Goal: Task Accomplishment & Management: Manage account settings

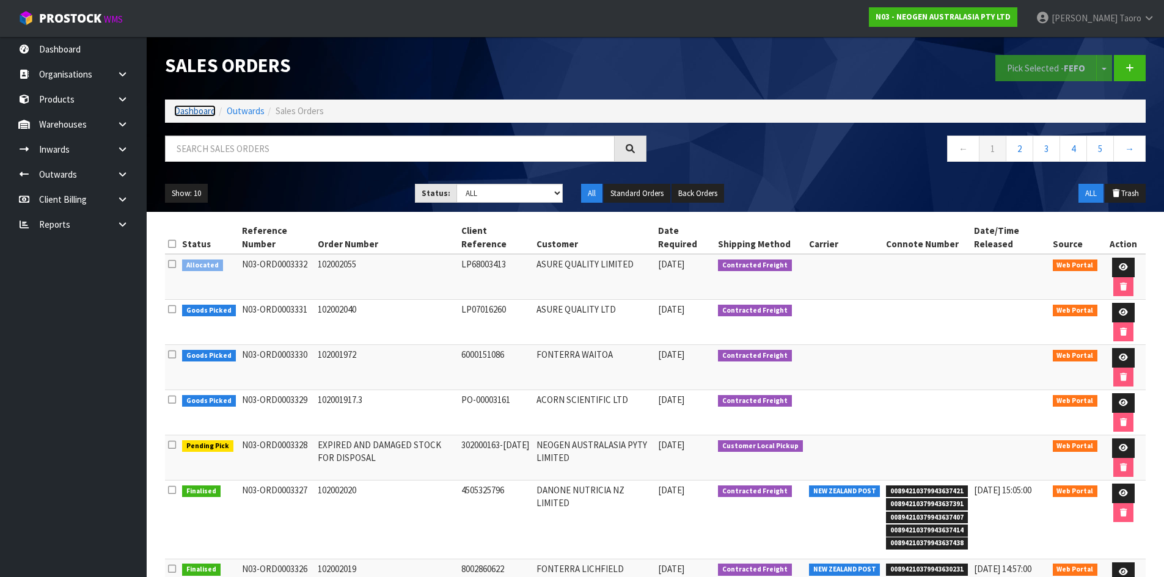
click at [192, 110] on link "Dashboard" at bounding box center [195, 111] width 42 height 12
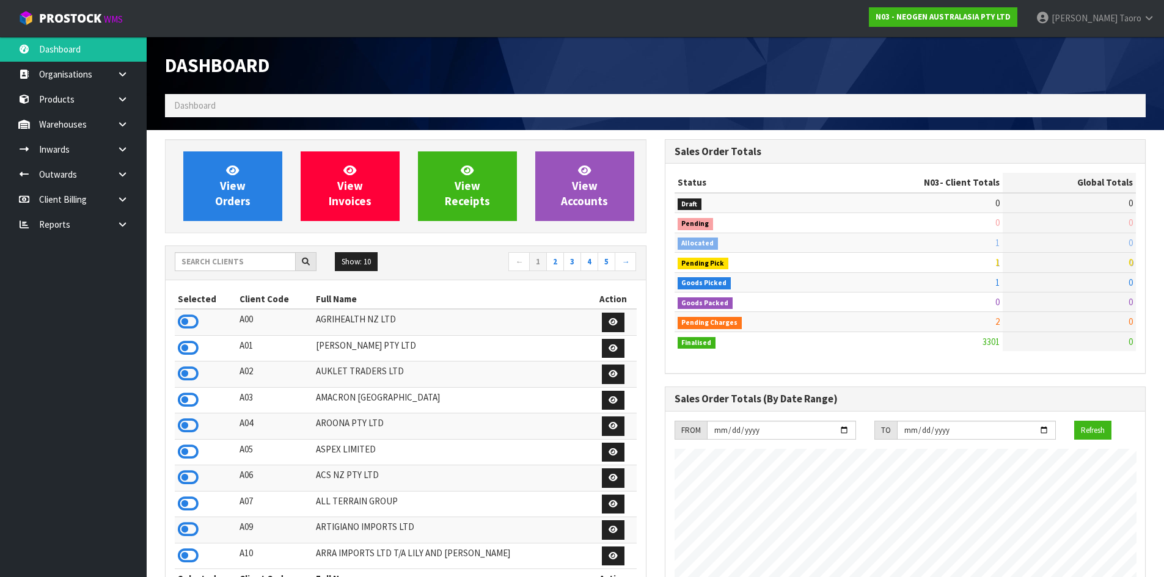
scroll to position [925, 499]
click at [239, 158] on link "View Orders" at bounding box center [232, 186] width 99 height 70
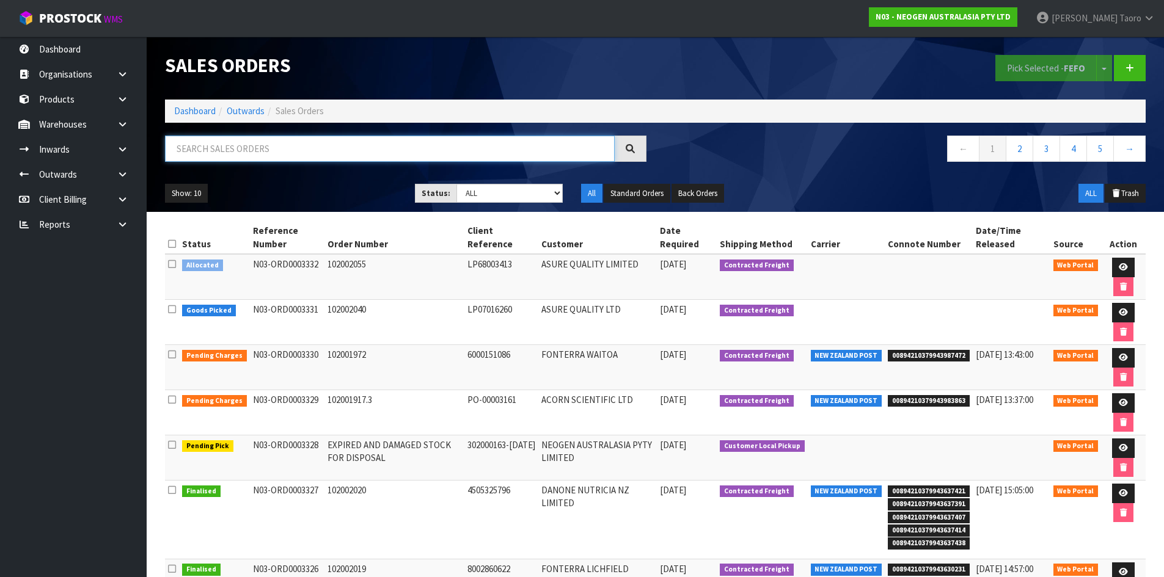
click at [299, 153] on input "text" at bounding box center [390, 149] width 450 height 26
type input "JOB-0409869"
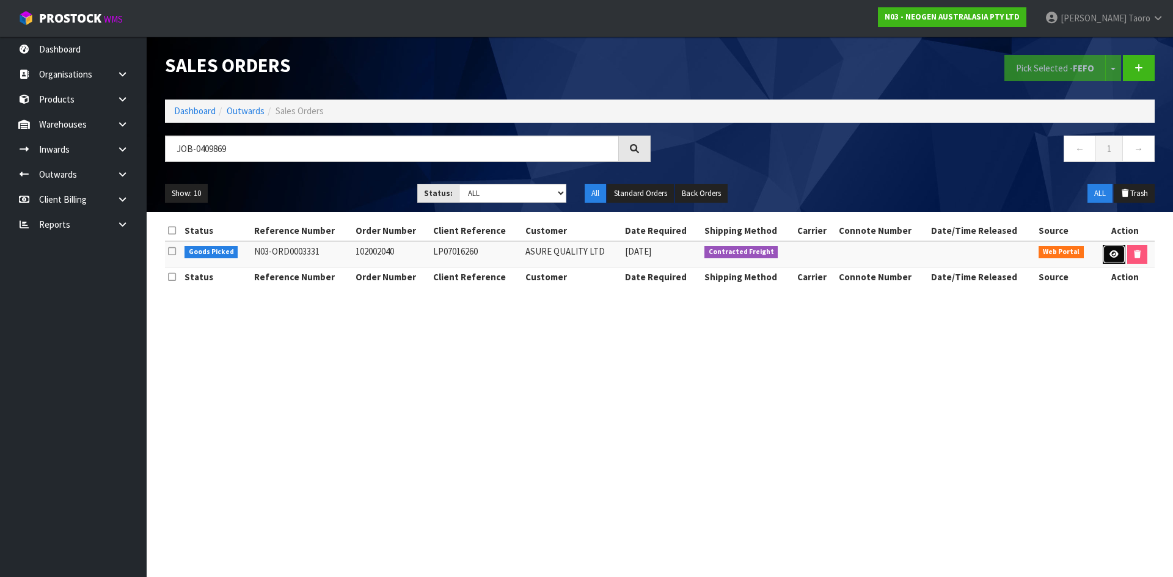
click at [1110, 255] on icon at bounding box center [1113, 254] width 9 height 8
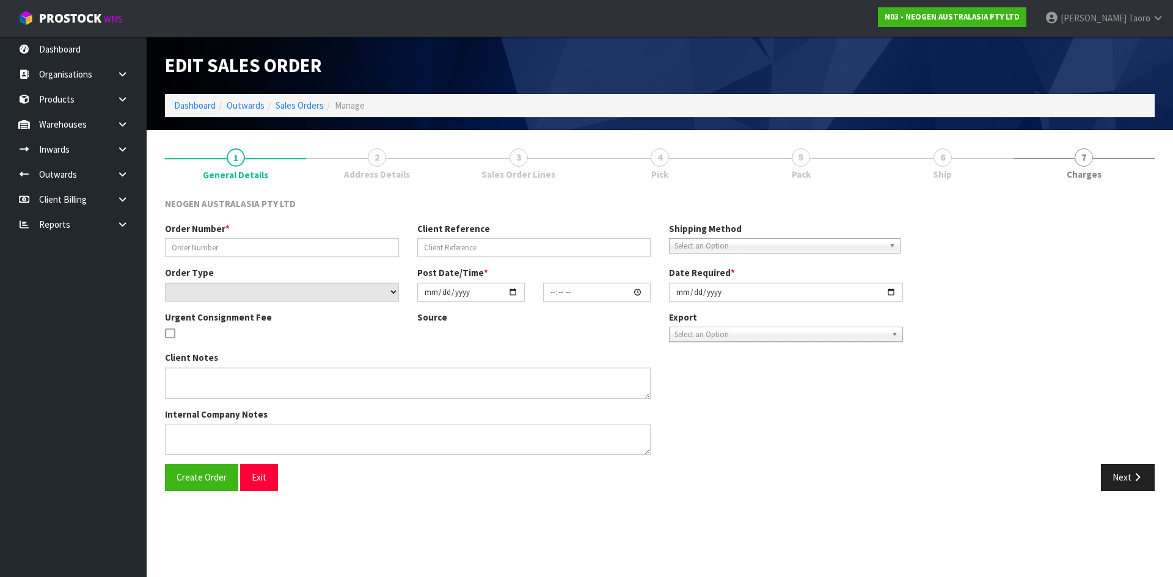
type input "102002040"
type input "LP07016260"
select select "number:0"
type input "2025-08-28"
type input "10:09:00.000"
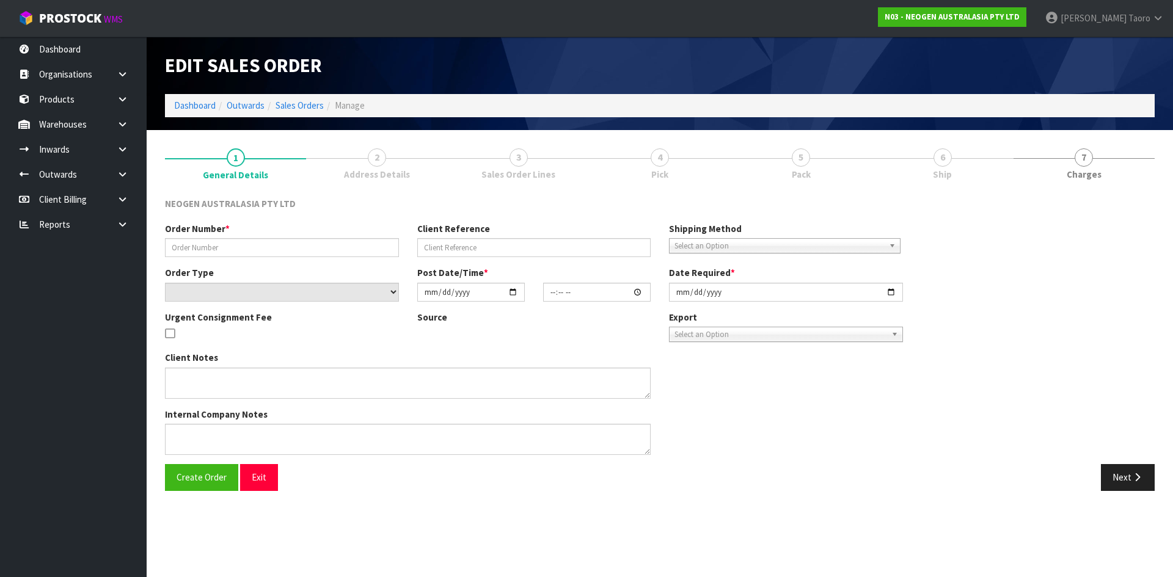
type input "2025-08-28"
type textarea "ATTN: PURCHASING"
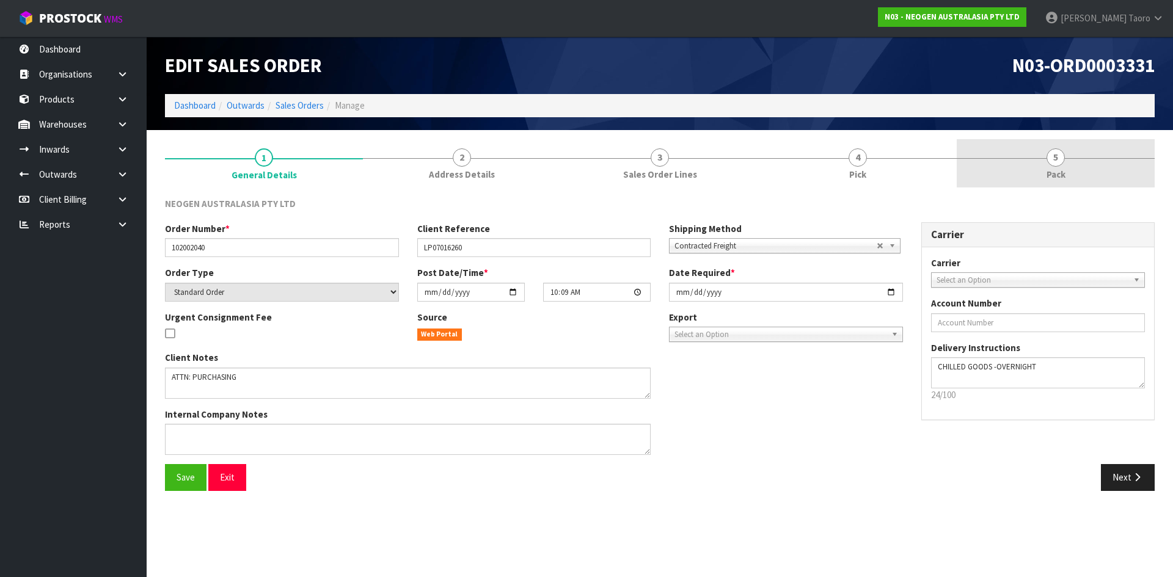
click at [1063, 165] on link "5 Pack" at bounding box center [1056, 163] width 198 height 48
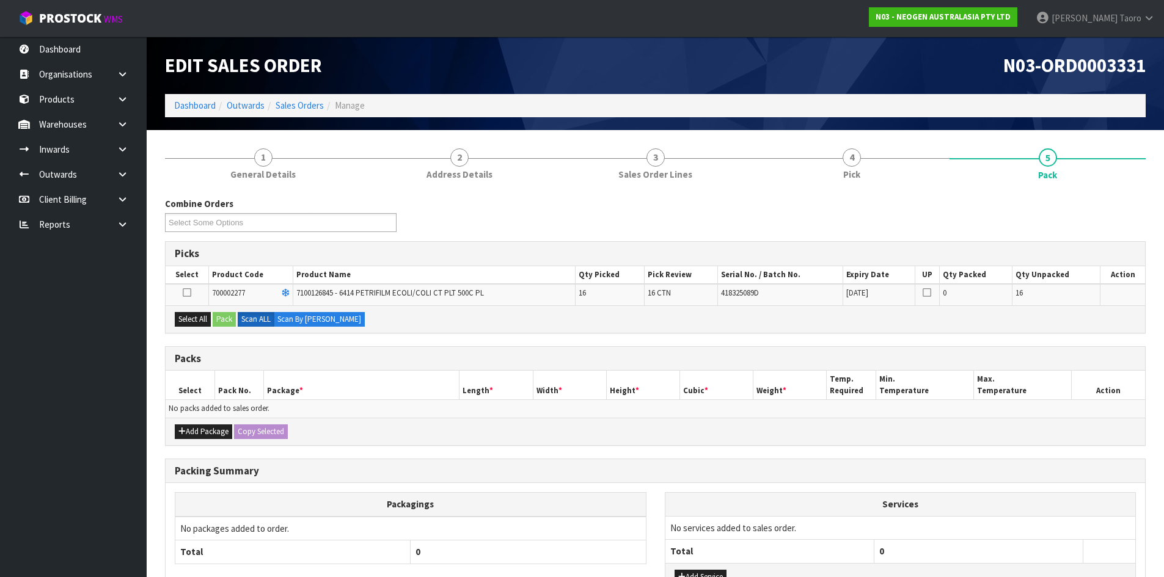
click at [502, 230] on div "Combine Orders N03-ORD0003328 N03-ORD0003331 N03-ORD0003332 Select Some Options" at bounding box center [655, 219] width 999 height 44
click at [481, 249] on h3 "Picks" at bounding box center [655, 254] width 961 height 12
drag, startPoint x: 196, startPoint y: 310, endPoint x: 216, endPoint y: 318, distance: 20.9
click at [196, 313] on div "Select All Pack Scan ALL Scan By Quantity" at bounding box center [655, 318] width 979 height 27
drag, startPoint x: 203, startPoint y: 316, endPoint x: 211, endPoint y: 316, distance: 7.9
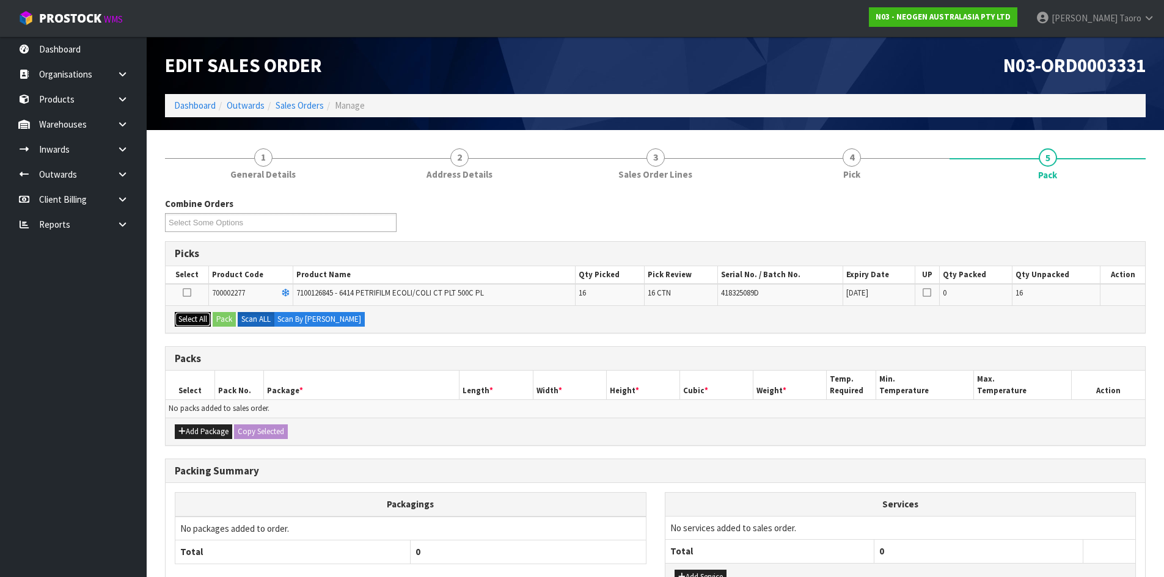
click at [205, 316] on button "Select All" at bounding box center [193, 319] width 36 height 15
click at [224, 316] on button "Pack" at bounding box center [224, 319] width 23 height 15
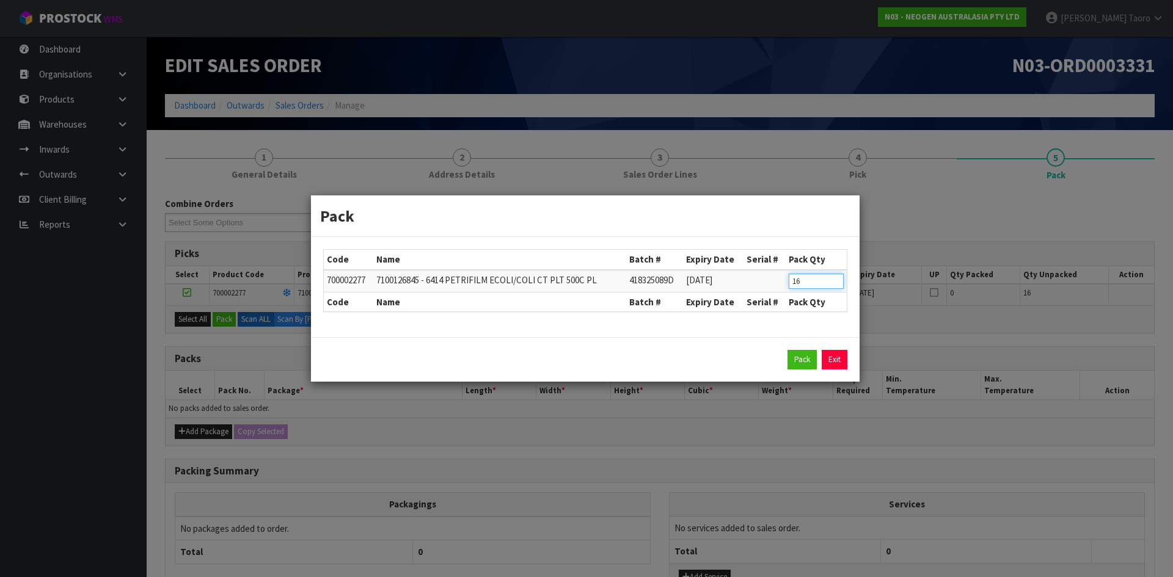
drag, startPoint x: 803, startPoint y: 280, endPoint x: 781, endPoint y: 272, distance: 22.6
click at [782, 274] on tr "700002277 7100126845 - 6414 PETRIFILM ECOLI/COLI CT PLT 500C PL 418325089D 28/0…" at bounding box center [585, 281] width 523 height 23
type input "8"
click button "Pack" at bounding box center [801, 360] width 29 height 20
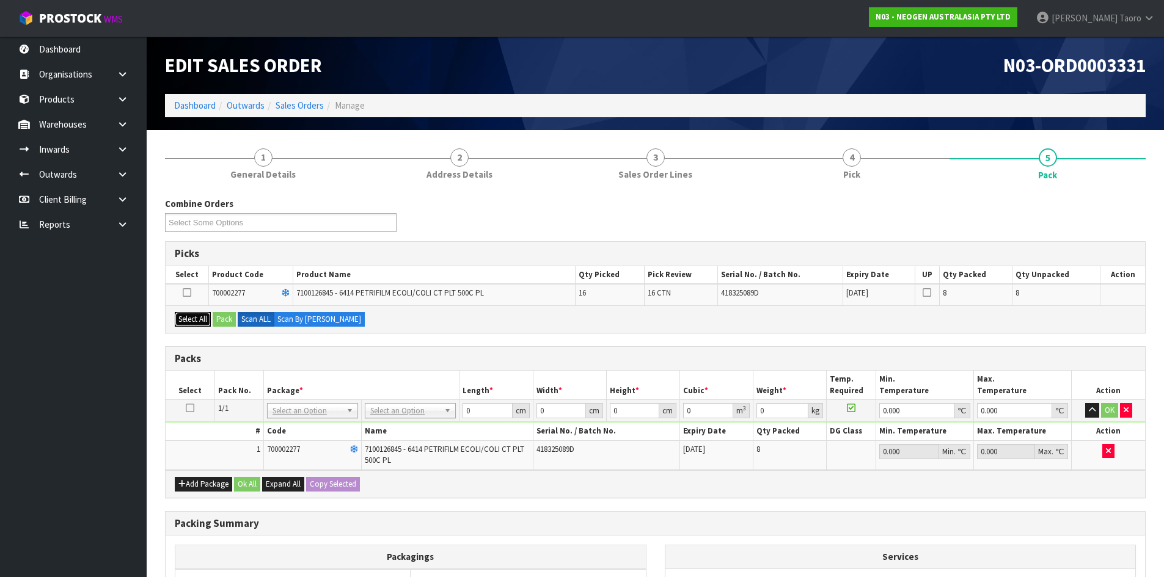
click at [189, 323] on button "Select All" at bounding box center [193, 319] width 36 height 15
click at [225, 317] on button "Pack" at bounding box center [224, 319] width 23 height 15
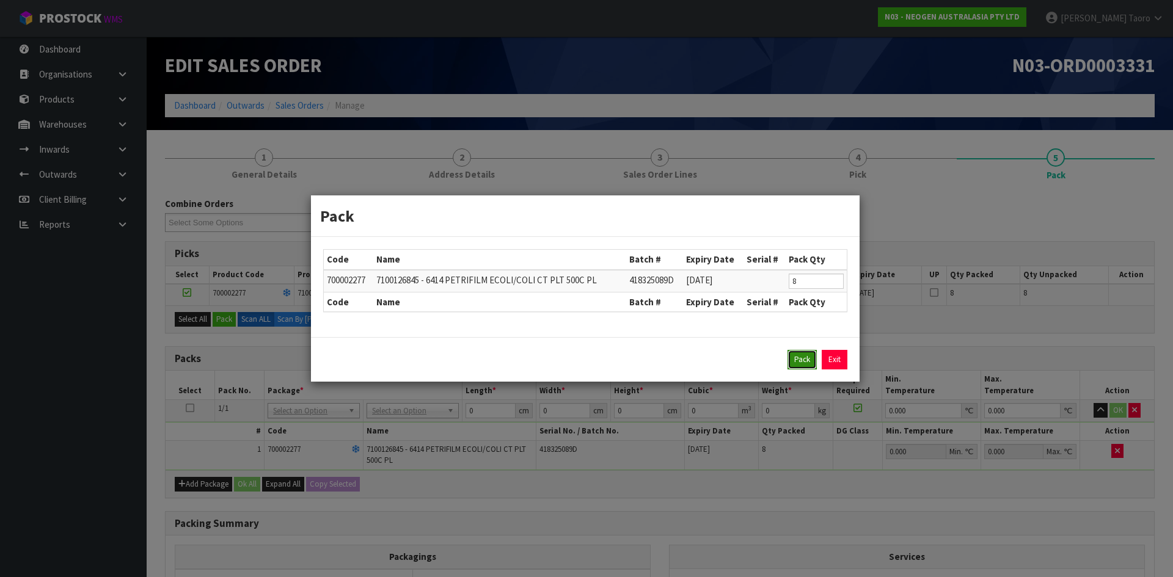
click at [800, 364] on button "Pack" at bounding box center [801, 360] width 29 height 20
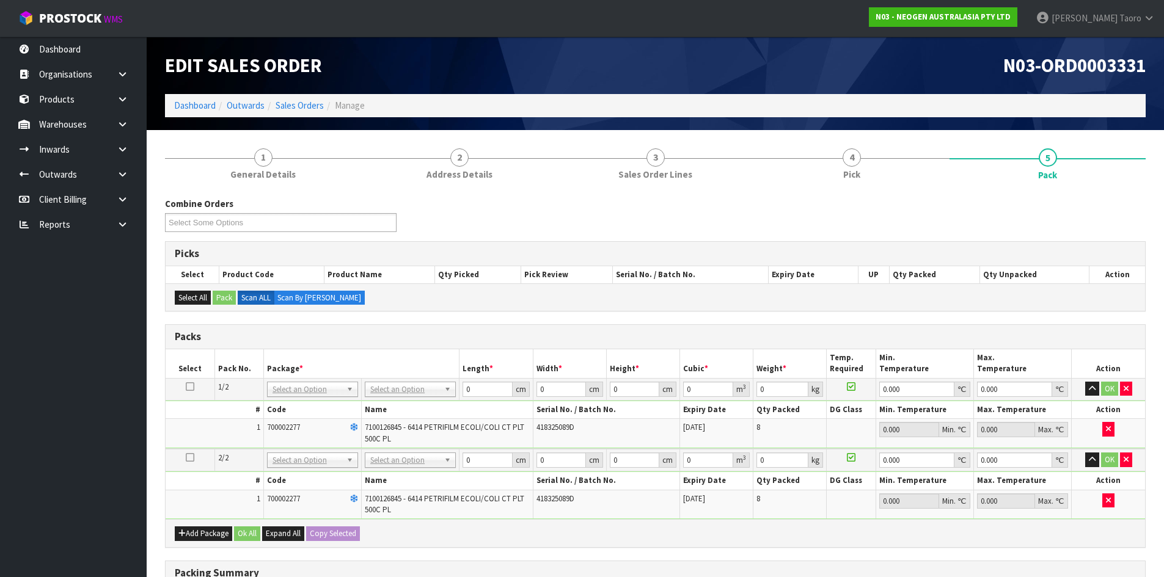
drag, startPoint x: 188, startPoint y: 388, endPoint x: 247, endPoint y: 385, distance: 59.3
click at [189, 387] on icon at bounding box center [190, 387] width 9 height 1
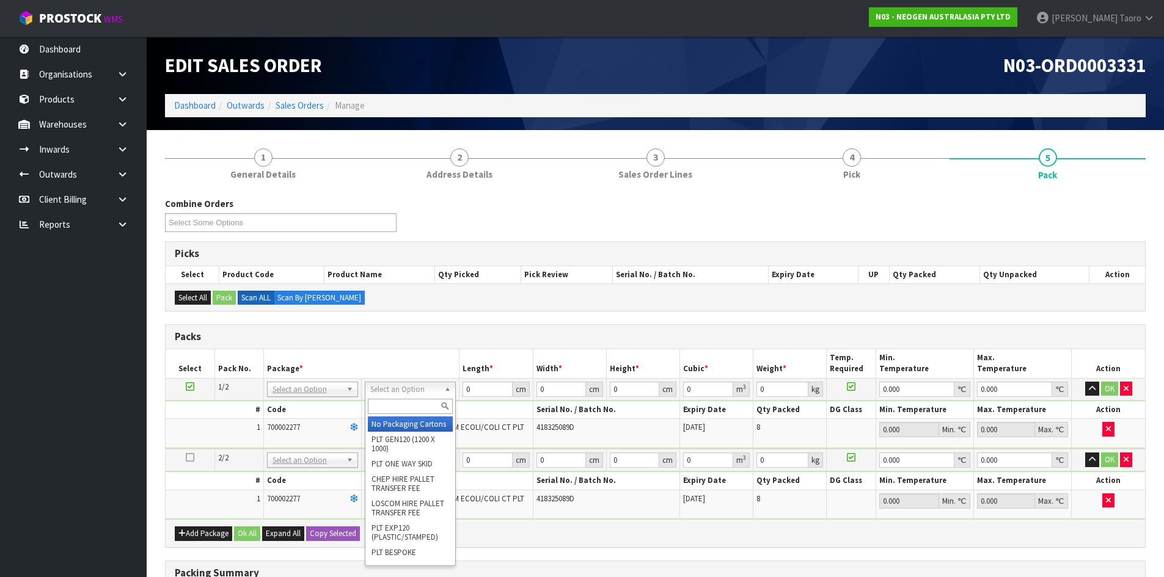
drag, startPoint x: 414, startPoint y: 386, endPoint x: 417, endPoint y: 398, distance: 12.0
click at [418, 400] on input "text" at bounding box center [410, 406] width 85 height 15
type input "CTN9"
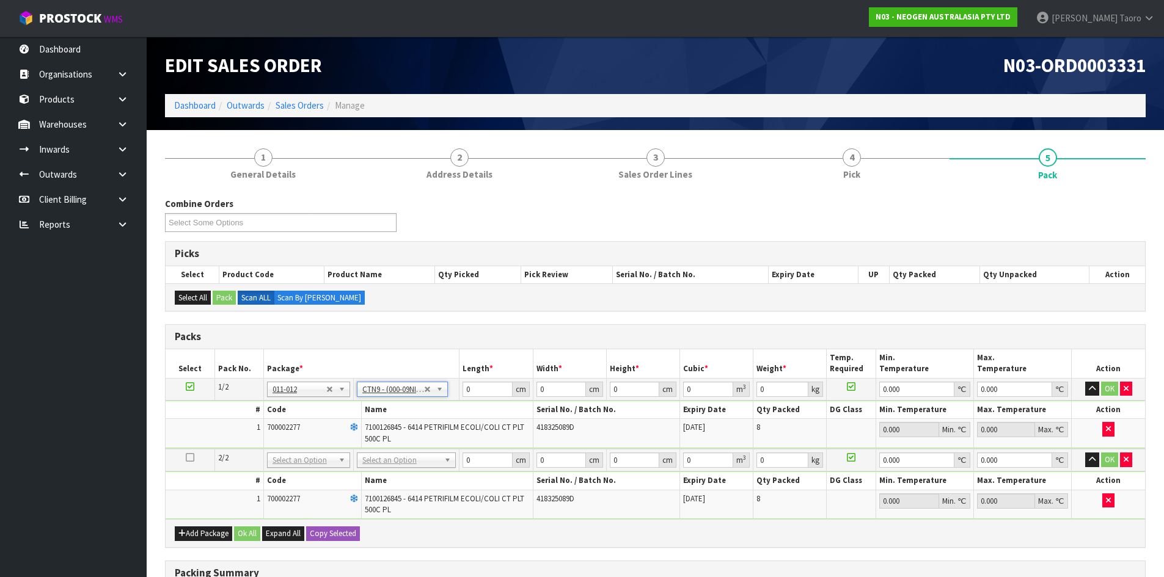
type input "51"
type input "38"
type input "58.5"
type input "0.113373"
type input "13.8"
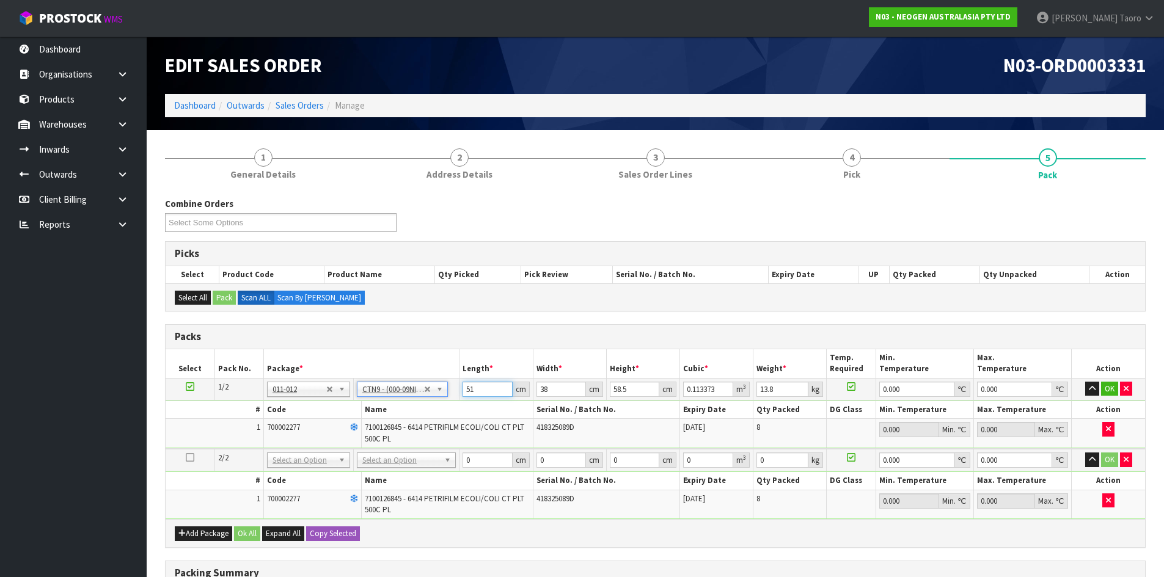
click at [483, 388] on input "51" at bounding box center [486, 389] width 49 height 15
type input "5"
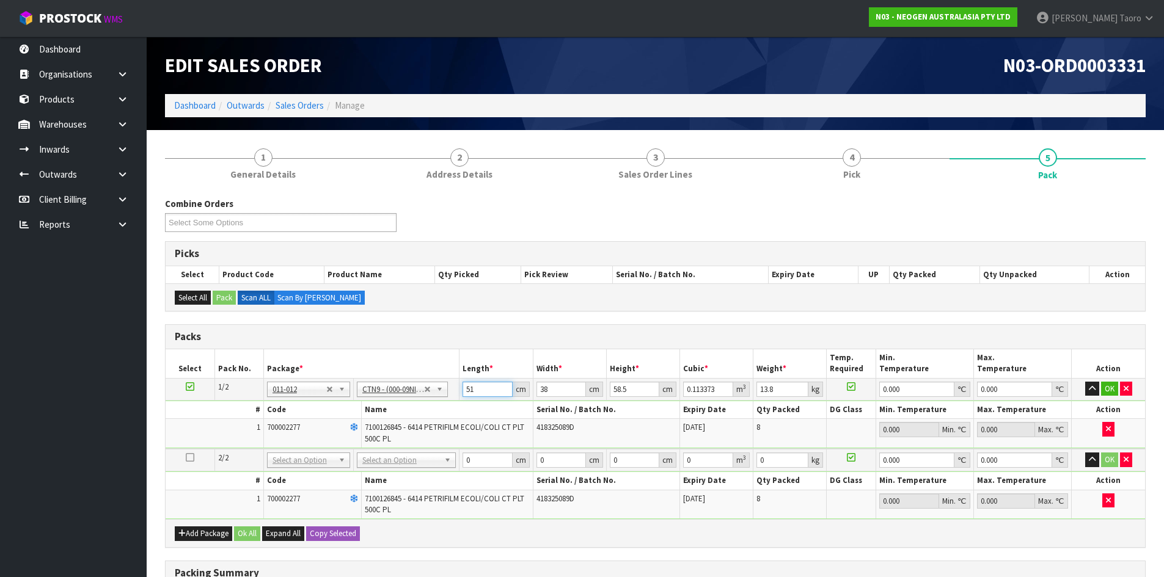
type input "0.011115"
type input "52"
type input "0.115596"
type input "524"
type input "1.164852"
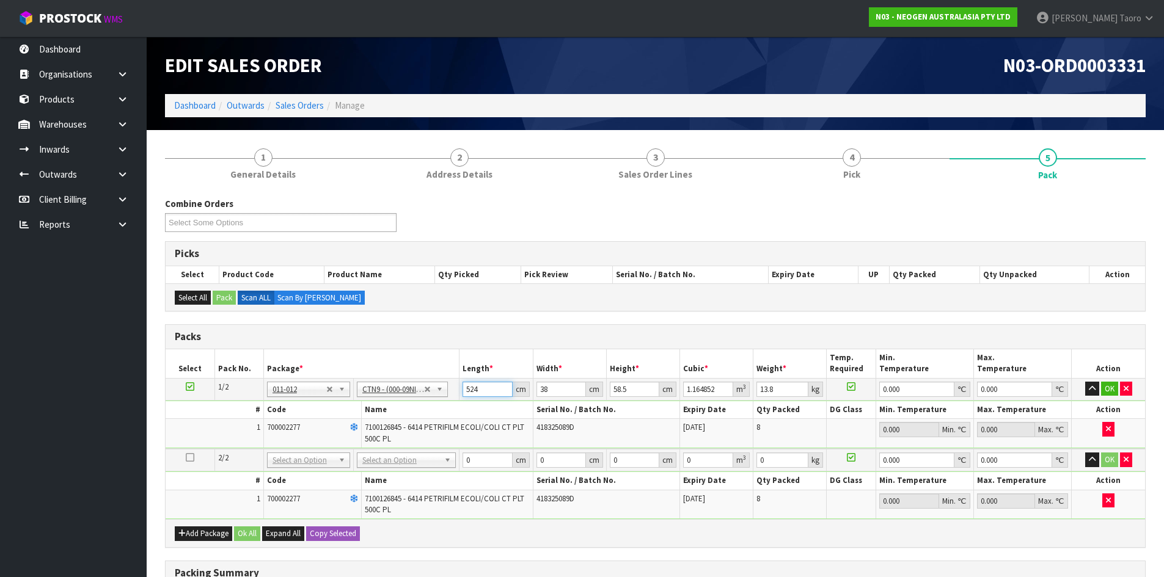
type input "52"
type input "0.115596"
type input "52"
type input "4"
type input "0.012168"
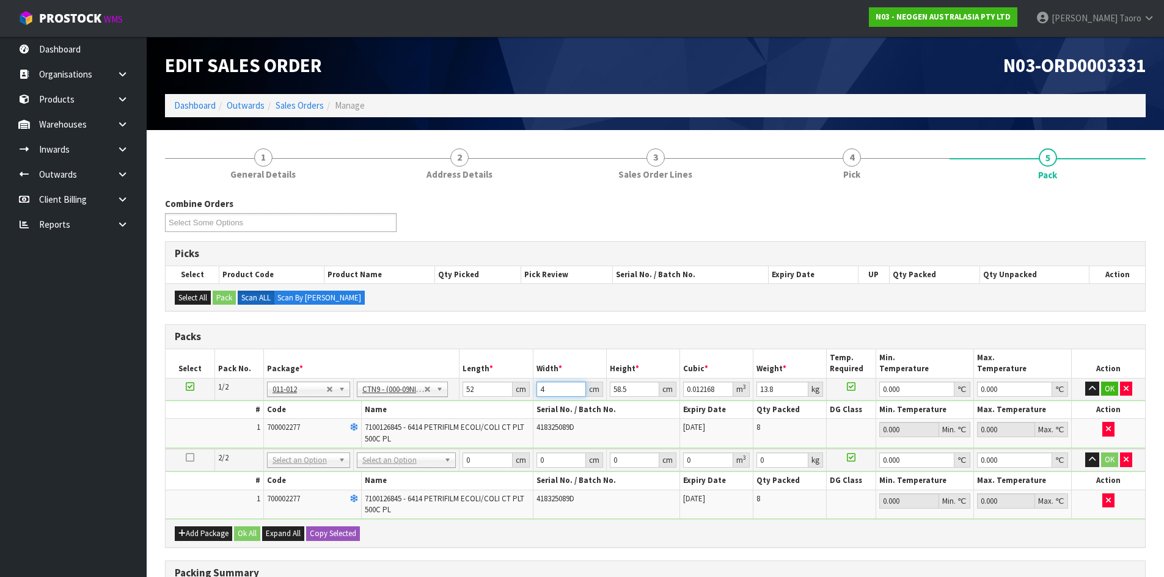
type input "40"
type input "0.12168"
type input "40"
type input "6"
type input "0.01248"
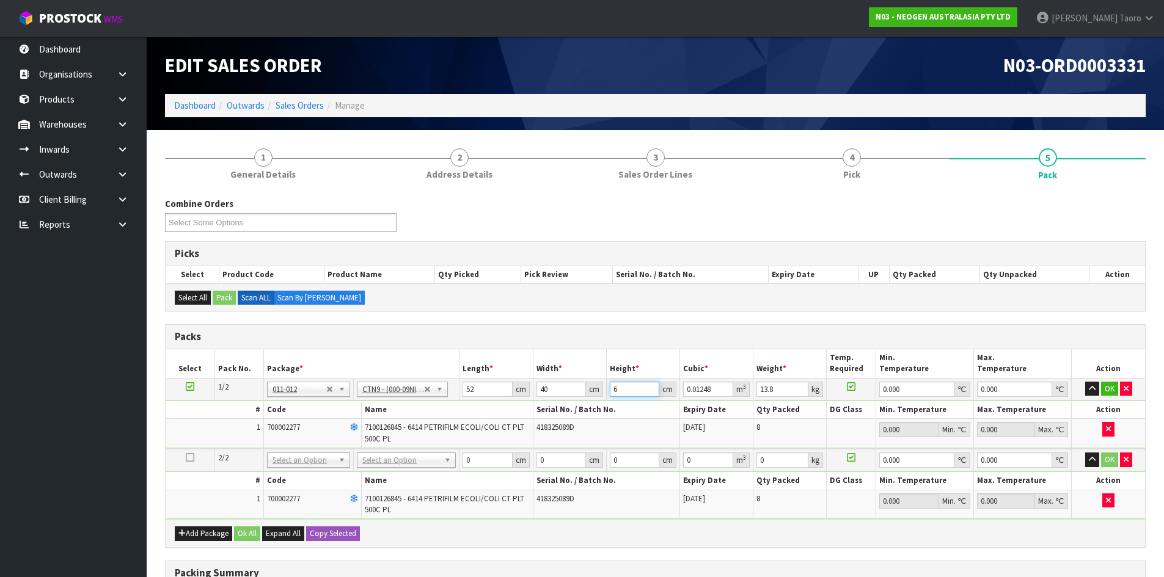
type input "61"
type input "0.12688"
type input "61"
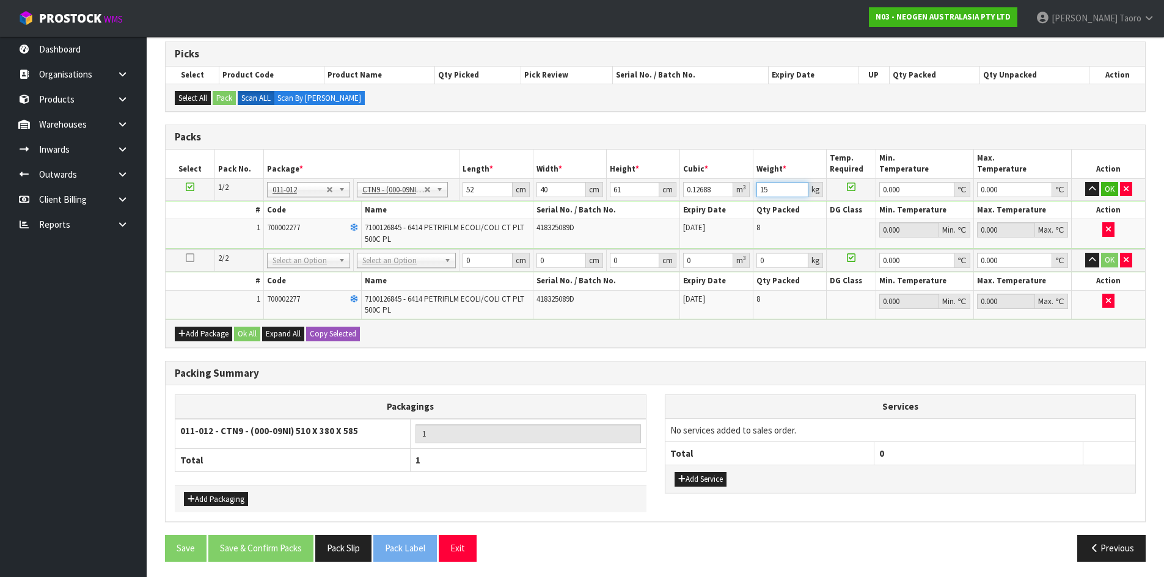
scroll to position [203, 0]
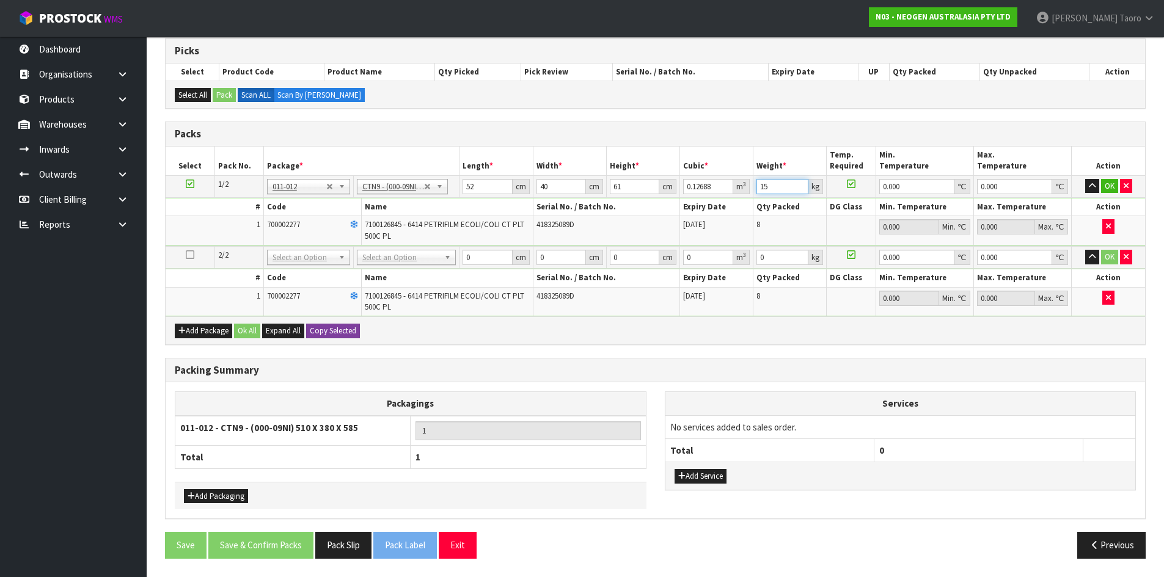
type input "15"
click at [346, 334] on button "Copy Selected" at bounding box center [333, 331] width 54 height 15
type input "52"
type input "40"
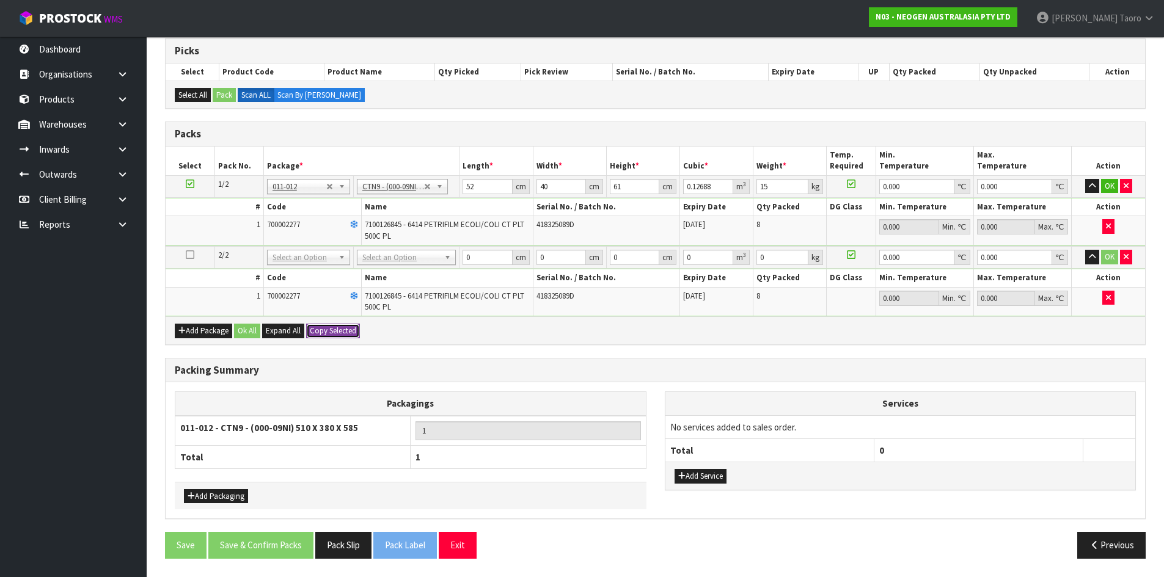
type input "61"
type input "0.12688"
type input "15"
type input "2"
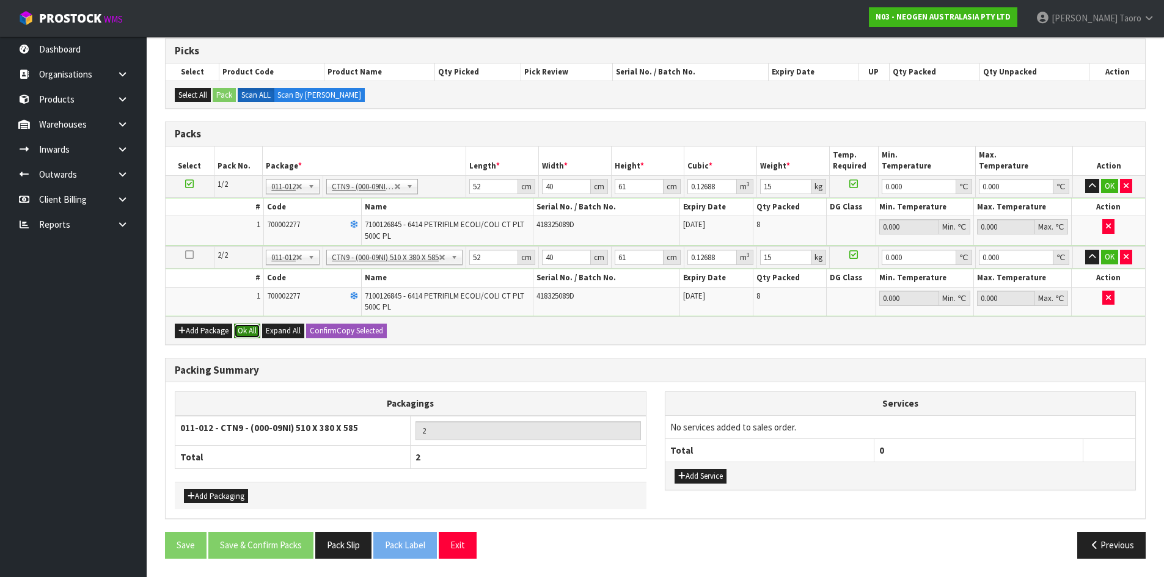
drag, startPoint x: 250, startPoint y: 328, endPoint x: 249, endPoint y: 395, distance: 66.6
click at [249, 328] on button "Ok All" at bounding box center [247, 331] width 26 height 15
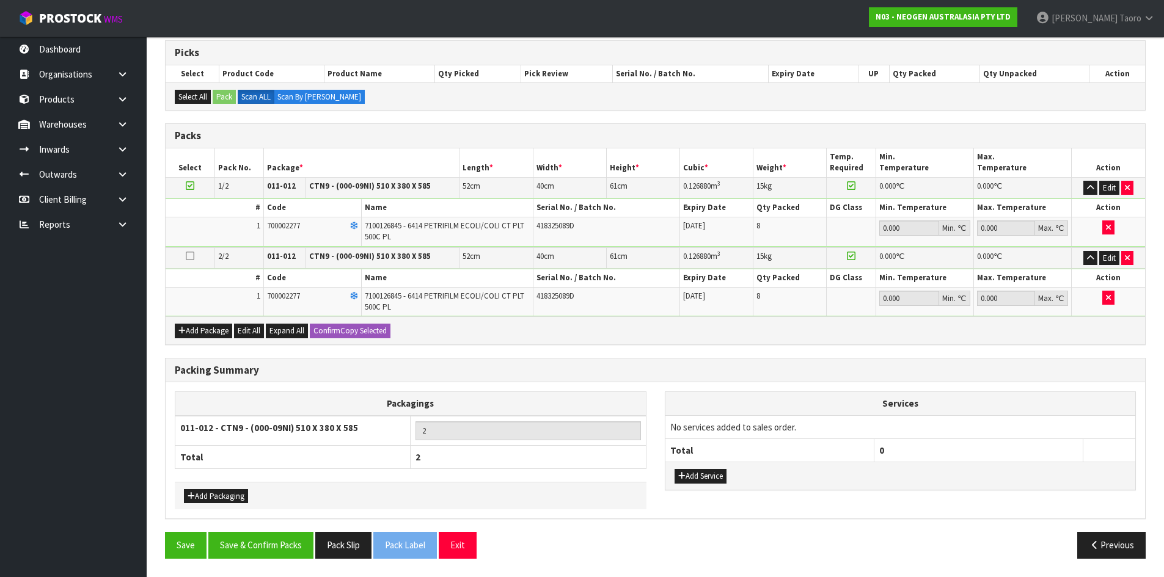
scroll to position [201, 0]
click at [292, 546] on button "Save & Confirm Packs" at bounding box center [260, 545] width 105 height 26
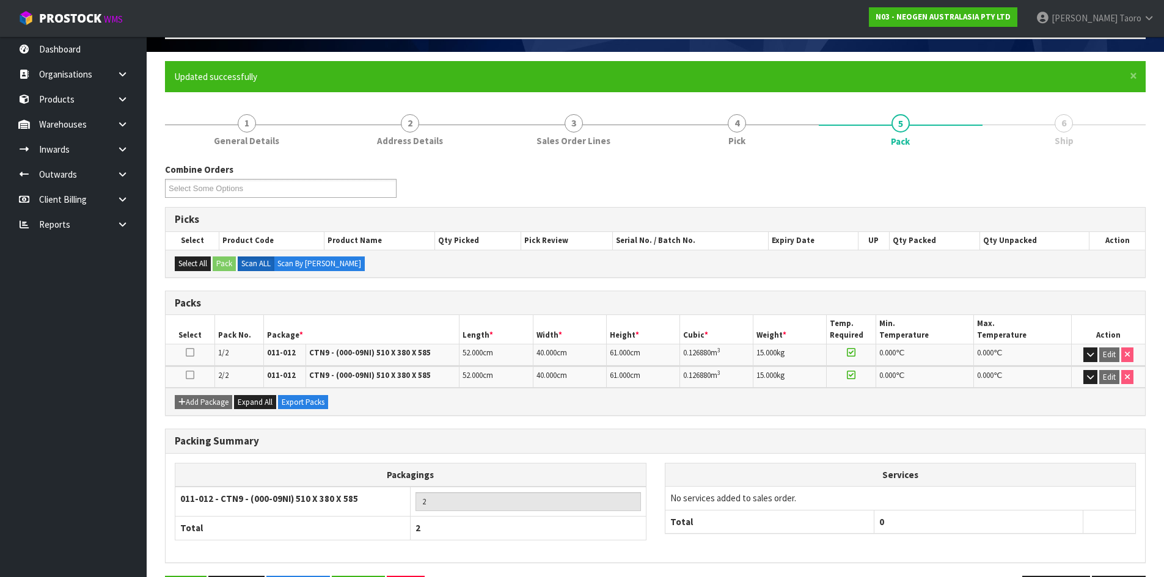
scroll to position [122, 0]
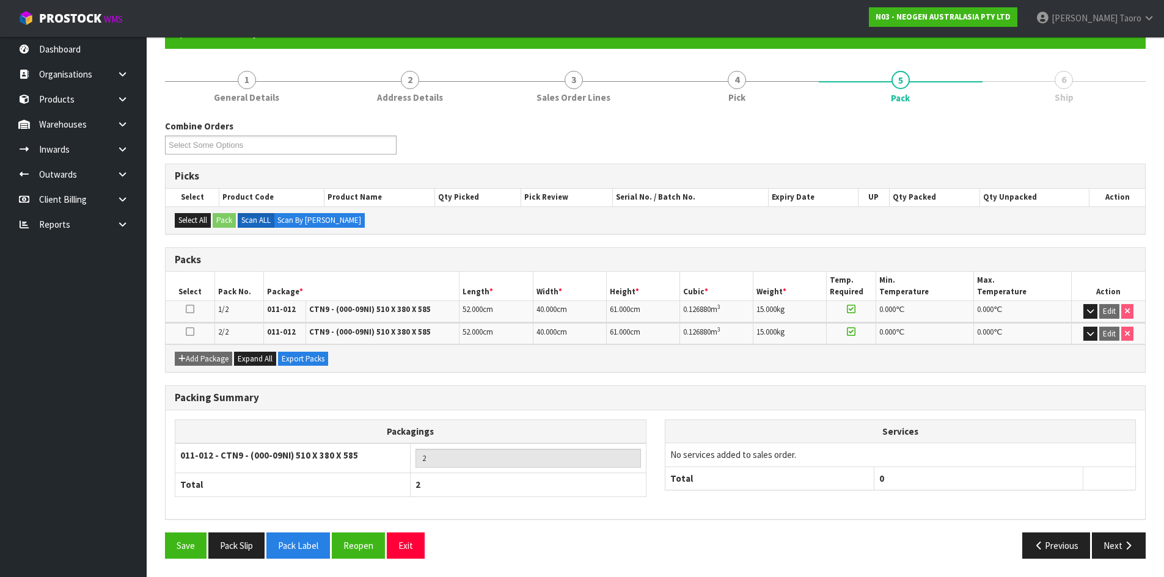
click at [1117, 528] on div "Packing Summary Packagings 011-012 - CTN9 - (000-09NI) 510 X 380 X 585 2 Total …" at bounding box center [655, 458] width 999 height 147
click at [1127, 547] on icon "button" at bounding box center [1128, 545] width 12 height 9
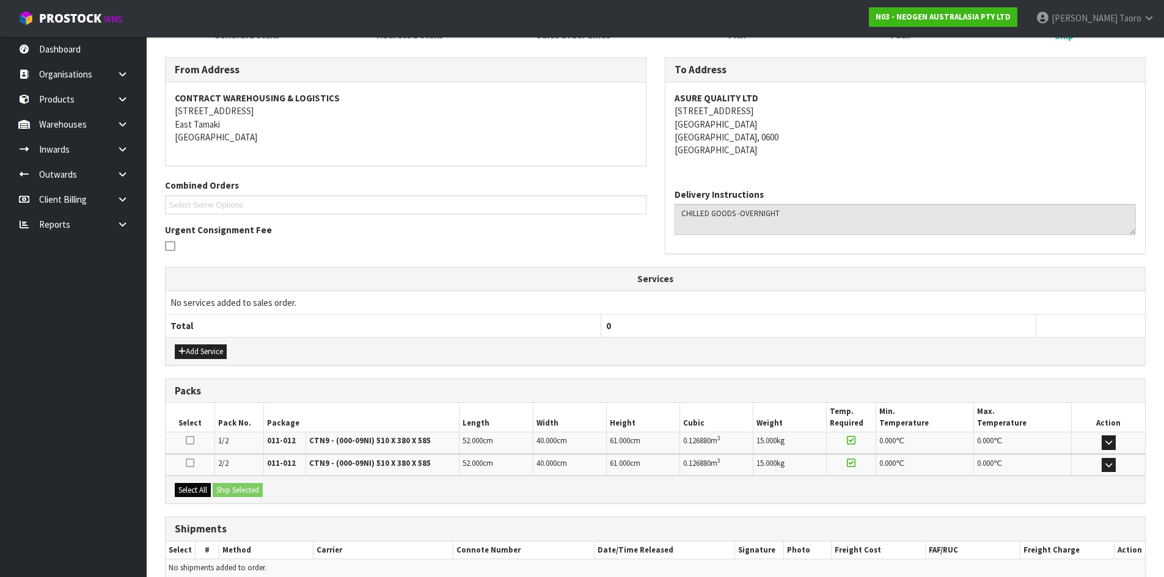
scroll to position [242, 0]
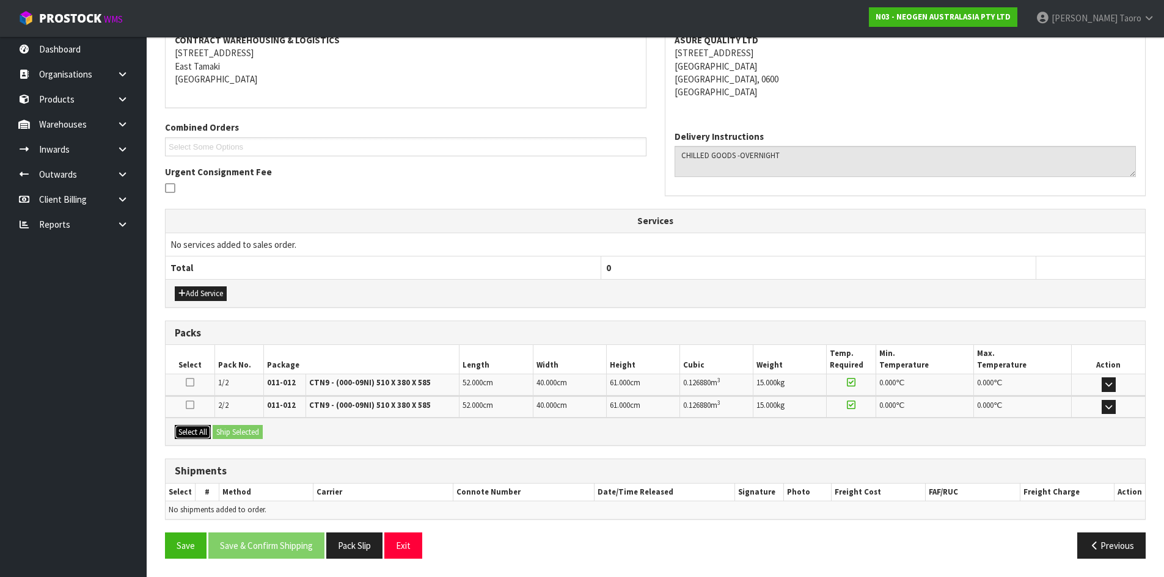
drag, startPoint x: 199, startPoint y: 431, endPoint x: 224, endPoint y: 427, distance: 24.8
click at [200, 431] on button "Select All" at bounding box center [193, 432] width 36 height 15
click at [225, 427] on button "Ship Selected" at bounding box center [238, 432] width 50 height 15
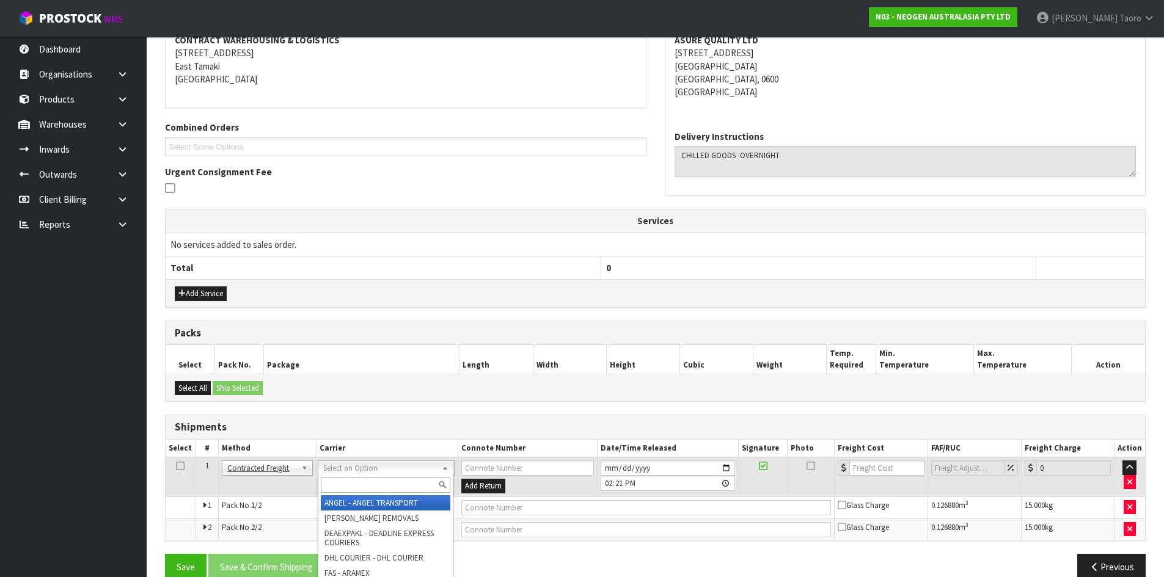
click at [340, 485] on input "text" at bounding box center [385, 485] width 129 height 15
type input "NZP"
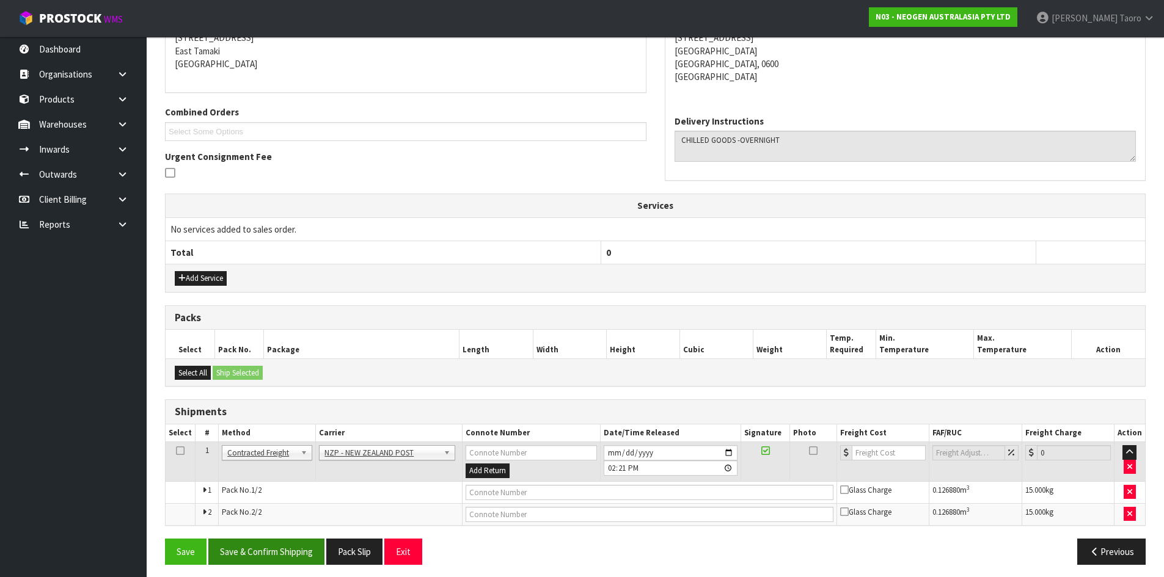
scroll to position [263, 0]
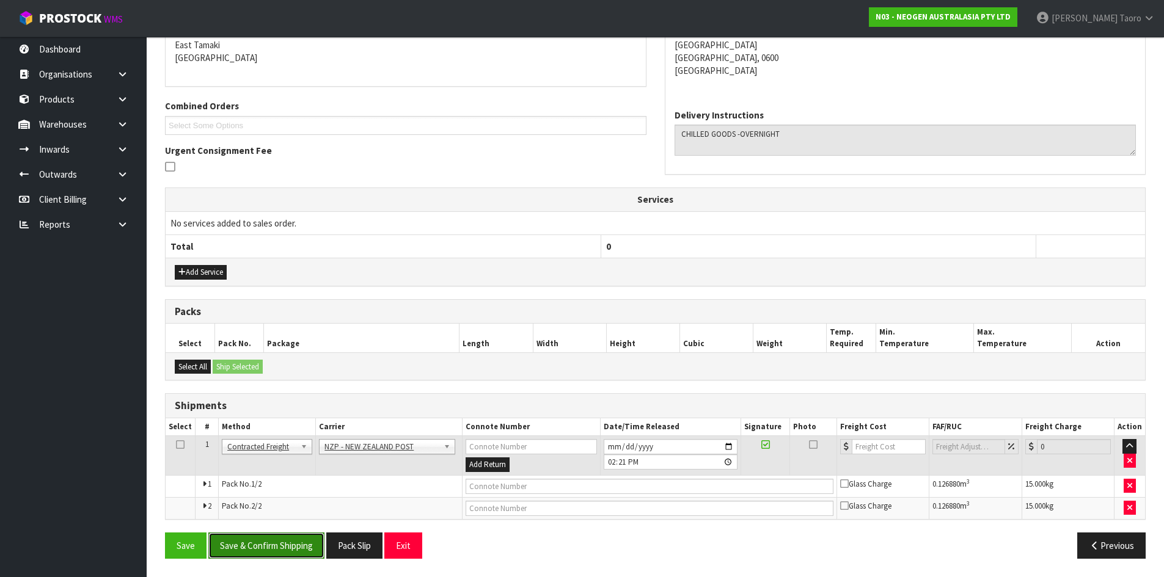
click at [280, 553] on button "Save & Confirm Shipping" at bounding box center [266, 546] width 116 height 26
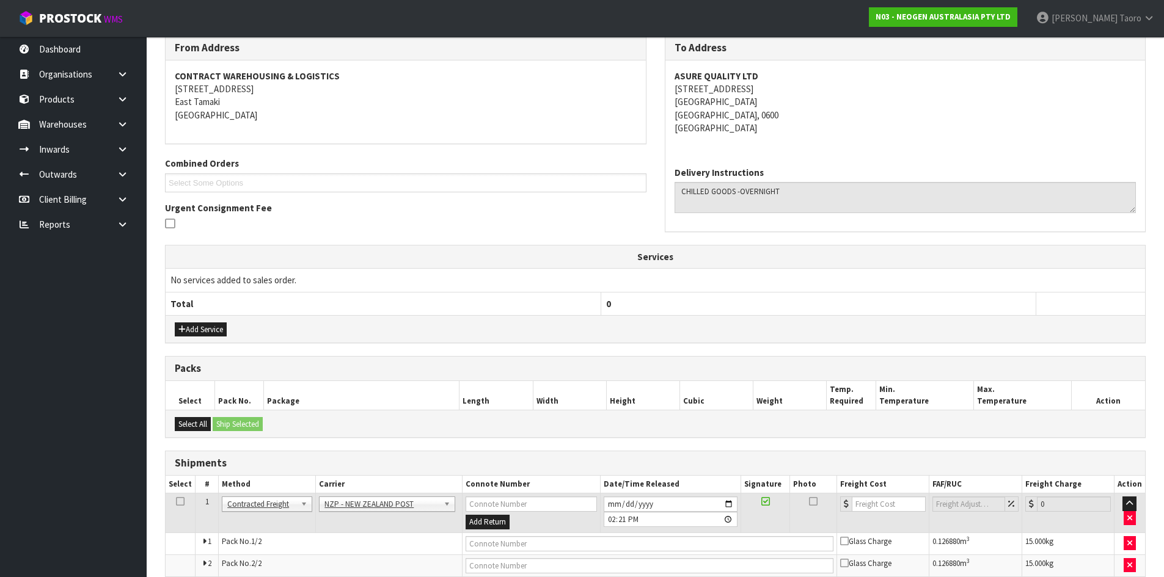
scroll to position [0, 0]
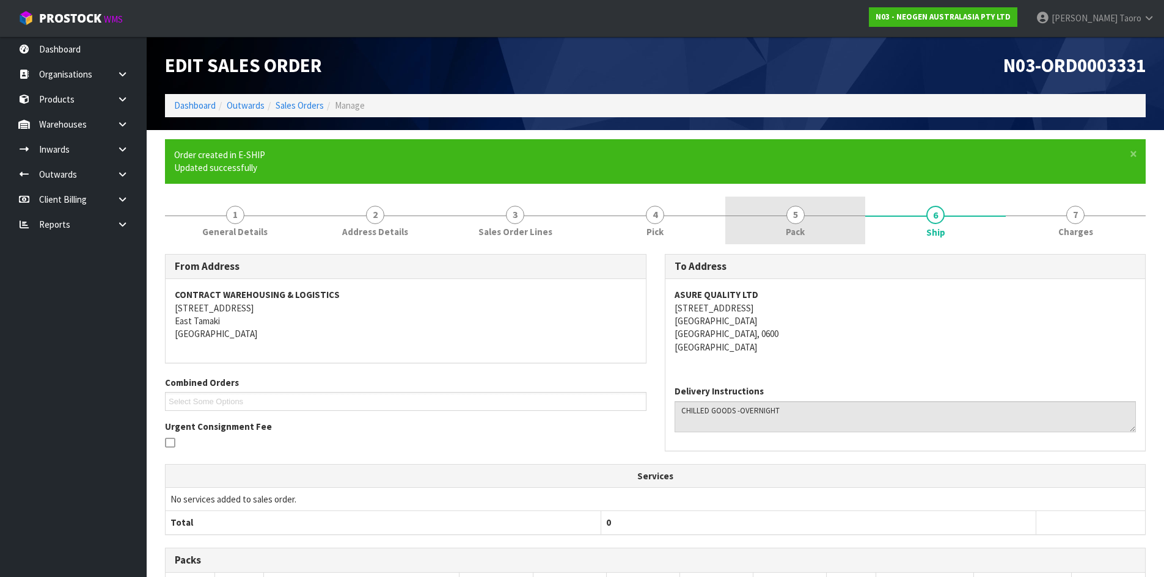
click at [775, 218] on link "5 Pack" at bounding box center [795, 221] width 140 height 48
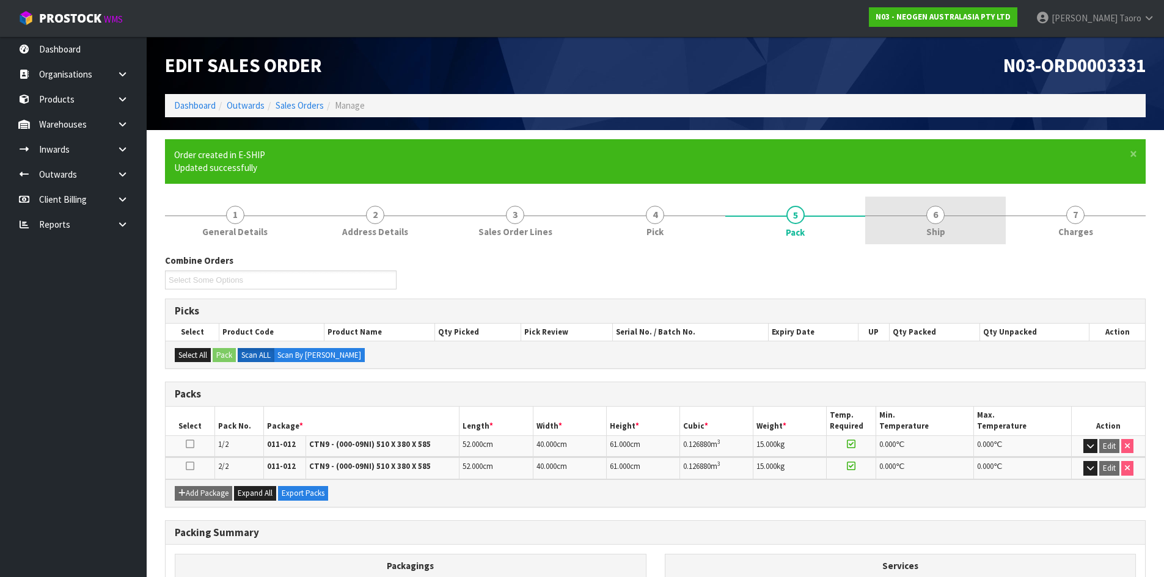
click at [939, 217] on span "6" at bounding box center [935, 215] width 18 height 18
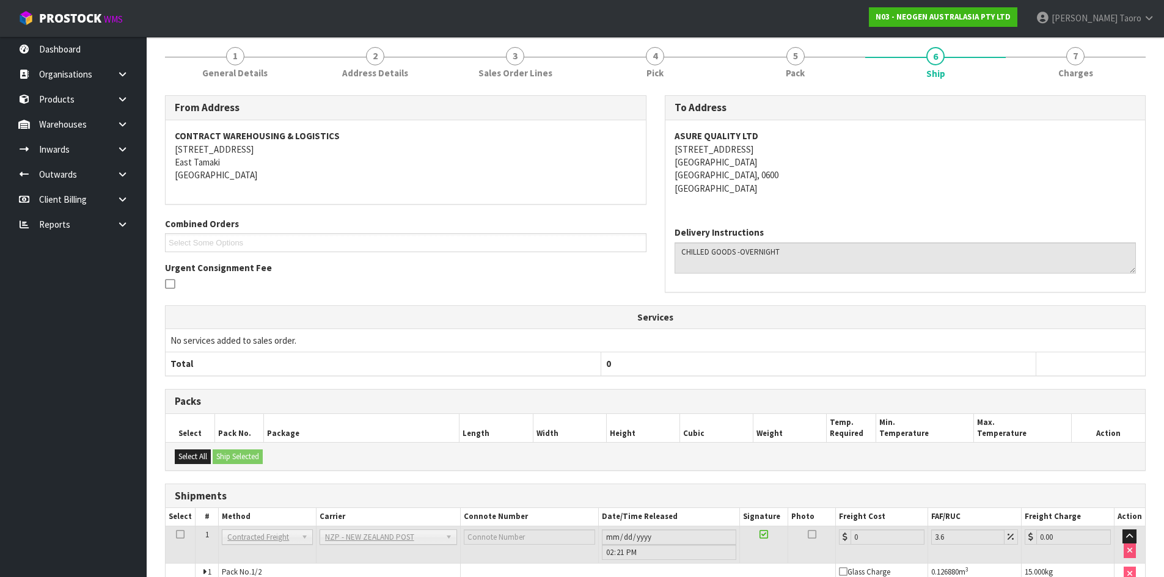
scroll to position [245, 0]
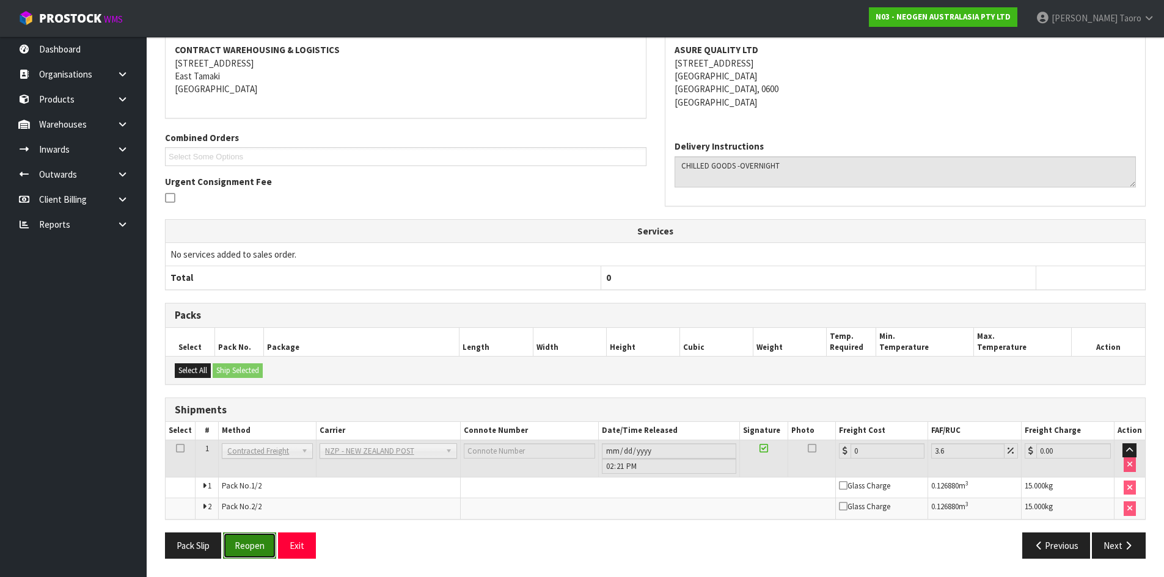
click at [252, 547] on button "Reopen" at bounding box center [249, 546] width 53 height 26
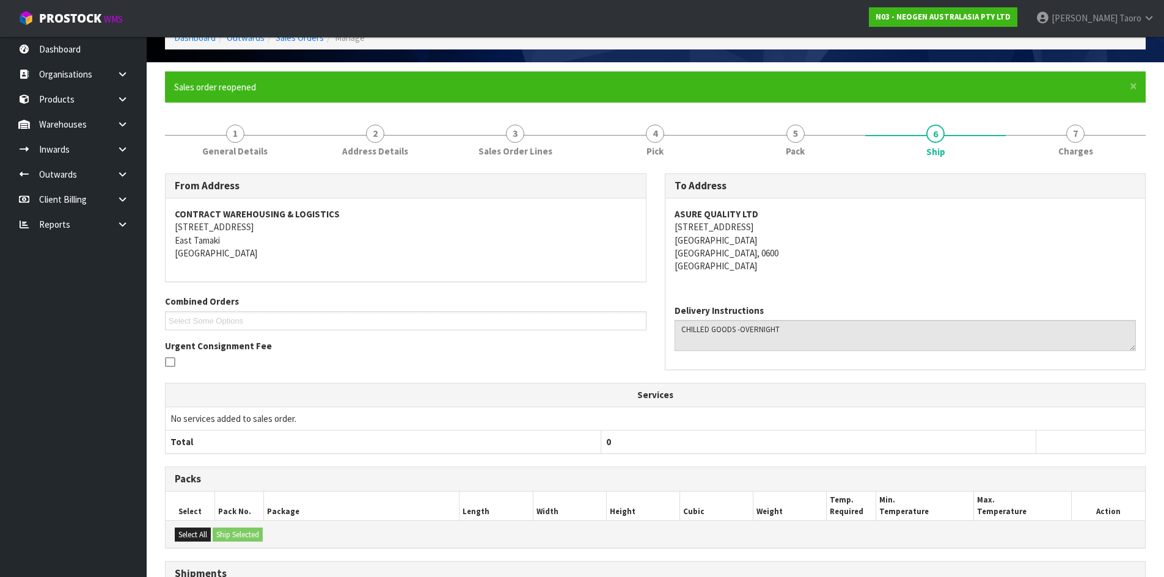
scroll to position [232, 0]
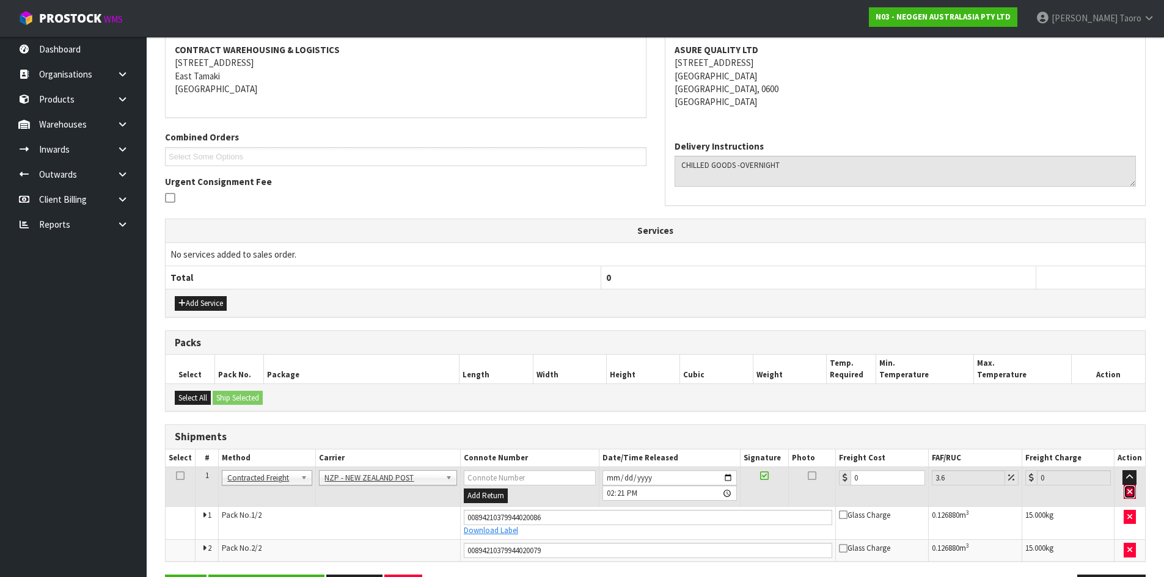
click at [1131, 494] on icon "button" at bounding box center [1129, 492] width 5 height 8
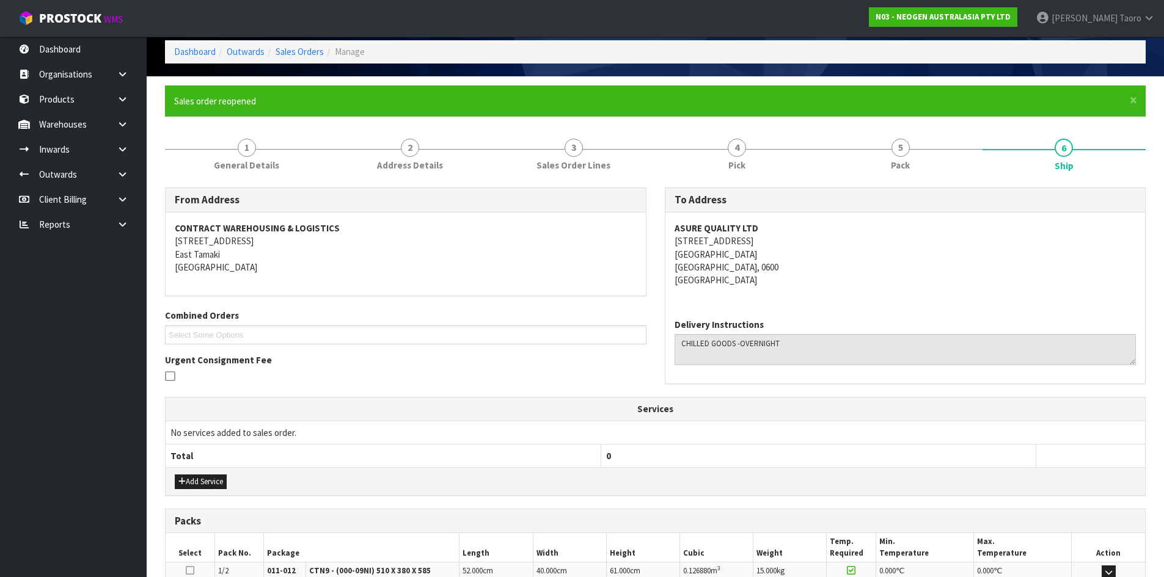
scroll to position [0, 0]
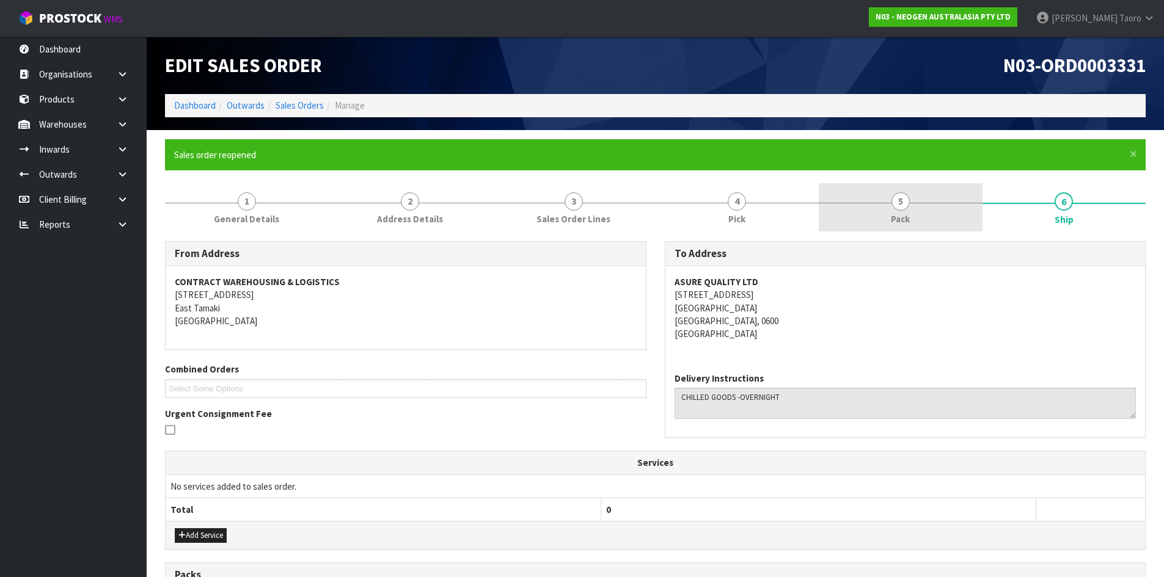
click at [873, 197] on link "5 Pack" at bounding box center [901, 207] width 164 height 48
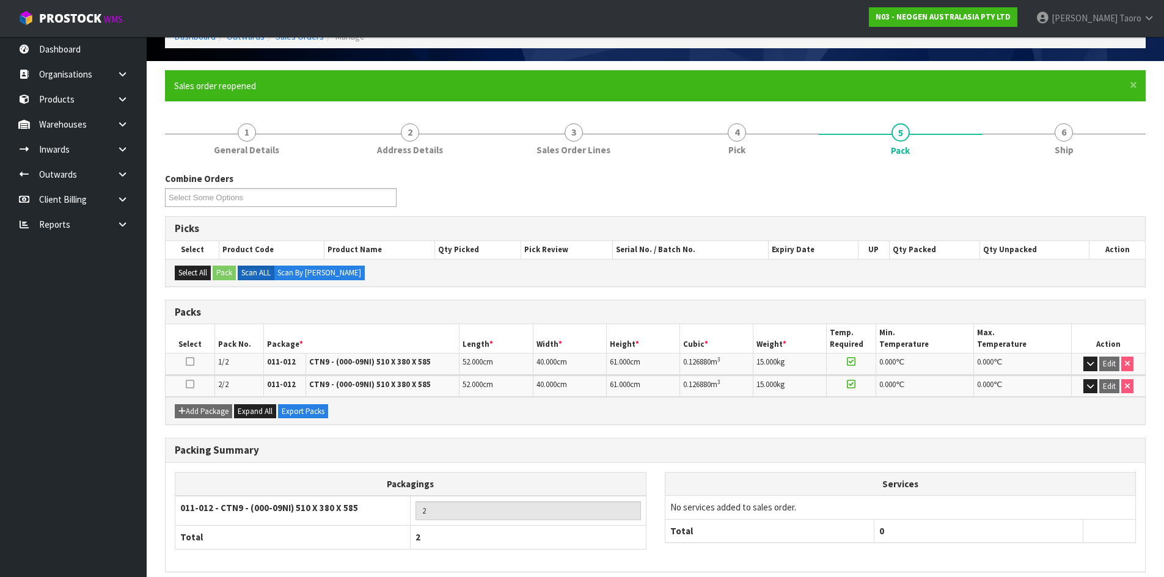
scroll to position [122, 0]
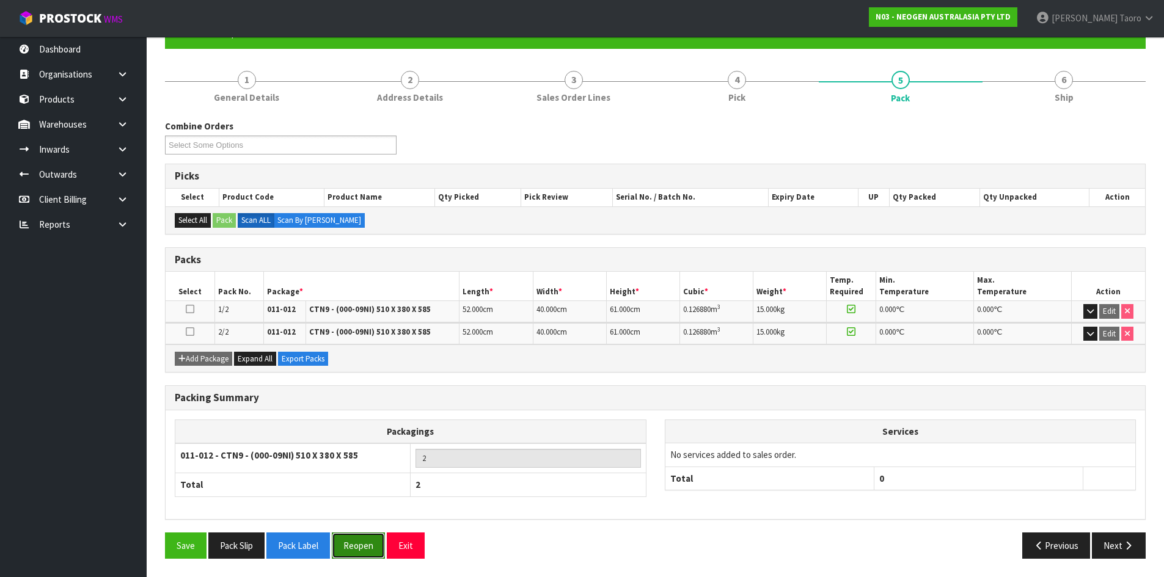
click at [357, 542] on button "Reopen" at bounding box center [358, 546] width 53 height 26
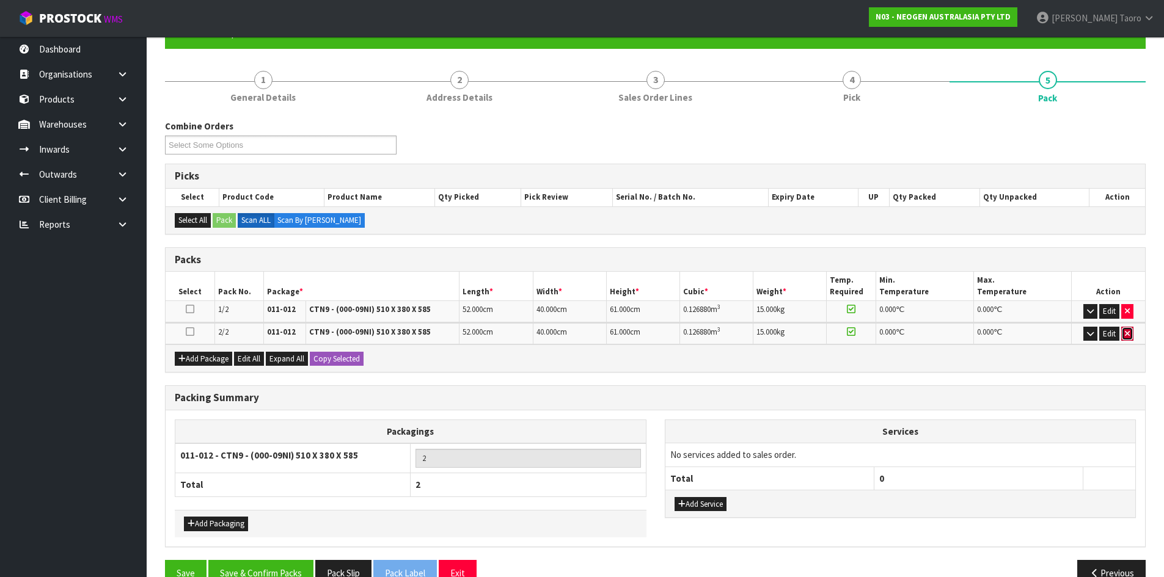
click at [1132, 337] on button "button" at bounding box center [1127, 334] width 12 height 15
type input "1"
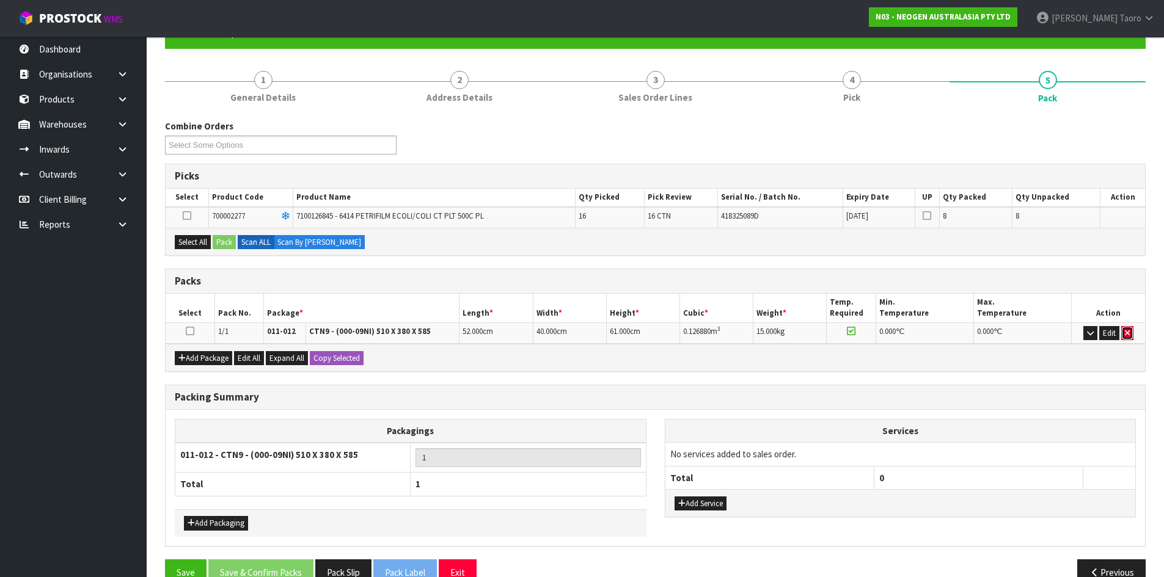
click at [1132, 335] on button "button" at bounding box center [1127, 333] width 12 height 15
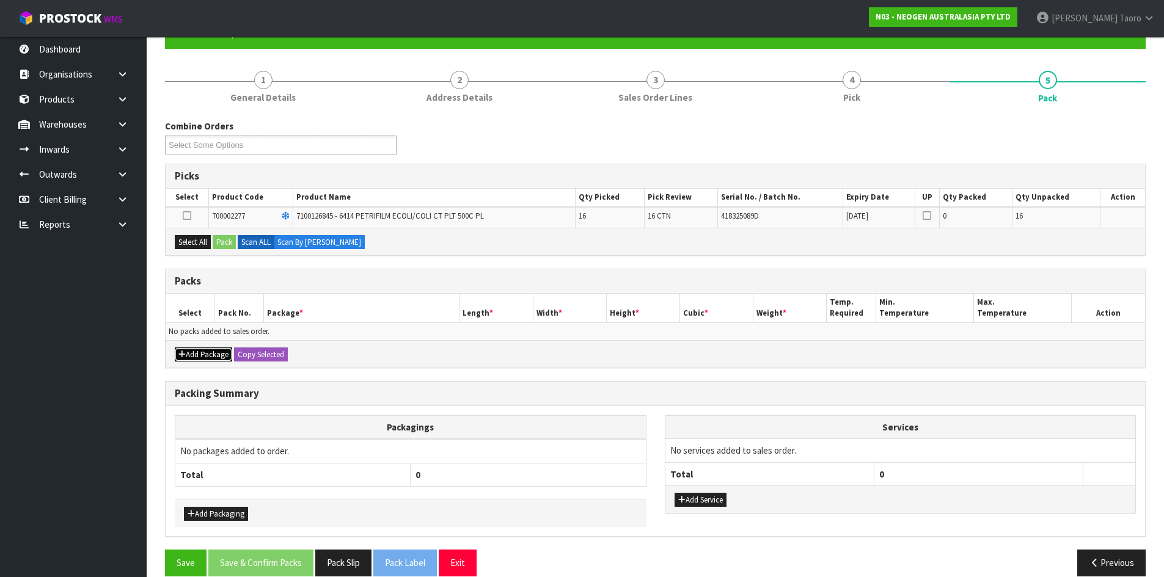
click at [211, 352] on button "Add Package" at bounding box center [203, 355] width 57 height 15
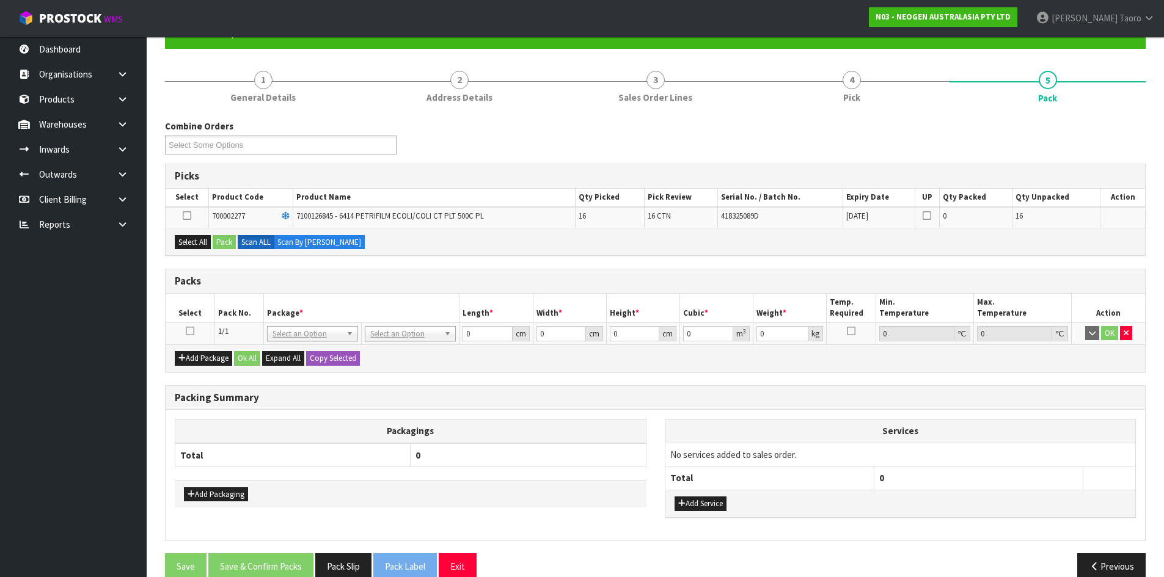
click at [188, 332] on icon at bounding box center [190, 331] width 9 height 1
click at [199, 234] on div "Select All Pack Scan ALL Scan By Quantity" at bounding box center [655, 241] width 979 height 27
click at [207, 241] on button "Select All" at bounding box center [193, 242] width 36 height 15
click at [228, 241] on button "Pack" at bounding box center [224, 242] width 23 height 15
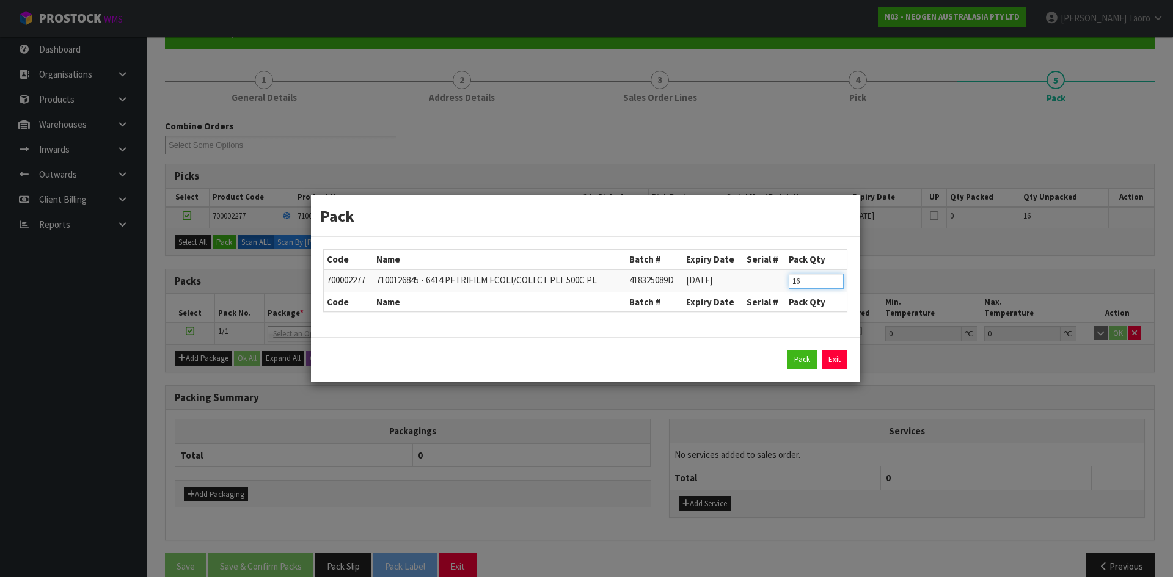
drag, startPoint x: 825, startPoint y: 283, endPoint x: 740, endPoint y: 267, distance: 85.8
click at [740, 277] on tr "700002277 7100126845 - 6414 PETRIFILM ECOLI/COLI CT PLT 500C PL 418325089D 28/0…" at bounding box center [585, 281] width 523 height 23
type input "6"
click at [787, 350] on button "Pack" at bounding box center [801, 360] width 29 height 20
type input "0.000"
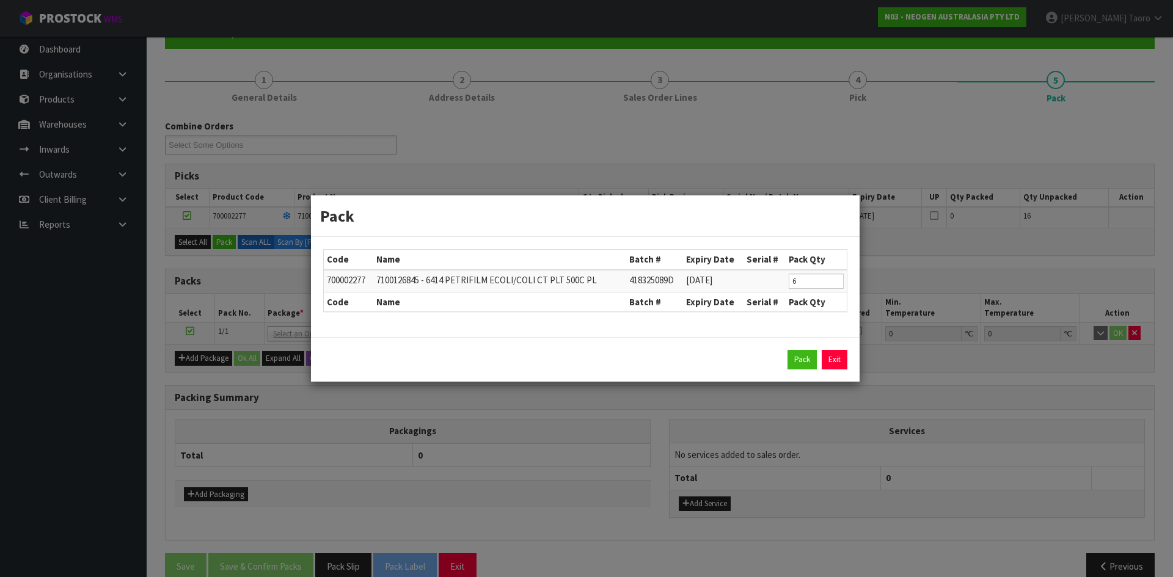
type input "0.000"
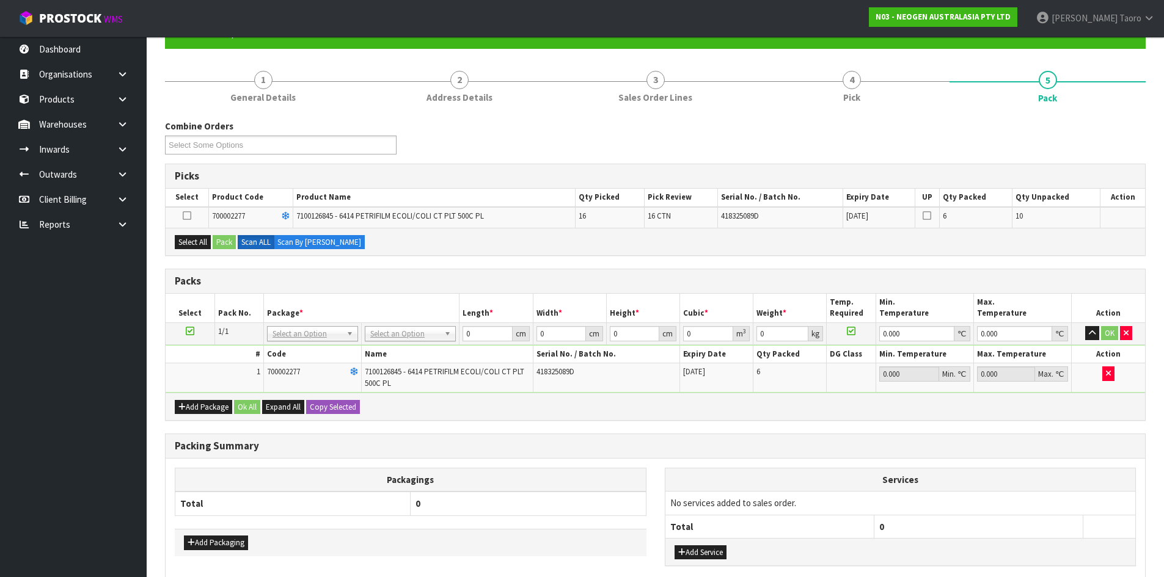
click at [191, 331] on icon at bounding box center [190, 331] width 9 height 1
click at [202, 243] on button "Select All" at bounding box center [193, 242] width 36 height 15
click at [224, 243] on button "Pack" at bounding box center [224, 242] width 23 height 15
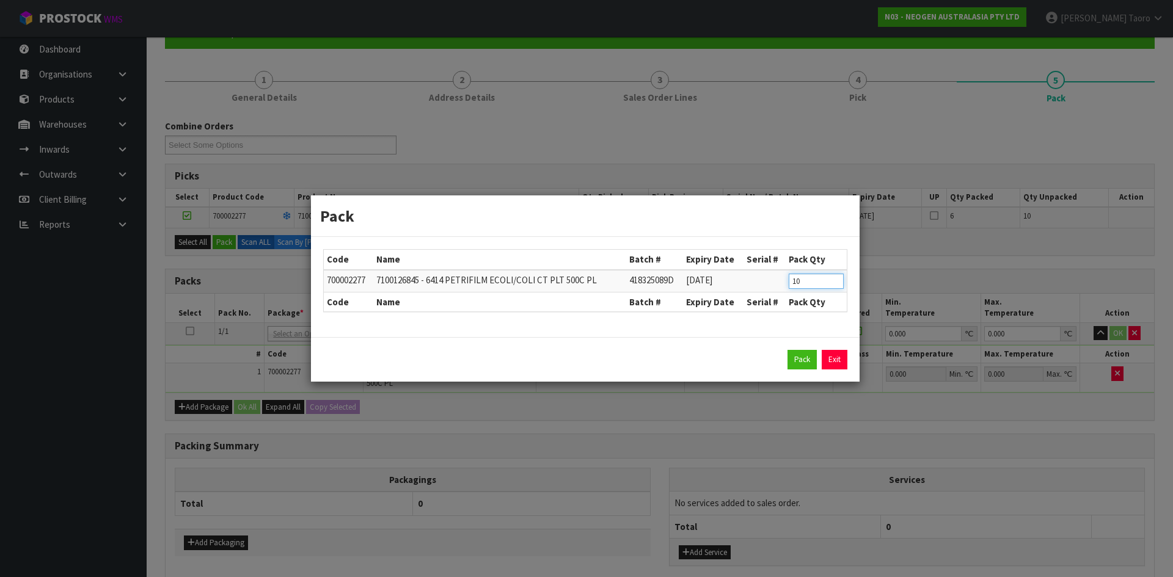
drag, startPoint x: 806, startPoint y: 286, endPoint x: 779, endPoint y: 285, distance: 27.5
click at [779, 285] on tr "700002277 7100126845 - 6414 PETRIFILM ECOLI/COLI CT PLT 500C PL 418325089D 28/0…" at bounding box center [585, 281] width 523 height 23
type input "6"
click button "Pack" at bounding box center [801, 360] width 29 height 20
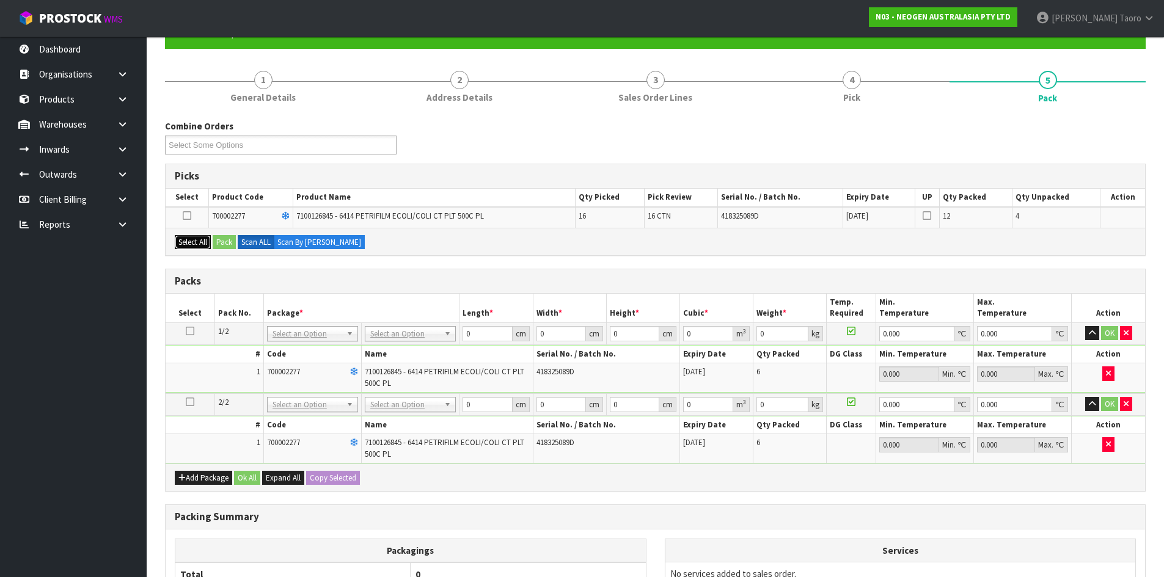
drag, startPoint x: 196, startPoint y: 239, endPoint x: 217, endPoint y: 244, distance: 21.2
click at [200, 242] on button "Select All" at bounding box center [193, 242] width 36 height 15
click at [231, 244] on button "Pack" at bounding box center [224, 242] width 23 height 15
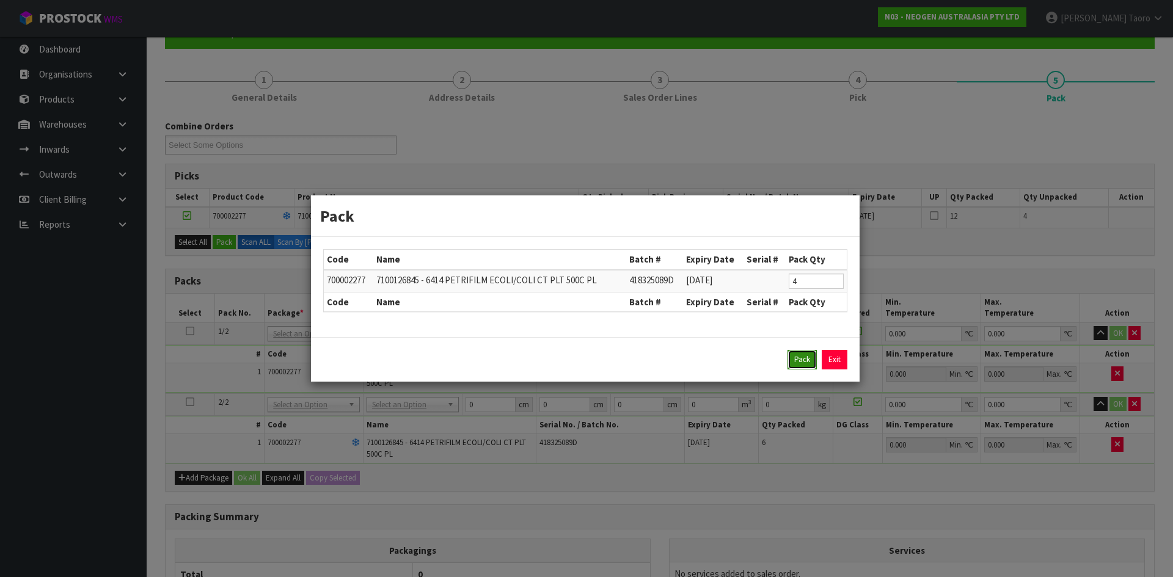
click at [811, 364] on button "Pack" at bounding box center [801, 360] width 29 height 20
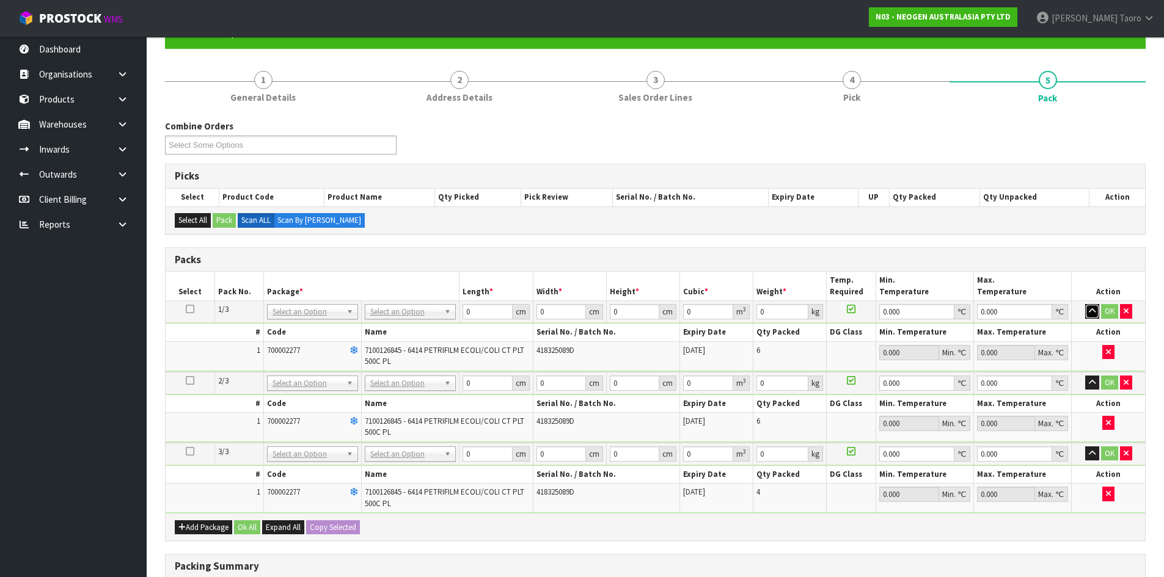
drag, startPoint x: 1095, startPoint y: 304, endPoint x: 1086, endPoint y: 326, distance: 23.6
click at [1095, 305] on button "button" at bounding box center [1092, 311] width 14 height 15
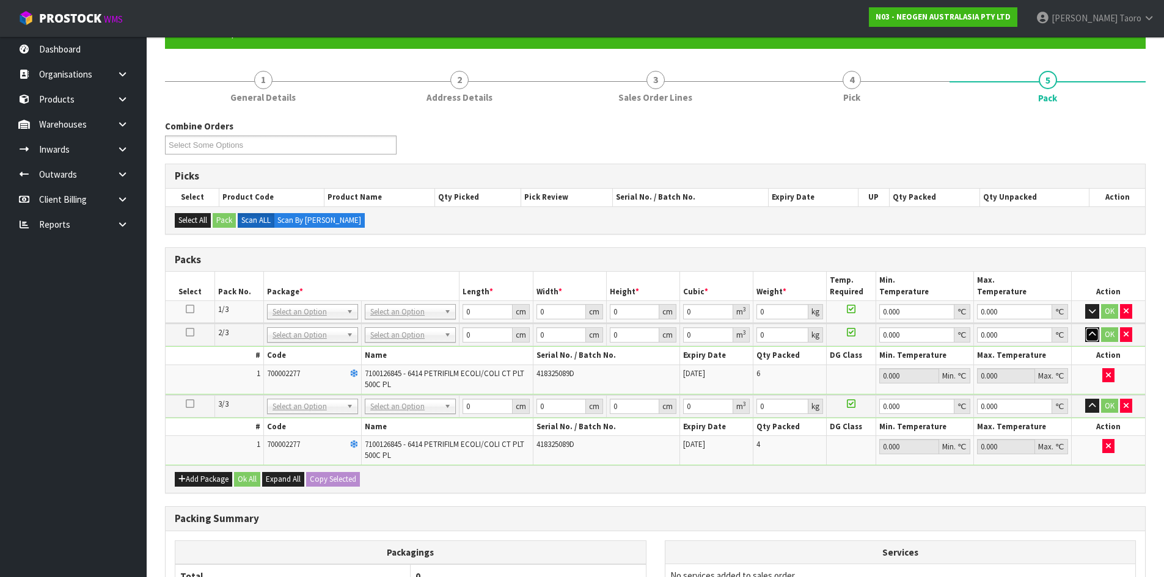
click at [1095, 330] on icon "button" at bounding box center [1092, 334] width 7 height 8
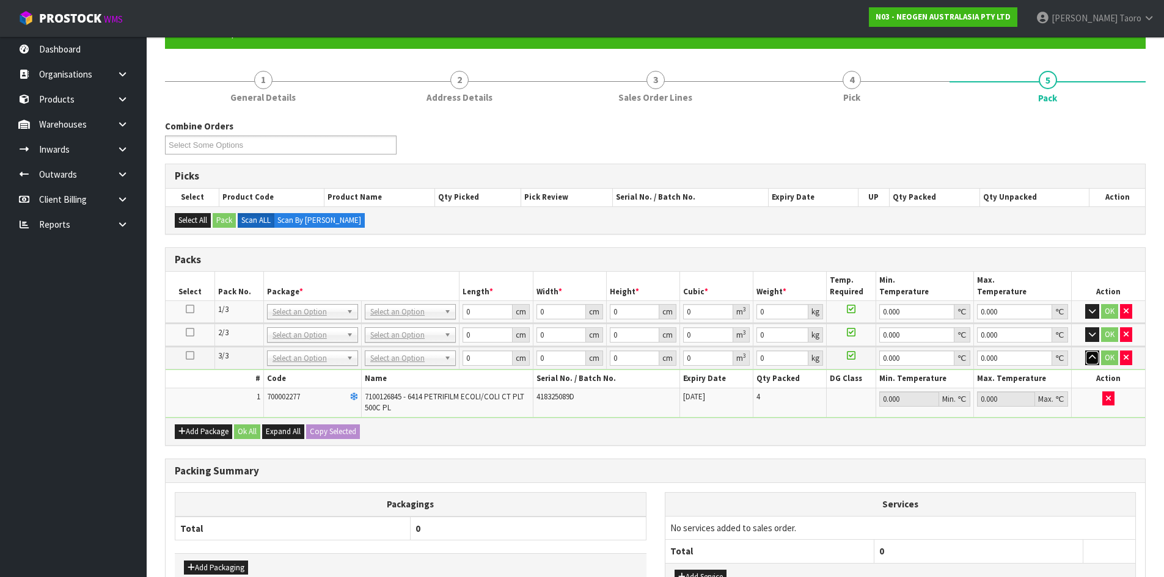
click at [1095, 361] on icon "button" at bounding box center [1092, 358] width 7 height 8
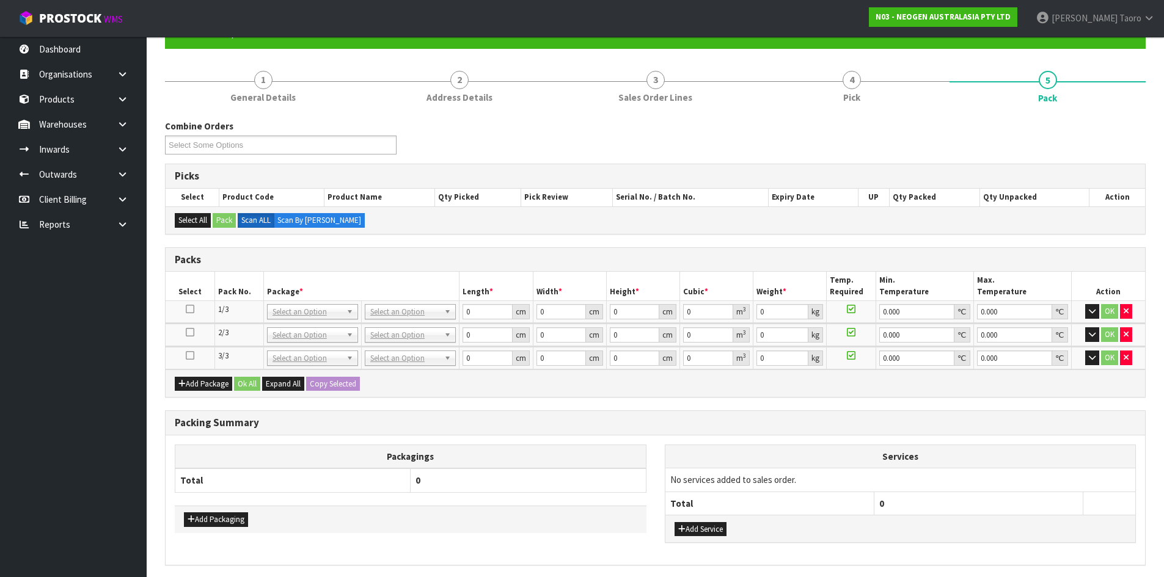
click at [190, 309] on icon at bounding box center [190, 309] width 9 height 1
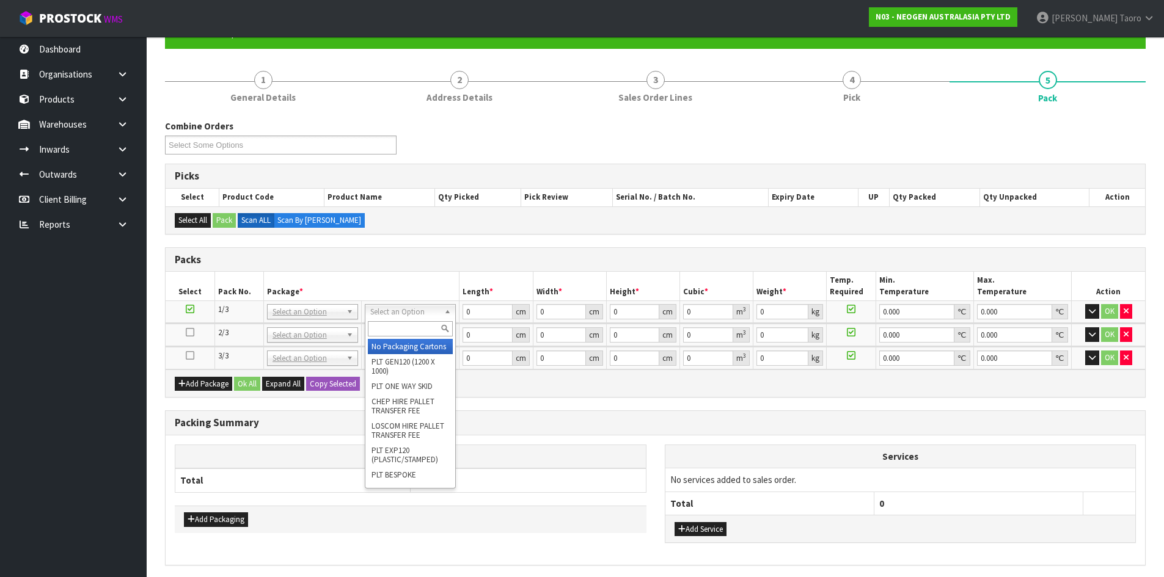
click at [420, 328] on input "text" at bounding box center [410, 328] width 85 height 15
type input "C"
type input "CTN9"
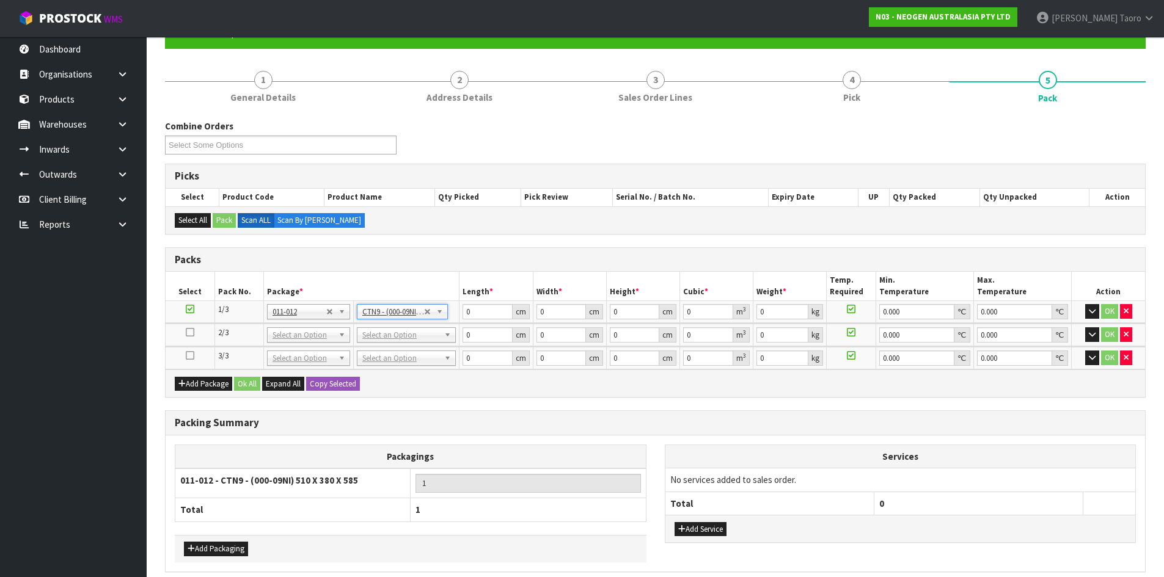
type input "51"
type input "38"
type input "58.5"
type input "0.113373"
type input "10.4"
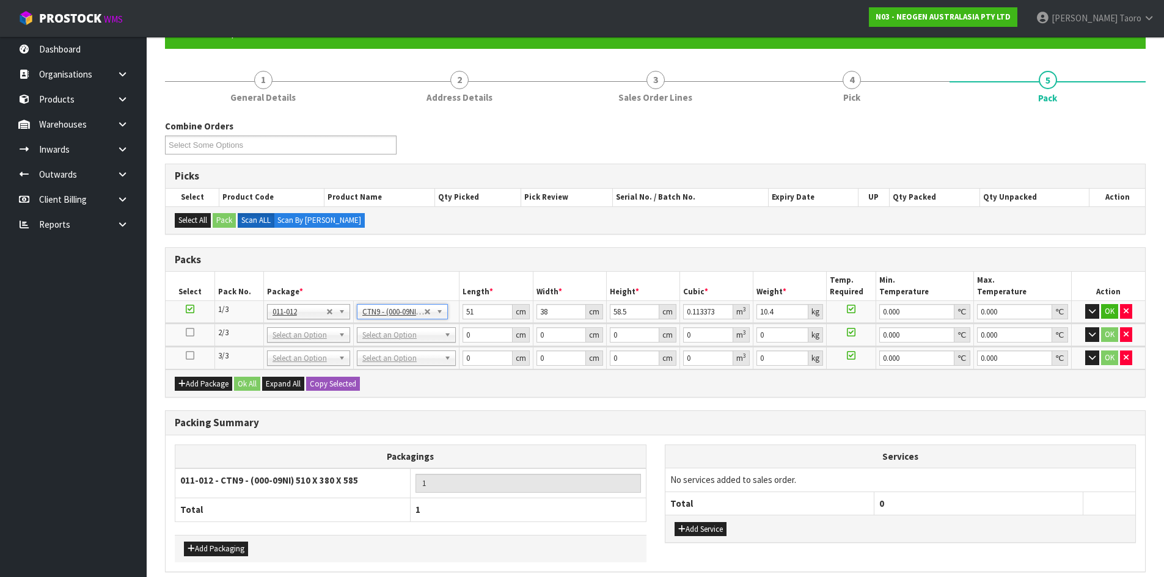
click at [493, 303] on td "51 cm" at bounding box center [495, 312] width 73 height 22
click at [495, 308] on input "51" at bounding box center [486, 311] width 49 height 15
click at [496, 309] on input "51" at bounding box center [486, 311] width 49 height 15
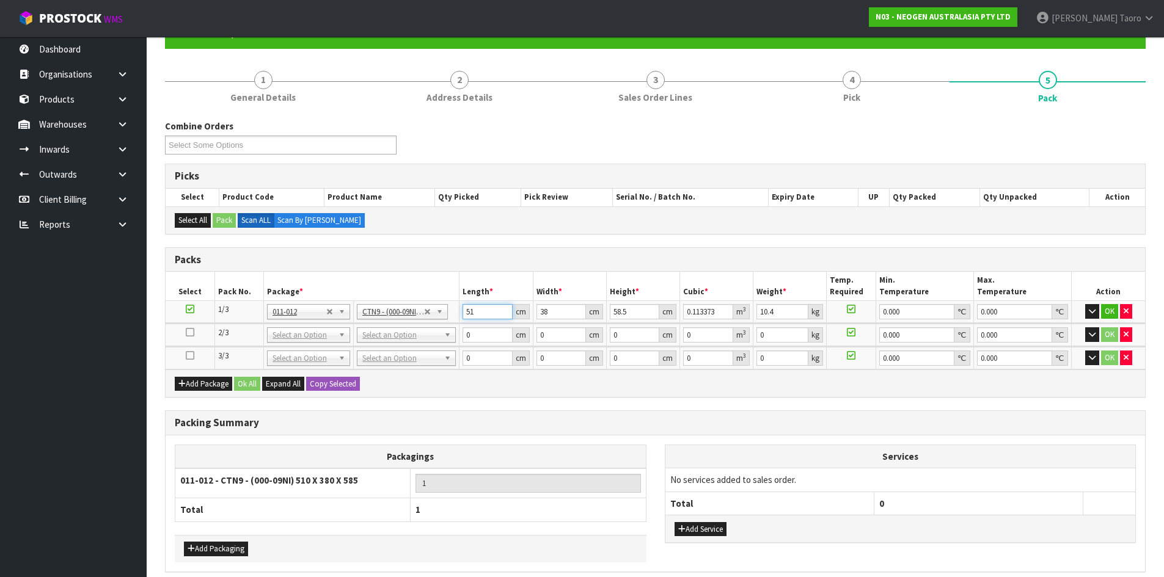
type input "5"
type input "0.011115"
type input "52"
type input "0.115596"
type input "52"
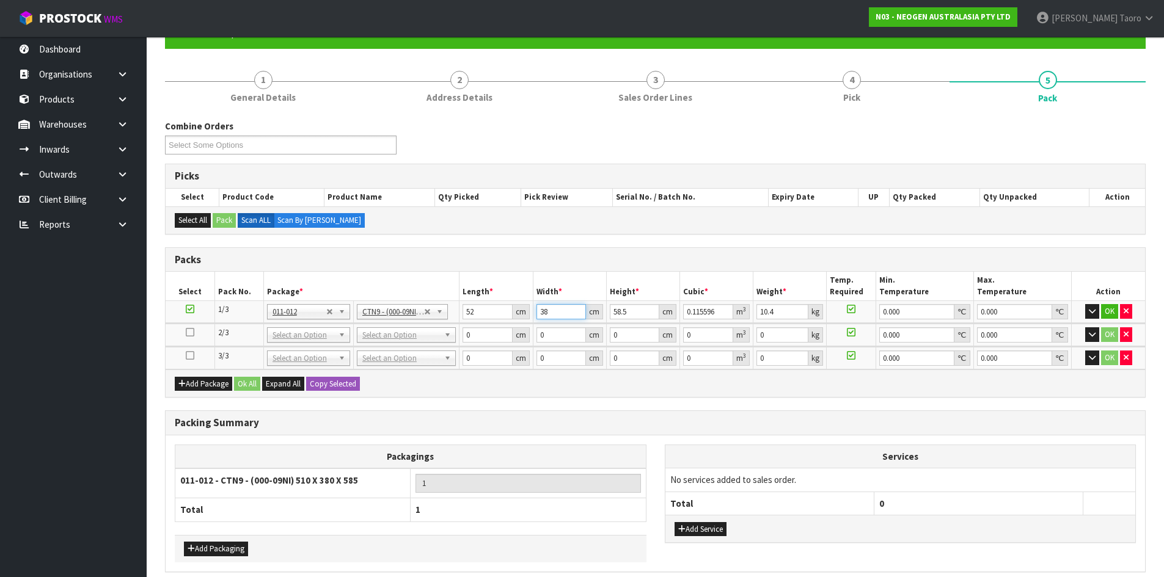
type input "4"
type input "0.012168"
type input "40"
type input "0.12168"
type input "40"
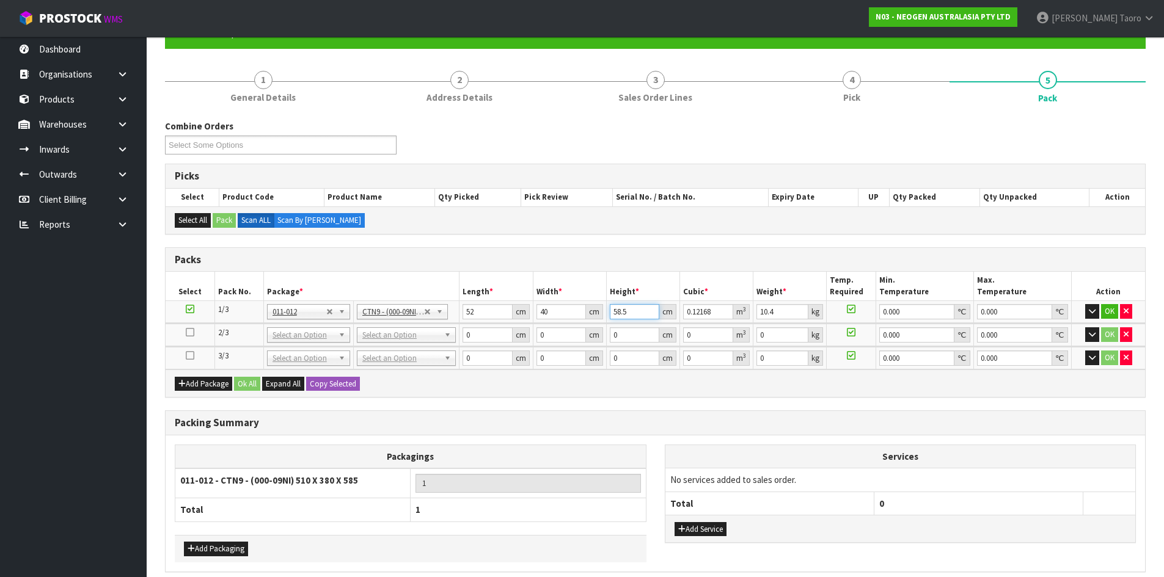
type input "4"
type input "0.00832"
type input "46"
type input "0.09568"
type input "46"
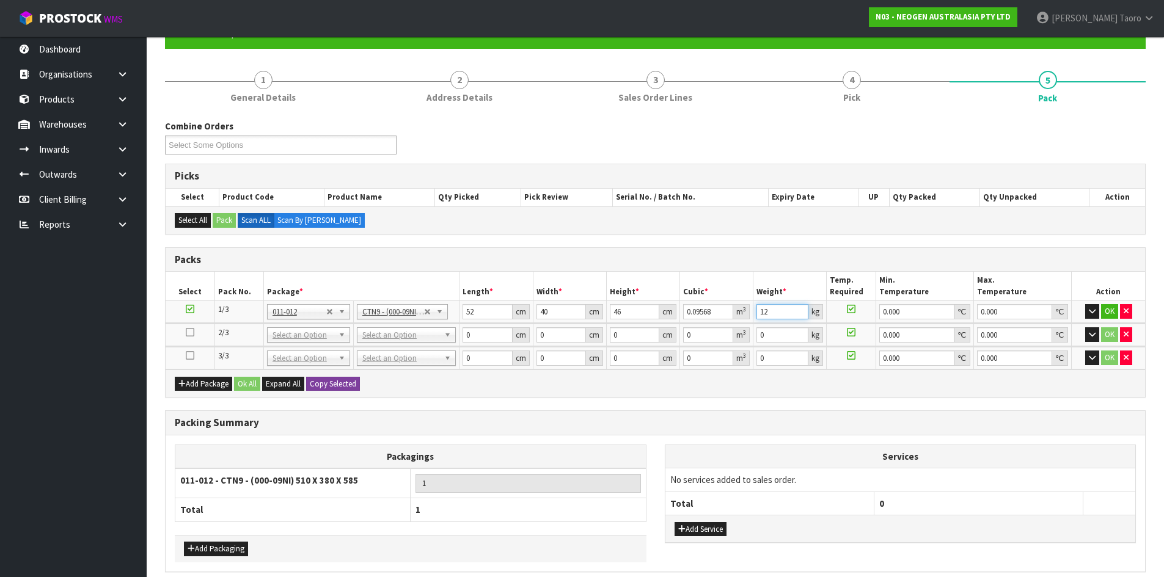
type input "12"
click at [330, 385] on button "Copy Selected" at bounding box center [333, 384] width 54 height 15
click at [330, 385] on span "Confirm" at bounding box center [323, 384] width 27 height 10
type input "52"
type input "40"
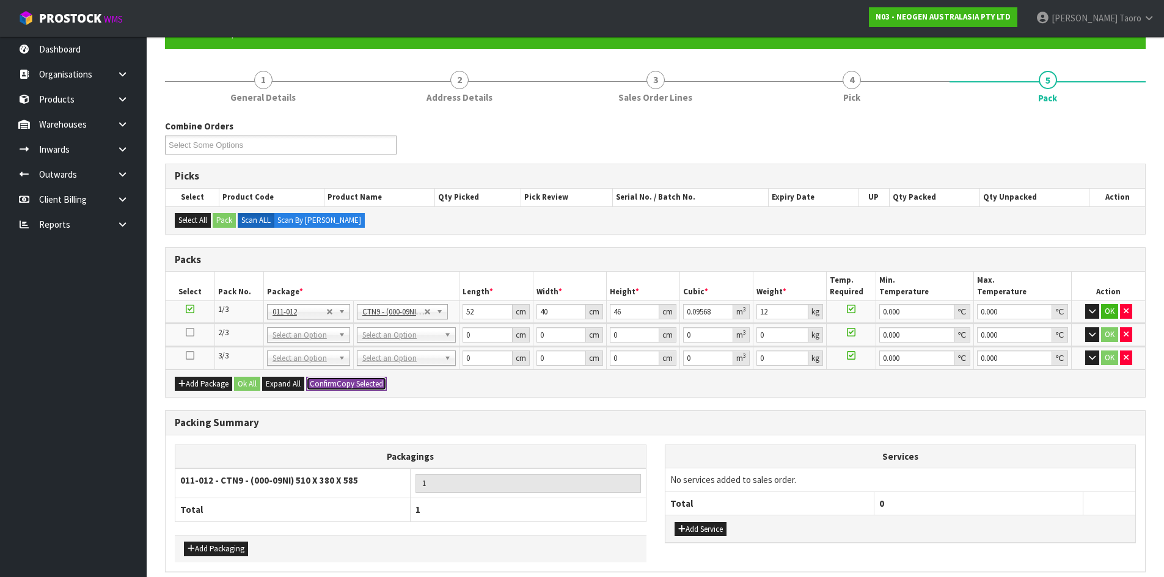
type input "46"
type input "0.09568"
type input "12"
type input "52"
type input "40"
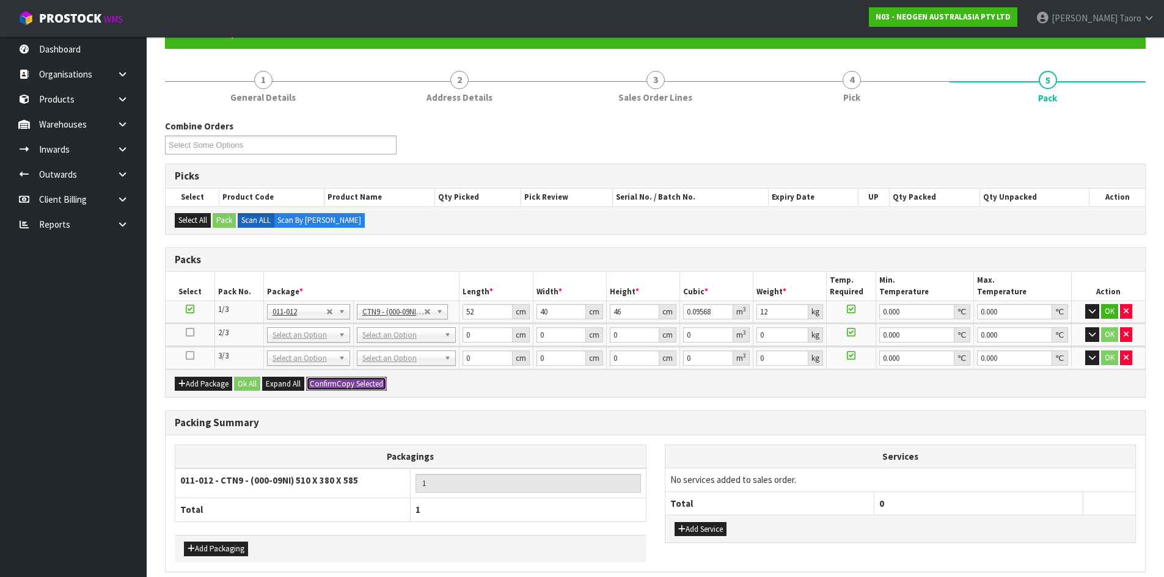
type input "46"
type input "0.09568"
type input "12"
type input "3"
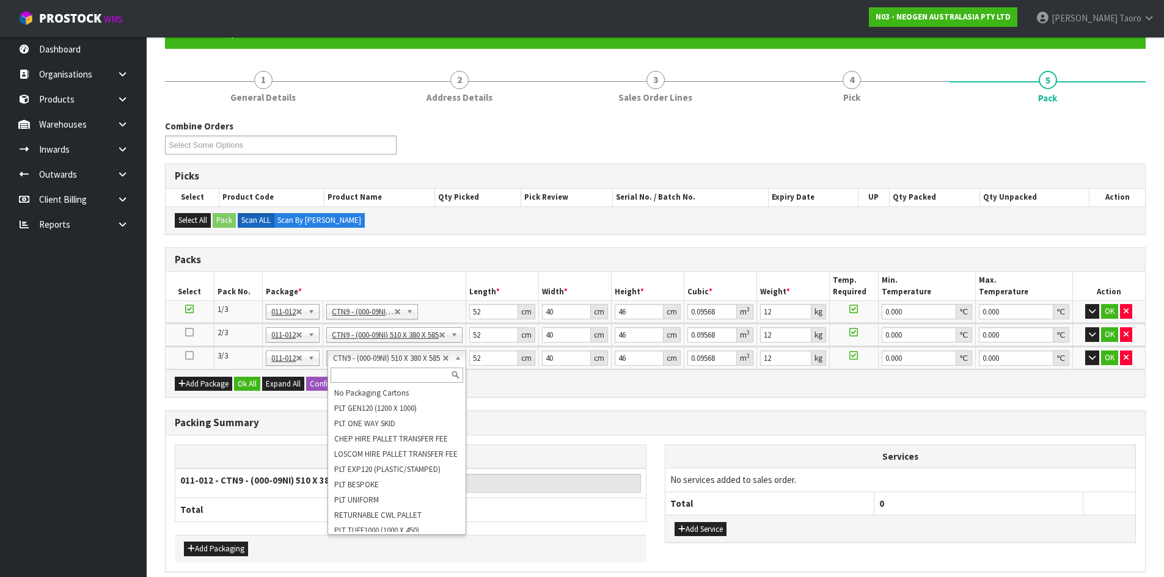
click at [374, 373] on input "text" at bounding box center [396, 375] width 133 height 15
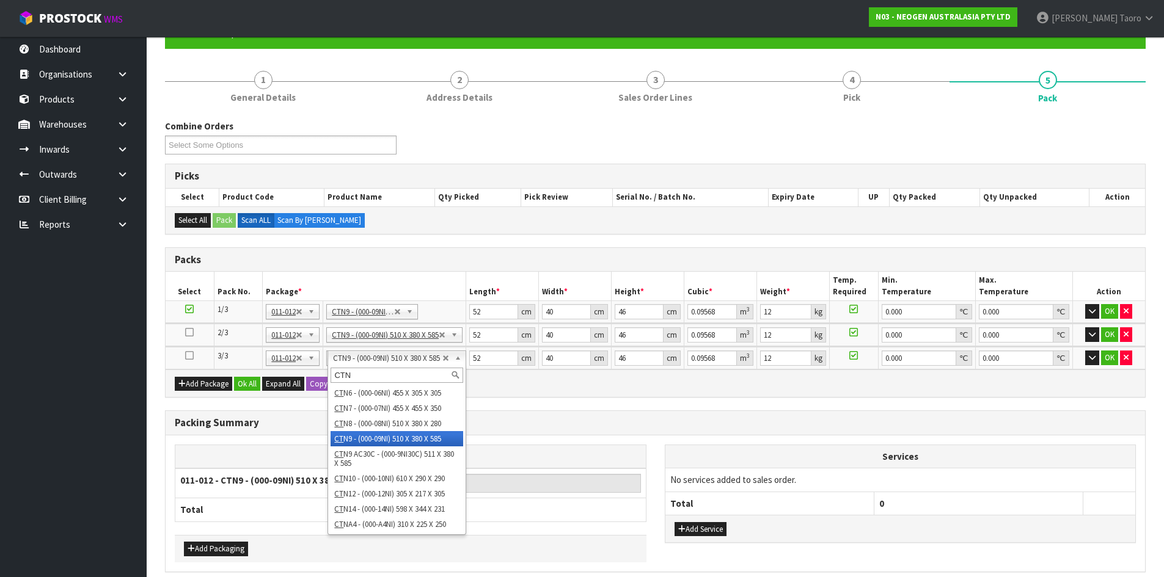
type input "CTN7"
type input "2"
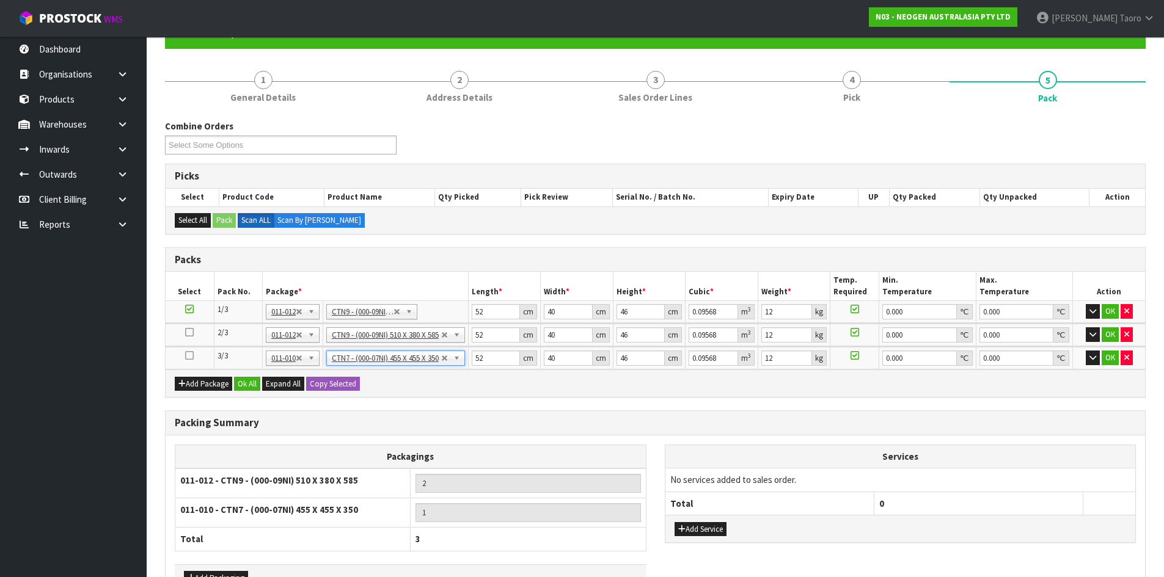
type input "45.5"
type input "35"
type input "0.072459"
type input "7"
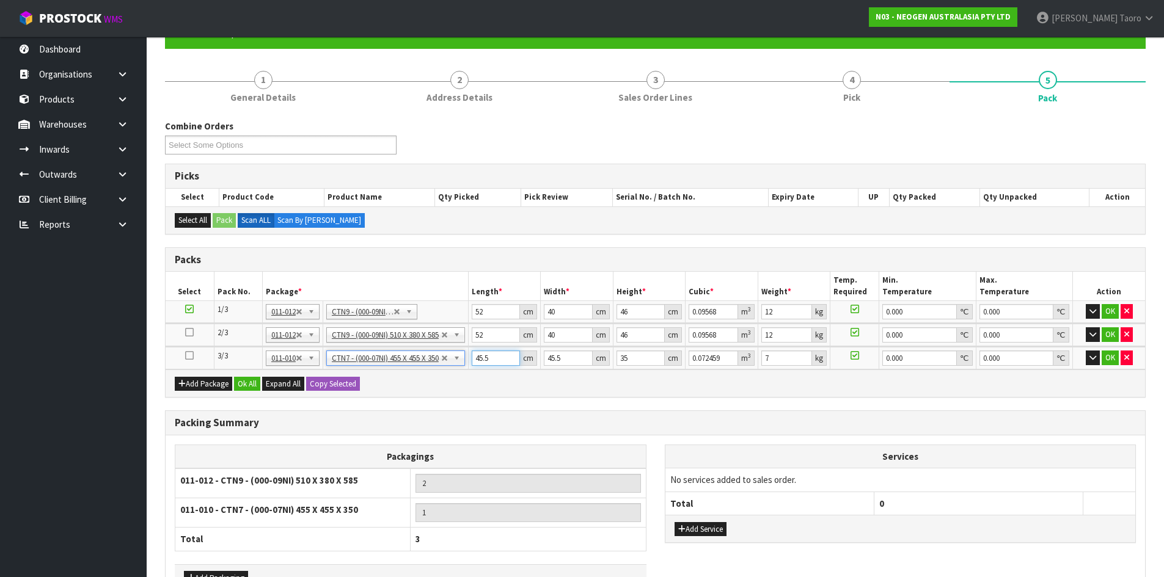
click at [492, 359] on input "45.5" at bounding box center [496, 358] width 49 height 15
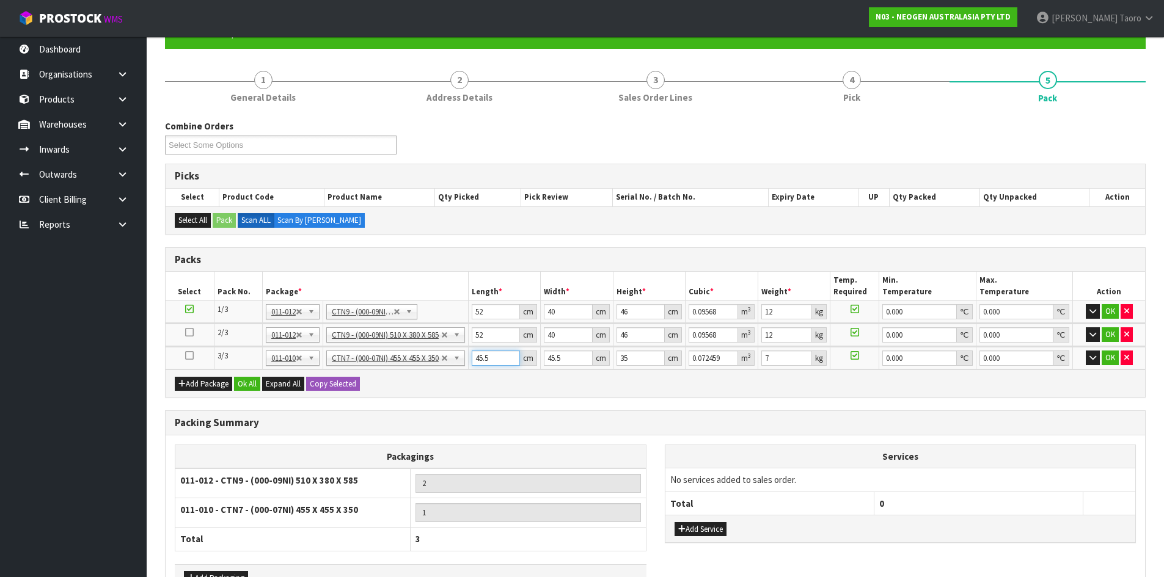
type input "4"
type input "0.00637"
type input "47"
type input "0.074847"
type input "47"
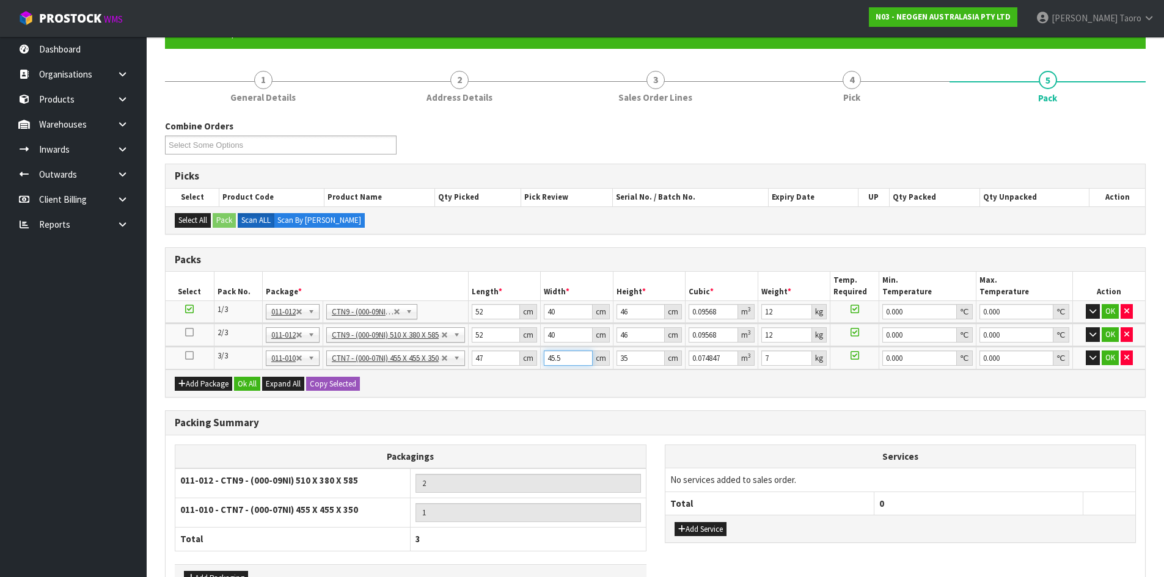
type input "4"
type input "0.00658"
type input "46"
type input "0.07567"
type input "46"
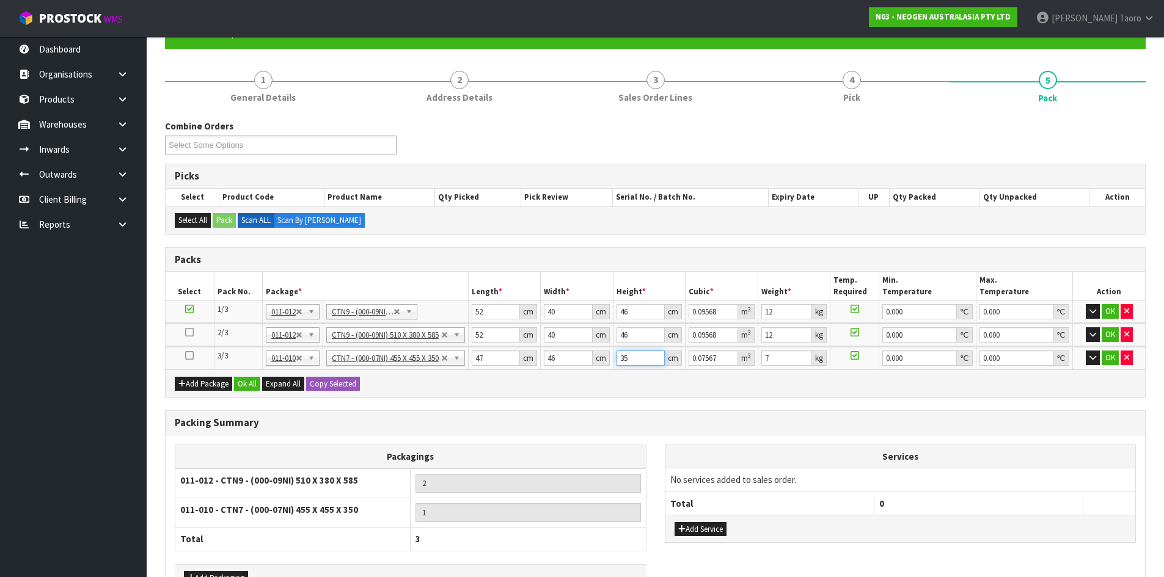
type input "3"
type input "0.006486"
type input "31"
type input "0.067022"
type input "31"
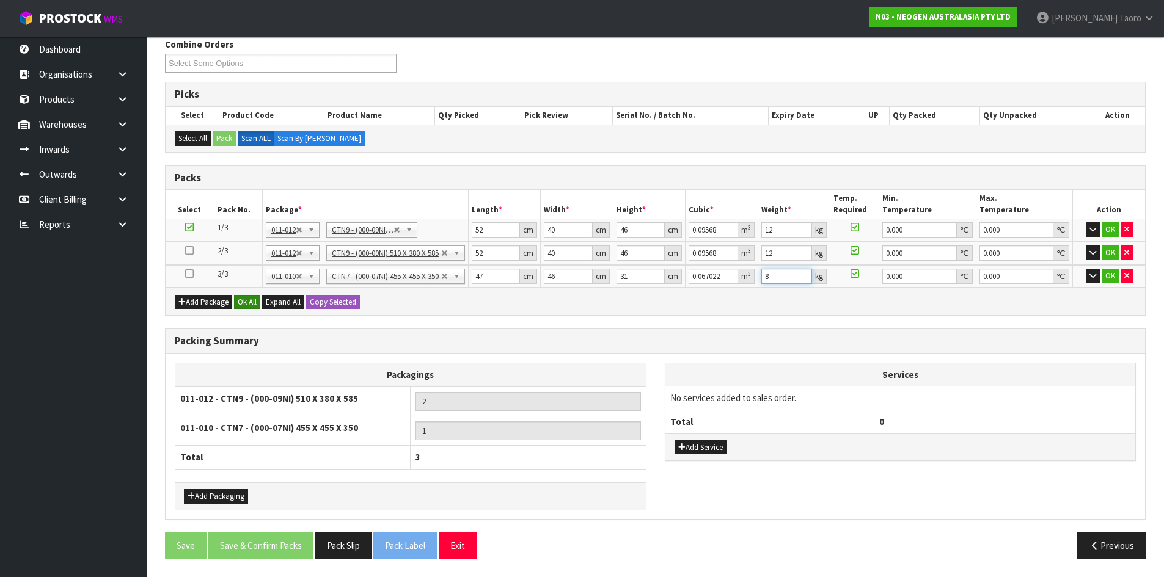
type input "8"
click at [249, 307] on button "Ok All" at bounding box center [247, 302] width 26 height 15
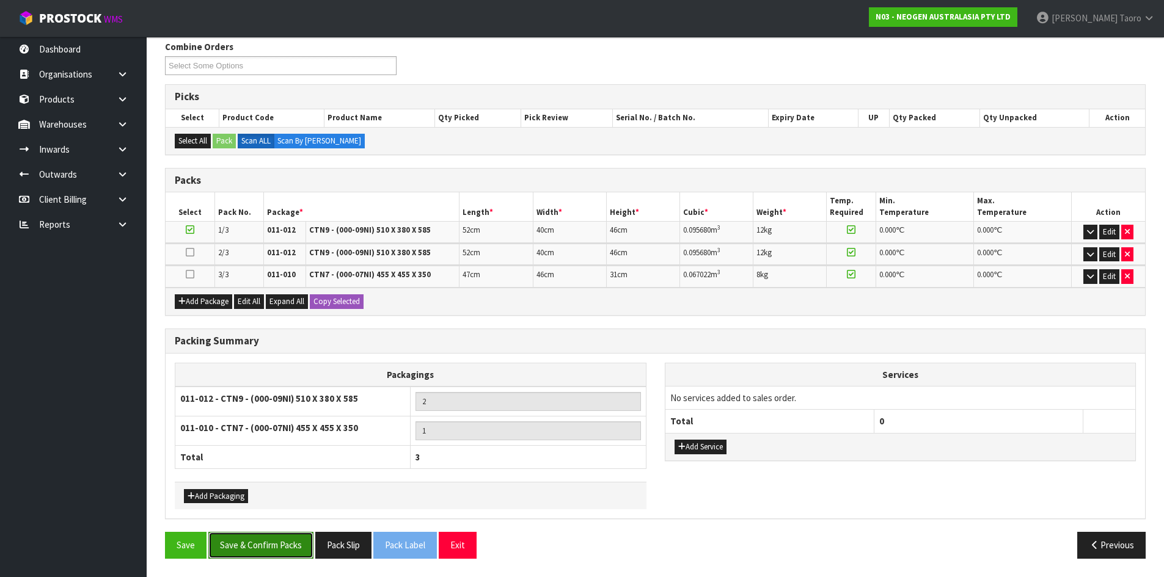
click at [302, 544] on button "Save & Confirm Packs" at bounding box center [260, 545] width 105 height 26
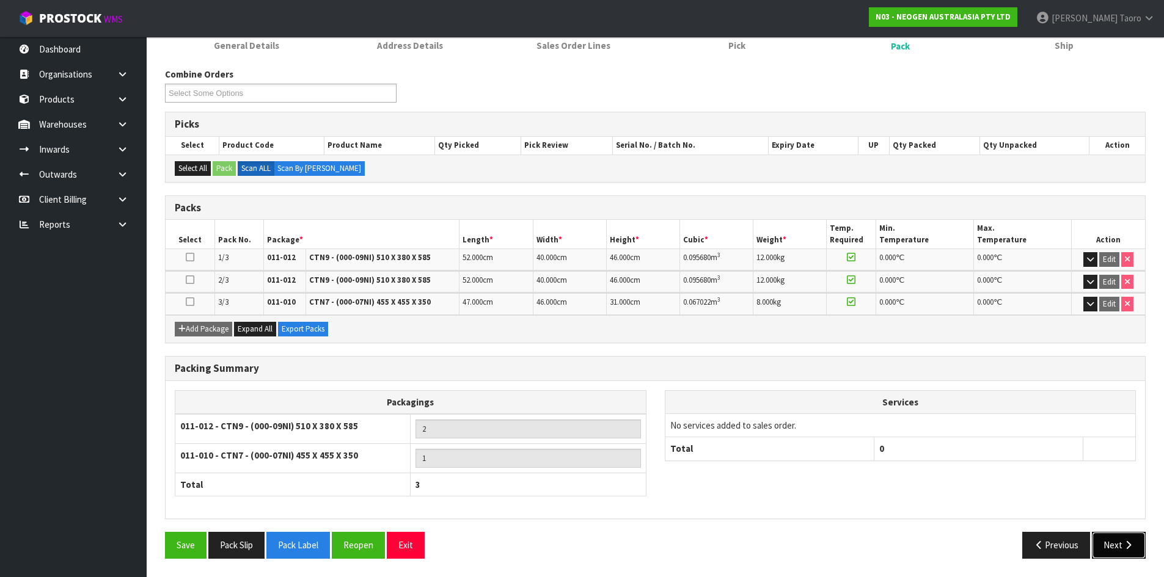
click at [1125, 544] on icon "button" at bounding box center [1128, 545] width 12 height 9
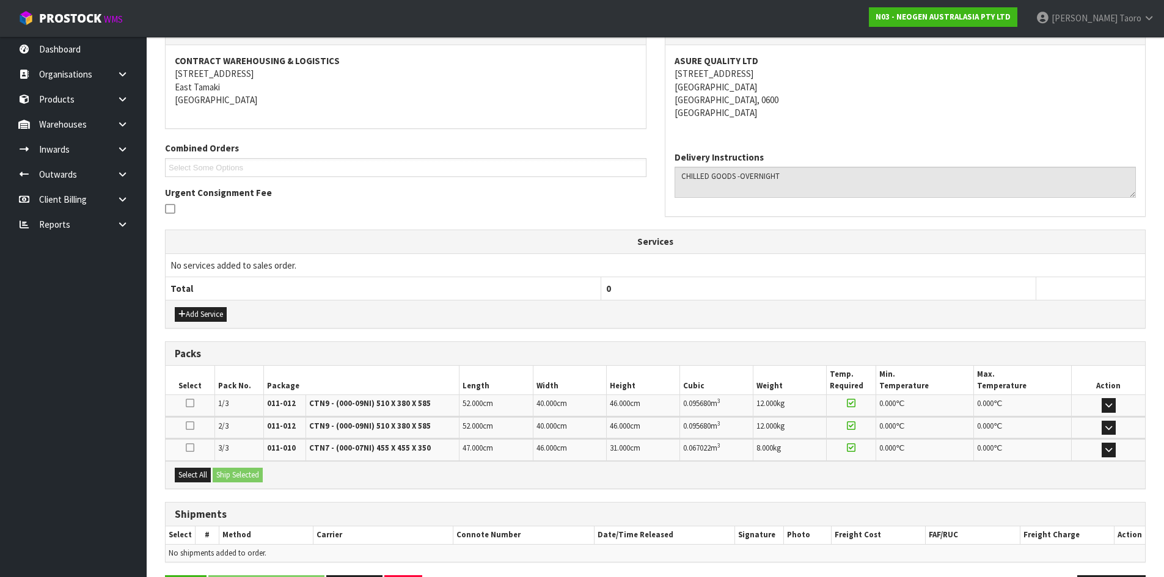
scroll to position [264, 0]
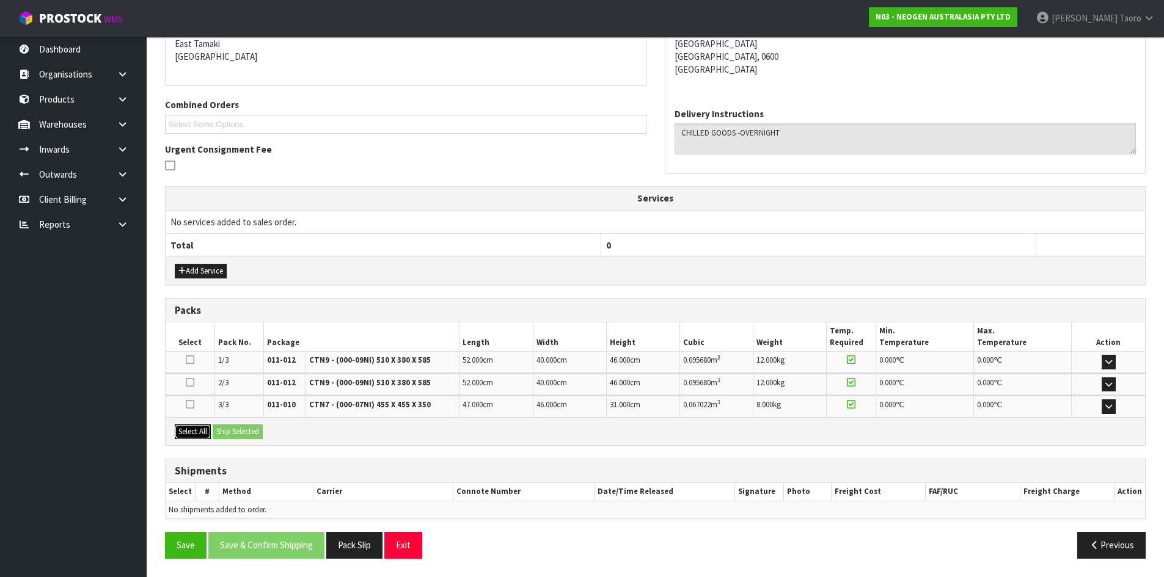
click at [205, 437] on button "Select All" at bounding box center [193, 432] width 36 height 15
click at [240, 431] on button "Ship Selected" at bounding box center [238, 432] width 50 height 15
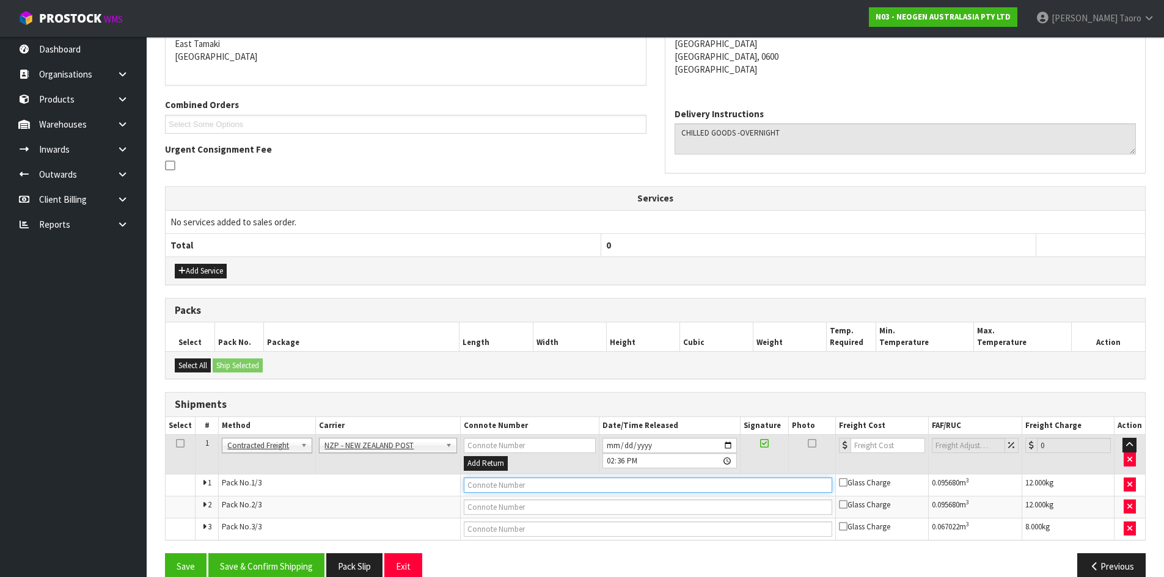
click at [533, 491] on input "text" at bounding box center [648, 485] width 369 height 15
type input "00894210379944034991"
click at [165, 553] on button "Save" at bounding box center [186, 566] width 42 height 26
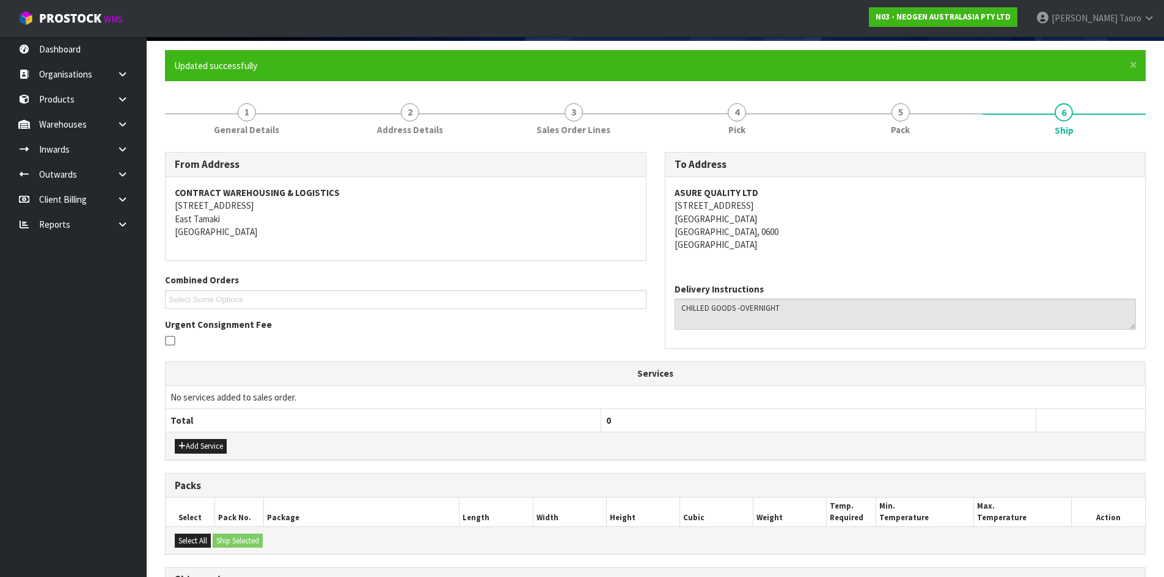
scroll to position [285, 0]
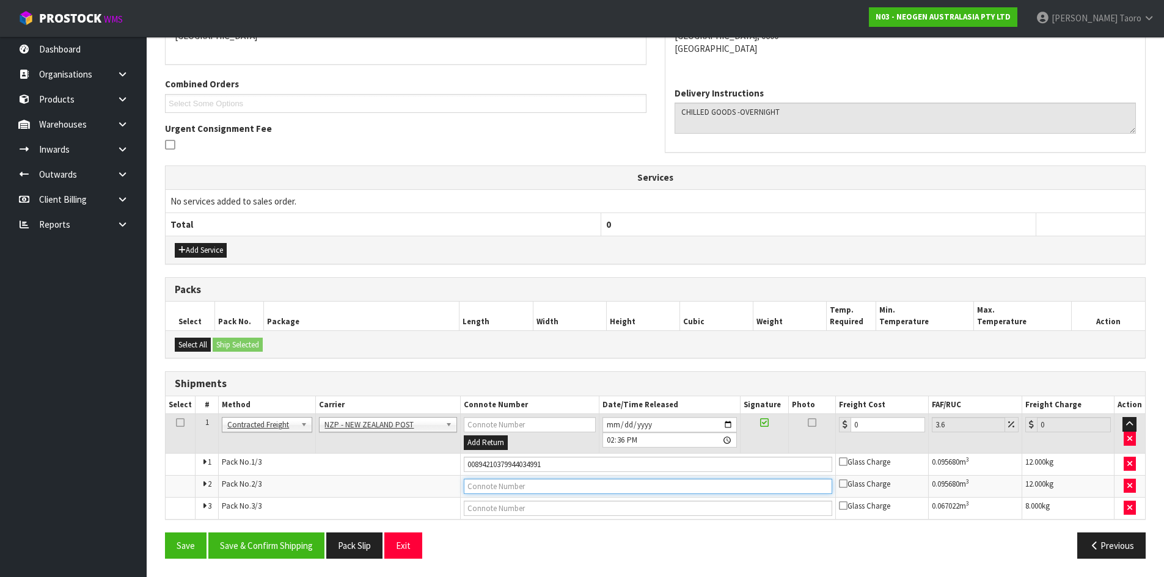
click at [533, 487] on input "text" at bounding box center [648, 486] width 369 height 15
type input "00894210379944035004"
click at [165, 533] on button "Save" at bounding box center [186, 546] width 42 height 26
click at [523, 510] on input "text" at bounding box center [648, 508] width 369 height 15
type input "00894210379944034984"
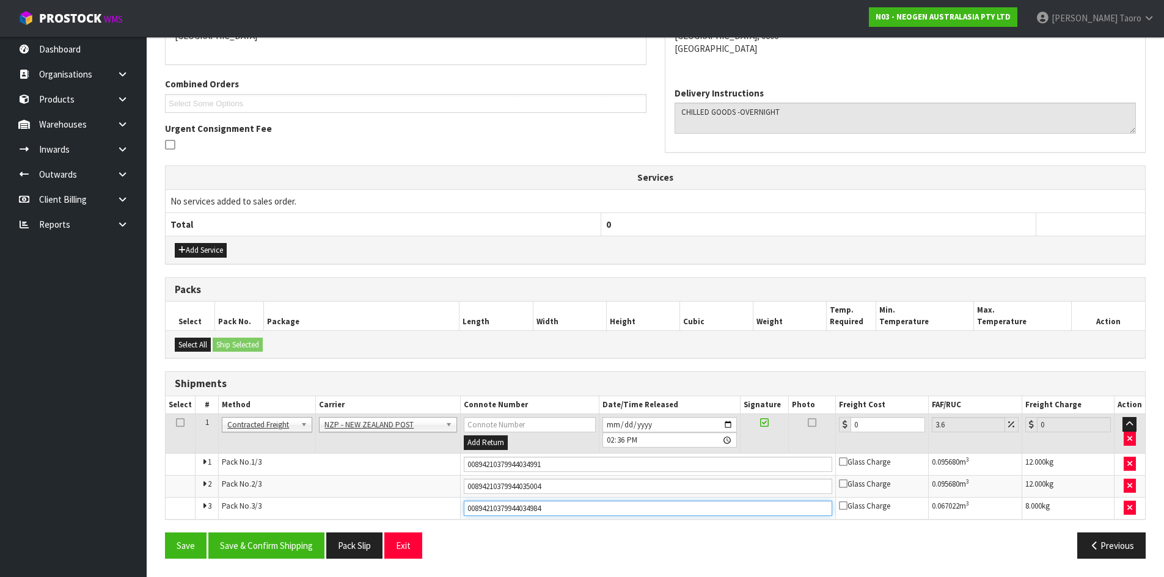
click at [165, 533] on button "Save" at bounding box center [186, 546] width 42 height 26
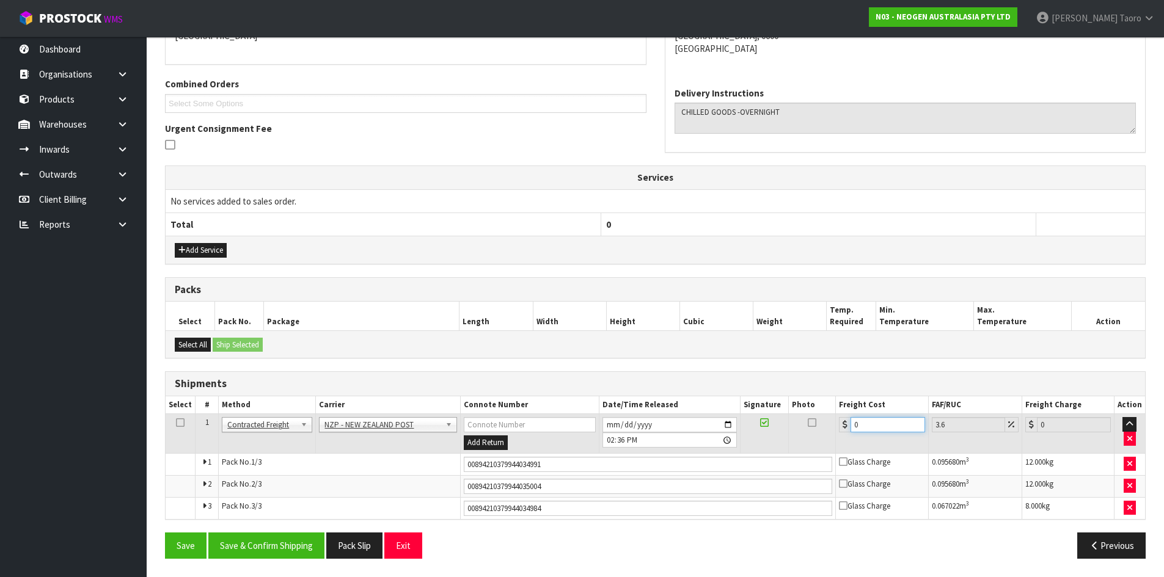
click at [886, 425] on input "0" at bounding box center [887, 424] width 74 height 15
click at [886, 424] on input "0" at bounding box center [887, 424] width 74 height 15
type input "1"
type input "1.04"
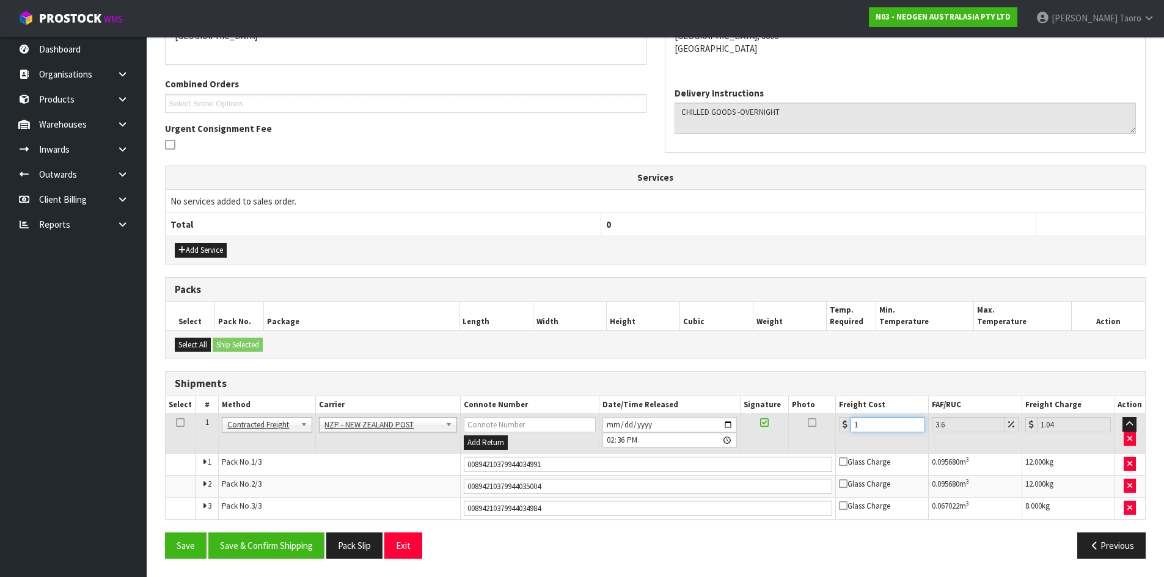
type input "12"
type input "12.43"
type input "12.9"
type input "13.36"
type input "12.99"
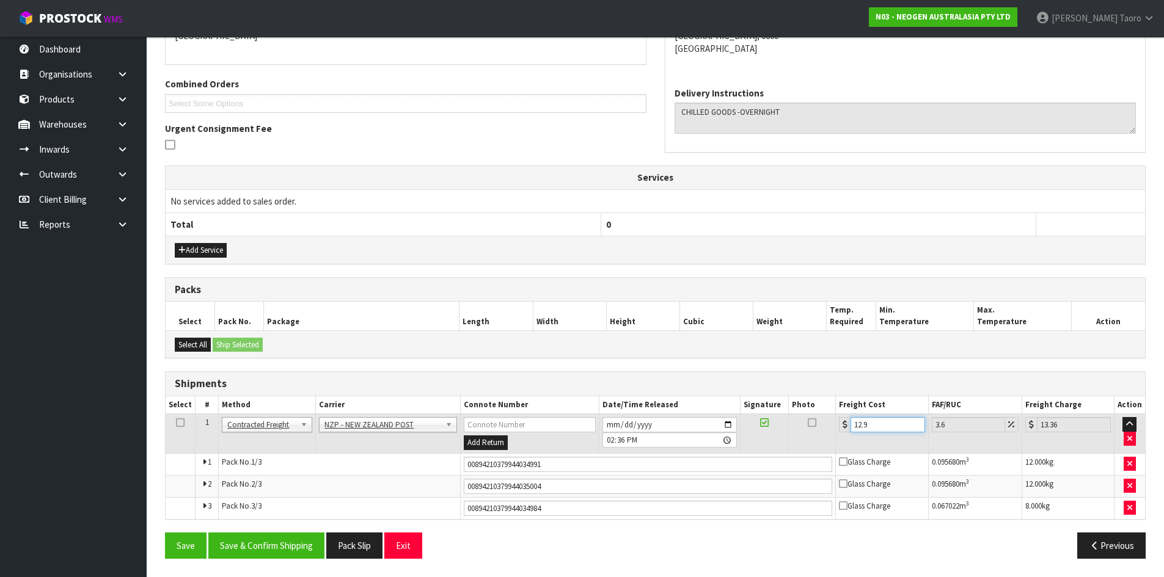
type input "13.46"
type input "12.99"
click at [288, 552] on button "Save & Confirm Shipping" at bounding box center [266, 546] width 116 height 26
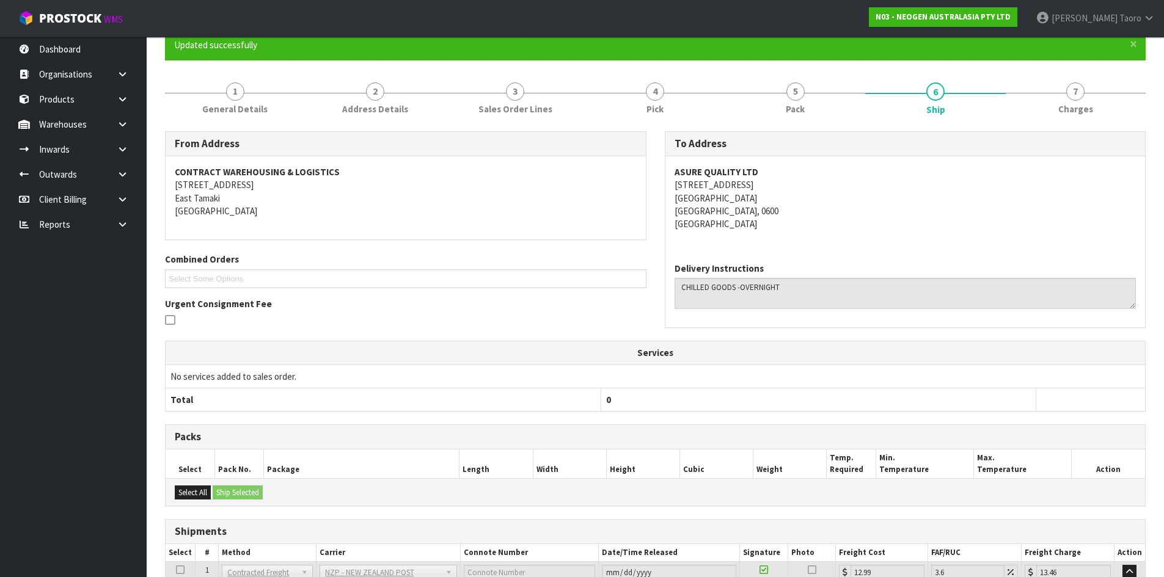
scroll to position [253, 0]
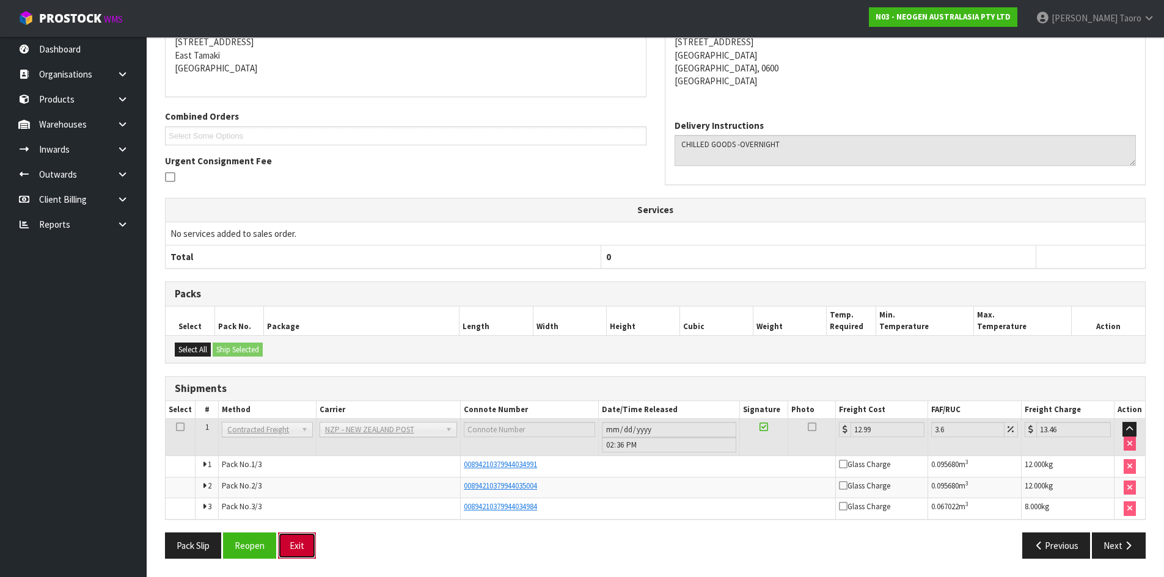
click at [291, 547] on button "Exit" at bounding box center [297, 546] width 38 height 26
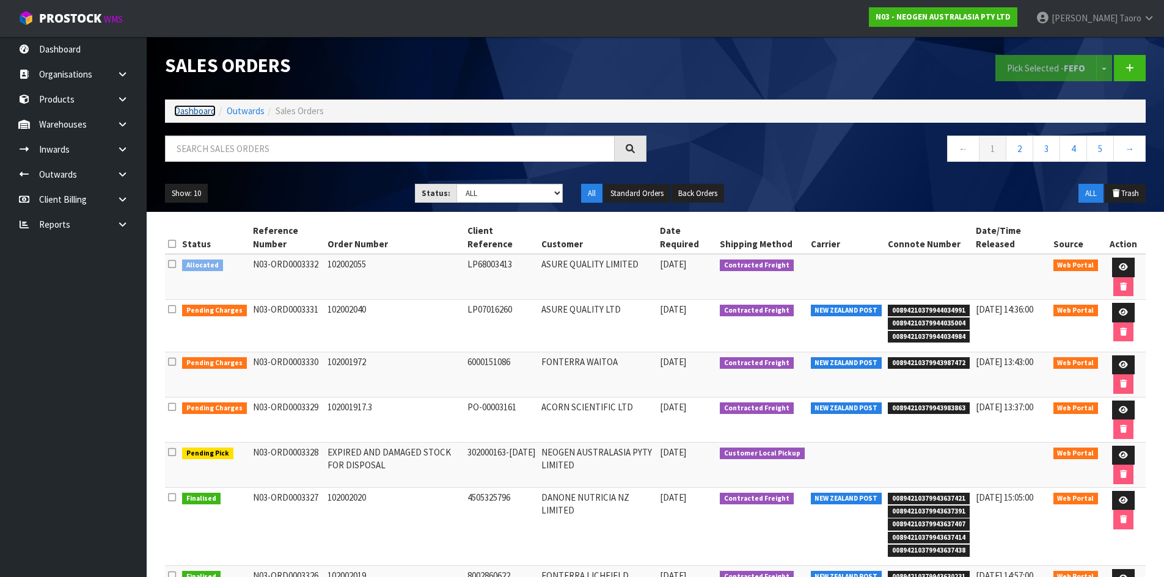
click at [195, 113] on link "Dashboard" at bounding box center [195, 111] width 42 height 12
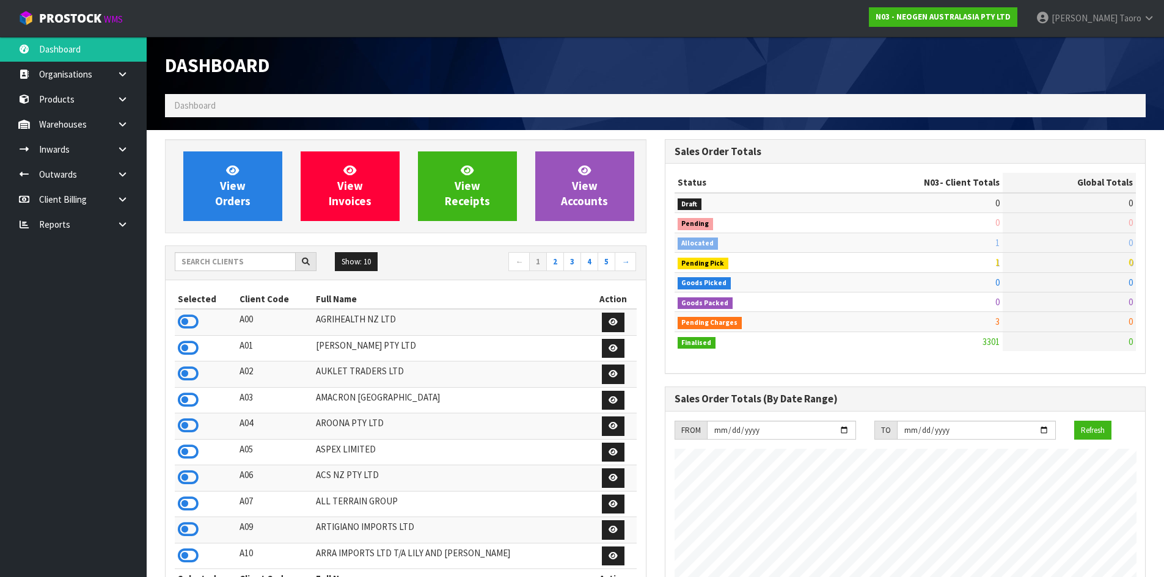
scroll to position [925, 499]
click at [251, 269] on input "text" at bounding box center [235, 261] width 121 height 19
click at [191, 319] on icon at bounding box center [188, 322] width 21 height 18
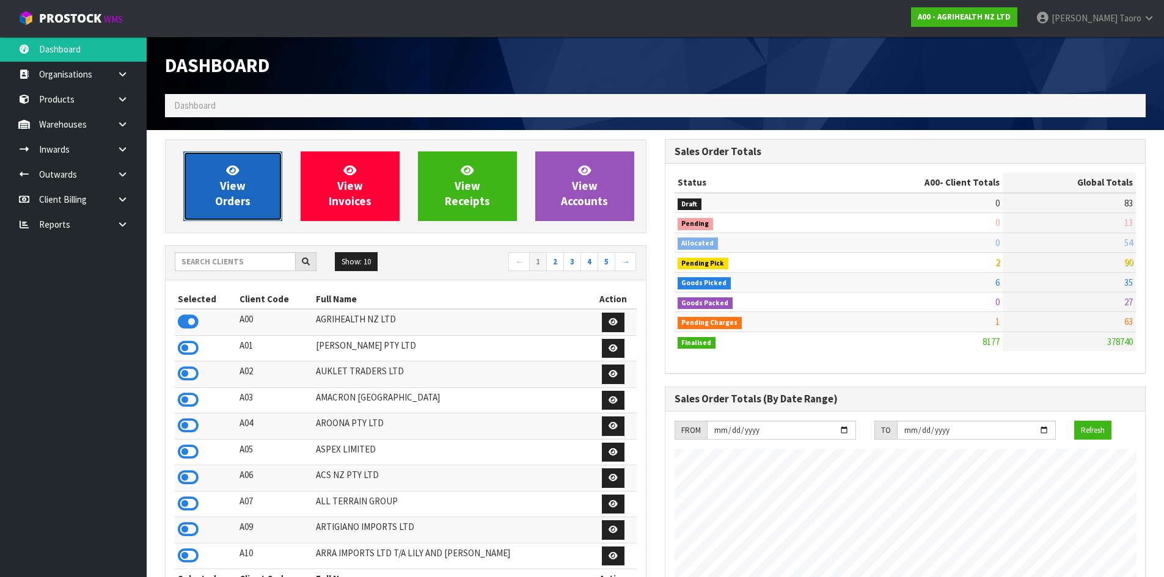
click at [241, 170] on link "View Orders" at bounding box center [232, 186] width 99 height 70
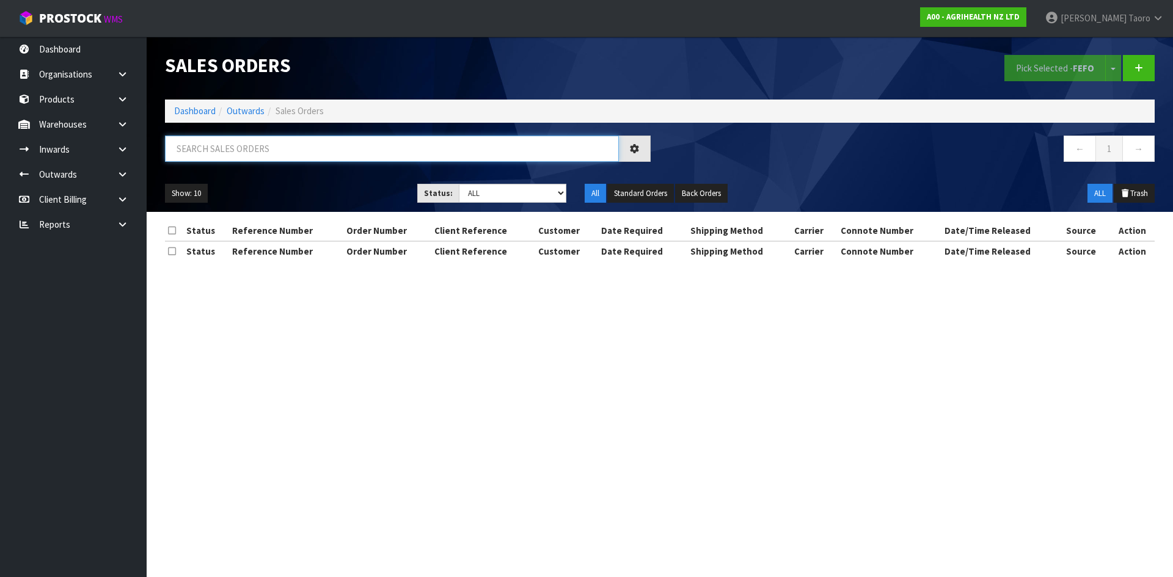
click at [251, 148] on input "text" at bounding box center [392, 149] width 454 height 26
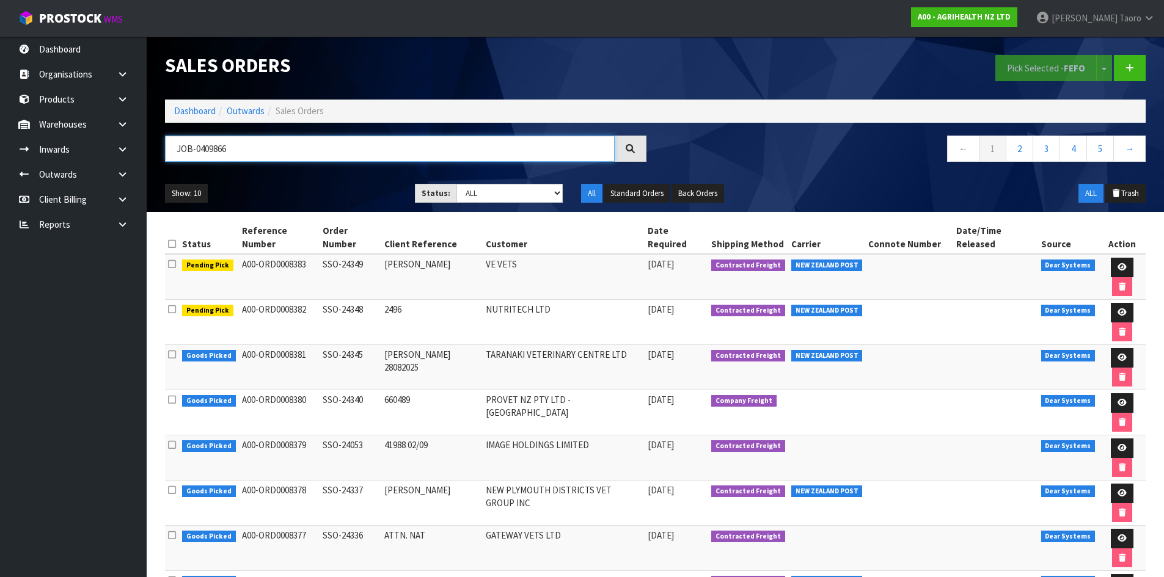
type input "JOB-0409866"
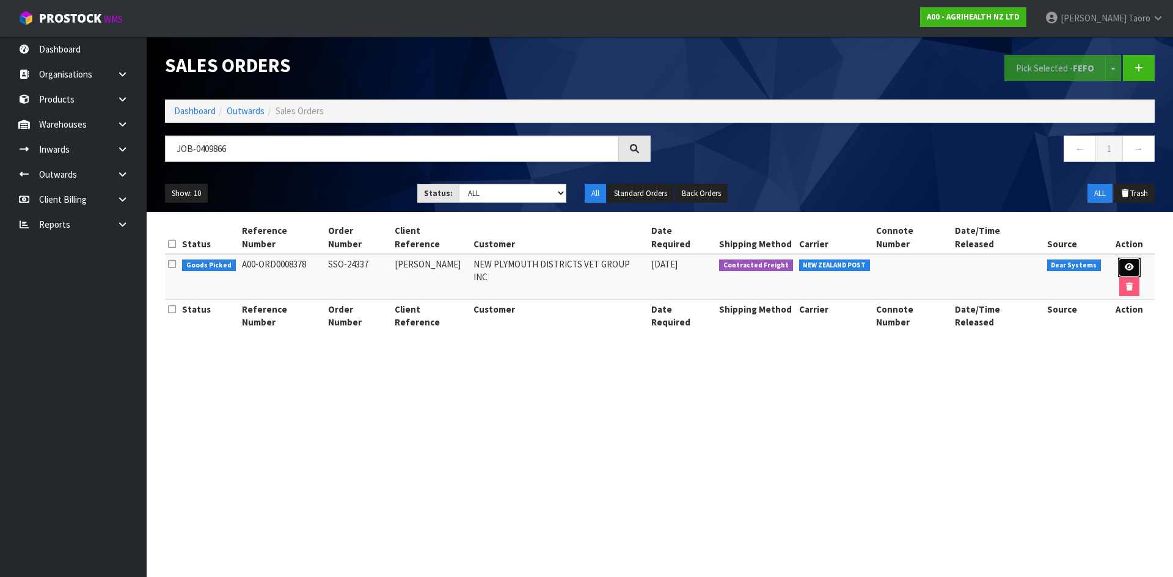
click at [1125, 263] on icon at bounding box center [1129, 267] width 9 height 8
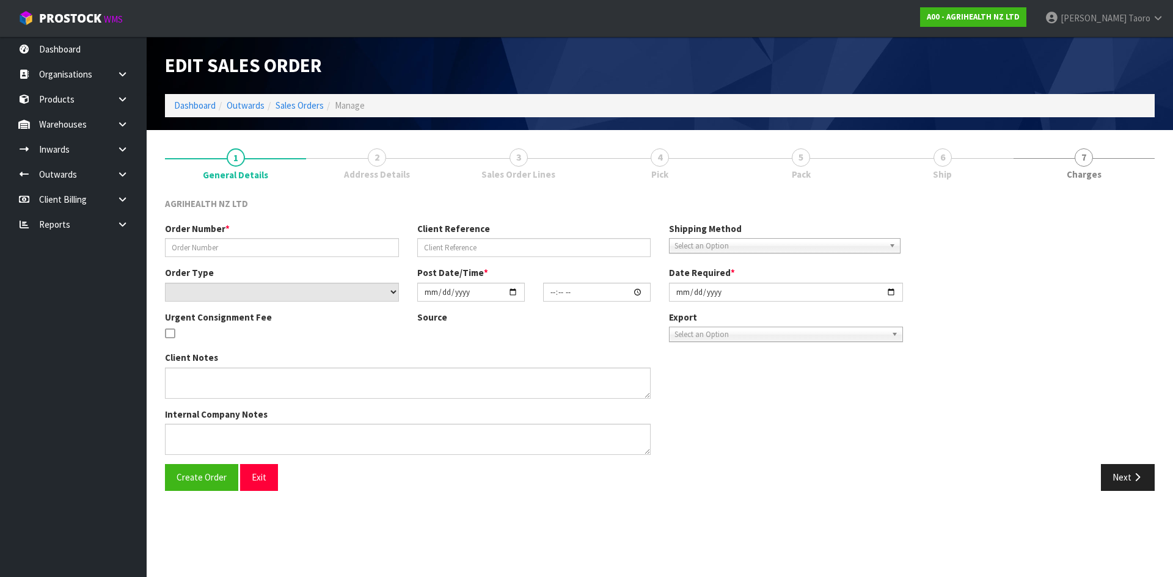
type input "SSO-24337"
type input "JO"
select select "number:0"
type input "2025-08-28"
type input "10:05:01.000"
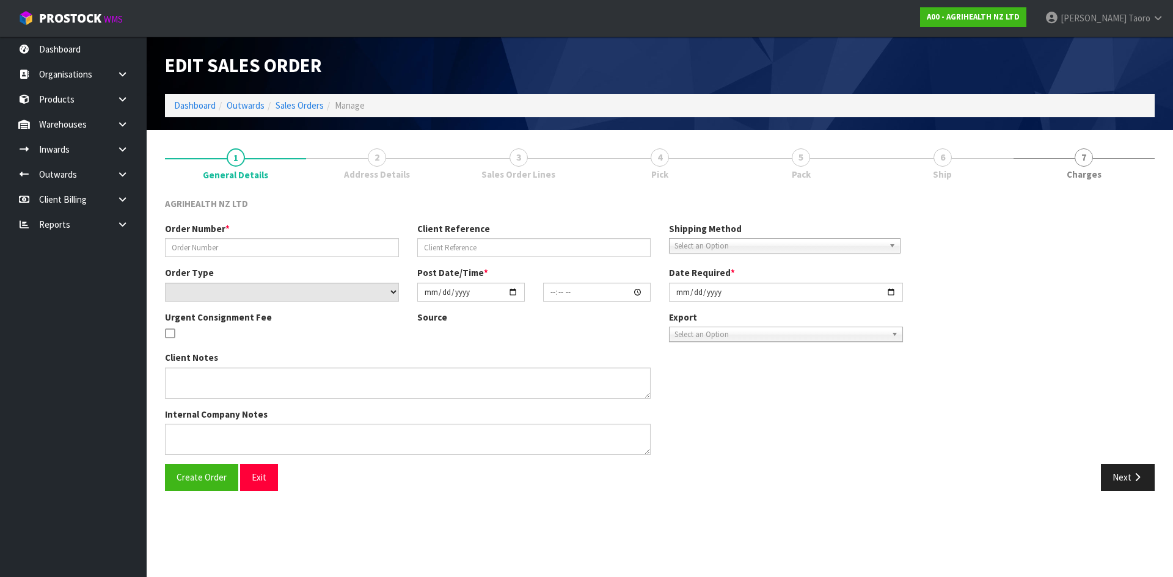
type input "2025-08-28"
type textarea "SHIP BY: Overnight Courier"
type textarea "DISPATCH TODAY PLEASE, VIA OVERNIGHT COURIER, ENSURE REFRIGERATE STICKERS ATTAC…"
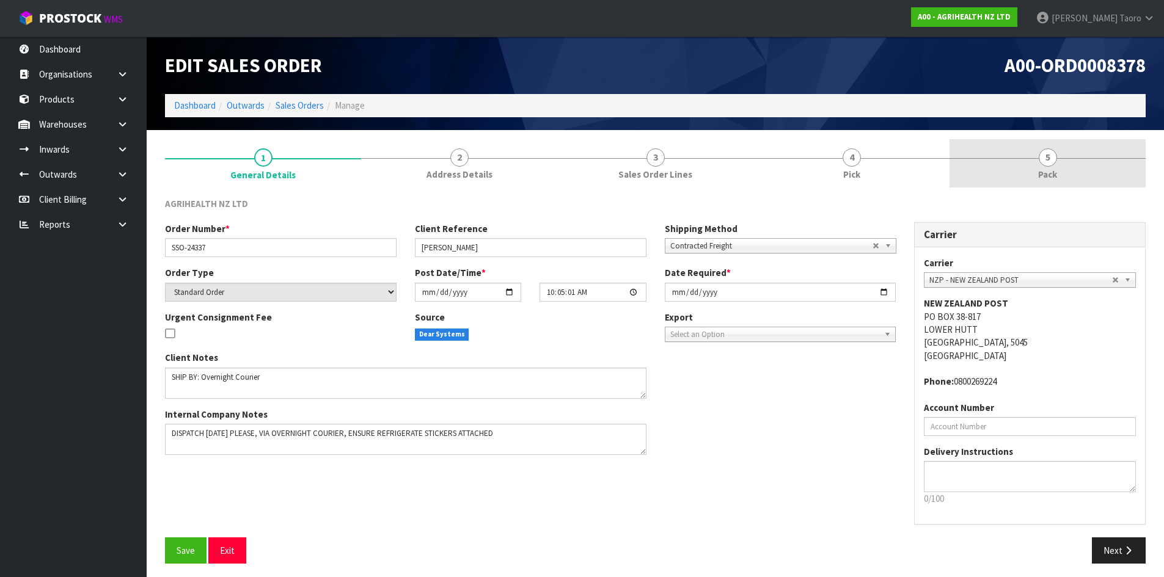
click at [1075, 167] on link "5 Pack" at bounding box center [1047, 163] width 196 height 48
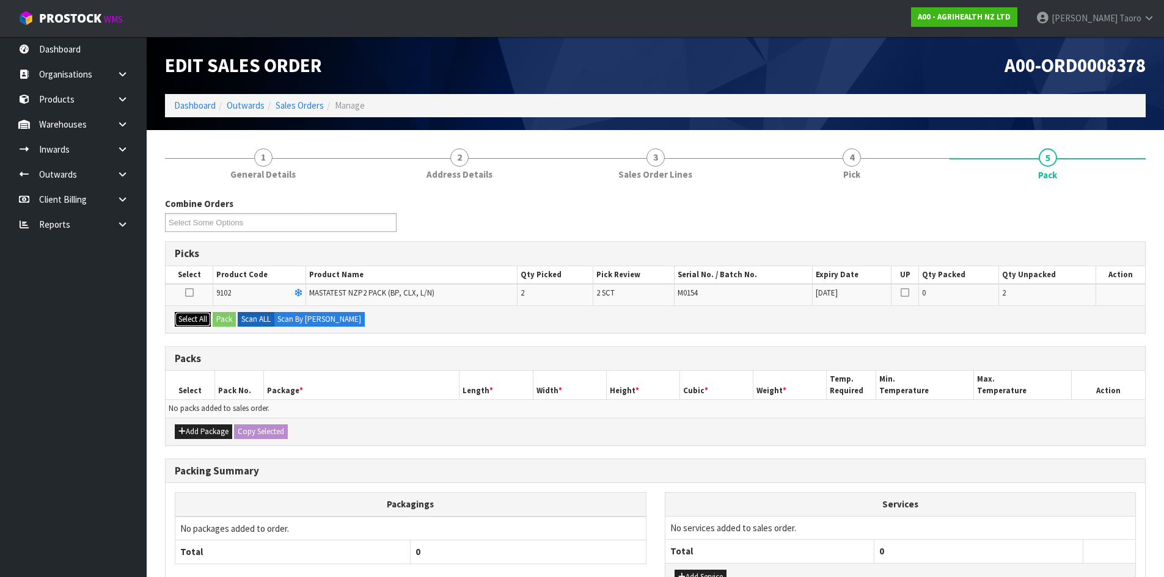
click at [199, 321] on button "Select All" at bounding box center [193, 319] width 36 height 15
click at [225, 317] on button "Pack" at bounding box center [224, 319] width 23 height 15
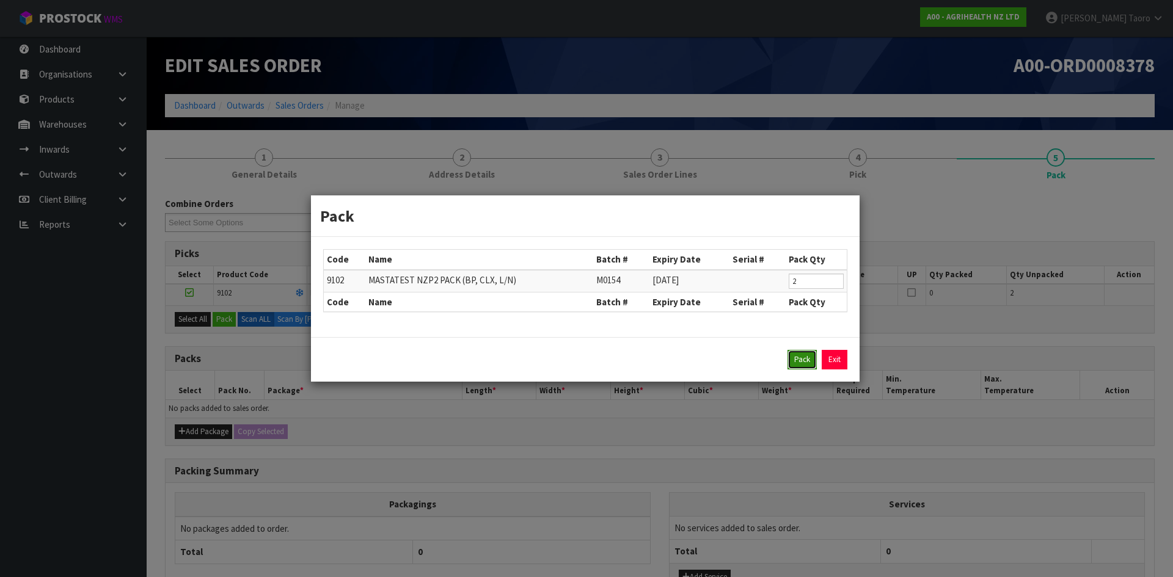
click at [805, 357] on button "Pack" at bounding box center [801, 360] width 29 height 20
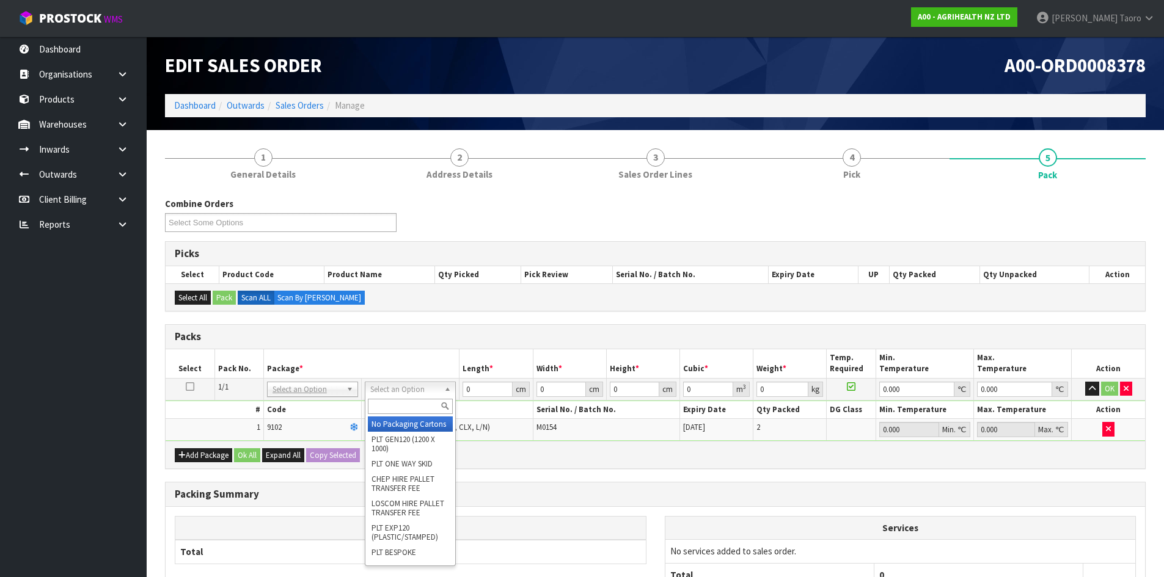
click at [396, 403] on input "text" at bounding box center [410, 406] width 85 height 15
type input "A4"
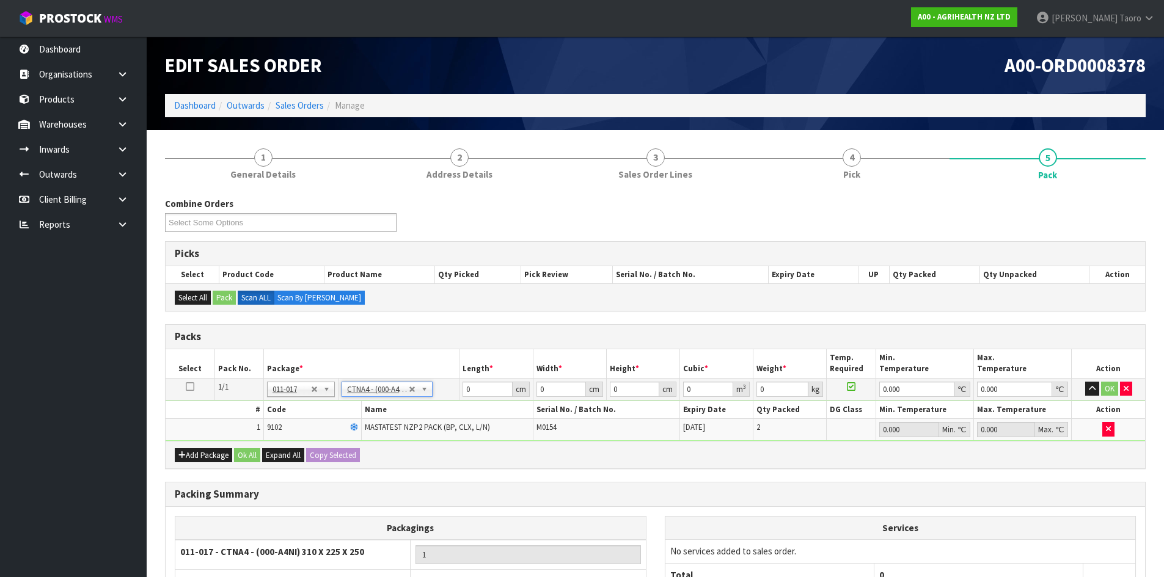
type input "31"
type input "22.5"
type input "25"
type input "0.017438"
type input "0.7"
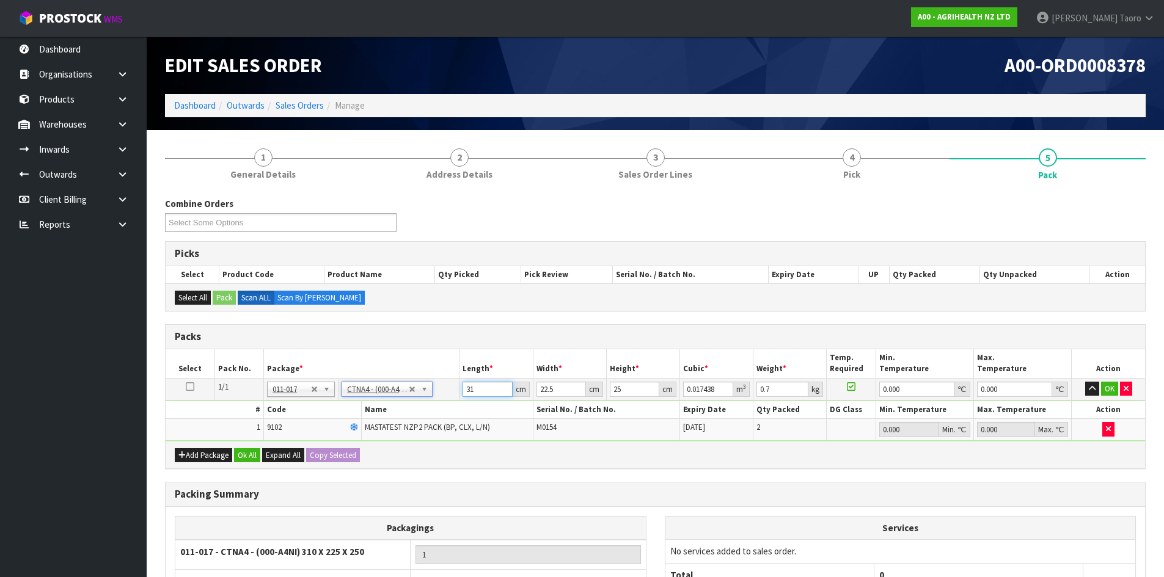
click at [475, 390] on input "31" at bounding box center [486, 389] width 49 height 15
type input "3"
type input "0.001687"
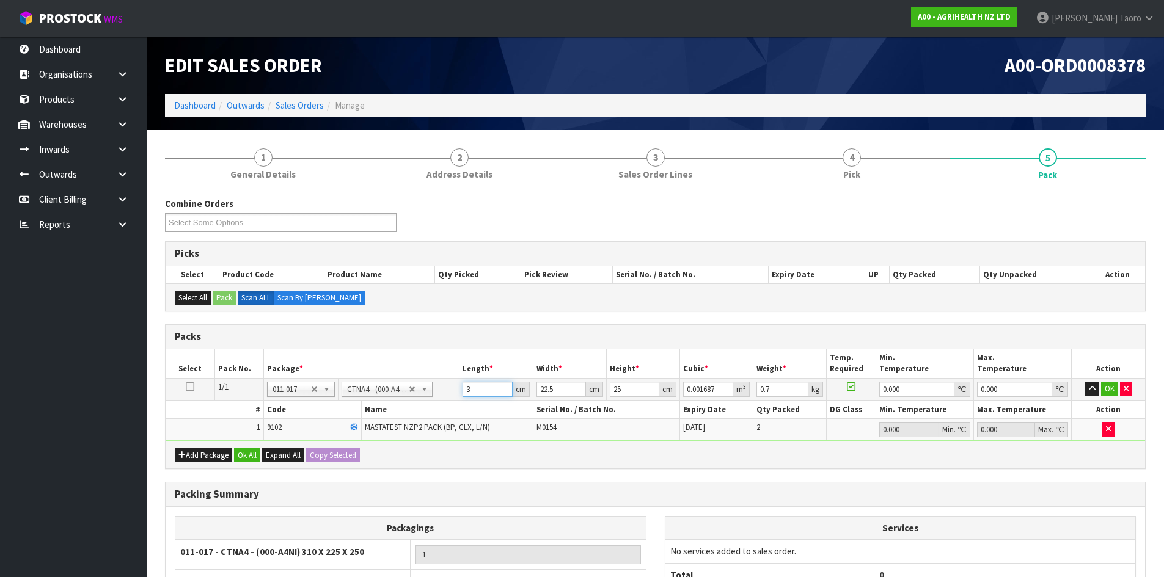
type input "32"
type input "0.018"
type input "32"
type input "2"
type input "0.0016"
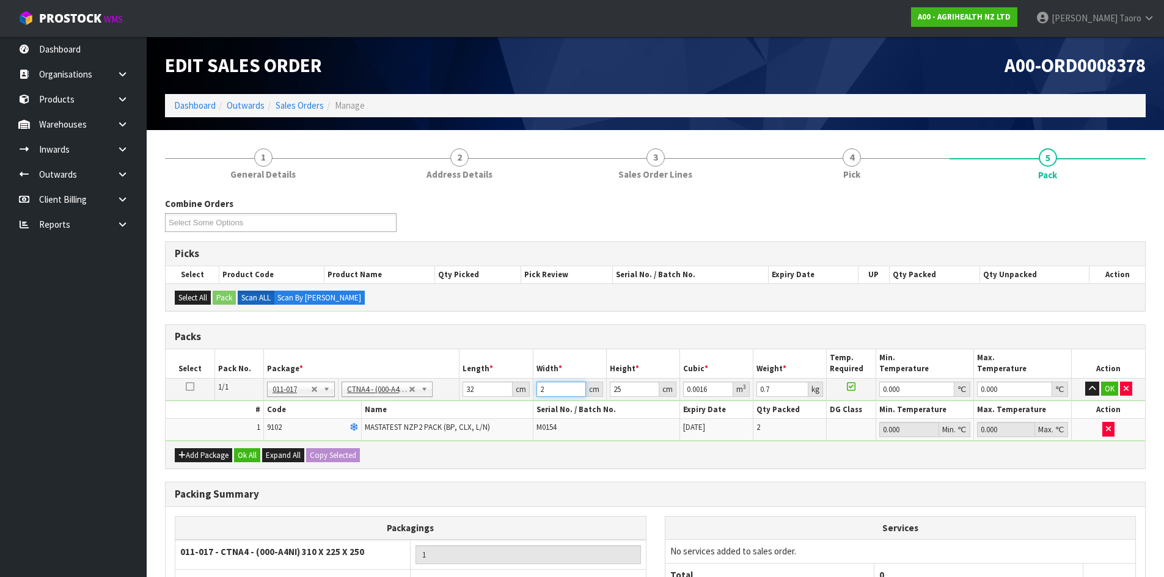
type input "24"
type input "0.0192"
type input "24"
type input "1"
type input "0.000768"
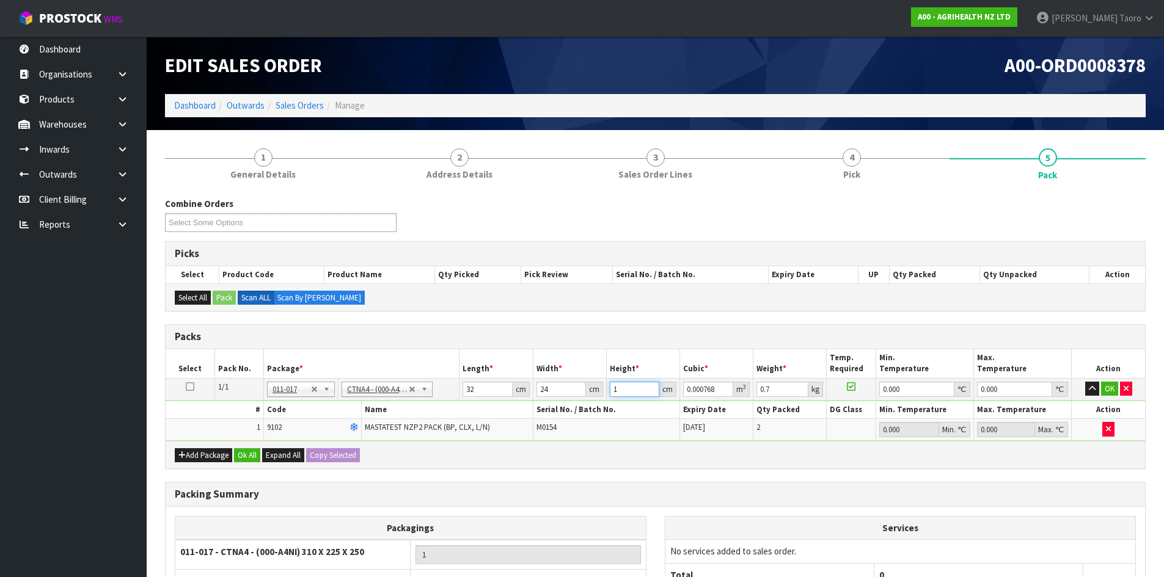
type input "19"
type input "0.014592"
type input "19"
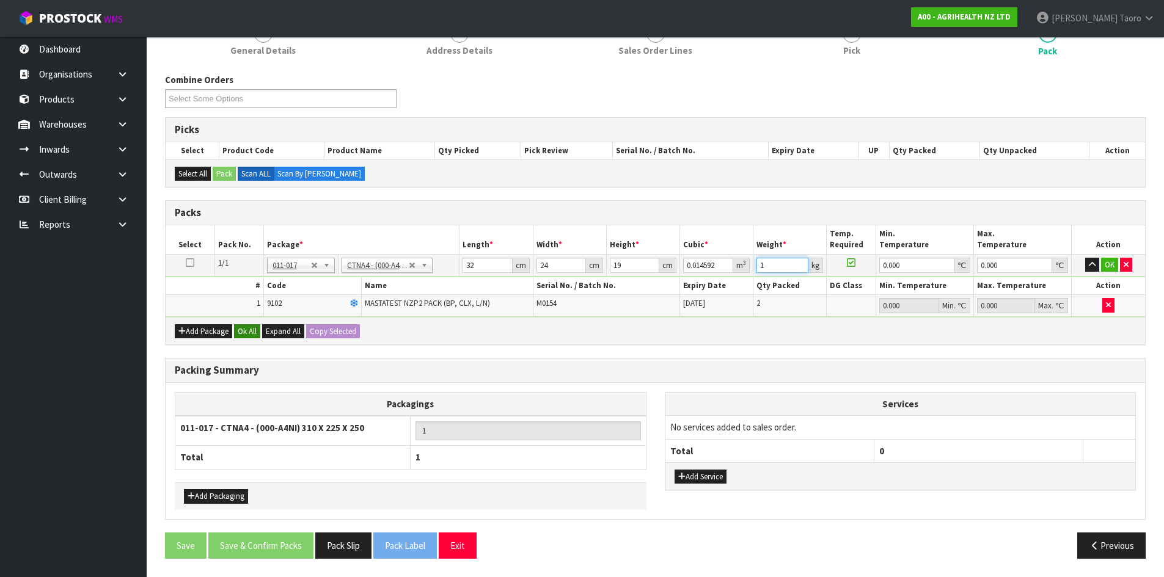
type input "1"
click at [252, 332] on button "Ok All" at bounding box center [247, 331] width 26 height 15
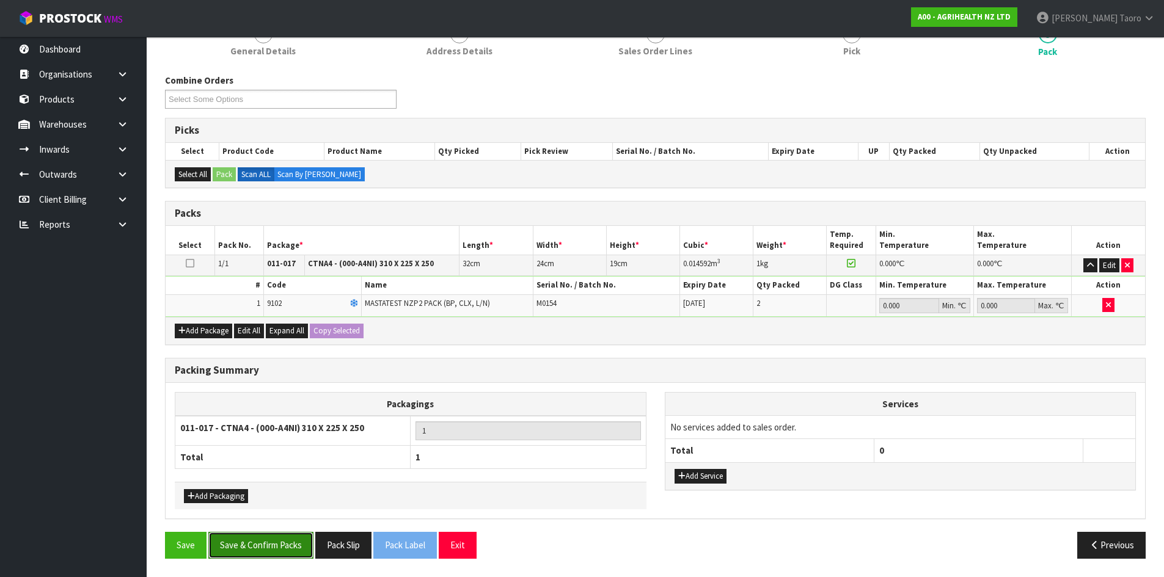
click at [286, 540] on button "Save & Confirm Packs" at bounding box center [260, 545] width 105 height 26
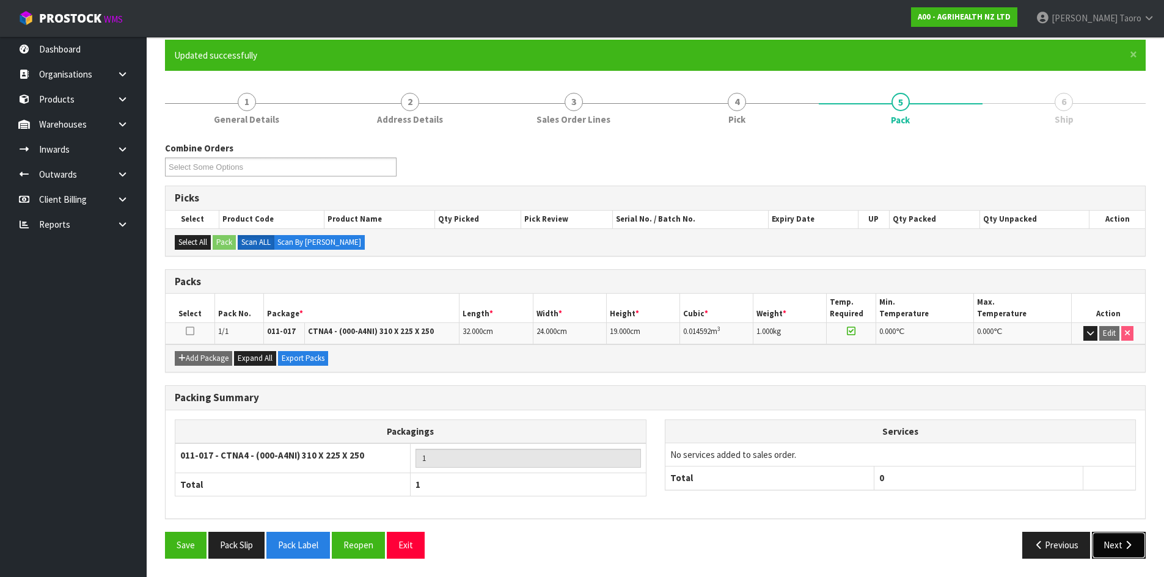
click at [1117, 541] on button "Next" at bounding box center [1119, 545] width 54 height 26
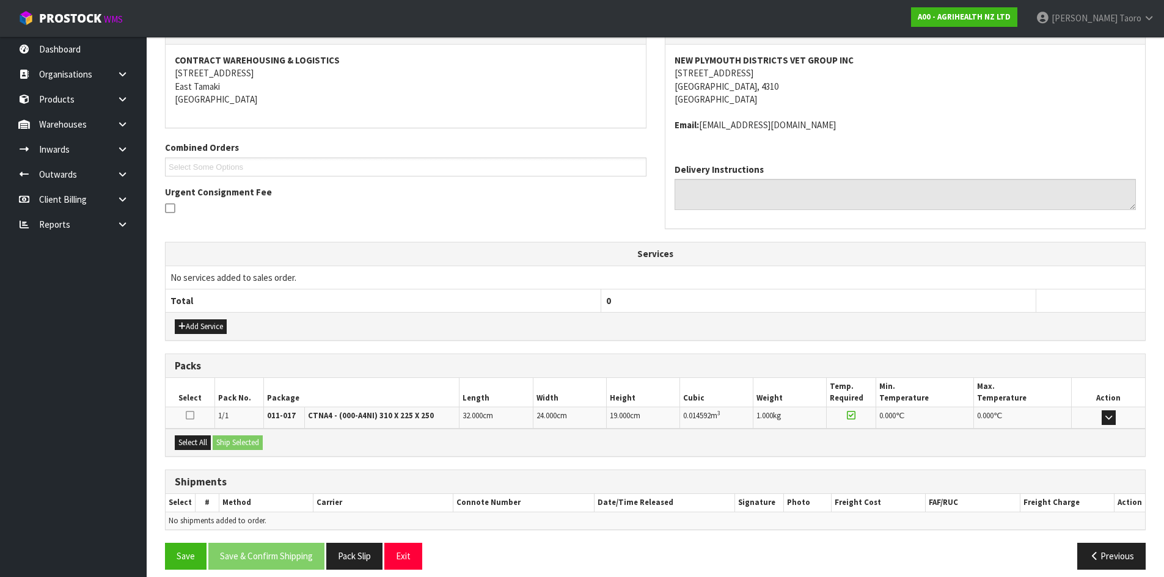
scroll to position [233, 0]
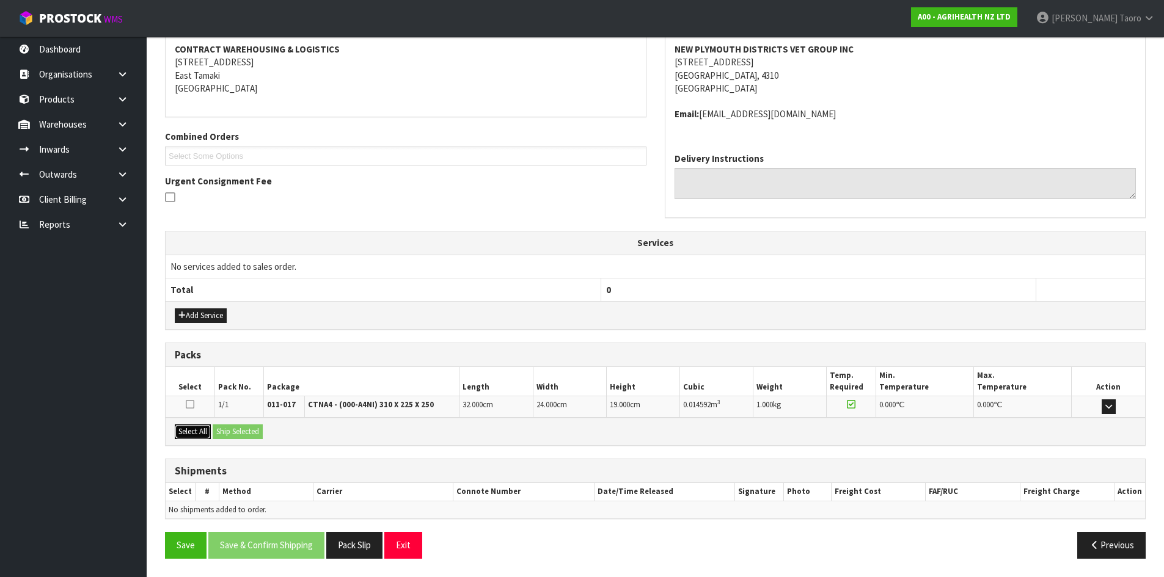
drag, startPoint x: 195, startPoint y: 439, endPoint x: 211, endPoint y: 436, distance: 16.1
click at [199, 437] on button "Select All" at bounding box center [193, 432] width 36 height 15
click at [232, 434] on button "Ship Selected" at bounding box center [238, 432] width 50 height 15
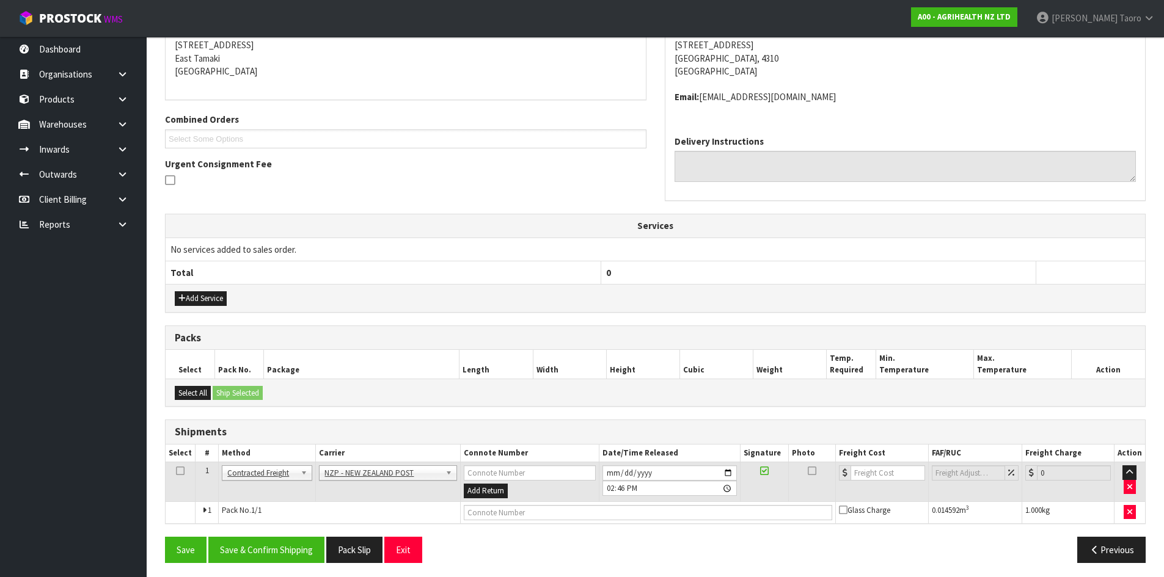
scroll to position [254, 0]
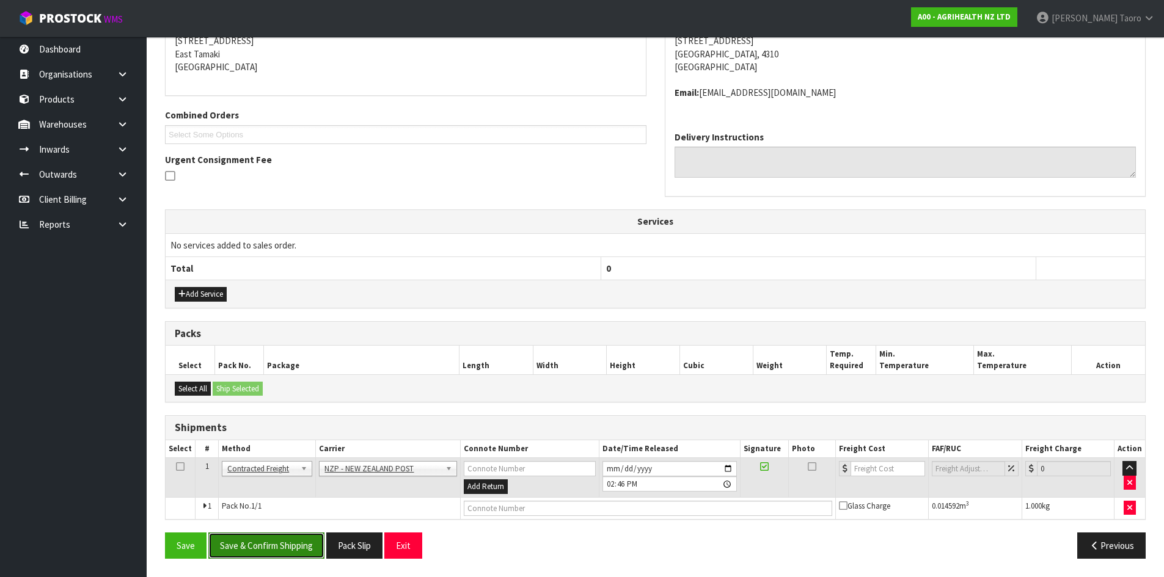
click at [309, 541] on button "Save & Confirm Shipping" at bounding box center [266, 546] width 116 height 26
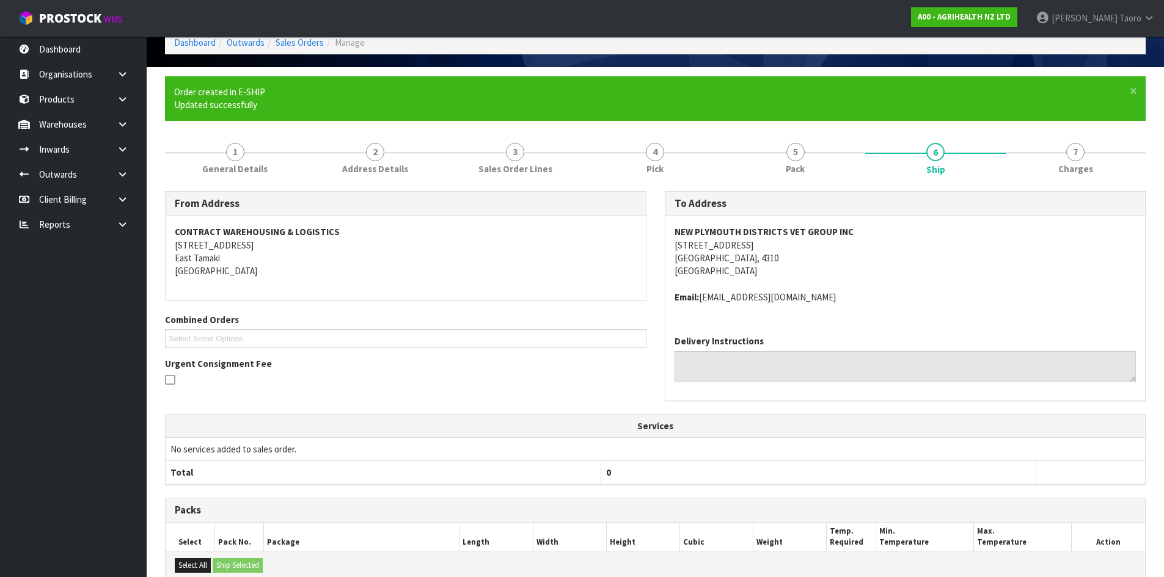
scroll to position [237, 0]
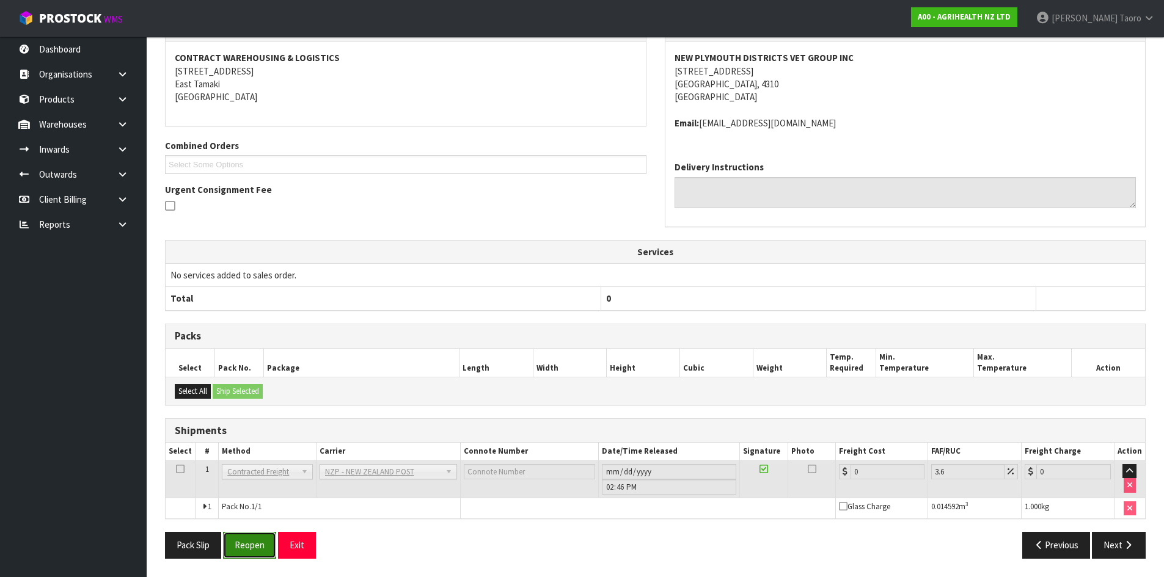
click at [259, 548] on button "Reopen" at bounding box center [249, 545] width 53 height 26
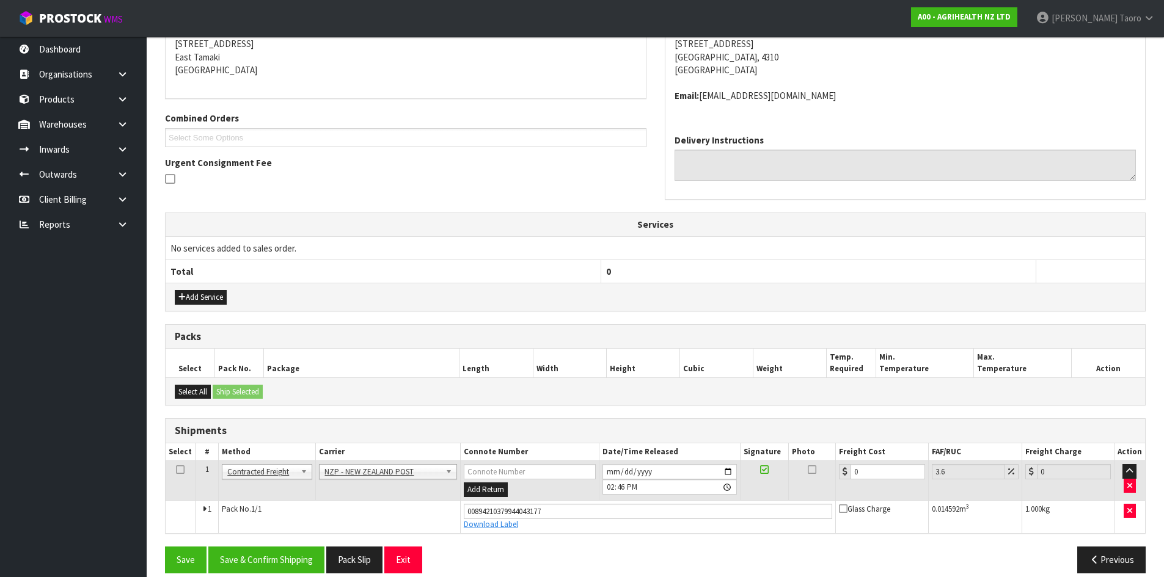
scroll to position [266, 0]
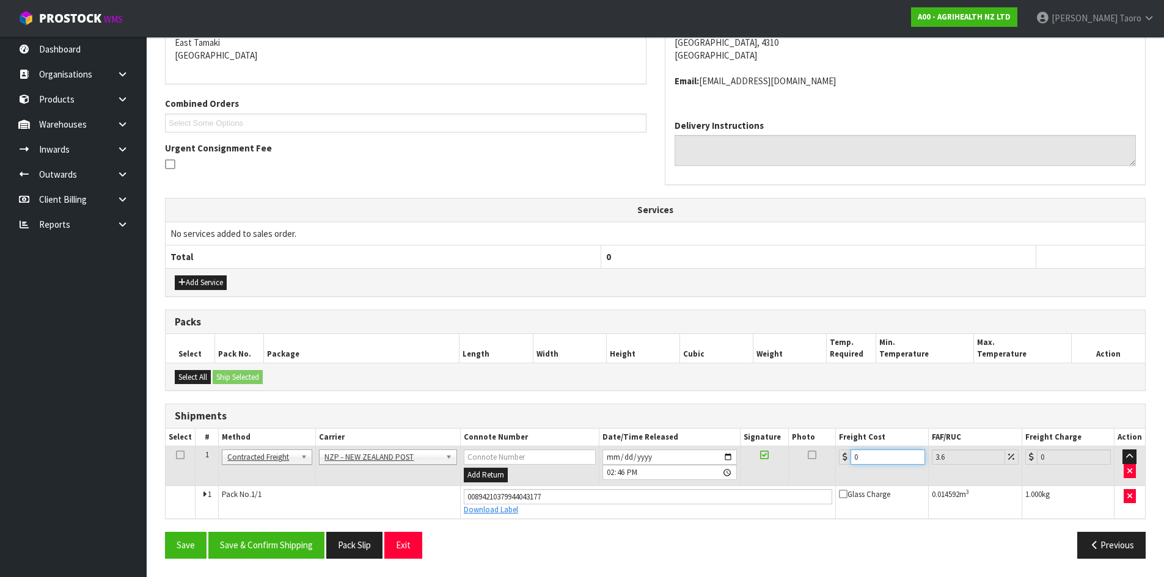
click at [867, 461] on input "0" at bounding box center [887, 457] width 74 height 15
type input "8"
type input "8.29"
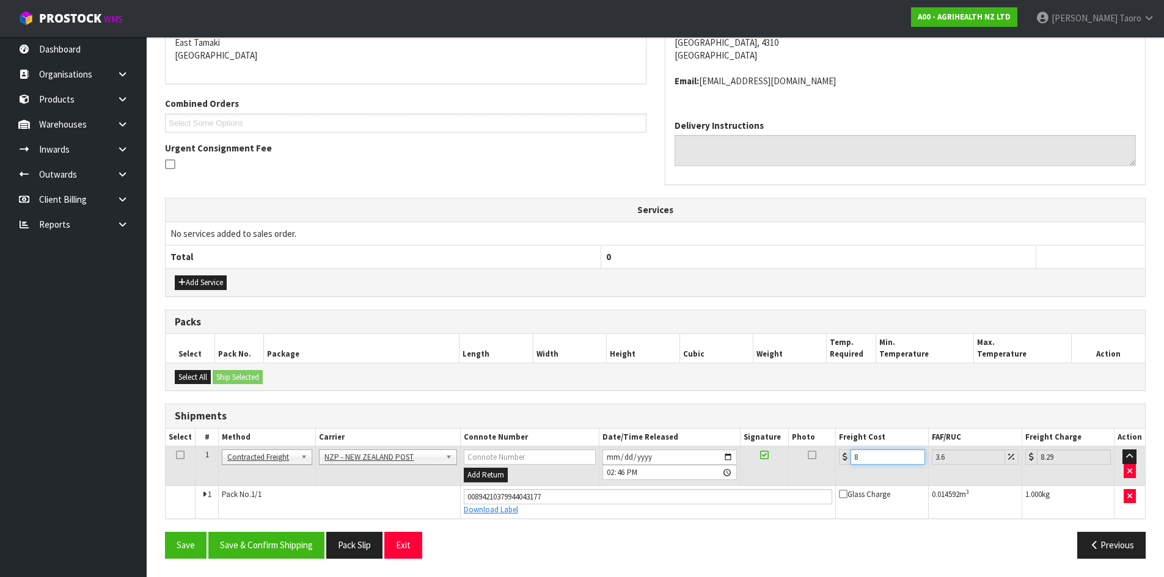
type input "8.4"
type input "8.7"
type input "8.45"
type input "8.75"
type input "8.45"
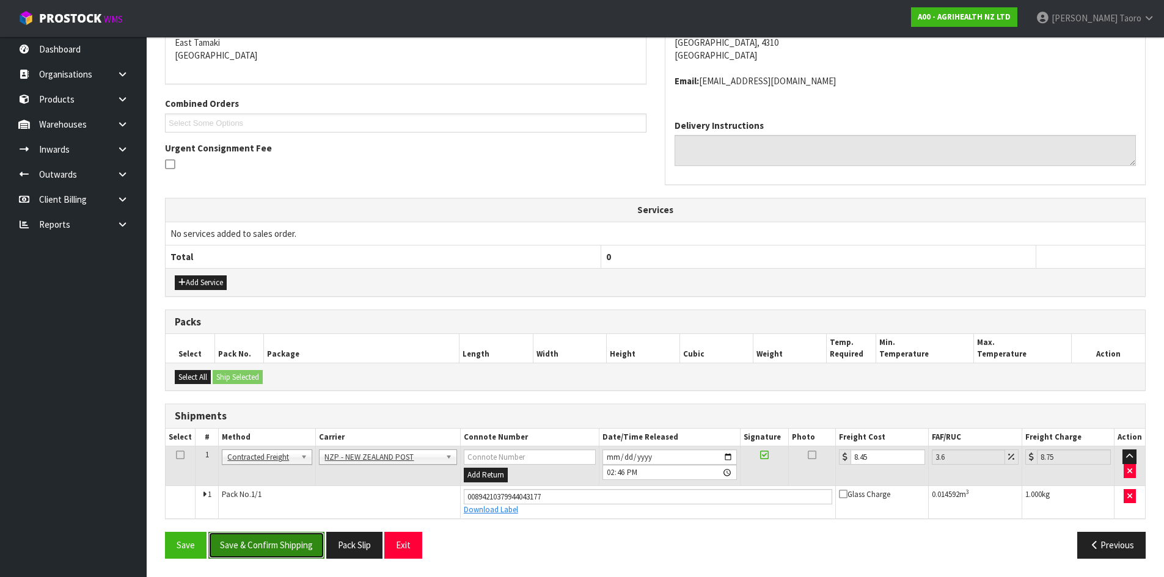
click at [258, 542] on button "Save & Confirm Shipping" at bounding box center [266, 545] width 116 height 26
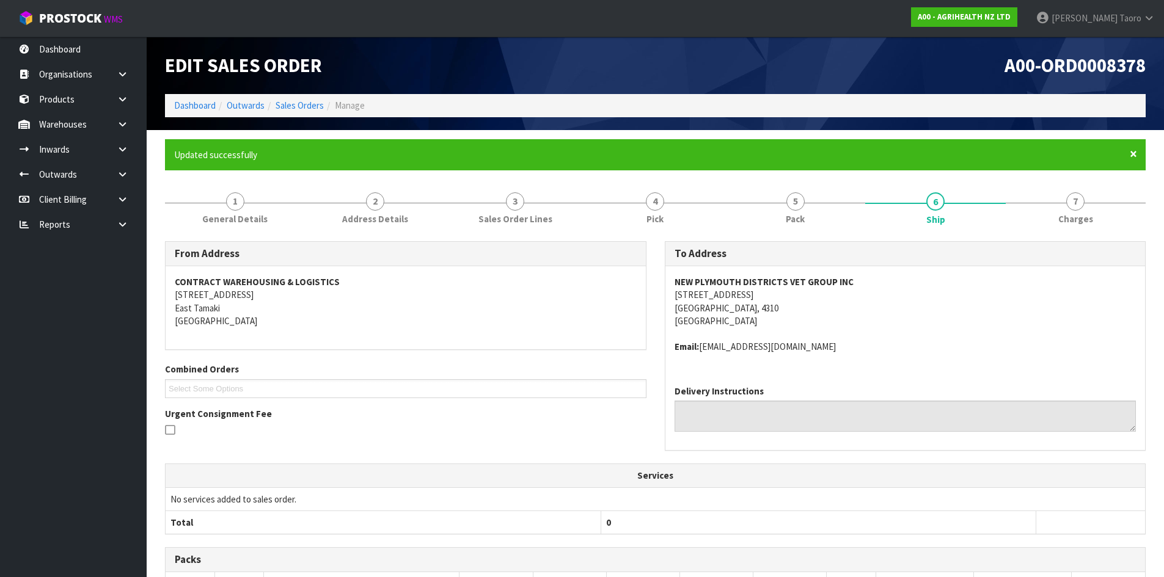
click at [1134, 151] on span "×" at bounding box center [1132, 153] width 7 height 17
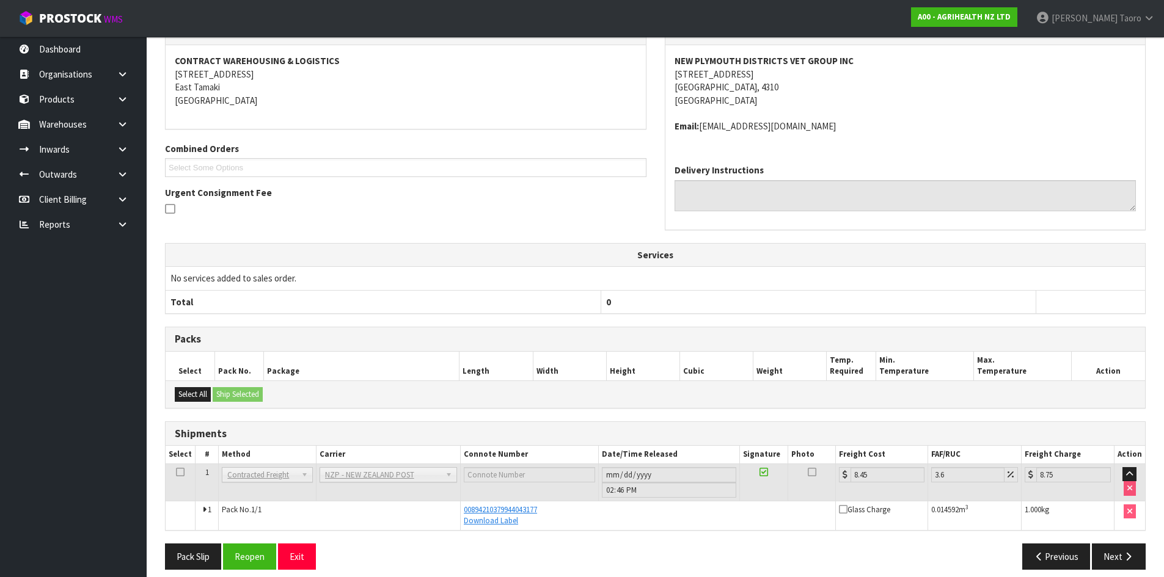
scroll to position [188, 0]
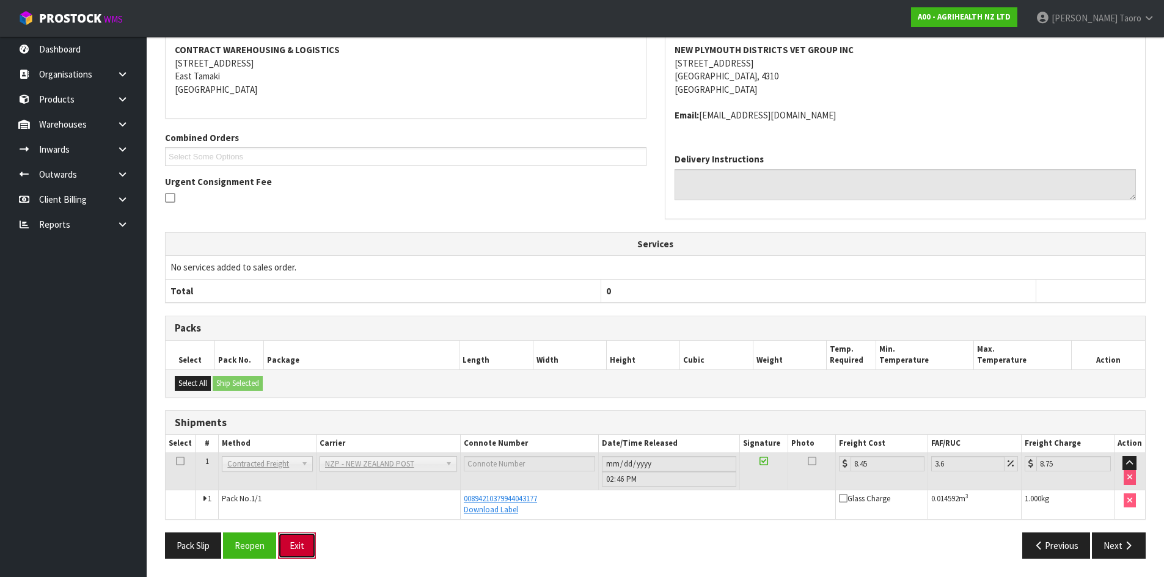
click at [294, 548] on button "Exit" at bounding box center [297, 546] width 38 height 26
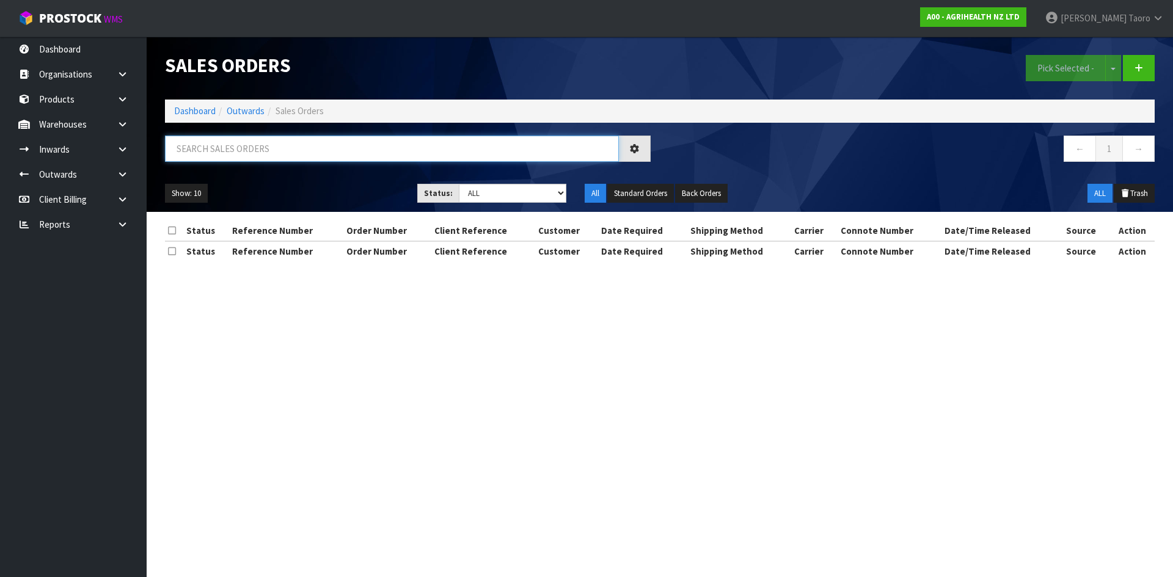
click at [341, 143] on input "text" at bounding box center [392, 149] width 454 height 26
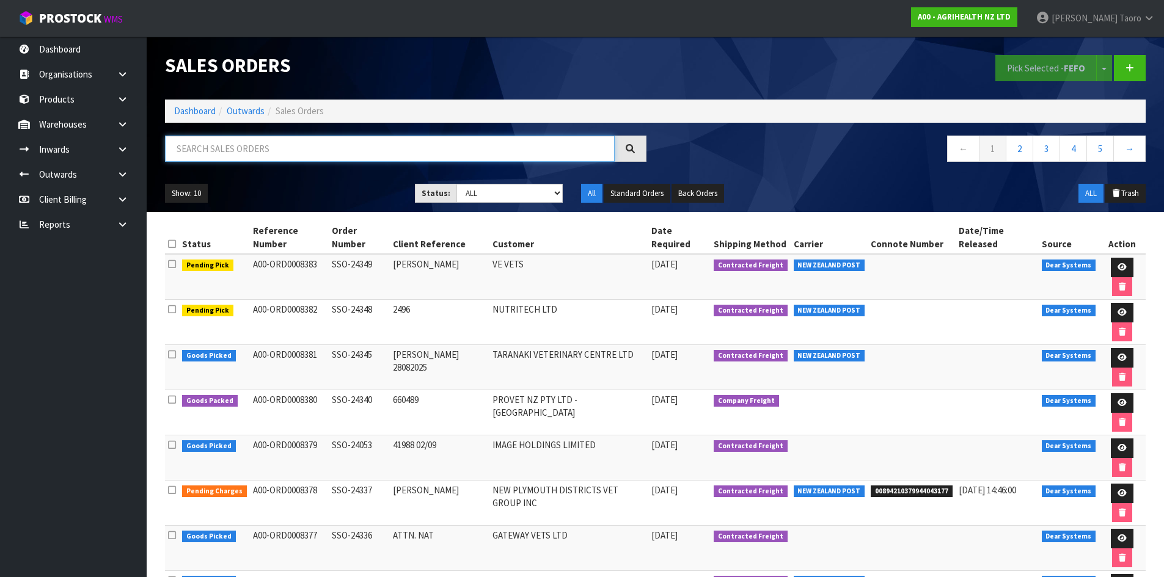
click at [249, 156] on input "text" at bounding box center [390, 149] width 450 height 26
type input "JOB-0409729"
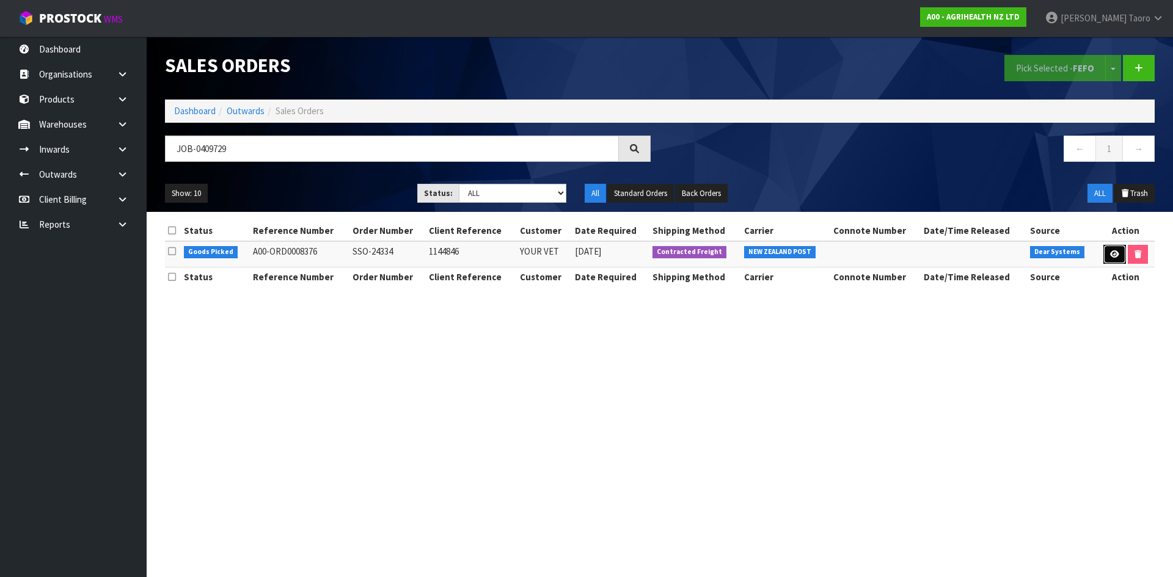
click at [1106, 254] on link at bounding box center [1114, 255] width 23 height 20
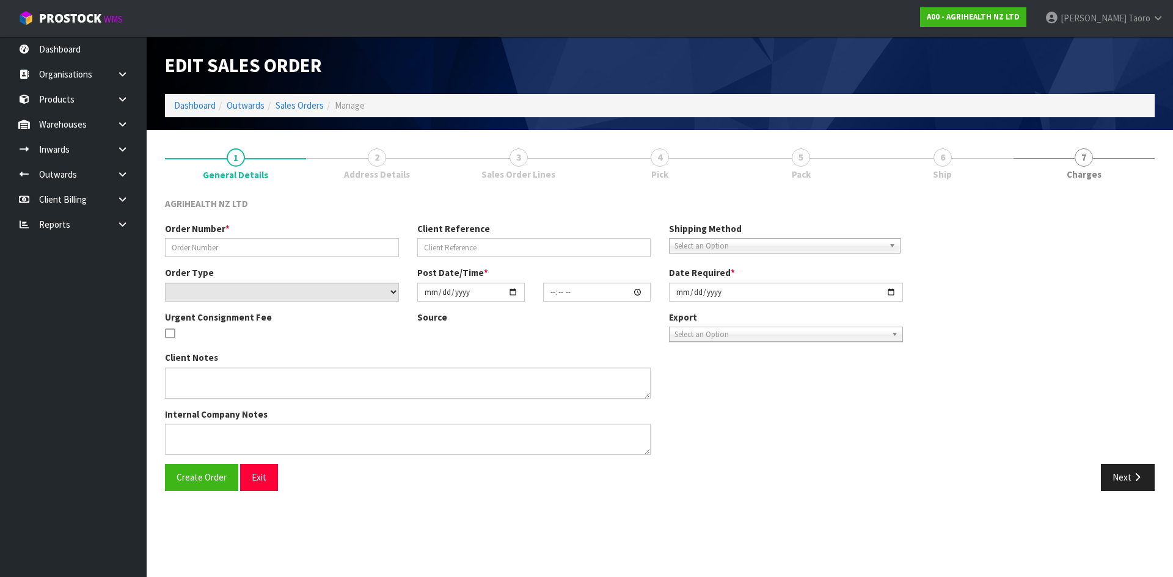
type input "SSO-24334"
type input "1144846"
select select "number:0"
type input "2025-08-27"
type input "15:13:16.000"
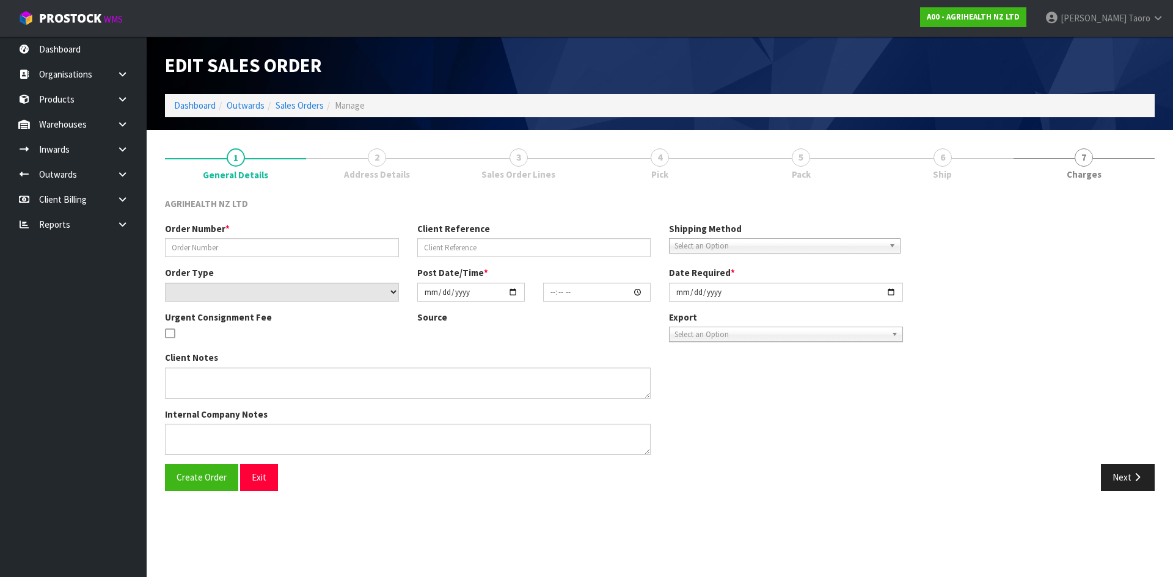
type input "2025-08-28"
type textarea "SHIP BY: Overnight Courier"
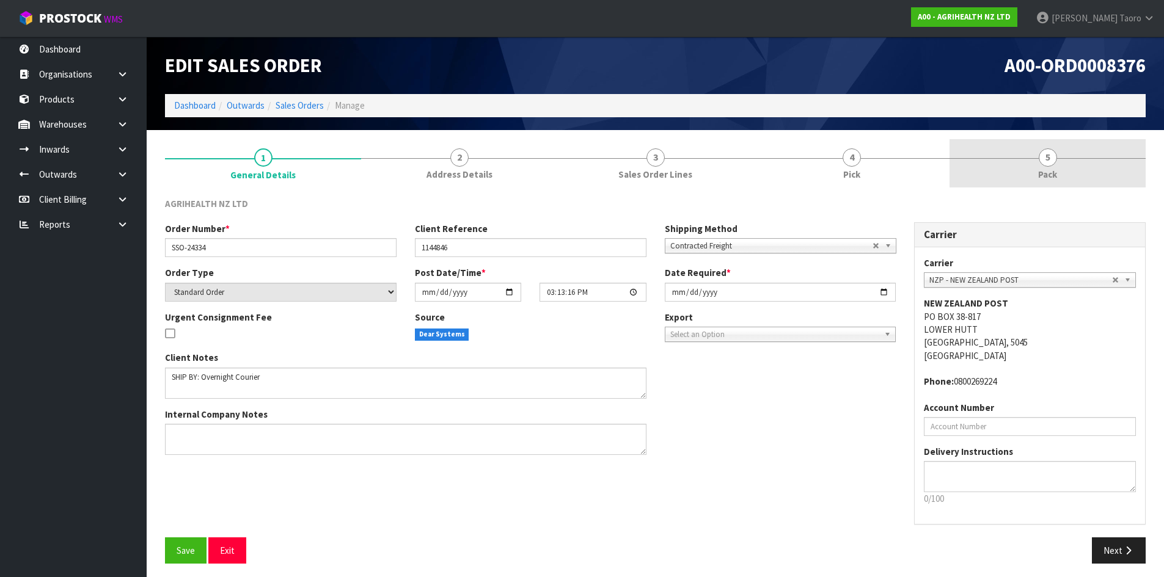
click at [1076, 177] on link "5 Pack" at bounding box center [1047, 163] width 196 height 48
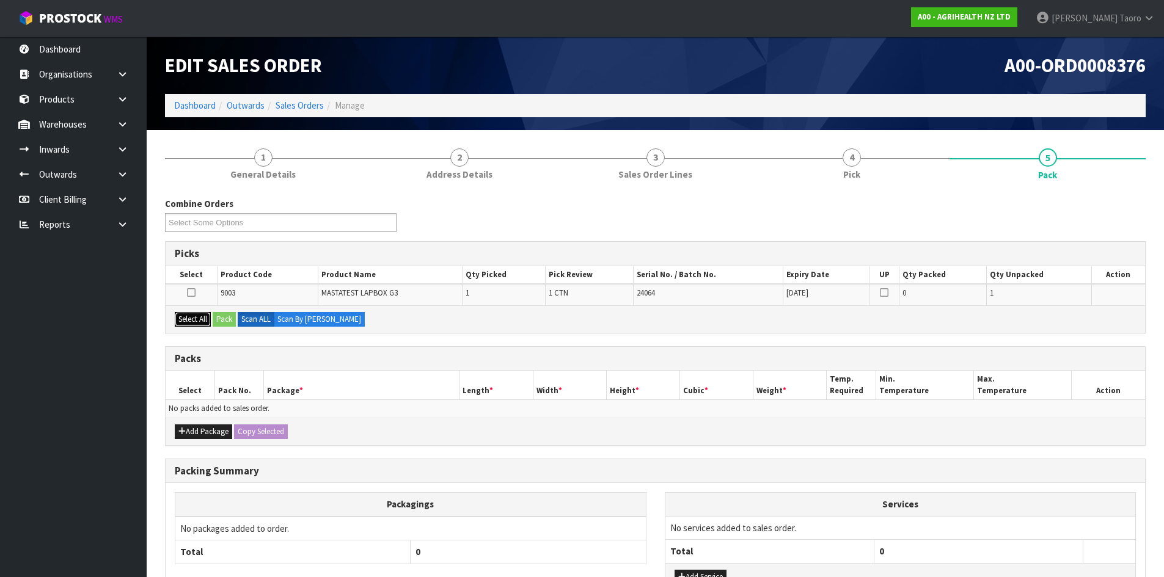
drag, startPoint x: 202, startPoint y: 316, endPoint x: 228, endPoint y: 323, distance: 27.3
click at [206, 317] on button "Select All" at bounding box center [193, 319] width 36 height 15
click at [230, 323] on button "Pack" at bounding box center [224, 319] width 23 height 15
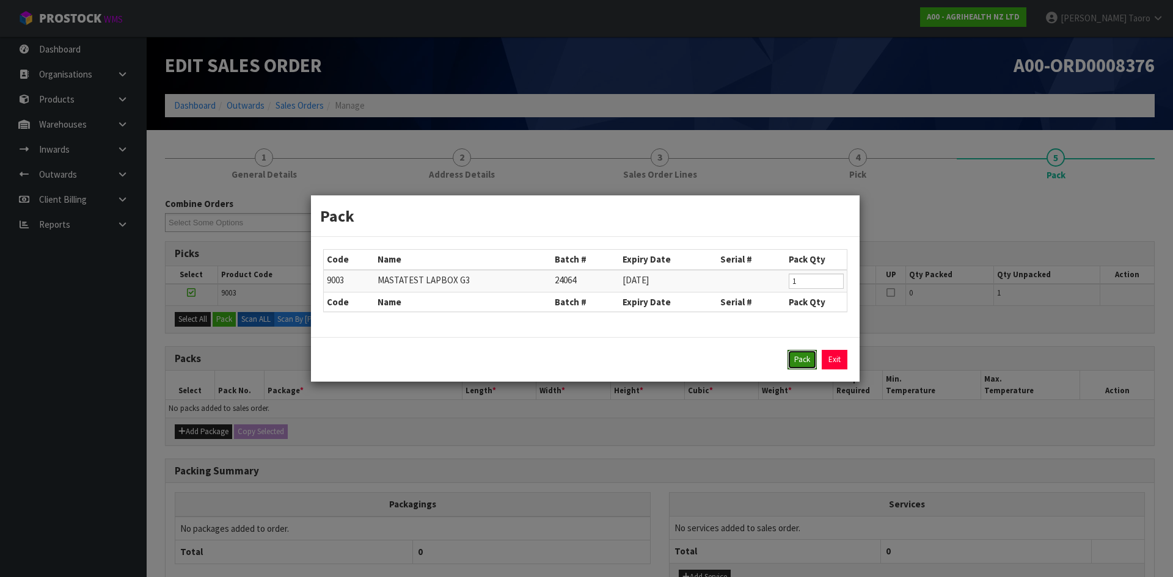
click at [805, 360] on button "Pack" at bounding box center [801, 360] width 29 height 20
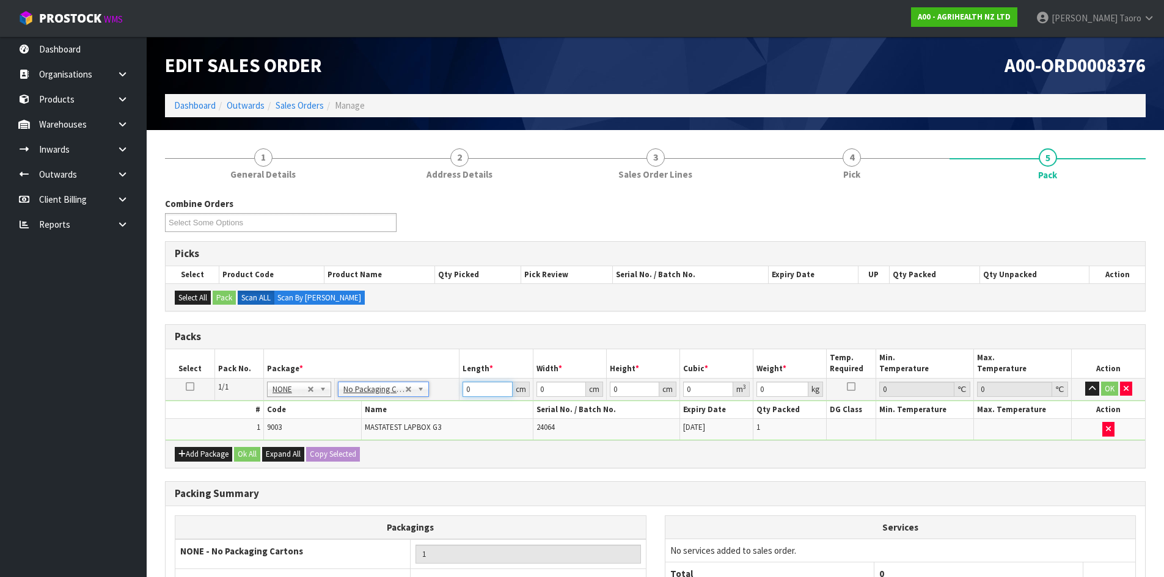
click at [475, 388] on input "0" at bounding box center [486, 389] width 49 height 15
type input "30"
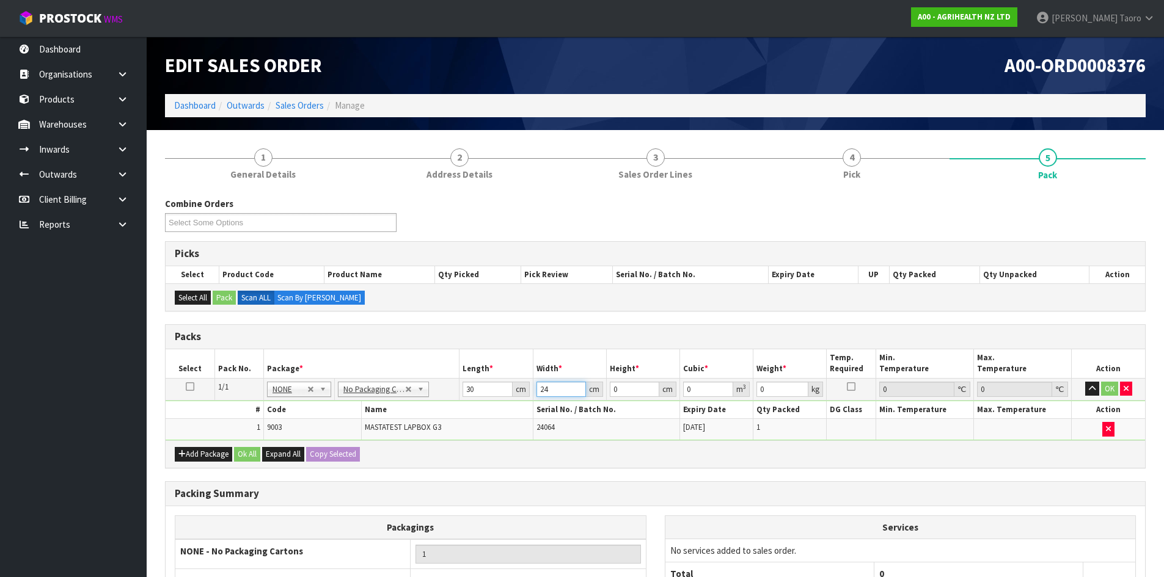
type input "24"
type input "2"
type input "0.00144"
type input "27"
type input "0.01944"
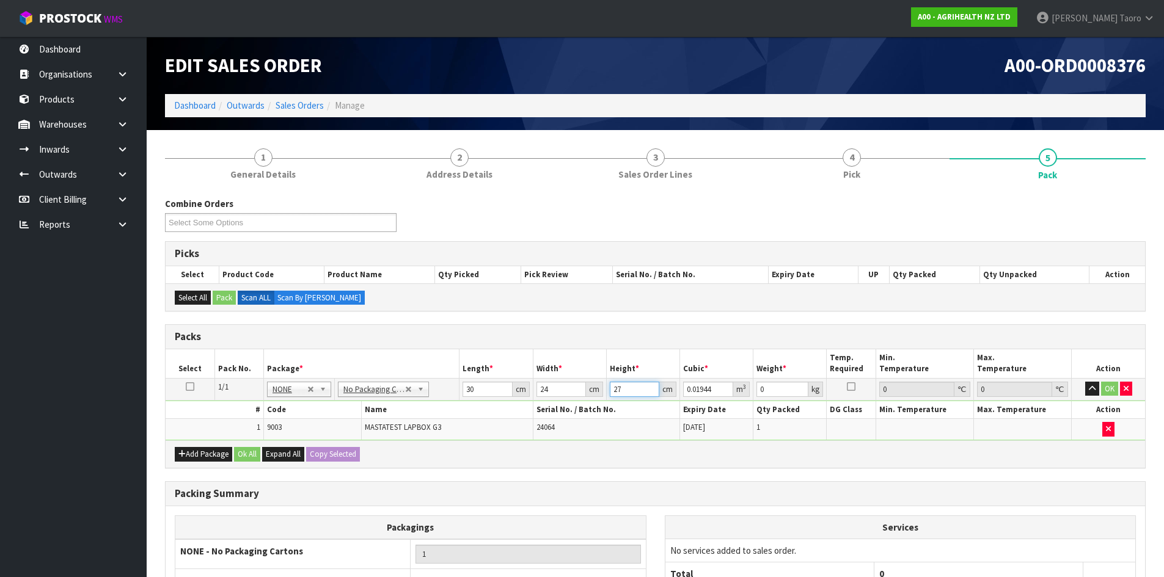
type input "27"
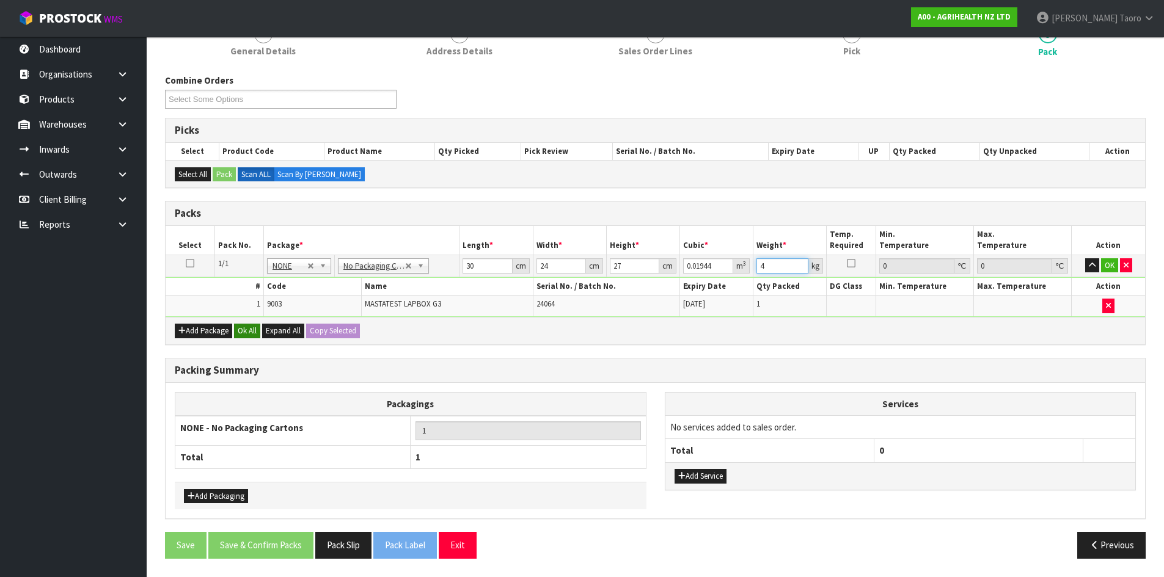
type input "4"
click at [244, 327] on button "Ok All" at bounding box center [247, 331] width 26 height 15
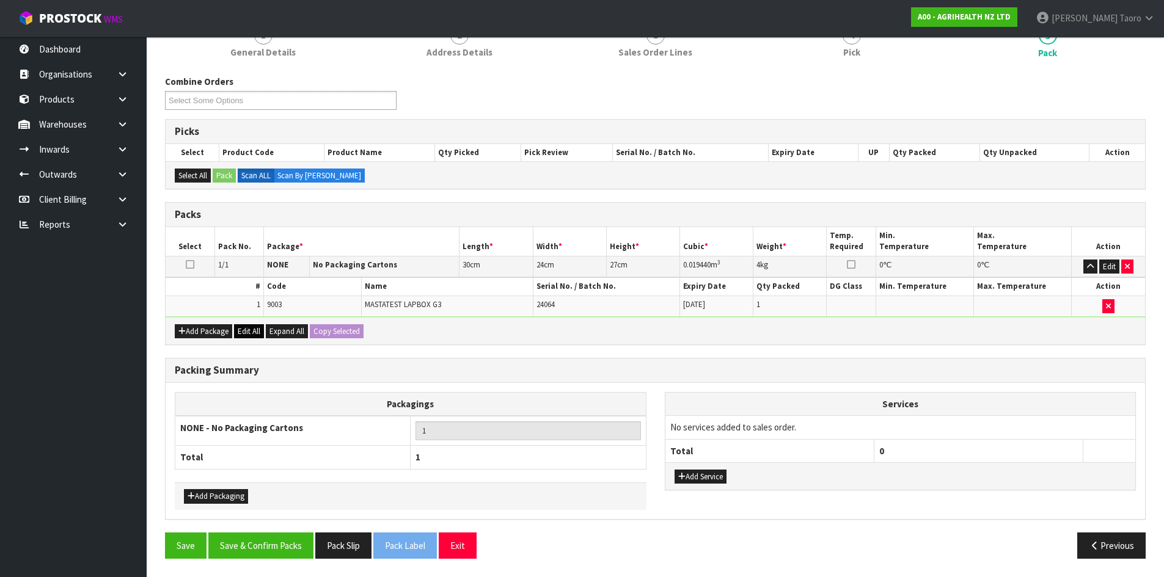
scroll to position [122, 0]
click at [244, 538] on button "Save & Confirm Packs" at bounding box center [260, 546] width 105 height 26
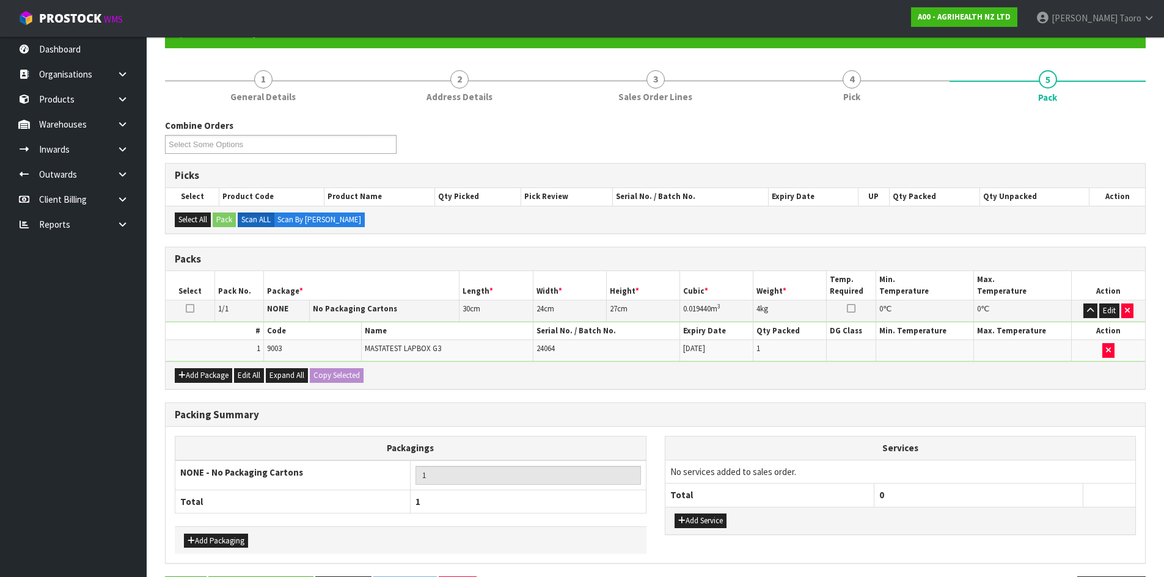
scroll to position [0, 0]
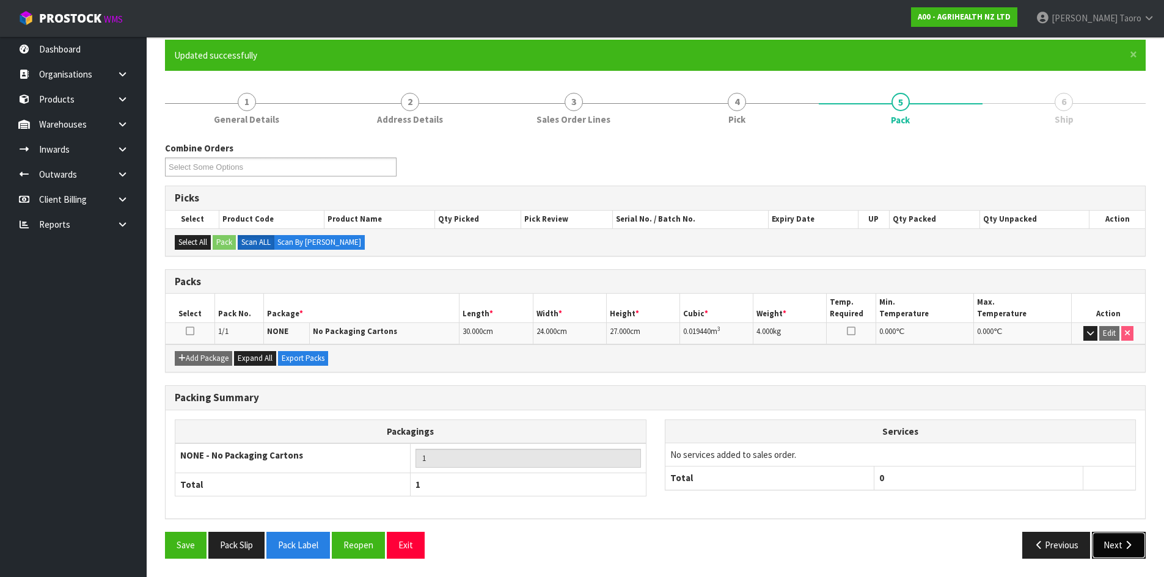
click at [1108, 542] on button "Next" at bounding box center [1119, 545] width 54 height 26
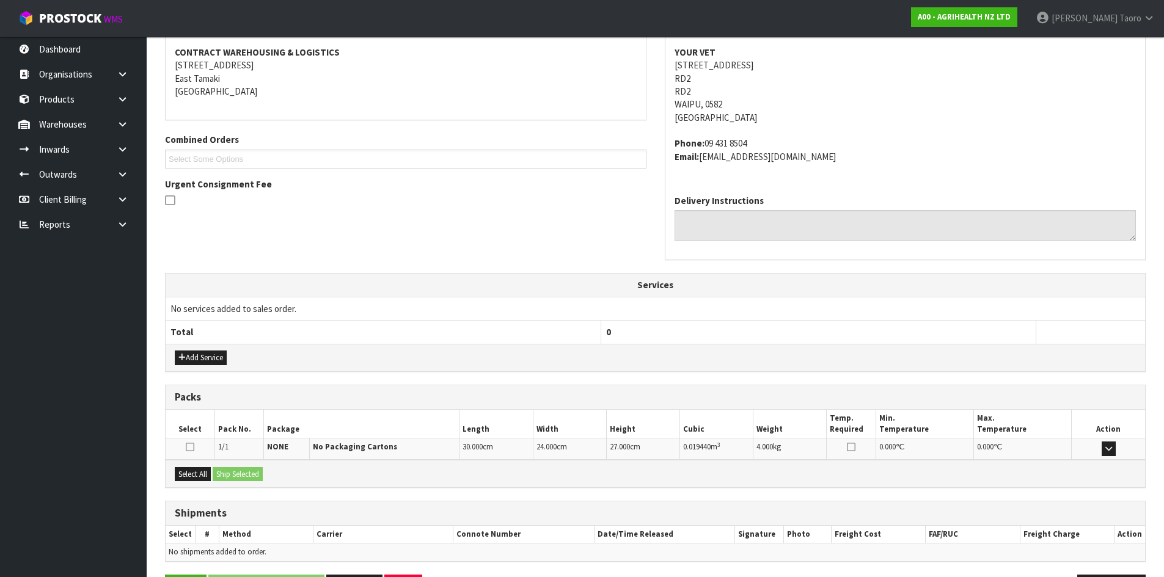
scroll to position [272, 0]
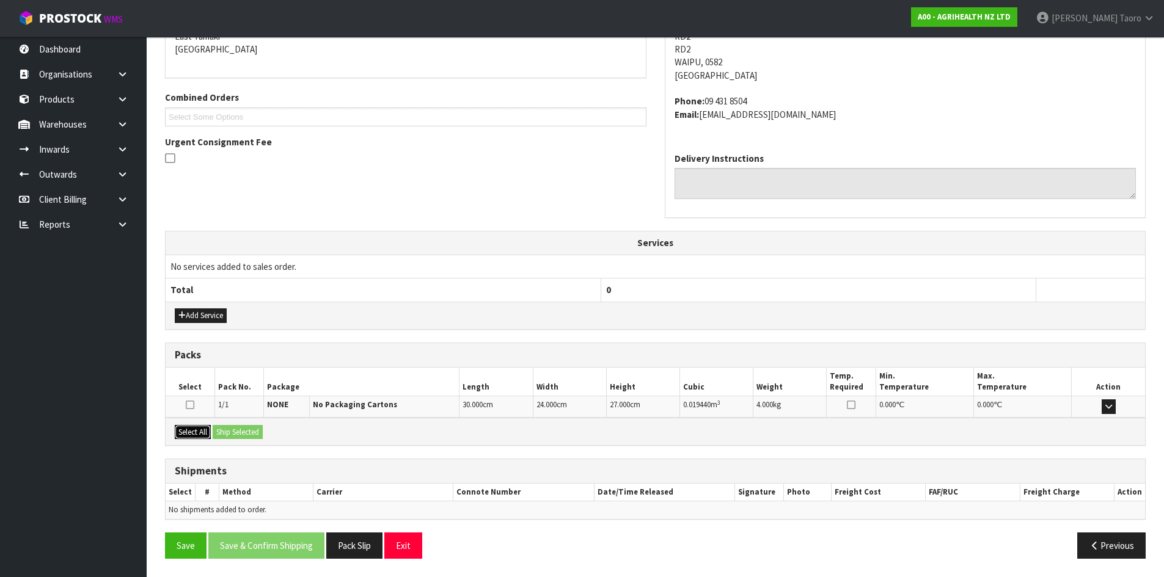
click at [186, 430] on button "Select All" at bounding box center [193, 432] width 36 height 15
click at [247, 427] on button "Ship Selected" at bounding box center [238, 432] width 50 height 15
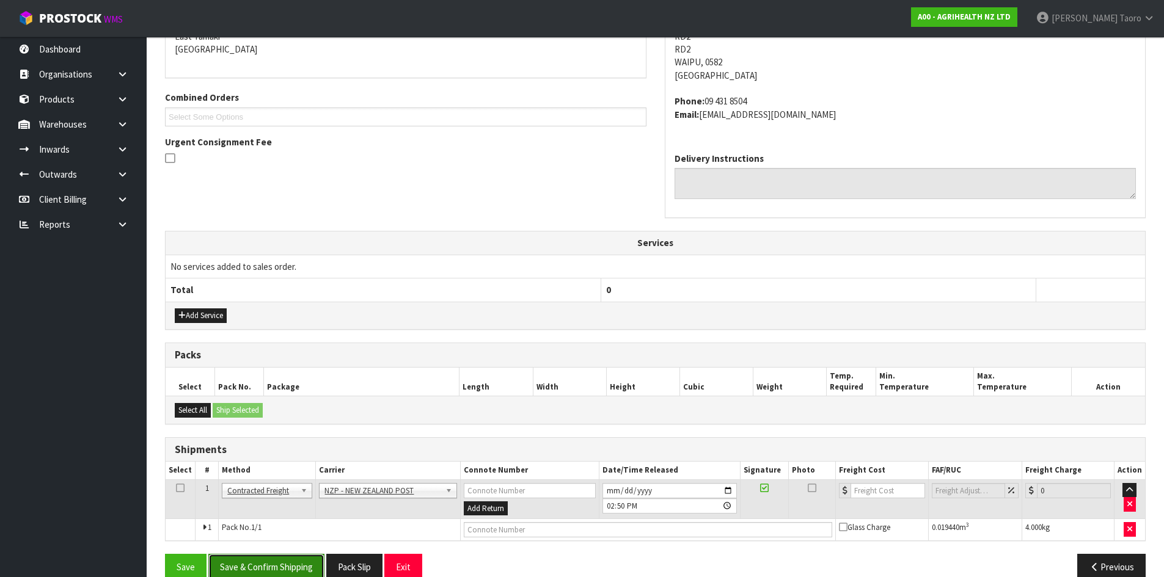
click at [274, 564] on button "Save & Confirm Shipping" at bounding box center [266, 567] width 116 height 26
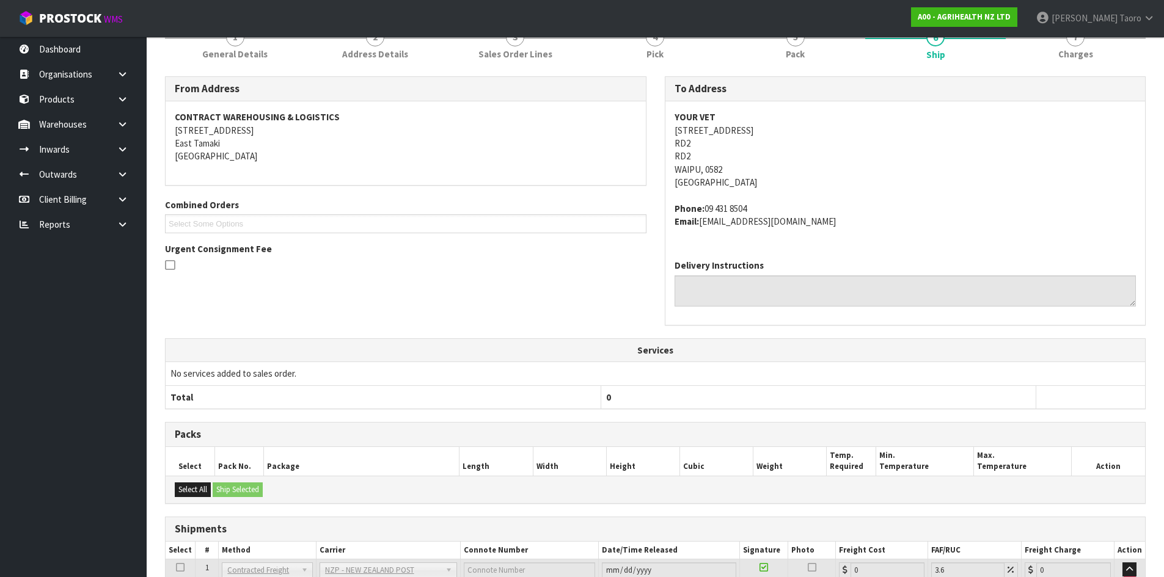
scroll to position [276, 0]
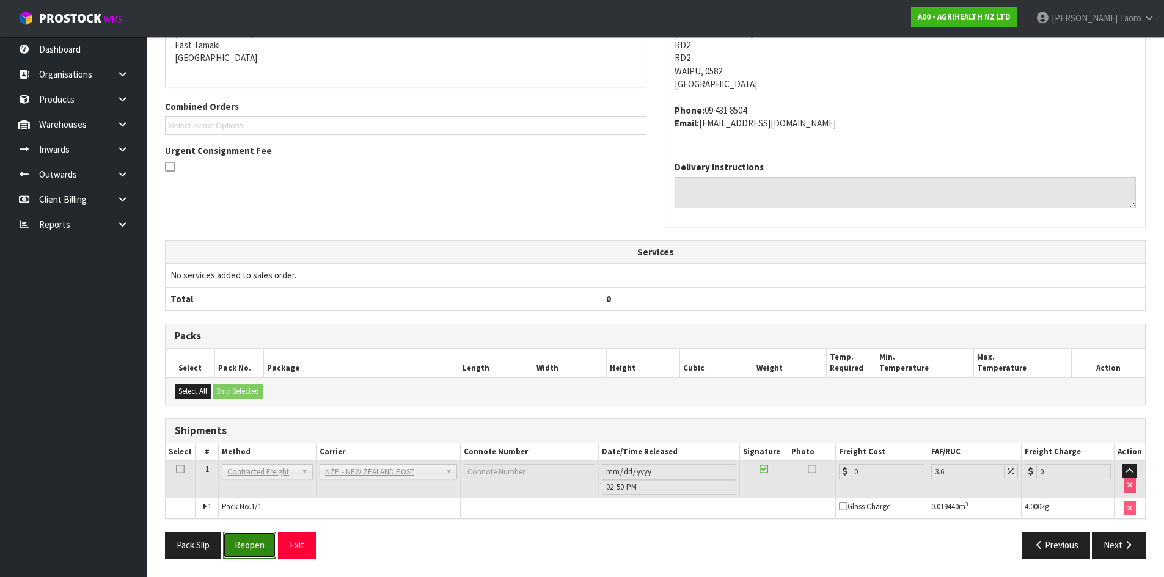
click at [259, 541] on button "Reopen" at bounding box center [249, 545] width 53 height 26
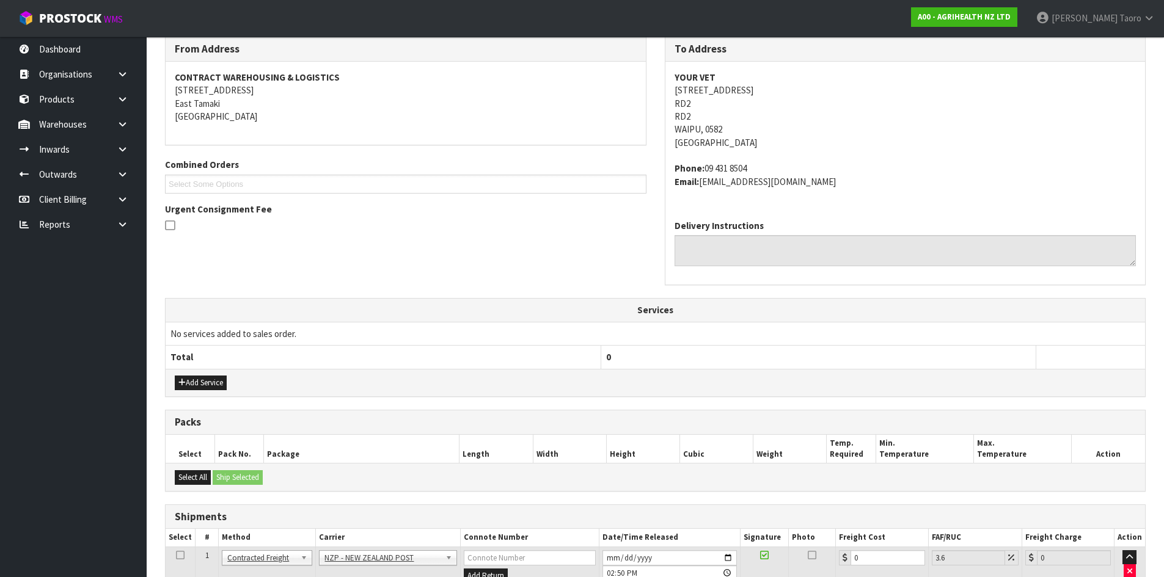
scroll to position [305, 0]
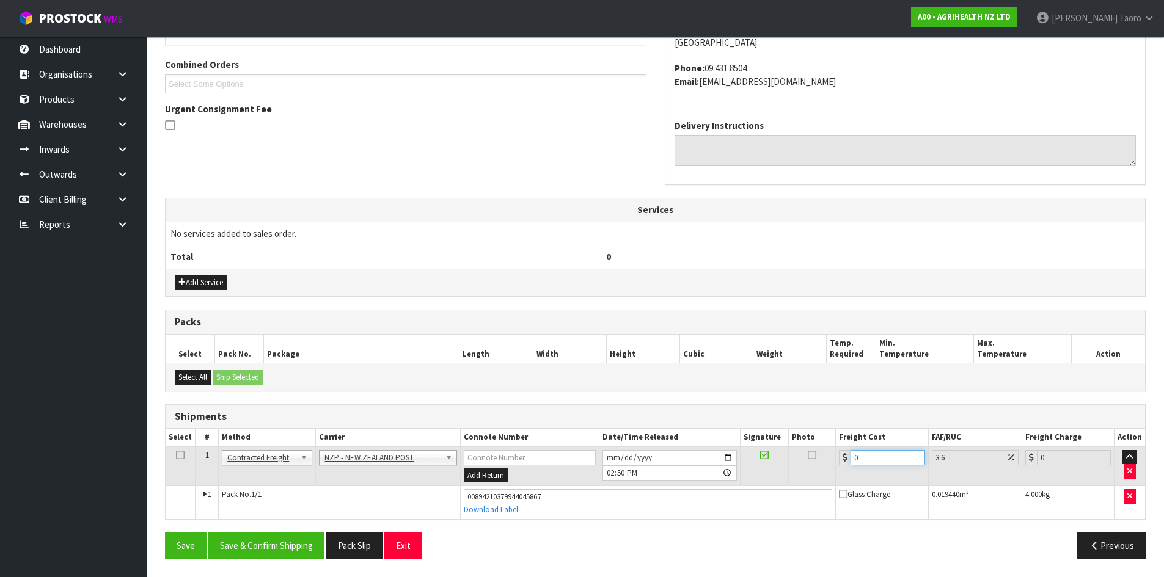
click at [890, 459] on input "0" at bounding box center [887, 457] width 74 height 15
type input "1"
type input "1.04"
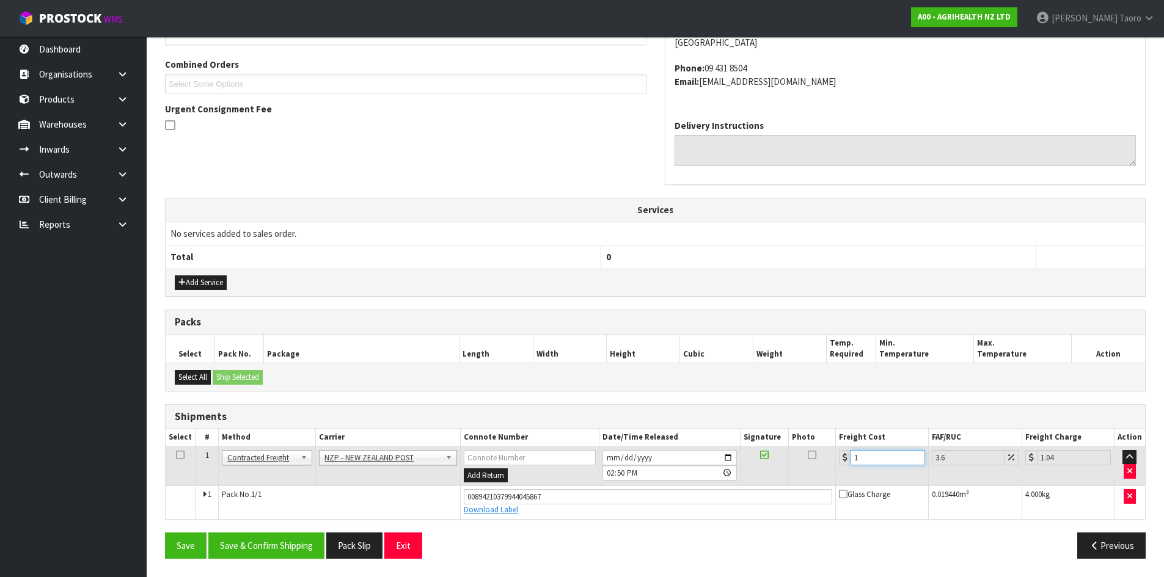
type input "11"
type input "11.4"
type input "11.9"
type input "12.33"
type input "11.90"
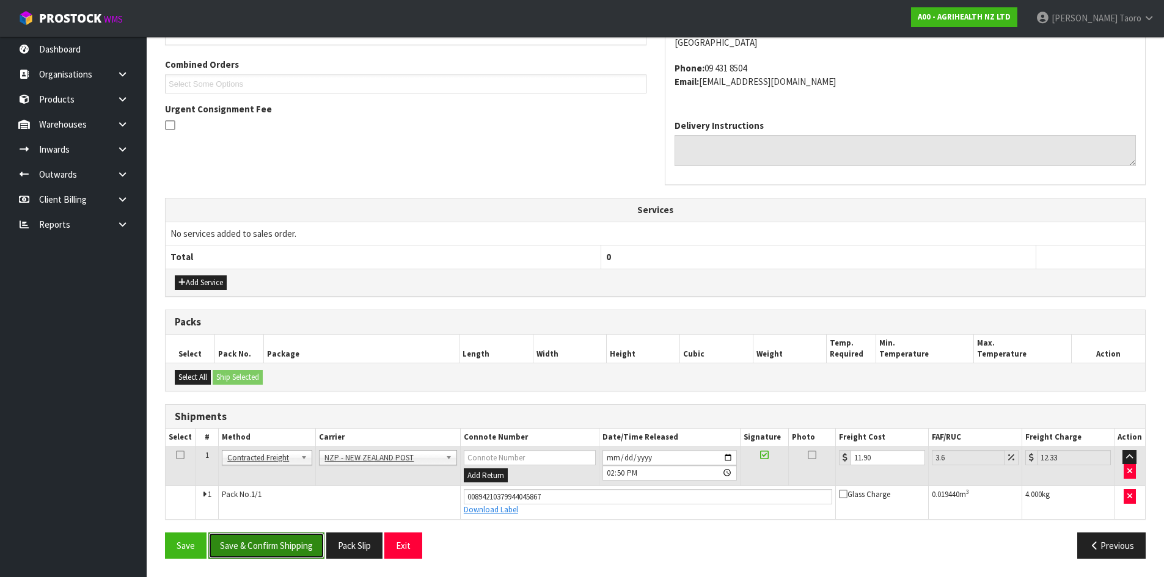
click at [300, 536] on button "Save & Confirm Shipping" at bounding box center [266, 546] width 116 height 26
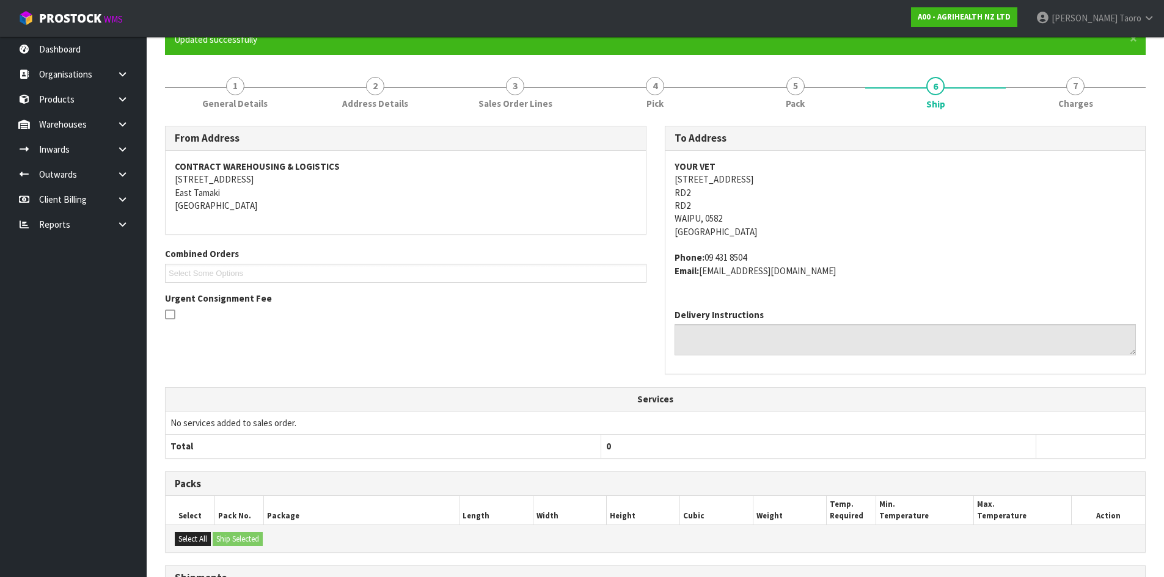
scroll to position [271, 0]
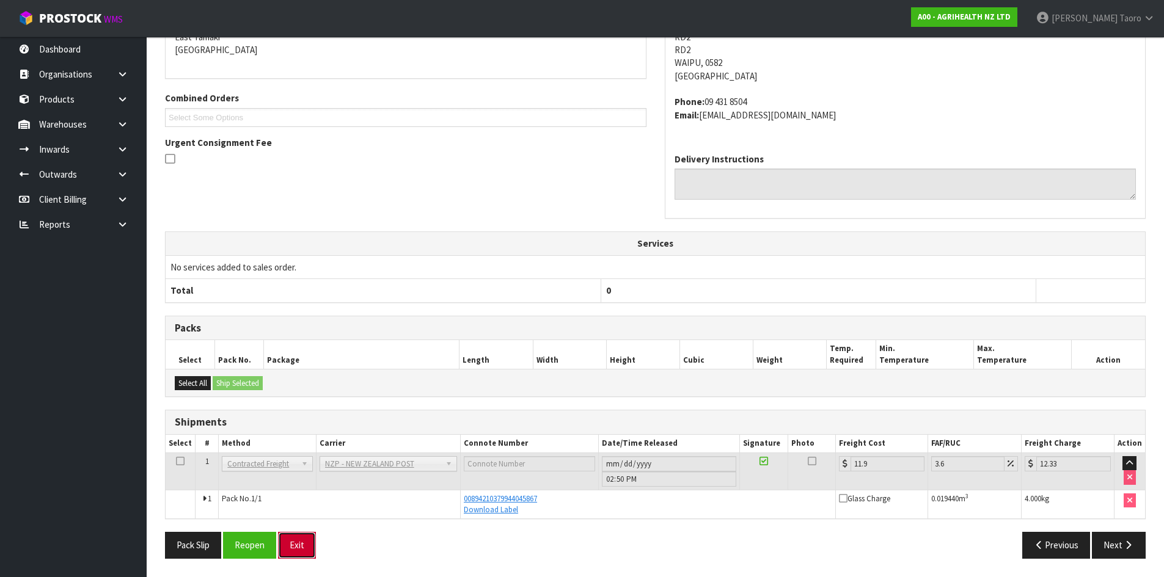
click at [288, 549] on button "Exit" at bounding box center [297, 545] width 38 height 26
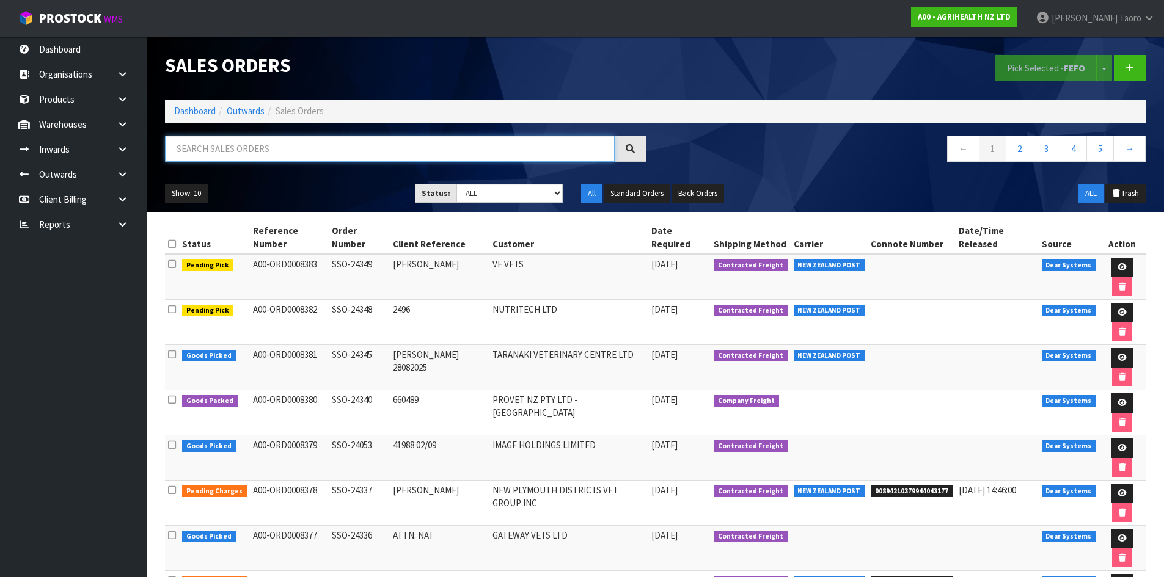
click at [445, 151] on input "text" at bounding box center [390, 149] width 450 height 26
type input "JOB-0409888"
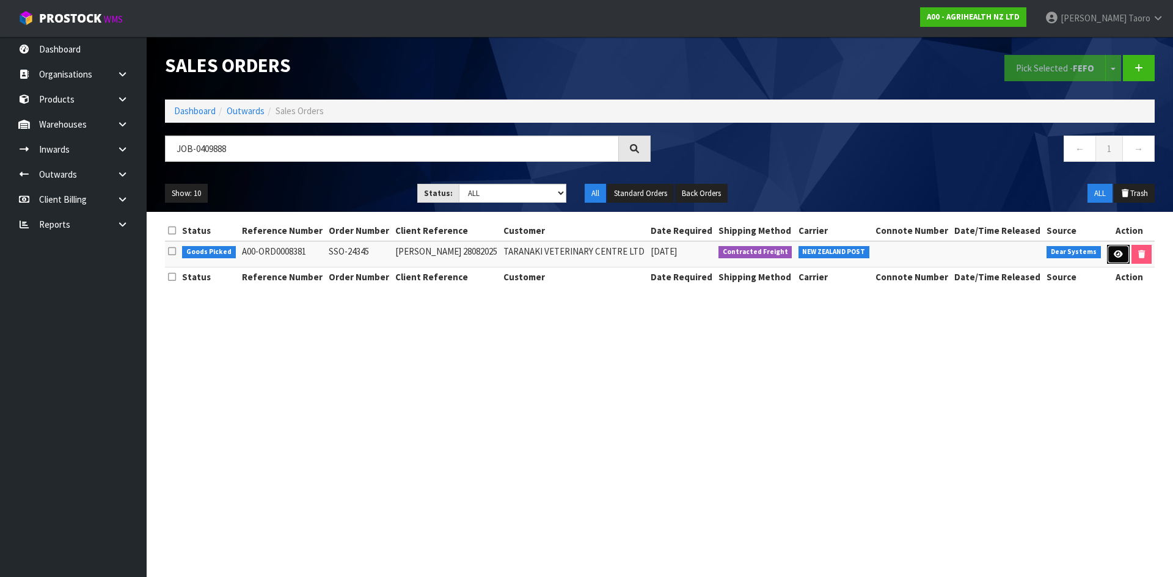
click at [1117, 260] on link at bounding box center [1118, 255] width 23 height 20
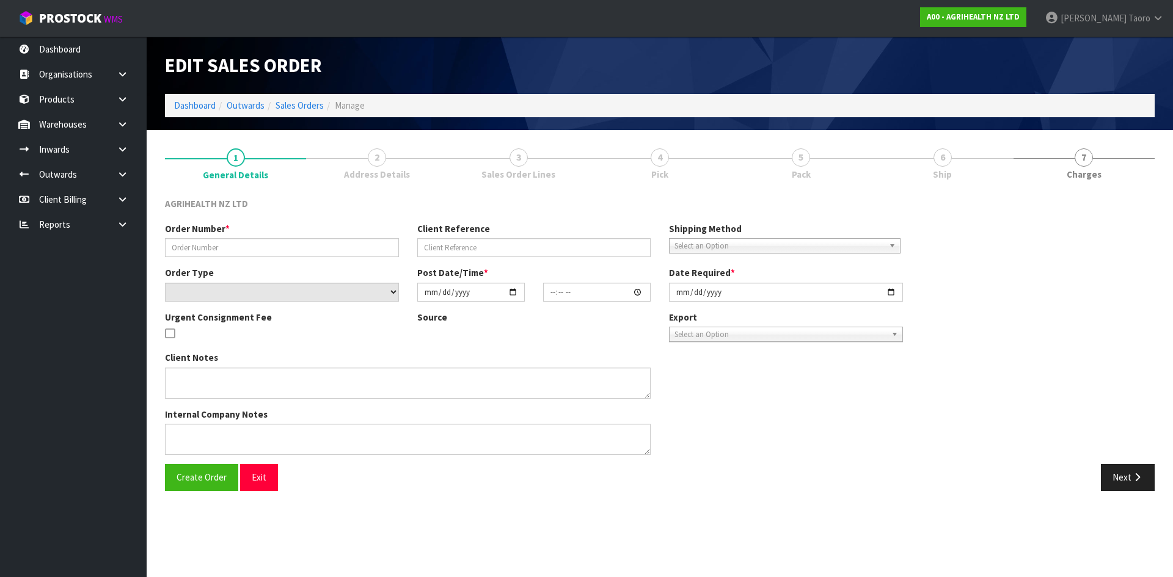
type input "SSO-24345"
type input "BRENDA DAVISON 28082025"
select select "number:0"
type input "2025-08-28"
type input "11:12:39.000"
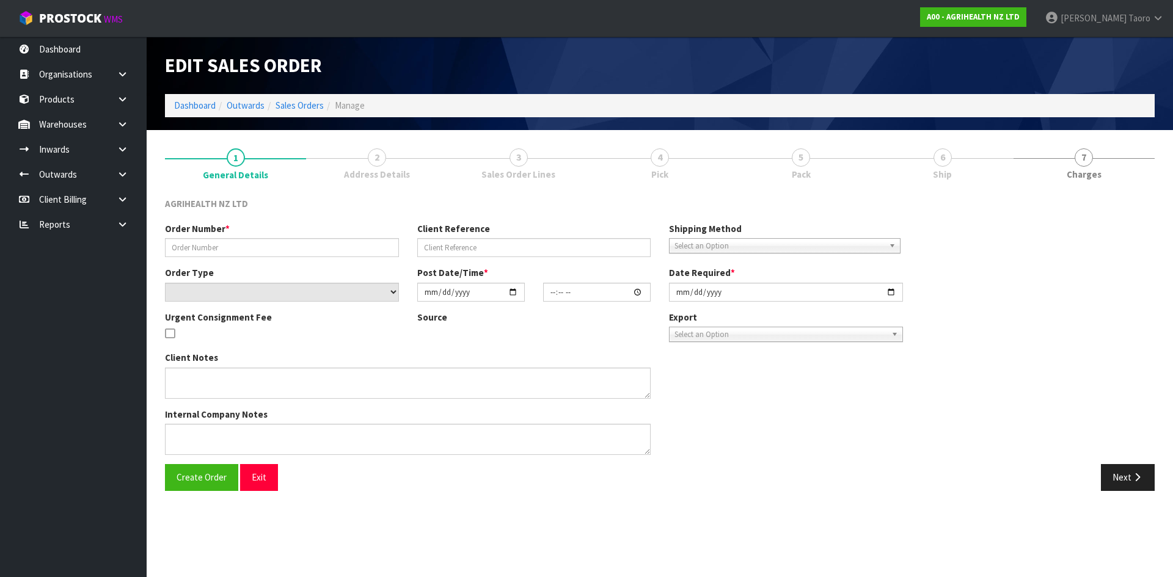
type input "2025-08-28"
type textarea "ORDER FOR IS FOR KERERU HILLS LIMITED D/N 26348 SHIP BY: Overnight Courier orde…"
type textarea "FOR DISPATCH TODAY PLEASE, VIA OVERNIGHT COURIER"
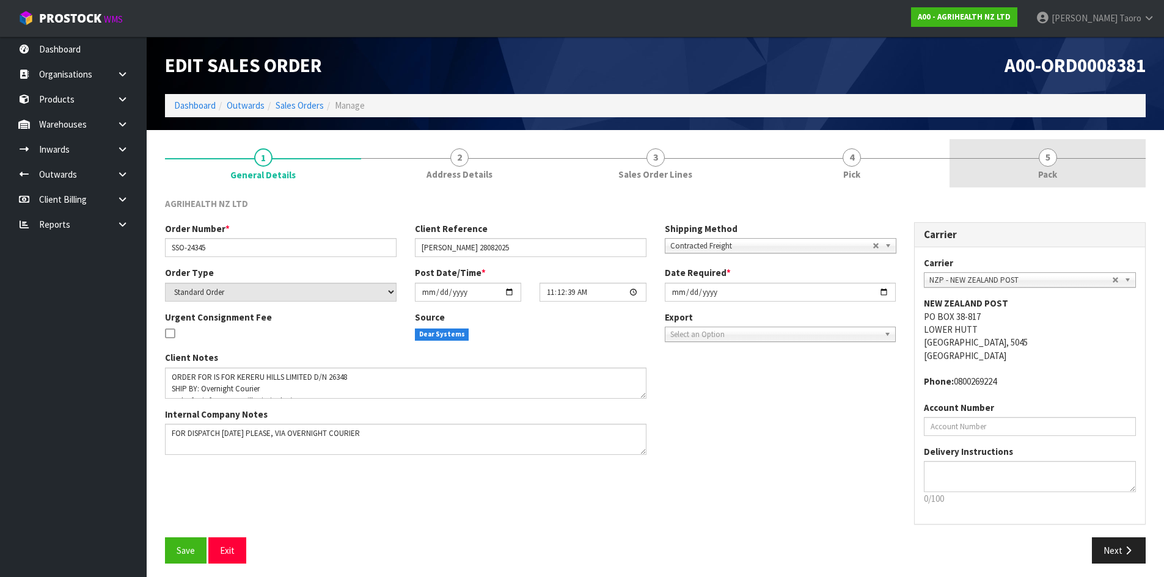
click at [1061, 167] on link "5 Pack" at bounding box center [1047, 163] width 196 height 48
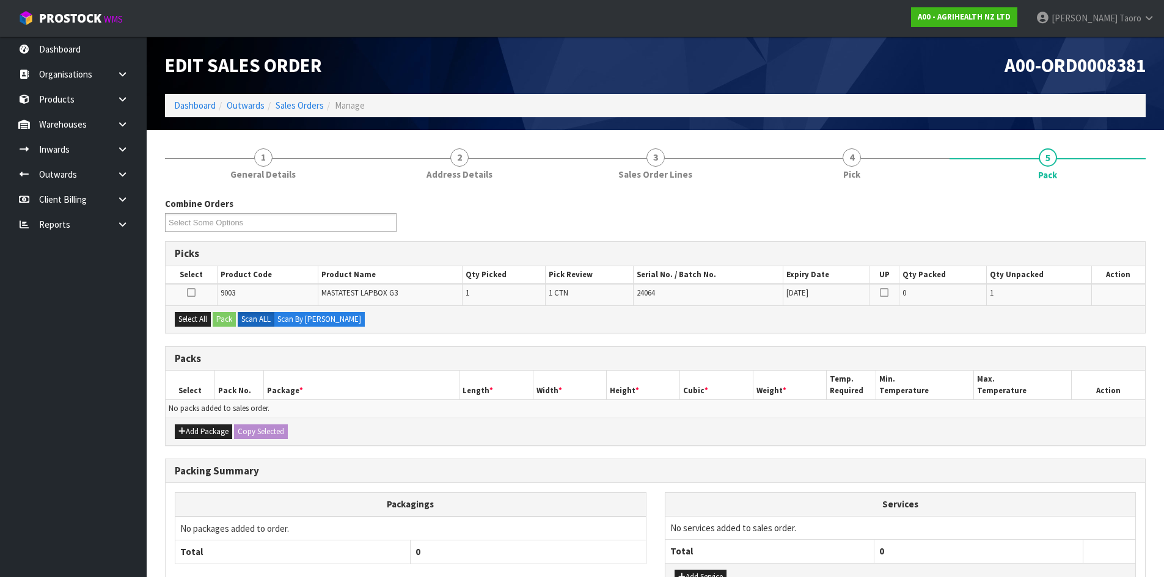
click at [811, 82] on div "A00-ORD0008381" at bounding box center [905, 65] width 500 height 57
click at [210, 321] on button "Select All" at bounding box center [193, 319] width 36 height 15
click at [235, 321] on button "Pack" at bounding box center [224, 319] width 23 height 15
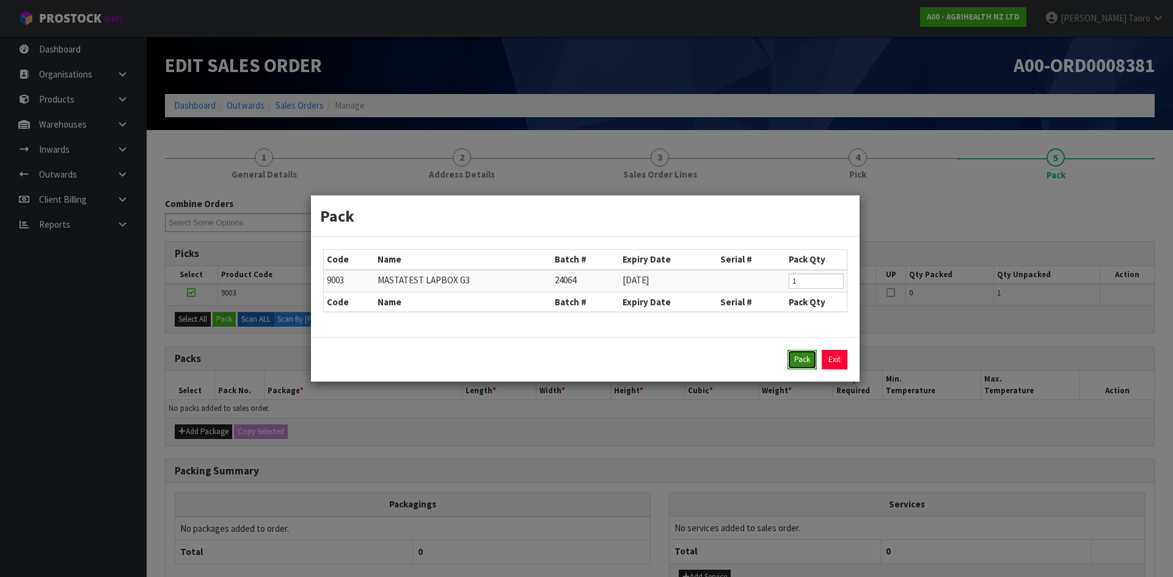
click at [813, 356] on button "Pack" at bounding box center [801, 360] width 29 height 20
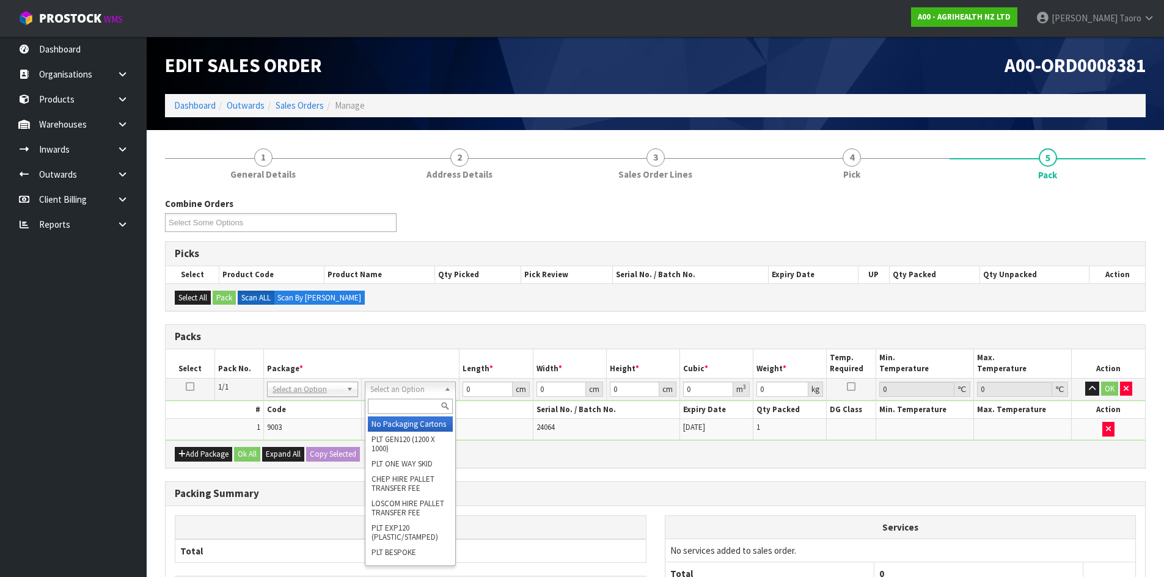
drag, startPoint x: 412, startPoint y: 392, endPoint x: 407, endPoint y: 439, distance: 48.0
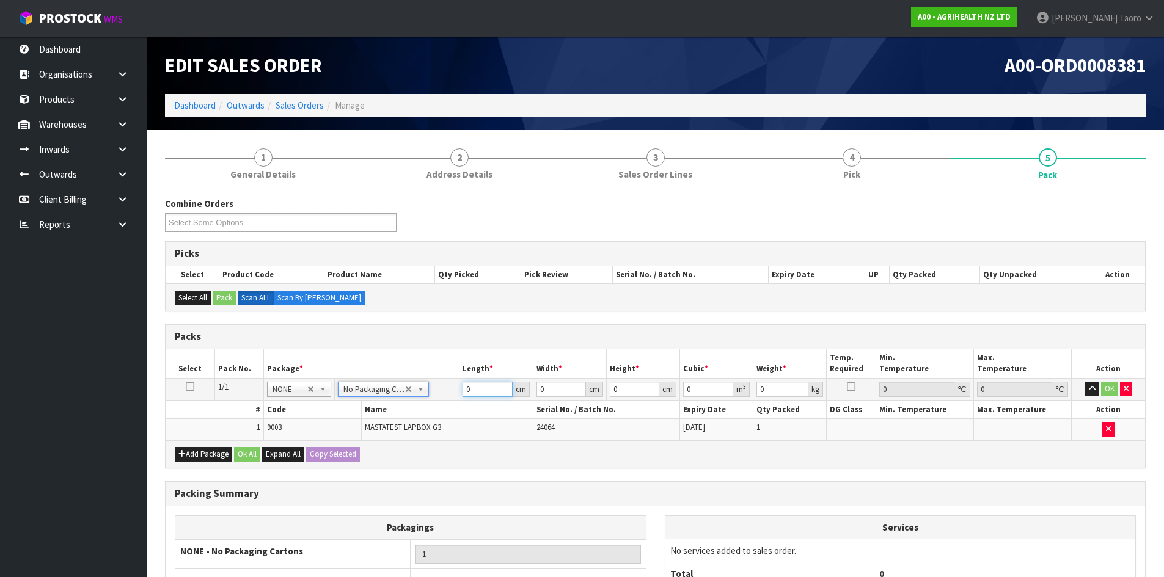
click at [478, 389] on input "0" at bounding box center [486, 389] width 49 height 15
type input "30"
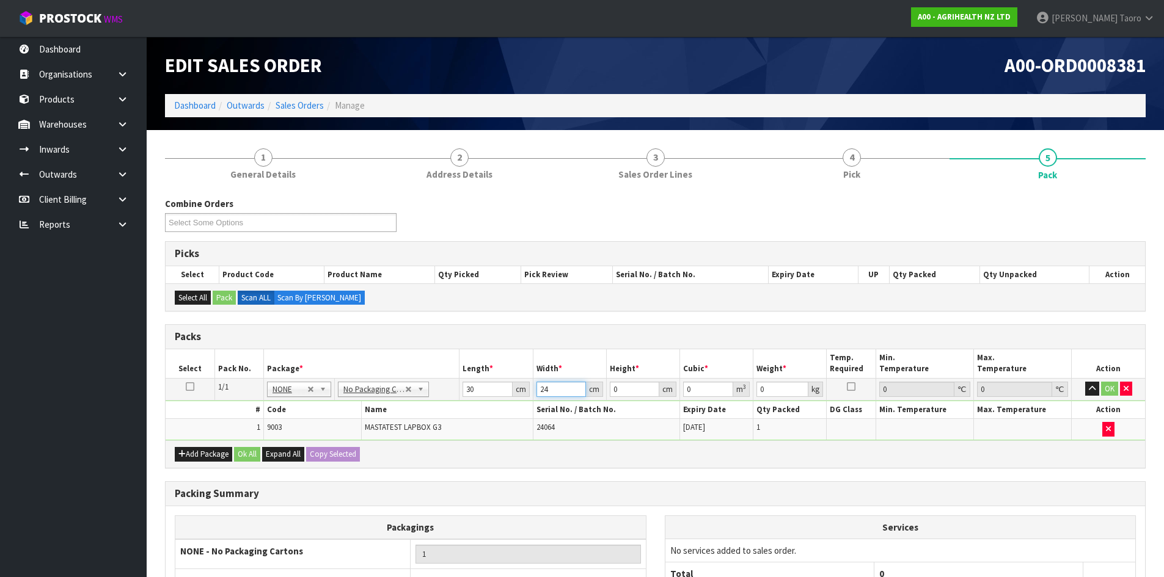
type input "24"
type input "2"
type input "0.00144"
type input "27"
type input "0.01944"
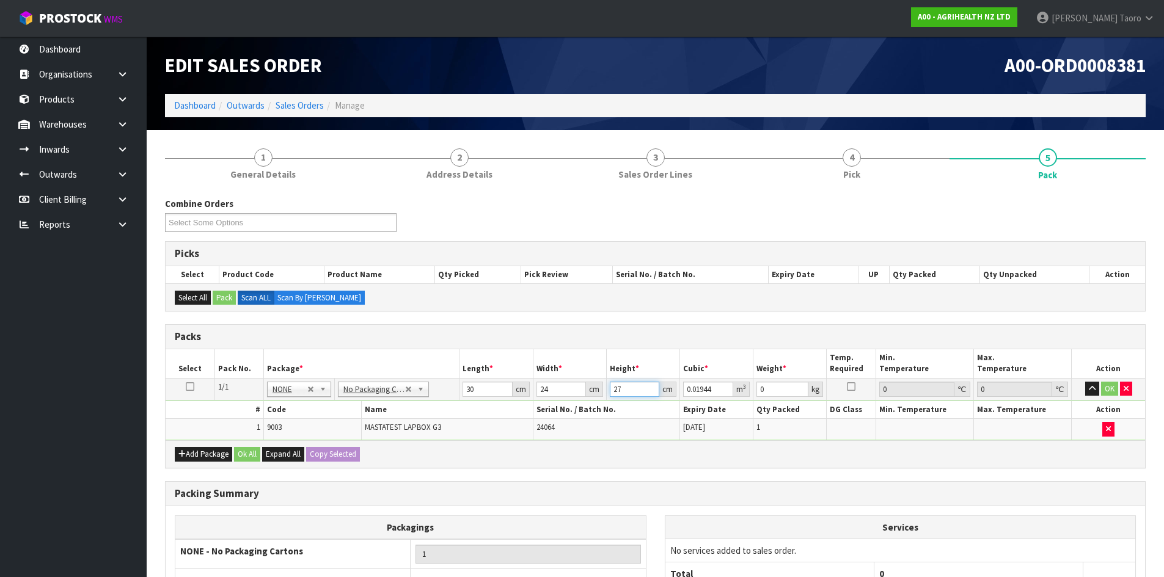
type input "27"
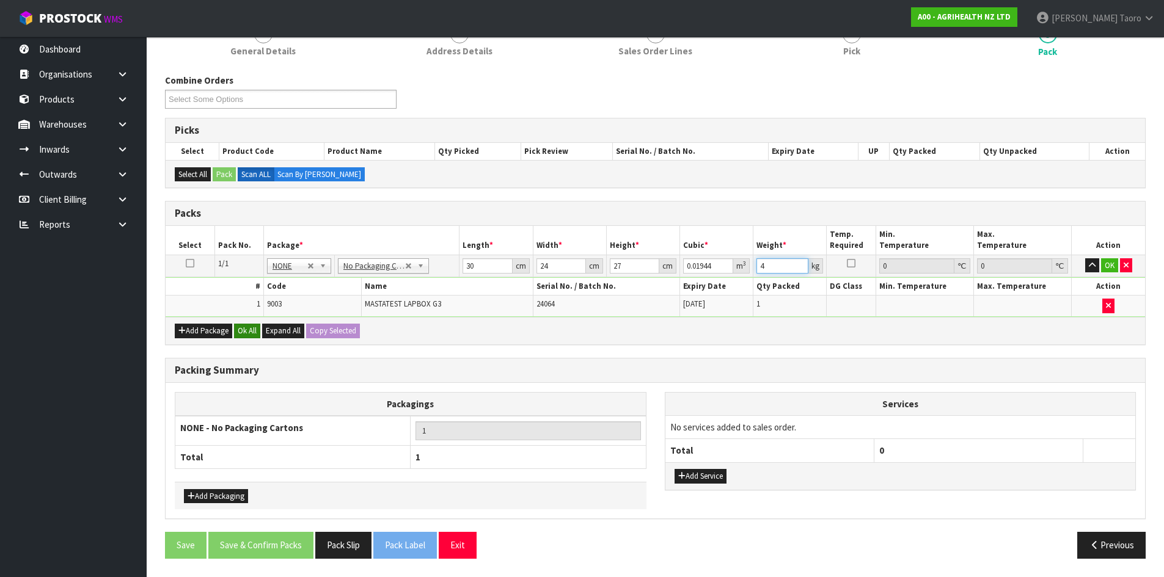
type input "4"
click at [248, 329] on button "Ok All" at bounding box center [247, 331] width 26 height 15
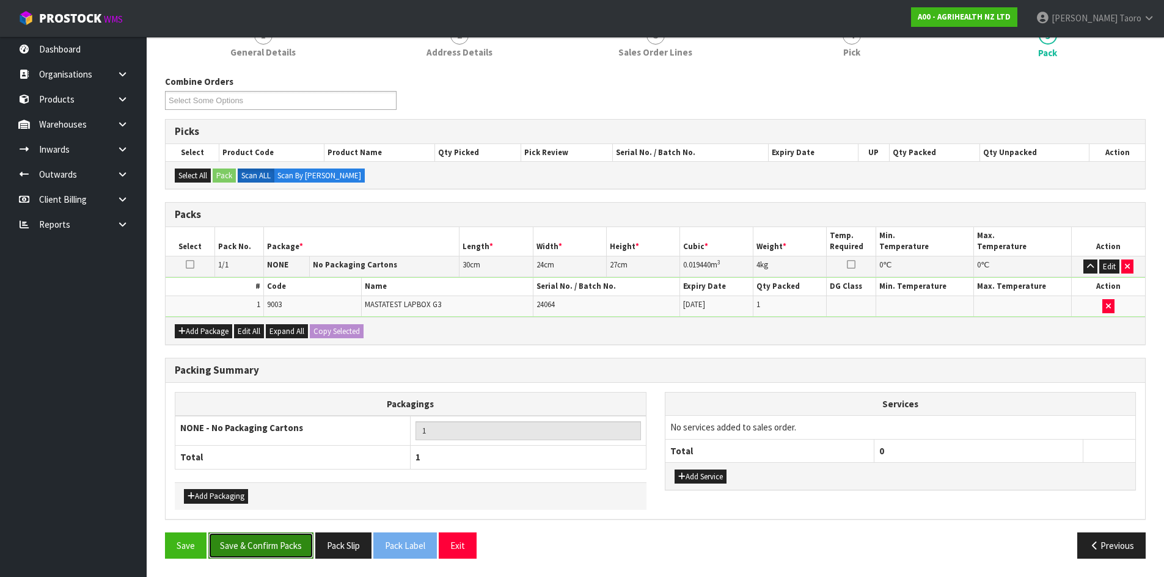
click at [299, 550] on button "Save & Confirm Packs" at bounding box center [260, 546] width 105 height 26
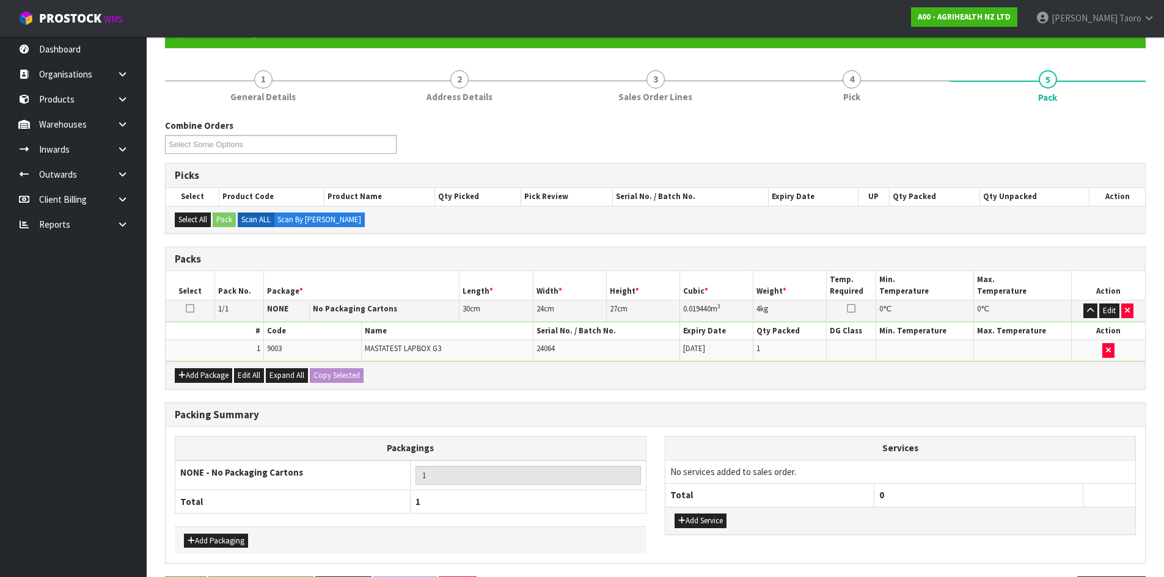
scroll to position [0, 0]
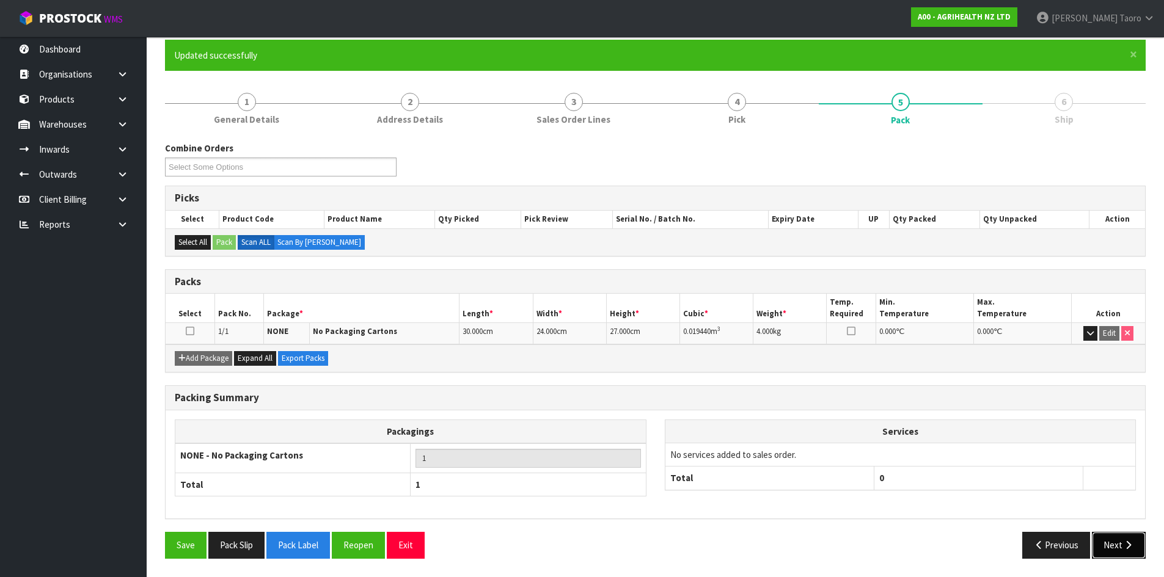
click at [1125, 537] on button "Next" at bounding box center [1119, 545] width 54 height 26
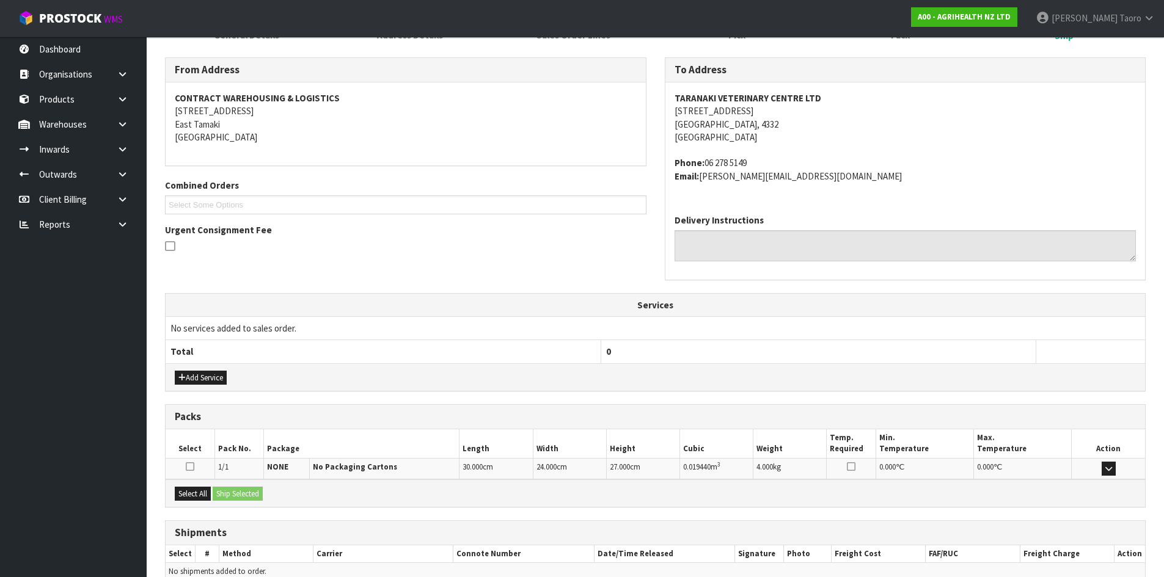
scroll to position [246, 0]
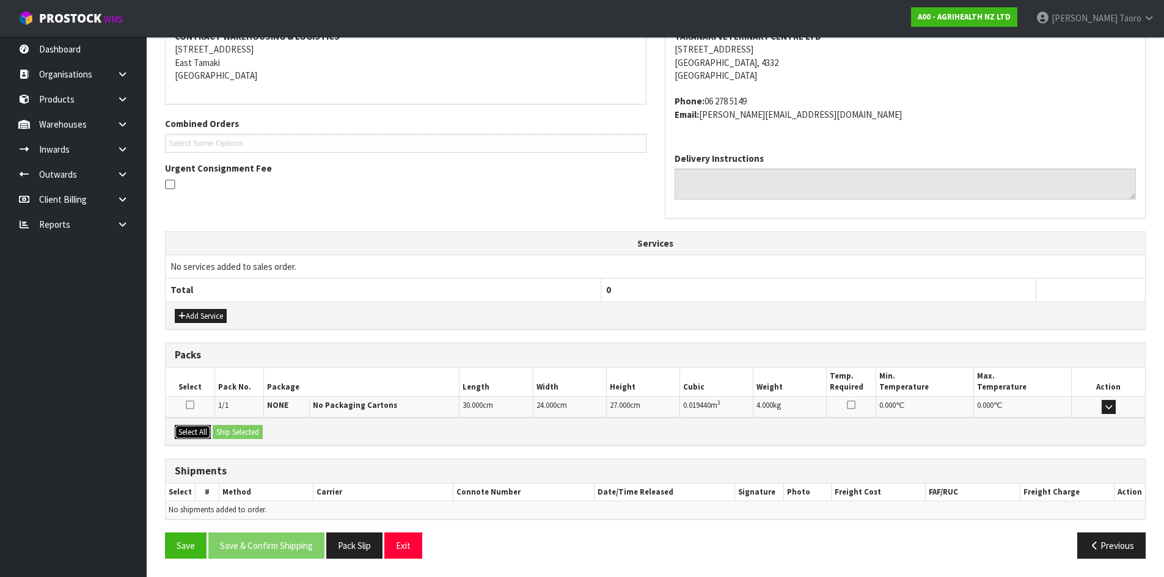
drag, startPoint x: 199, startPoint y: 431, endPoint x: 206, endPoint y: 431, distance: 7.3
click at [202, 431] on button "Select All" at bounding box center [193, 432] width 36 height 15
drag, startPoint x: 227, startPoint y: 432, endPoint x: 274, endPoint y: 443, distance: 48.4
click at [228, 432] on button "Ship Selected" at bounding box center [238, 432] width 50 height 15
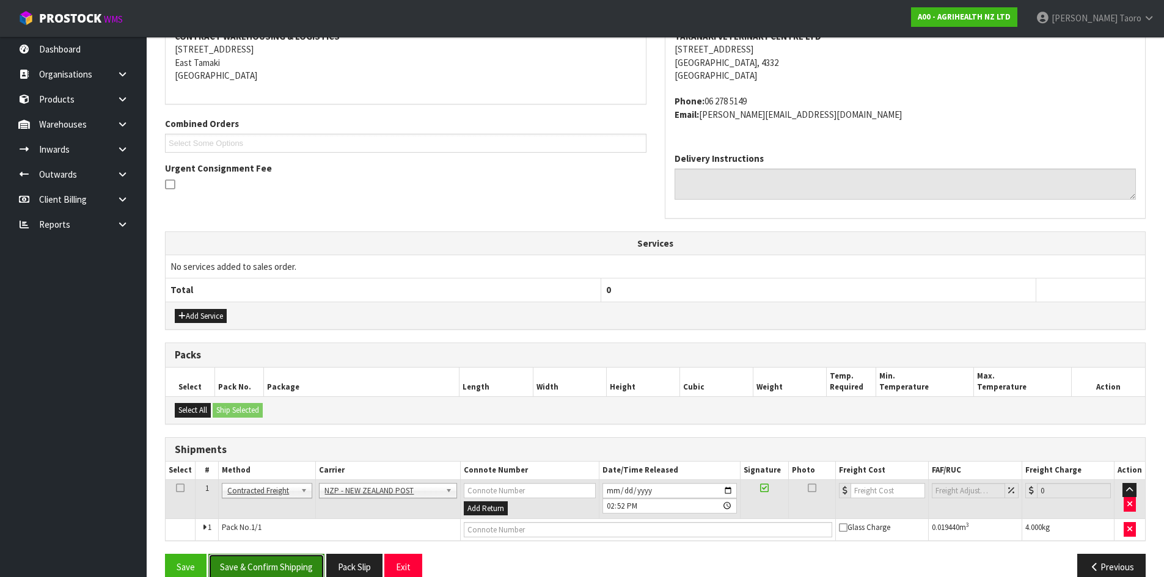
click at [300, 560] on button "Save & Confirm Shipping" at bounding box center [266, 567] width 116 height 26
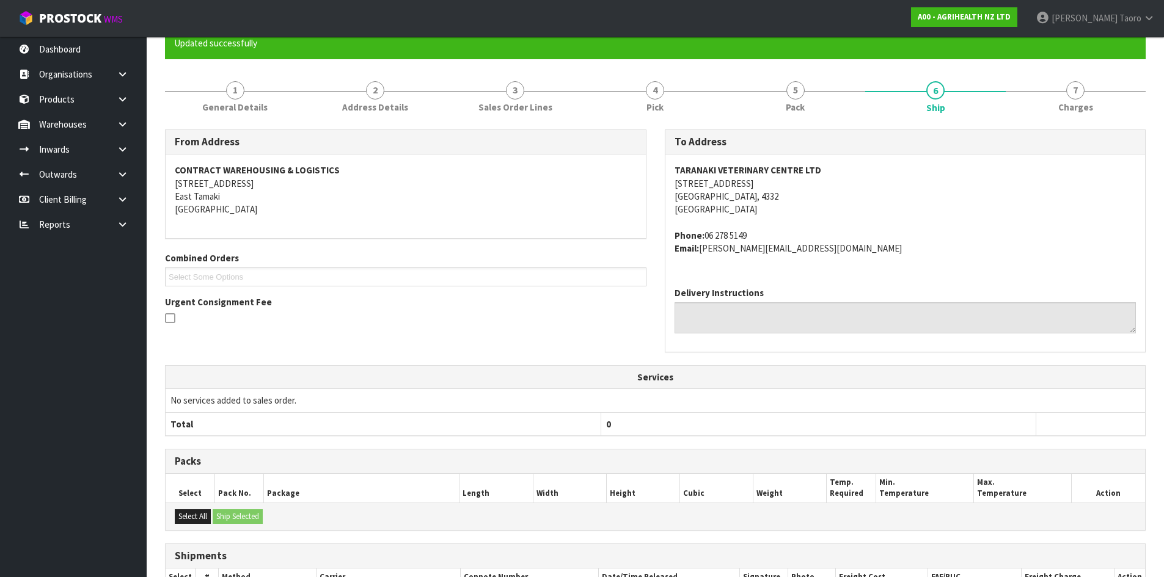
scroll to position [250, 0]
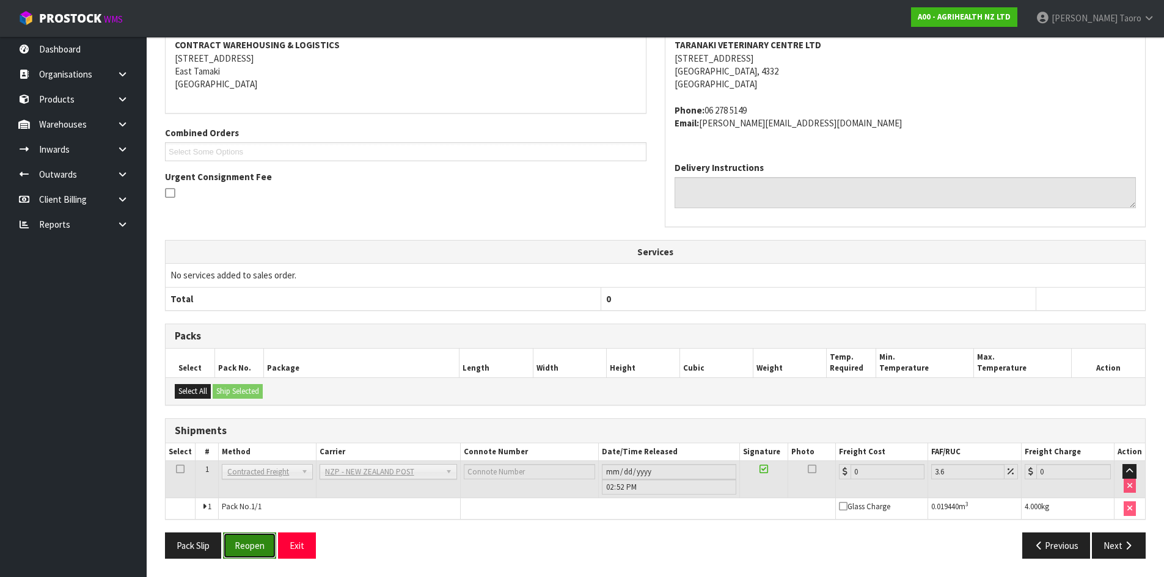
click at [258, 538] on button "Reopen" at bounding box center [249, 546] width 53 height 26
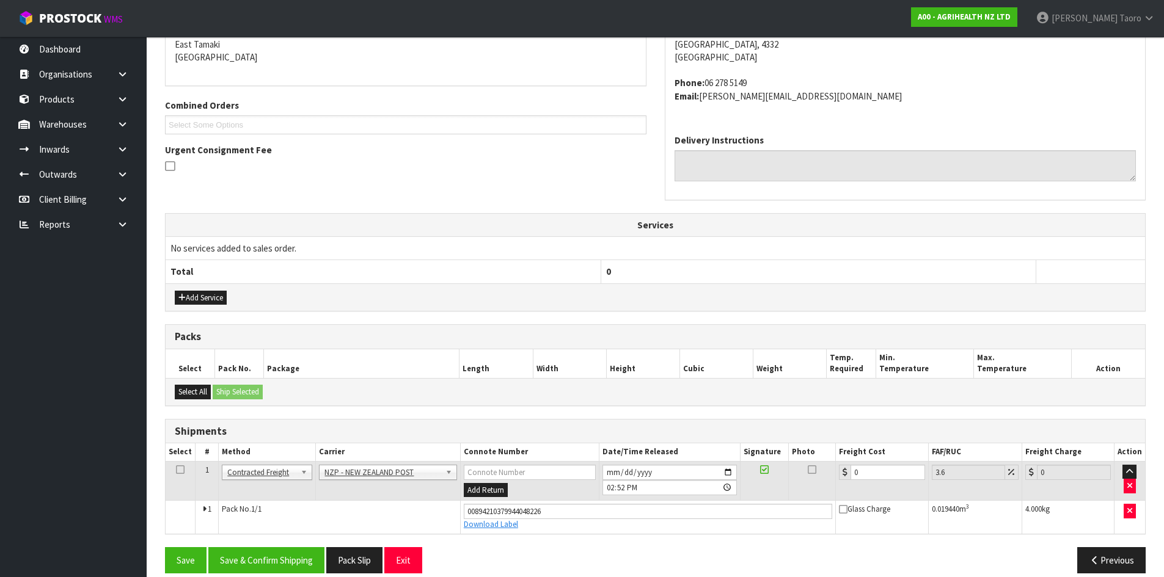
scroll to position [279, 0]
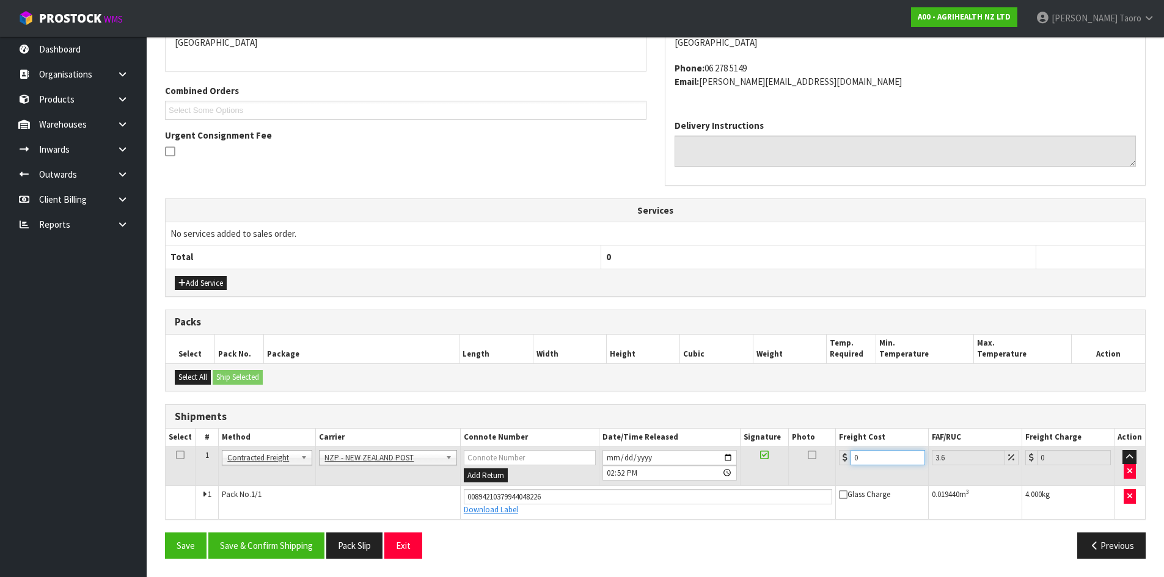
click at [867, 462] on input "0" at bounding box center [887, 457] width 74 height 15
type input "8"
type input "8.29"
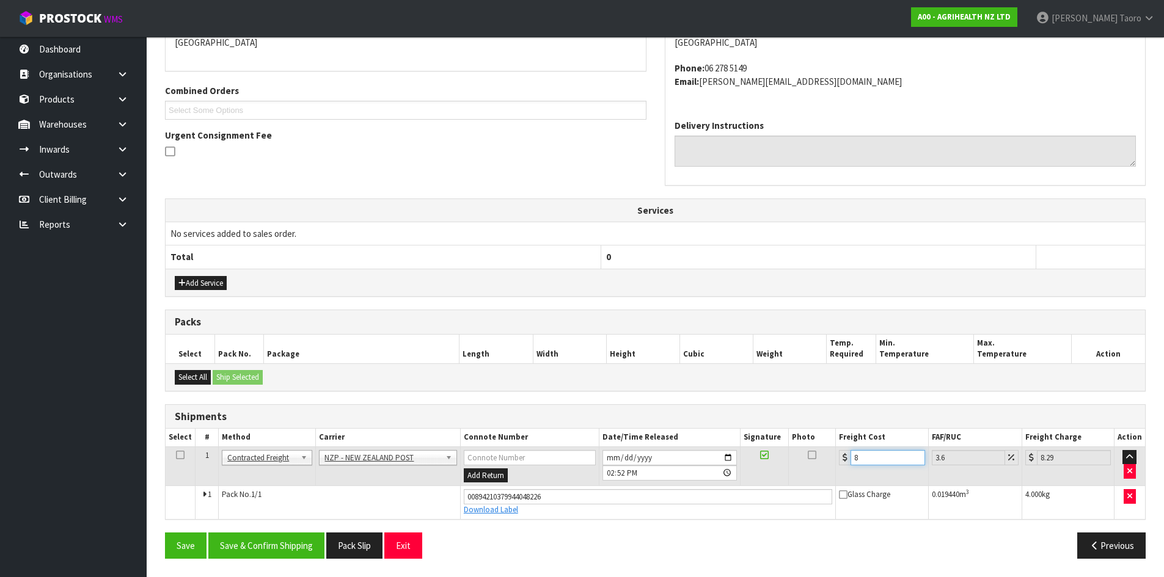
type input "8.4"
type input "8.7"
type input "8.45"
type input "8.75"
click at [247, 542] on button "Save & Confirm Shipping" at bounding box center [266, 546] width 116 height 26
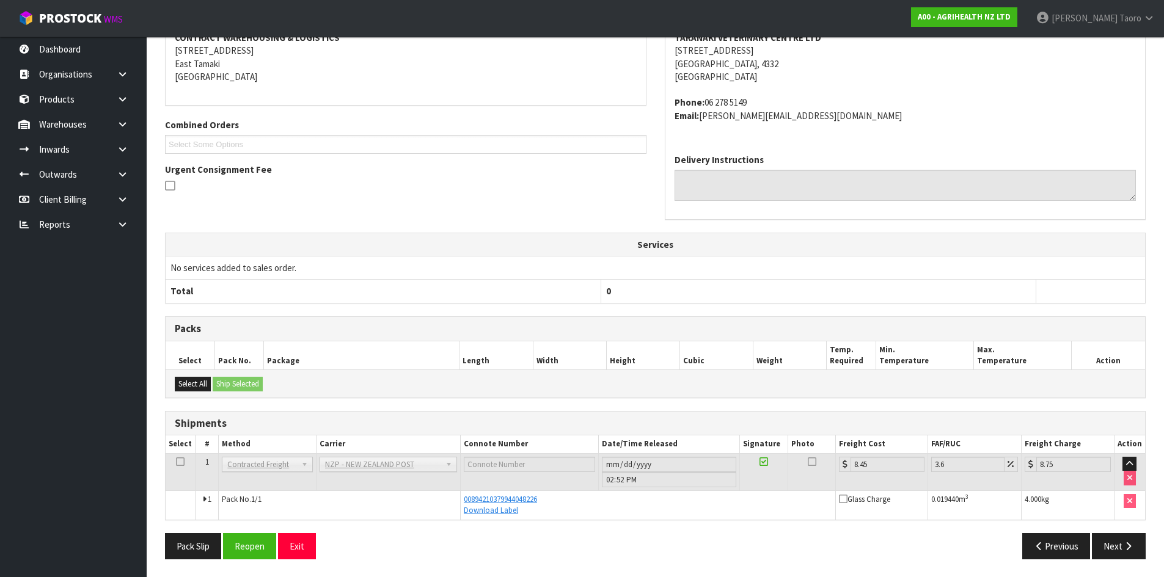
scroll to position [245, 0]
click at [319, 547] on div "Pack Slip Reopen Exit" at bounding box center [406, 546] width 500 height 26
click at [312, 545] on button "Exit" at bounding box center [297, 546] width 38 height 26
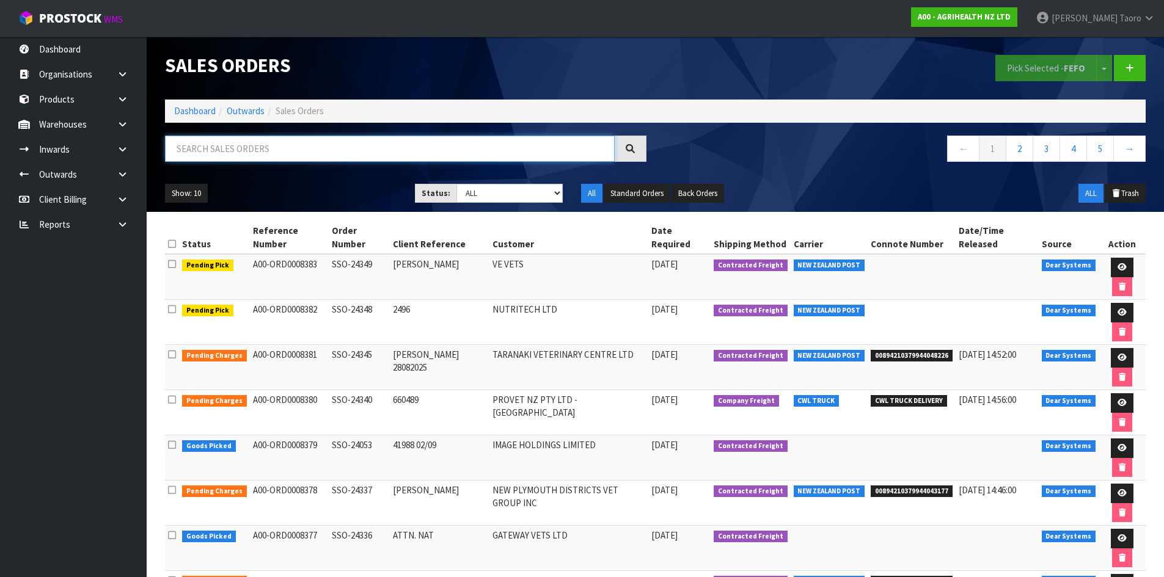
click at [357, 145] on input "text" at bounding box center [390, 149] width 450 height 26
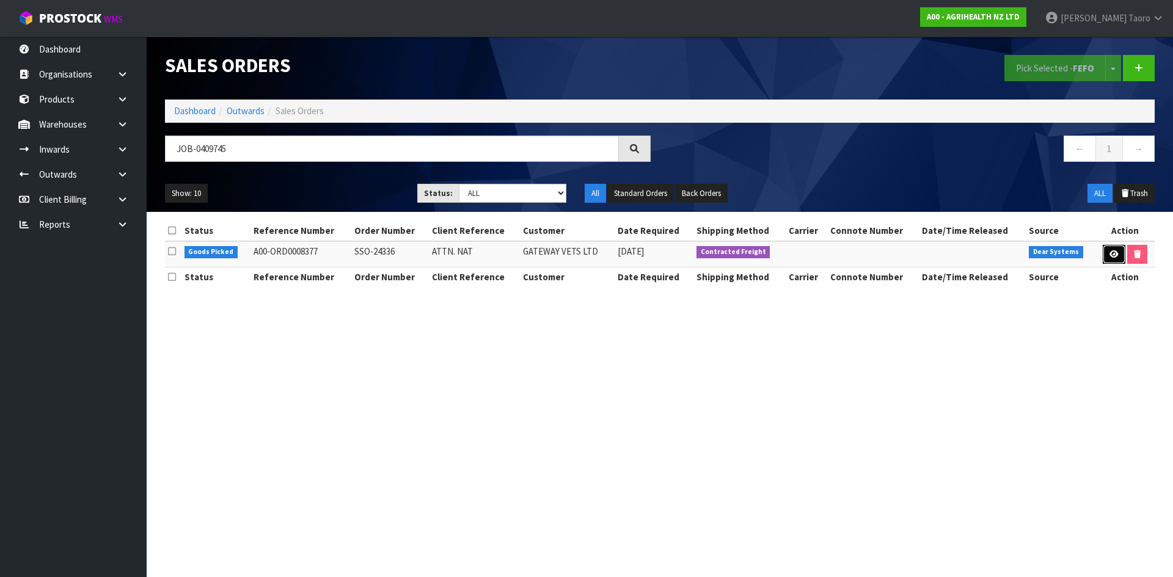
click at [1110, 258] on link at bounding box center [1114, 255] width 23 height 20
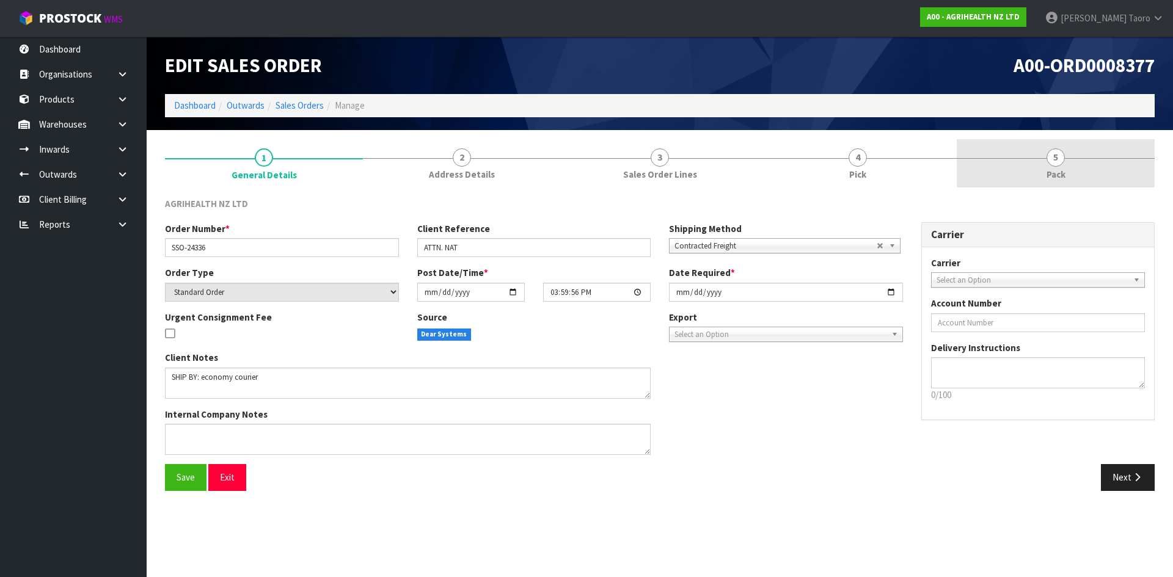
click at [1079, 170] on link "5 Pack" at bounding box center [1056, 163] width 198 height 48
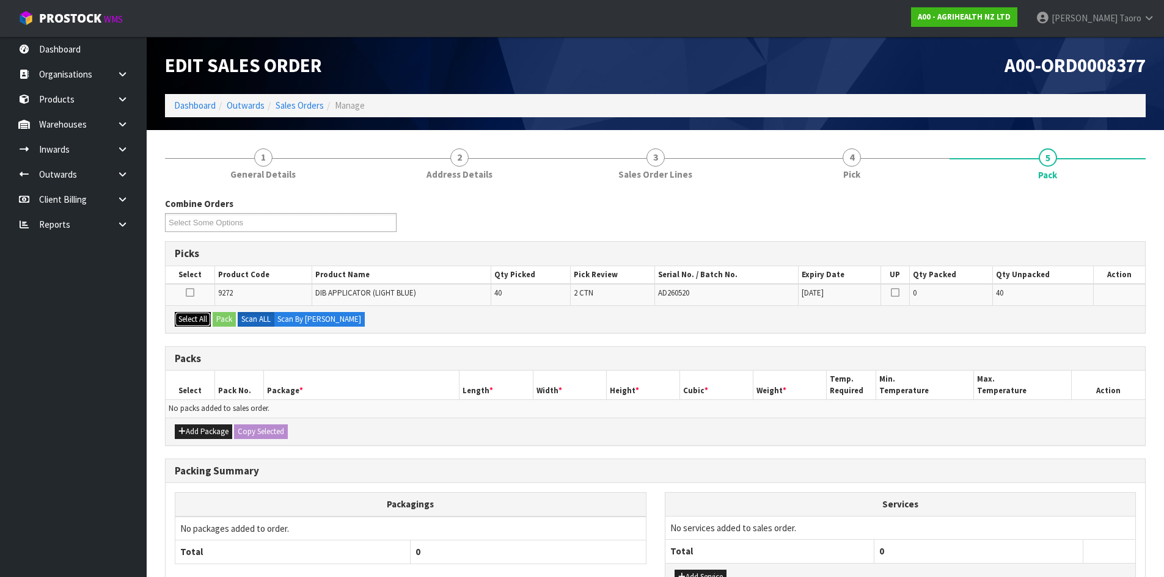
click at [197, 323] on button "Select All" at bounding box center [193, 319] width 36 height 15
click at [224, 322] on button "Pack" at bounding box center [224, 319] width 23 height 15
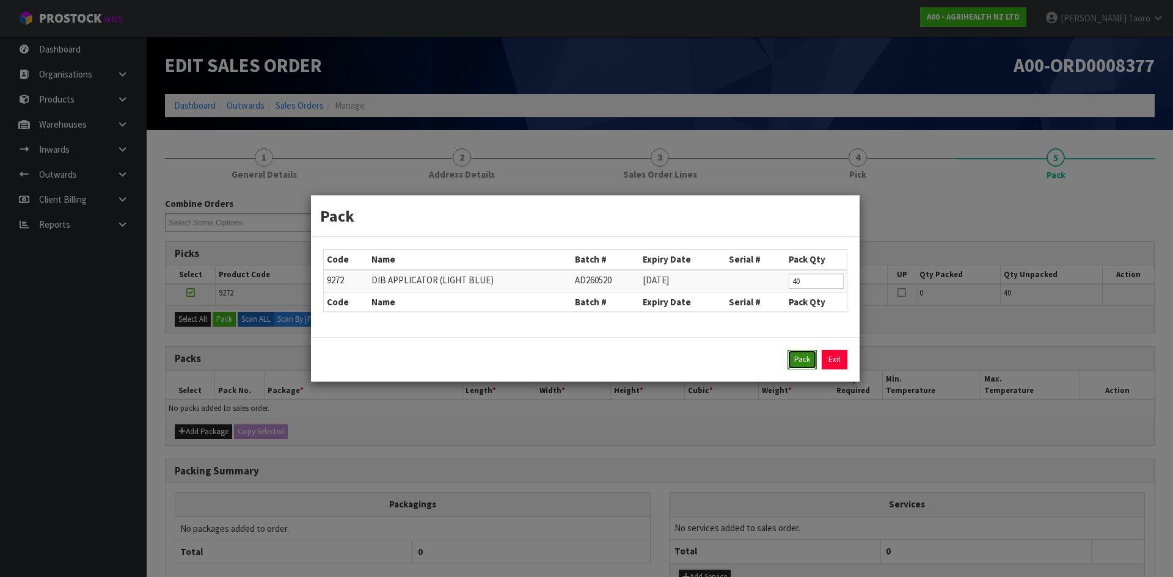
click at [797, 369] on button "Pack" at bounding box center [801, 360] width 29 height 20
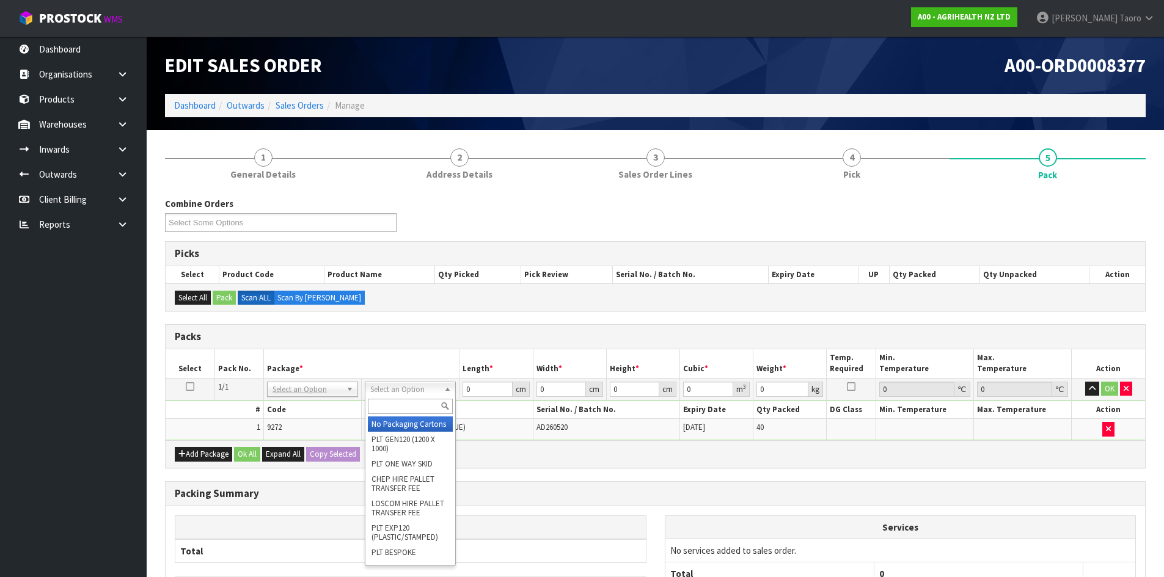
drag, startPoint x: 435, startPoint y: 429, endPoint x: 445, endPoint y: 417, distance: 15.6
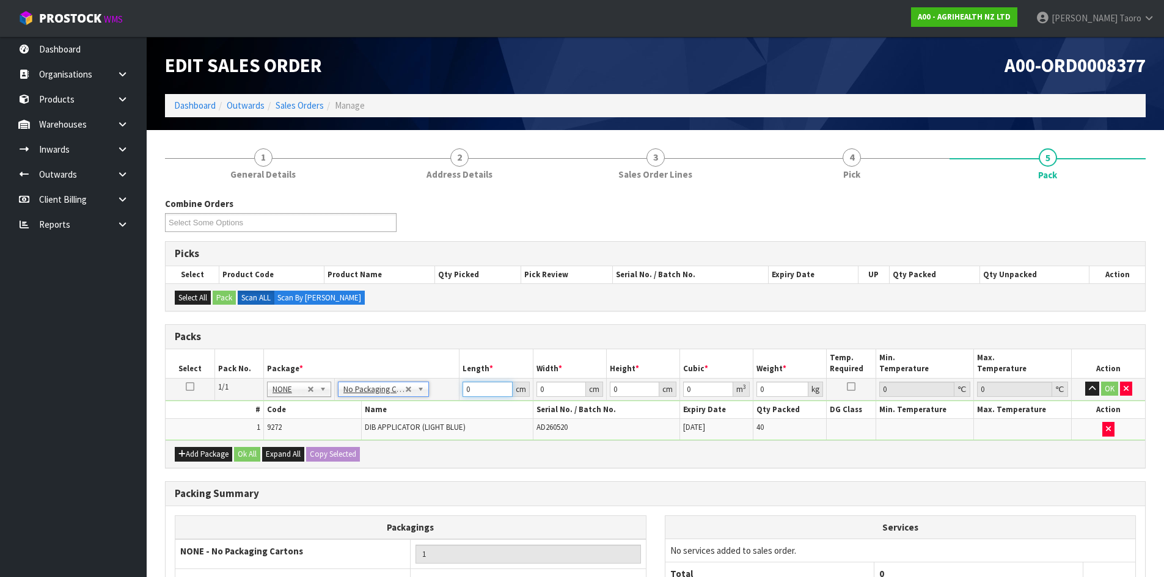
click at [478, 390] on input "0" at bounding box center [486, 389] width 49 height 15
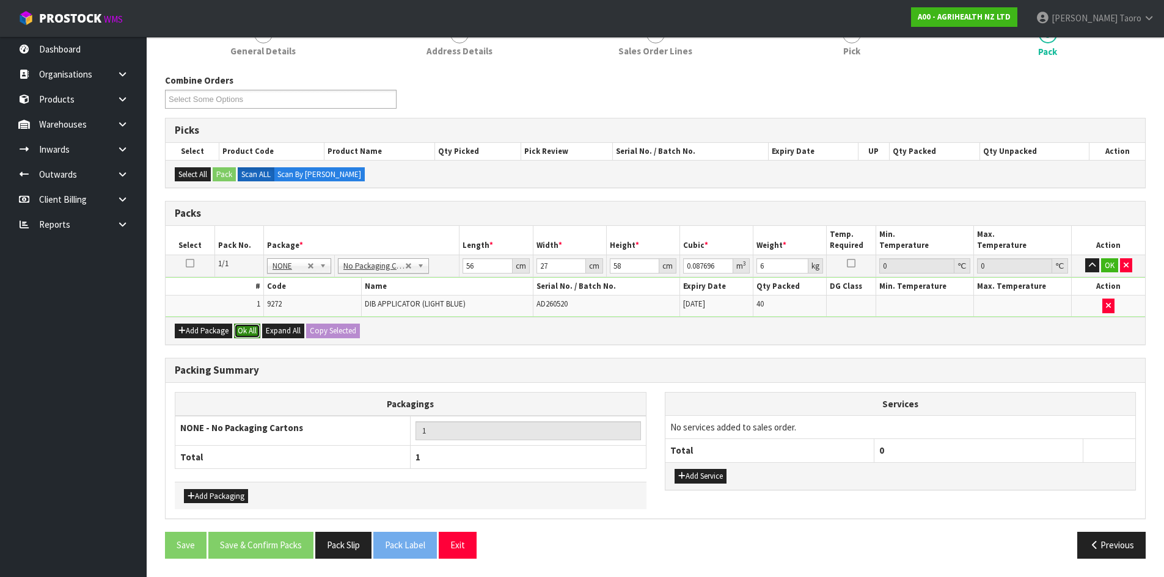
click at [249, 334] on button "Ok All" at bounding box center [247, 331] width 26 height 15
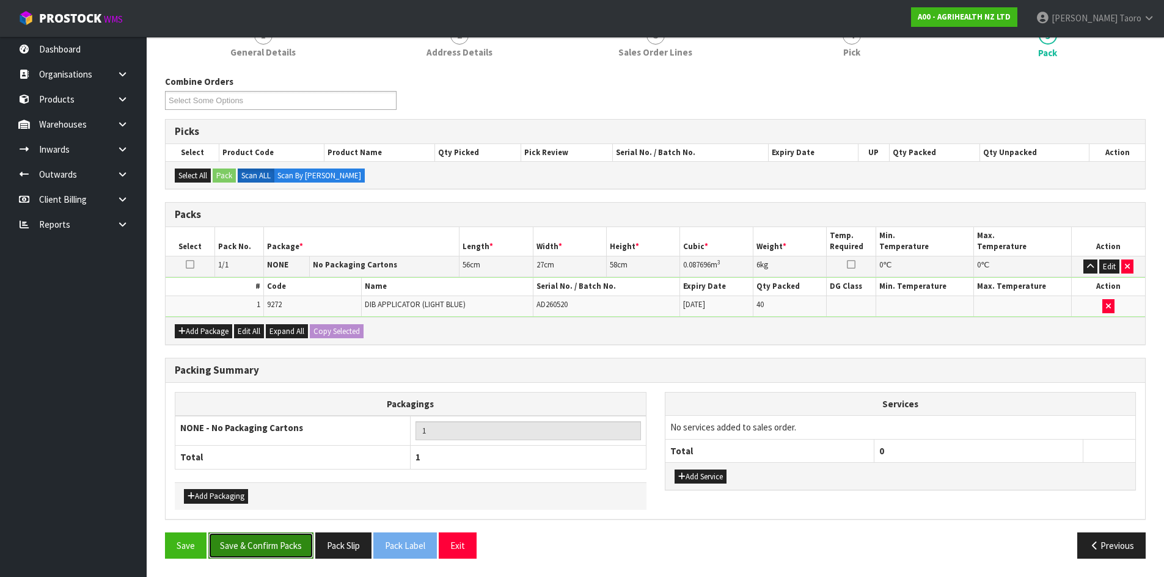
click at [299, 544] on button "Save & Confirm Packs" at bounding box center [260, 546] width 105 height 26
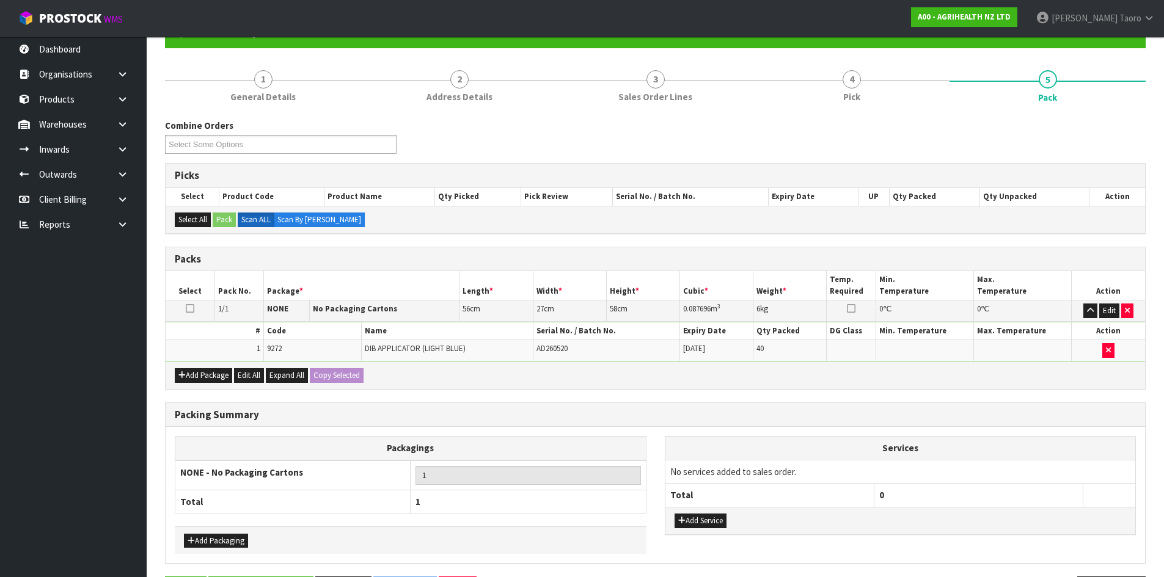
scroll to position [0, 0]
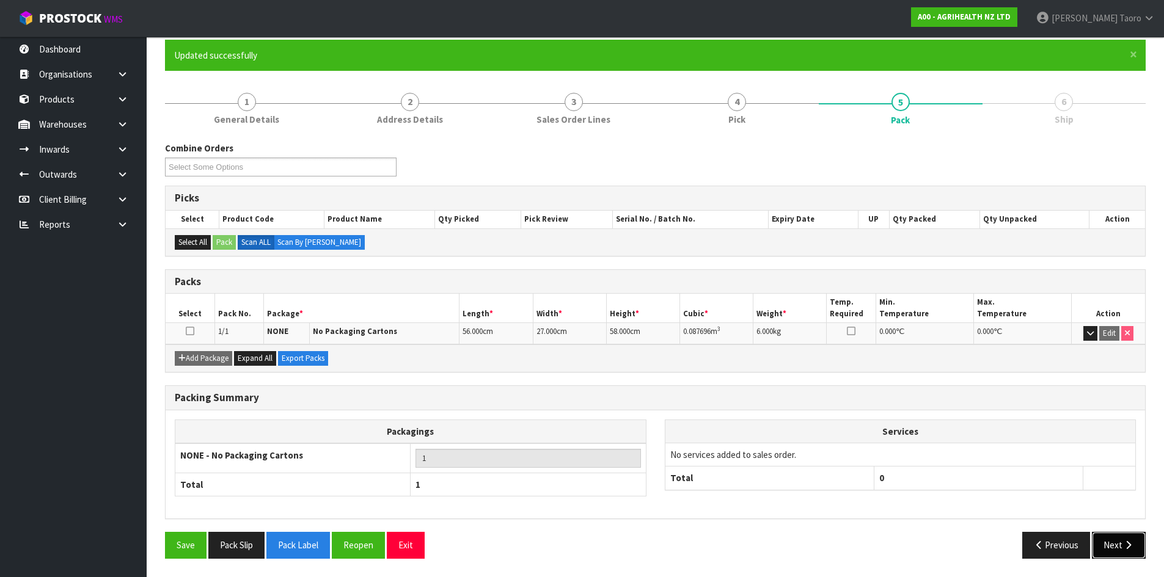
click at [1123, 545] on icon "button" at bounding box center [1128, 545] width 12 height 9
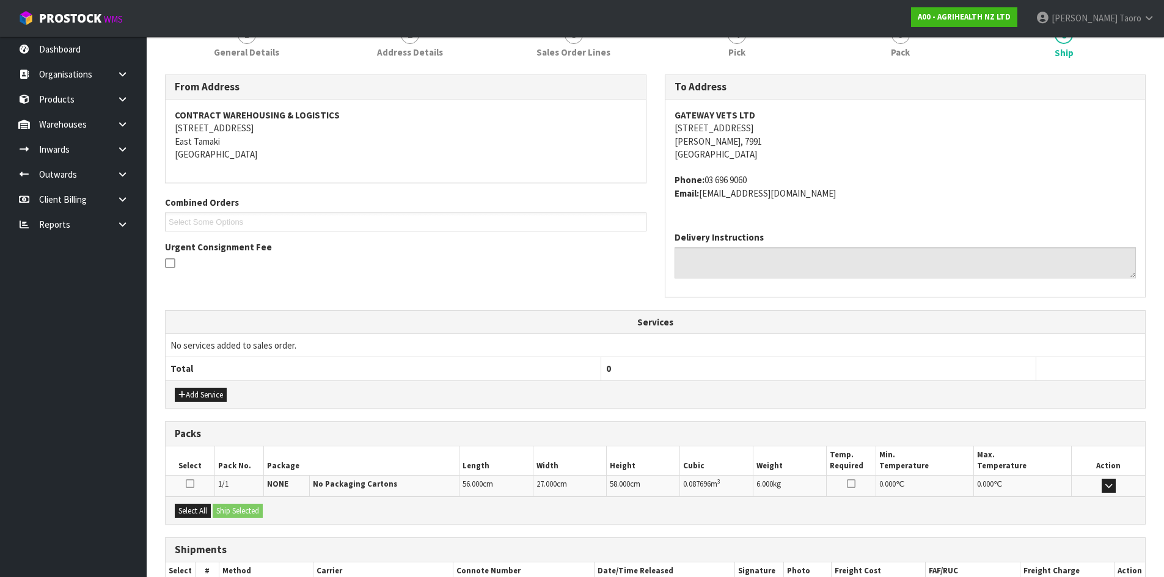
scroll to position [246, 0]
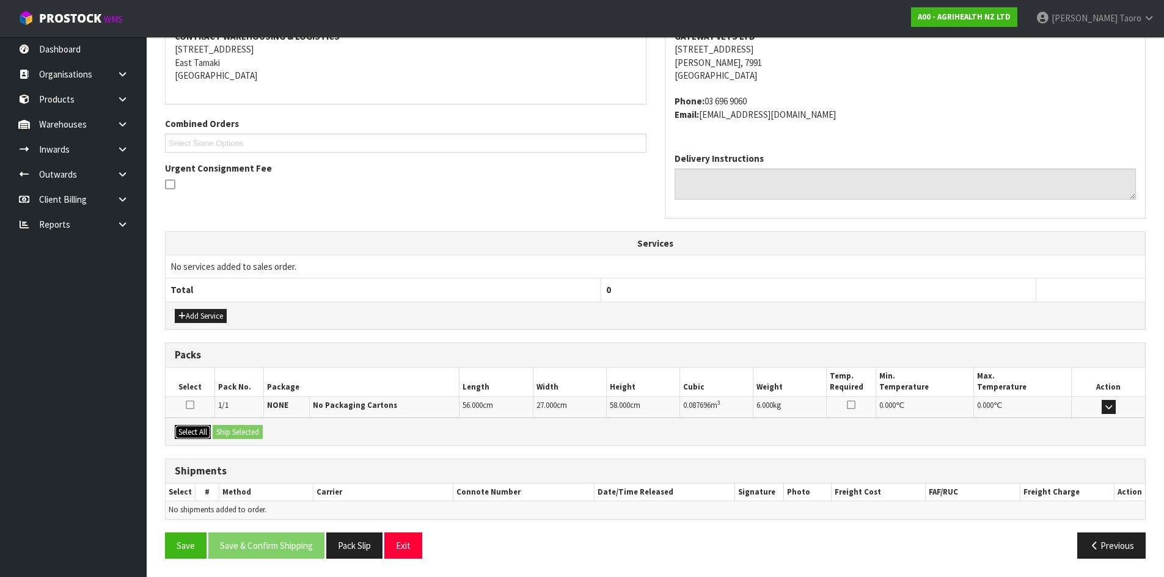
click at [188, 434] on button "Select All" at bounding box center [193, 432] width 36 height 15
drag, startPoint x: 222, startPoint y: 431, endPoint x: 239, endPoint y: 433, distance: 16.6
click at [224, 431] on button "Ship Selected" at bounding box center [238, 432] width 50 height 15
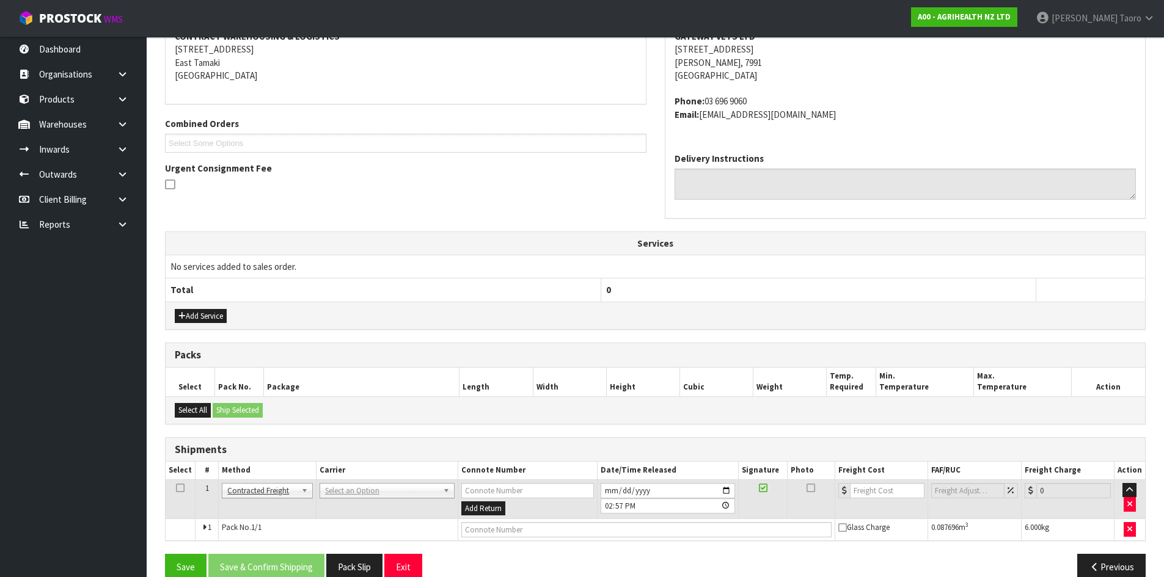
click at [425, 500] on td "ANGEL - ANGEL TRANSPORT CONROY - CONROY REMOVALS DEAEXPAKL - DEADLINE EXPRESS C…" at bounding box center [387, 500] width 142 height 40
click at [413, 504] on input "text" at bounding box center [385, 507] width 129 height 15
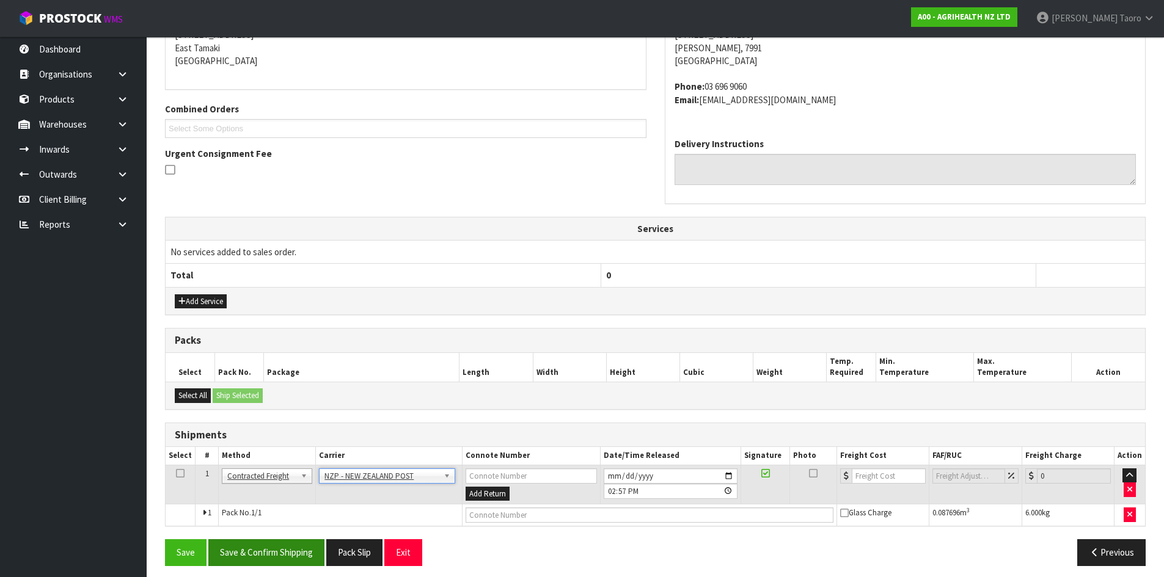
scroll to position [268, 0]
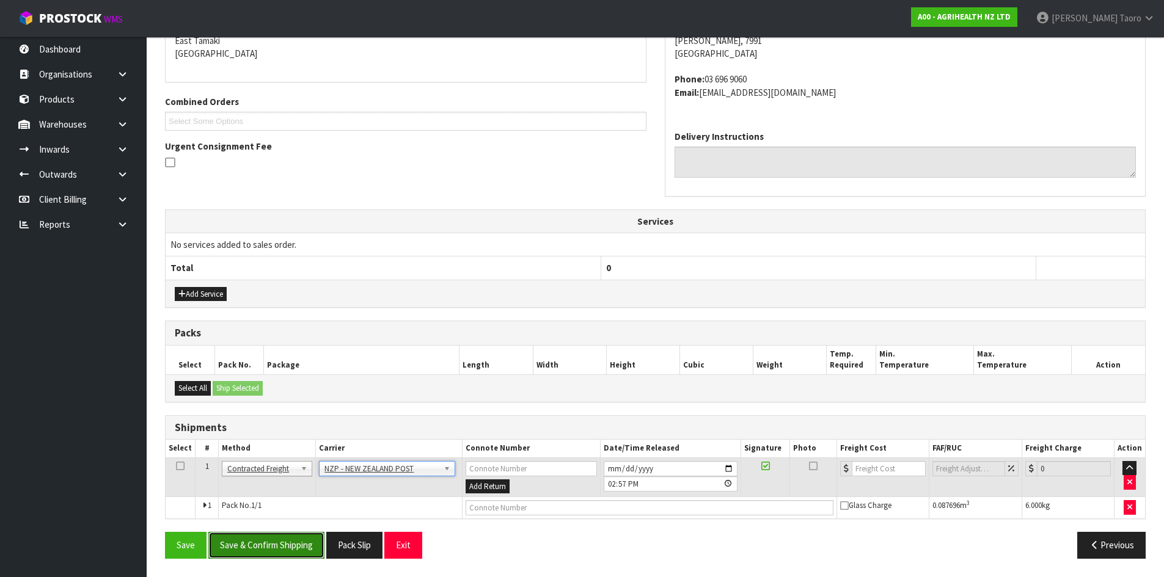
click at [299, 538] on button "Save & Confirm Shipping" at bounding box center [266, 545] width 116 height 26
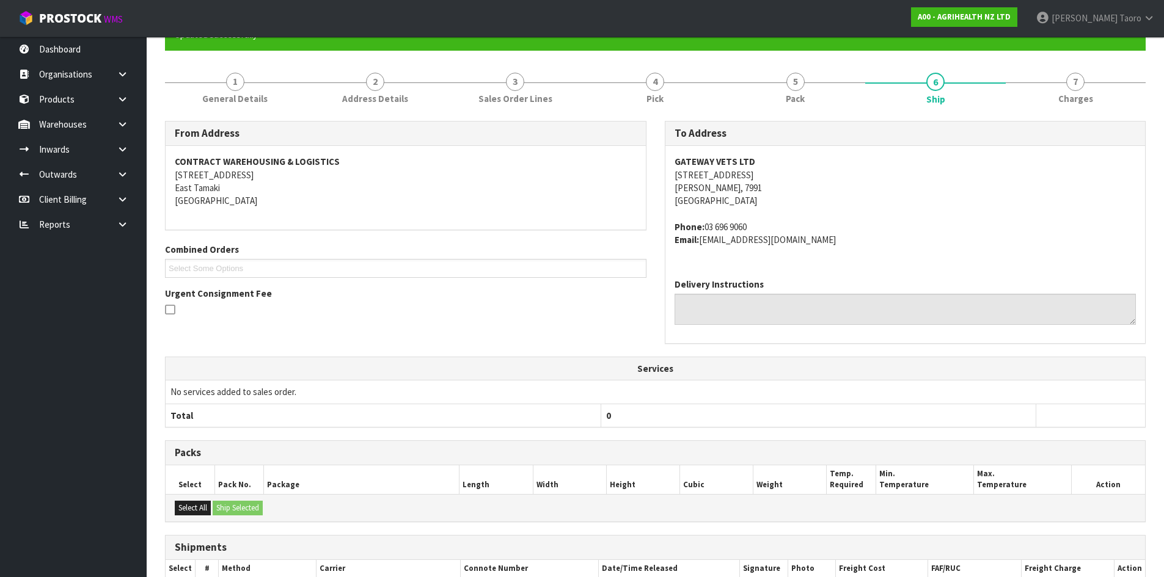
scroll to position [250, 0]
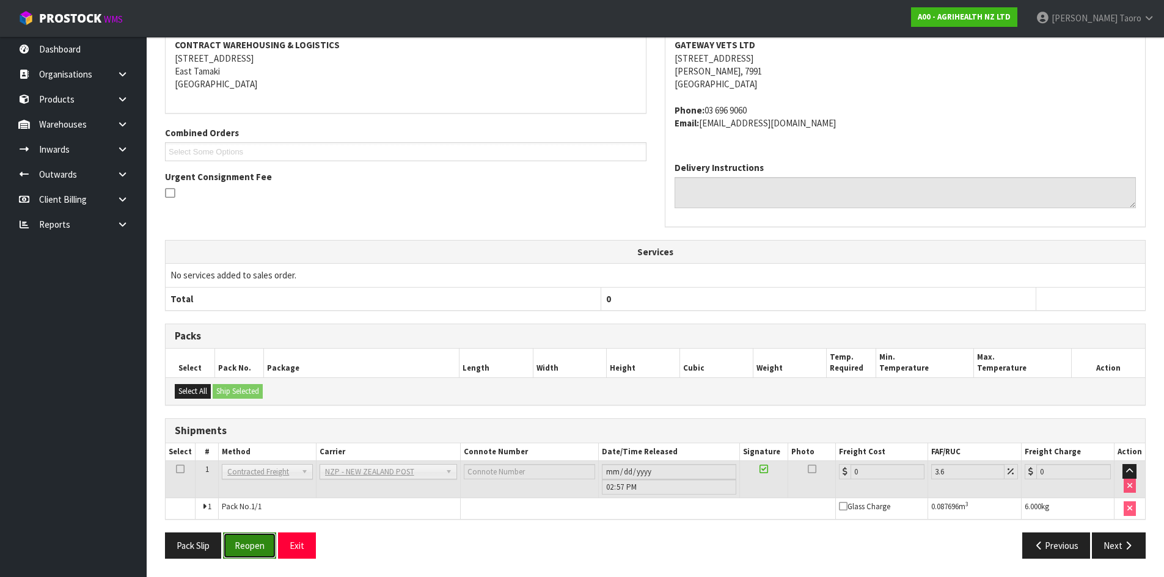
drag, startPoint x: 255, startPoint y: 545, endPoint x: 264, endPoint y: 544, distance: 9.2
click at [257, 545] on button "Reopen" at bounding box center [249, 546] width 53 height 26
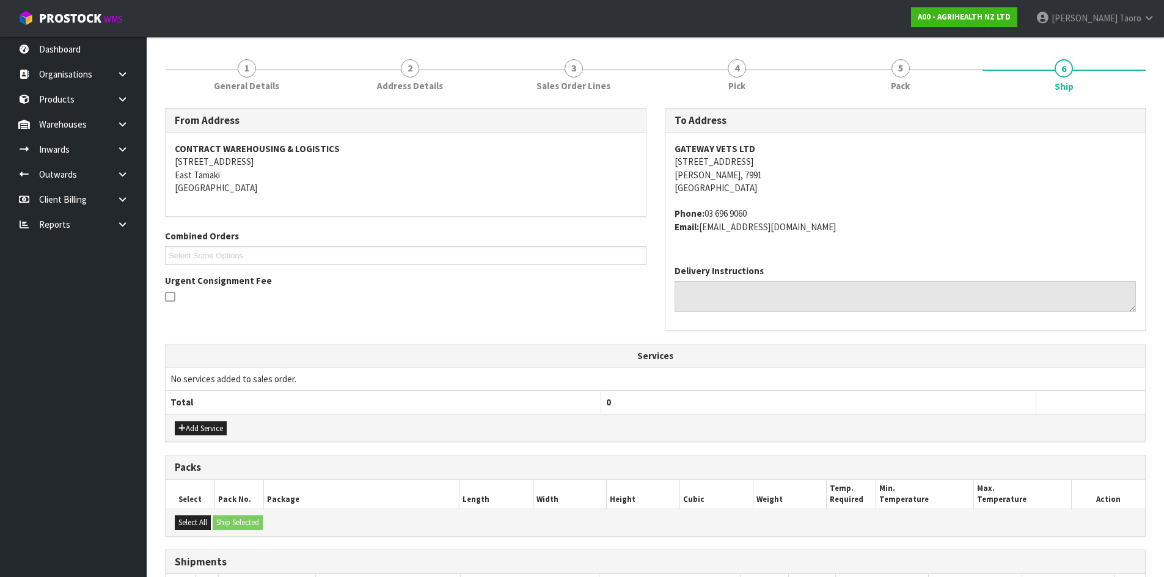
scroll to position [279, 0]
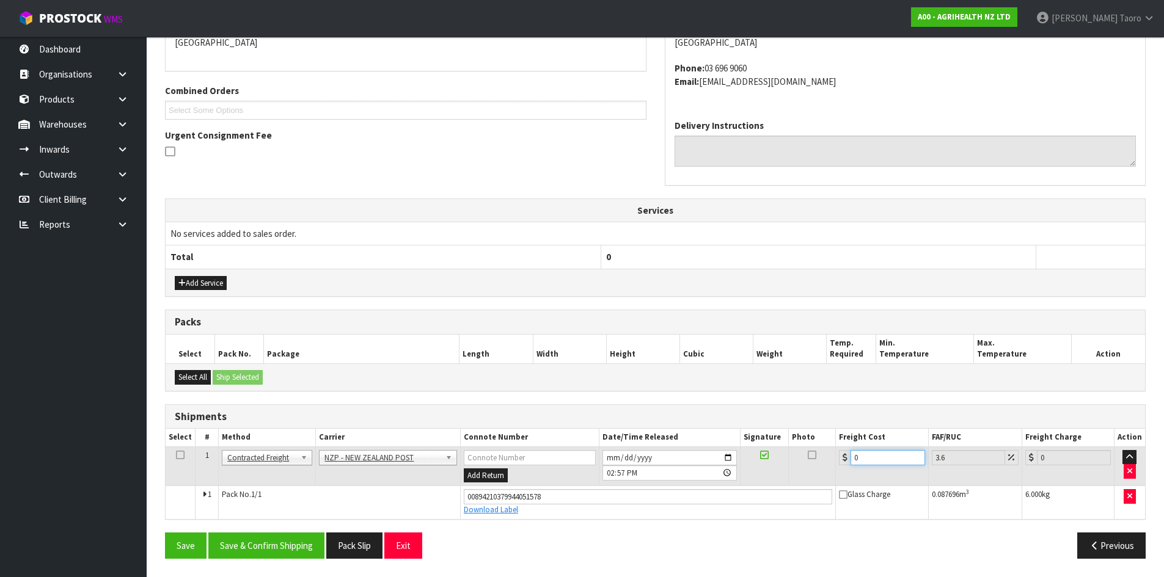
click at [891, 453] on input "0" at bounding box center [887, 457] width 74 height 15
click at [267, 533] on button "Save & Confirm Shipping" at bounding box center [266, 546] width 116 height 26
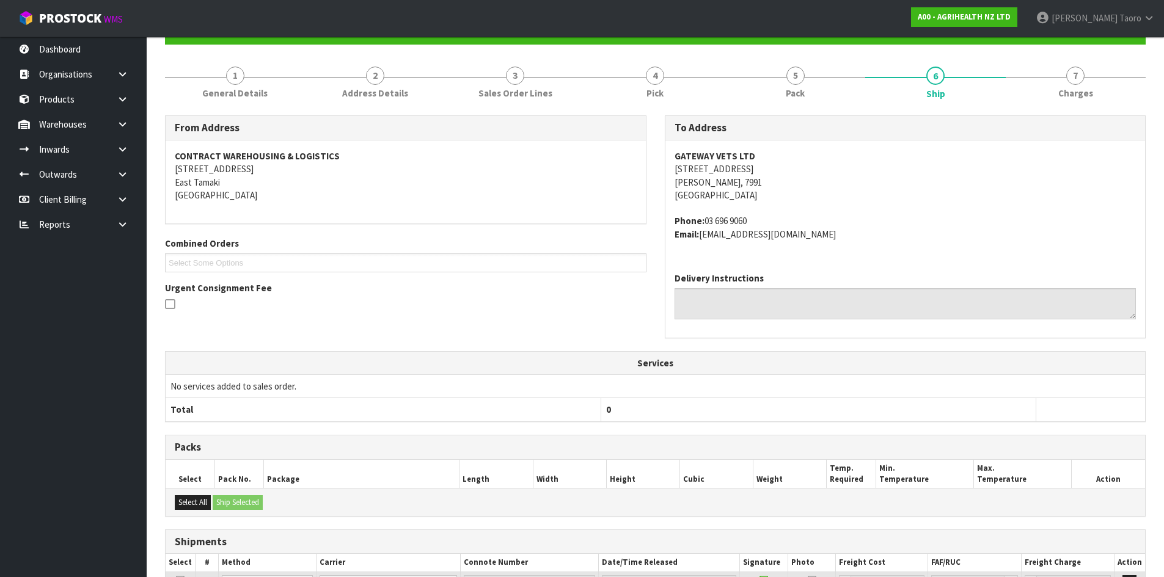
scroll to position [245, 0]
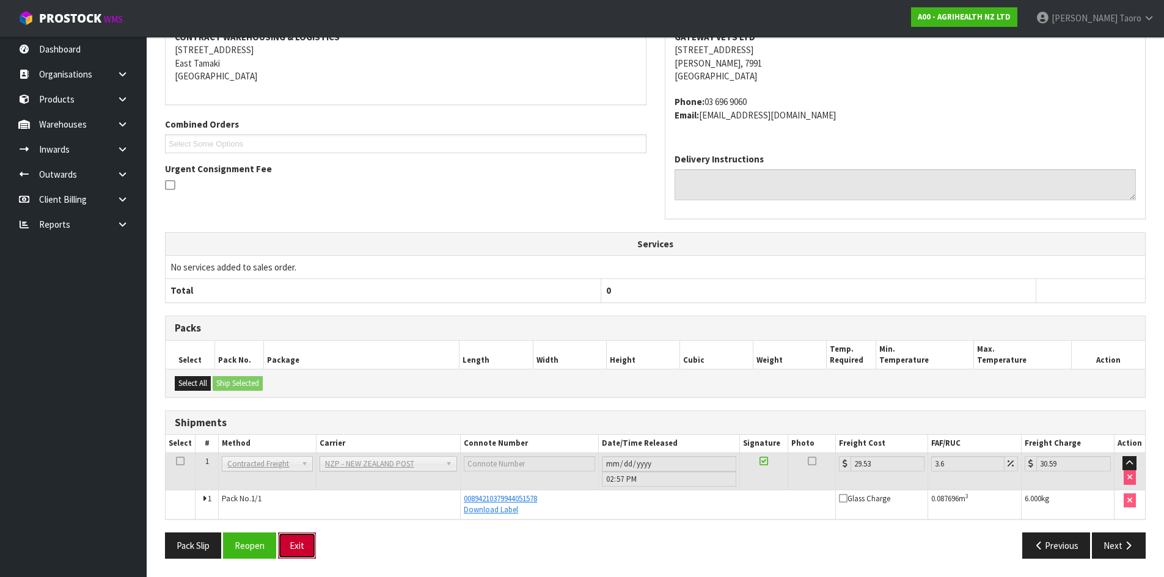
click at [307, 552] on button "Exit" at bounding box center [297, 546] width 38 height 26
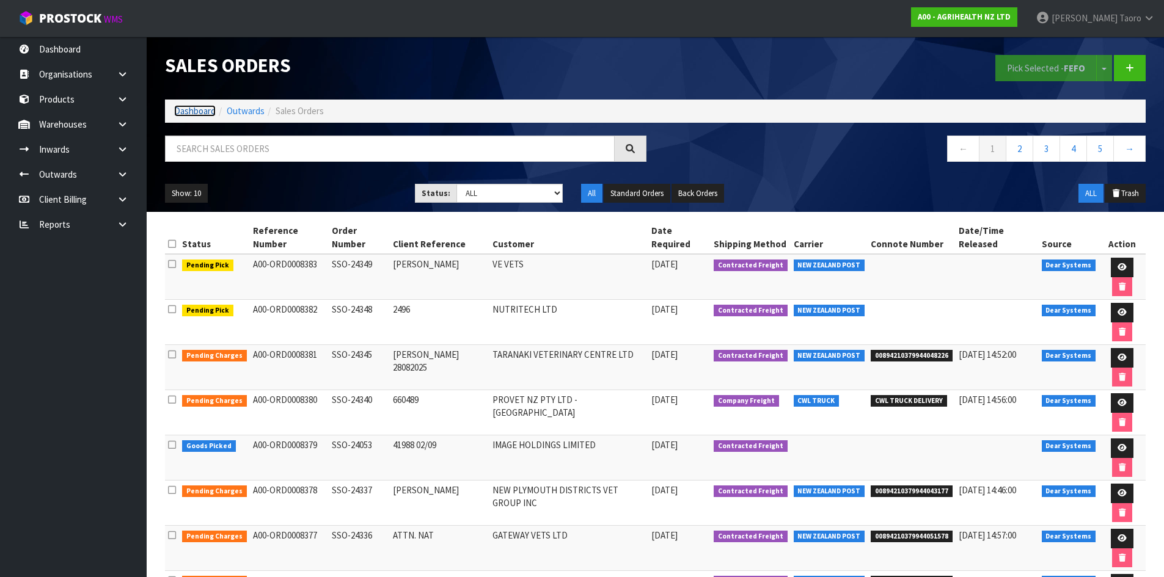
click at [211, 113] on link "Dashboard" at bounding box center [195, 111] width 42 height 12
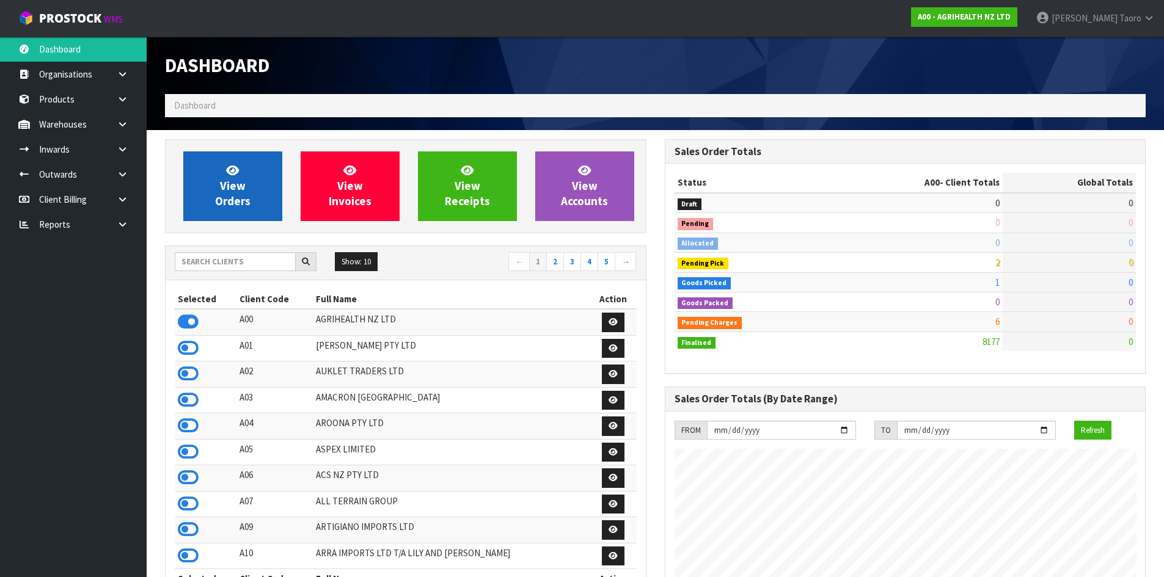
scroll to position [925, 499]
click at [260, 173] on link "View Orders" at bounding box center [232, 186] width 99 height 70
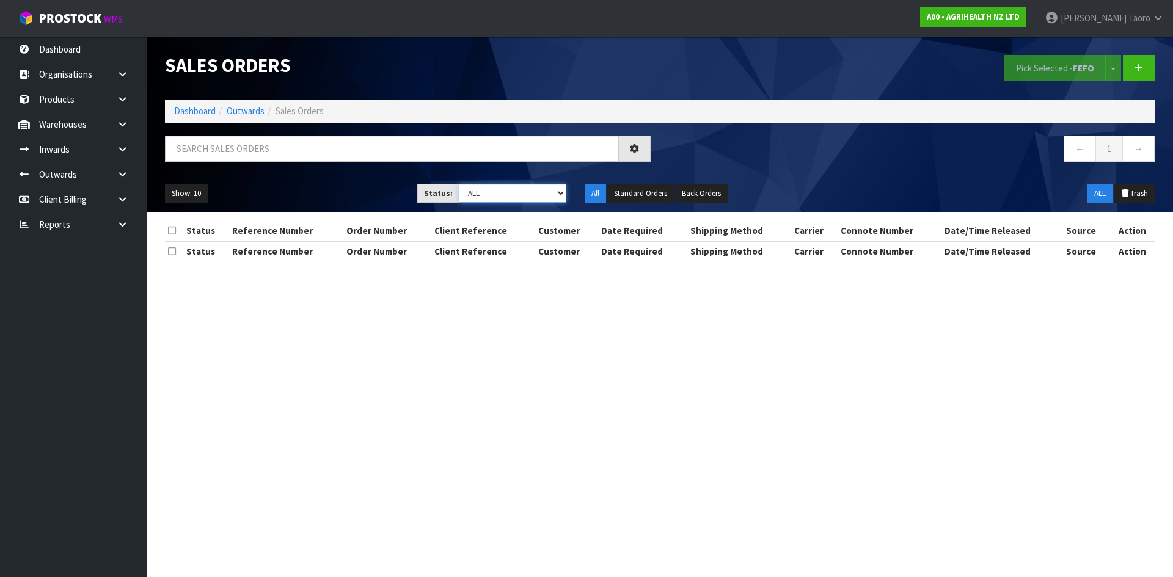
click at [491, 193] on select "Draft Pending Allocated Pending Pick Goods Picked Goods Packed Pending Charges …" at bounding box center [513, 193] width 108 height 19
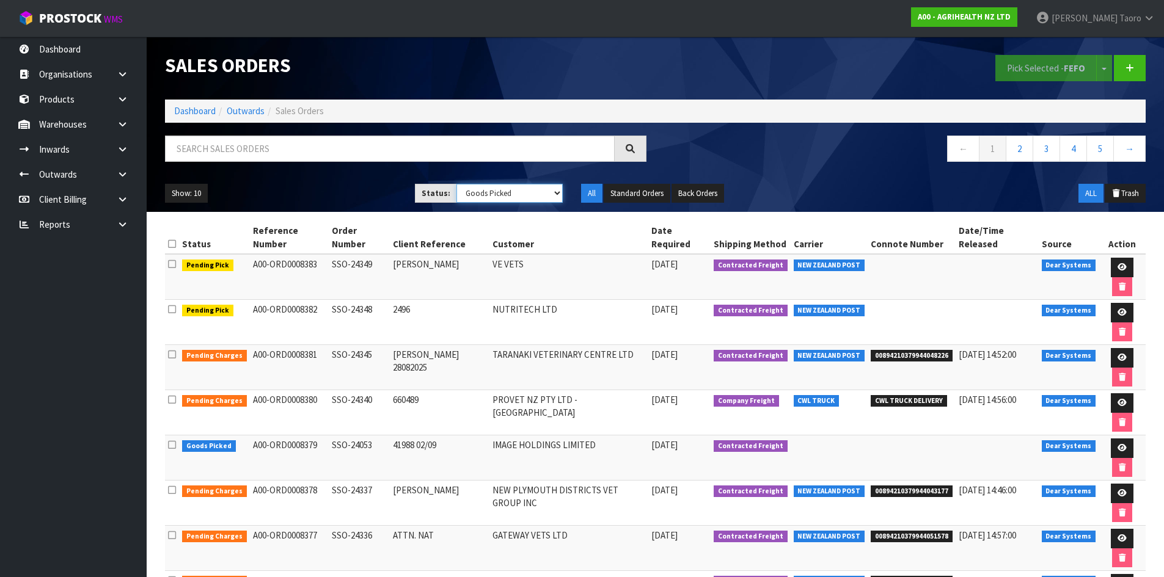
click at [456, 184] on select "Draft Pending Allocated Pending Pick Goods Picked Goods Packed Pending Charges …" at bounding box center [509, 193] width 106 height 19
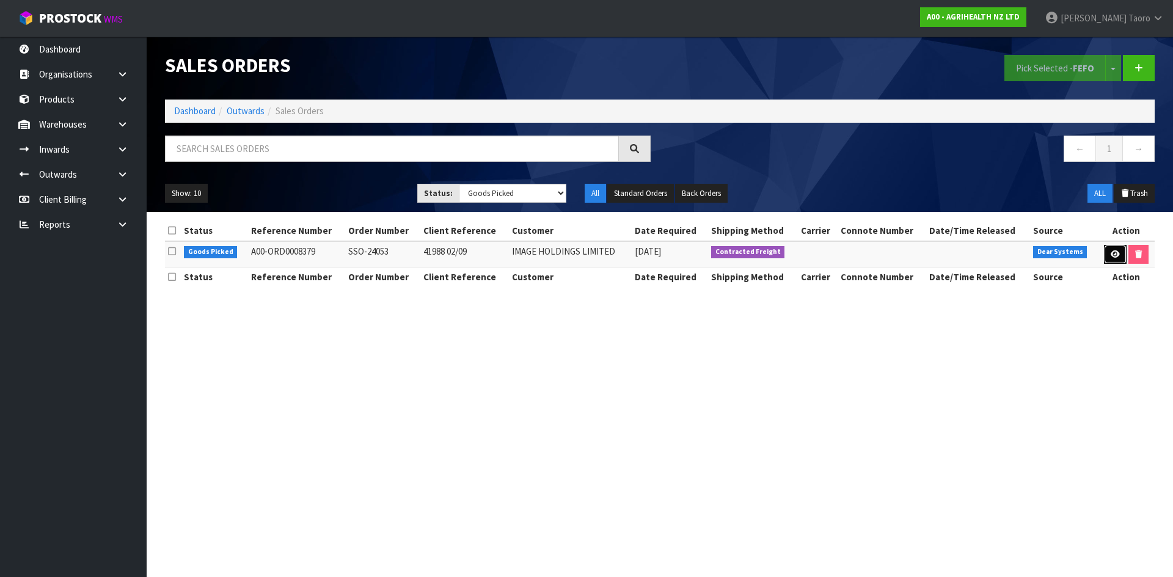
click at [1115, 252] on icon at bounding box center [1115, 254] width 9 height 8
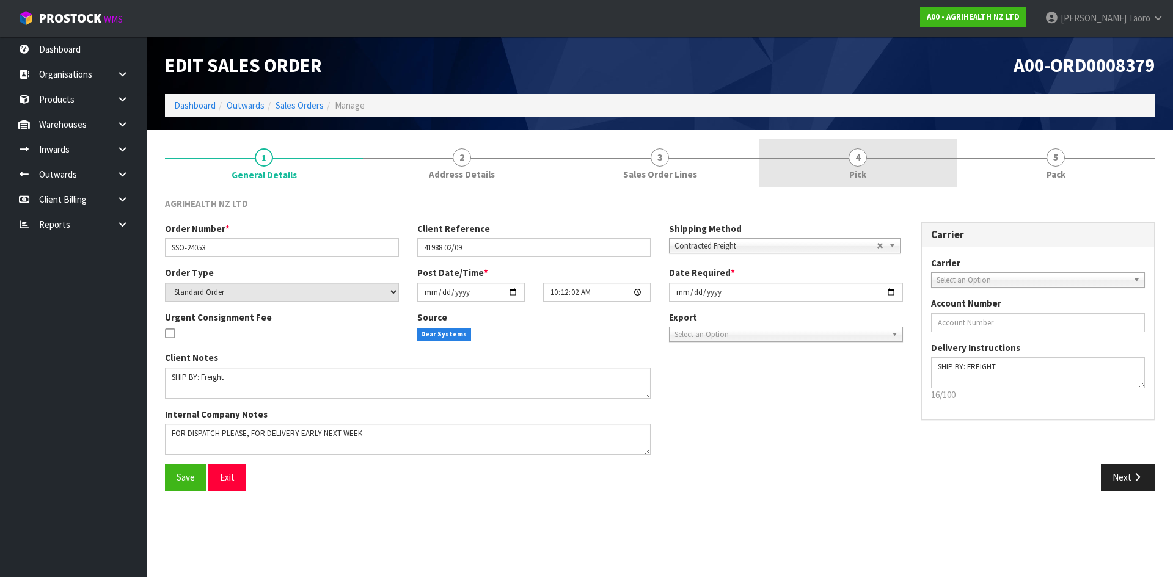
click at [861, 151] on span "4" at bounding box center [857, 157] width 18 height 18
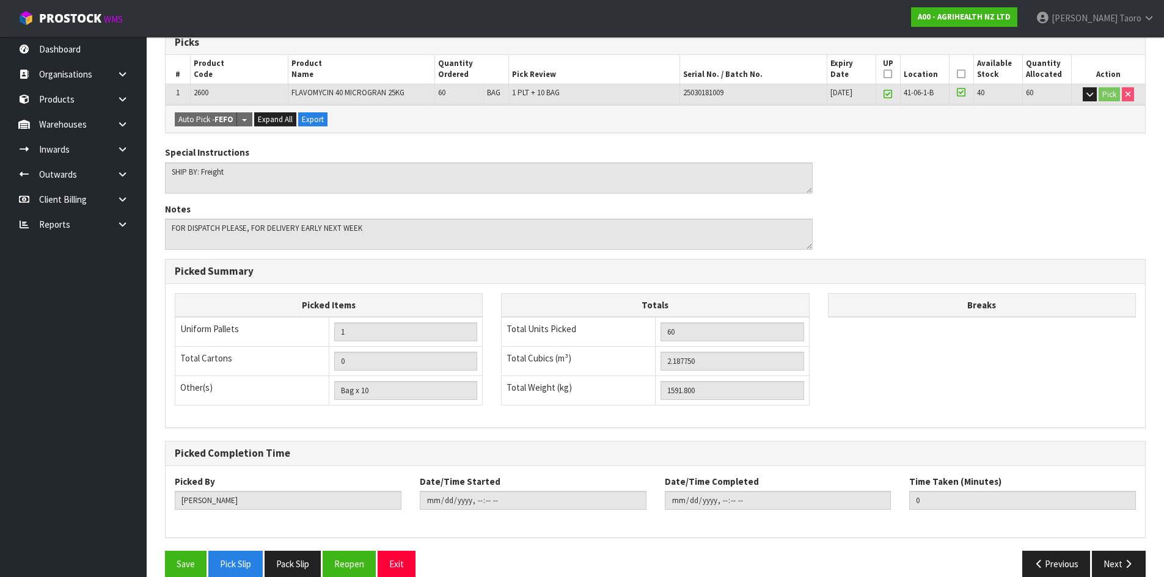
scroll to position [230, 0]
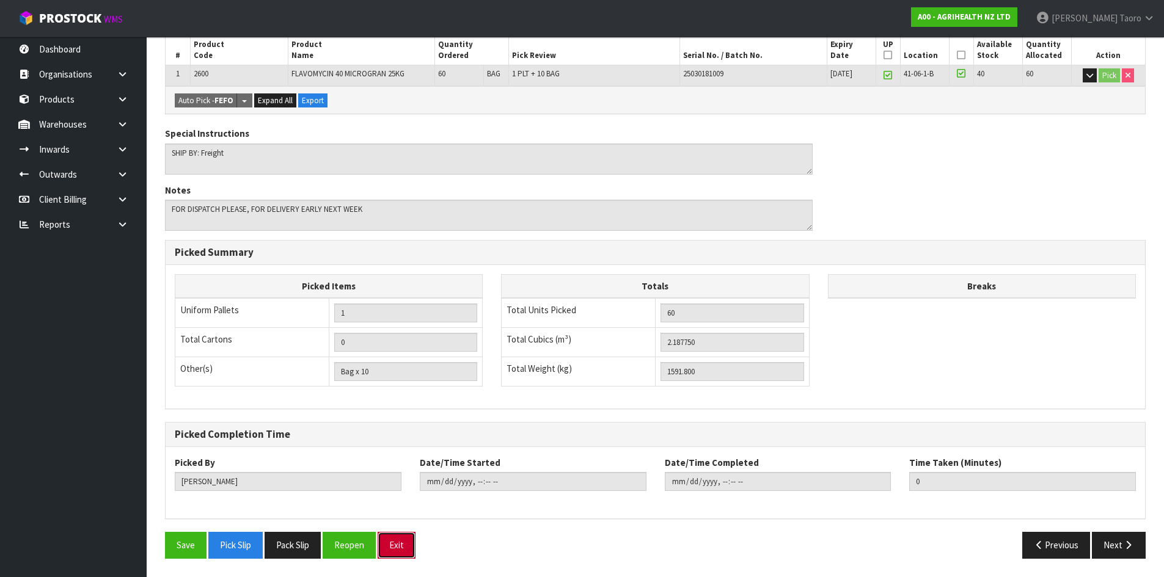
click at [396, 539] on button "Exit" at bounding box center [396, 545] width 38 height 26
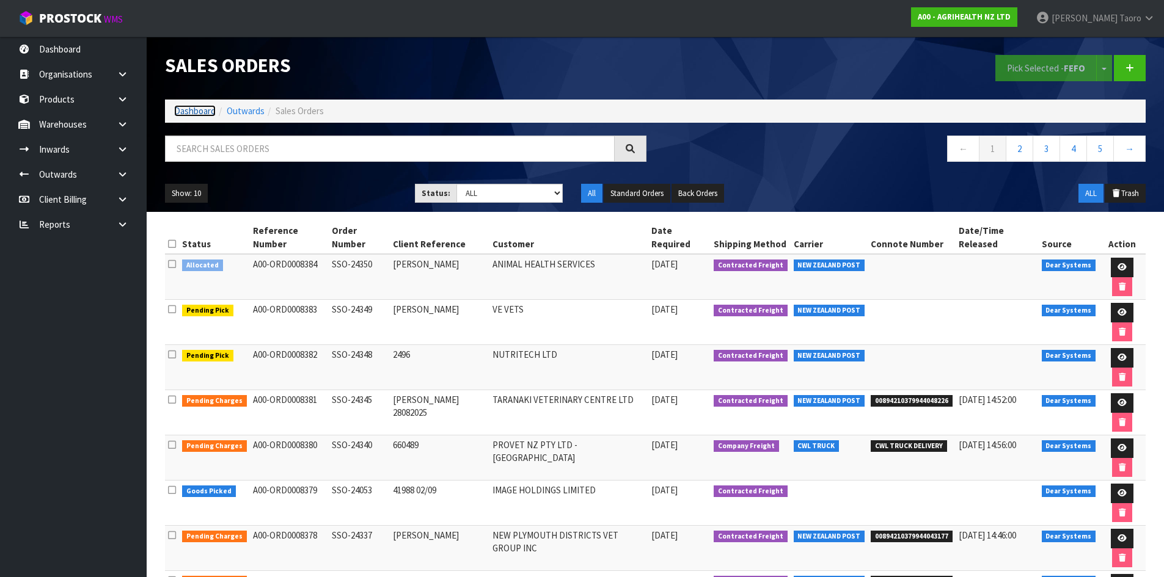
click at [207, 110] on link "Dashboard" at bounding box center [195, 111] width 42 height 12
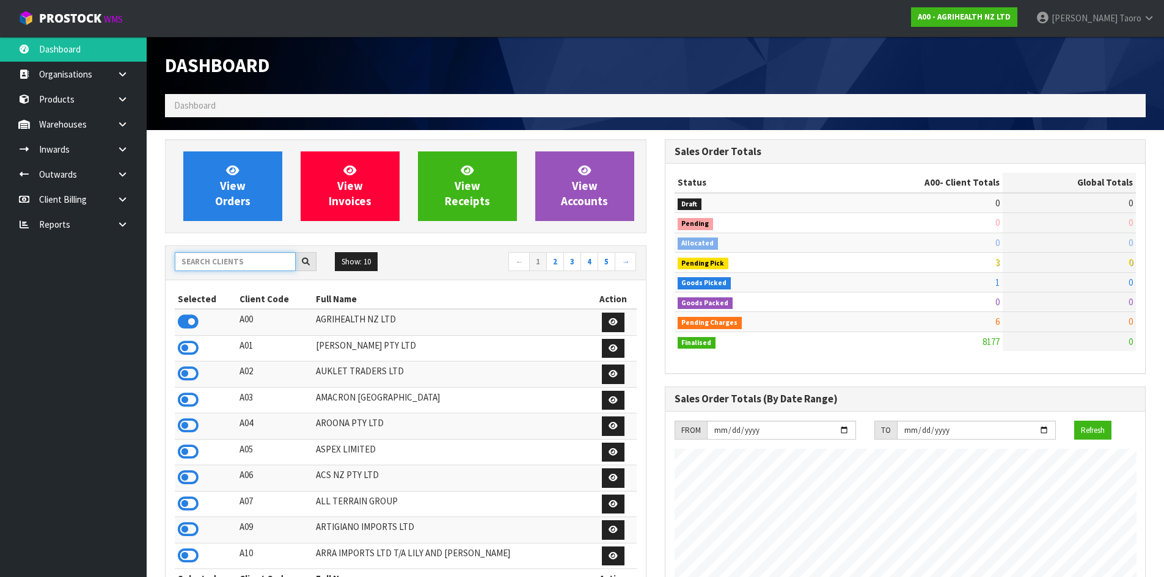
click at [239, 258] on input "text" at bounding box center [235, 261] width 121 height 19
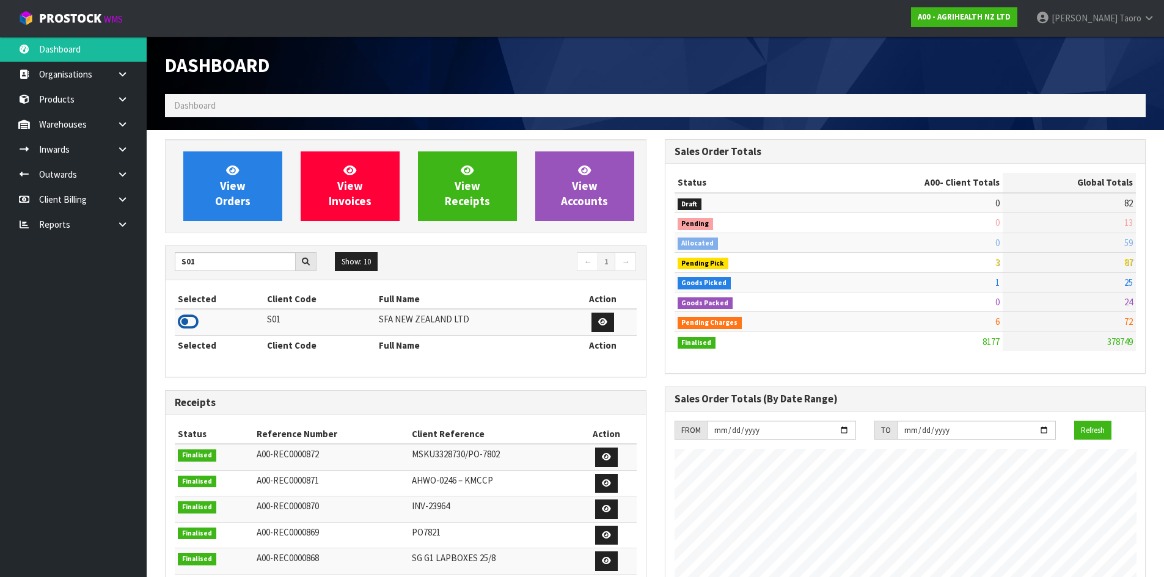
click at [185, 324] on icon at bounding box center [188, 322] width 21 height 18
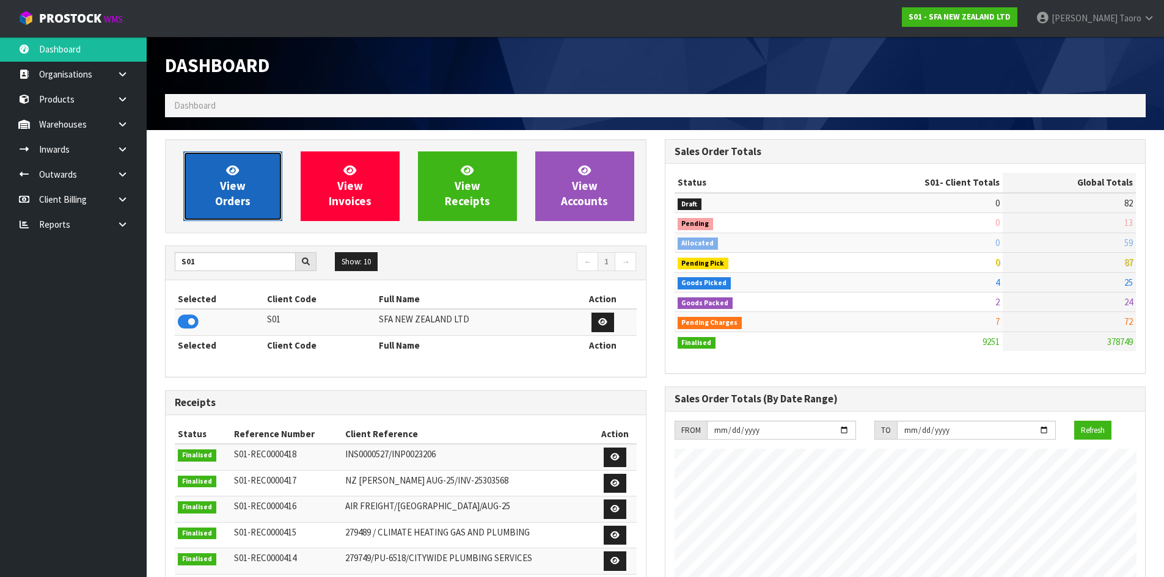
click at [235, 203] on span "View Orders" at bounding box center [232, 186] width 35 height 46
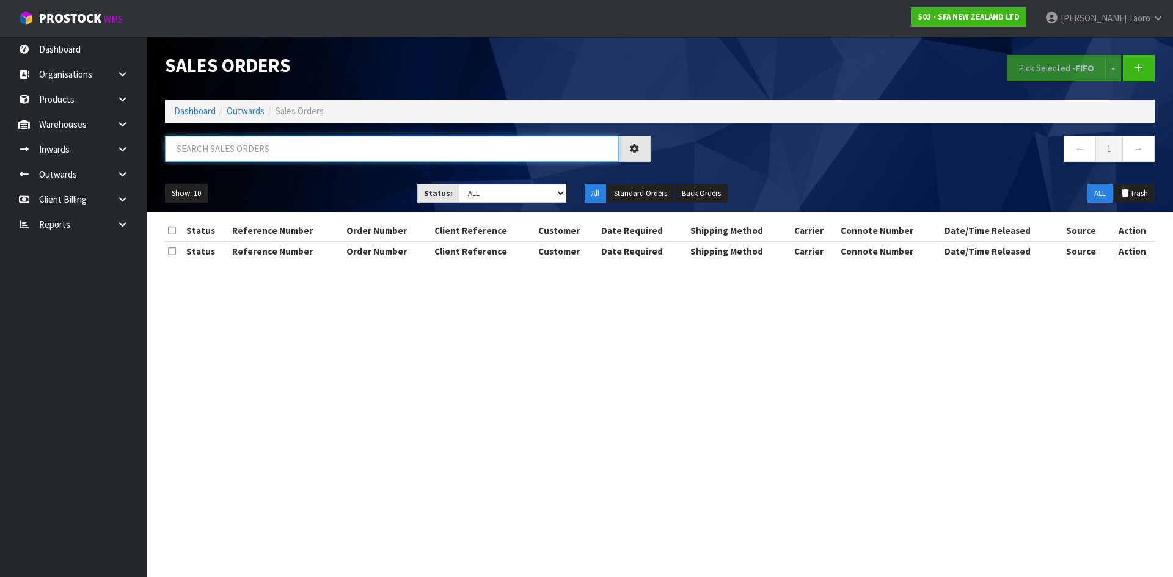
click at [269, 145] on input "text" at bounding box center [392, 149] width 454 height 26
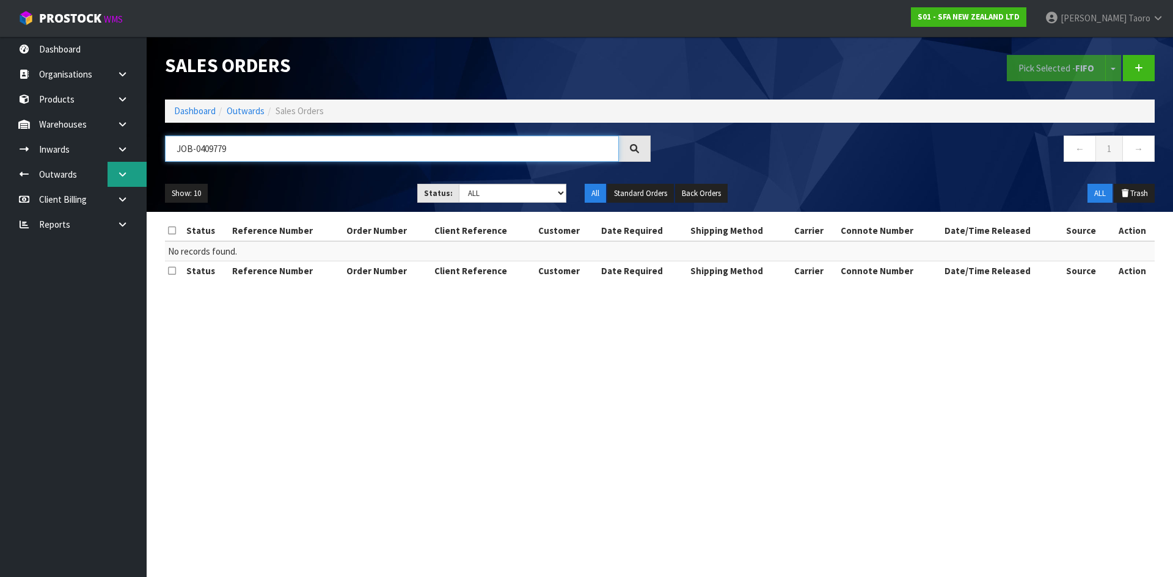
drag, startPoint x: 245, startPoint y: 151, endPoint x: 132, endPoint y: 165, distance: 113.8
click at [132, 165] on body "Toggle navigation ProStock WMS S01 - SFA NEW ZEALAND LTD Harriet Taoro Logout D…" at bounding box center [586, 288] width 1173 height 577
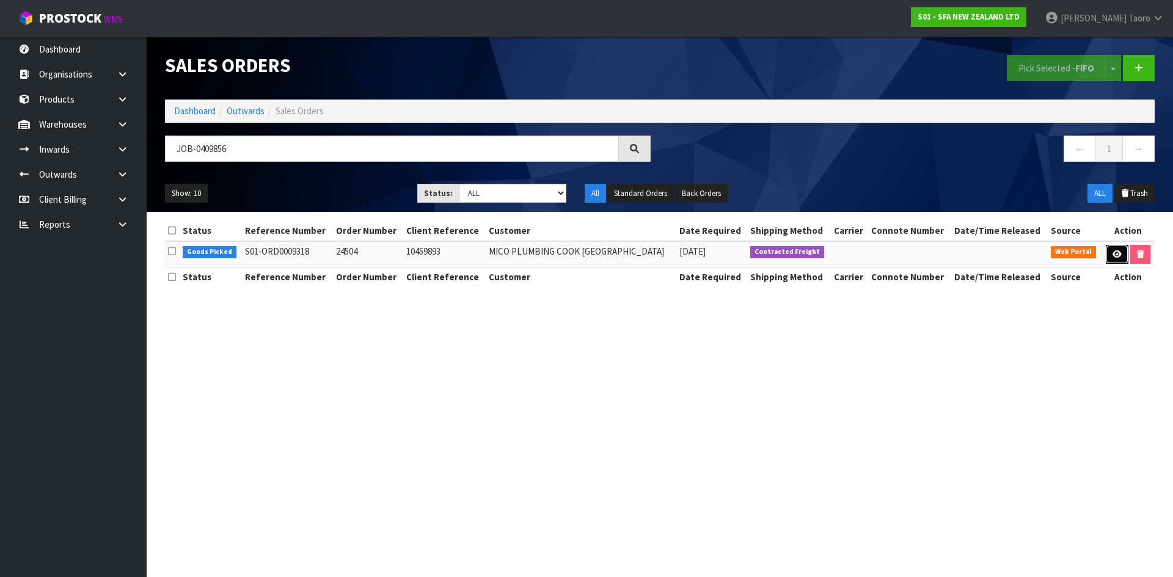
click at [1113, 258] on icon at bounding box center [1116, 254] width 9 height 8
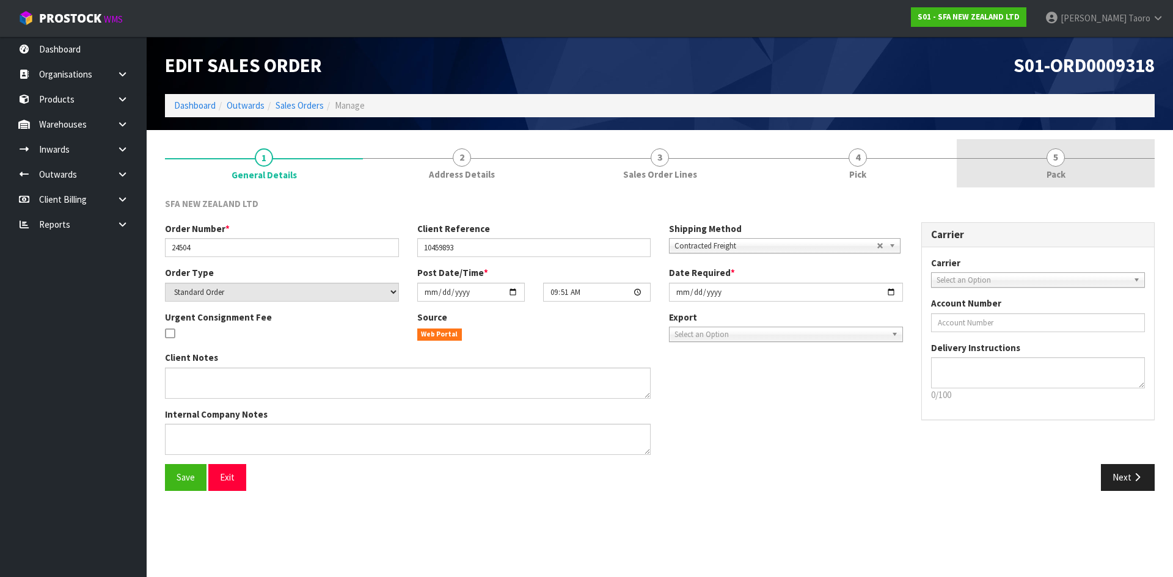
click at [1063, 160] on span "5" at bounding box center [1055, 157] width 18 height 18
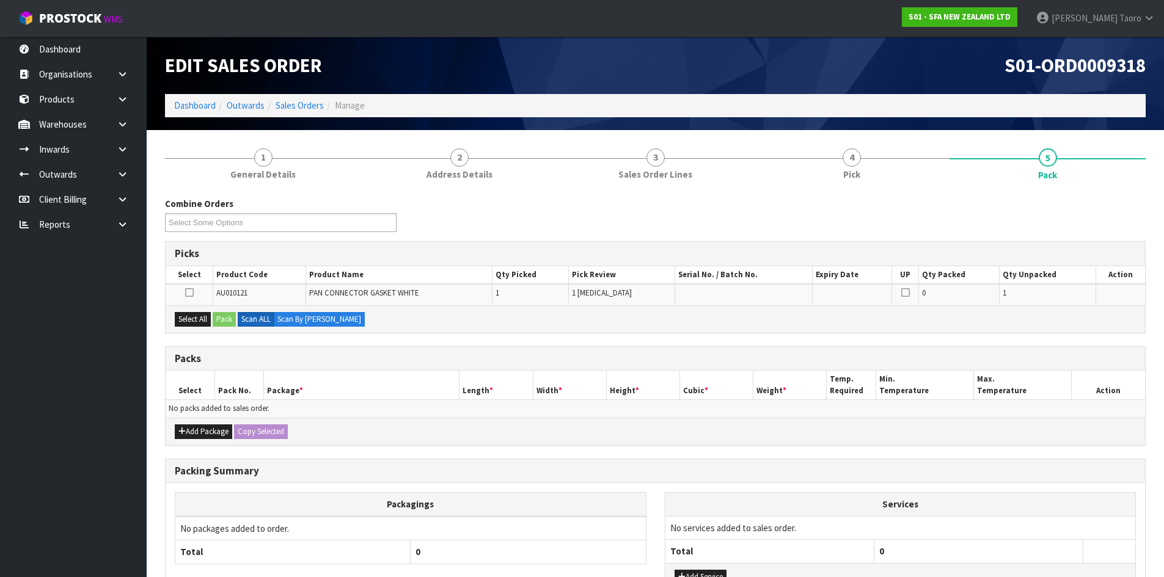
click at [885, 57] on h1 "S01-ORD0009318" at bounding box center [905, 65] width 481 height 21
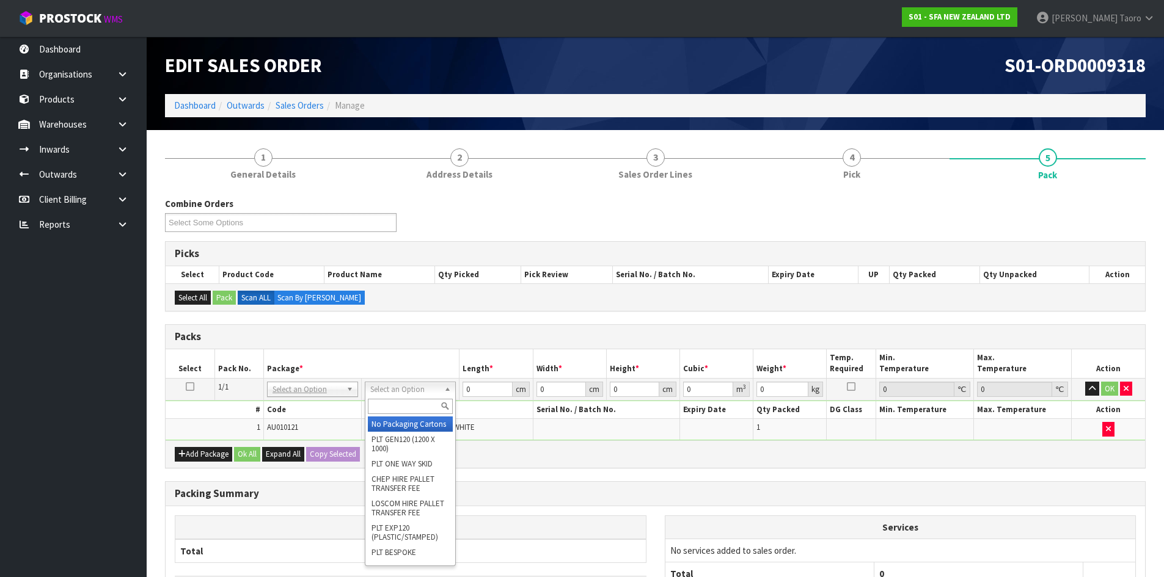
click at [404, 397] on div at bounding box center [410, 406] width 90 height 20
click at [409, 410] on input "text" at bounding box center [410, 406] width 85 height 15
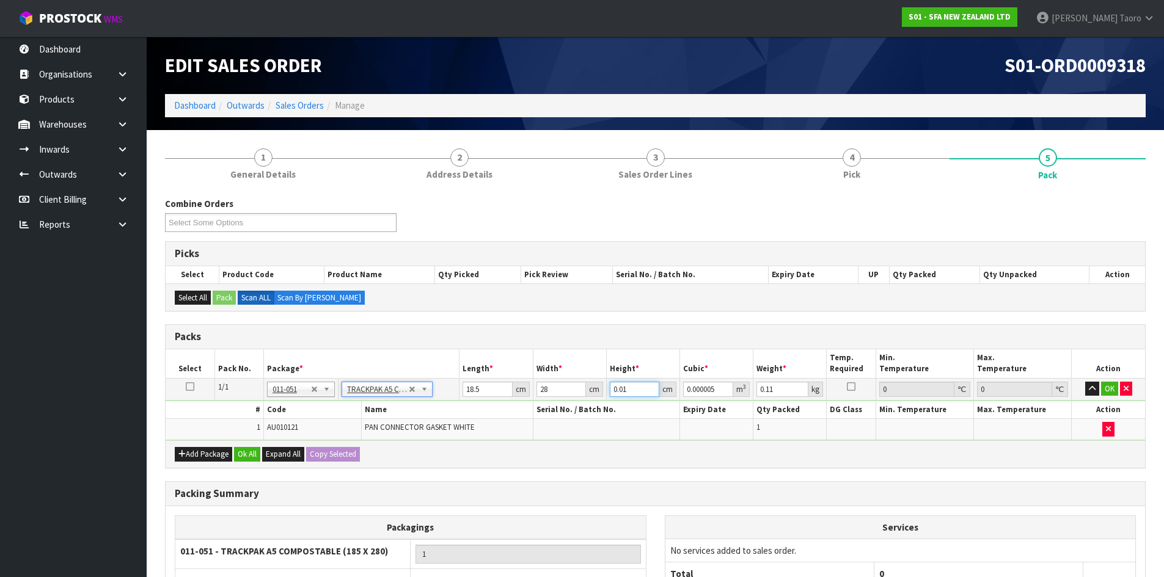
click at [635, 388] on input "0.01" at bounding box center [634, 389] width 49 height 15
click at [768, 389] on input "0.11" at bounding box center [782, 389] width 52 height 15
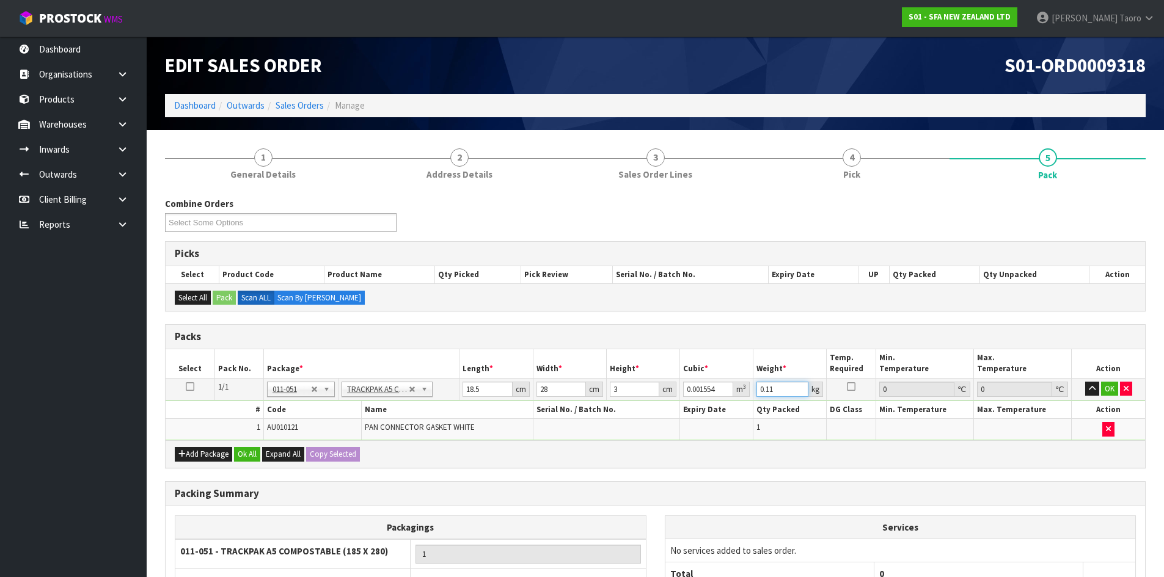
click at [769, 388] on input "0.11" at bounding box center [782, 389] width 52 height 15
click at [253, 454] on button "Ok All" at bounding box center [247, 454] width 26 height 15
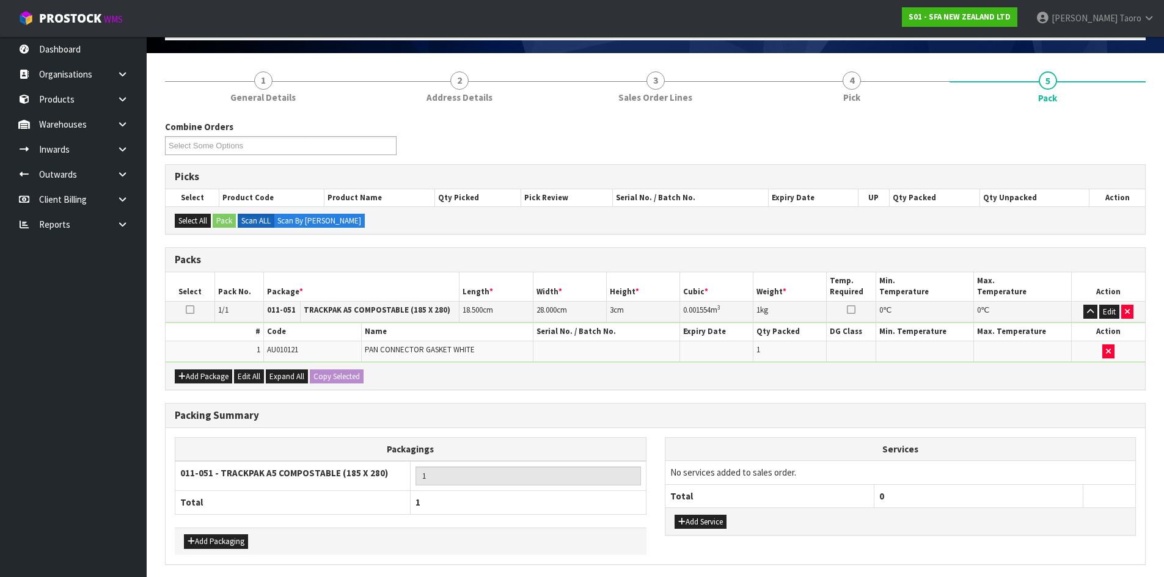
scroll to position [122, 0]
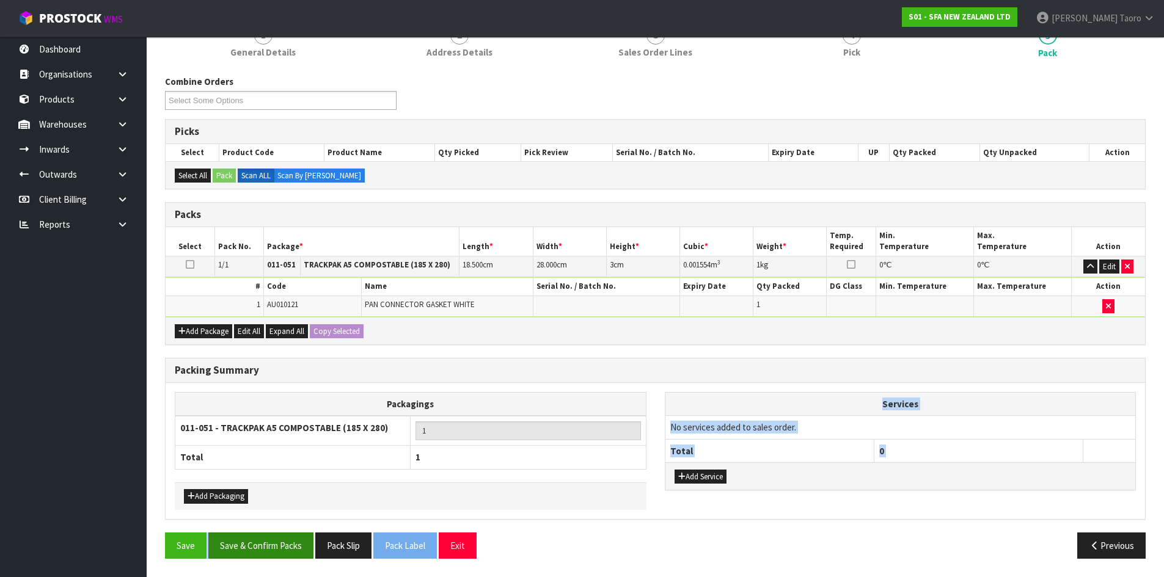
drag, startPoint x: 293, startPoint y: 530, endPoint x: 297, endPoint y: 549, distance: 20.0
click at [294, 532] on div "Combine Orders S01-ORD0009298 S01-ORD0009313 S01-ORD0009317 S01-ORD0009318 S01-…" at bounding box center [655, 322] width 980 height 494
click at [299, 549] on button "Save & Confirm Packs" at bounding box center [260, 546] width 105 height 26
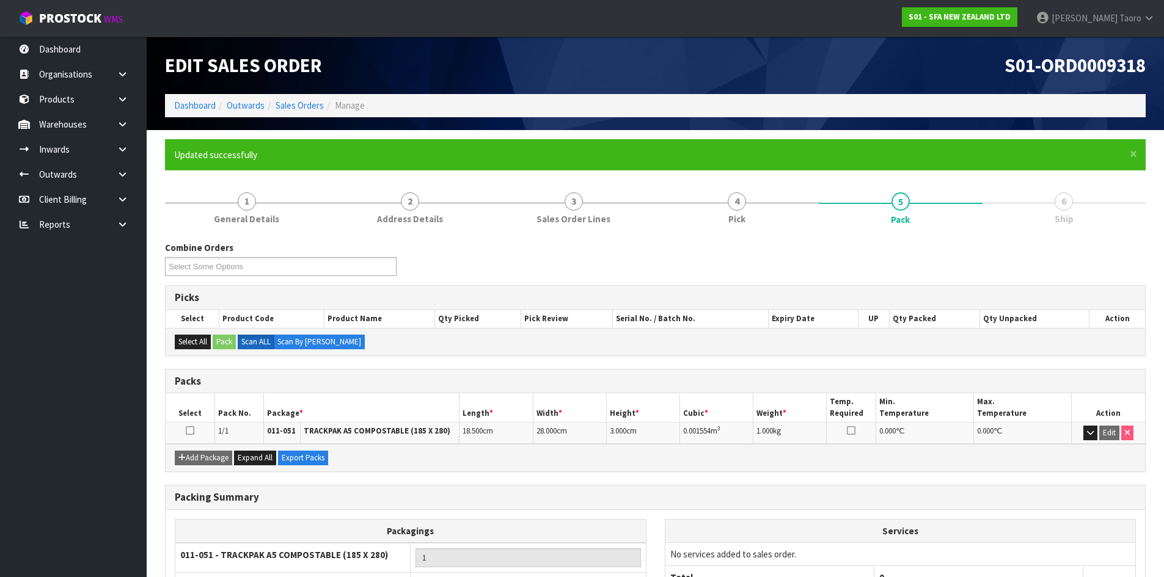
click at [985, 498] on h3 "Packing Summary" at bounding box center [655, 498] width 961 height 12
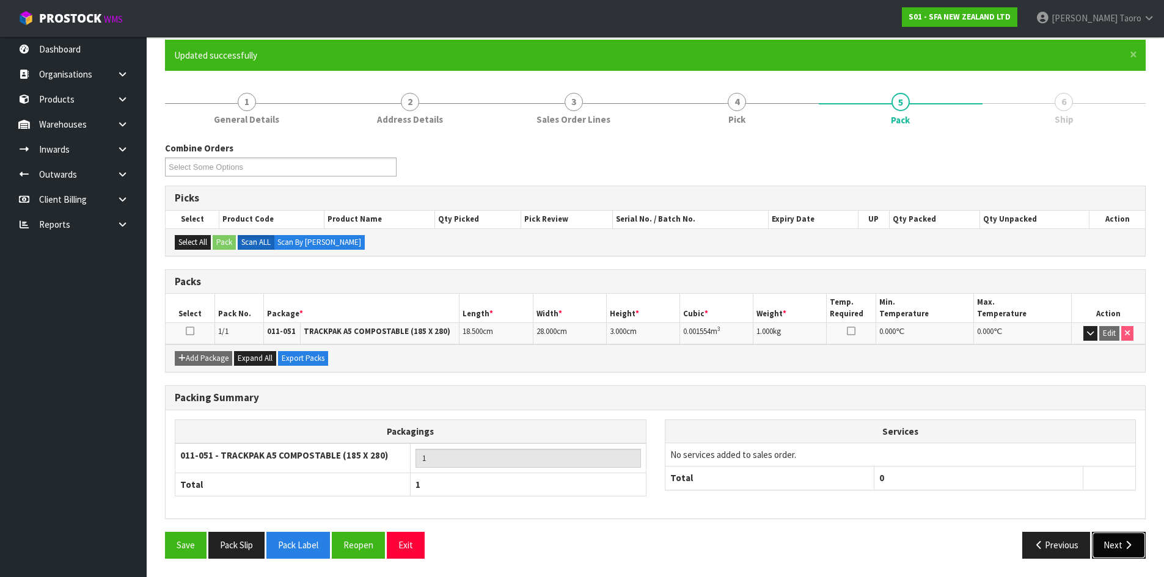
click at [1129, 550] on button "Next" at bounding box center [1119, 545] width 54 height 26
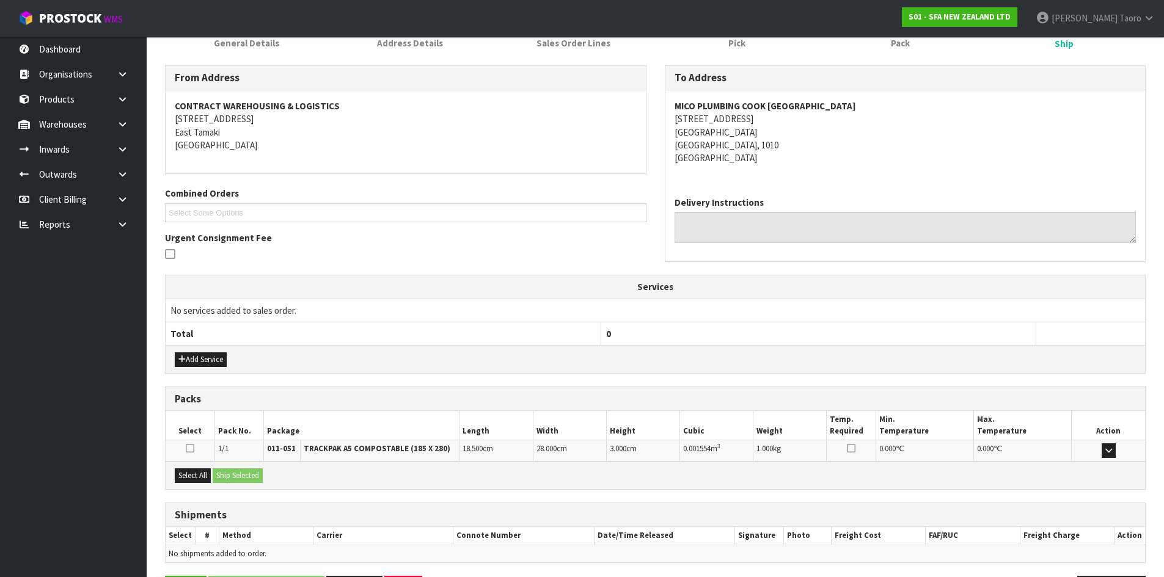
scroll to position [220, 0]
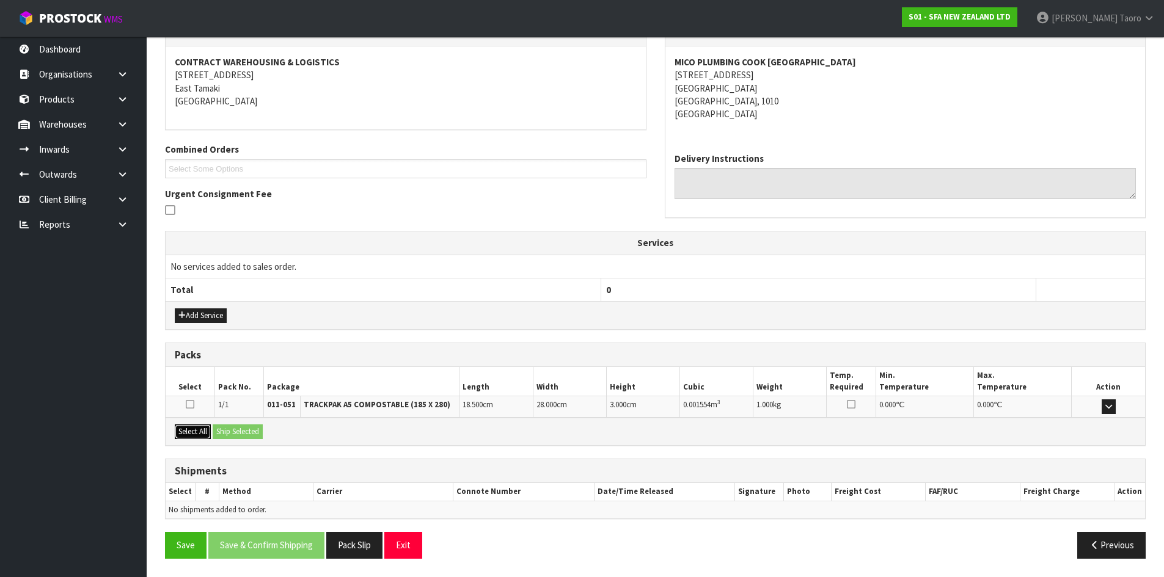
drag, startPoint x: 199, startPoint y: 433, endPoint x: 210, endPoint y: 433, distance: 11.0
click at [203, 433] on button "Select All" at bounding box center [193, 432] width 36 height 15
click at [224, 429] on button "Ship Selected" at bounding box center [238, 432] width 50 height 15
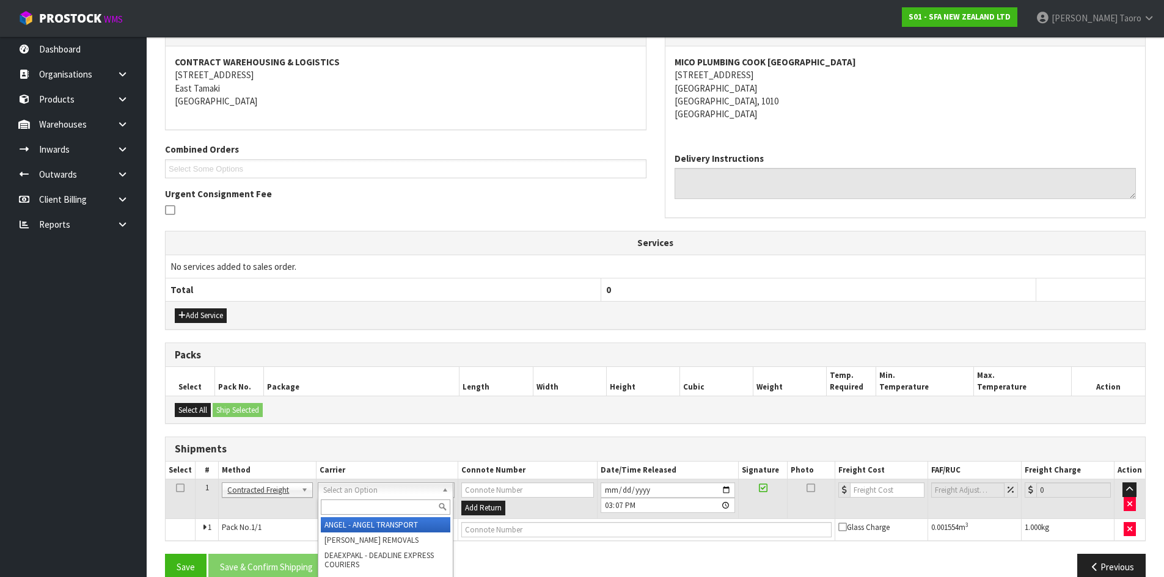
click at [428, 503] on input "text" at bounding box center [385, 507] width 129 height 15
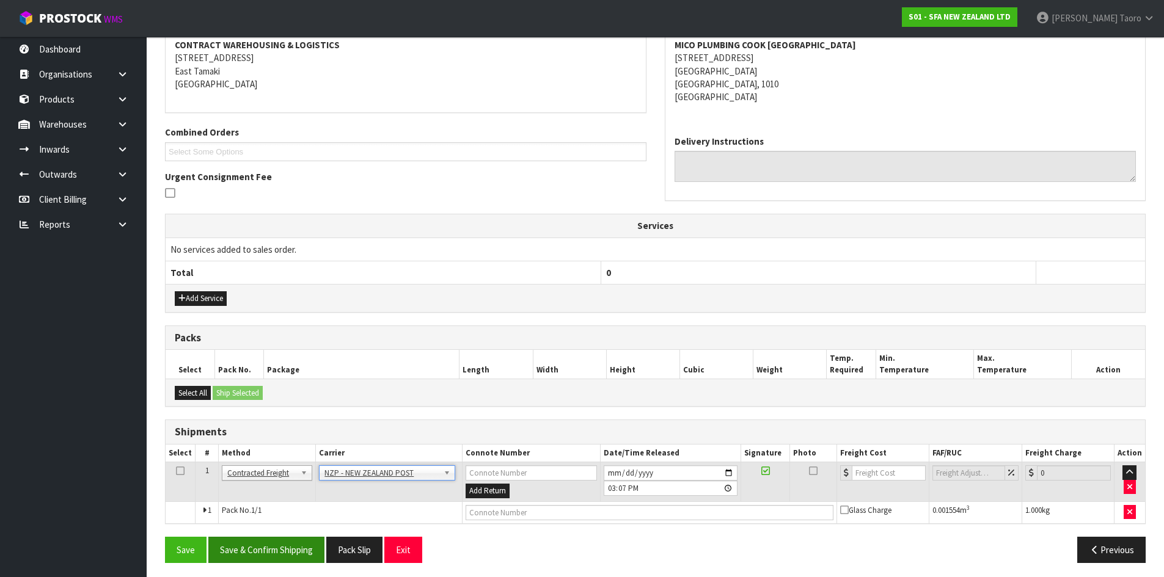
scroll to position [241, 0]
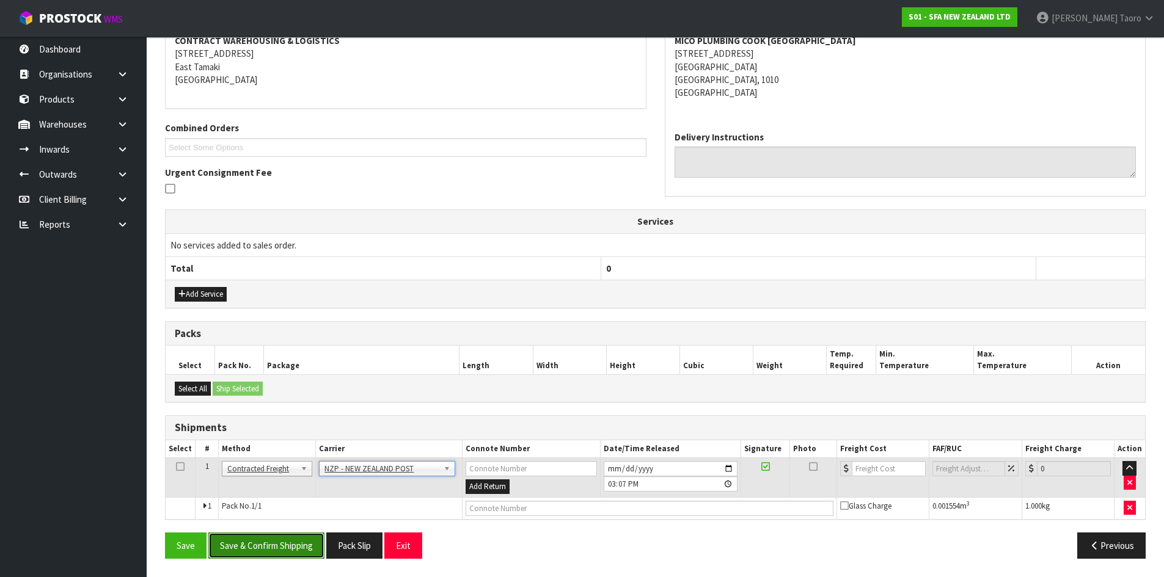
click at [277, 550] on button "Save & Confirm Shipping" at bounding box center [266, 546] width 116 height 26
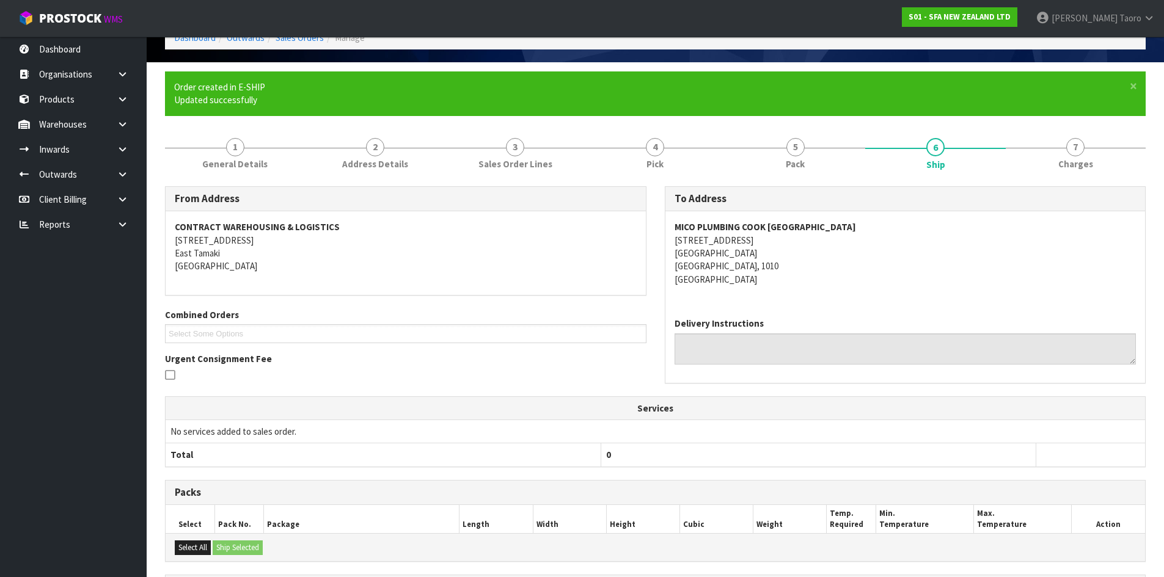
scroll to position [224, 0]
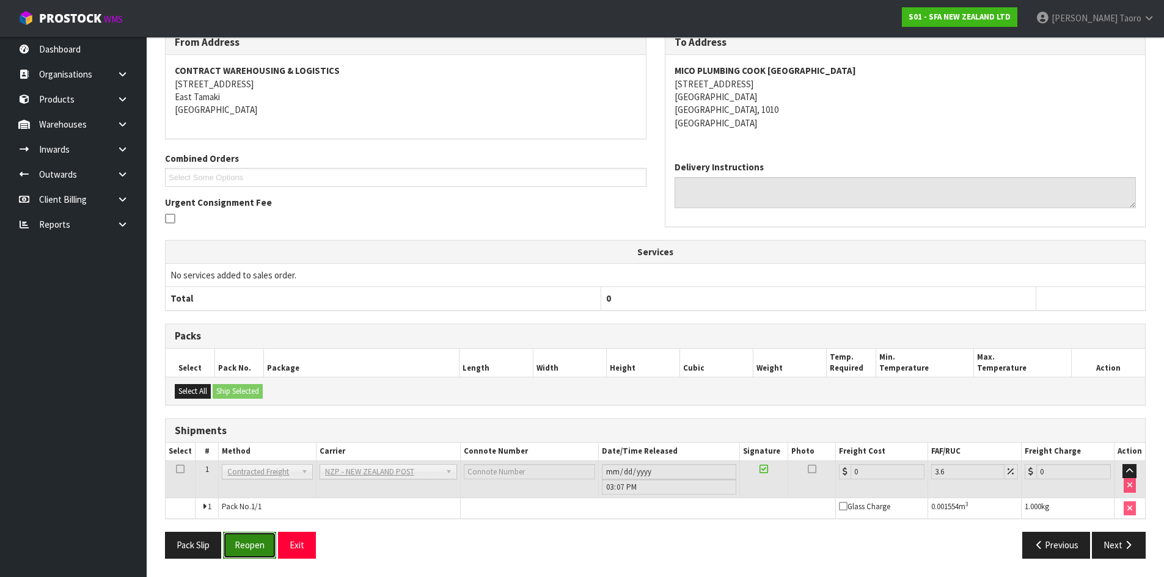
click at [234, 552] on button "Reopen" at bounding box center [249, 545] width 53 height 26
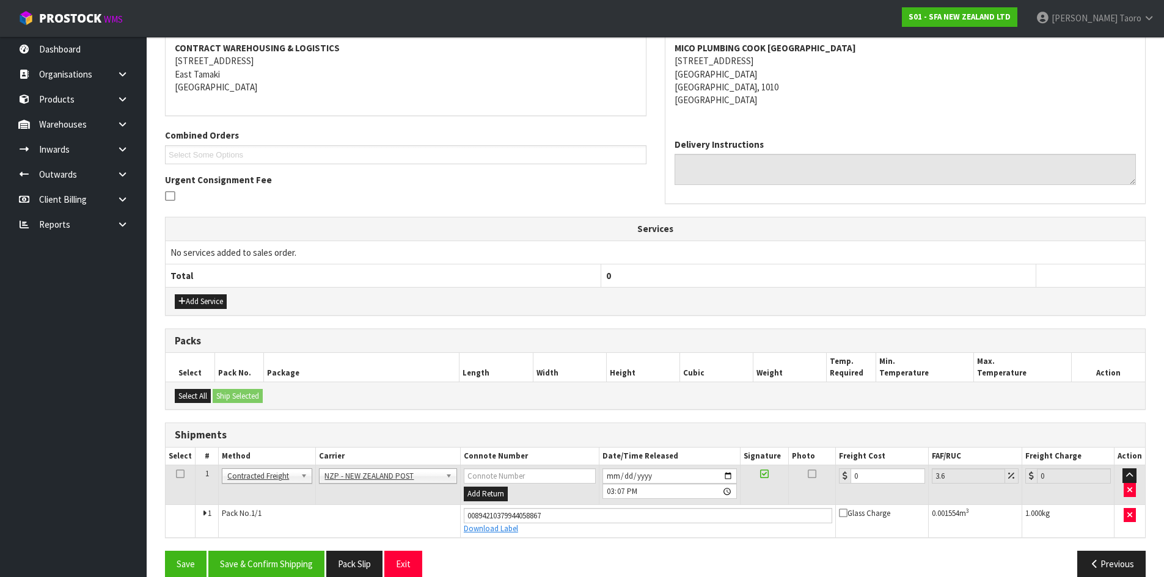
scroll to position [253, 0]
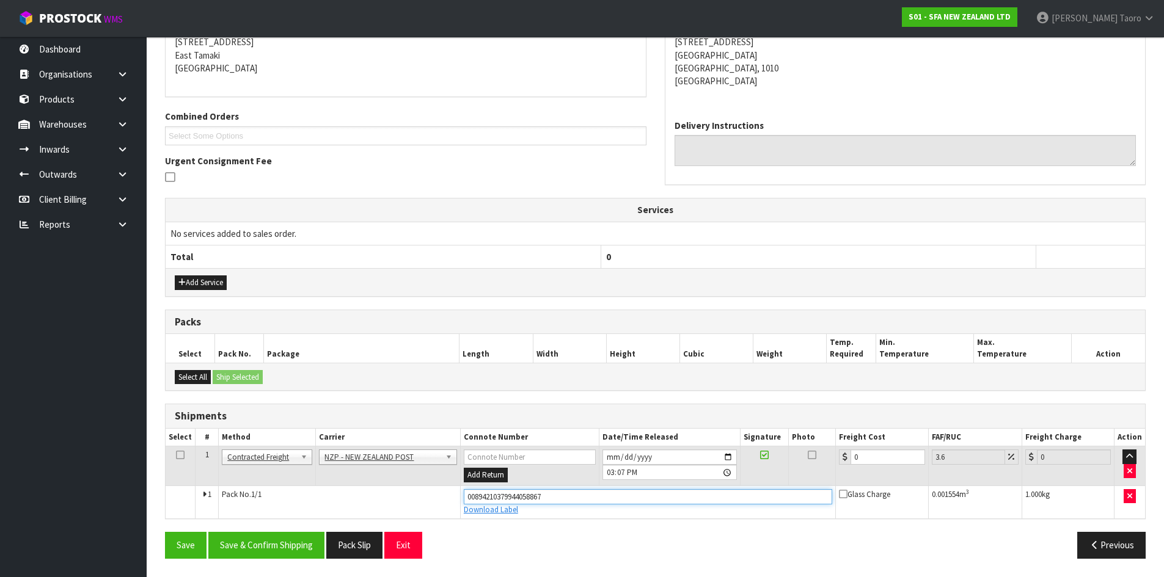
drag, startPoint x: 564, startPoint y: 491, endPoint x: 385, endPoint y: 490, distance: 179.6
click at [394, 494] on tr "1 Pack No. 1/1 00894210379944058867 Download Label Glass Charge 0.001554 m 3 1.…" at bounding box center [655, 502] width 979 height 33
click at [165, 532] on button "Save" at bounding box center [186, 545] width 42 height 26
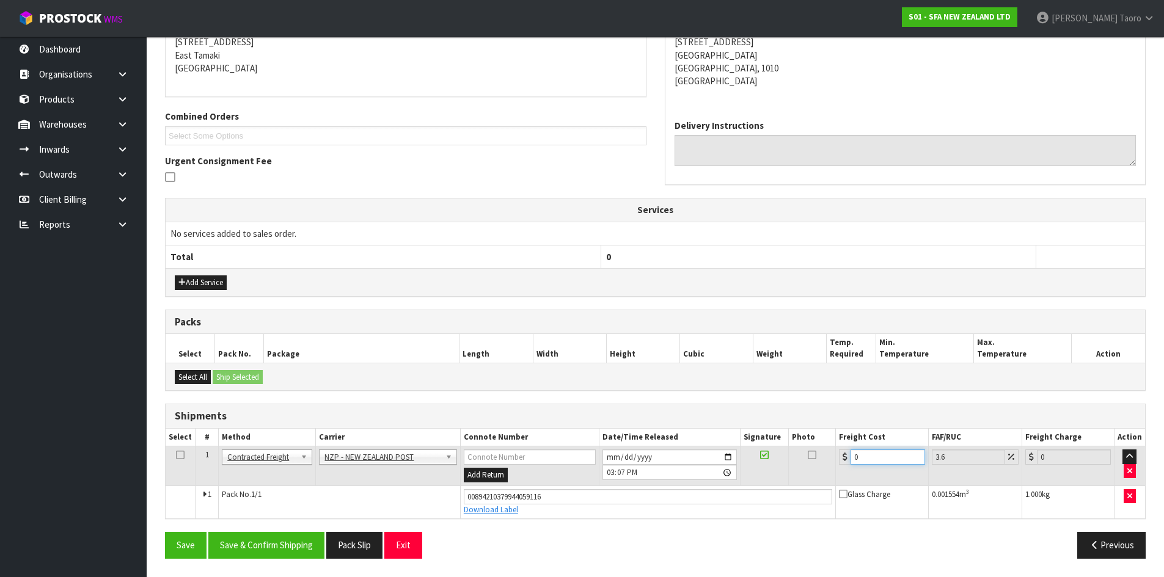
click at [891, 454] on input "0" at bounding box center [887, 457] width 74 height 15
click at [306, 545] on button "Save & Confirm Shipping" at bounding box center [266, 545] width 116 height 26
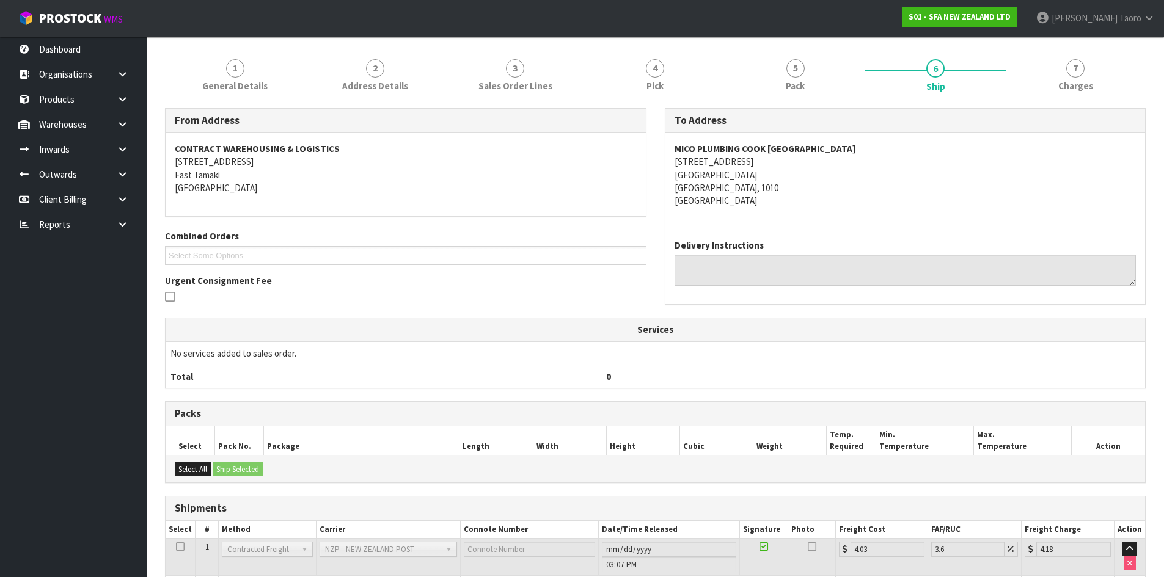
scroll to position [219, 0]
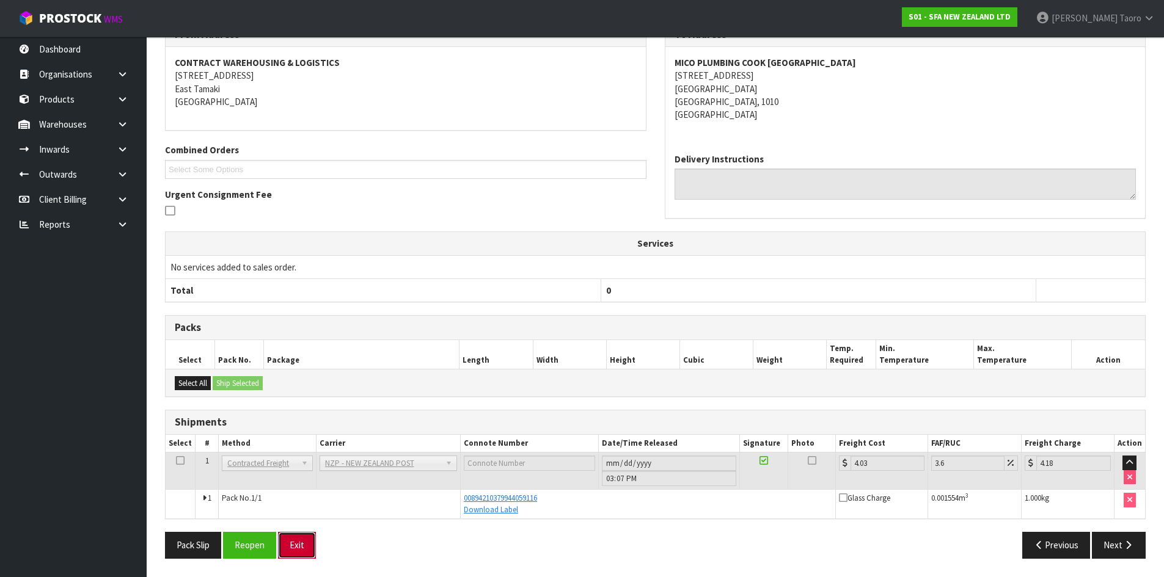
click at [288, 544] on button "Exit" at bounding box center [297, 545] width 38 height 26
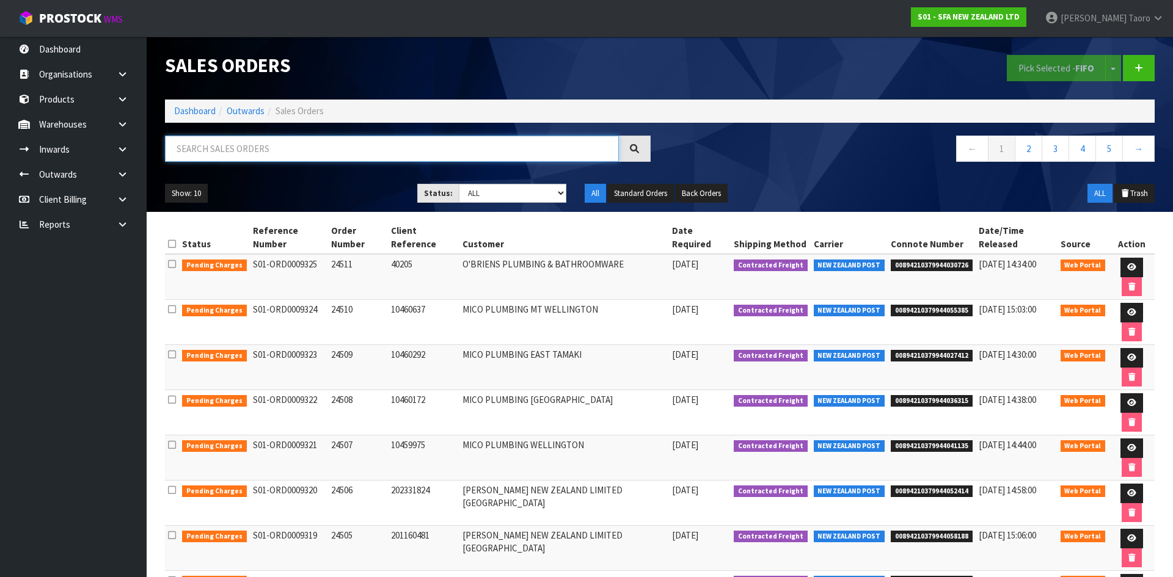
click at [265, 145] on input "text" at bounding box center [392, 149] width 454 height 26
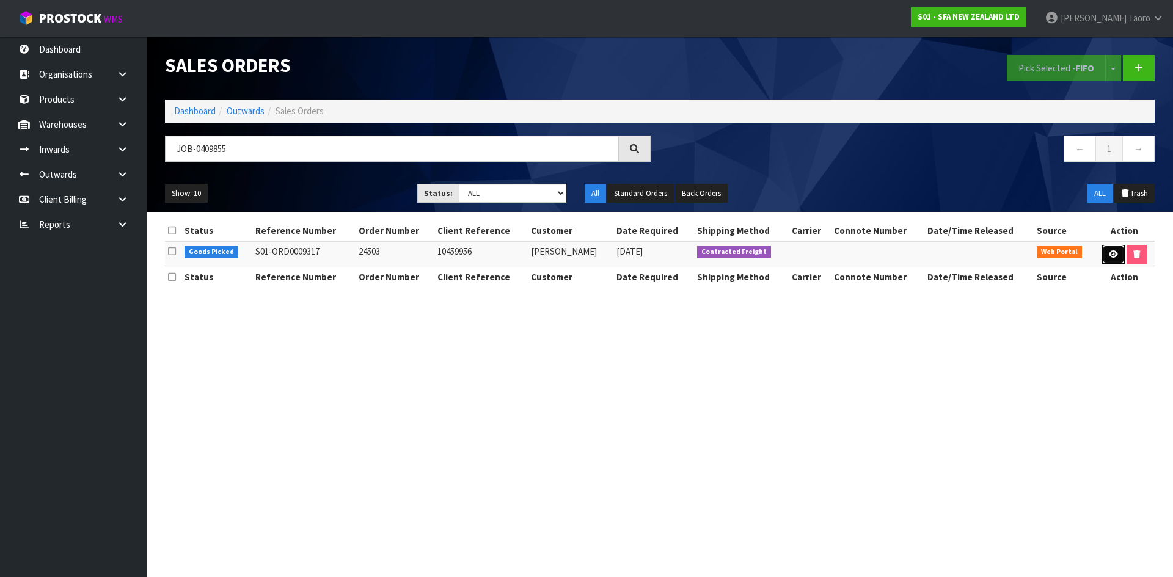
click at [1115, 255] on icon at bounding box center [1113, 254] width 9 height 8
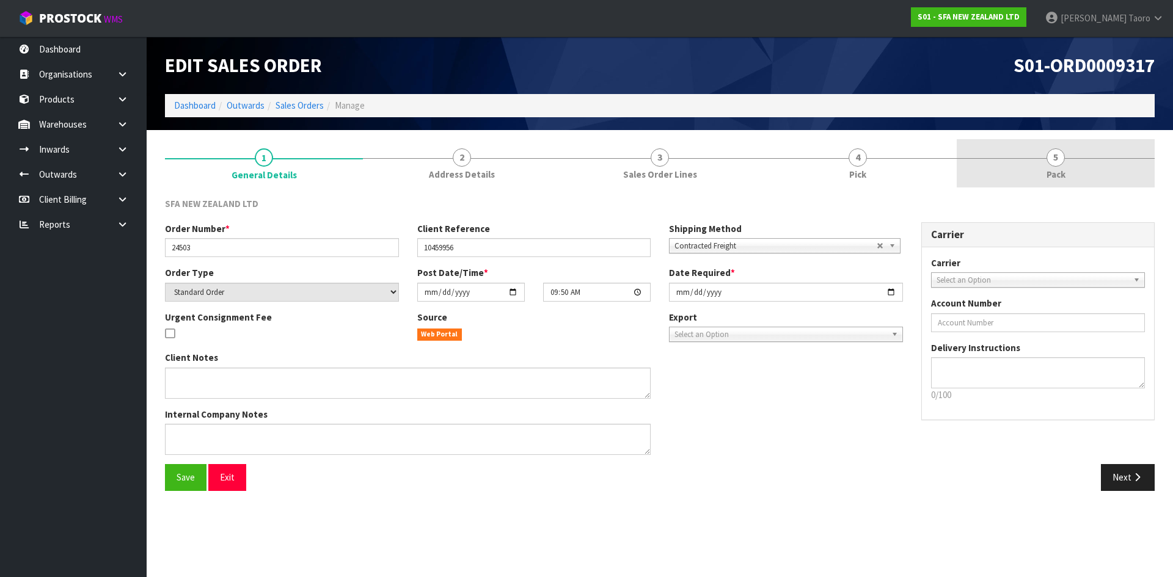
click at [1068, 169] on link "5 Pack" at bounding box center [1056, 163] width 198 height 48
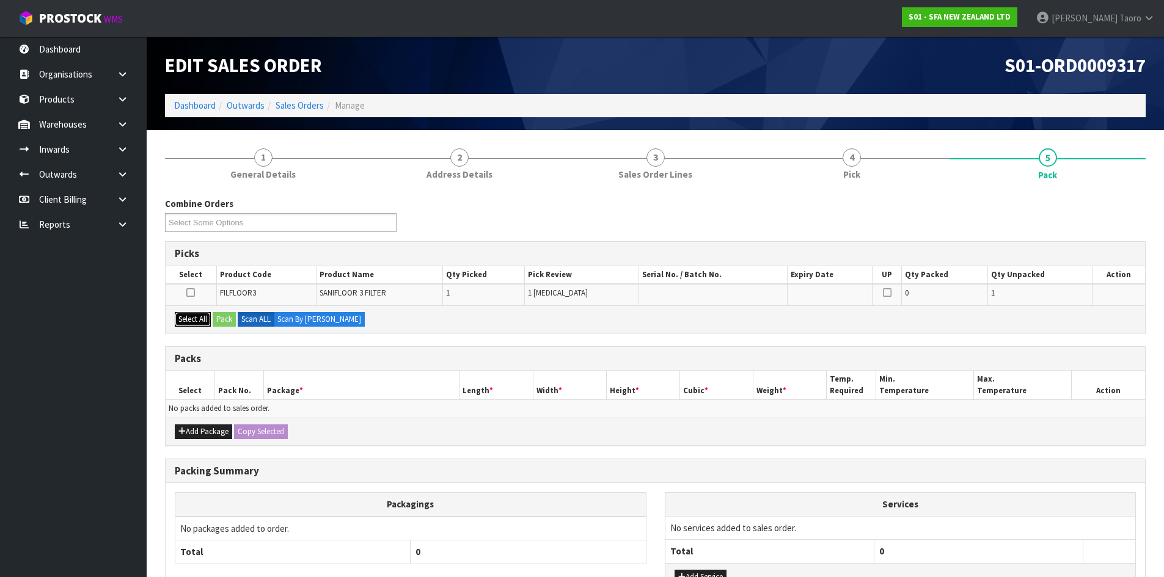
drag, startPoint x: 192, startPoint y: 322, endPoint x: 212, endPoint y: 321, distance: 19.6
click at [192, 321] on button "Select All" at bounding box center [193, 319] width 36 height 15
click at [219, 318] on button "Pack" at bounding box center [224, 319] width 23 height 15
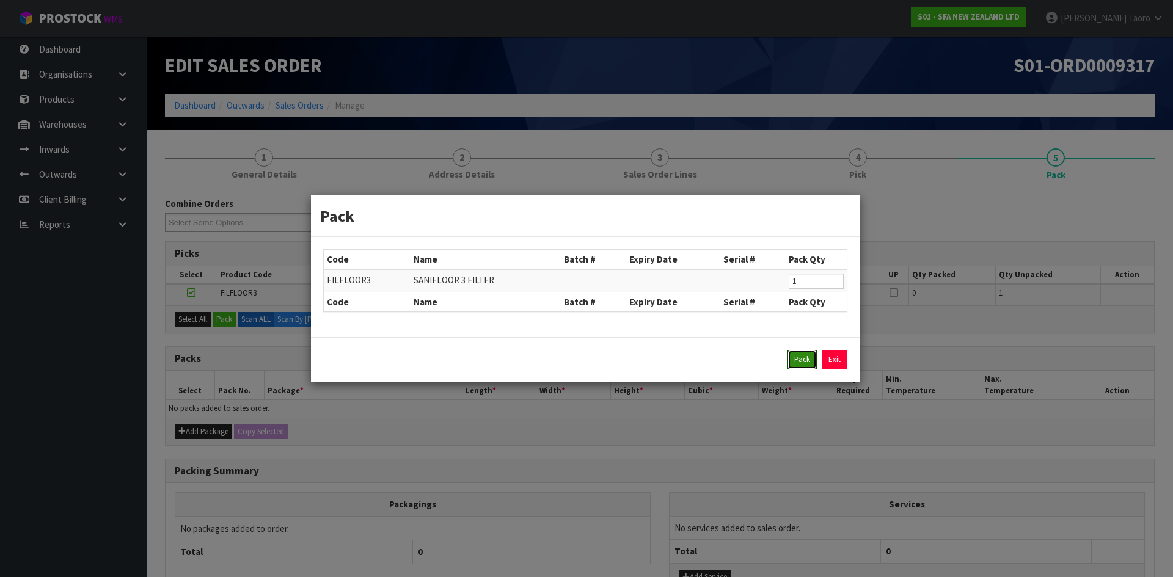
click at [803, 362] on button "Pack" at bounding box center [801, 360] width 29 height 20
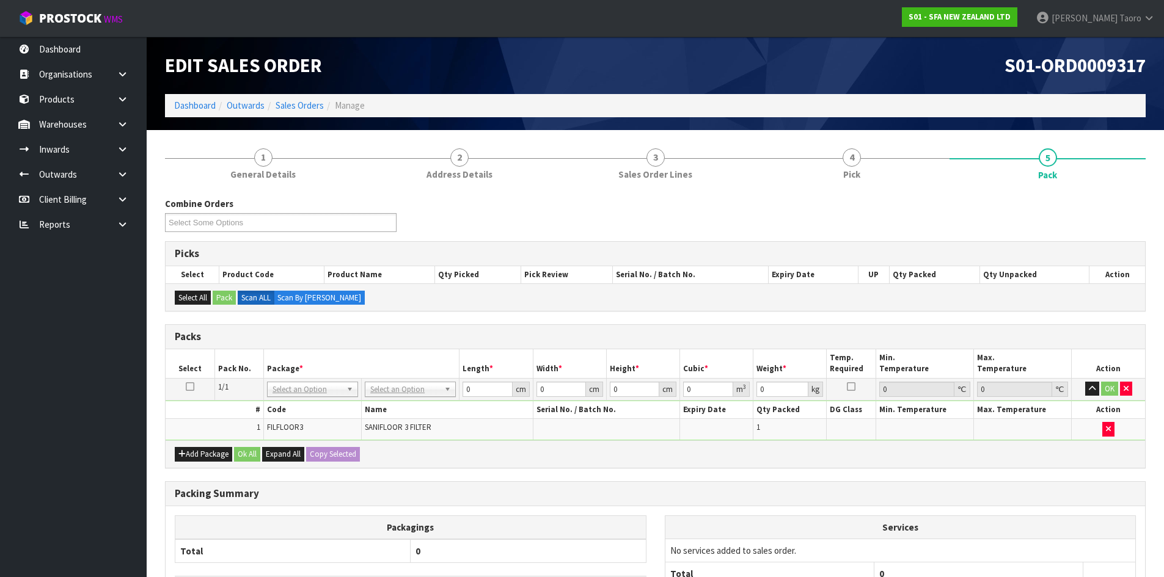
drag, startPoint x: 447, startPoint y: 389, endPoint x: 429, endPoint y: 397, distance: 19.4
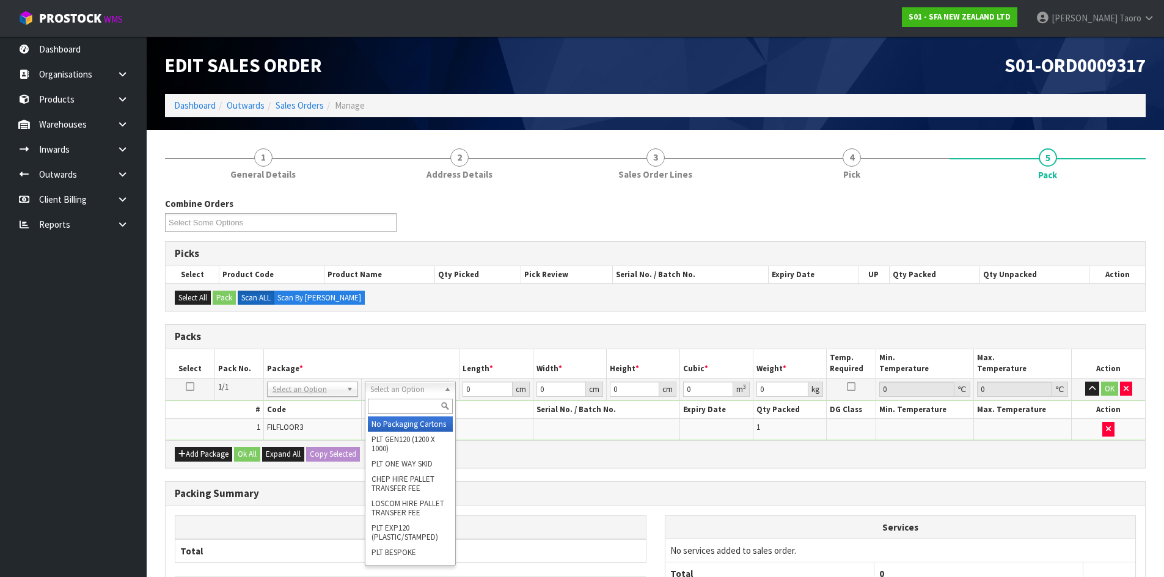
click at [395, 406] on input "text" at bounding box center [410, 406] width 85 height 15
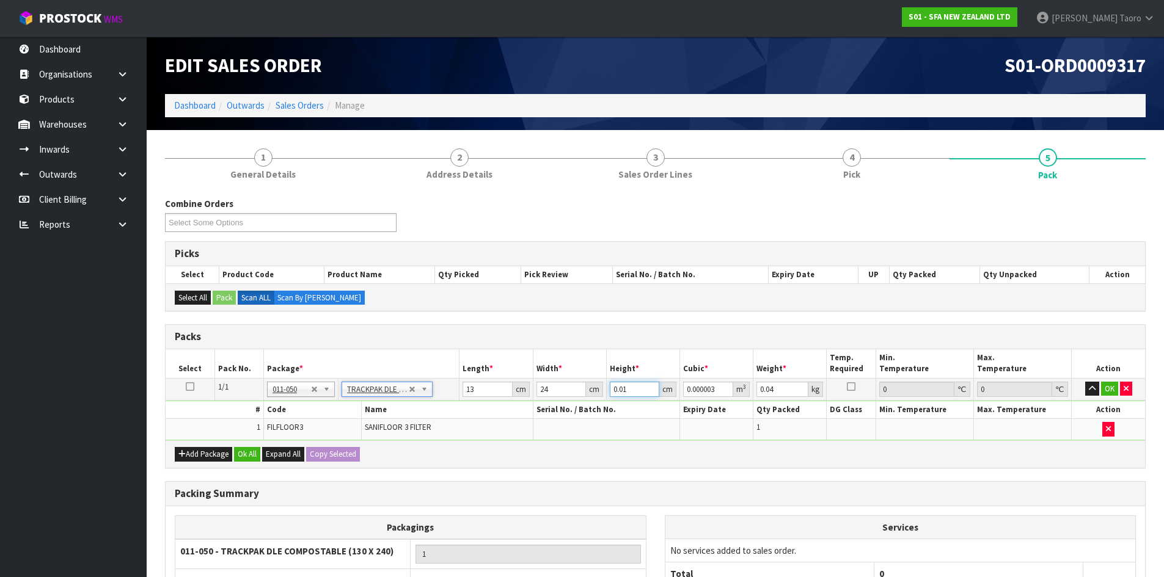
click at [633, 392] on input "0.01" at bounding box center [634, 389] width 49 height 15
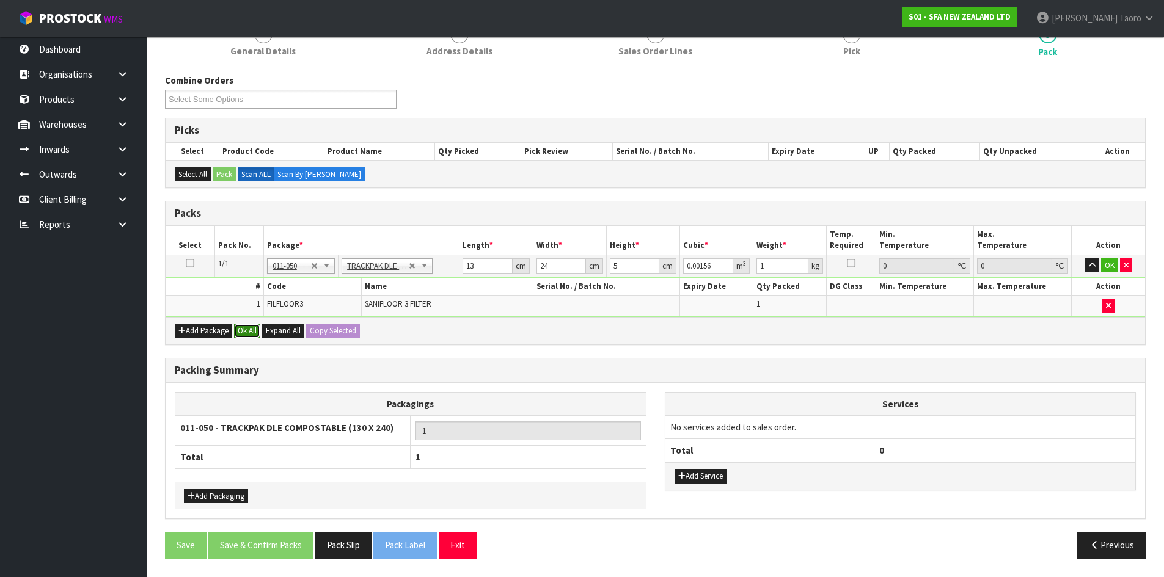
click at [255, 336] on button "Ok All" at bounding box center [247, 331] width 26 height 15
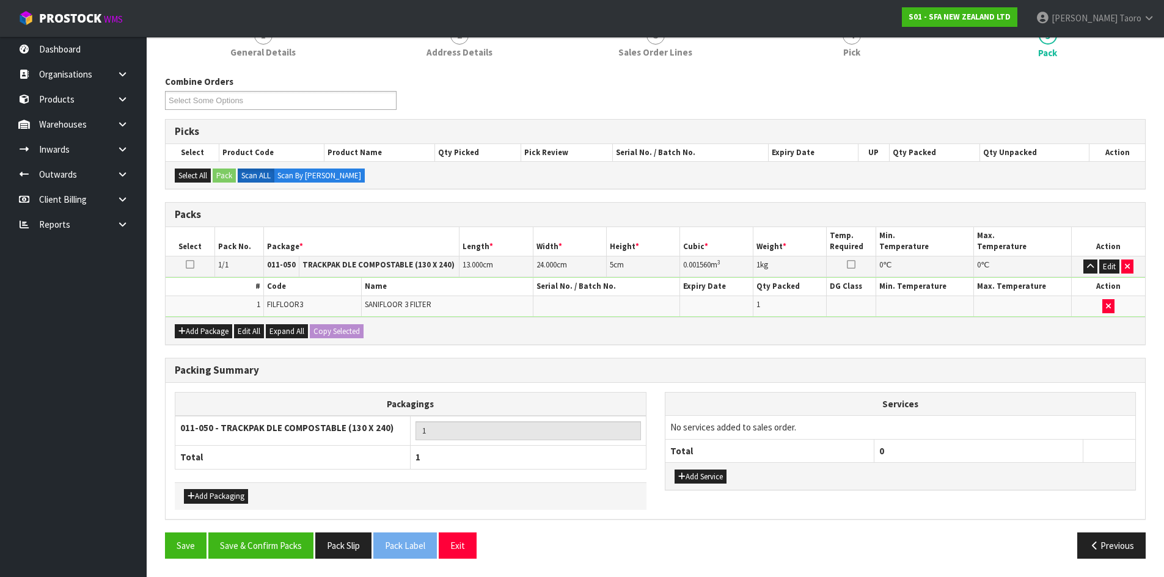
scroll to position [122, 0]
drag, startPoint x: 274, startPoint y: 551, endPoint x: 266, endPoint y: 547, distance: 8.5
click at [274, 550] on button "Save & Confirm Packs" at bounding box center [260, 546] width 105 height 26
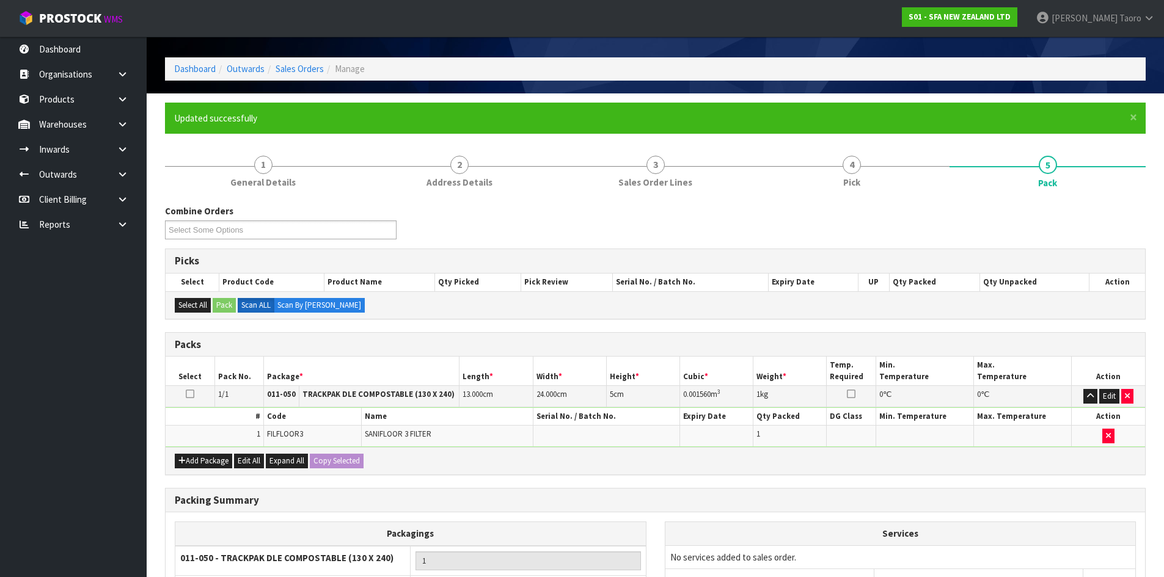
scroll to position [100, 0]
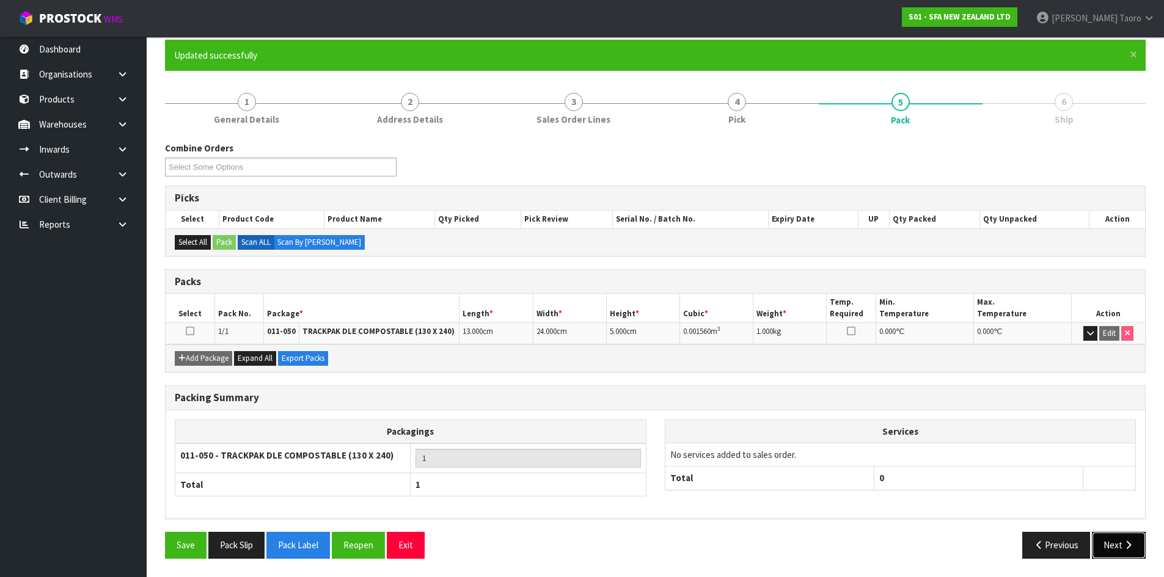
click at [1127, 542] on icon "button" at bounding box center [1128, 545] width 12 height 9
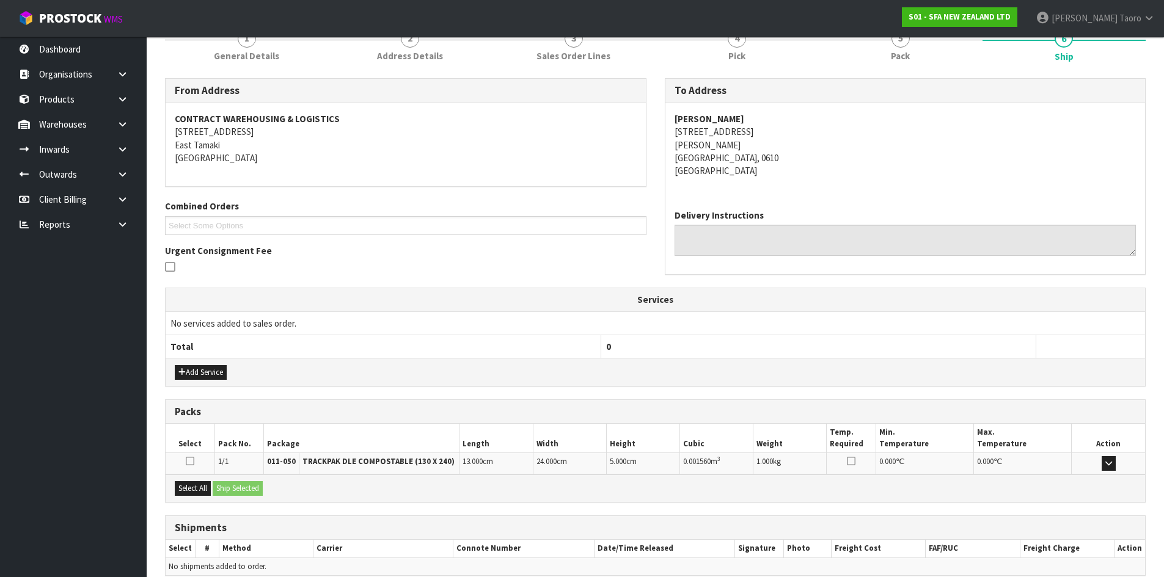
scroll to position [220, 0]
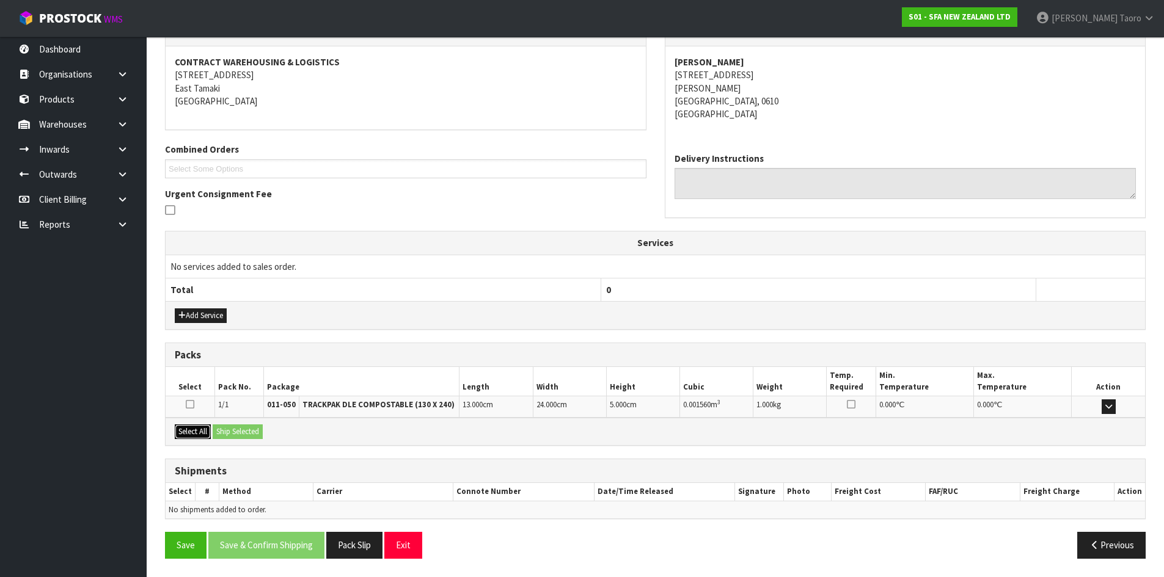
drag, startPoint x: 188, startPoint y: 434, endPoint x: 214, endPoint y: 433, distance: 26.3
click at [192, 432] on button "Select All" at bounding box center [193, 432] width 36 height 15
click at [224, 433] on button "Ship Selected" at bounding box center [238, 432] width 50 height 15
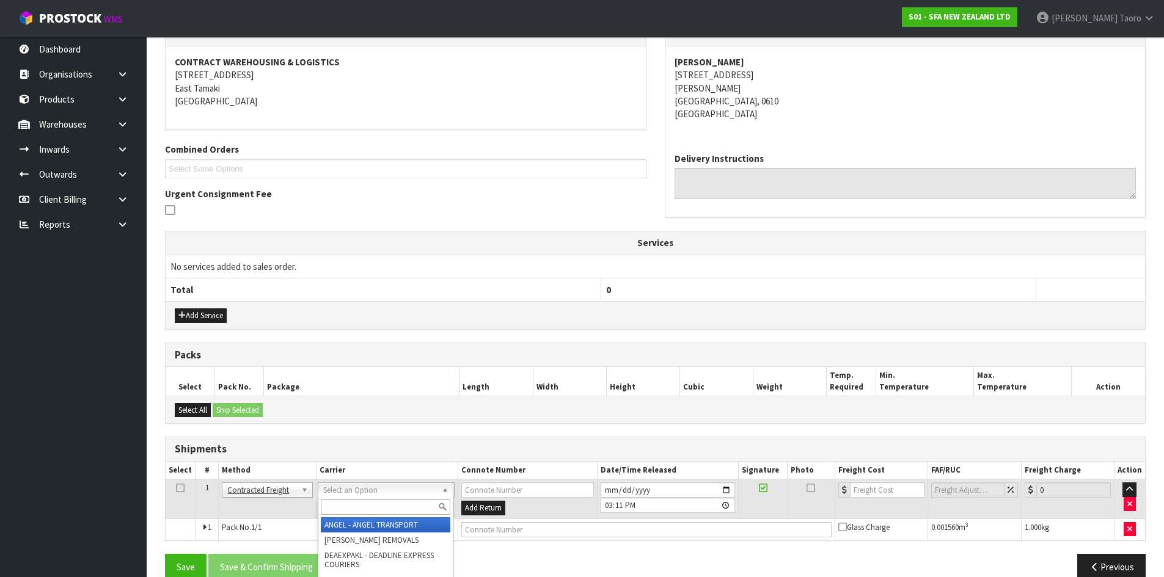
click at [379, 512] on input "text" at bounding box center [385, 507] width 129 height 15
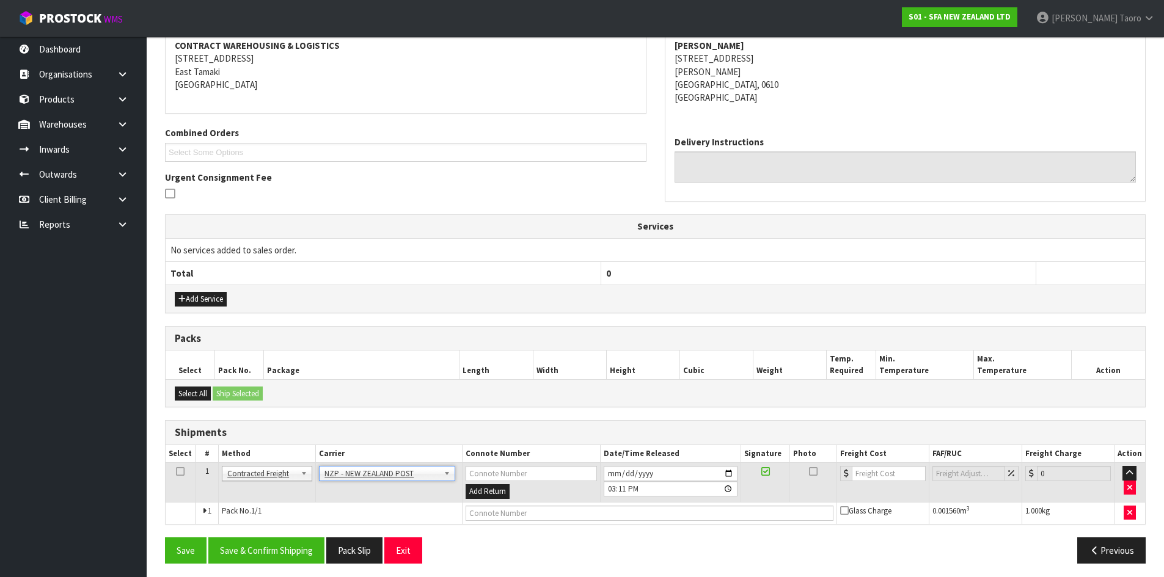
scroll to position [241, 0]
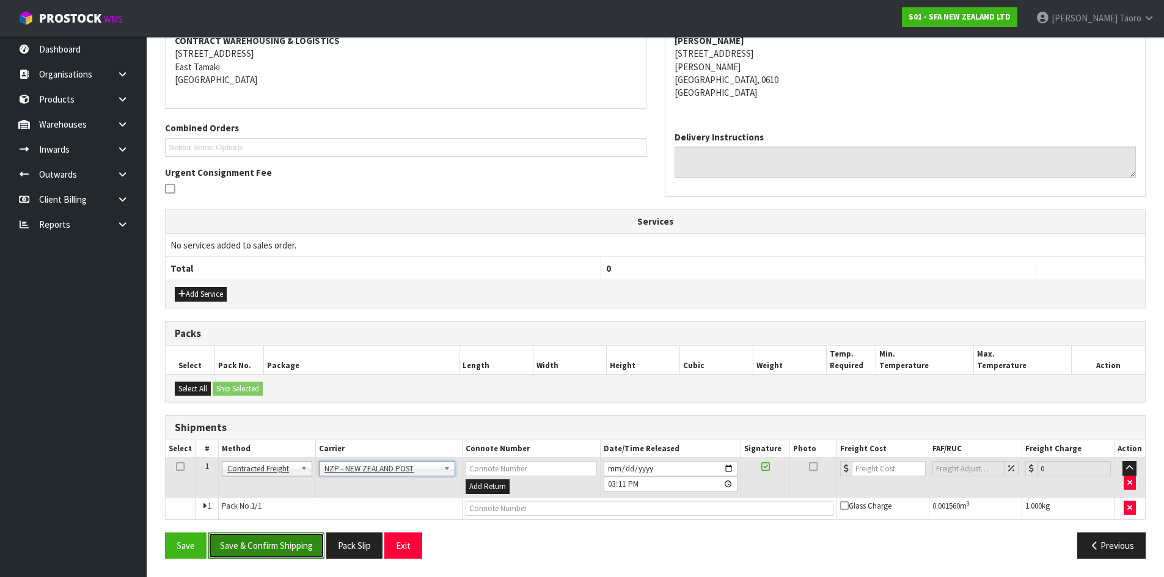
click at [308, 545] on button "Save & Confirm Shipping" at bounding box center [266, 546] width 116 height 26
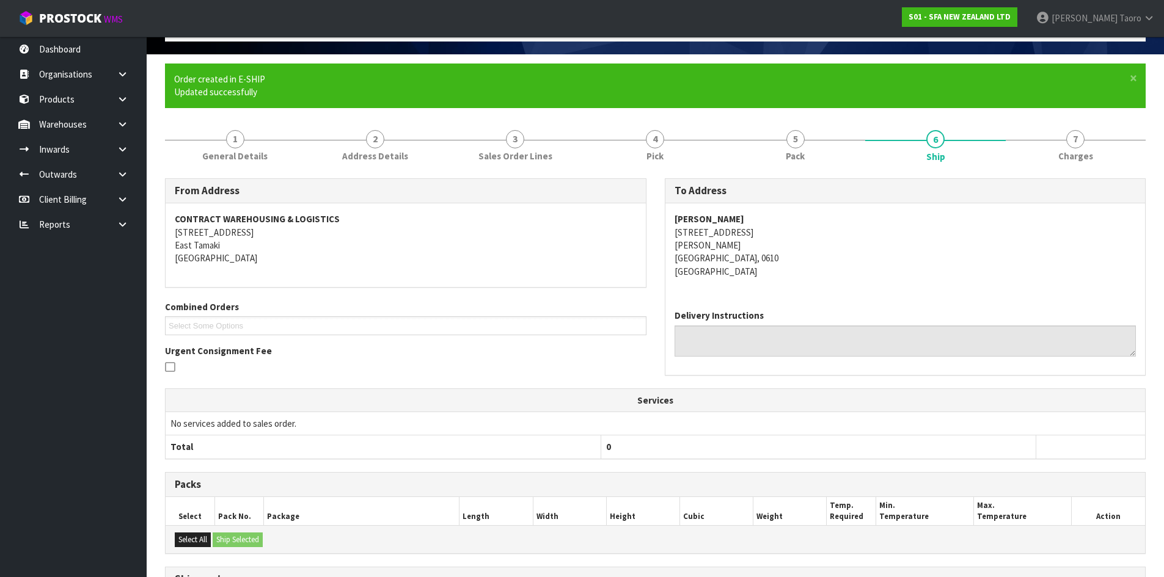
scroll to position [224, 0]
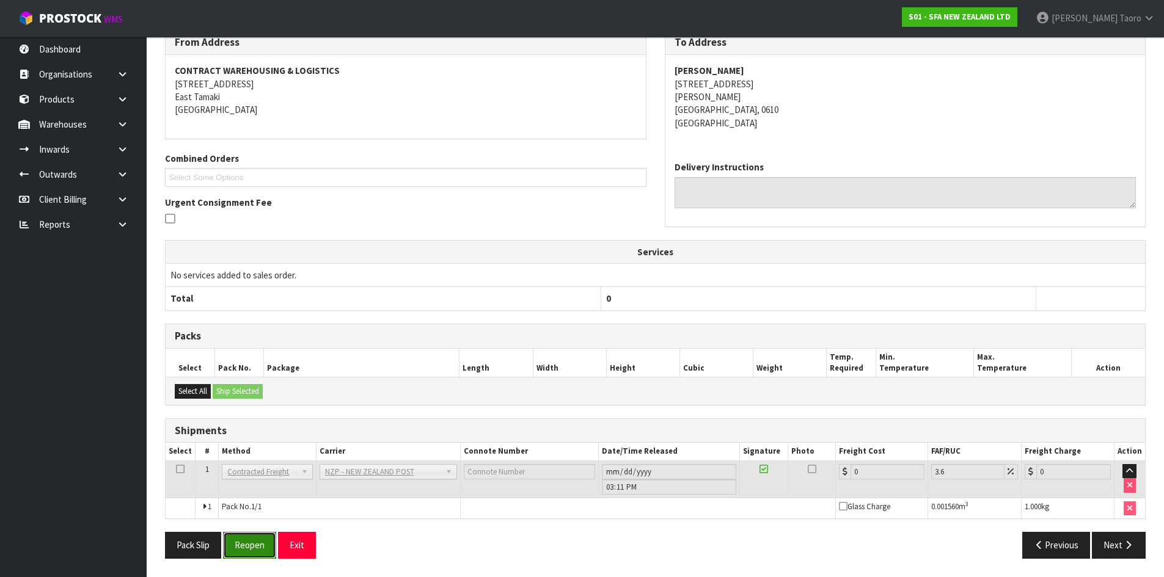
click at [236, 535] on button "Reopen" at bounding box center [249, 545] width 53 height 26
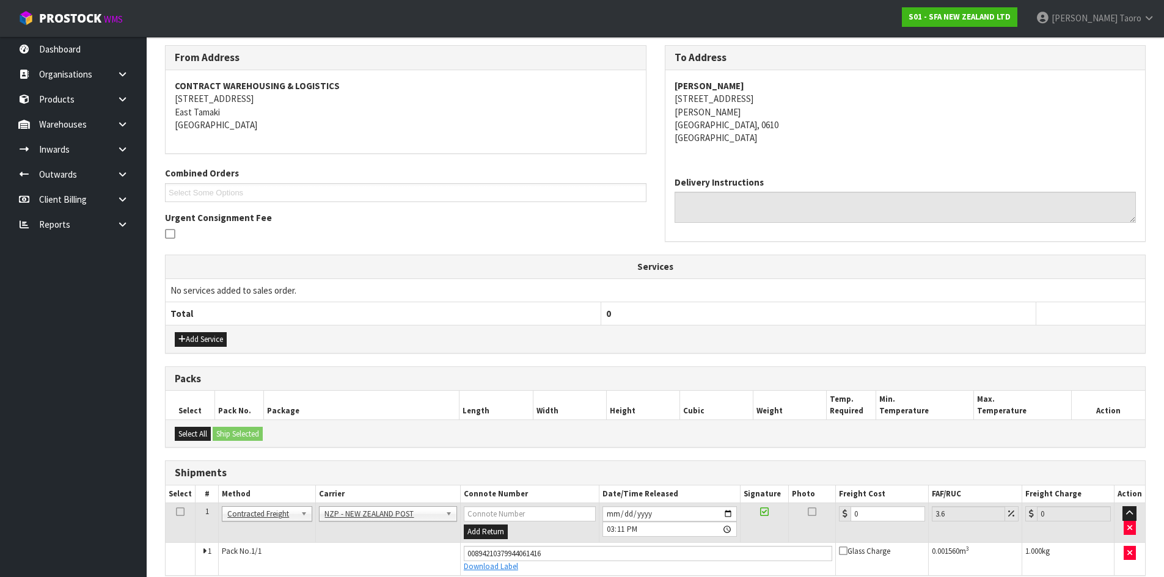
scroll to position [253, 0]
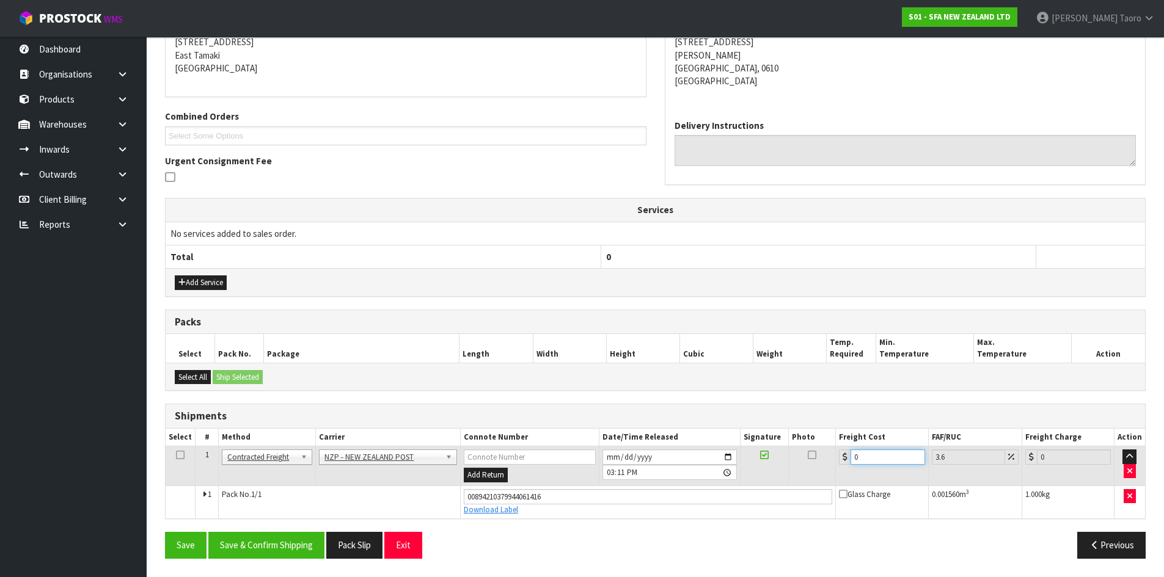
click at [889, 458] on input "0" at bounding box center [887, 457] width 74 height 15
click at [258, 552] on button "Save & Confirm Shipping" at bounding box center [266, 545] width 116 height 26
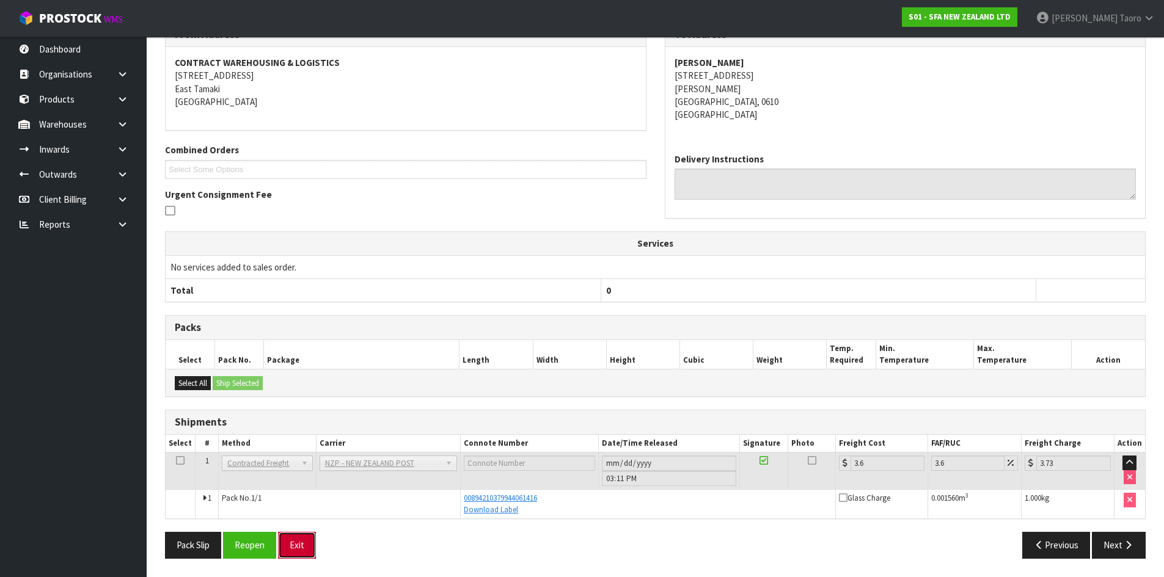
click at [304, 546] on button "Exit" at bounding box center [297, 545] width 38 height 26
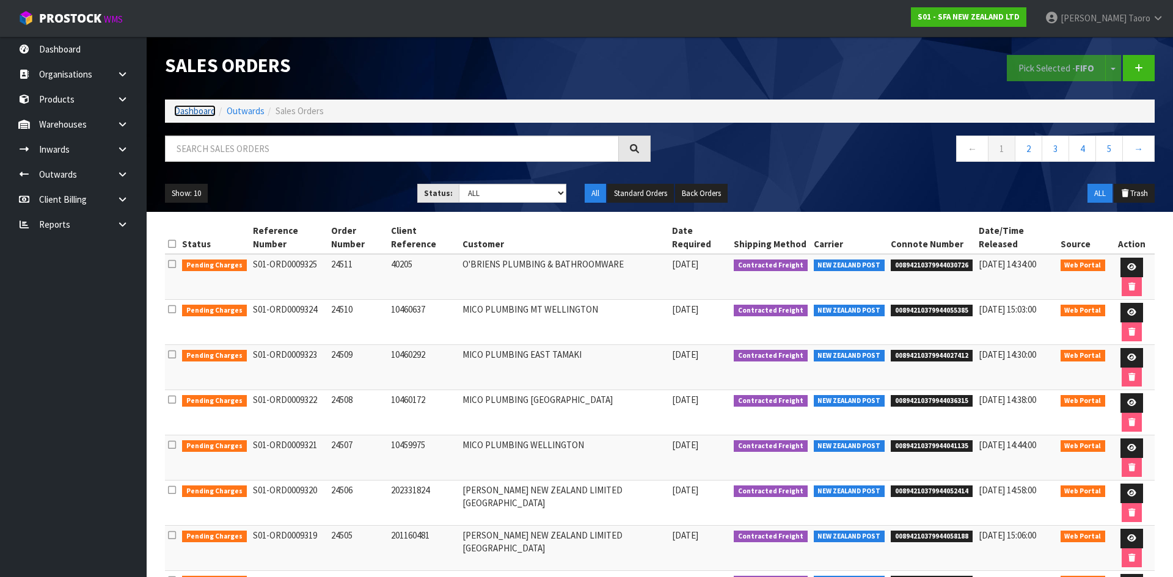
drag, startPoint x: 190, startPoint y: 111, endPoint x: 147, endPoint y: 187, distance: 87.0
click at [190, 111] on link "Dashboard" at bounding box center [195, 111] width 42 height 12
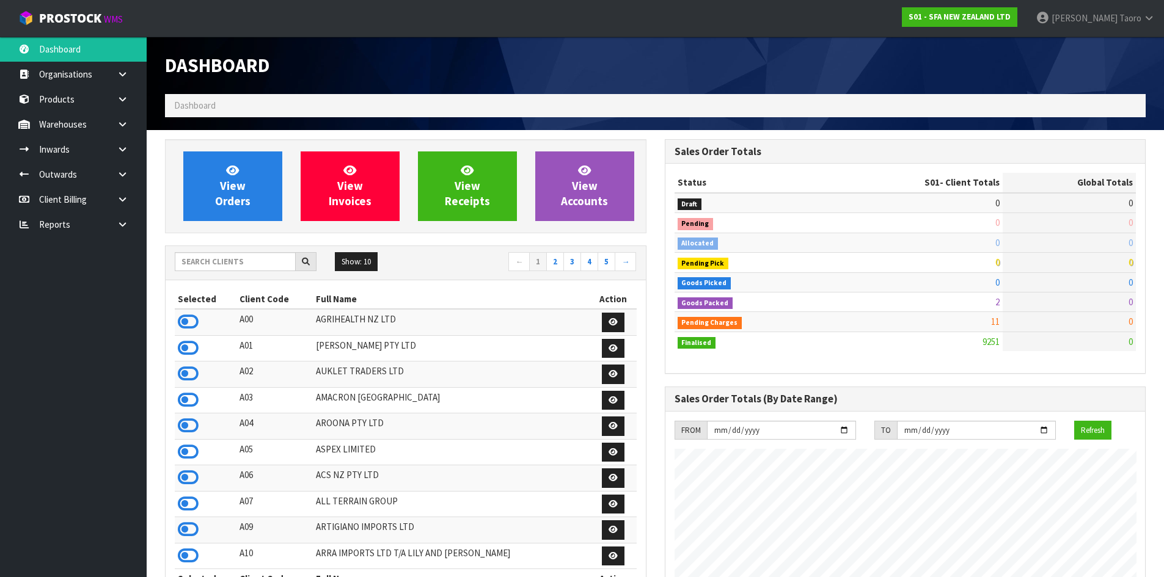
scroll to position [925, 499]
click at [247, 266] on input "text" at bounding box center [235, 261] width 121 height 19
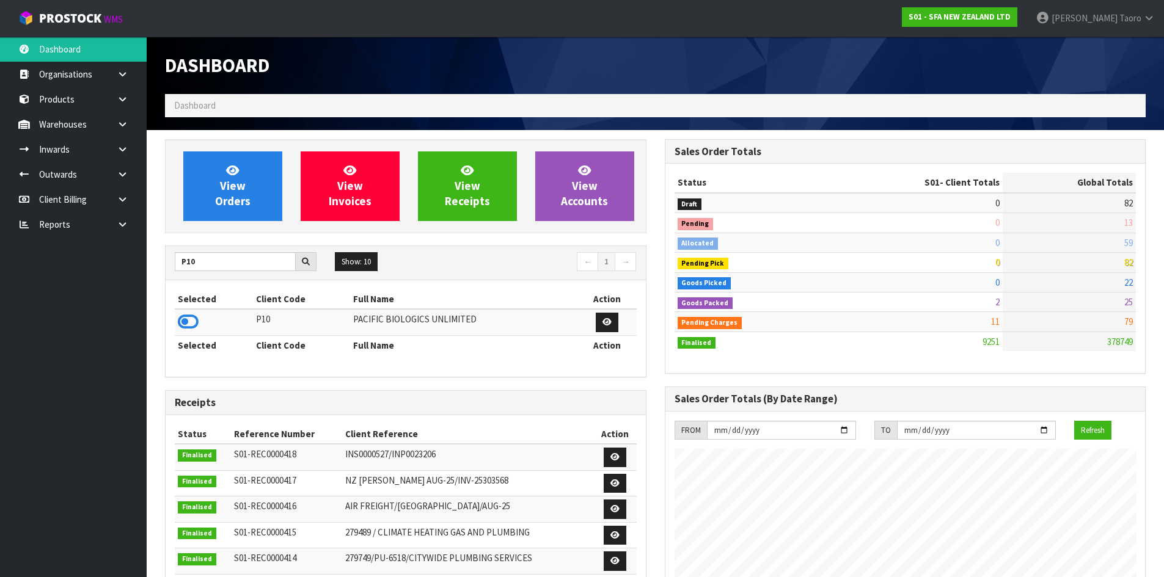
click at [191, 323] on icon at bounding box center [188, 322] width 21 height 18
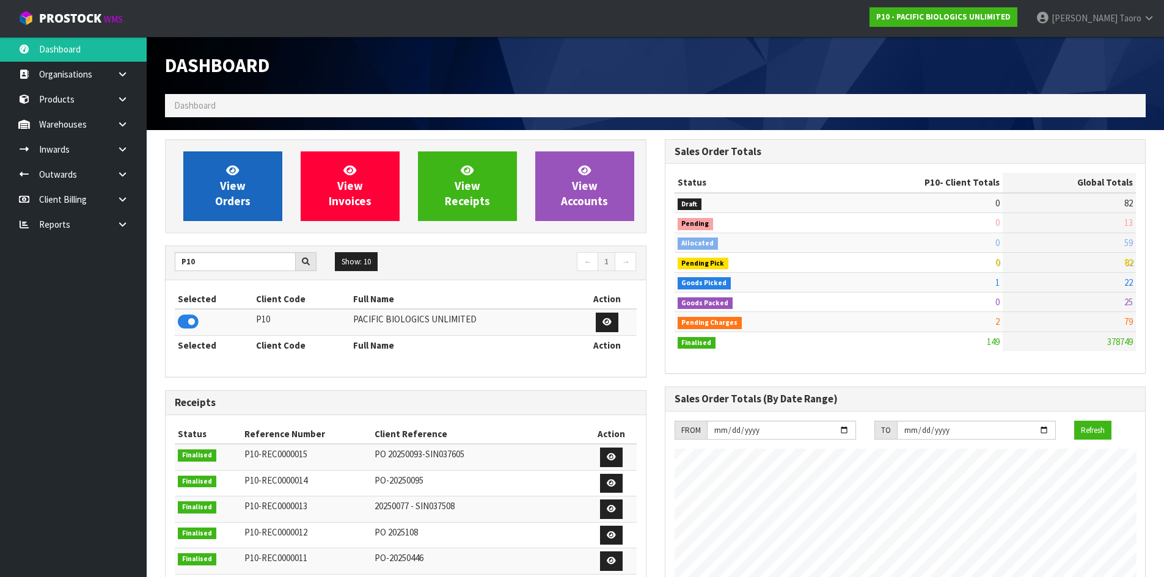
scroll to position [807, 499]
click at [215, 196] on span "View Orders" at bounding box center [232, 186] width 35 height 46
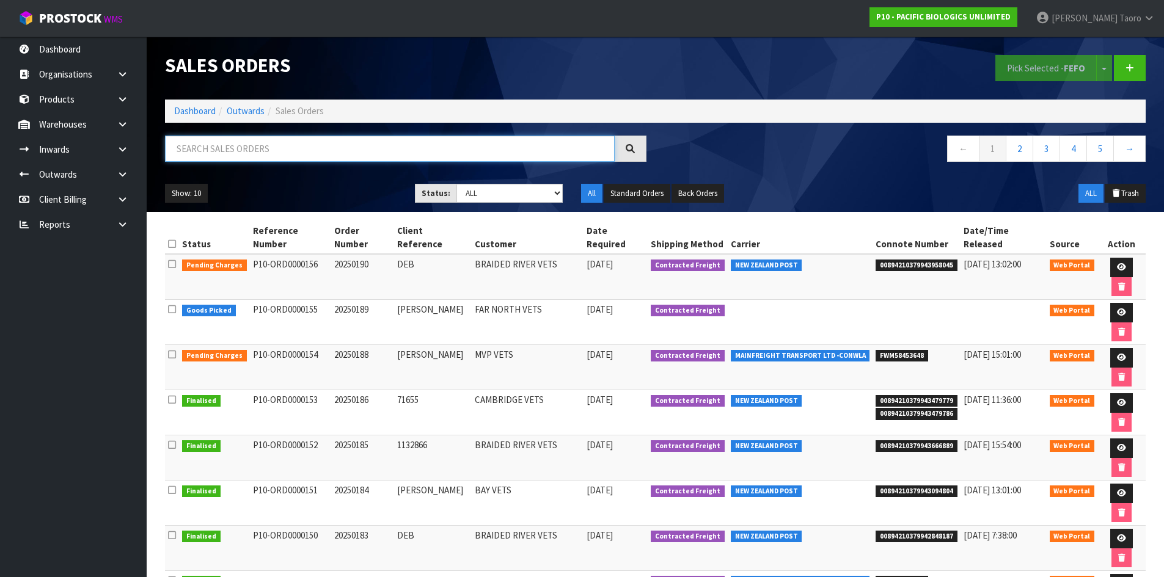
click at [235, 144] on input "text" at bounding box center [390, 149] width 450 height 26
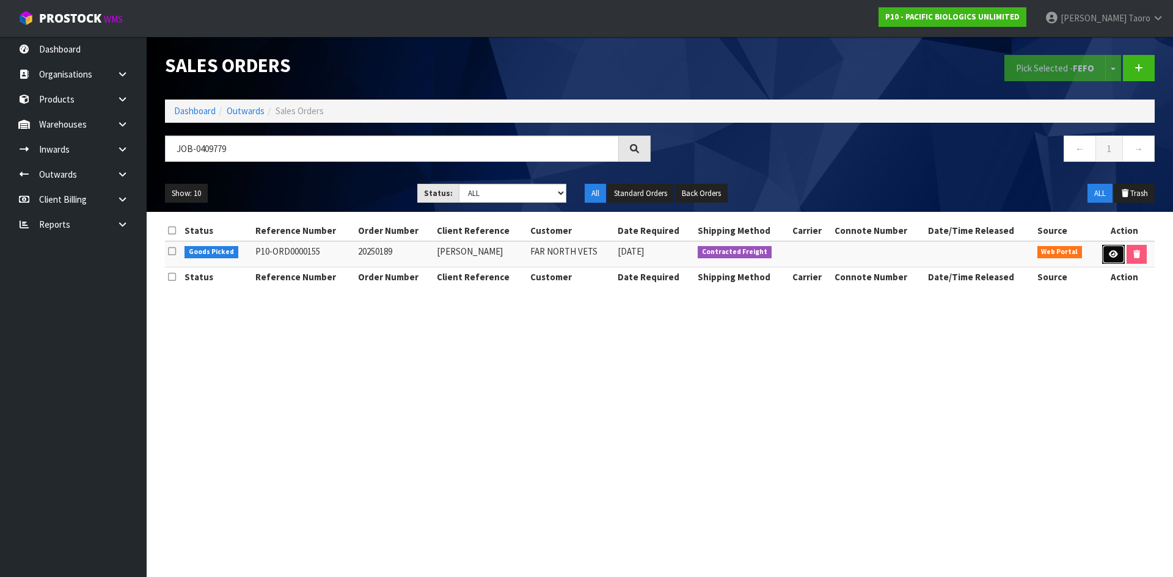
click at [1109, 255] on icon at bounding box center [1113, 254] width 9 height 8
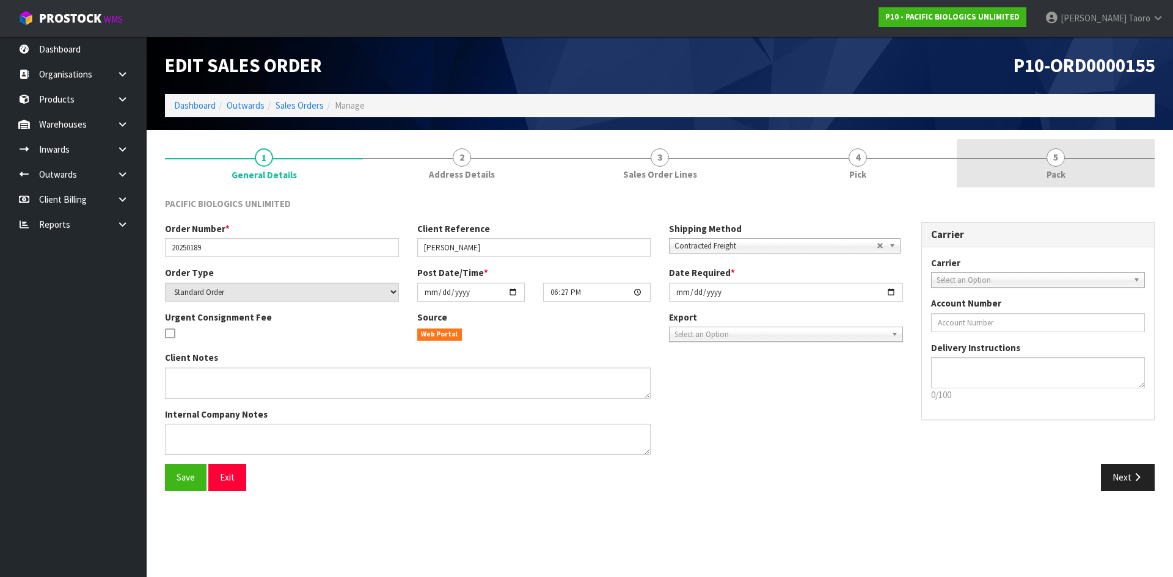
click at [1050, 157] on span "5" at bounding box center [1055, 157] width 18 height 18
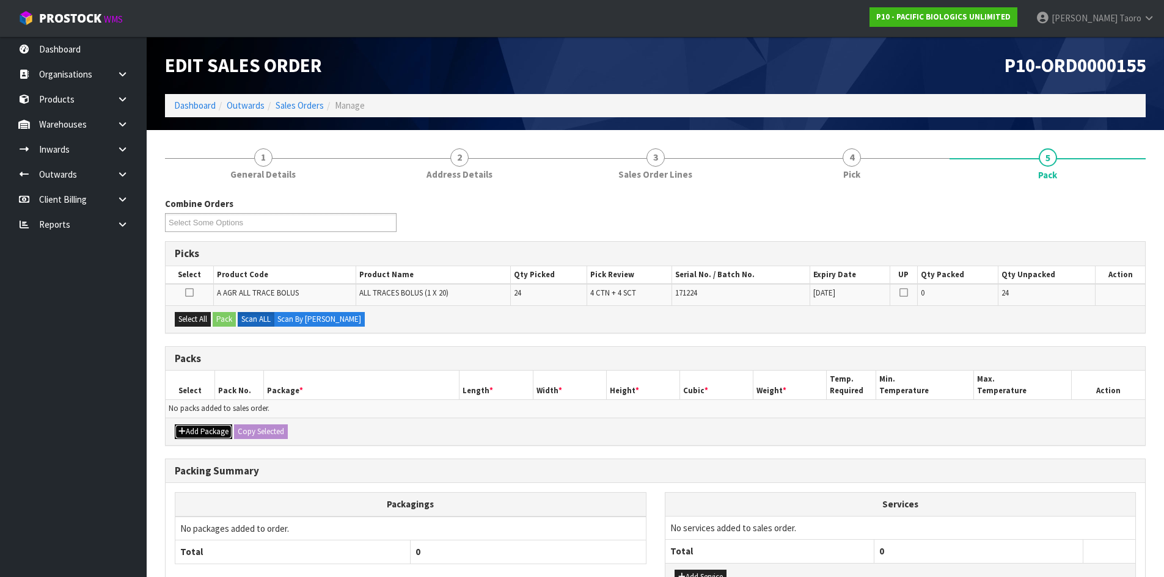
click at [194, 429] on button "Add Package" at bounding box center [203, 432] width 57 height 15
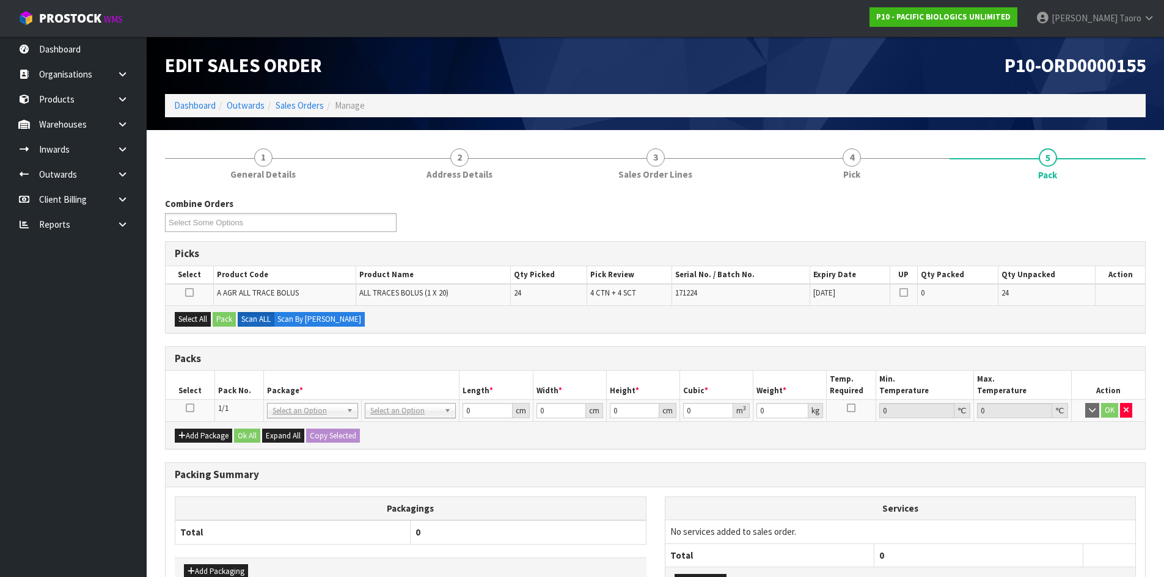
click at [191, 409] on icon at bounding box center [190, 408] width 9 height 1
click at [250, 380] on th "Pack No." at bounding box center [238, 385] width 49 height 29
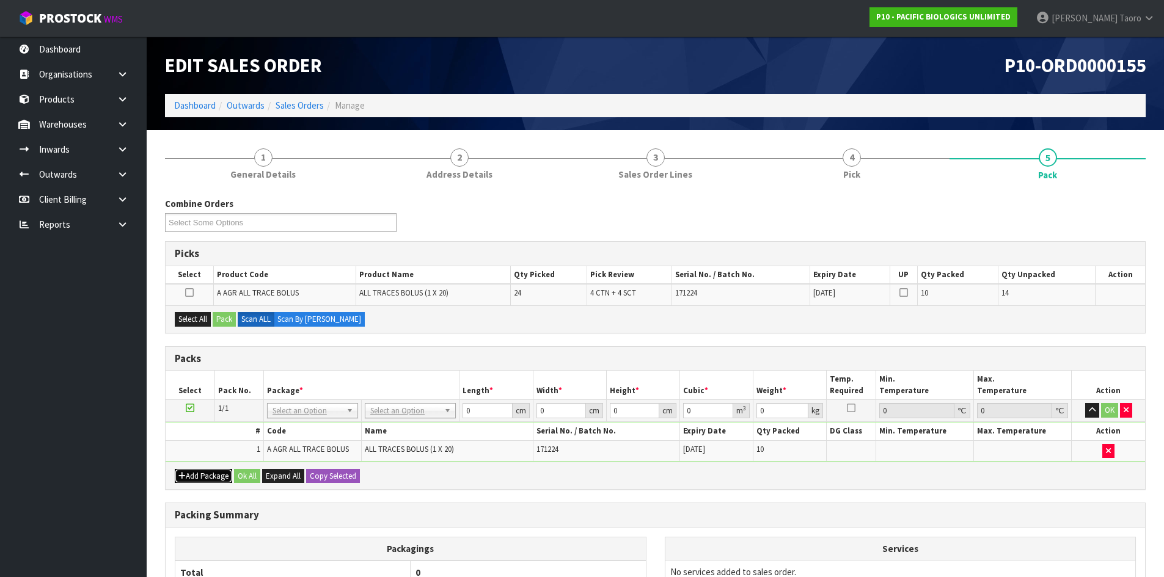
click at [196, 480] on button "Add Package" at bounding box center [203, 476] width 57 height 15
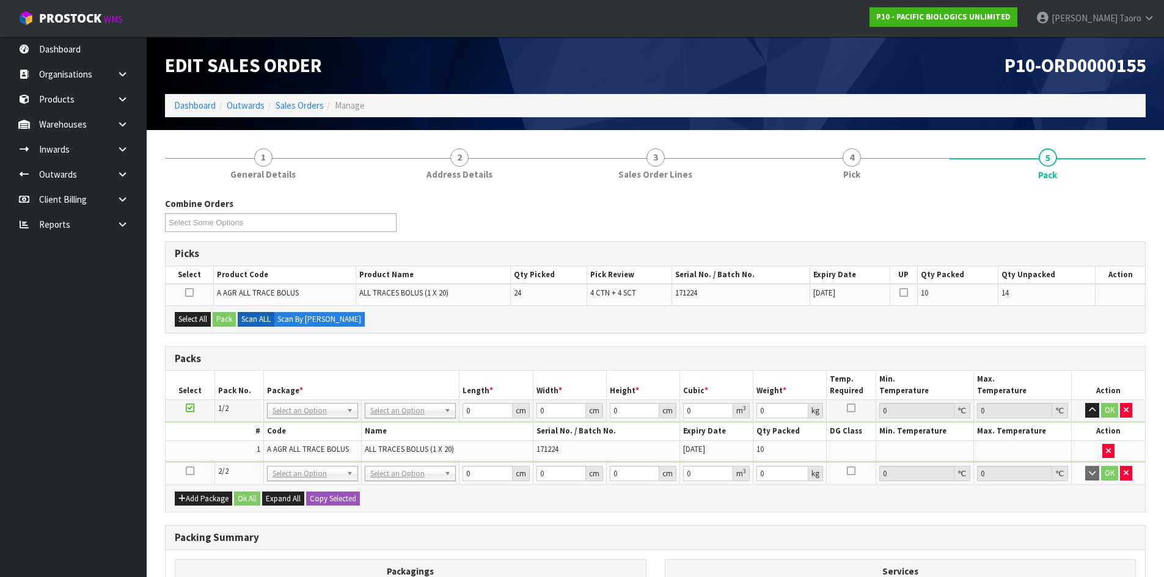
click at [190, 471] on icon at bounding box center [190, 471] width 9 height 1
click at [203, 453] on td "1" at bounding box center [215, 450] width 98 height 21
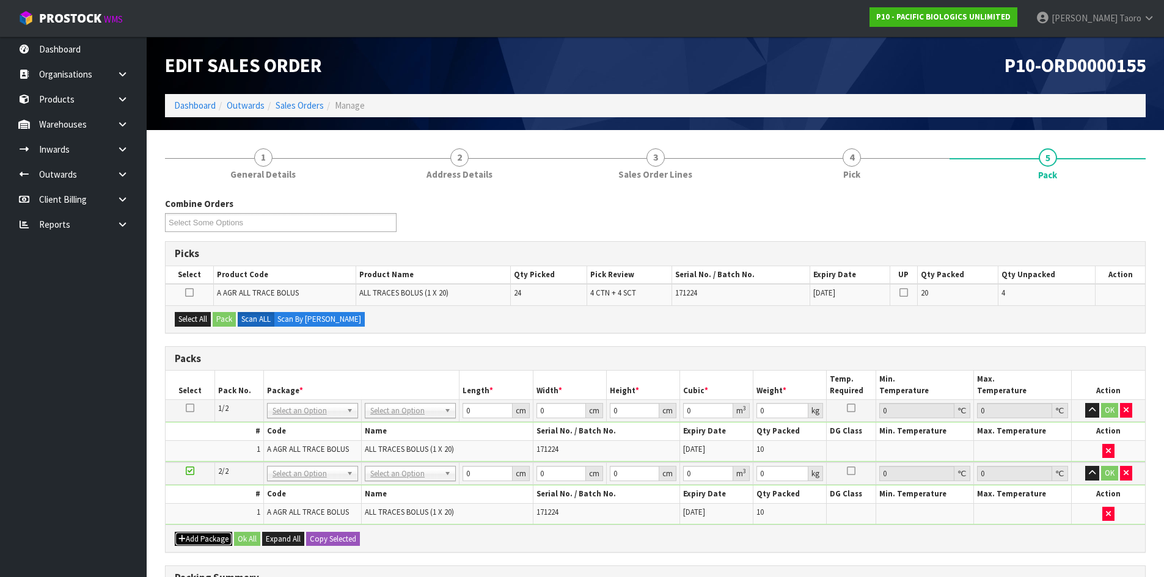
click at [184, 540] on icon "button" at bounding box center [181, 539] width 7 height 8
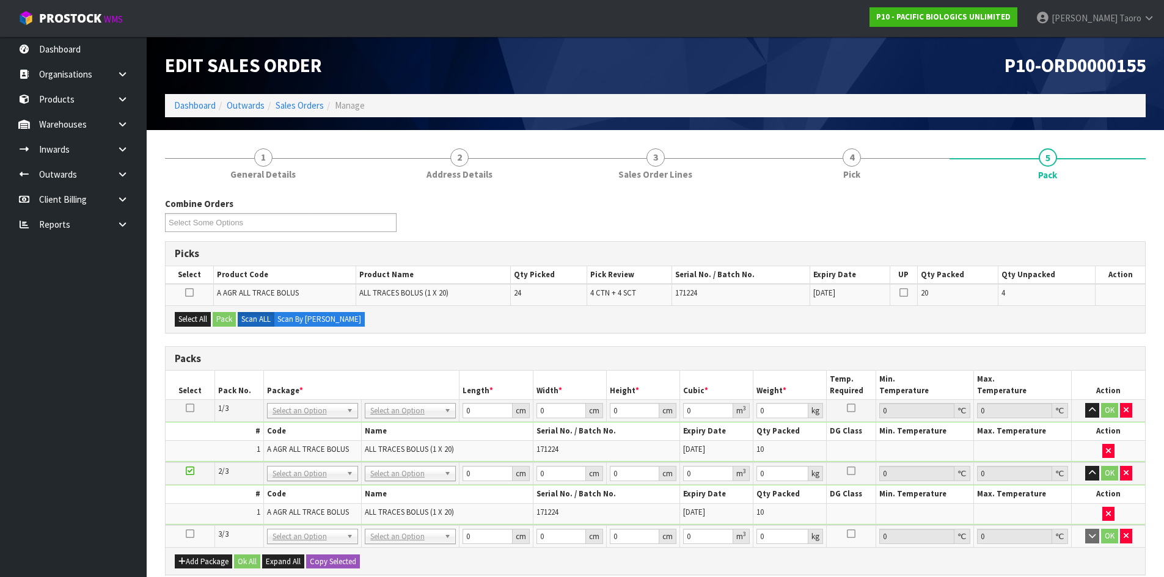
click at [189, 534] on icon at bounding box center [190, 534] width 9 height 1
click at [199, 506] on td "1" at bounding box center [215, 513] width 98 height 21
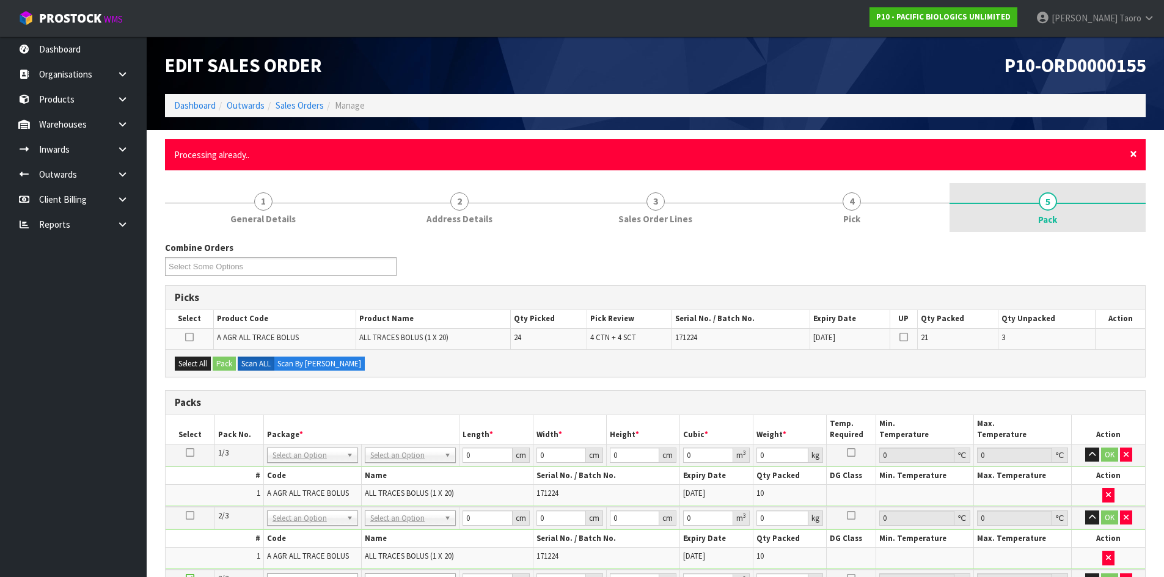
click at [1131, 153] on span "×" at bounding box center [1132, 153] width 7 height 17
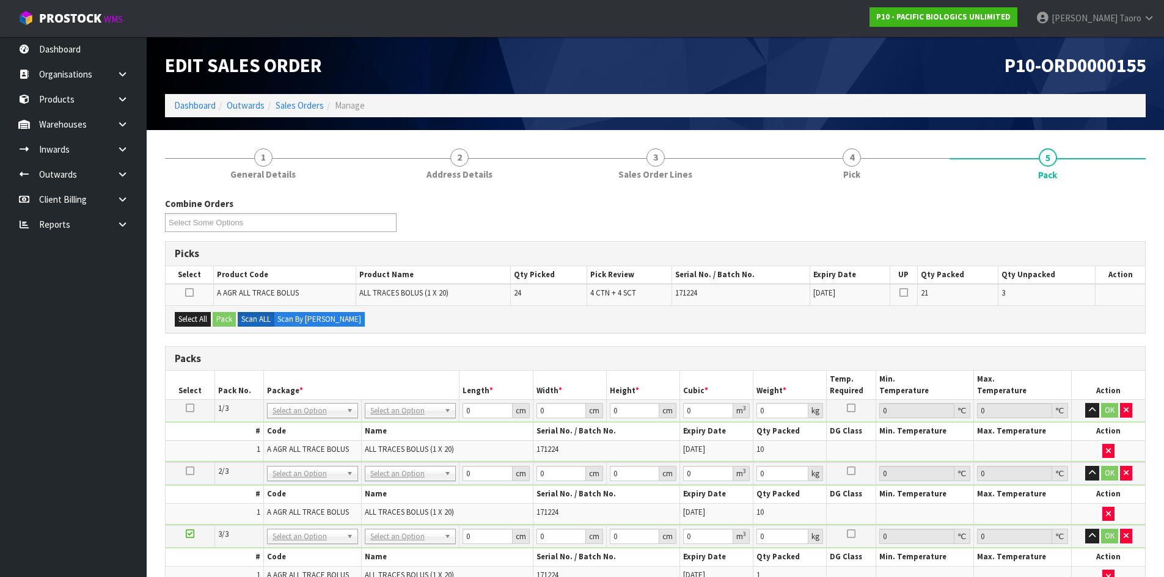
click at [1129, 211] on div "Combine Orders P10-ORD0000155 Select Some Options" at bounding box center [655, 219] width 999 height 44
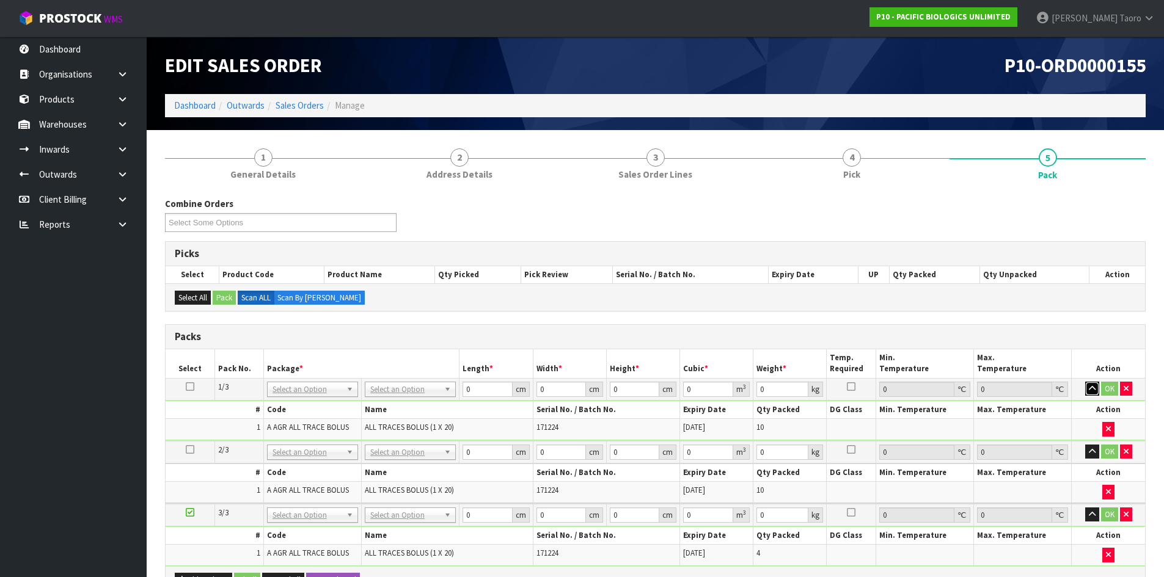
click at [1093, 387] on icon "button" at bounding box center [1092, 389] width 7 height 8
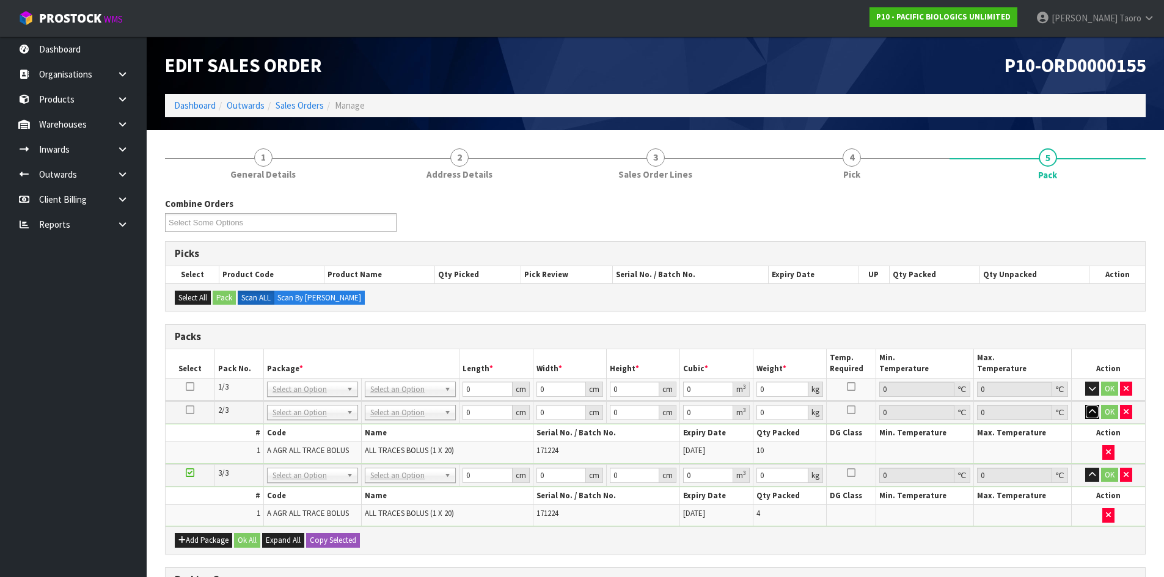
click at [1089, 412] on icon "button" at bounding box center [1092, 412] width 7 height 8
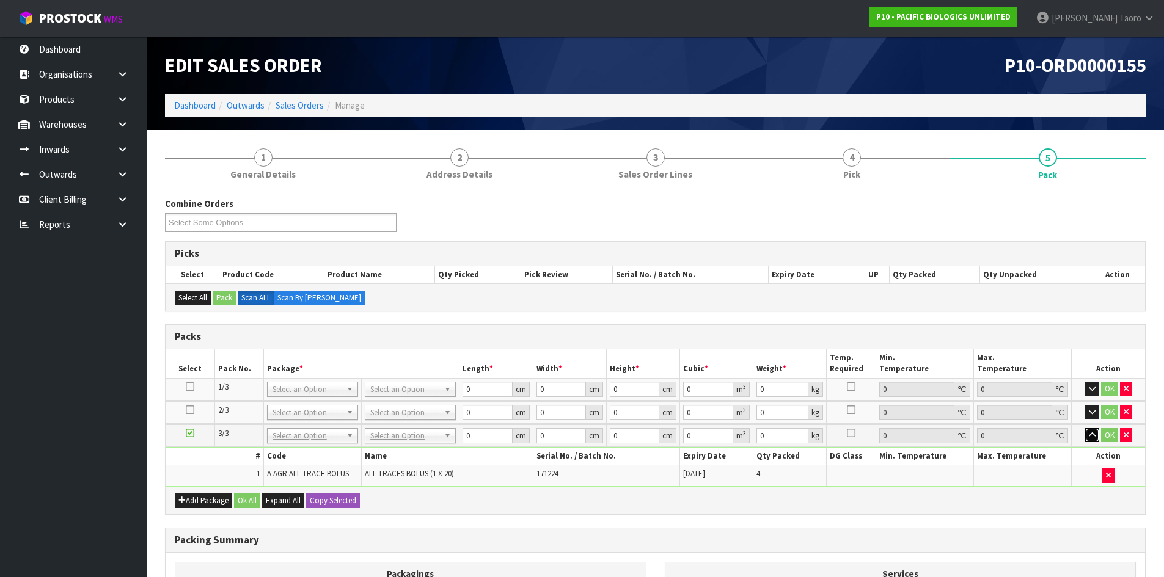
click at [1092, 432] on icon "button" at bounding box center [1092, 435] width 7 height 8
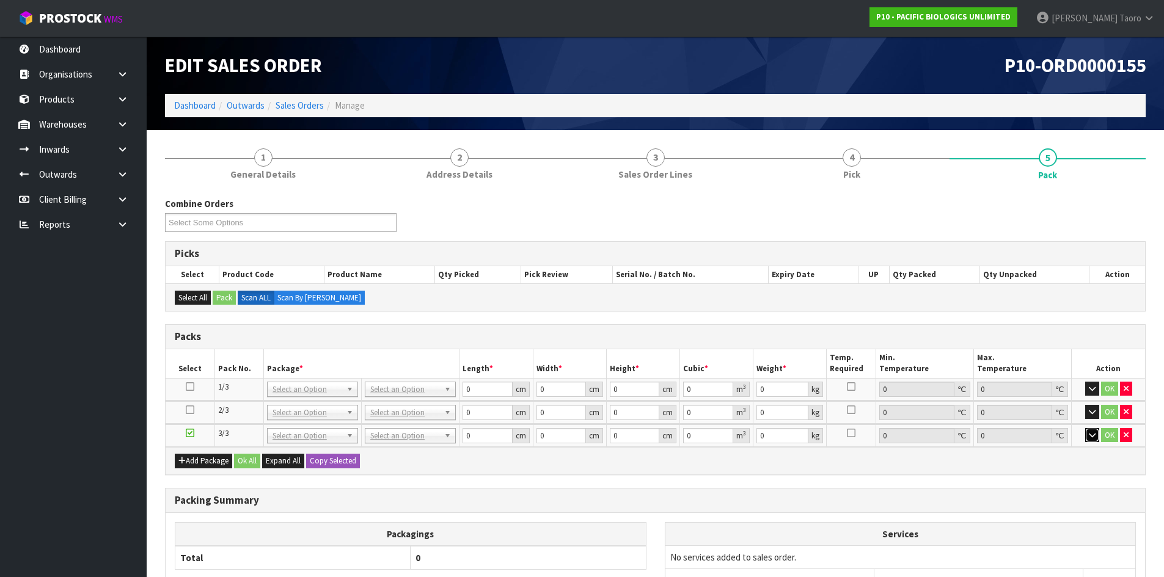
drag, startPoint x: 403, startPoint y: 393, endPoint x: 404, endPoint y: 414, distance: 20.2
drag, startPoint x: 409, startPoint y: 432, endPoint x: 409, endPoint y: 424, distance: 7.9
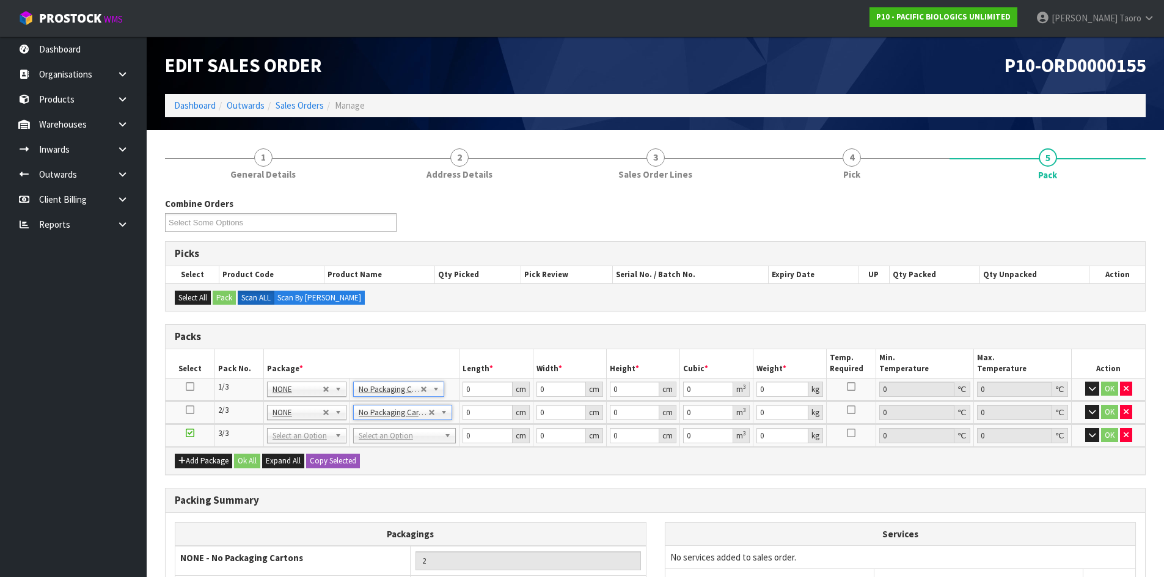
click at [415, 443] on td "No Packaging Cartons PLT GEN120 (1200 X 1000) PLT ONE WAY SKID CHEP HIRE PALLET…" at bounding box center [404, 436] width 110 height 23
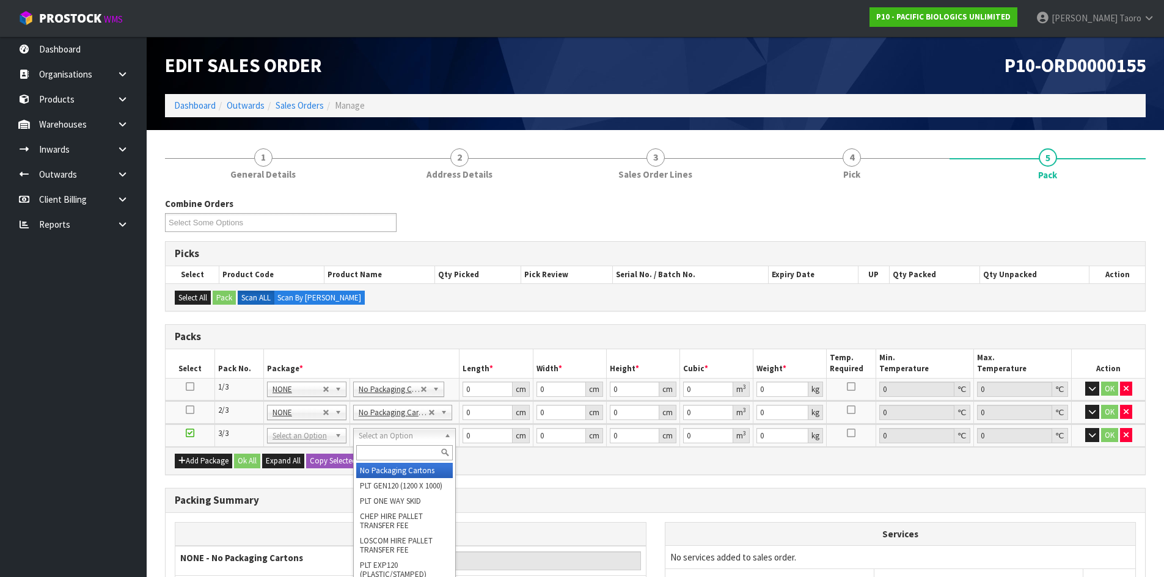
click at [422, 453] on input "text" at bounding box center [404, 452] width 97 height 15
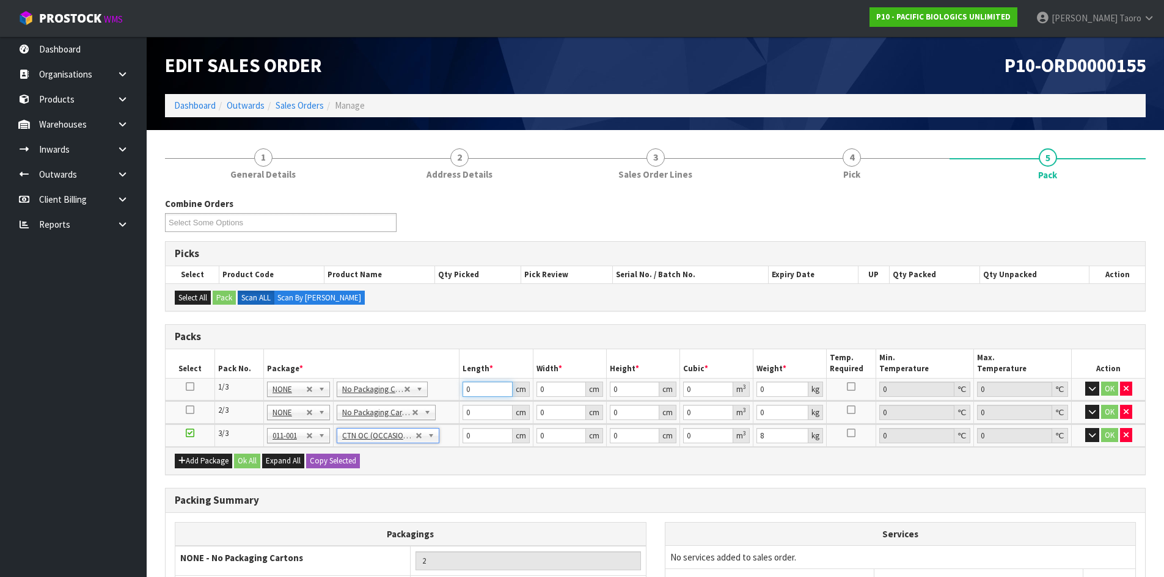
click at [483, 387] on input "0" at bounding box center [486, 389] width 49 height 15
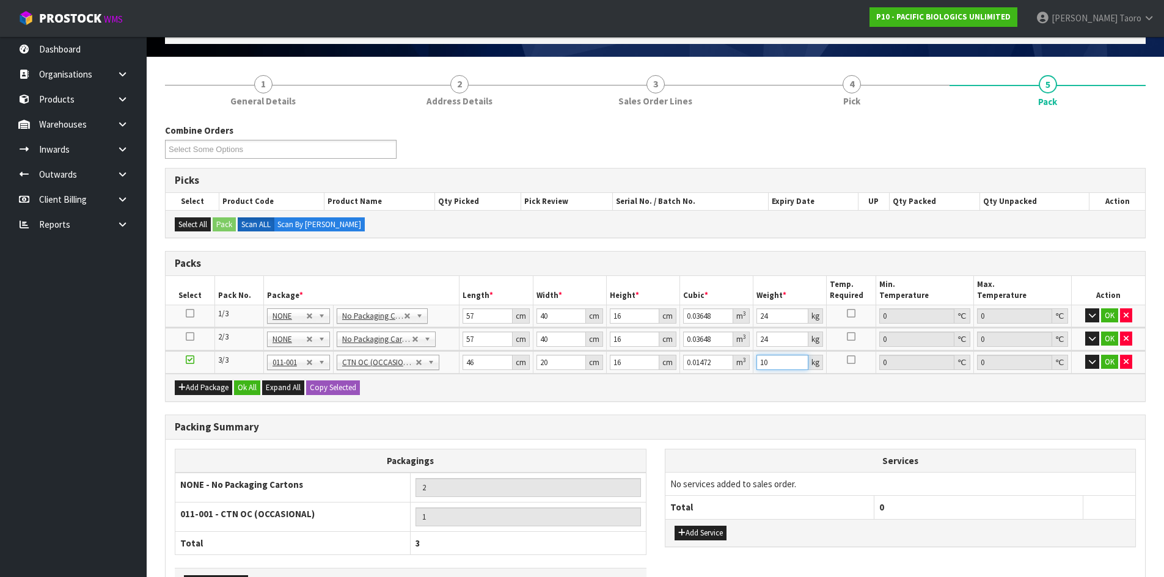
scroll to position [159, 0]
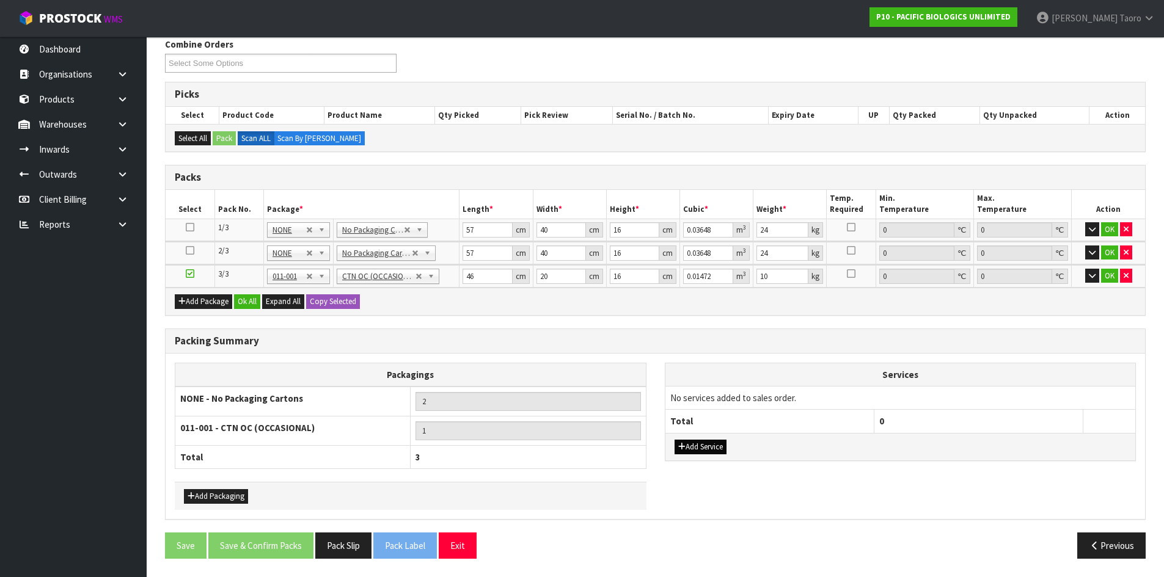
drag, startPoint x: 707, startPoint y: 456, endPoint x: 713, endPoint y: 443, distance: 13.9
click at [708, 456] on div "Add Service" at bounding box center [900, 446] width 470 height 27
click at [717, 445] on button "Add Service" at bounding box center [700, 447] width 52 height 15
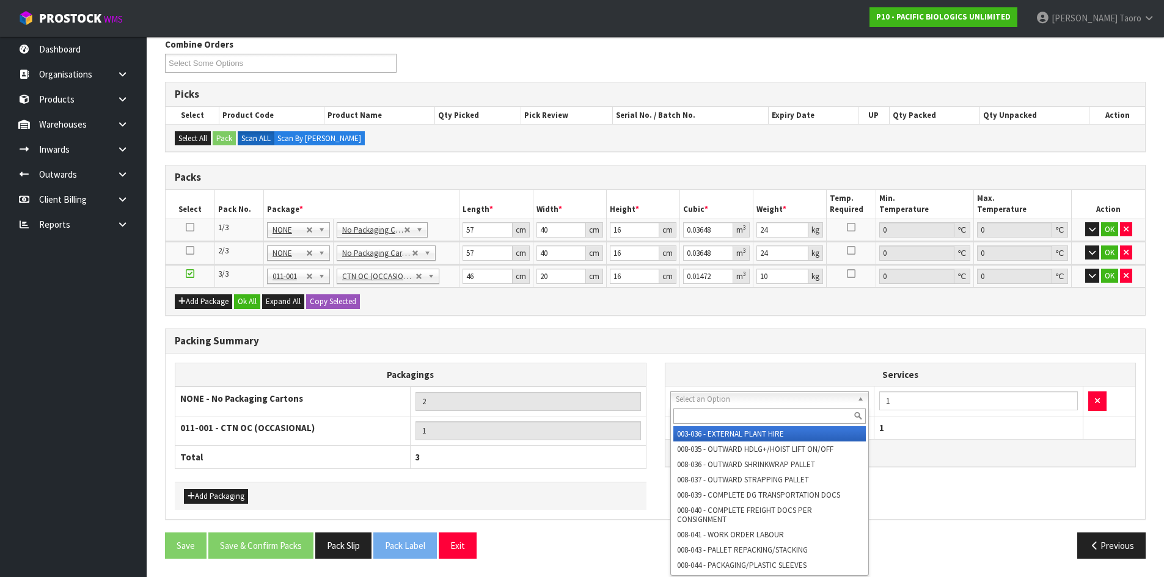
click at [731, 411] on input "text" at bounding box center [769, 416] width 193 height 15
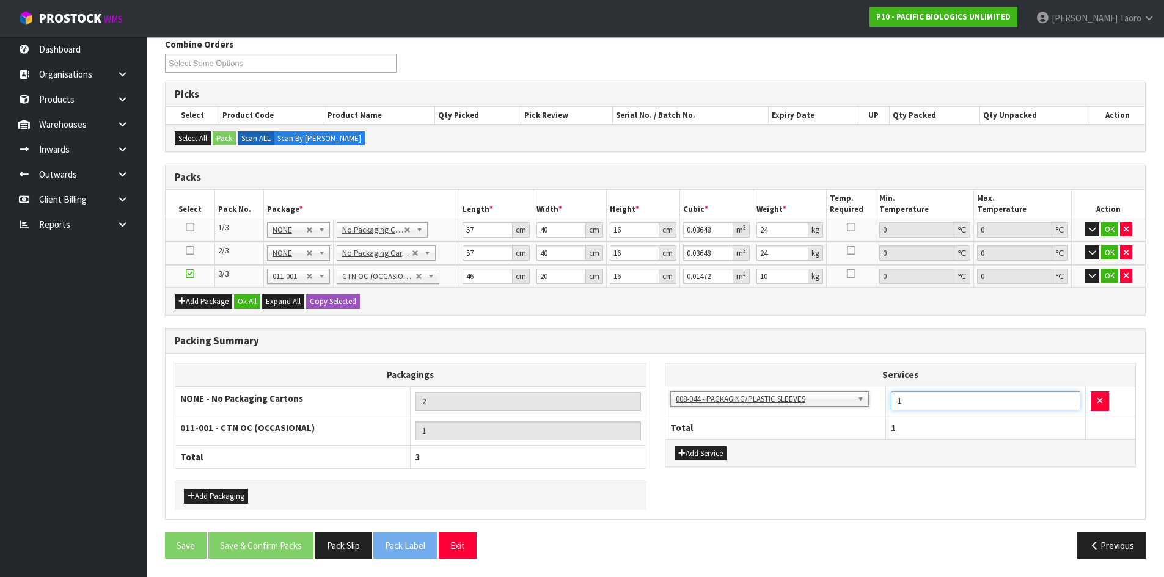
drag, startPoint x: 928, startPoint y: 394, endPoint x: 880, endPoint y: 401, distance: 48.8
click at [880, 401] on tr "003-036 - EXTERNAL PLANT HIRE 008-035 - OUTWARD HDLG+/HOIST LIFT ON/OFF 008-036…" at bounding box center [900, 402] width 470 height 30
click at [253, 298] on button "Ok All" at bounding box center [247, 301] width 26 height 15
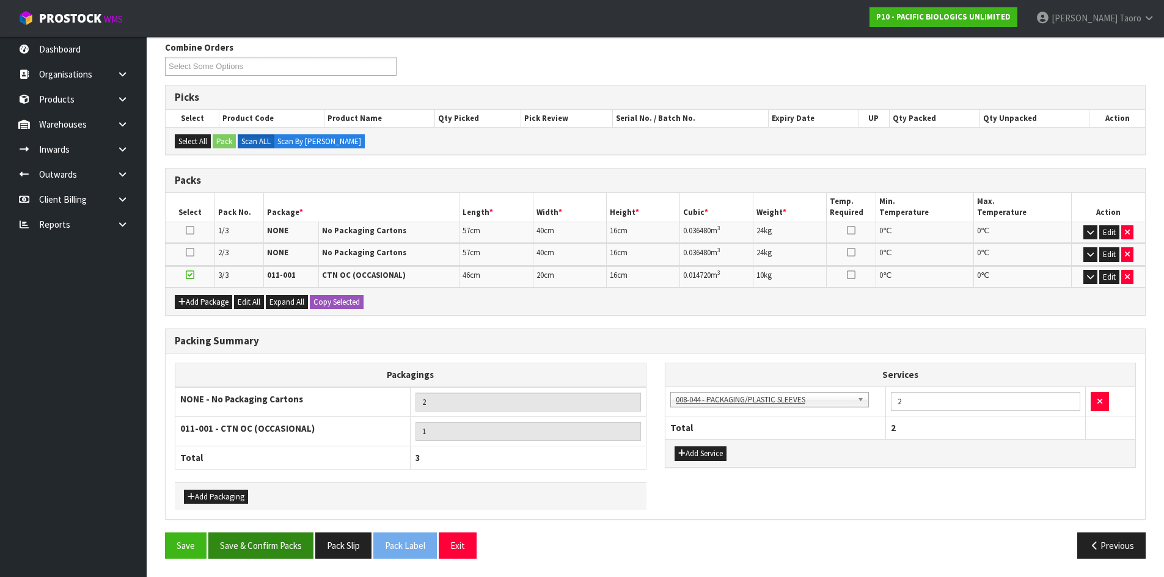
scroll to position [156, 0]
click at [265, 541] on button "Save & Confirm Packs" at bounding box center [260, 546] width 105 height 26
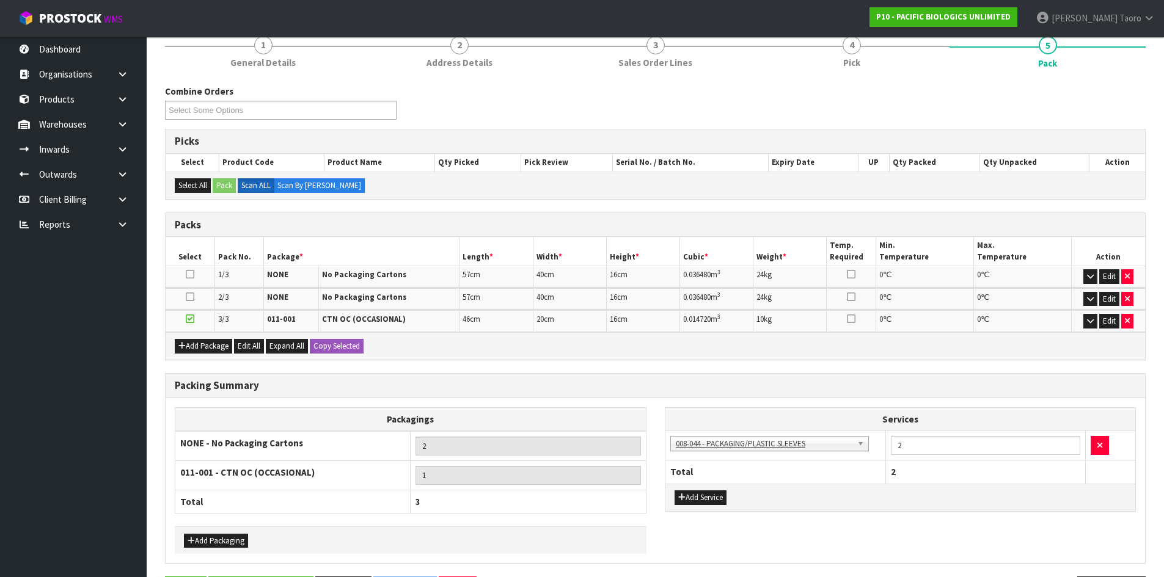
scroll to position [0, 0]
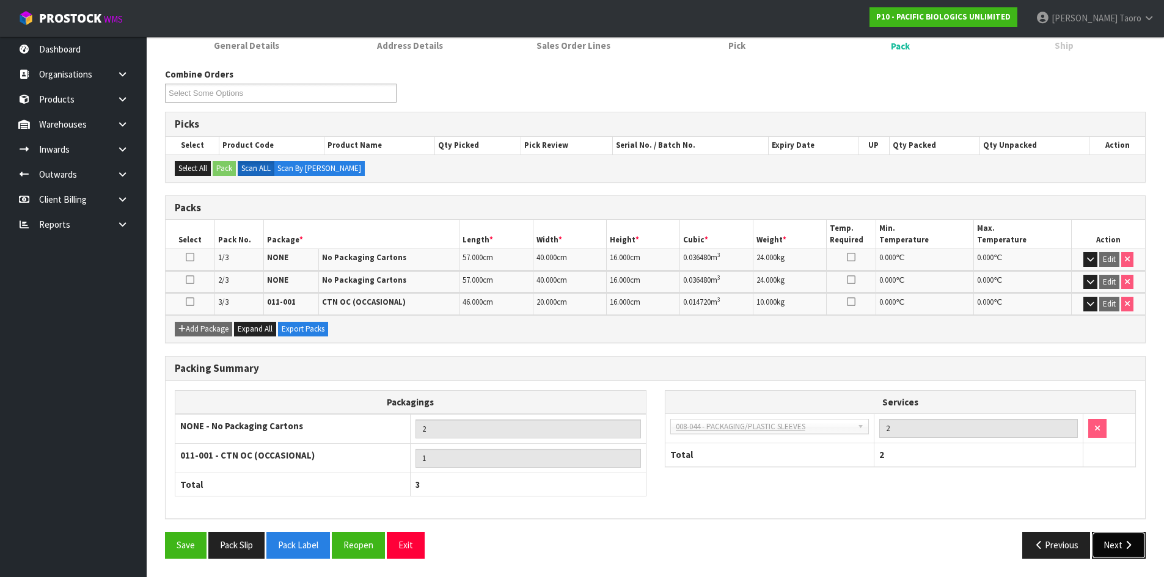
click at [1112, 546] on button "Next" at bounding box center [1119, 545] width 54 height 26
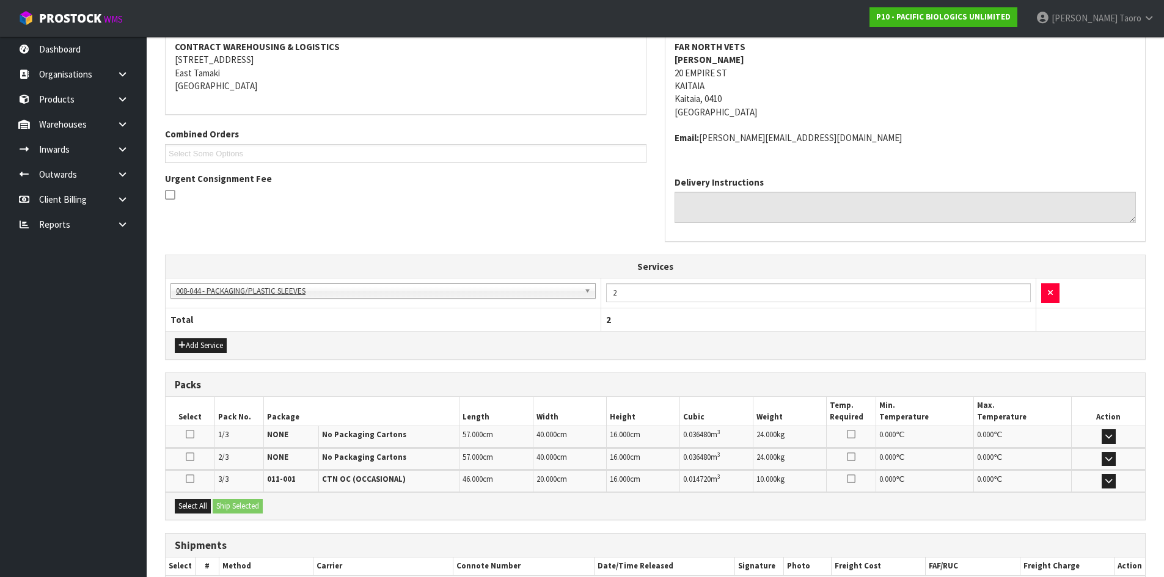
scroll to position [310, 0]
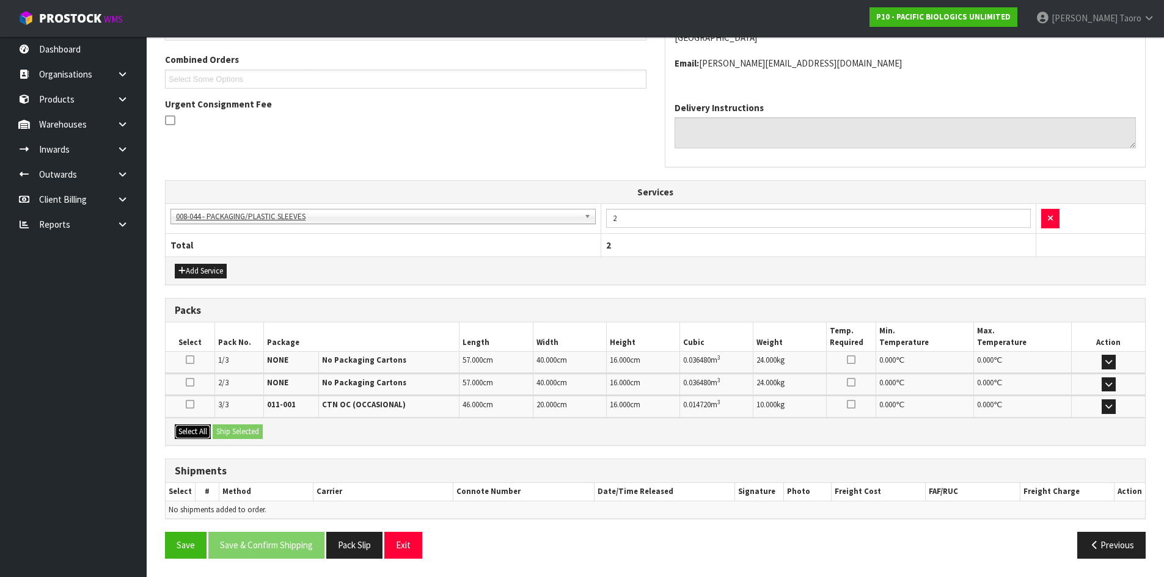
click at [205, 435] on button "Select All" at bounding box center [193, 432] width 36 height 15
click at [225, 434] on button "Ship Selected" at bounding box center [238, 432] width 50 height 15
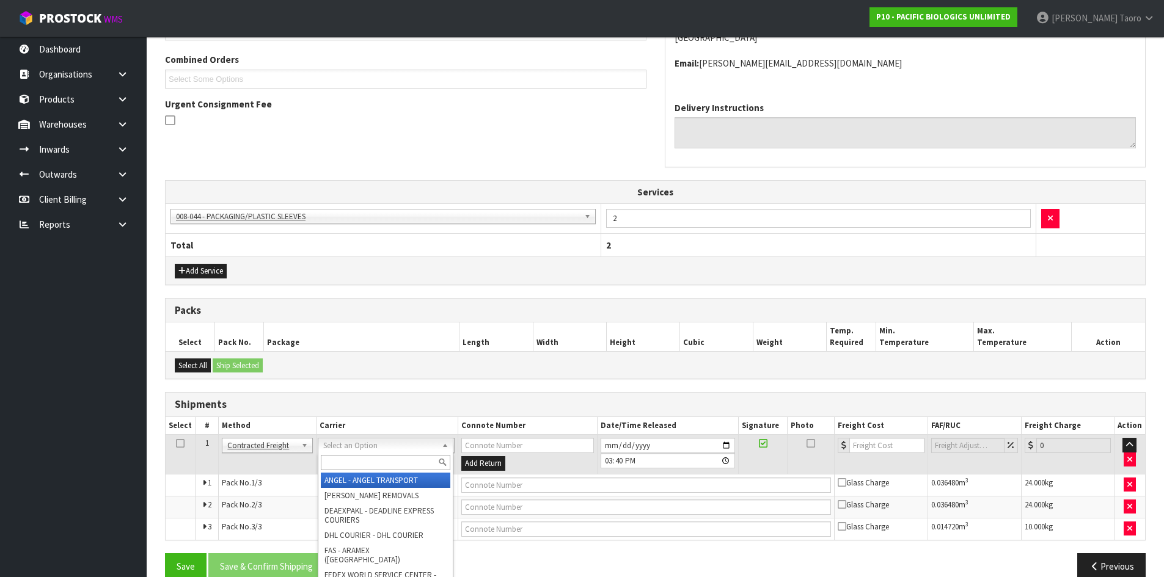
drag, startPoint x: 341, startPoint y: 447, endPoint x: 344, endPoint y: 456, distance: 9.1
click at [344, 456] on input "text" at bounding box center [385, 462] width 129 height 15
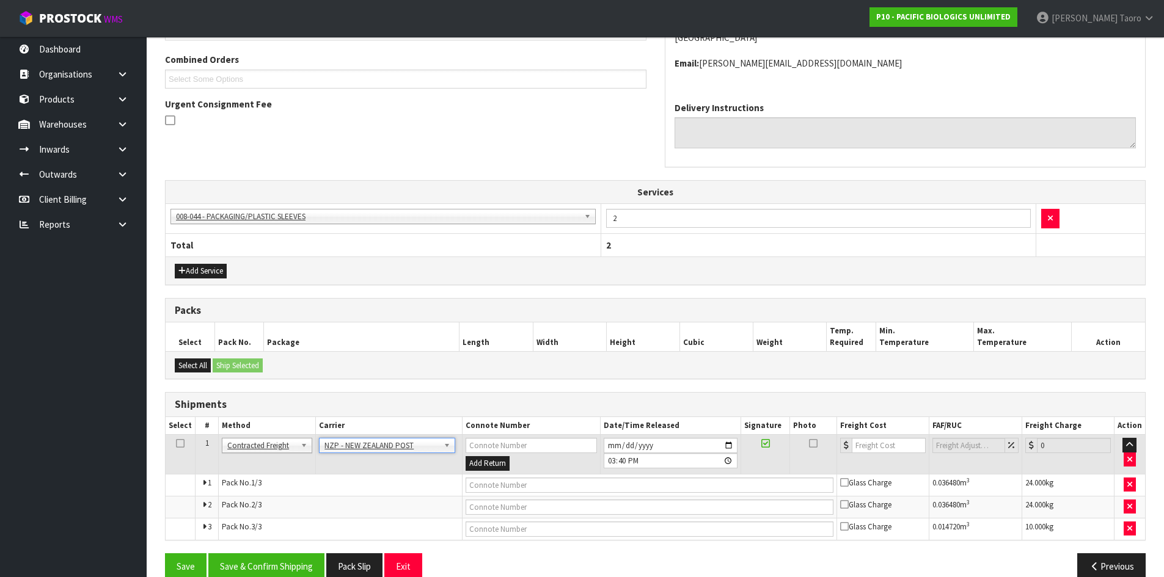
scroll to position [330, 0]
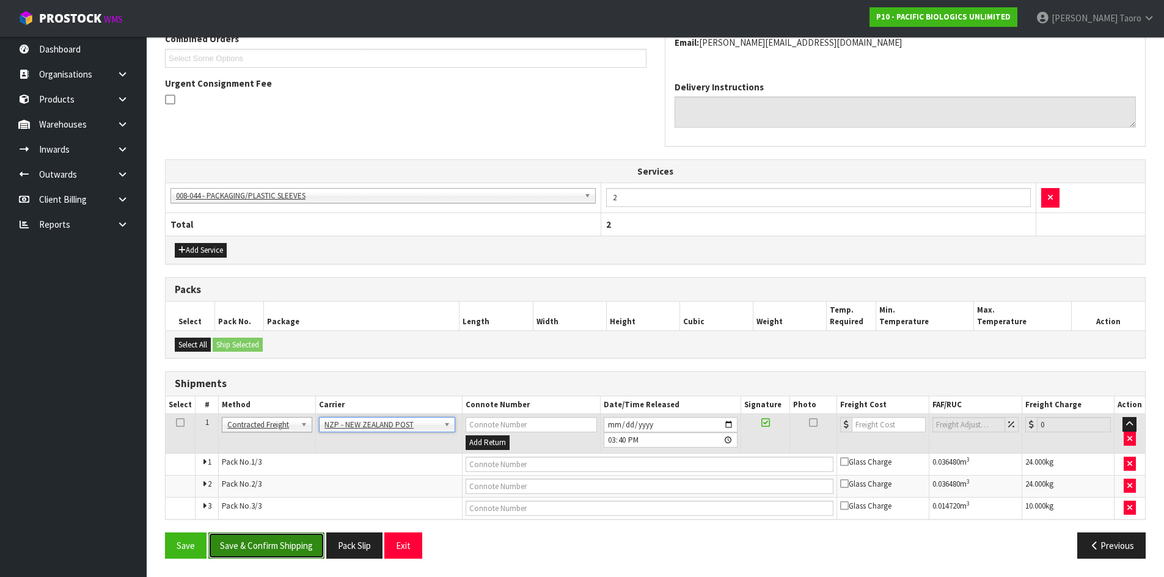
drag, startPoint x: 291, startPoint y: 552, endPoint x: 281, endPoint y: 559, distance: 12.4
click at [292, 553] on button "Save & Confirm Shipping" at bounding box center [266, 546] width 116 height 26
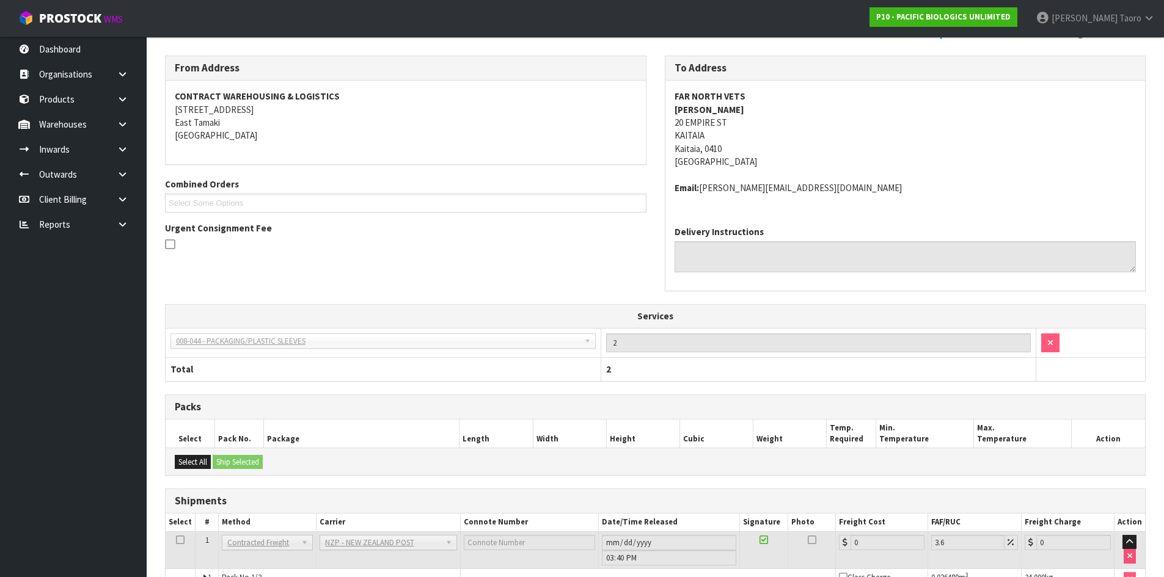
scroll to position [312, 0]
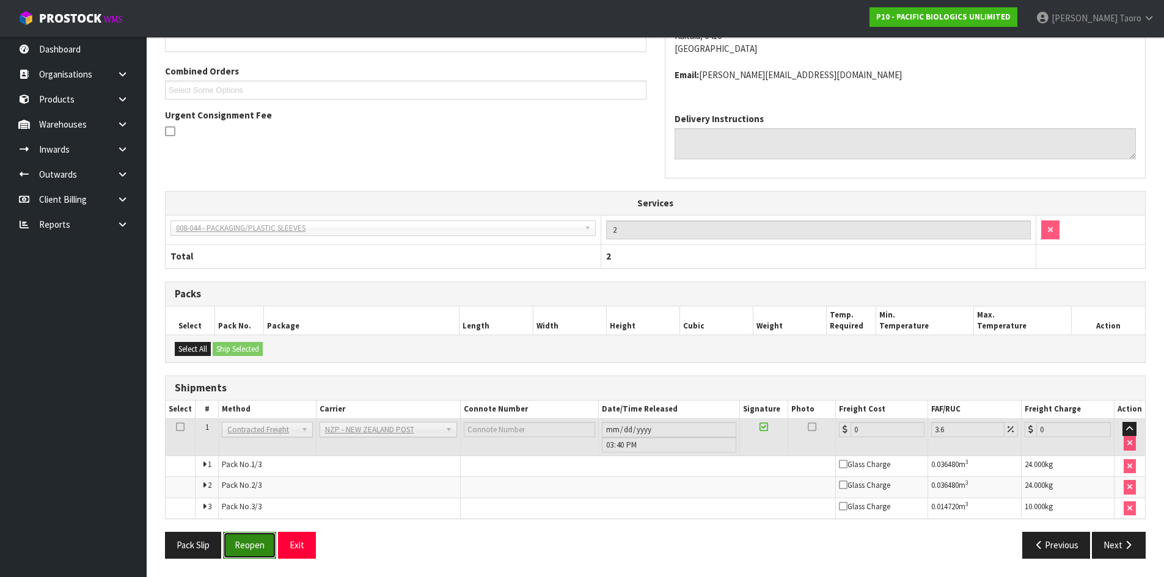
click at [263, 541] on button "Reopen" at bounding box center [249, 545] width 53 height 26
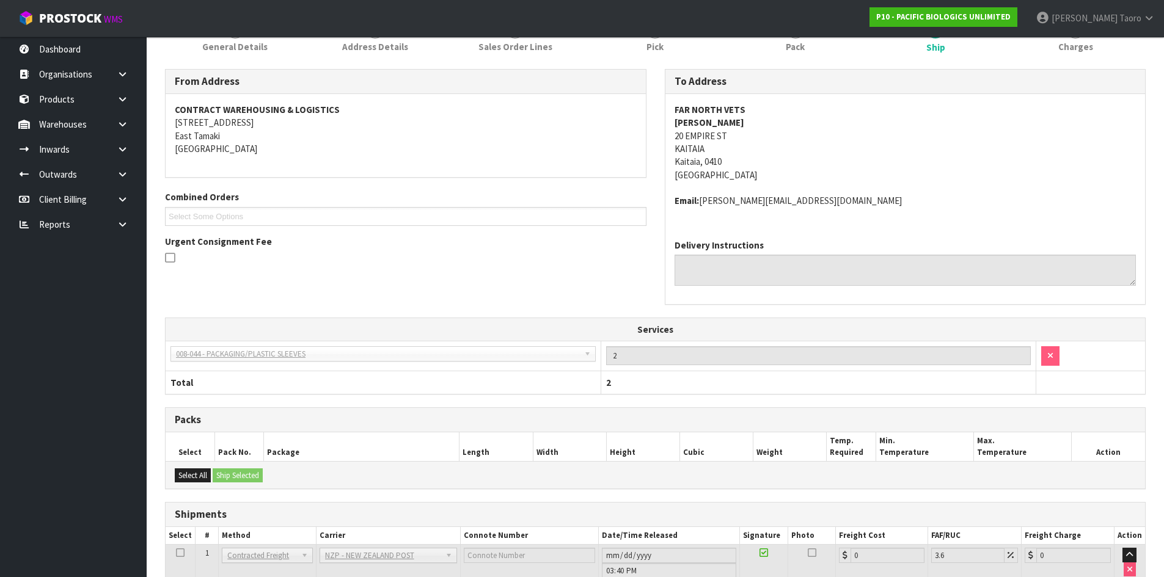
scroll to position [298, 0]
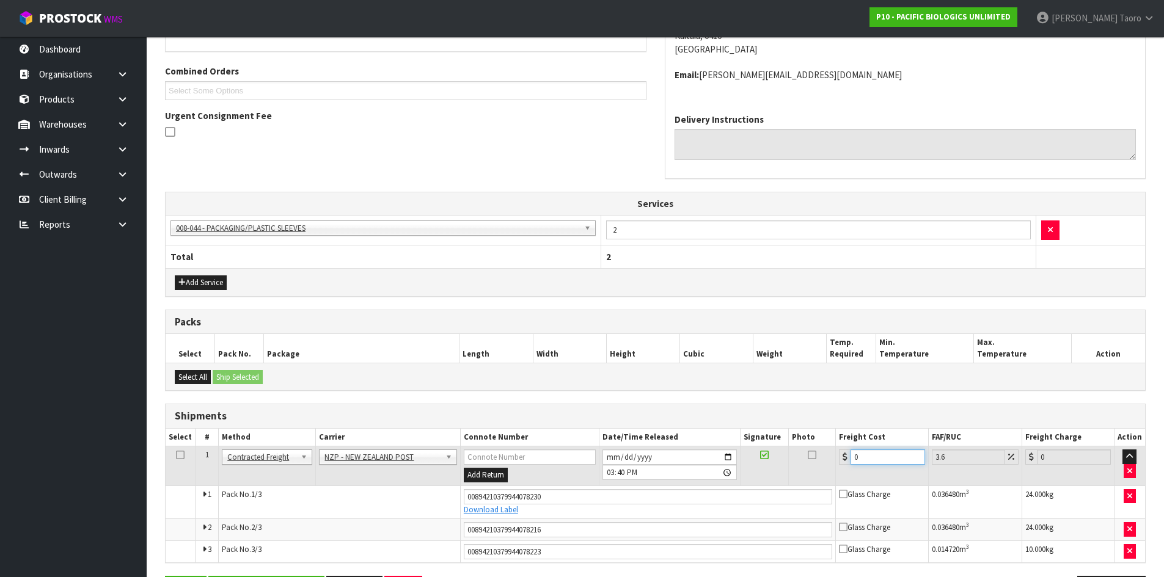
click at [880, 453] on input "0" at bounding box center [887, 457] width 74 height 15
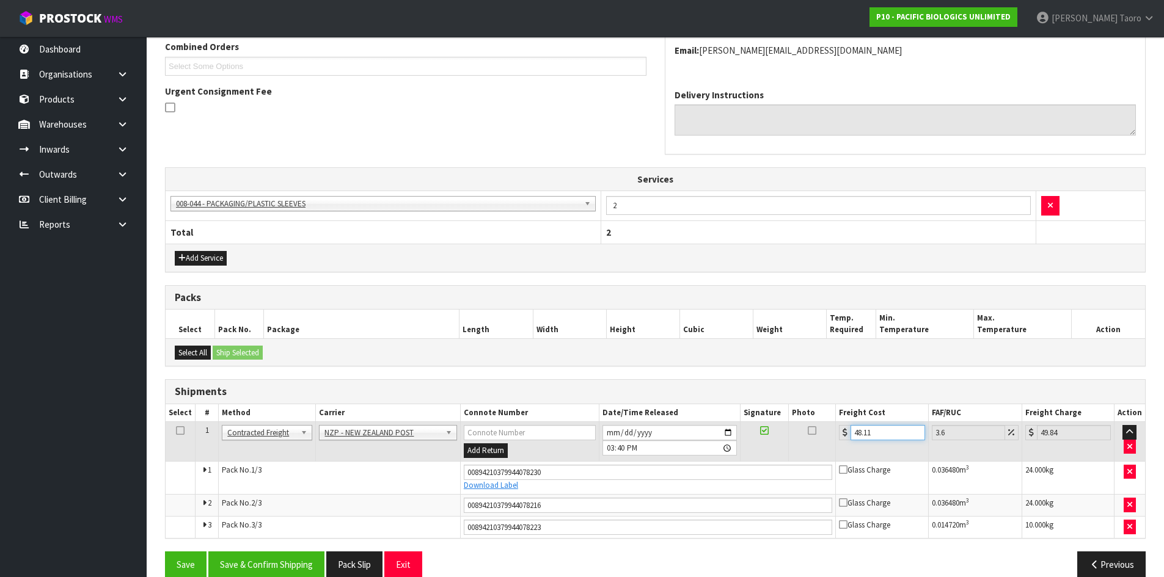
scroll to position [342, 0]
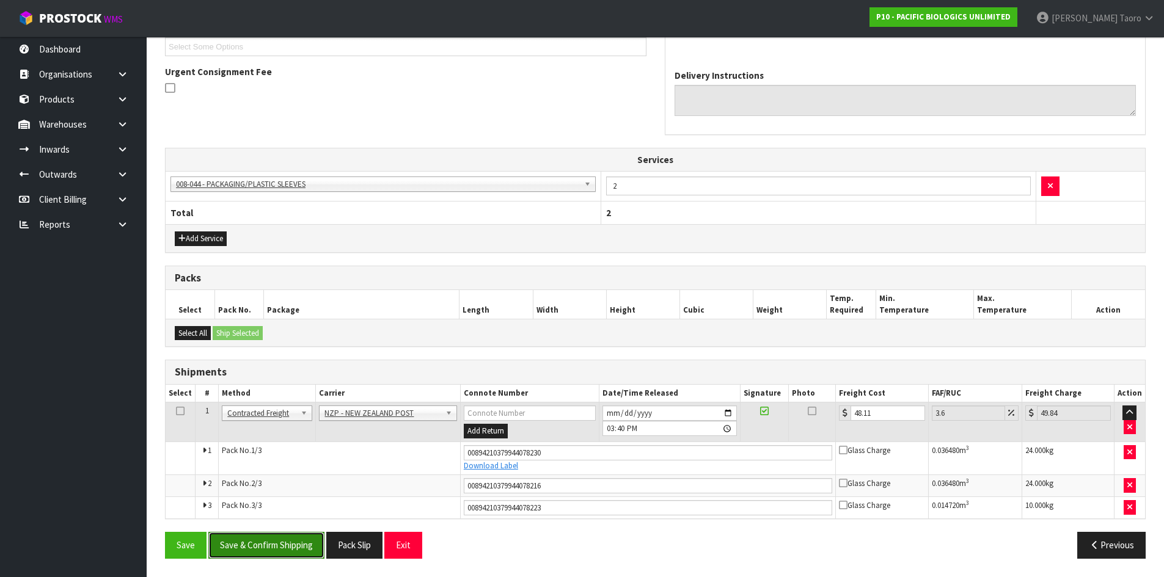
click at [271, 542] on button "Save & Confirm Shipping" at bounding box center [266, 545] width 116 height 26
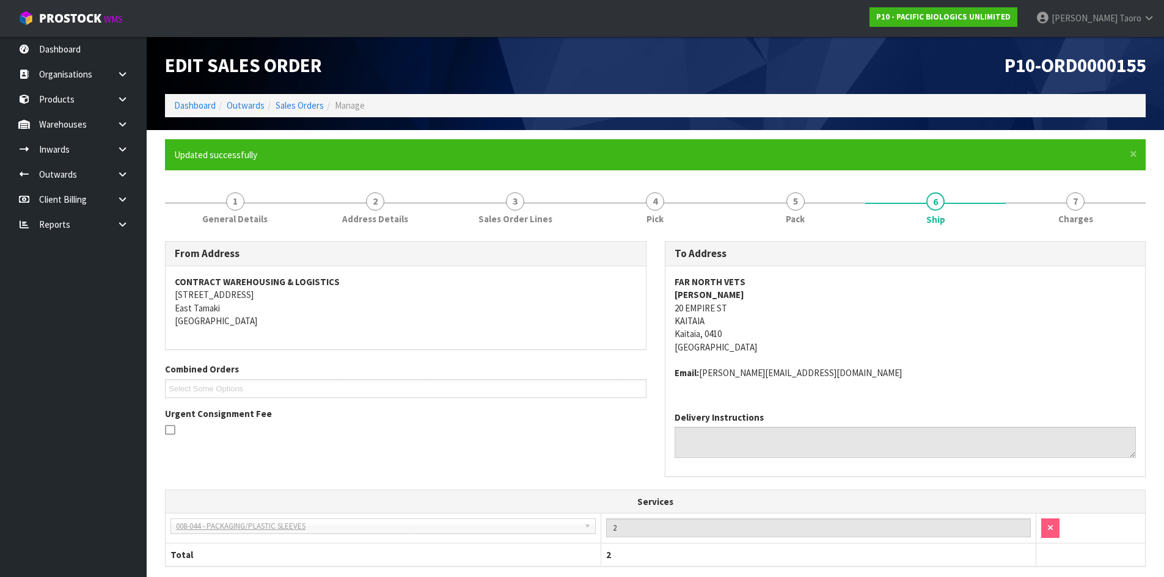
drag, startPoint x: 131, startPoint y: 85, endPoint x: 486, endPoint y: 441, distance: 502.8
click at [486, 441] on div "From Address CONTRACT WAREHOUSING & LOGISTICS 17 Allens Road East Tamaki Auckla…" at bounding box center [406, 344] width 500 height 206
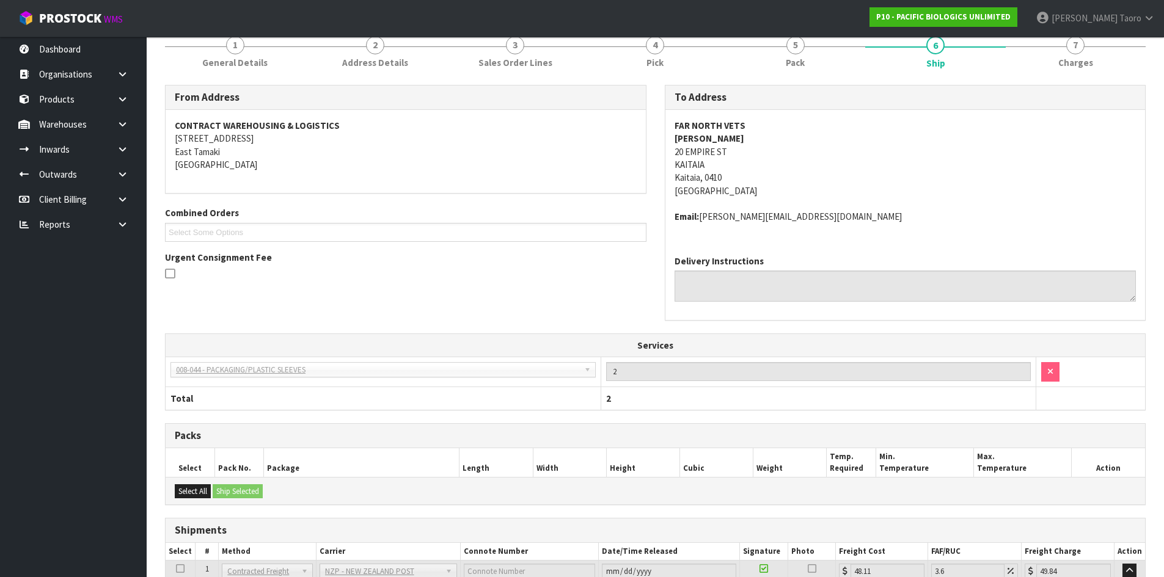
scroll to position [306, 0]
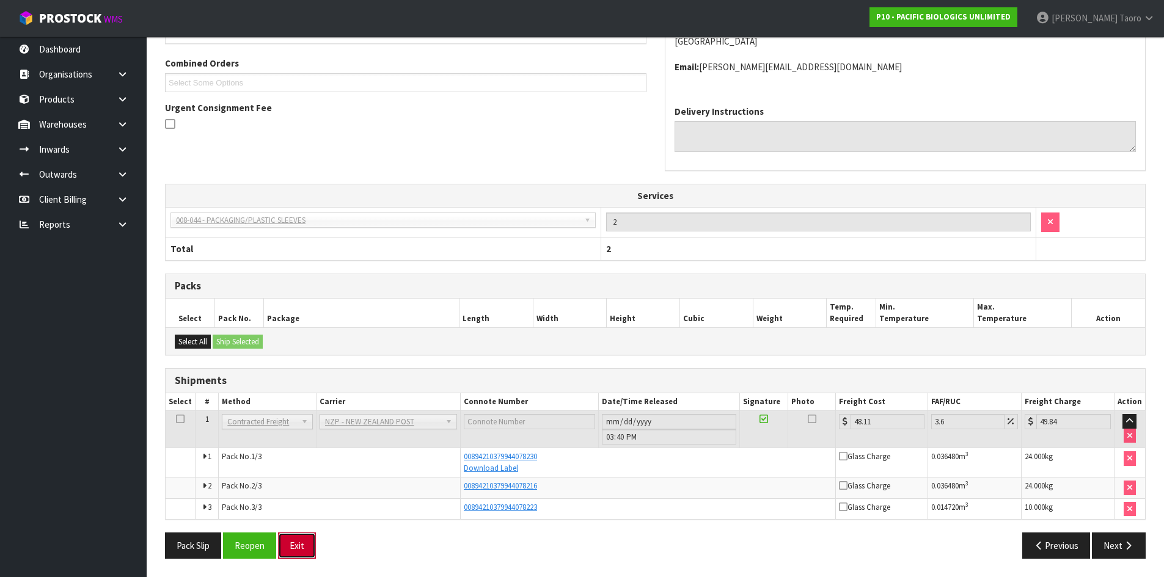
click at [308, 543] on button "Exit" at bounding box center [297, 546] width 38 height 26
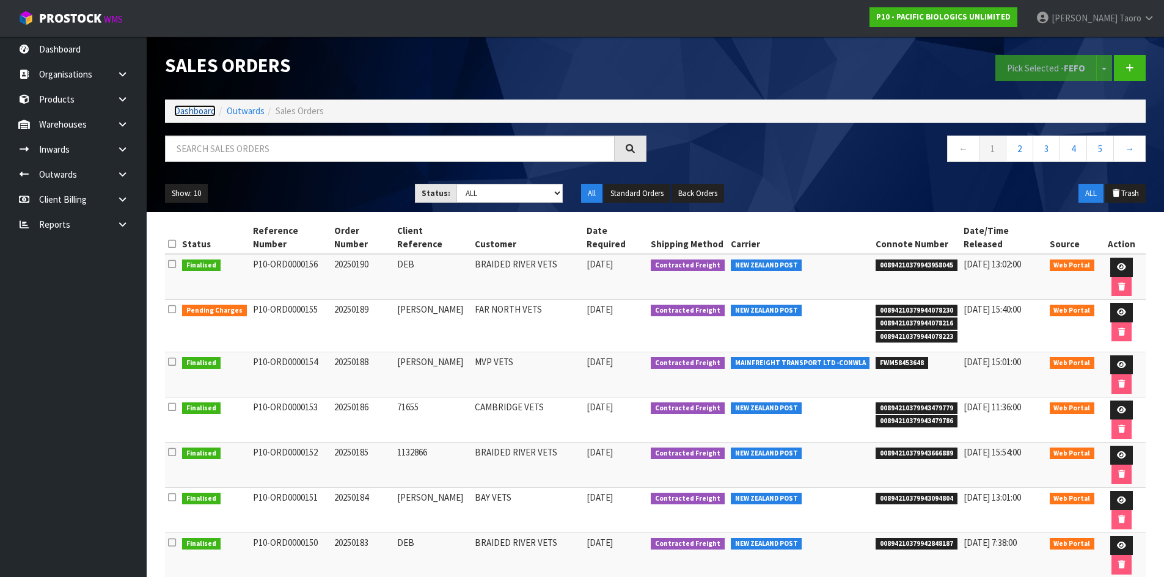
click at [183, 112] on link "Dashboard" at bounding box center [195, 111] width 42 height 12
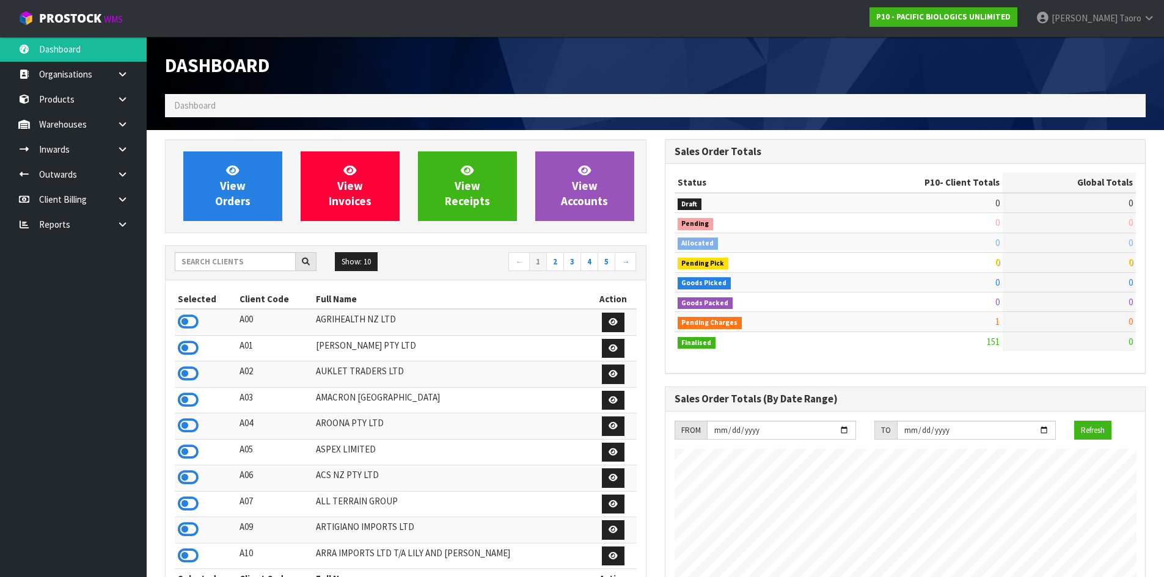
scroll to position [807, 499]
click at [258, 261] on input "text" at bounding box center [235, 261] width 121 height 19
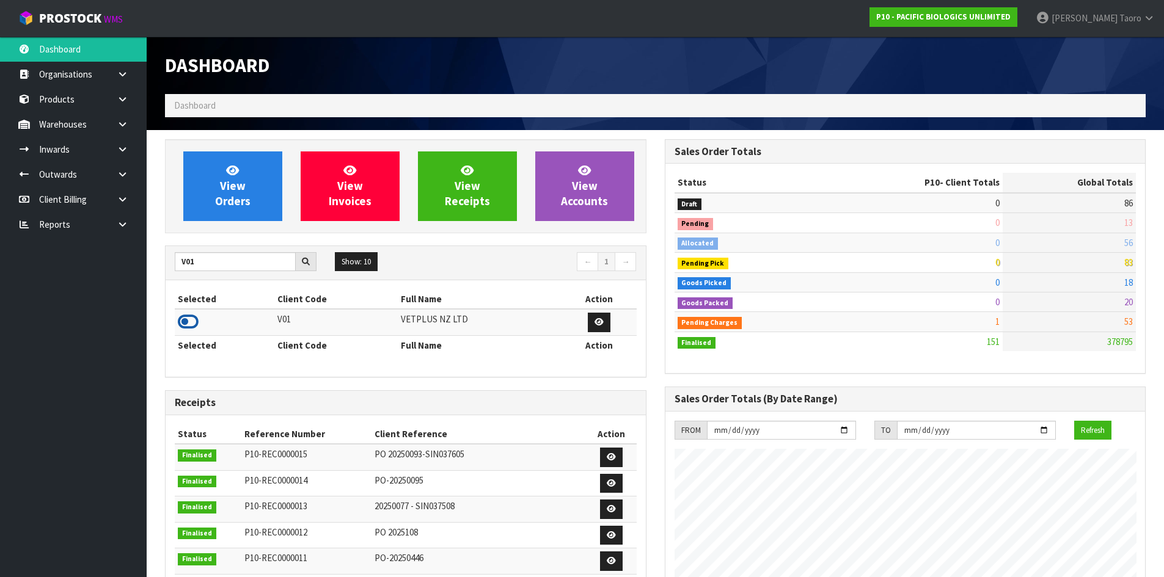
click at [191, 319] on icon at bounding box center [188, 322] width 21 height 18
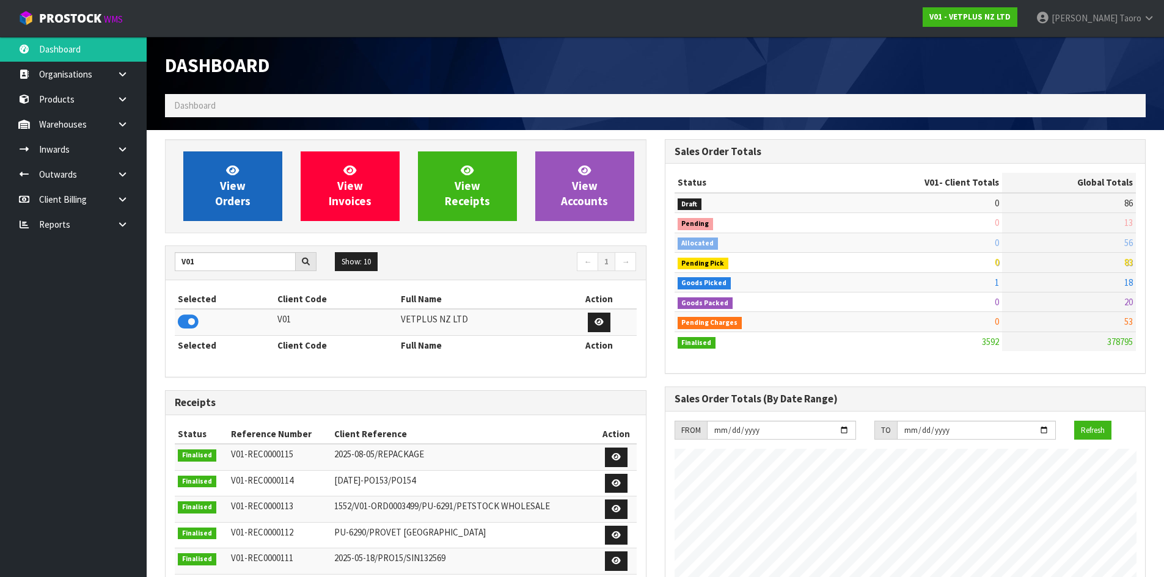
scroll to position [925, 499]
click at [232, 181] on span "View Orders" at bounding box center [232, 186] width 35 height 46
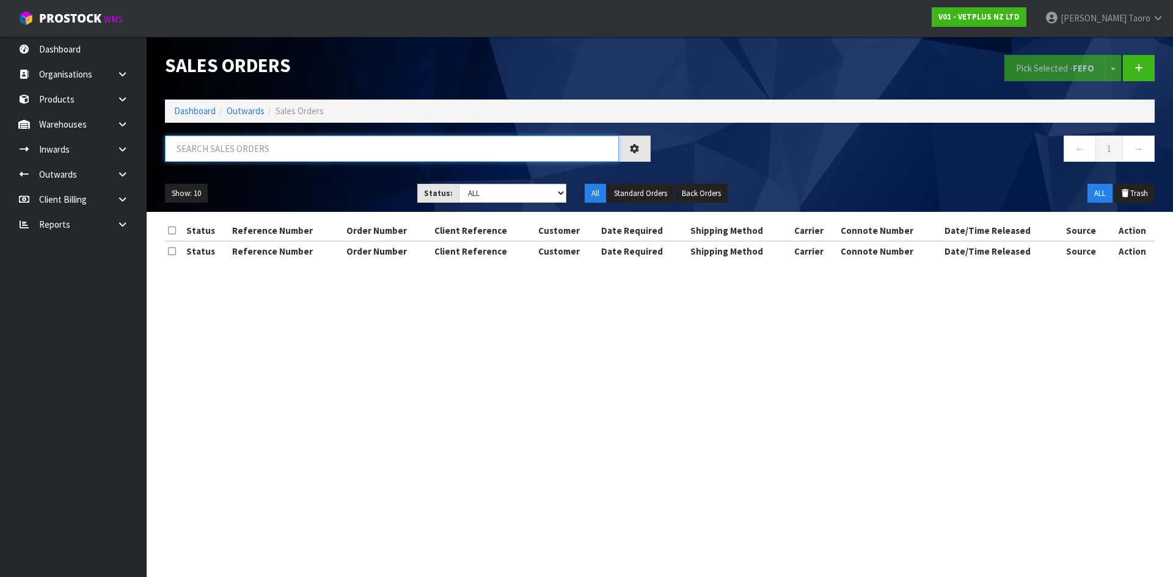
click at [239, 148] on input "text" at bounding box center [392, 149] width 454 height 26
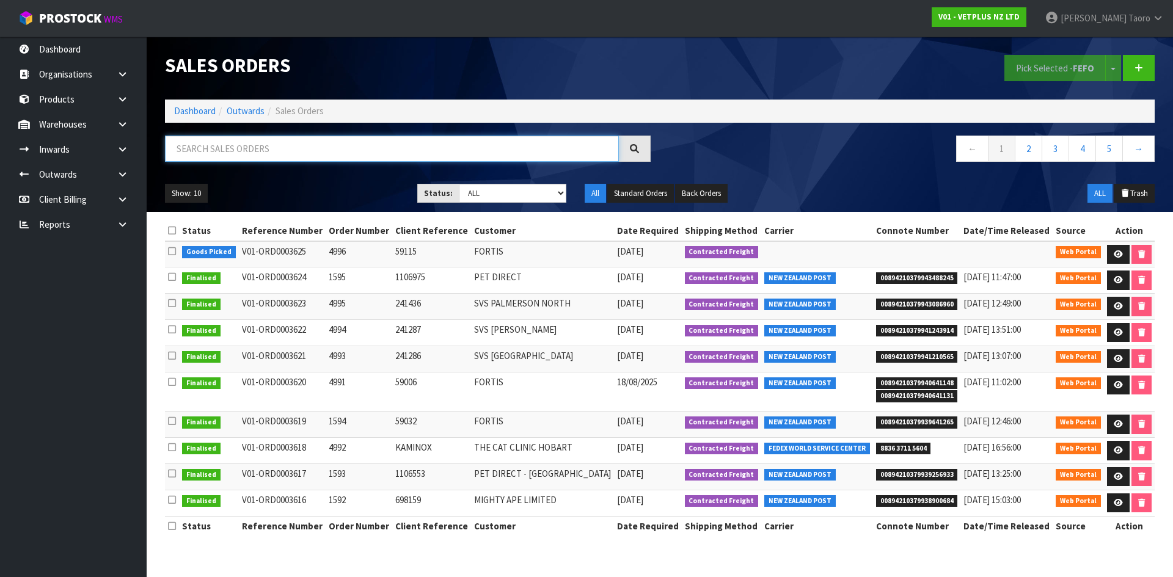
click at [561, 148] on input "text" at bounding box center [392, 149] width 454 height 26
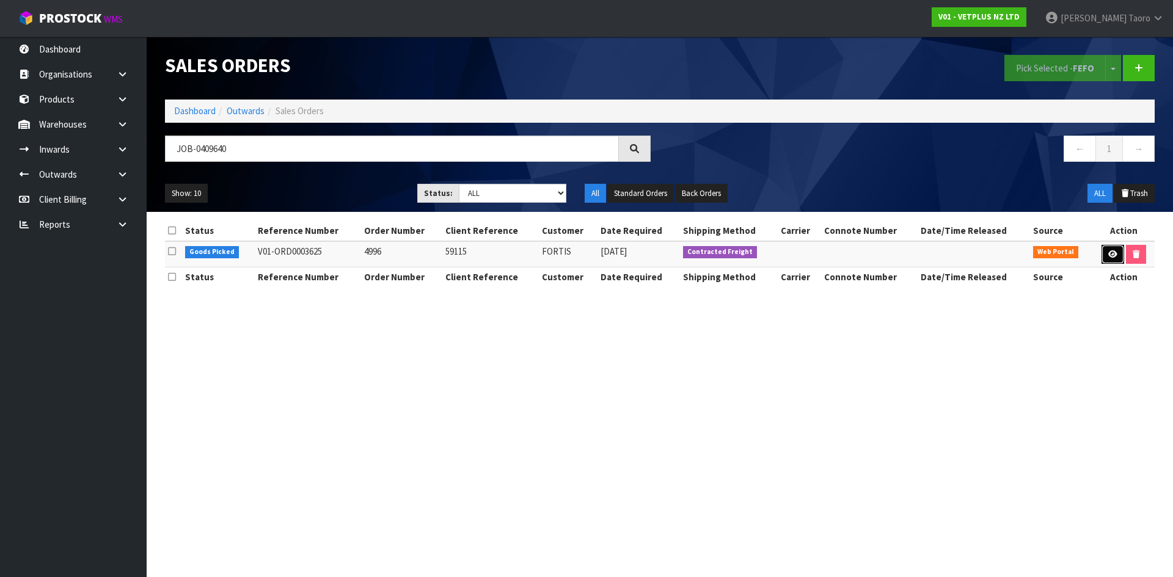
click at [1111, 257] on icon at bounding box center [1112, 254] width 9 height 8
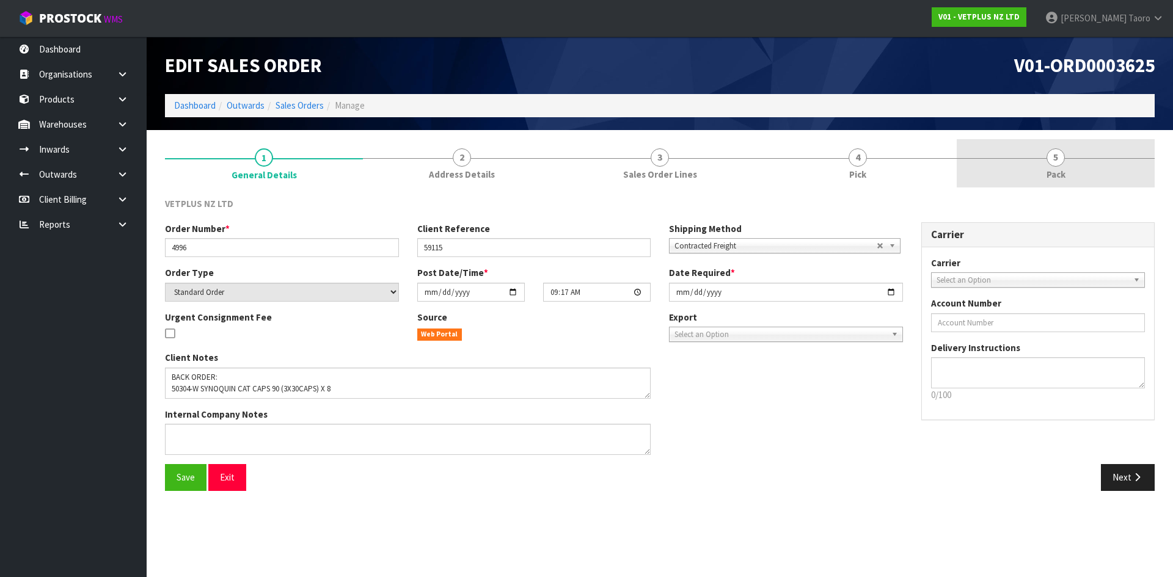
click at [1060, 179] on span "Pack" at bounding box center [1055, 174] width 19 height 13
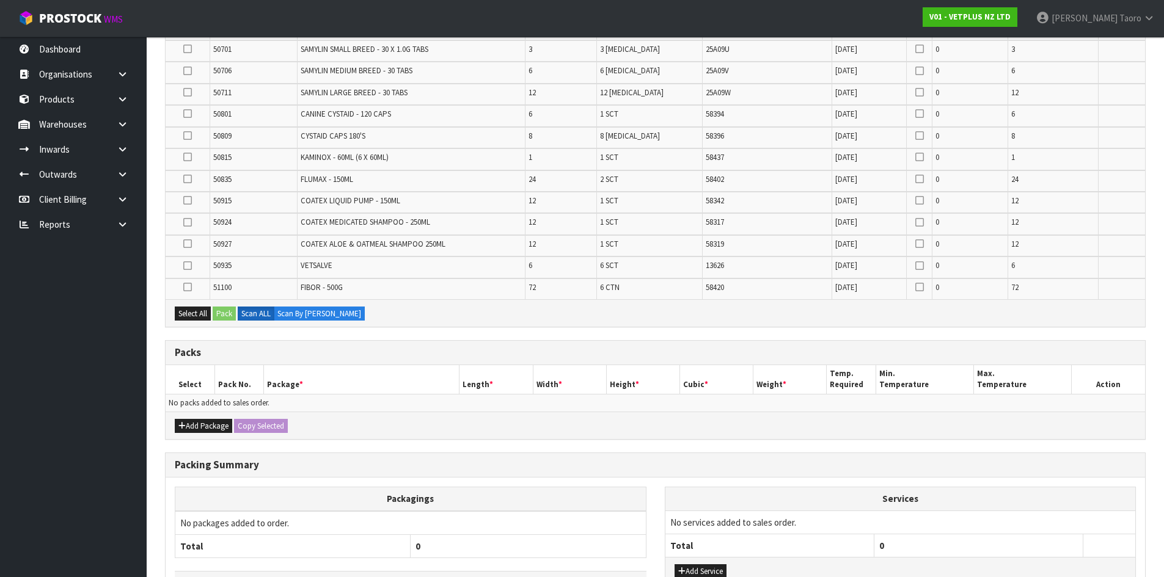
scroll to position [571, 0]
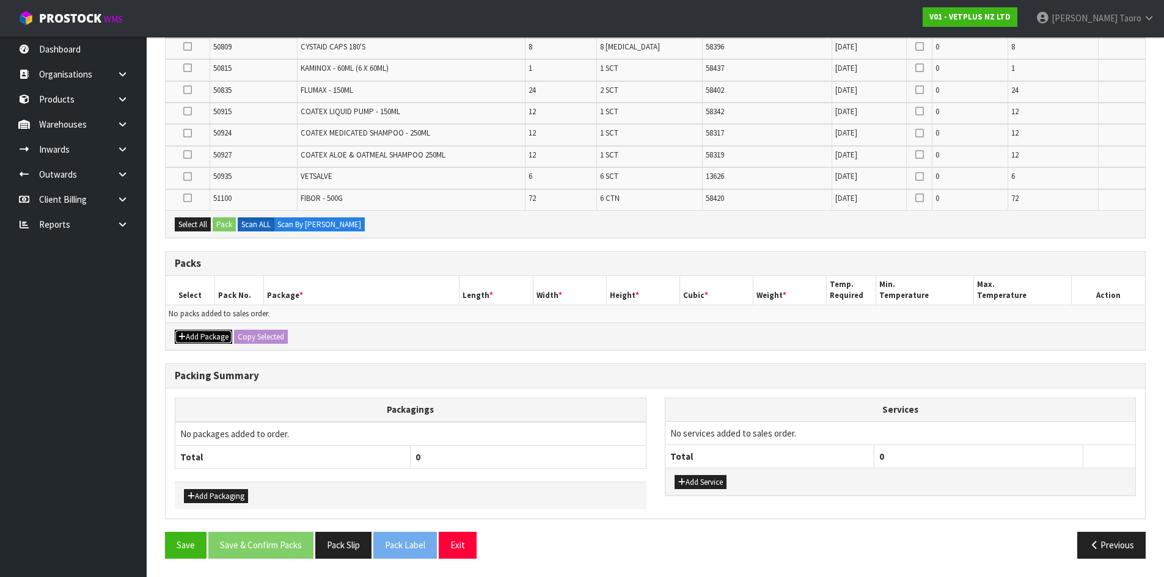
click at [182, 337] on icon "button" at bounding box center [181, 337] width 7 height 8
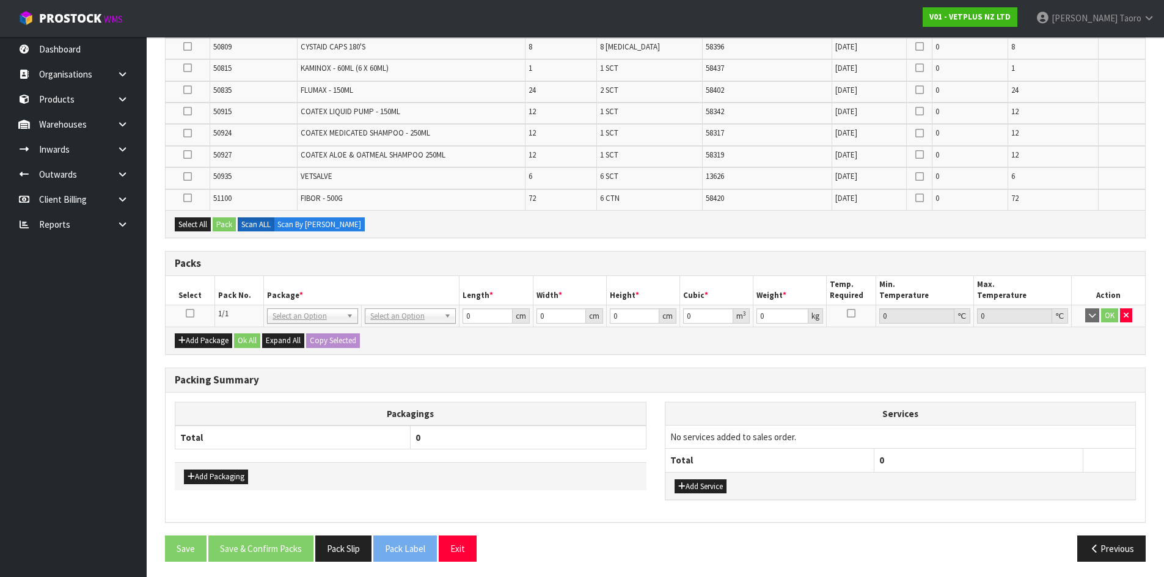
click at [187, 314] on icon at bounding box center [190, 313] width 9 height 1
click at [697, 254] on div "Packs" at bounding box center [655, 264] width 979 height 24
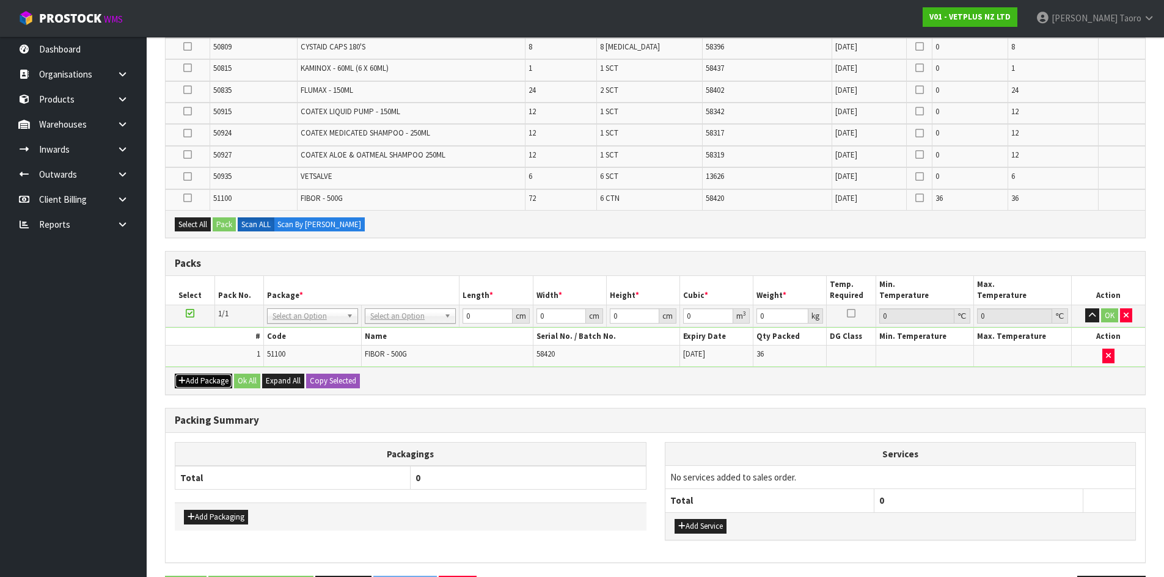
click at [200, 384] on button "Add Package" at bounding box center [203, 381] width 57 height 15
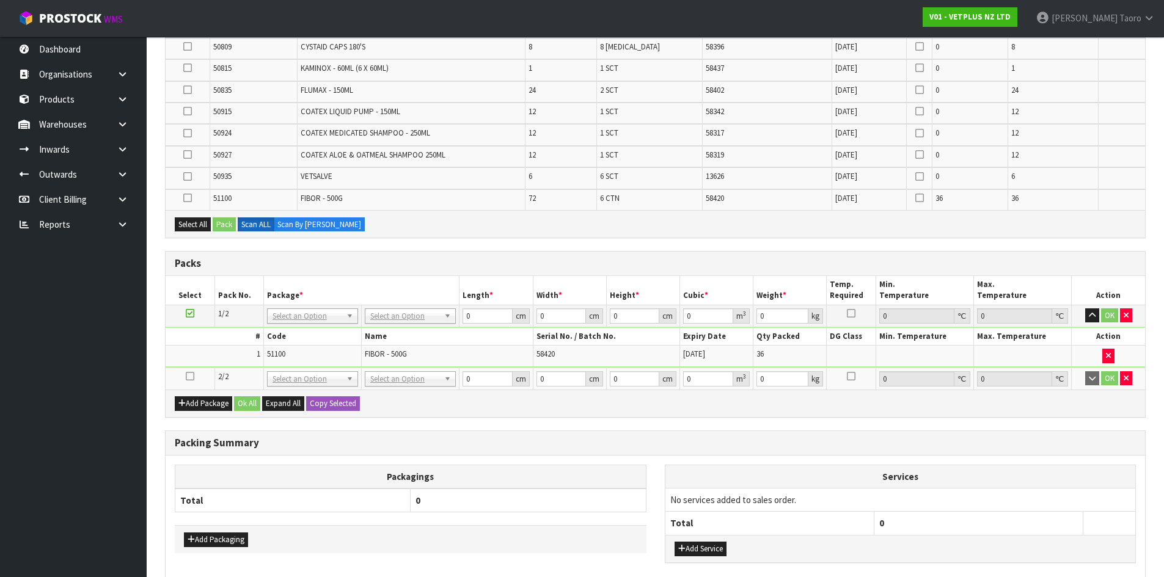
click at [191, 377] on icon at bounding box center [190, 376] width 9 height 1
click at [204, 360] on td "1" at bounding box center [215, 356] width 98 height 21
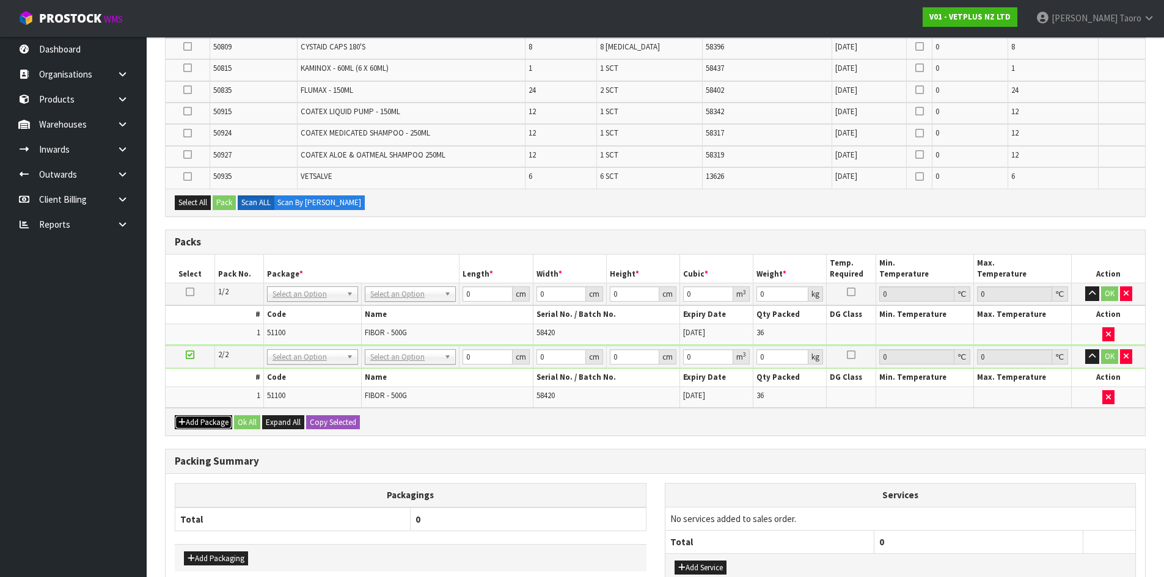
click at [190, 418] on button "Add Package" at bounding box center [203, 422] width 57 height 15
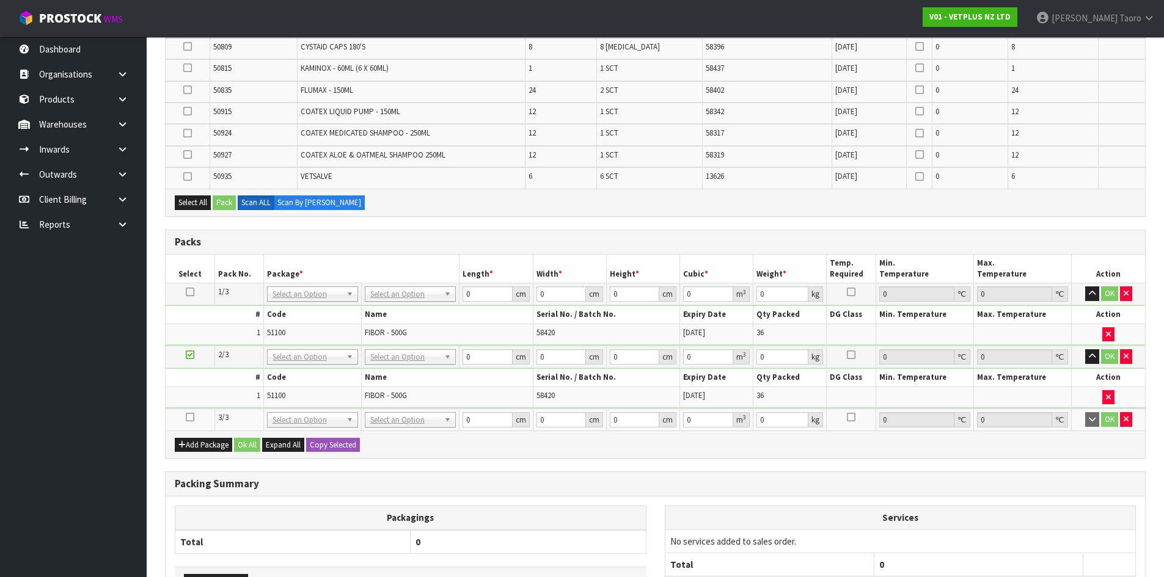
click at [189, 418] on icon at bounding box center [190, 417] width 9 height 1
click at [198, 401] on td "1" at bounding box center [215, 397] width 98 height 21
click at [471, 464] on div "Combine Orders V01-ORD0003625 Select Some Options Picks Select Product Code Pro…" at bounding box center [655, 150] width 980 height 1049
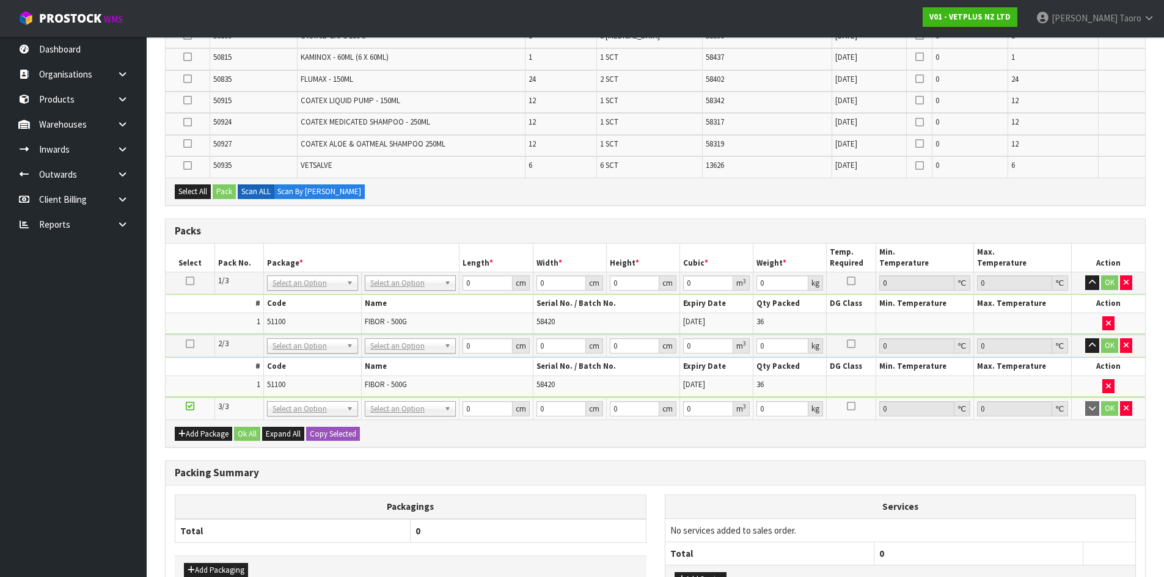
scroll to position [679, 0]
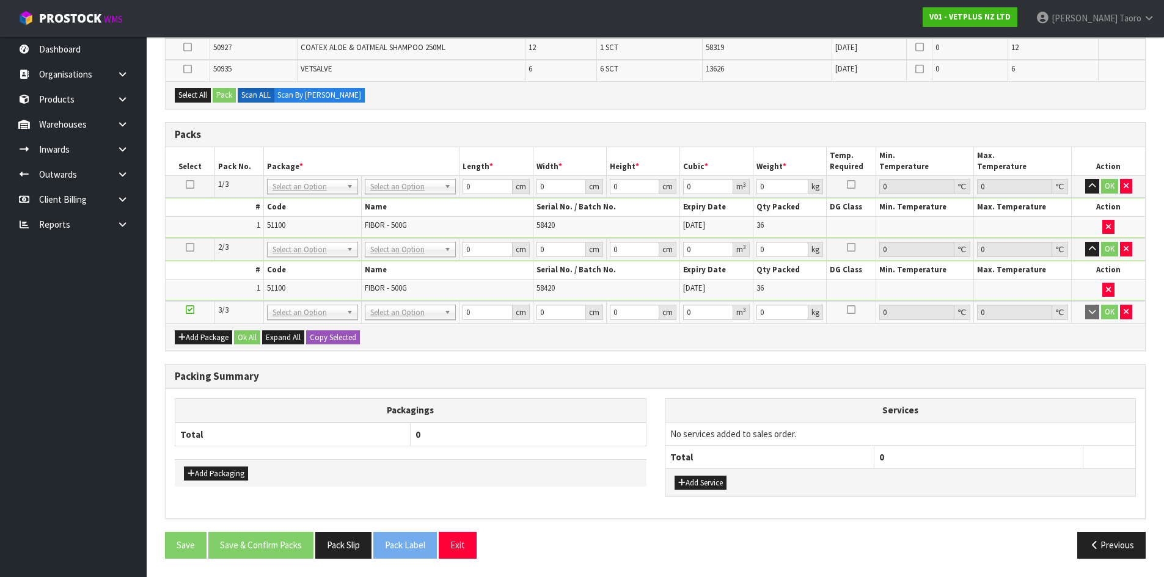
click at [510, 381] on h3 "Packing Summary" at bounding box center [655, 377] width 961 height 12
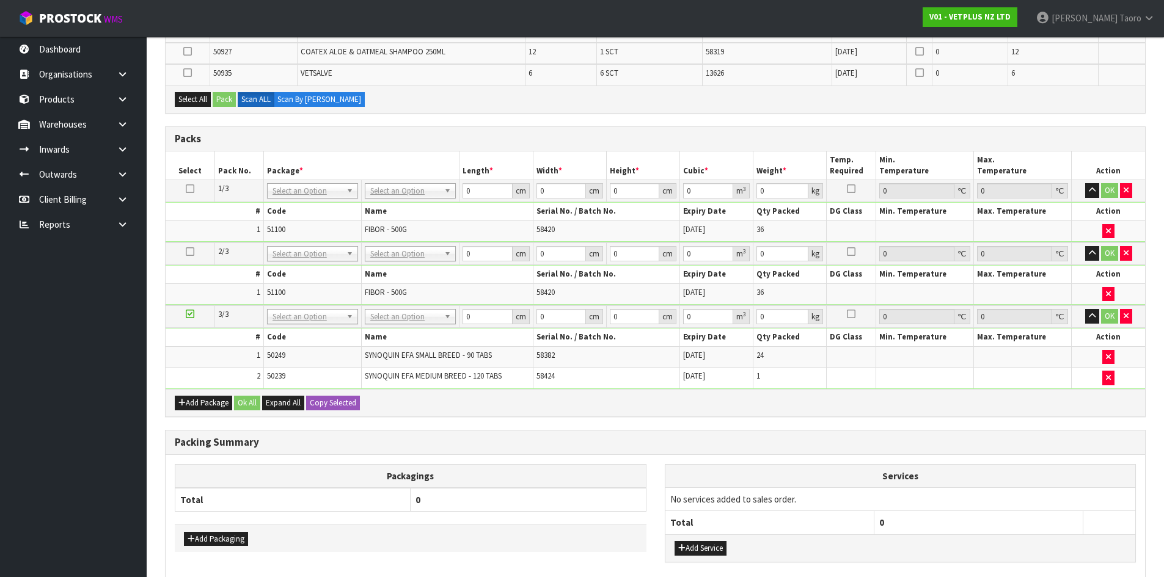
scroll to position [0, 0]
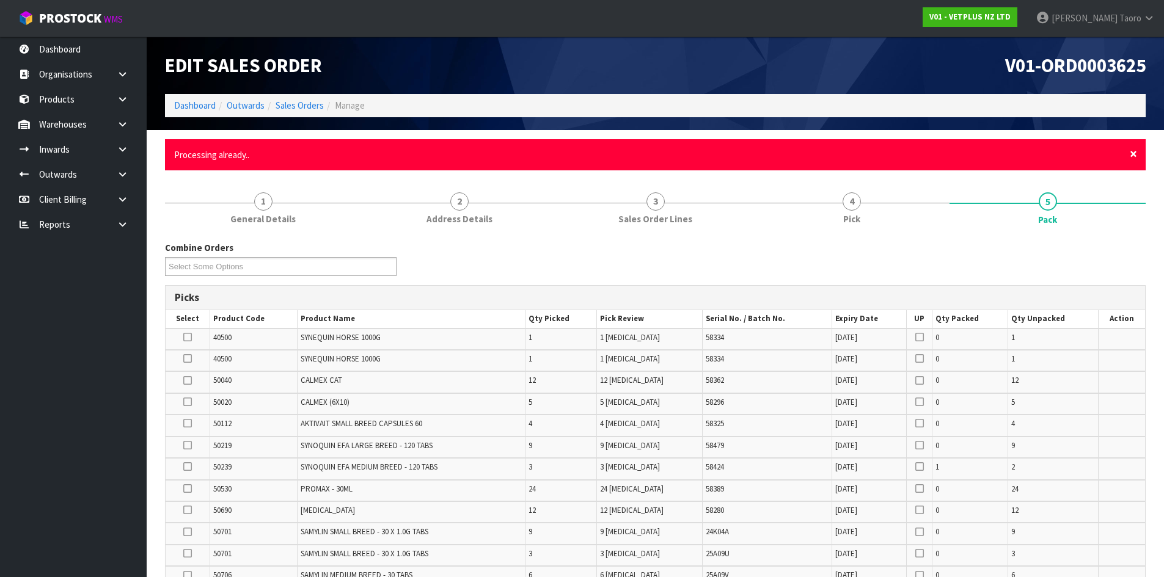
click at [1132, 150] on span "×" at bounding box center [1132, 153] width 7 height 17
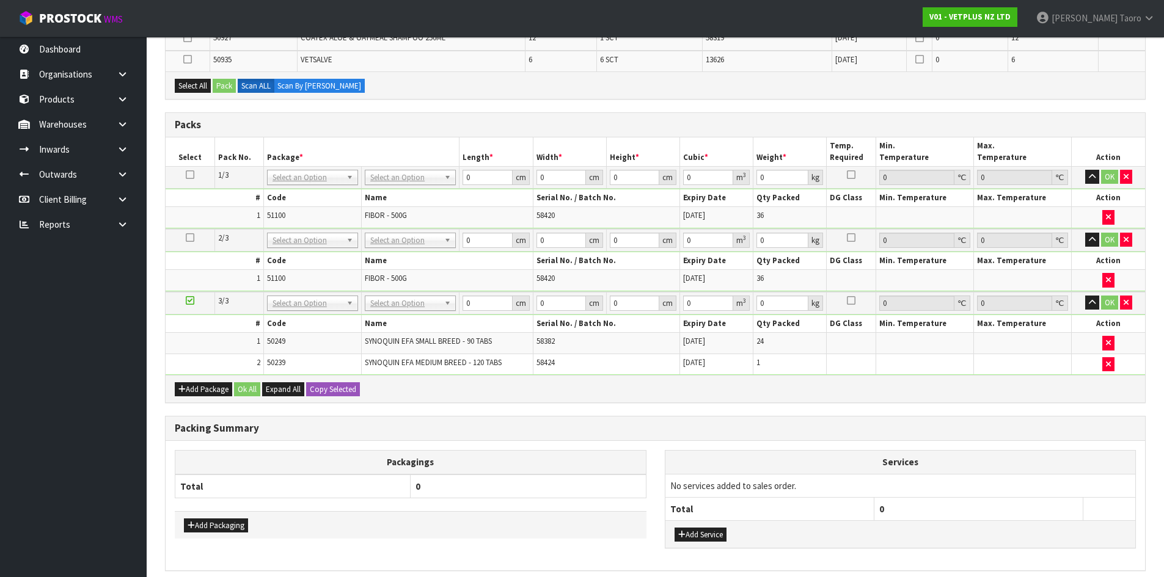
scroll to position [718, 0]
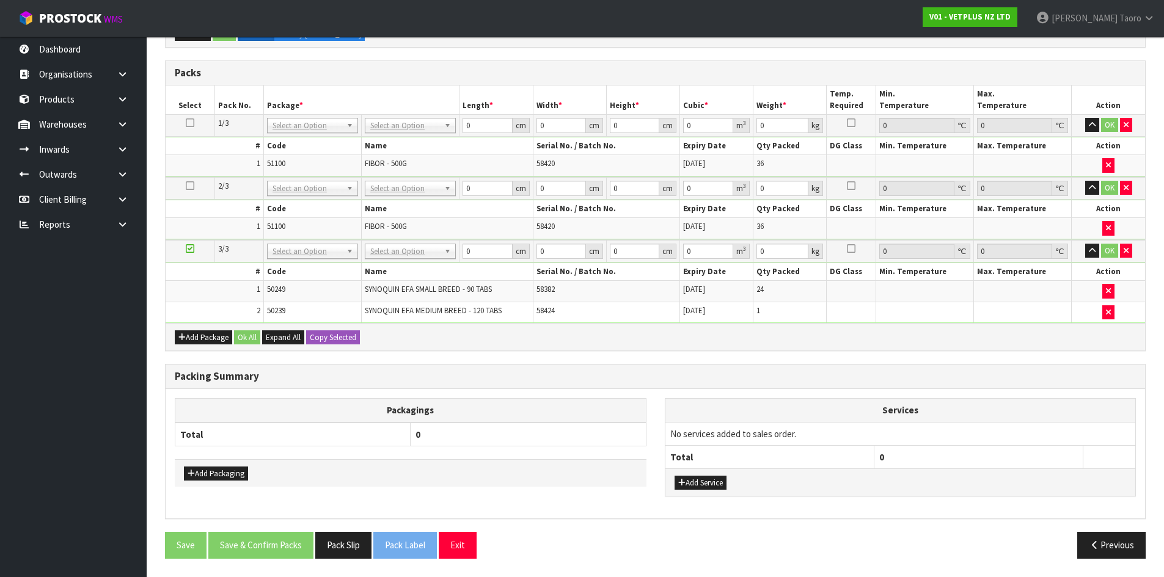
click at [986, 376] on h3 "Packing Summary" at bounding box center [655, 377] width 961 height 12
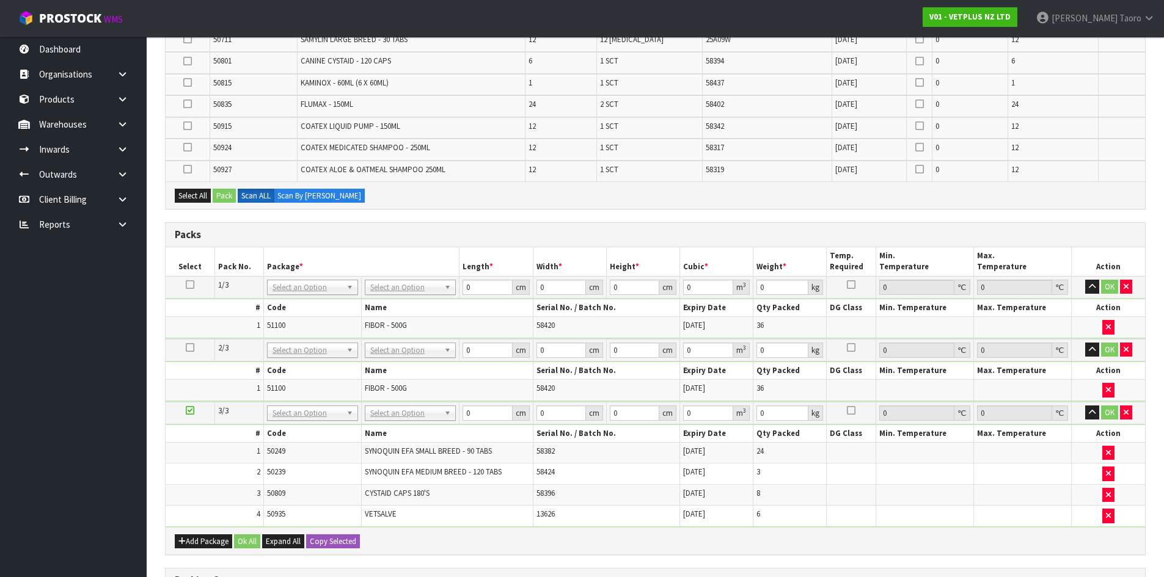
scroll to position [696, 0]
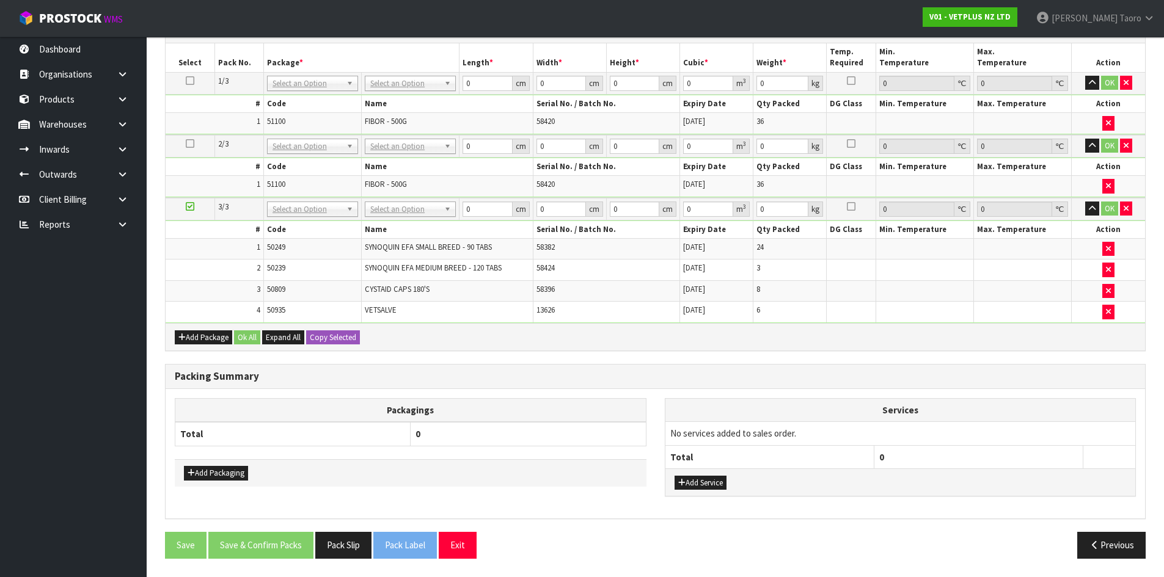
click at [899, 326] on div "Add Package Ok All Expand All Copy Selected" at bounding box center [655, 336] width 979 height 27
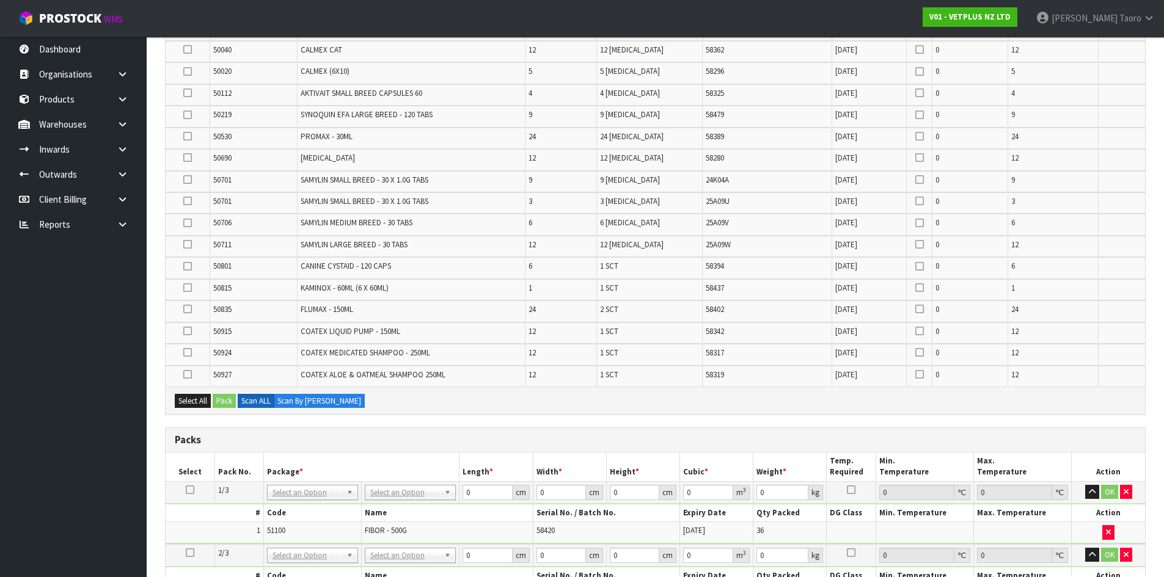
scroll to position [268, 0]
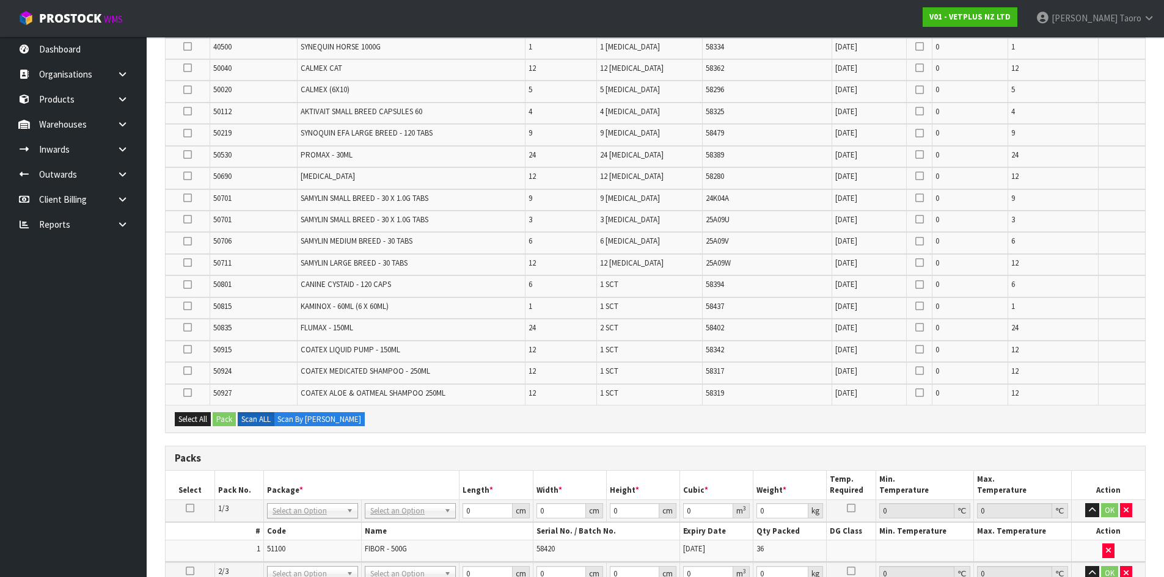
click at [789, 168] on td "58280" at bounding box center [766, 177] width 129 height 21
click at [185, 327] on icon at bounding box center [187, 327] width 9 height 1
click at [0, 0] on input "checkbox" at bounding box center [0, 0] width 0 height 0
click at [428, 426] on div "Select All Pack Scan ALL Scan By Quantity" at bounding box center [655, 418] width 979 height 27
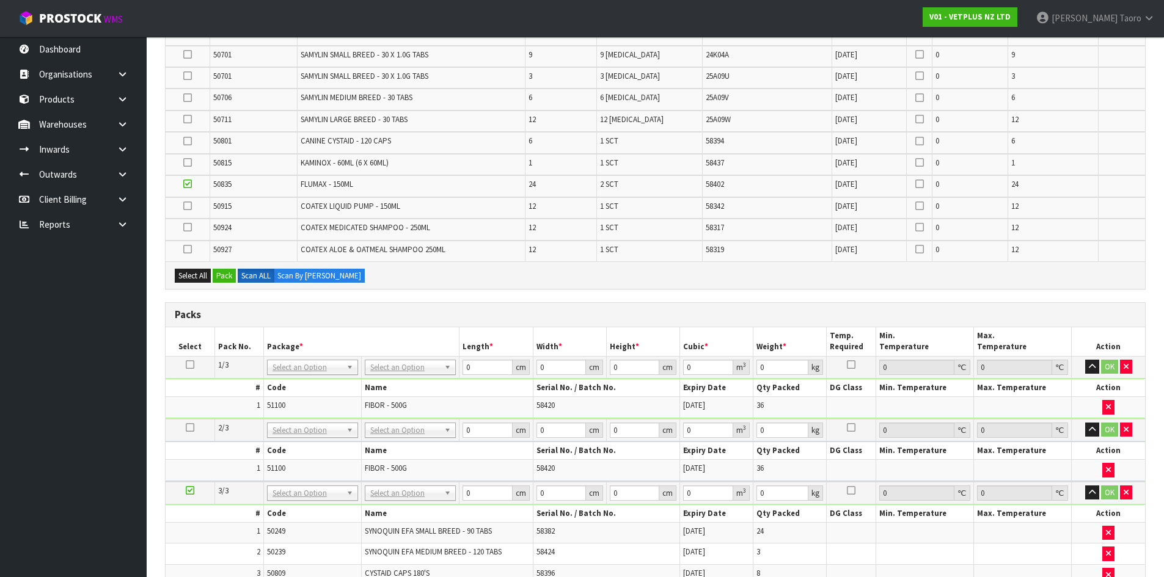
scroll to position [428, 0]
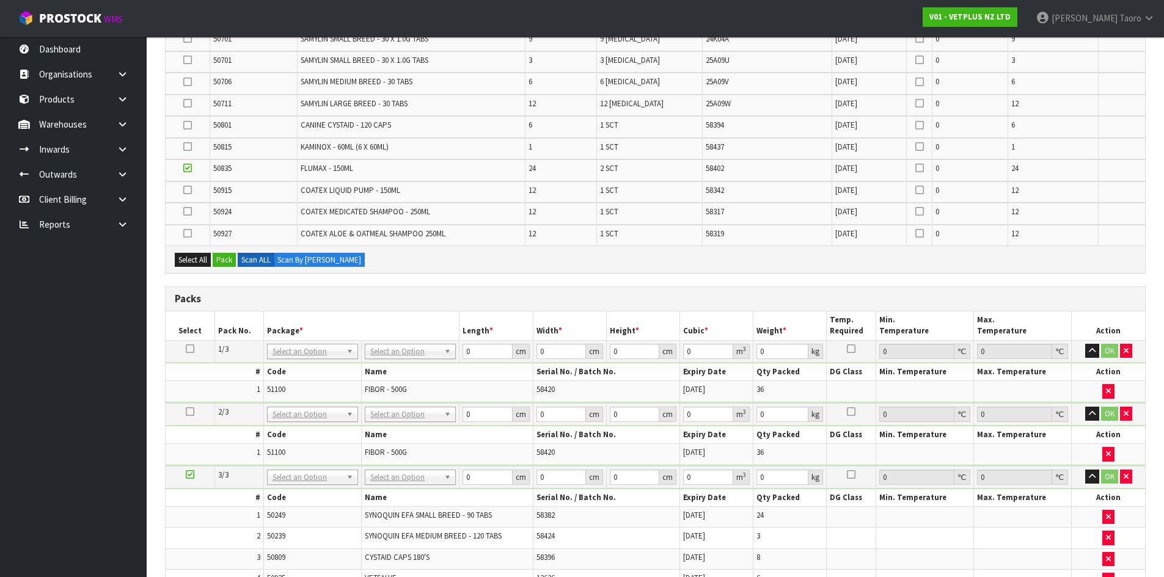
drag, startPoint x: 188, startPoint y: 232, endPoint x: 188, endPoint y: 225, distance: 6.1
click at [188, 233] on icon at bounding box center [187, 233] width 9 height 1
click at [0, 0] on input "checkbox" at bounding box center [0, 0] width 0 height 0
click at [188, 212] on icon at bounding box center [187, 211] width 9 height 1
click at [0, 0] on input "checkbox" at bounding box center [0, 0] width 0 height 0
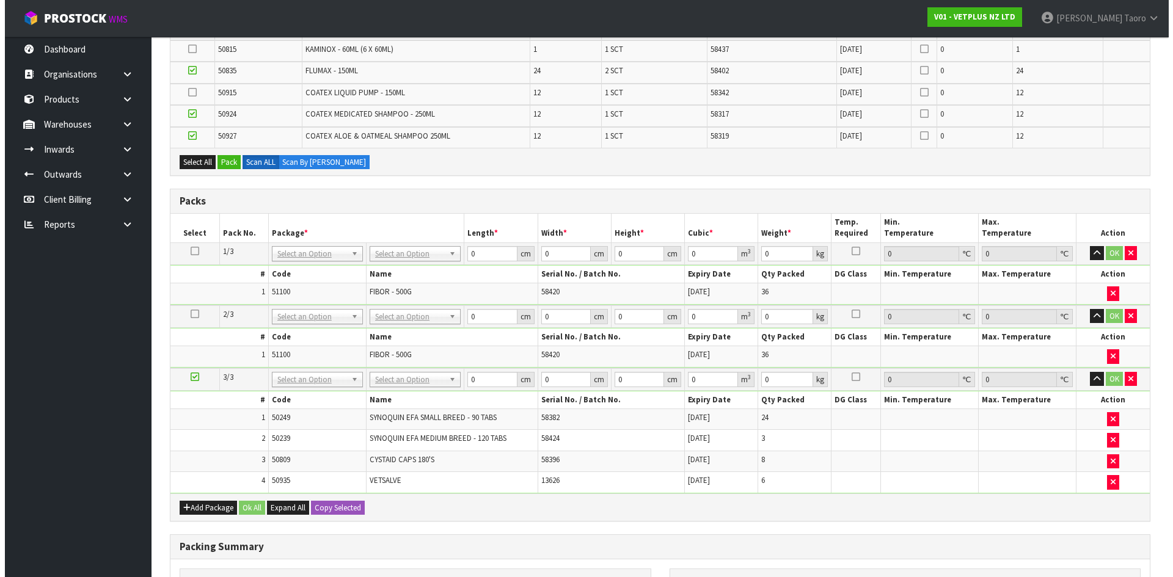
scroll to position [489, 0]
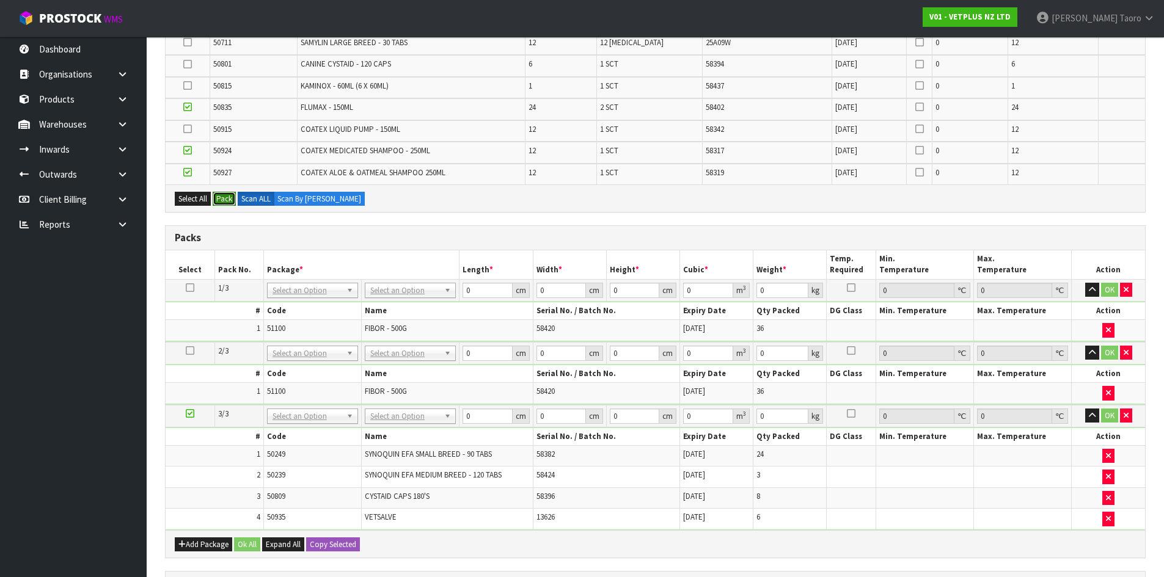
click at [229, 197] on button "Pack" at bounding box center [224, 199] width 23 height 15
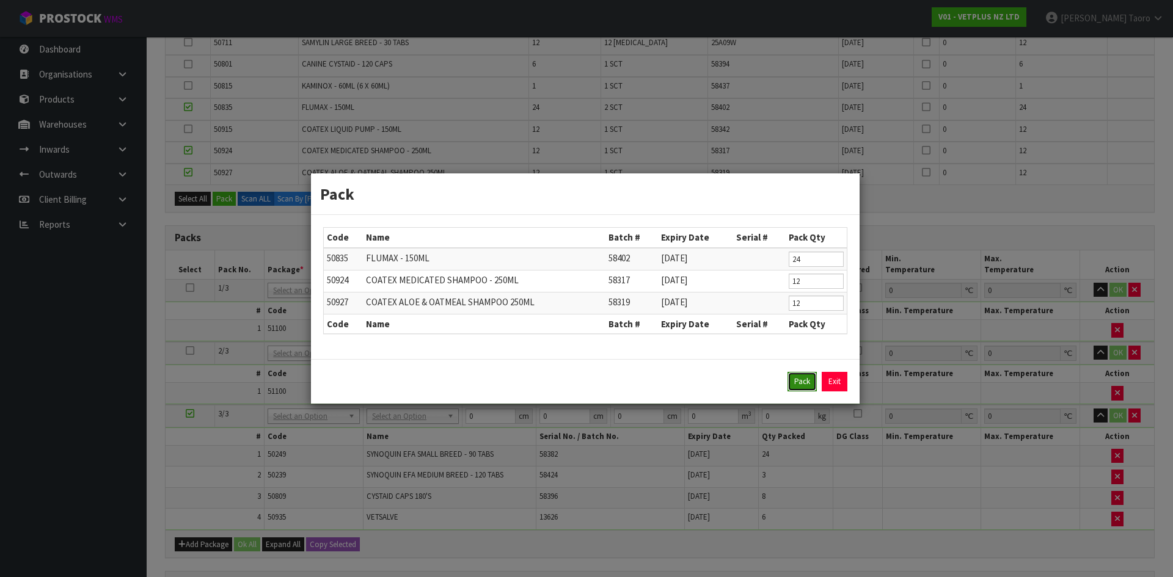
click at [804, 376] on button "Pack" at bounding box center [801, 382] width 29 height 20
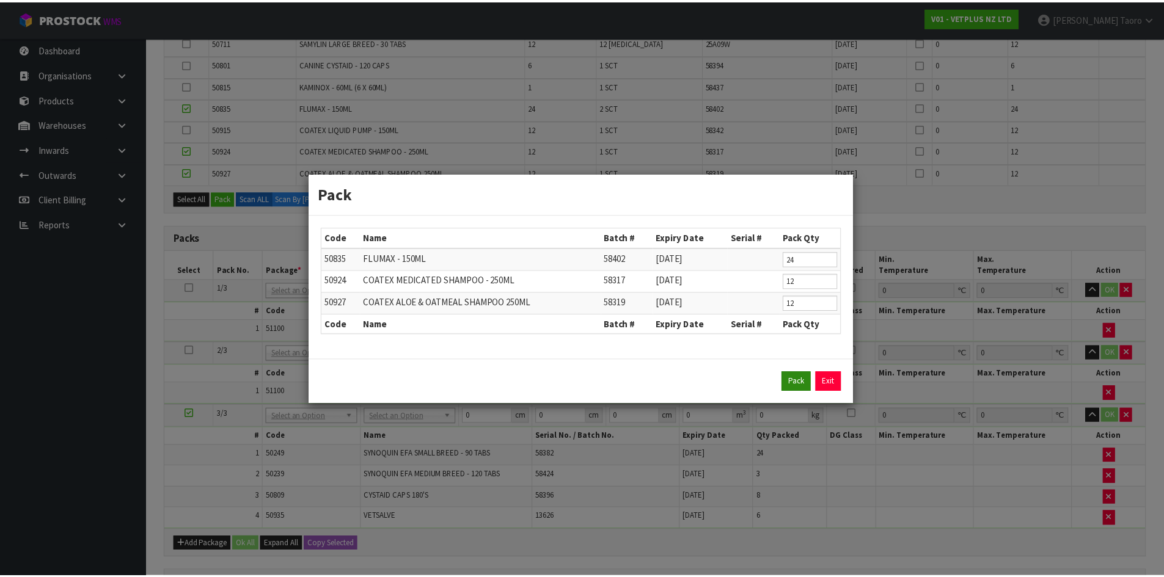
scroll to position [423, 0]
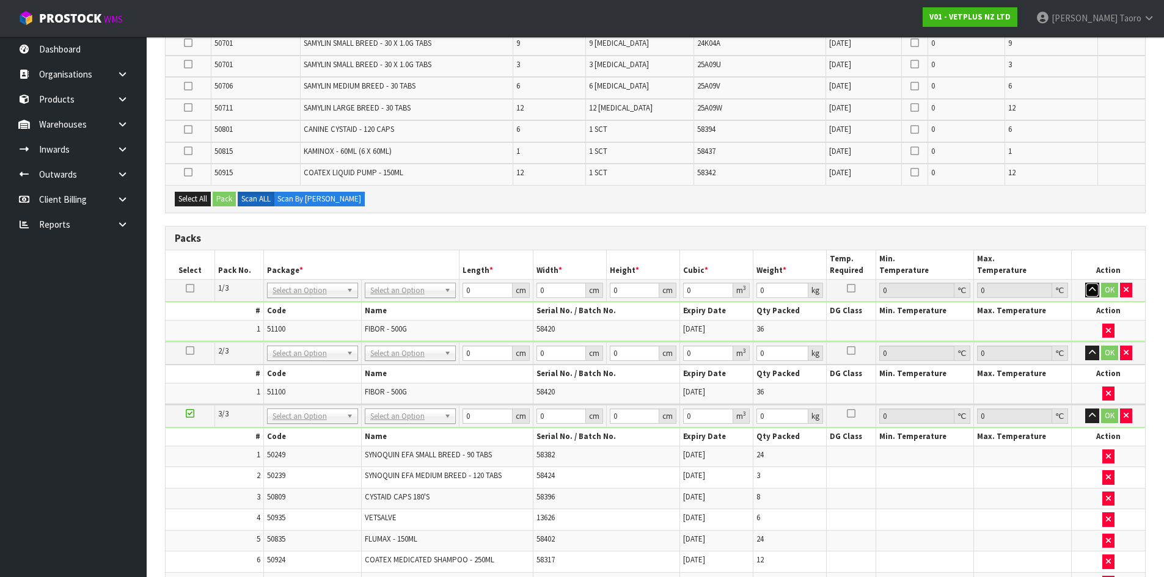
click at [1089, 288] on icon "button" at bounding box center [1092, 290] width 7 height 8
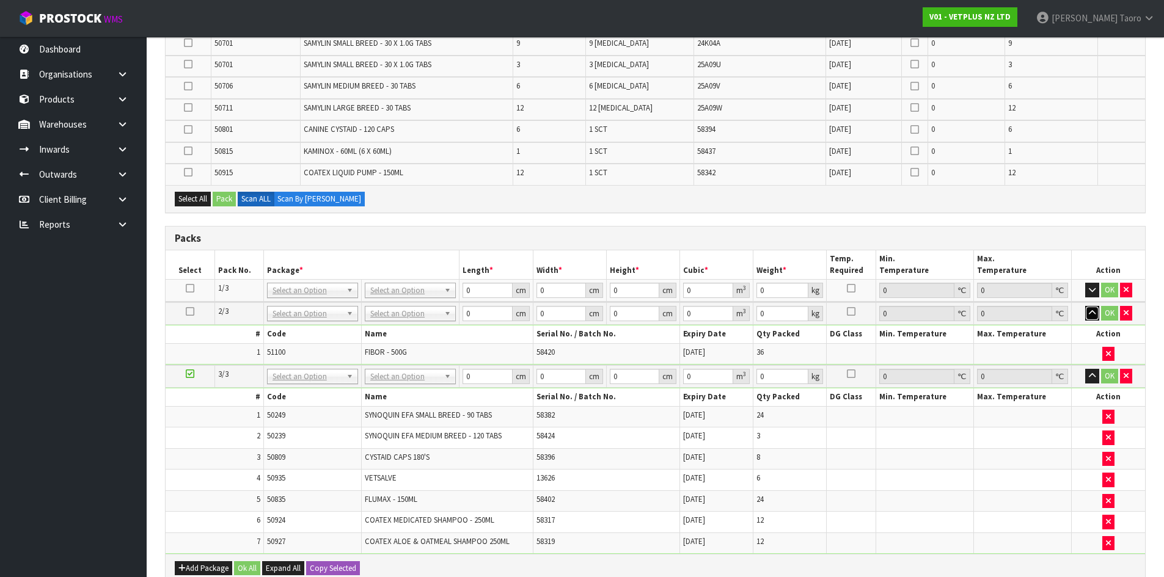
click at [1093, 313] on icon "button" at bounding box center [1092, 313] width 7 height 8
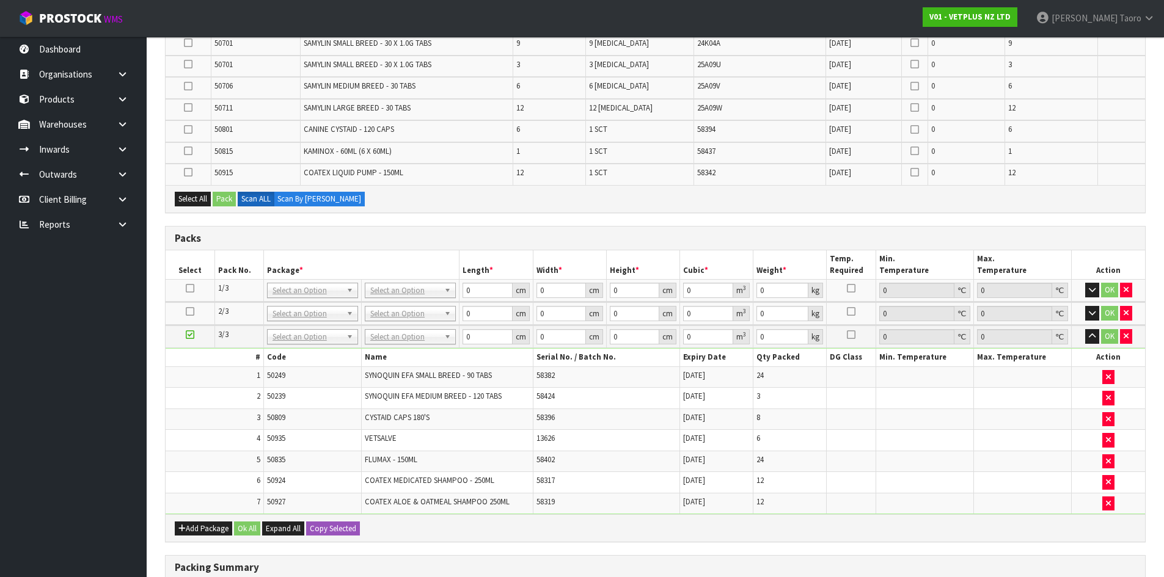
click at [245, 391] on td "2" at bounding box center [215, 398] width 98 height 21
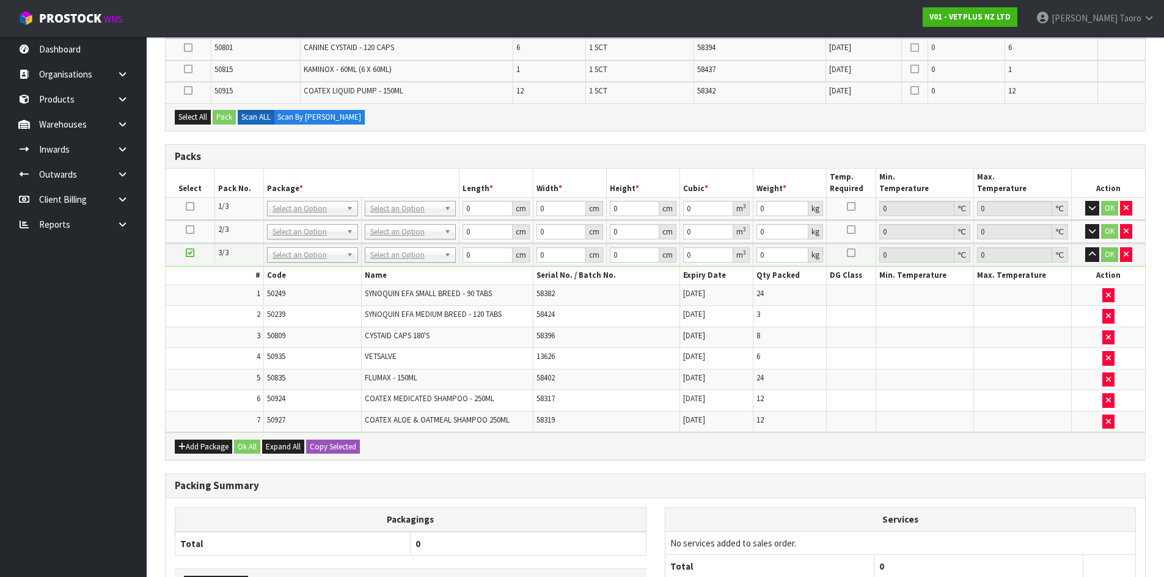
scroll to position [615, 0]
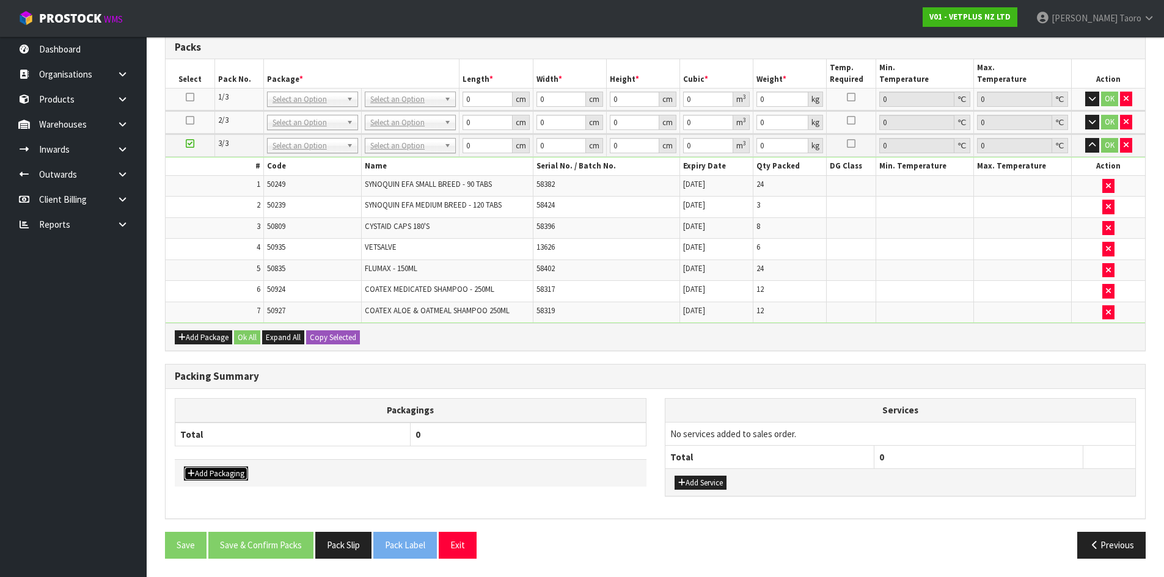
click at [226, 473] on button "Add Packaging" at bounding box center [216, 474] width 64 height 15
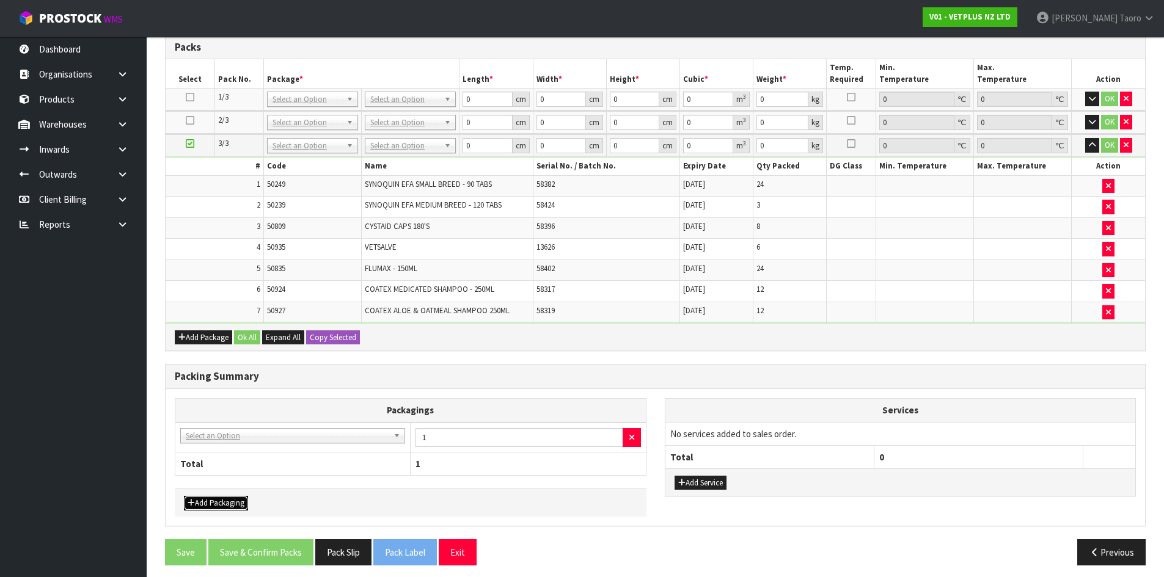
drag, startPoint x: 245, startPoint y: 440, endPoint x: 253, endPoint y: 454, distance: 16.7
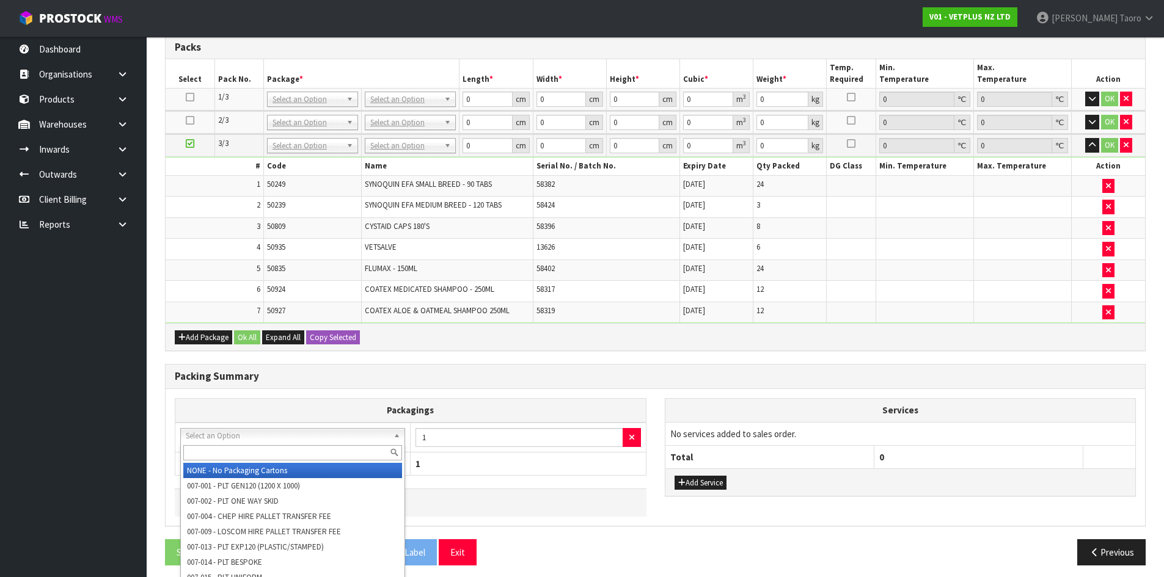
click at [253, 451] on input "text" at bounding box center [292, 452] width 219 height 15
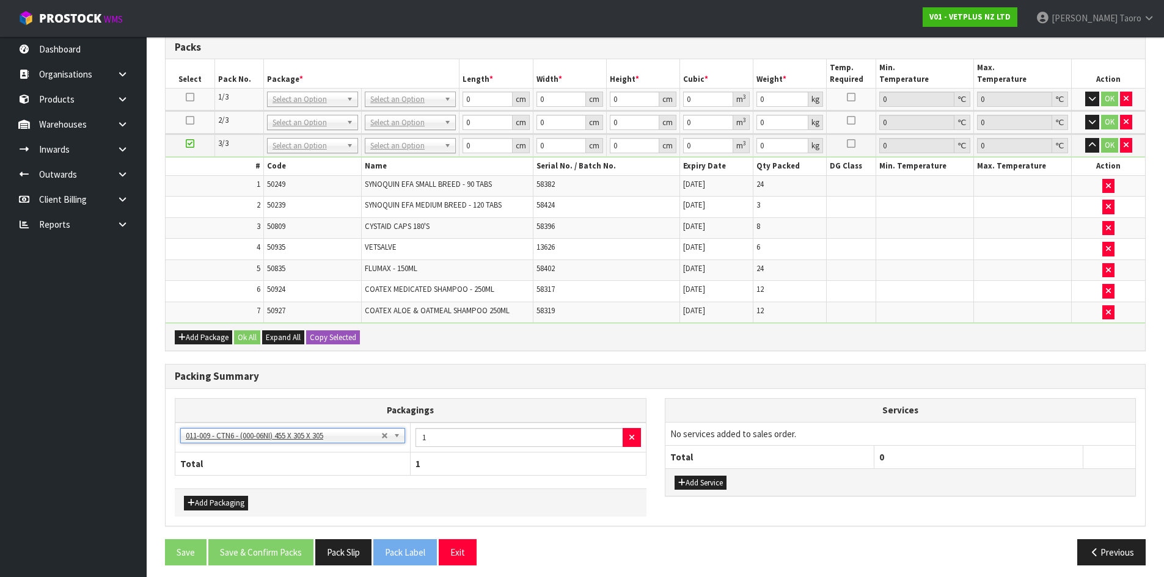
click at [454, 375] on h3 "Packing Summary" at bounding box center [655, 377] width 961 height 12
drag, startPoint x: 438, startPoint y: 378, endPoint x: 456, endPoint y: 455, distance: 79.1
click at [443, 421] on div "Packing Summary Packagings NONE - No Packaging Cartons 007-001 - PLT GEN120 (12…" at bounding box center [655, 445] width 980 height 162
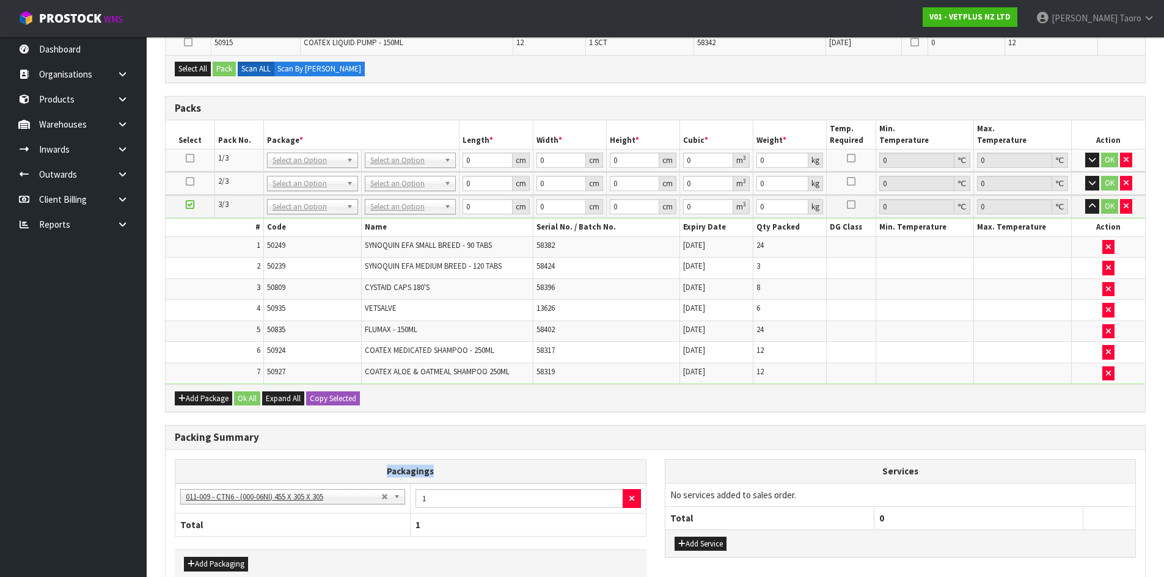
click at [580, 426] on div "Packing Summary" at bounding box center [655, 438] width 979 height 24
click at [181, 393] on button "Add Package" at bounding box center [203, 399] width 57 height 15
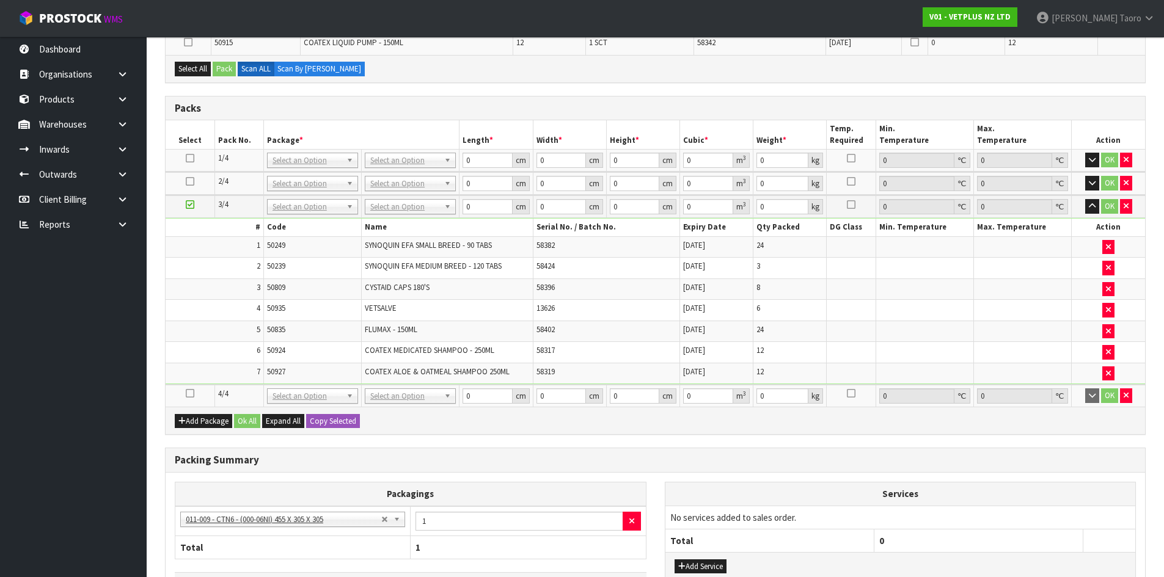
click at [188, 393] on icon at bounding box center [190, 393] width 9 height 1
click at [192, 367] on td "7" at bounding box center [215, 373] width 98 height 21
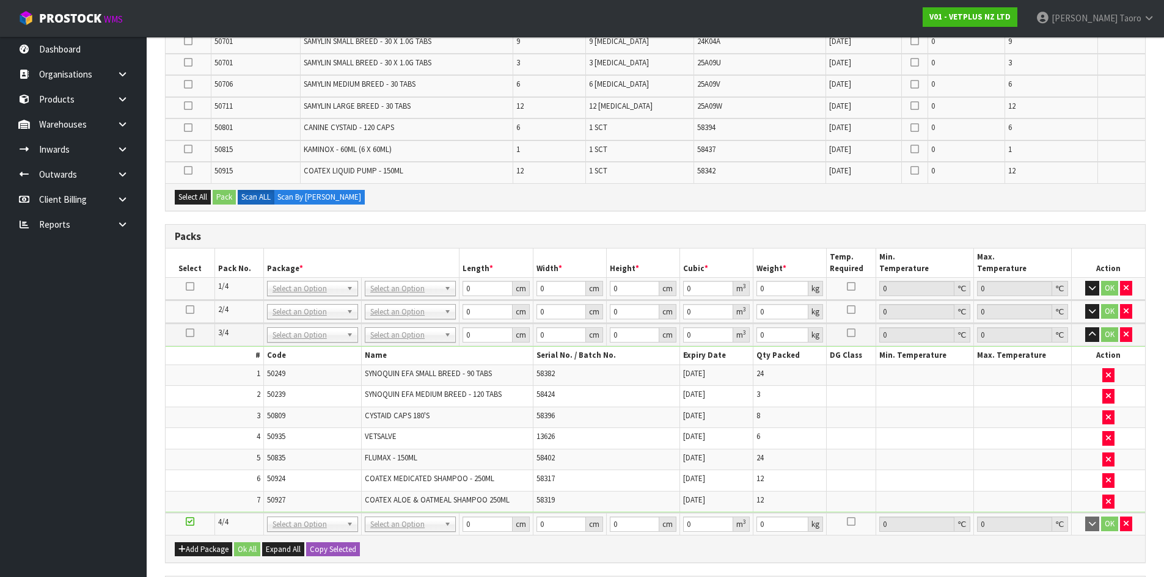
scroll to position [309, 0]
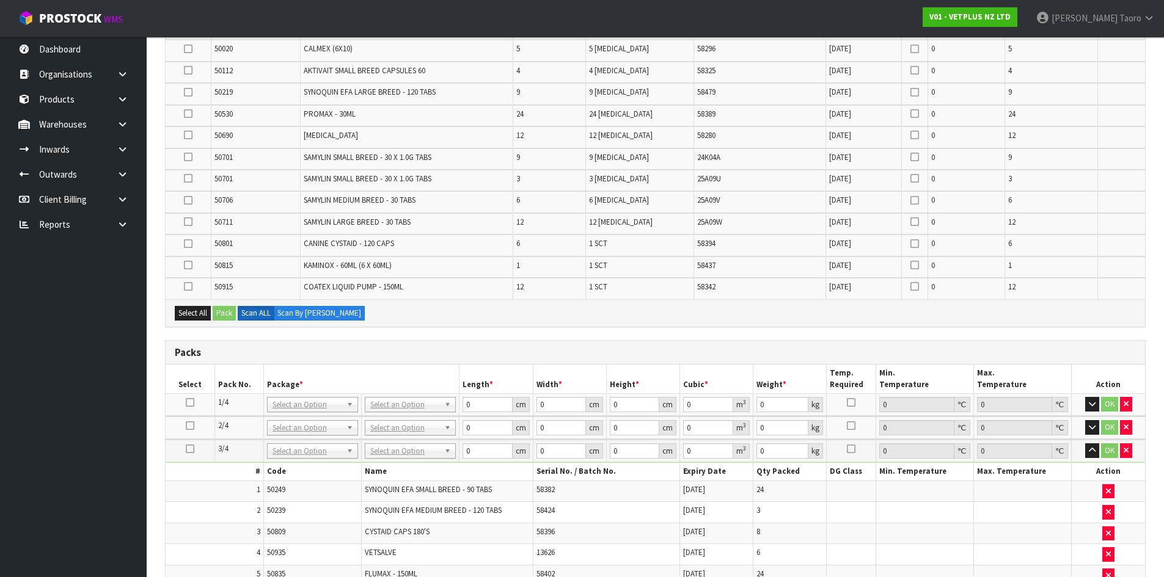
click at [701, 285] on span "58342" at bounding box center [706, 287] width 18 height 10
click at [233, 284] on span "50915" at bounding box center [223, 287] width 18 height 10
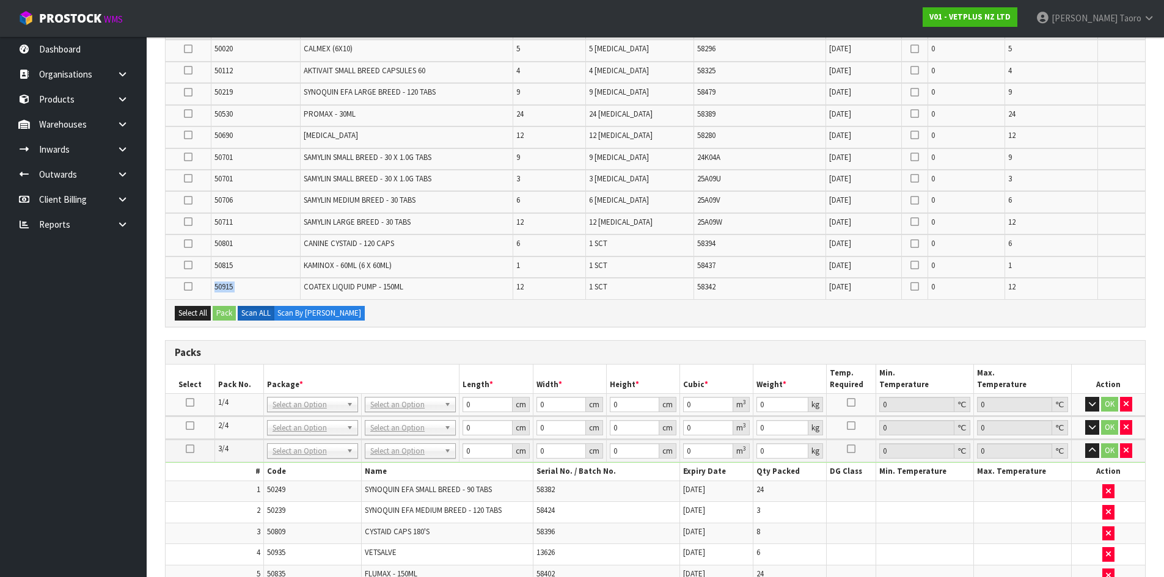
copy tr "50915"
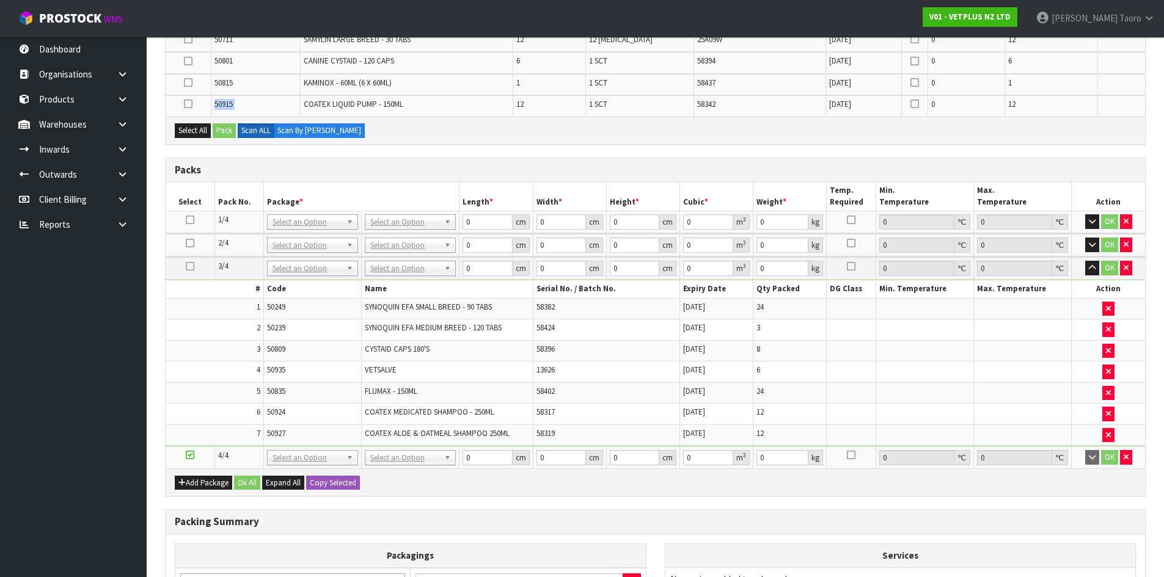
scroll to position [492, 0]
click at [1092, 223] on icon "button" at bounding box center [1092, 221] width 7 height 8
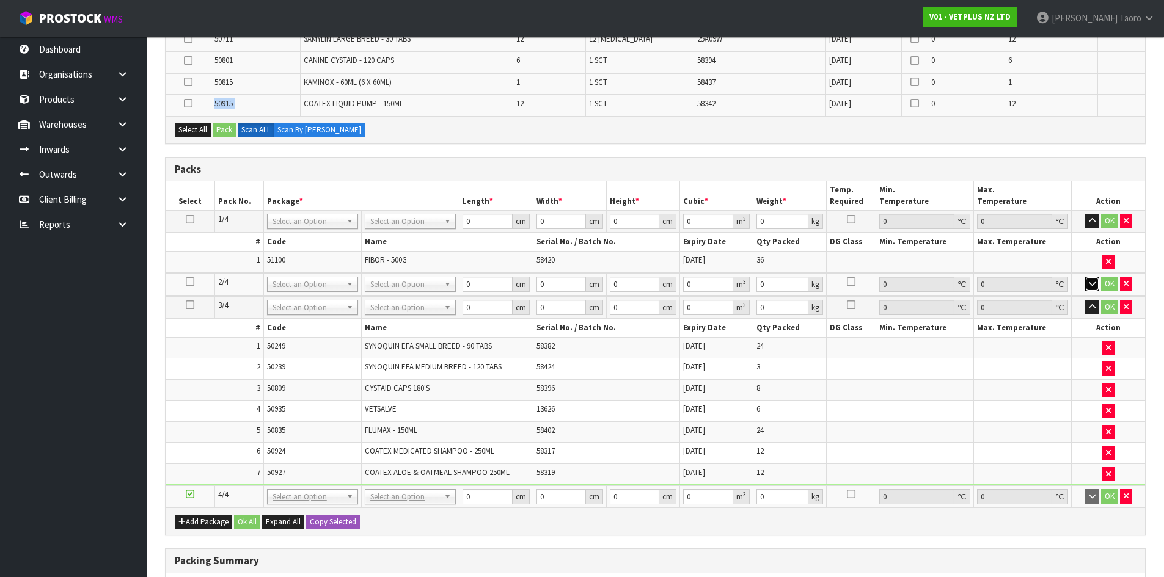
click at [1092, 285] on icon "button" at bounding box center [1092, 284] width 7 height 8
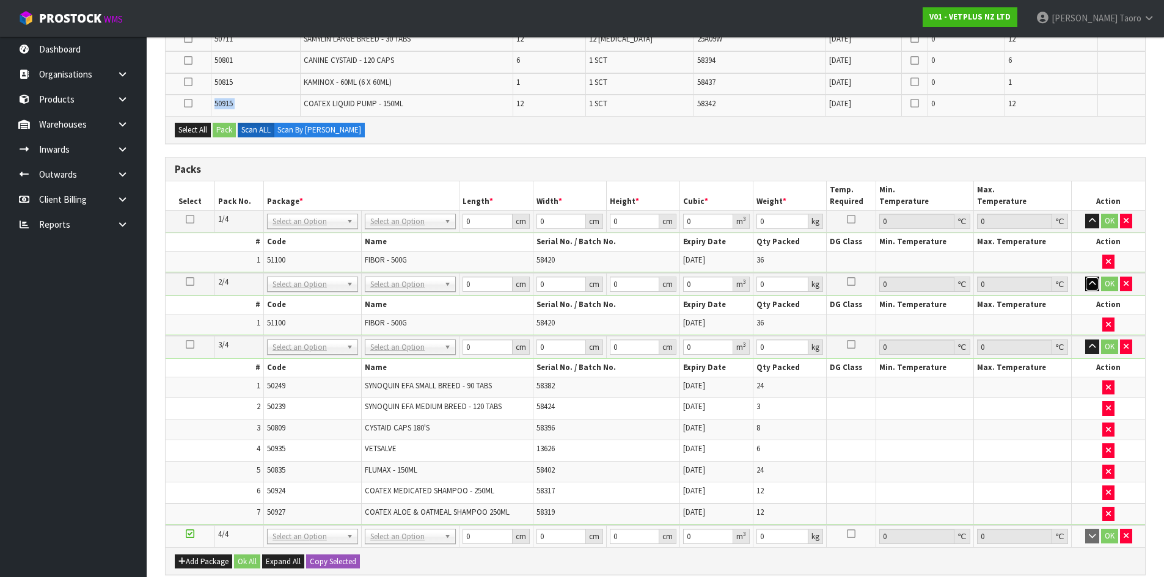
scroll to position [553, 0]
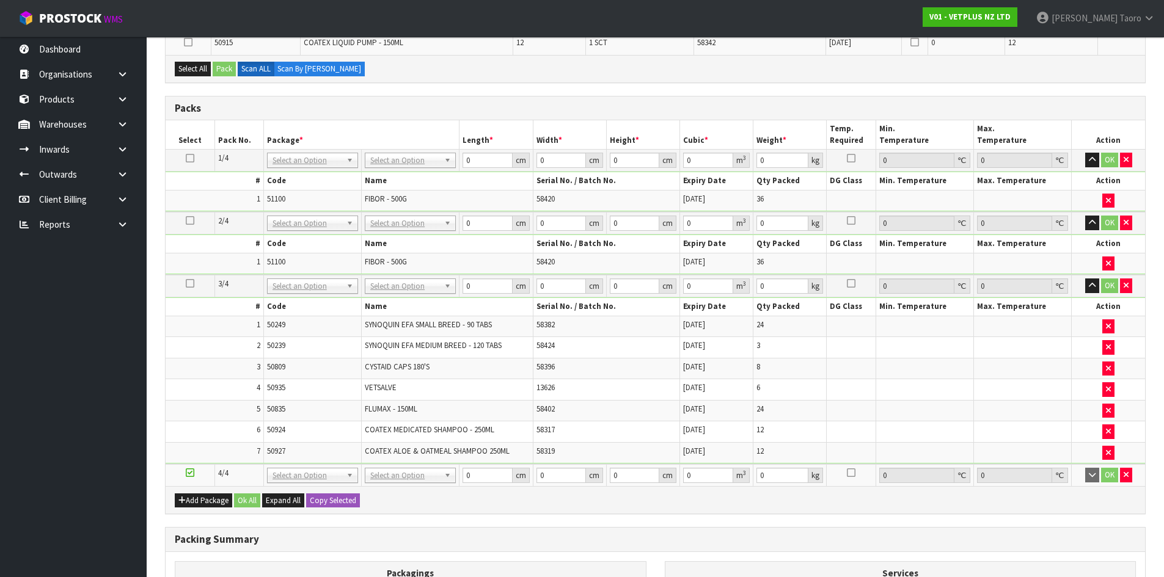
click at [718, 546] on div "Packing Summary" at bounding box center [655, 540] width 979 height 24
click at [958, 111] on h3 "Packs" at bounding box center [655, 109] width 961 height 12
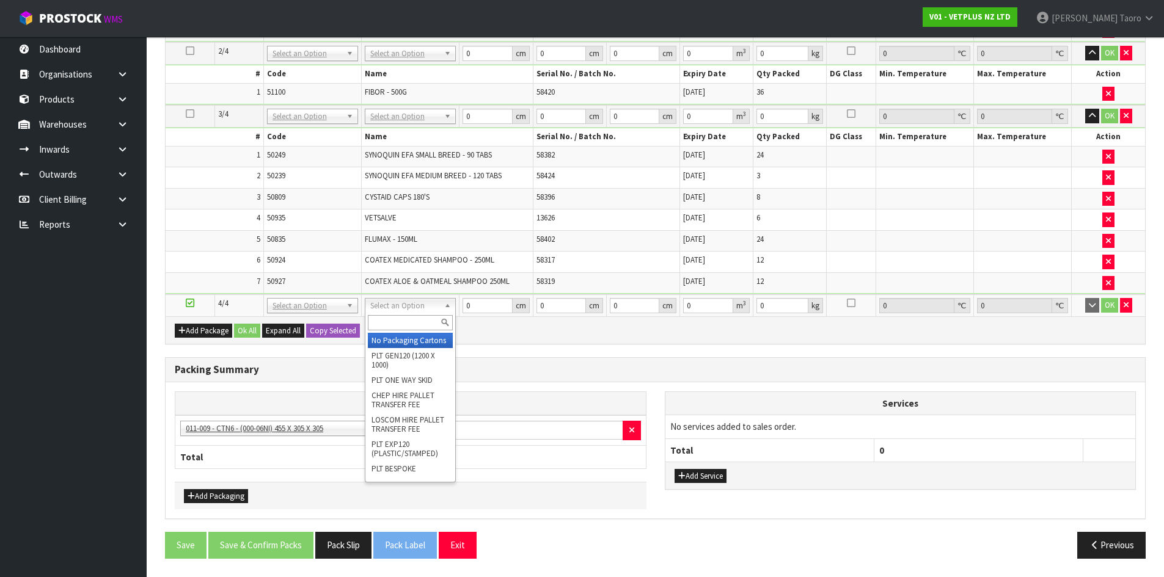
drag, startPoint x: 439, startPoint y: 347, endPoint x: 397, endPoint y: 183, distance: 169.6
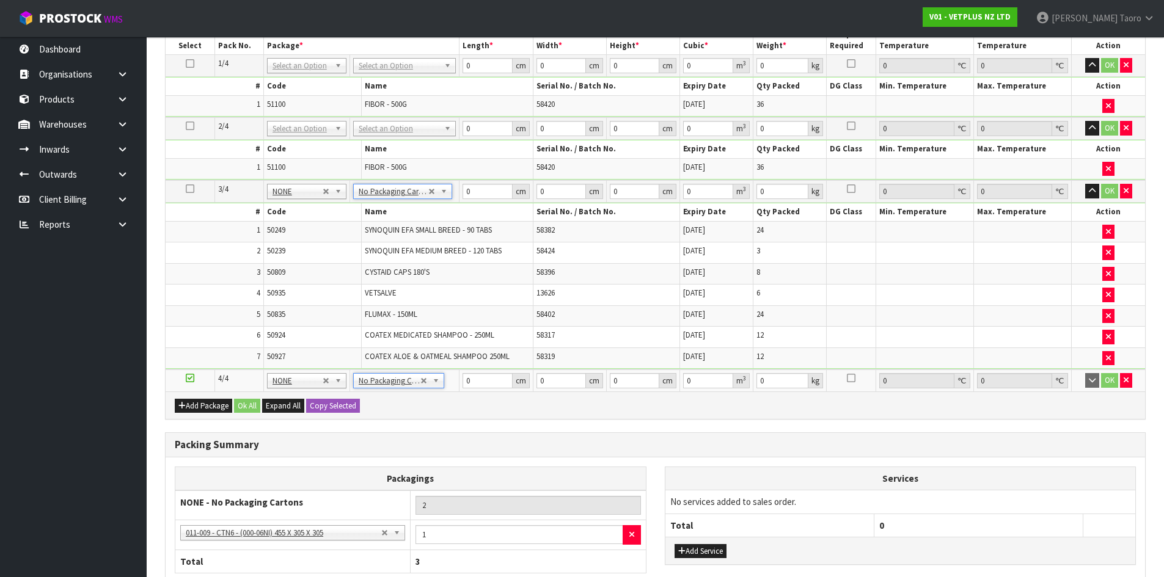
scroll to position [479, 0]
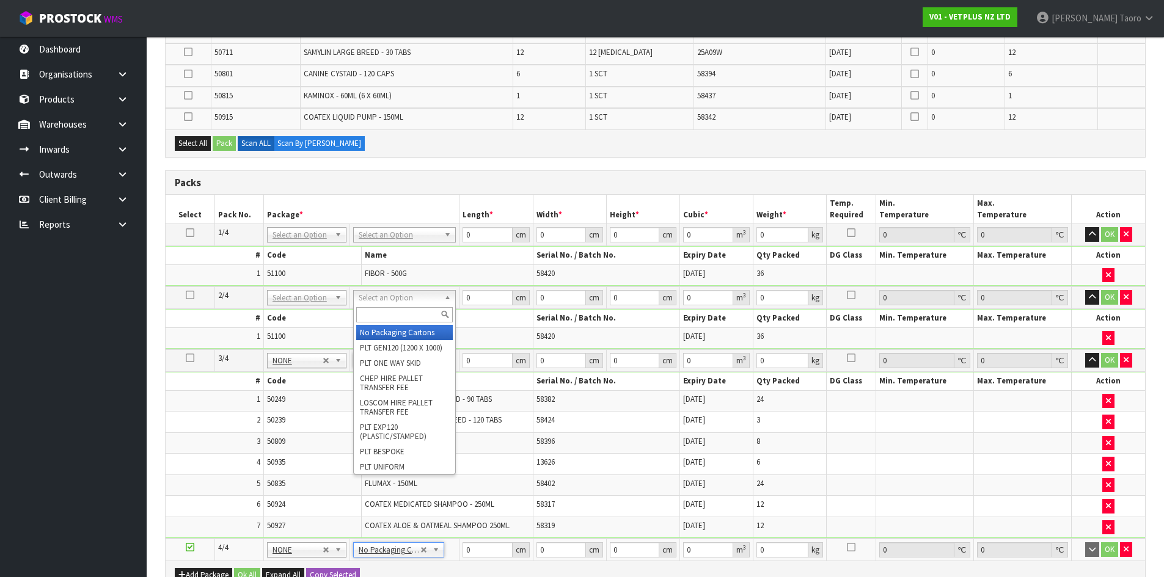
drag, startPoint x: 404, startPoint y: 297, endPoint x: 407, endPoint y: 332, distance: 35.0
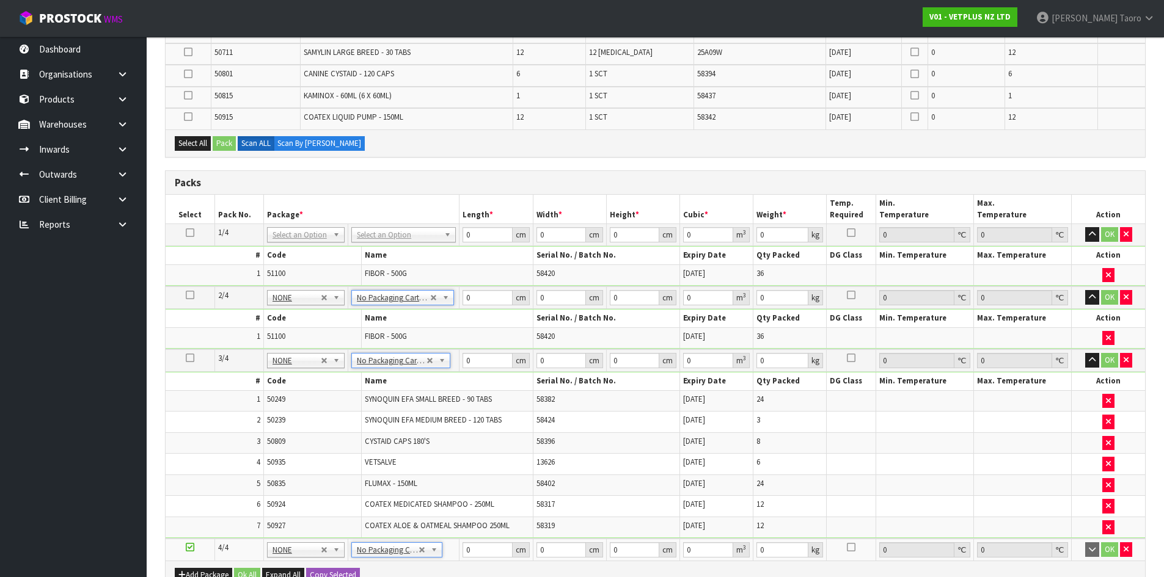
click at [407, 228] on td "No Packaging Cartons PLT GEN120 (1200 X 1000) PLT ONE WAY SKID CHEP HIRE PALLET…" at bounding box center [403, 235] width 111 height 22
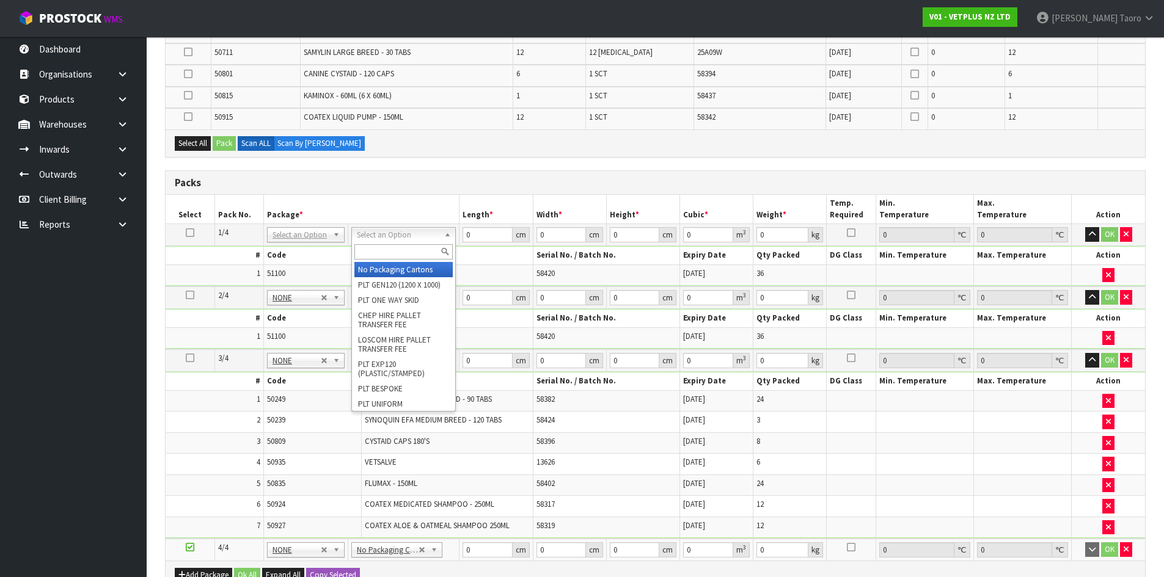
drag, startPoint x: 406, startPoint y: 271, endPoint x: 495, endPoint y: 311, distance: 97.6
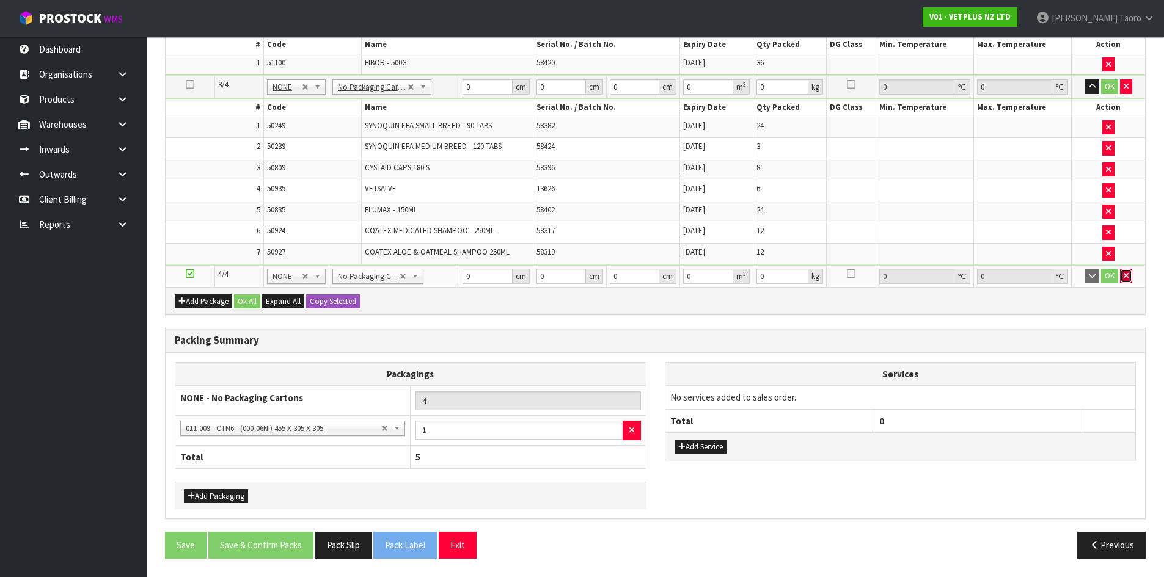
click at [1125, 274] on icon "button" at bounding box center [1125, 276] width 5 height 8
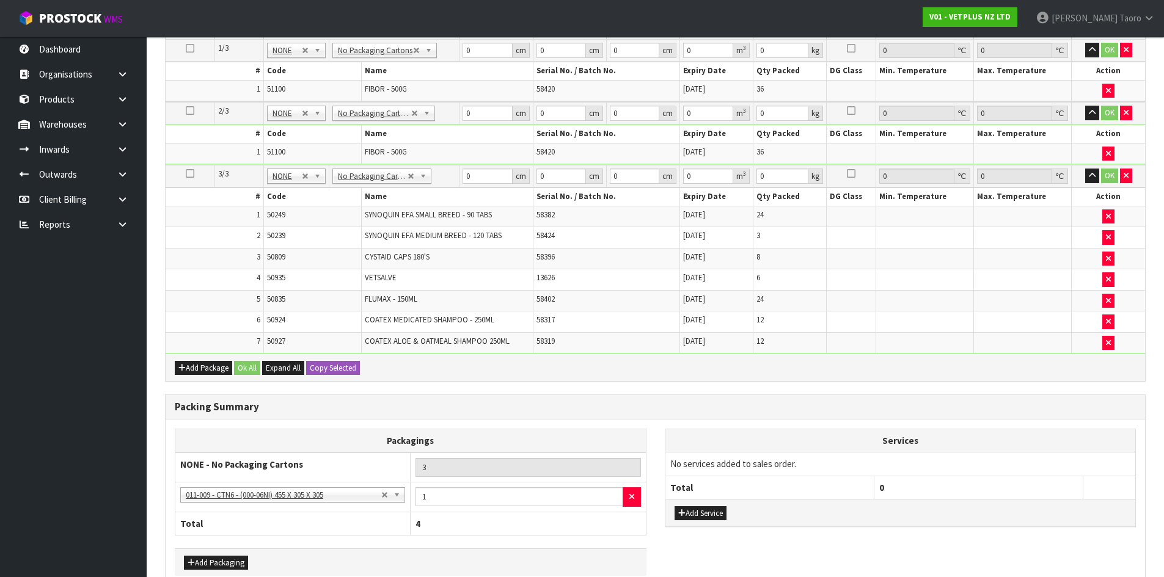
scroll to position [730, 0]
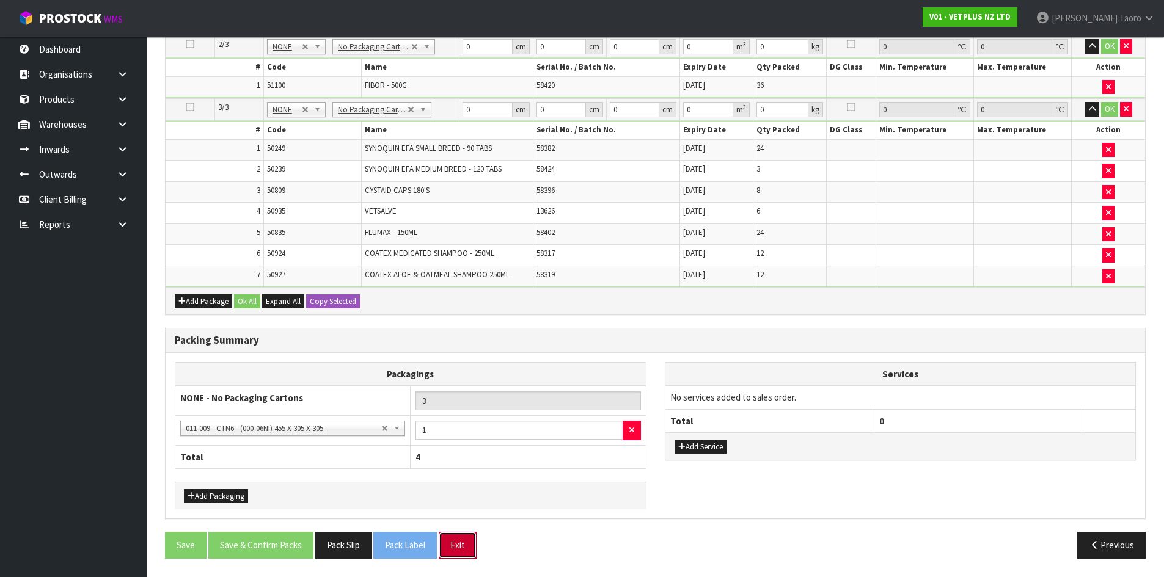
click at [460, 550] on button "Exit" at bounding box center [458, 545] width 38 height 26
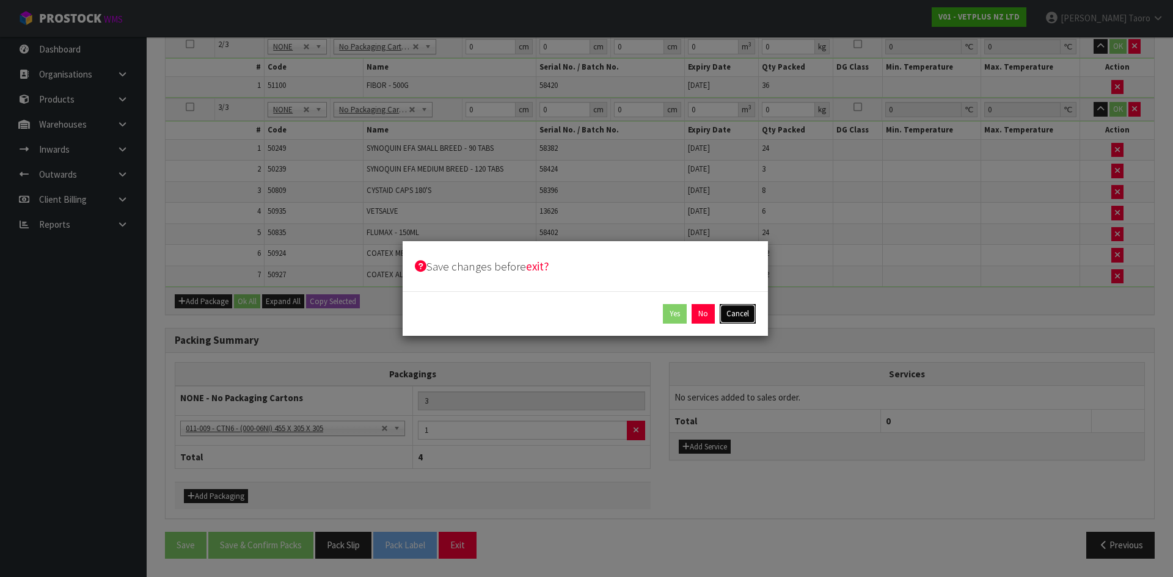
click at [735, 311] on button "Cancel" at bounding box center [738, 314] width 36 height 20
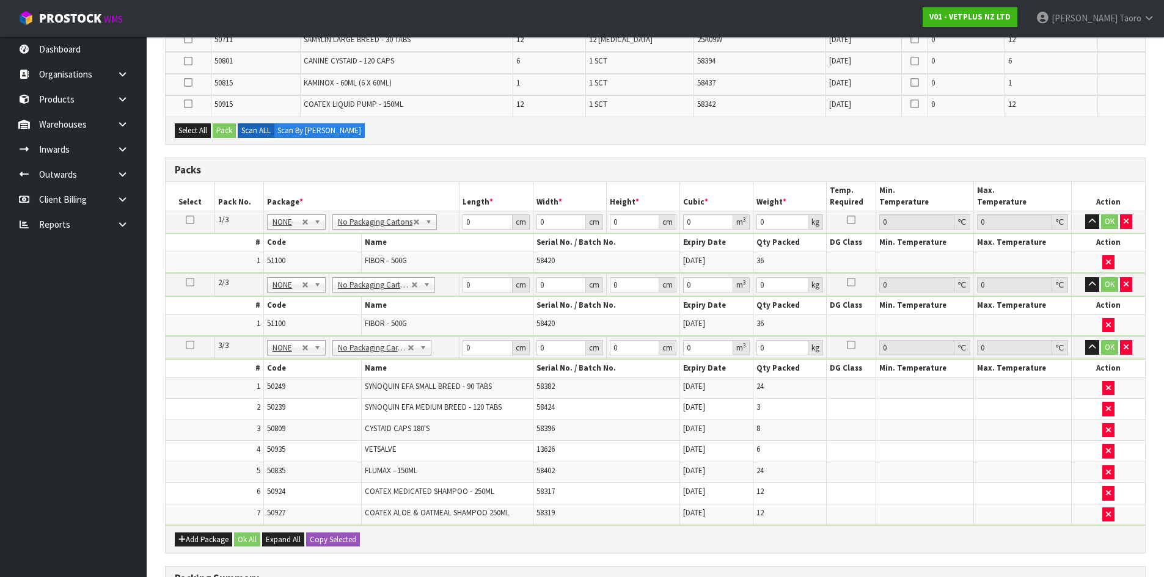
scroll to position [363, 0]
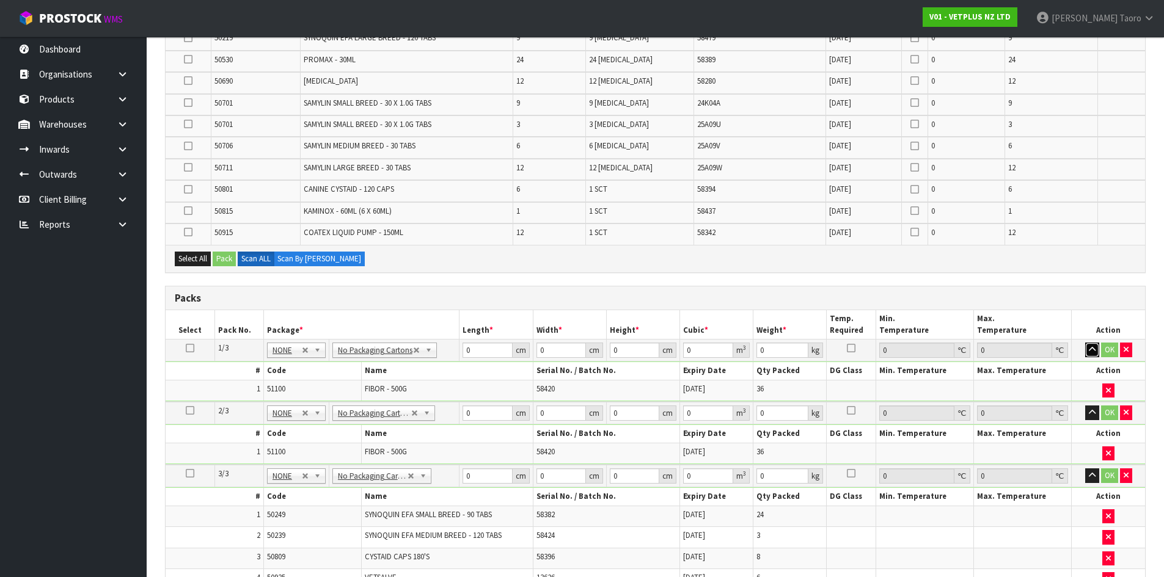
click at [1089, 353] on icon "button" at bounding box center [1092, 350] width 7 height 8
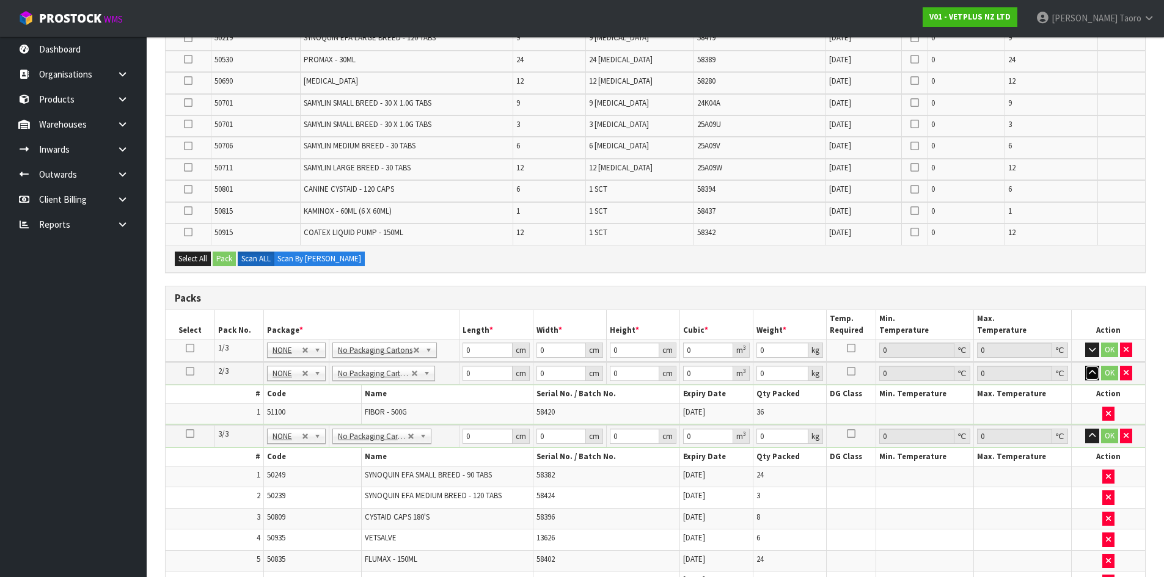
click at [1091, 368] on button "button" at bounding box center [1092, 373] width 14 height 15
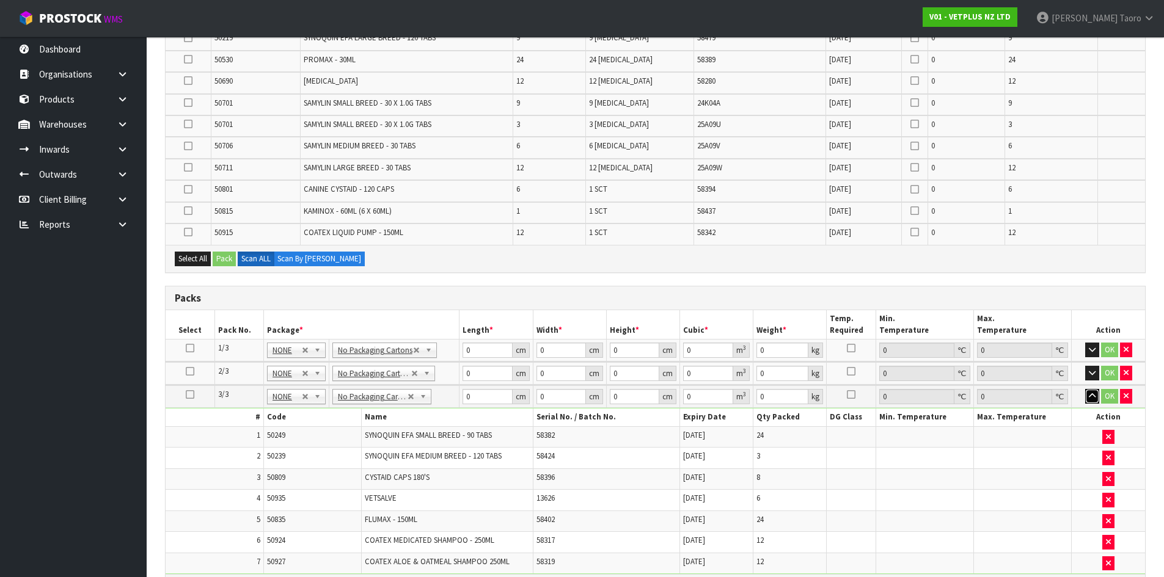
click at [1095, 393] on icon "button" at bounding box center [1092, 396] width 7 height 8
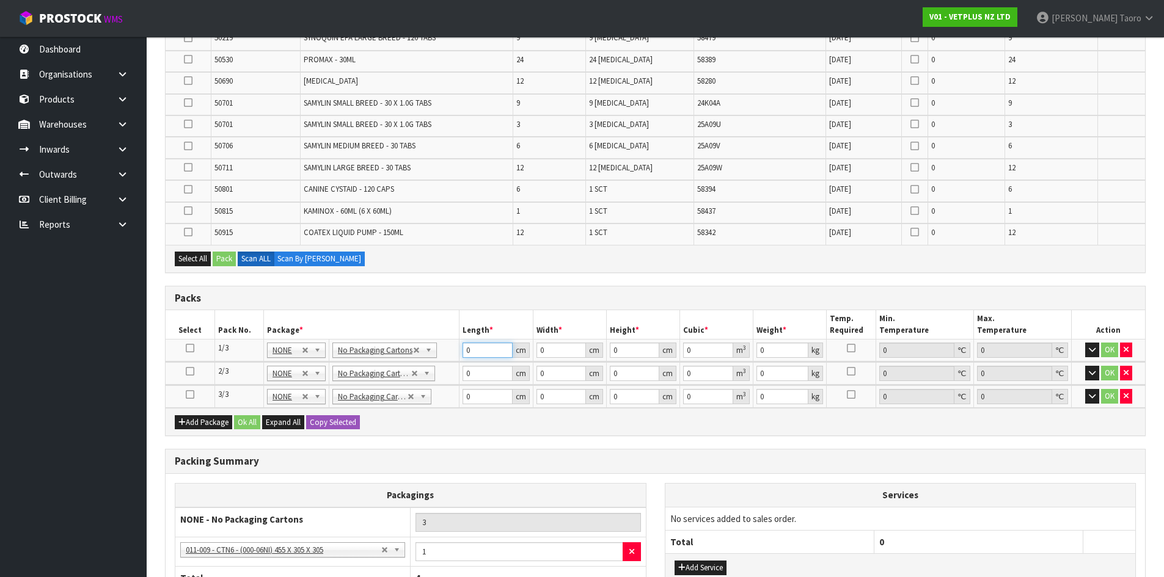
click at [487, 350] on input "0" at bounding box center [486, 350] width 49 height 15
drag, startPoint x: 487, startPoint y: 350, endPoint x: 484, endPoint y: 339, distance: 11.4
click at [487, 349] on input "0" at bounding box center [486, 350] width 49 height 15
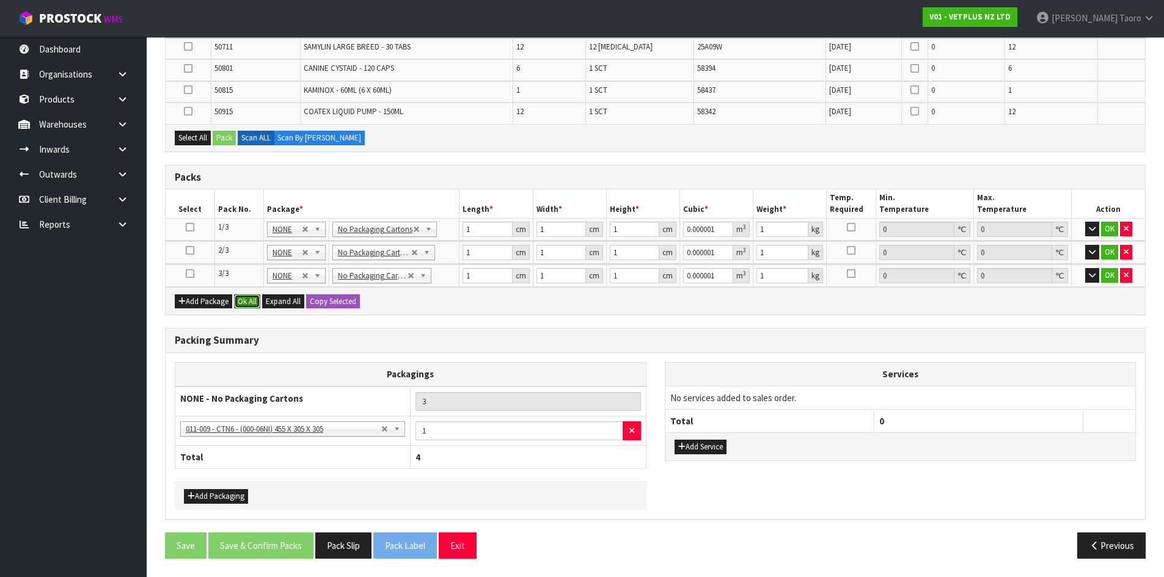
click at [247, 295] on button "Ok All" at bounding box center [247, 301] width 26 height 15
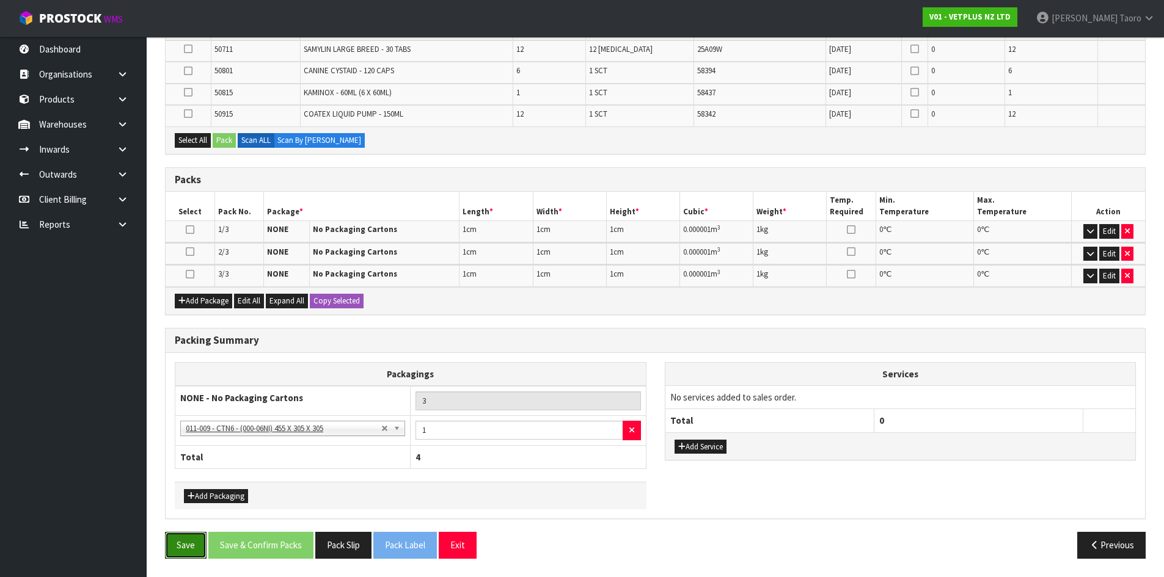
drag, startPoint x: 184, startPoint y: 545, endPoint x: 205, endPoint y: 531, distance: 25.6
click at [188, 544] on button "Save" at bounding box center [186, 545] width 42 height 26
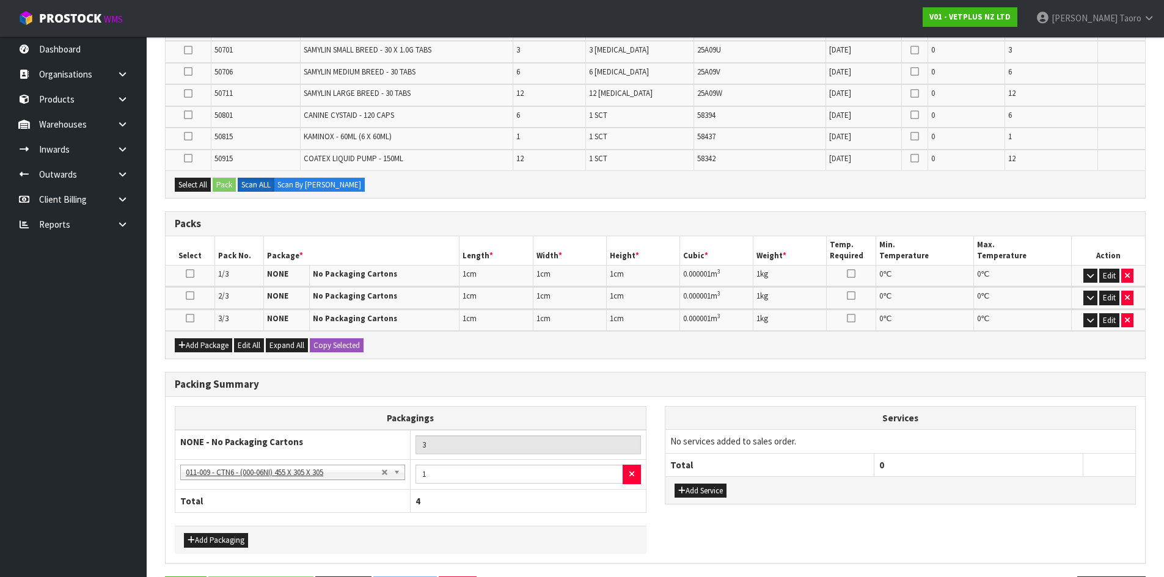
scroll to position [526, 0]
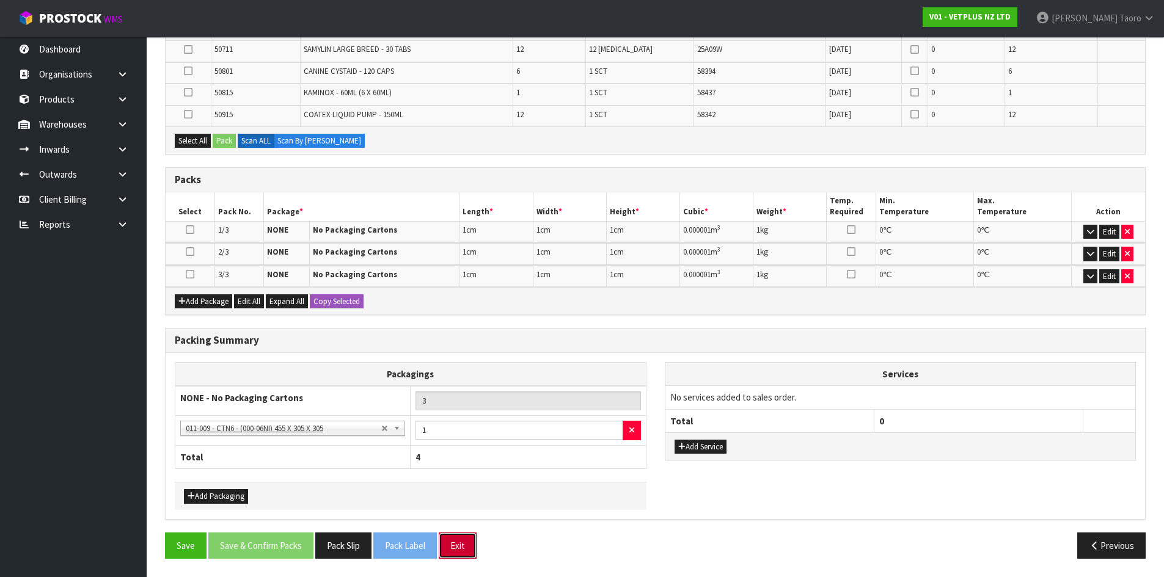
click at [466, 544] on button "Exit" at bounding box center [458, 546] width 38 height 26
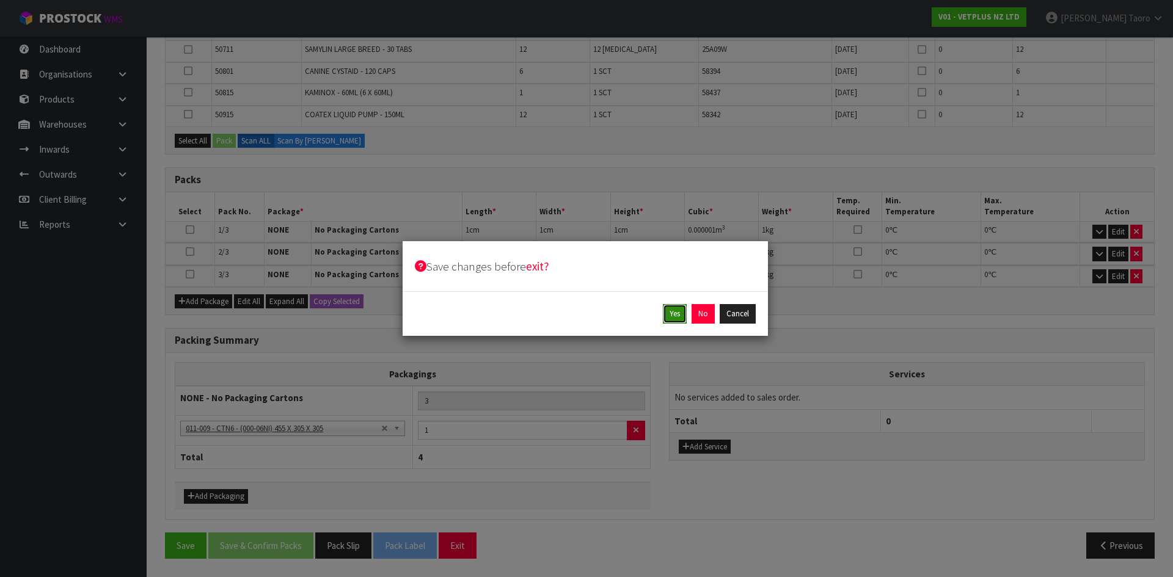
click at [682, 307] on button "Yes" at bounding box center [675, 314] width 24 height 20
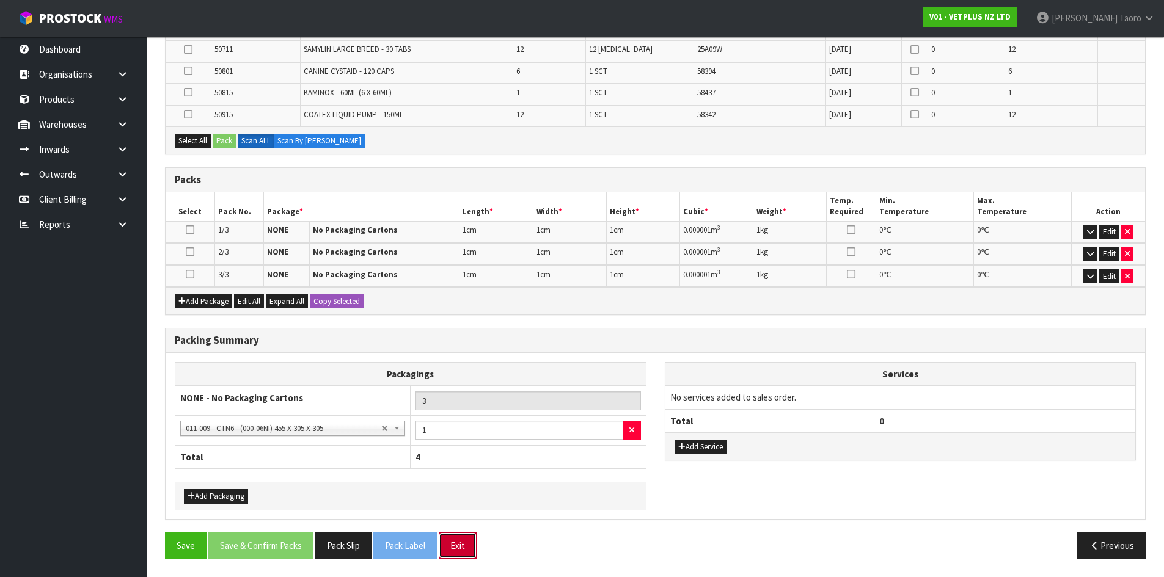
click at [460, 538] on button "Exit" at bounding box center [458, 546] width 38 height 26
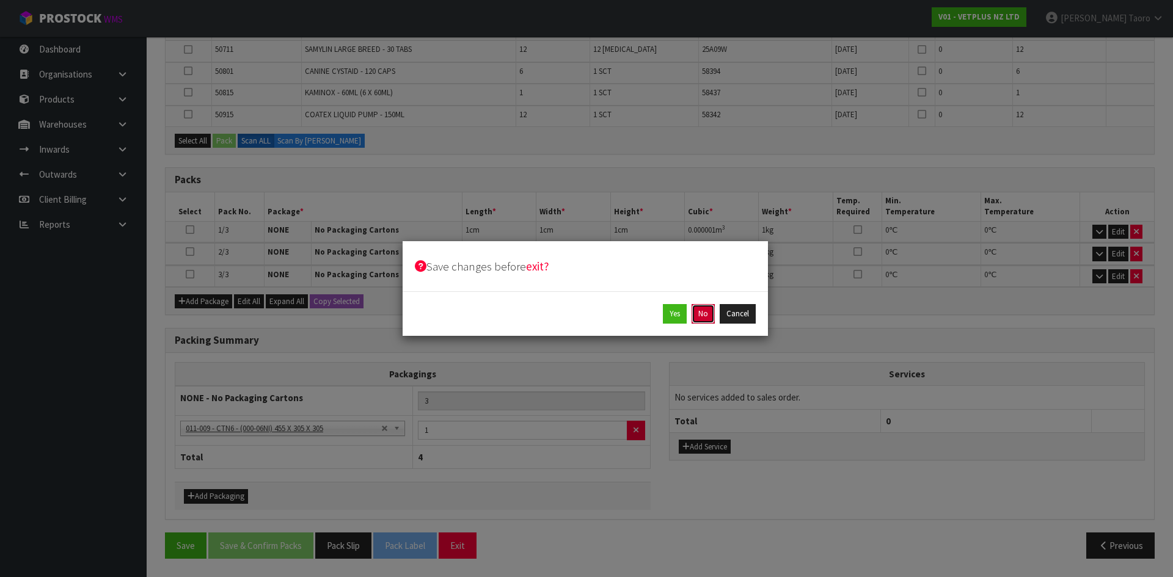
click at [700, 315] on button "No" at bounding box center [702, 314] width 23 height 20
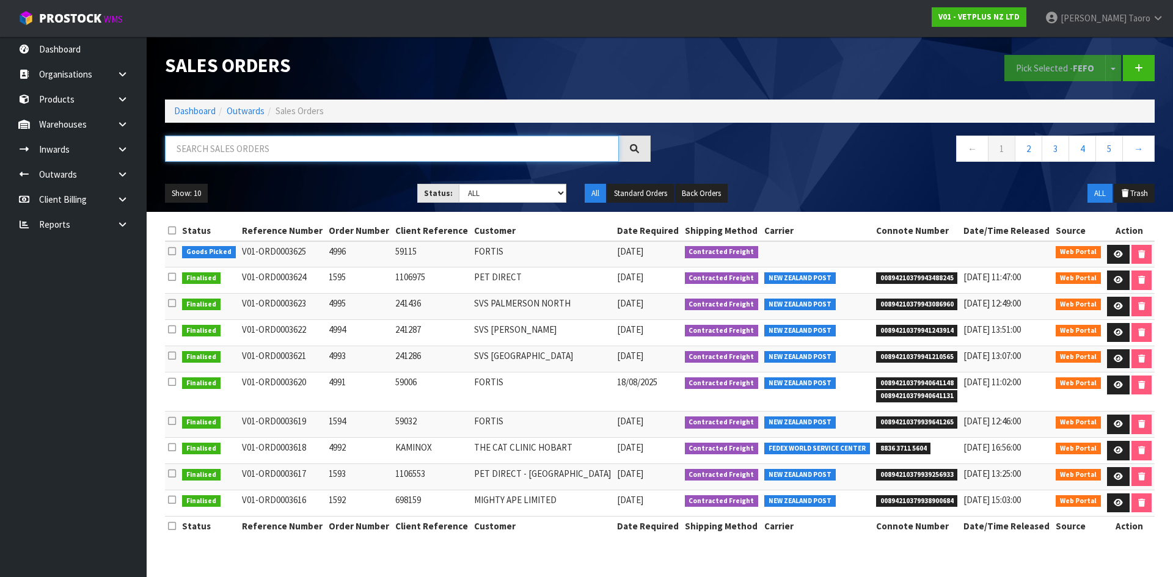
click at [222, 158] on input "text" at bounding box center [392, 149] width 454 height 26
click at [201, 110] on link "Dashboard" at bounding box center [195, 111] width 42 height 12
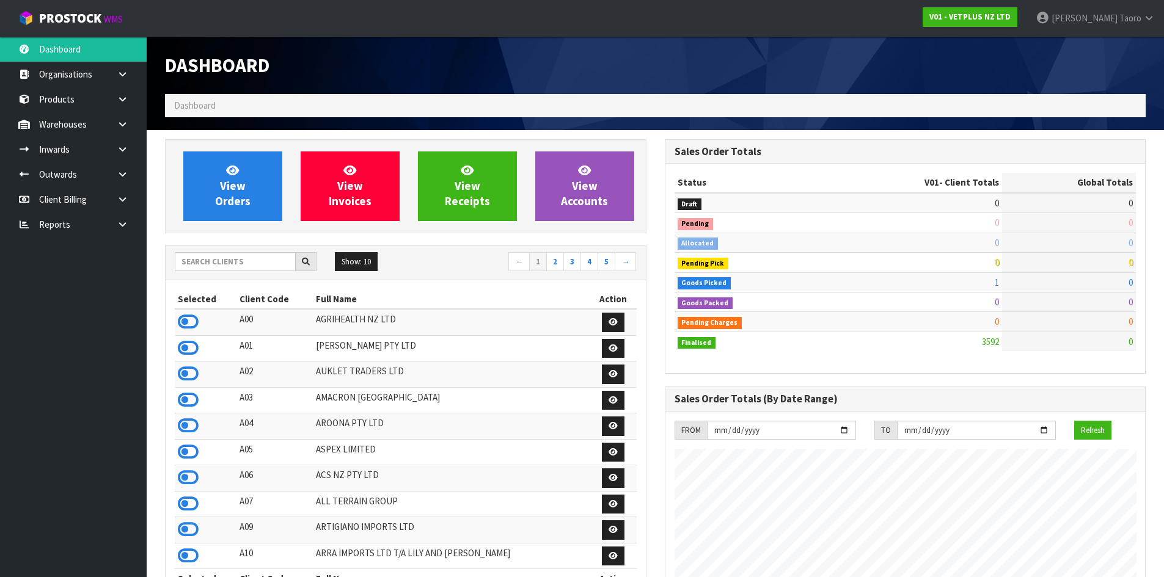
scroll to position [925, 499]
click at [221, 204] on span "View Orders" at bounding box center [232, 186] width 35 height 46
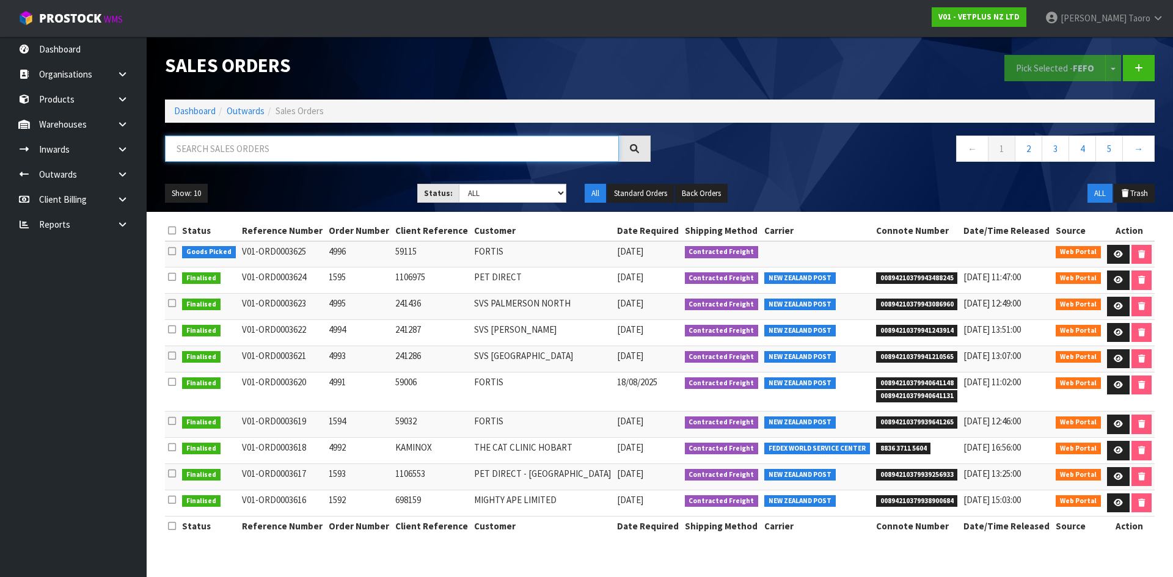
click at [246, 148] on input "text" at bounding box center [392, 149] width 454 height 26
click at [1116, 252] on icon at bounding box center [1118, 254] width 9 height 8
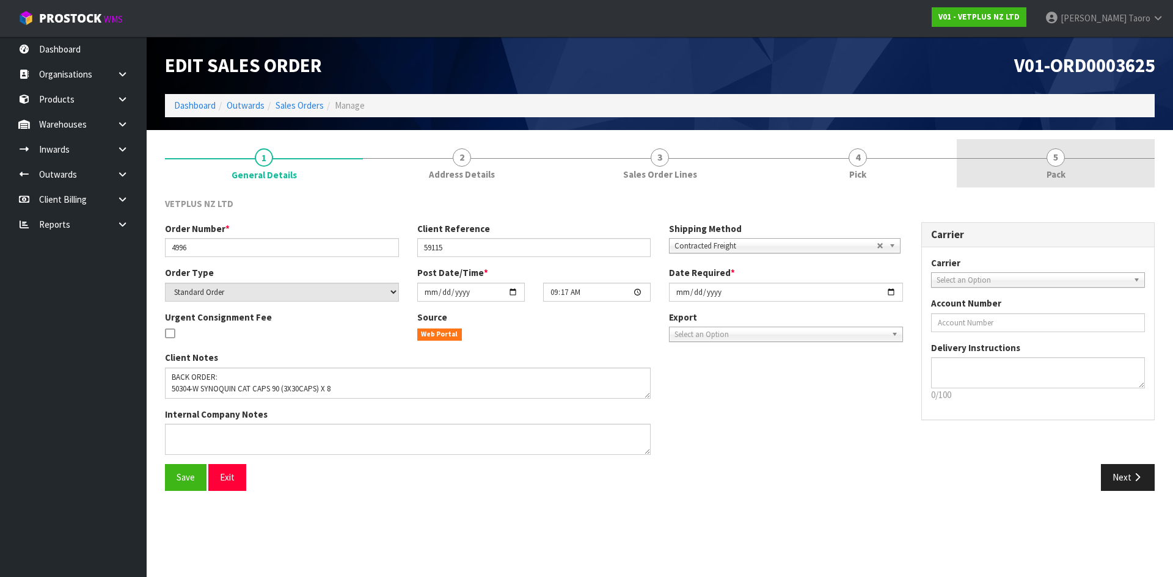
click at [1065, 150] on link "5 Pack" at bounding box center [1056, 163] width 198 height 48
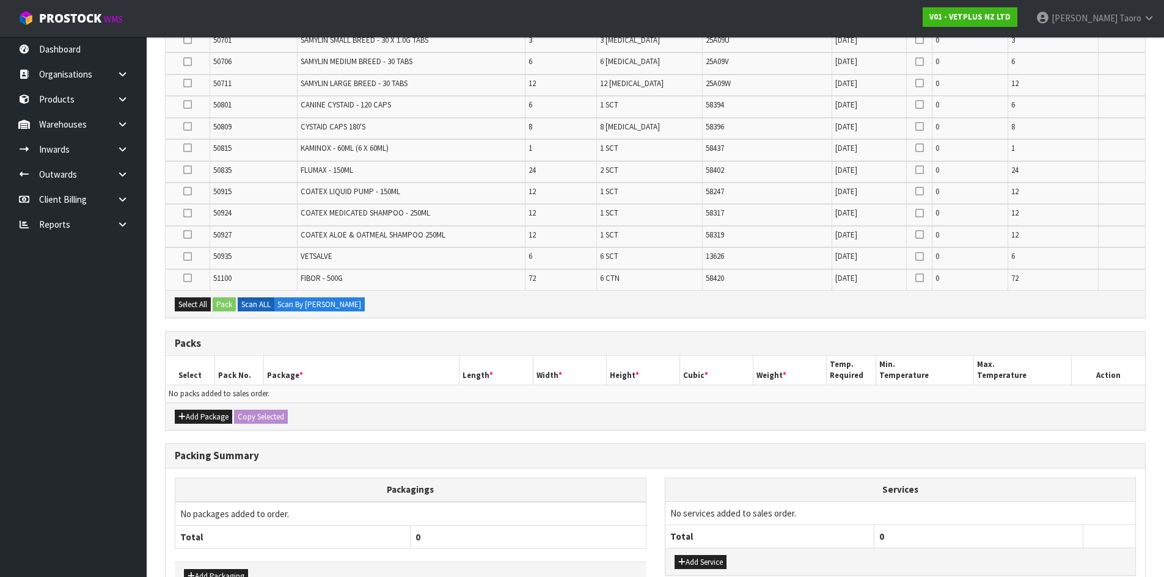
scroll to position [571, 0]
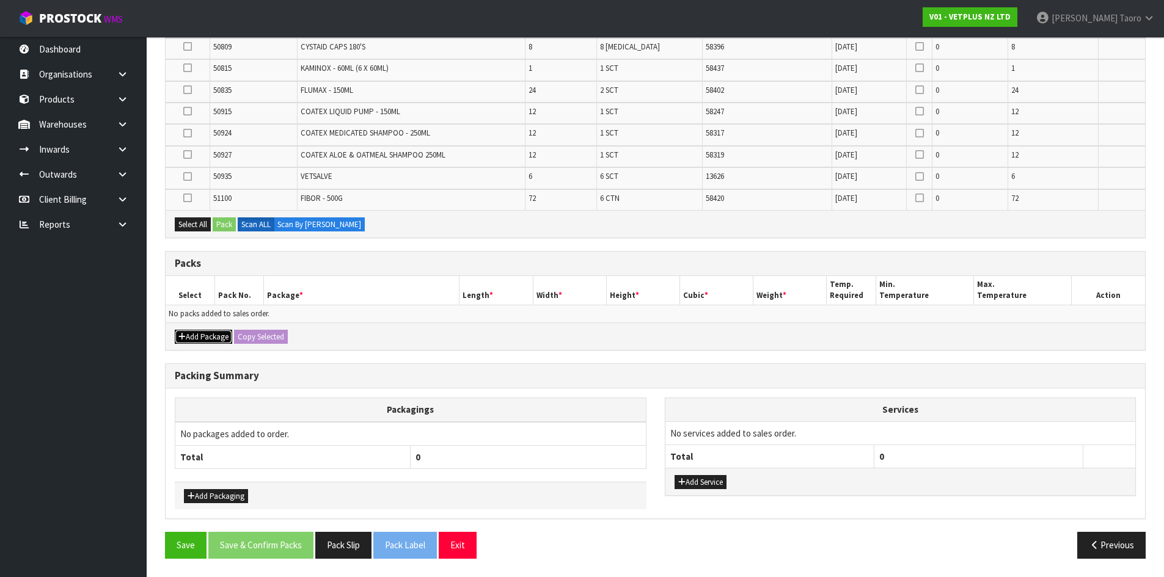
click at [200, 335] on button "Add Package" at bounding box center [203, 337] width 57 height 15
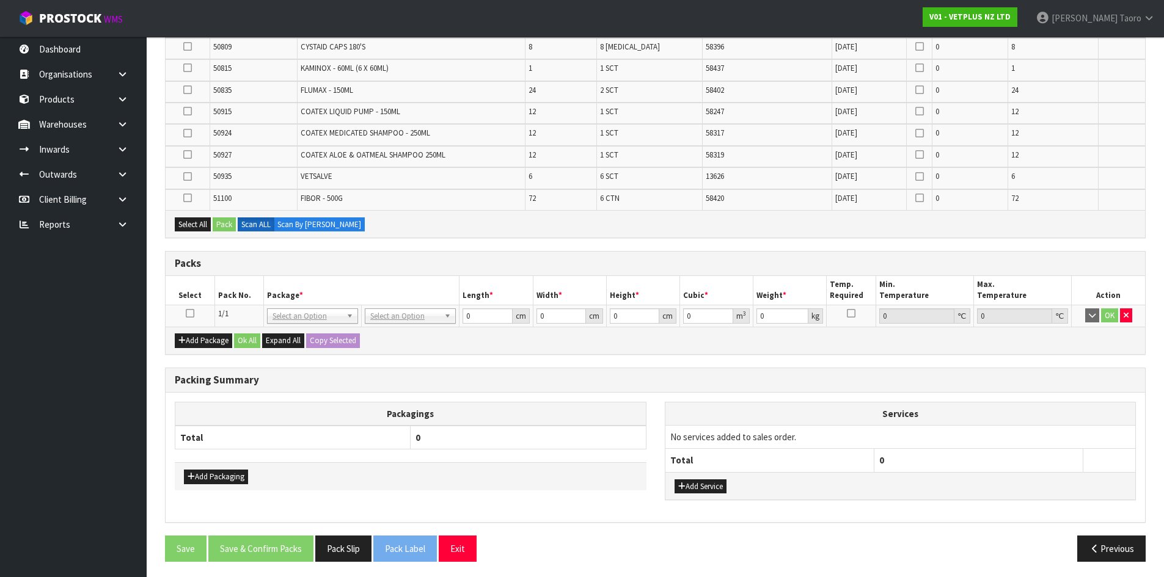
click at [190, 313] on icon at bounding box center [190, 313] width 9 height 1
click at [644, 159] on td "1 SCT" at bounding box center [650, 156] width 106 height 21
drag, startPoint x: 188, startPoint y: 198, endPoint x: 202, endPoint y: 210, distance: 18.6
click at [188, 198] on icon at bounding box center [187, 198] width 9 height 1
click at [0, 0] on input "checkbox" at bounding box center [0, 0] width 0 height 0
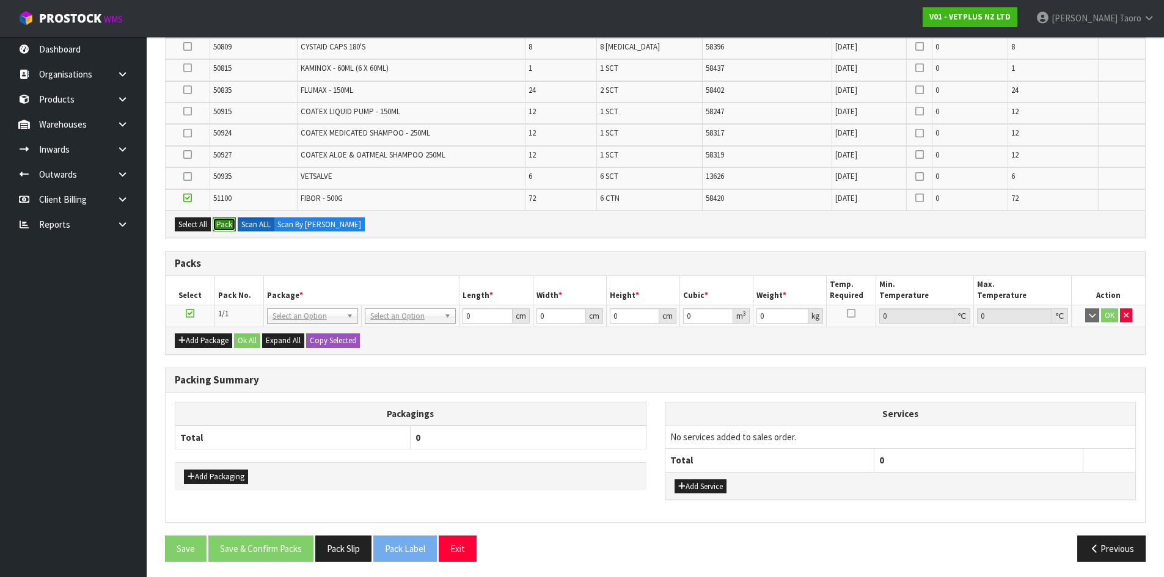
click at [221, 224] on button "Pack" at bounding box center [224, 224] width 23 height 15
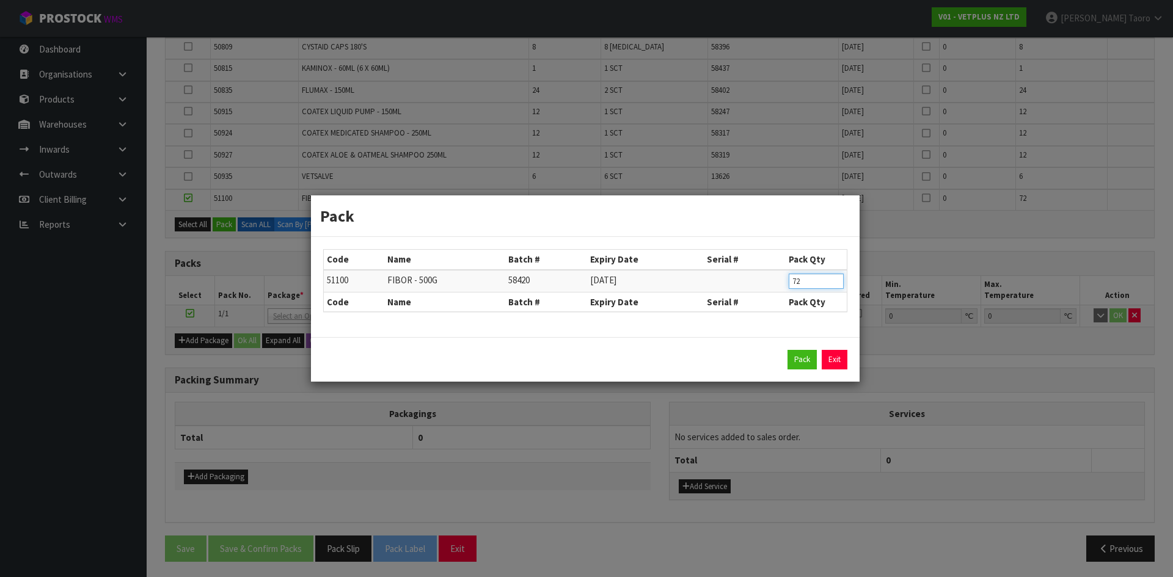
drag, startPoint x: 816, startPoint y: 282, endPoint x: 759, endPoint y: 288, distance: 57.1
click at [759, 288] on tr "51100 FIBOR - 500G 58420 20/01/2027 72" at bounding box center [585, 281] width 523 height 23
click at [807, 349] on div "Pack Exit" at bounding box center [585, 359] width 549 height 45
click at [804, 360] on button "Pack" at bounding box center [801, 360] width 29 height 20
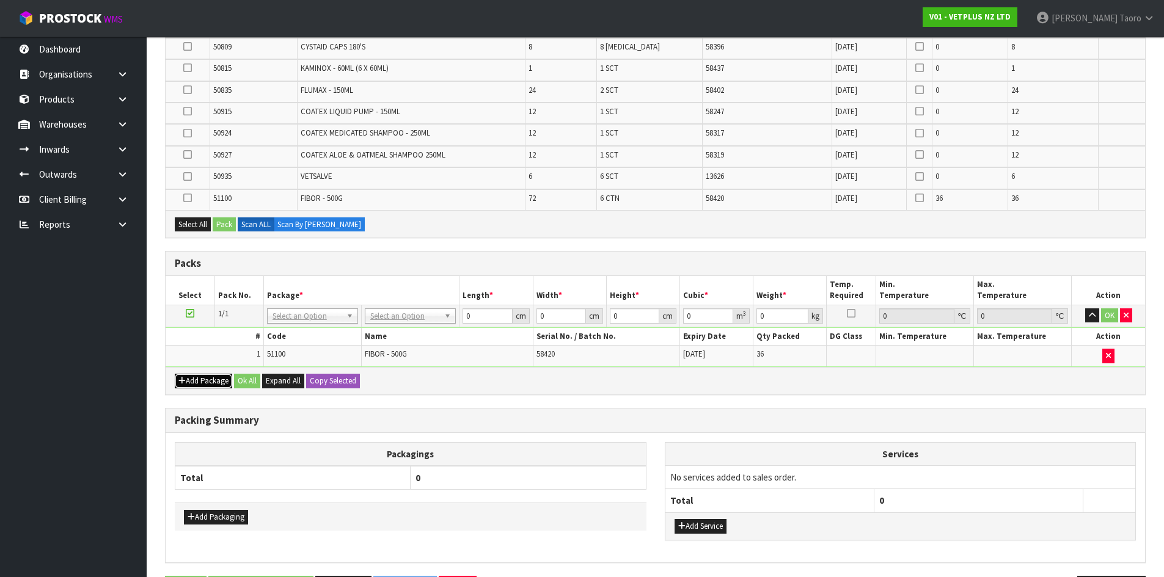
click at [200, 379] on button "Add Package" at bounding box center [203, 381] width 57 height 15
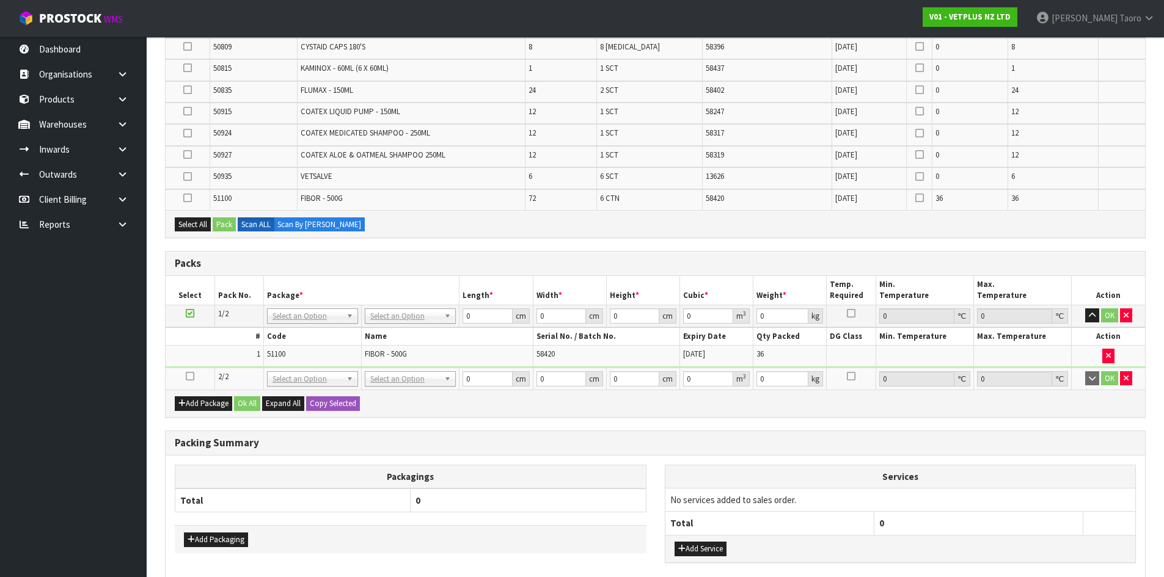
click at [189, 376] on icon at bounding box center [190, 376] width 9 height 1
click at [192, 199] on icon at bounding box center [187, 198] width 9 height 1
click at [0, 0] on input "checkbox" at bounding box center [0, 0] width 0 height 0
click at [227, 219] on button "Pack" at bounding box center [224, 224] width 23 height 15
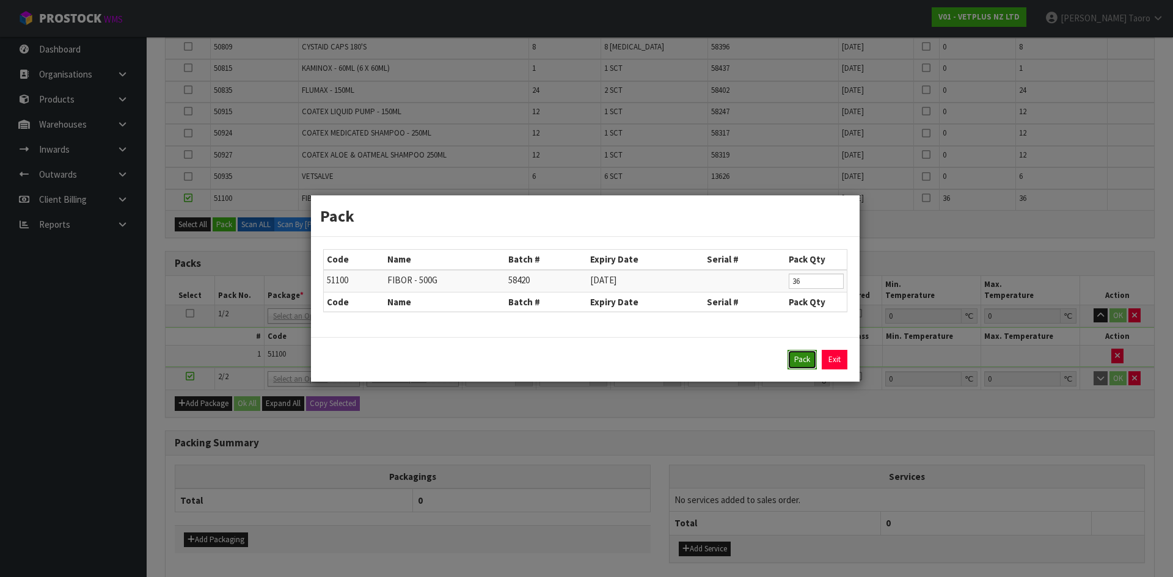
click at [803, 359] on button "Pack" at bounding box center [801, 360] width 29 height 20
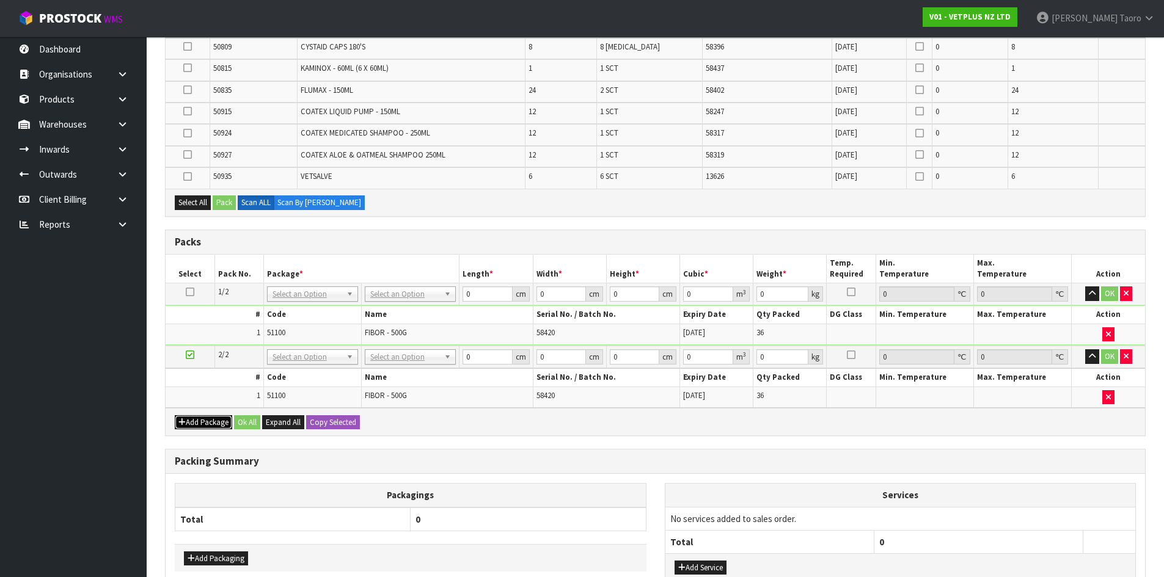
click at [206, 423] on button "Add Package" at bounding box center [203, 422] width 57 height 15
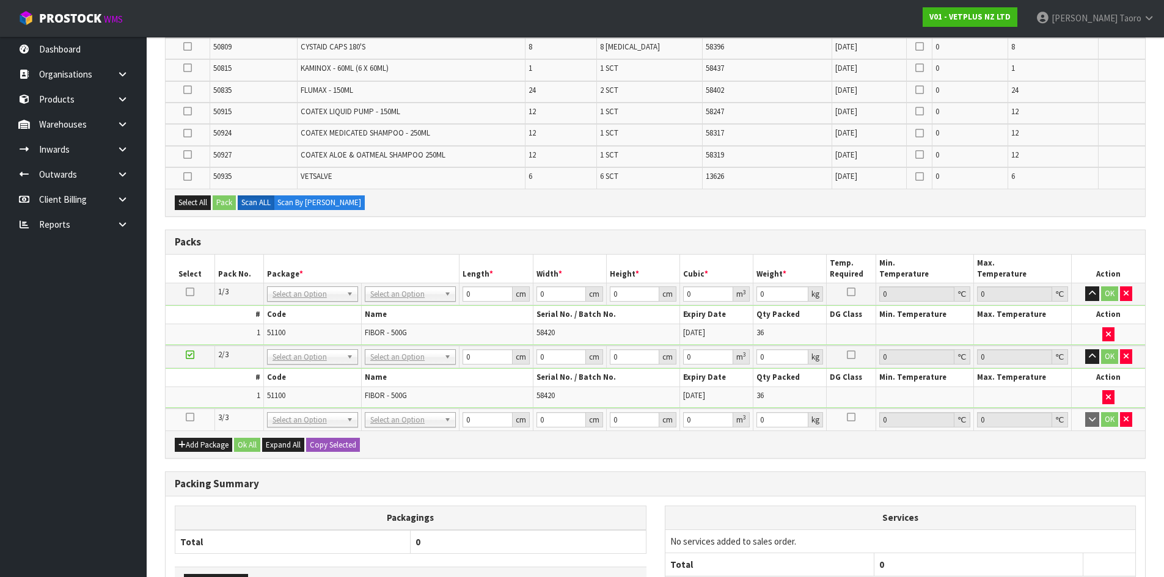
click at [191, 417] on icon at bounding box center [190, 417] width 9 height 1
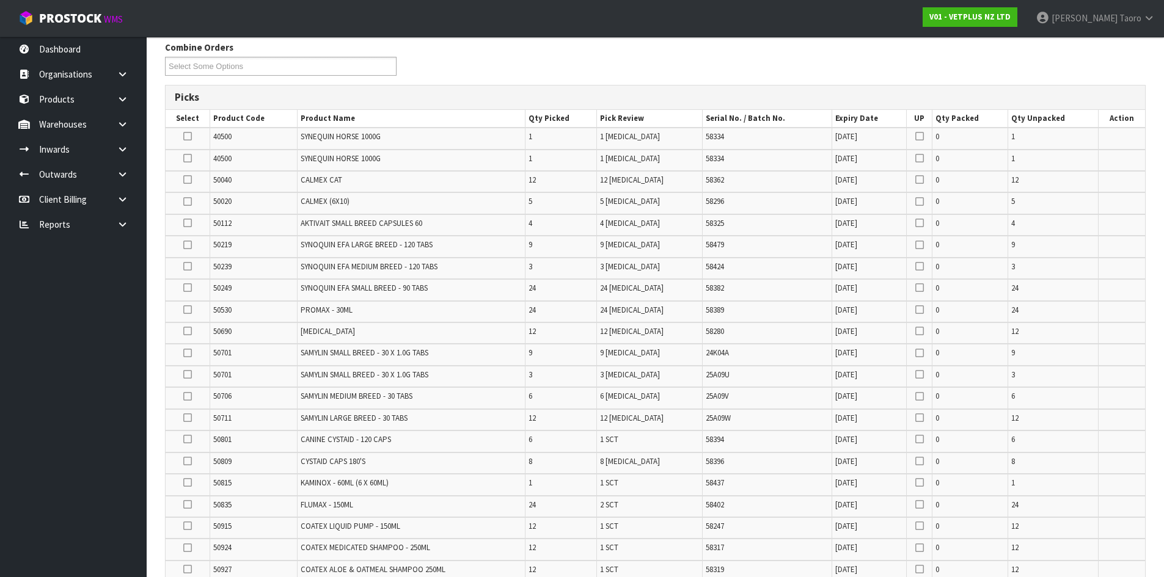
click at [188, 288] on icon at bounding box center [187, 288] width 9 height 1
click at [0, 0] on input "checkbox" at bounding box center [0, 0] width 0 height 0
click at [188, 266] on icon at bounding box center [187, 266] width 9 height 1
click at [0, 0] on input "checkbox" at bounding box center [0, 0] width 0 height 0
click at [188, 462] on icon at bounding box center [187, 461] width 9 height 1
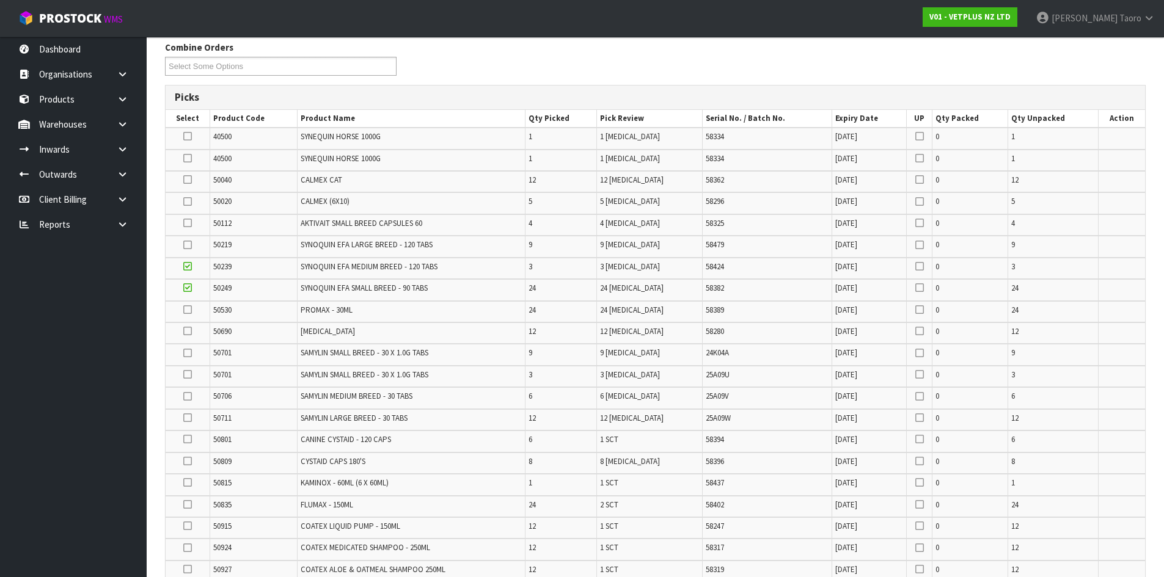
click at [0, 0] on input "checkbox" at bounding box center [0, 0] width 0 height 0
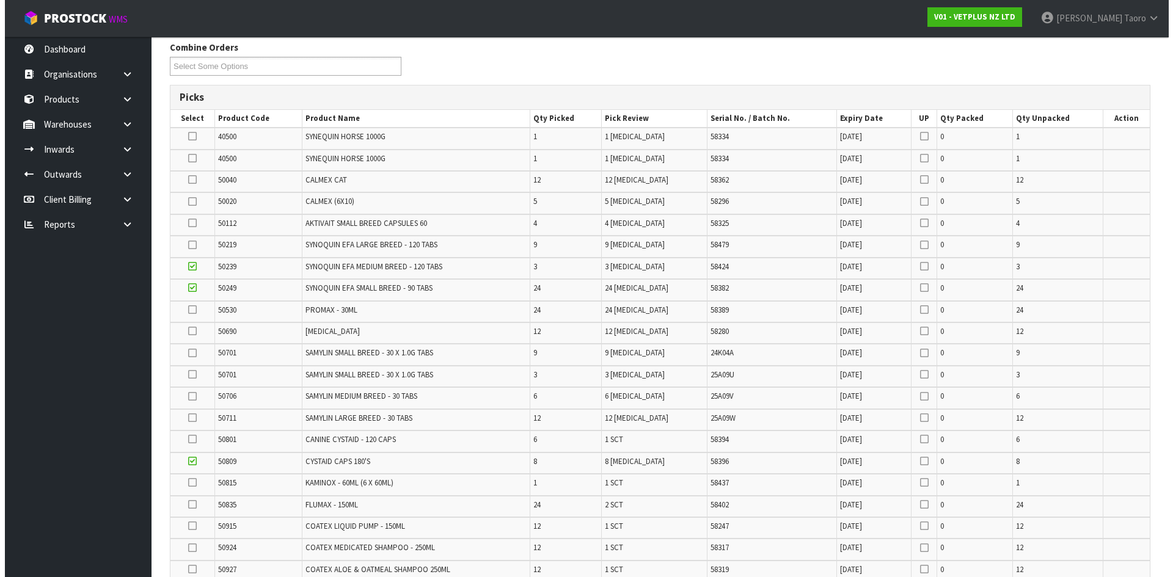
scroll to position [459, 0]
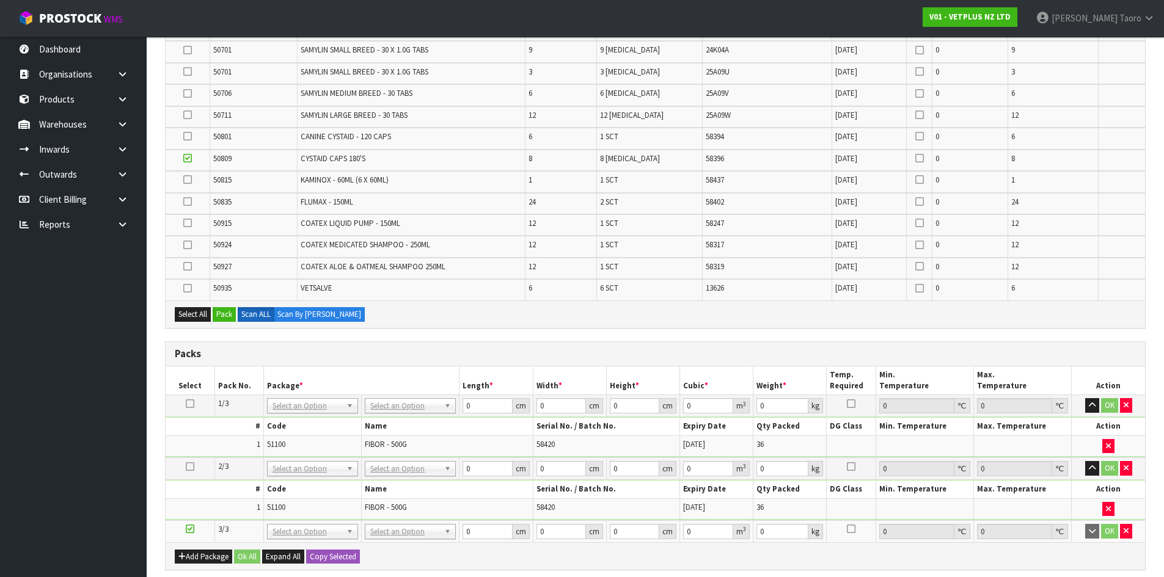
click at [191, 288] on icon at bounding box center [187, 288] width 9 height 1
click at [0, 0] on input "checkbox" at bounding box center [0, 0] width 0 height 0
click at [194, 204] on td at bounding box center [188, 203] width 45 height 21
click at [188, 202] on icon at bounding box center [187, 202] width 9 height 1
click at [0, 0] on input "checkbox" at bounding box center [0, 0] width 0 height 0
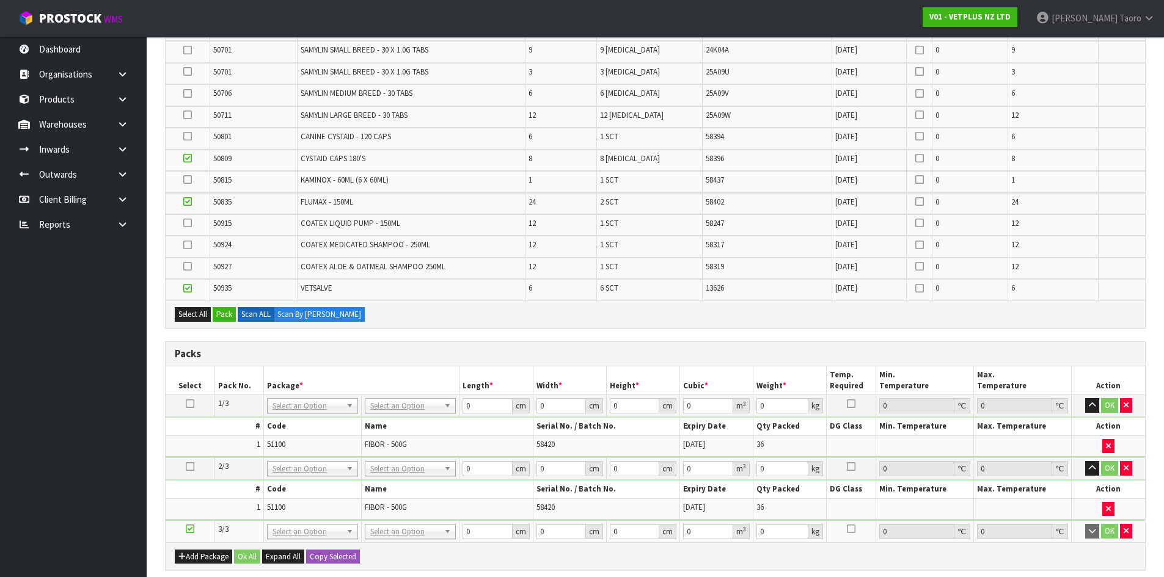
drag, startPoint x: 191, startPoint y: 243, endPoint x: 452, endPoint y: 179, distance: 269.2
click at [190, 245] on icon at bounding box center [187, 245] width 9 height 1
click at [0, 0] on input "checkbox" at bounding box center [0, 0] width 0 height 0
click at [191, 267] on icon at bounding box center [187, 266] width 9 height 1
click at [0, 0] on input "checkbox" at bounding box center [0, 0] width 0 height 0
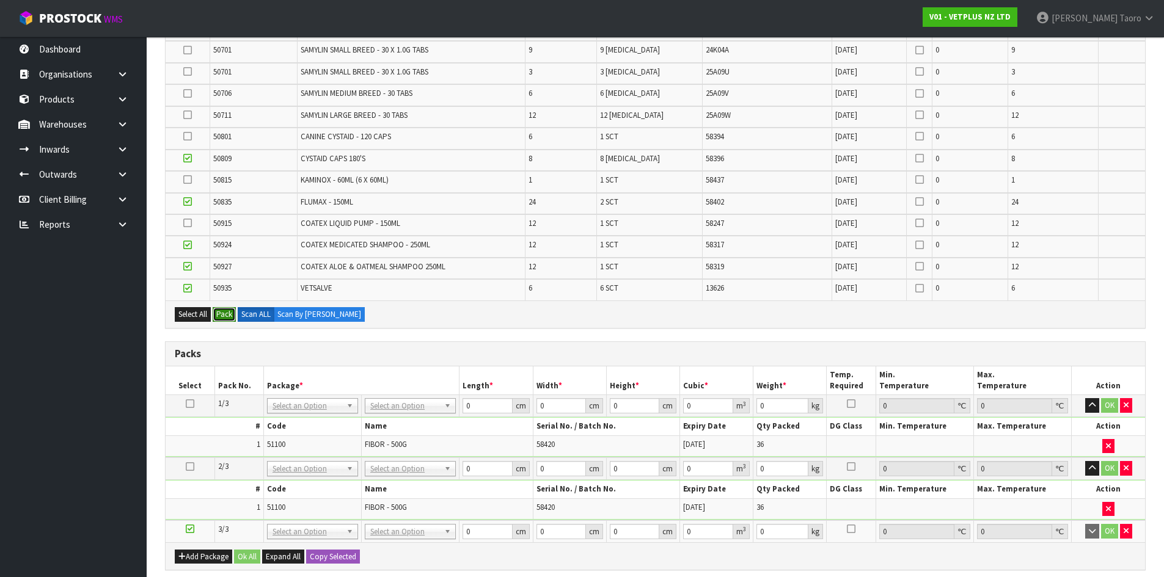
click at [232, 321] on button "Pack" at bounding box center [224, 314] width 23 height 15
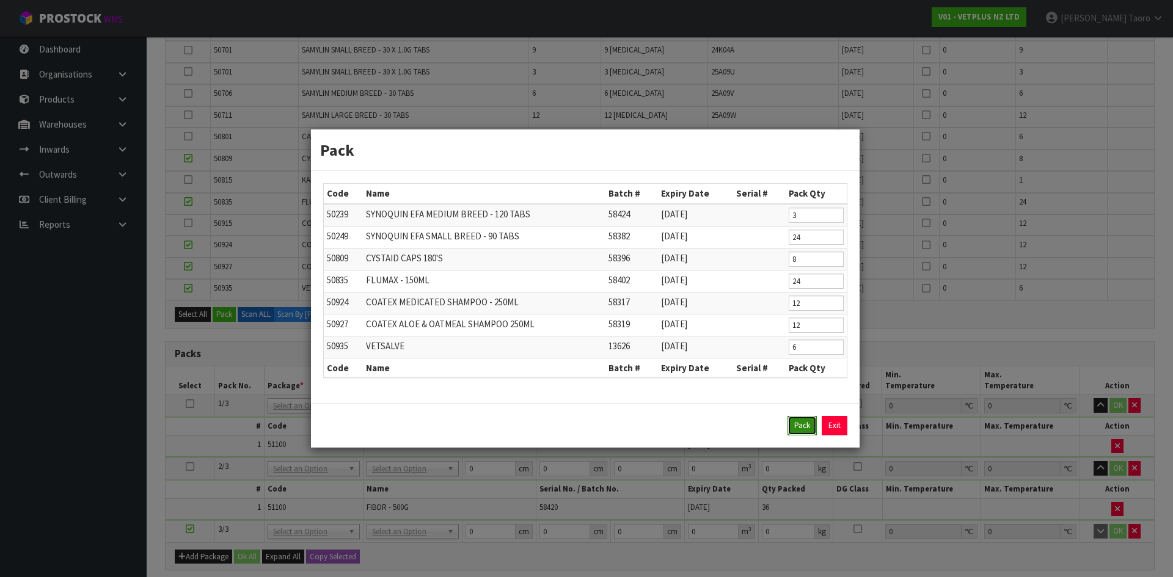
click at [802, 423] on button "Pack" at bounding box center [801, 426] width 29 height 20
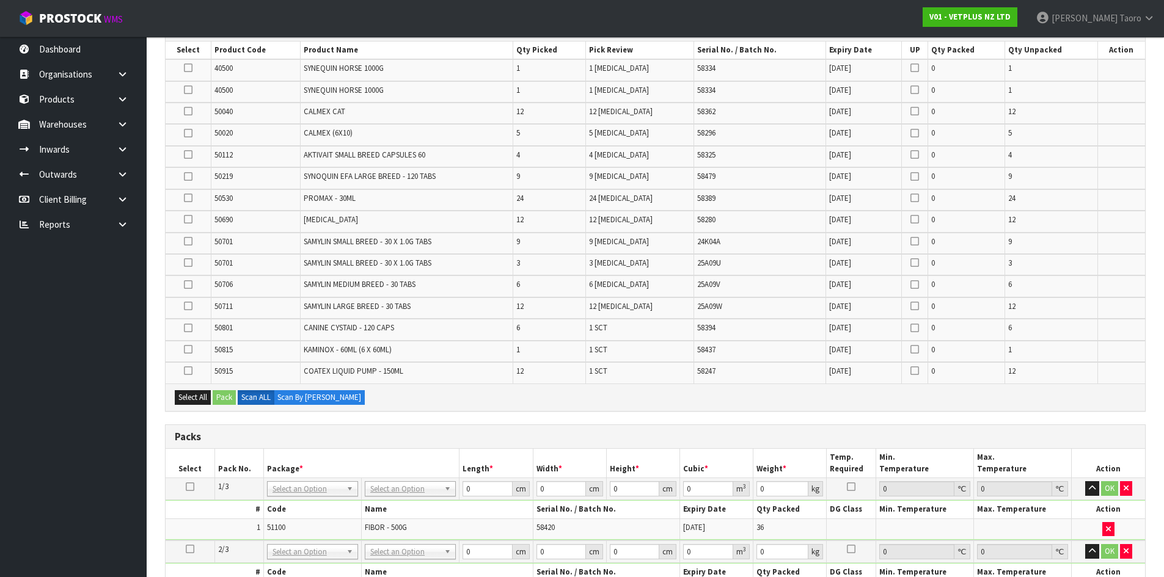
scroll to position [205, 0]
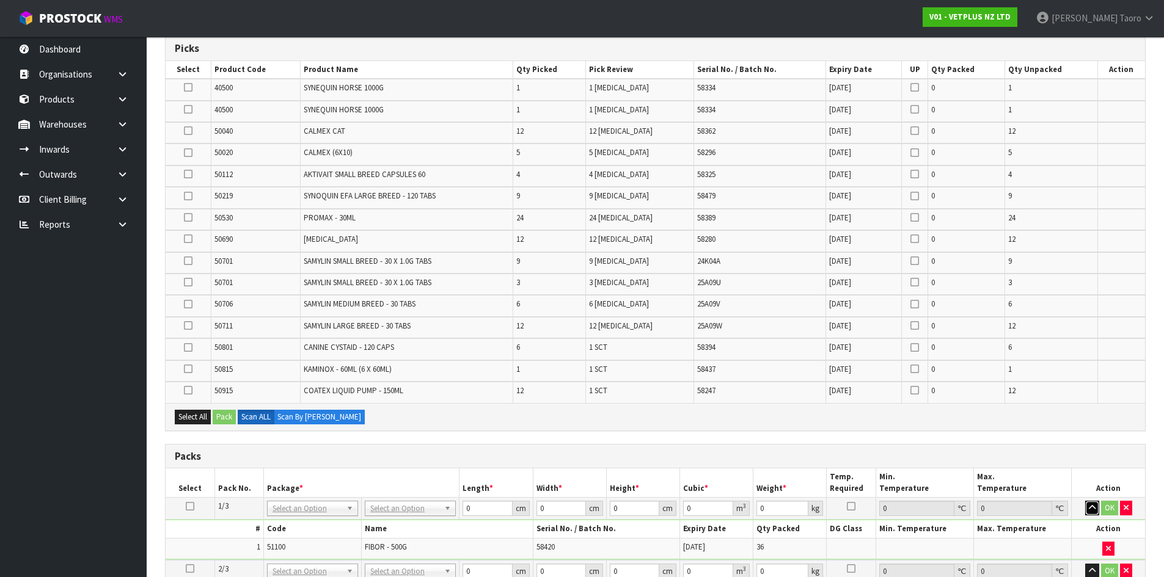
click at [1087, 506] on button "button" at bounding box center [1092, 508] width 14 height 15
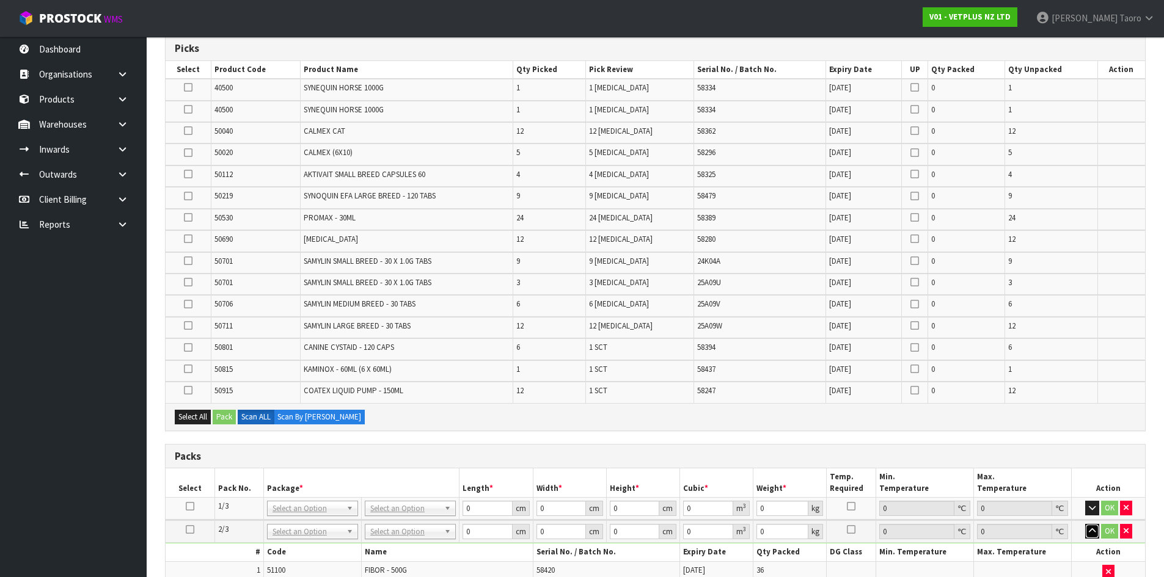
click at [1092, 528] on icon "button" at bounding box center [1092, 531] width 7 height 8
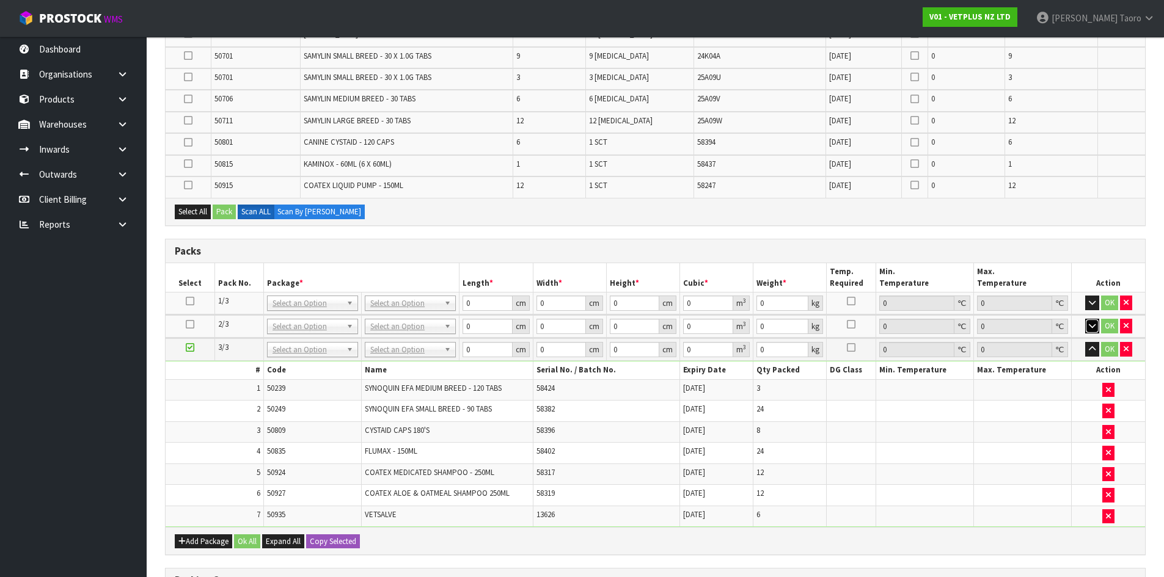
scroll to position [450, 0]
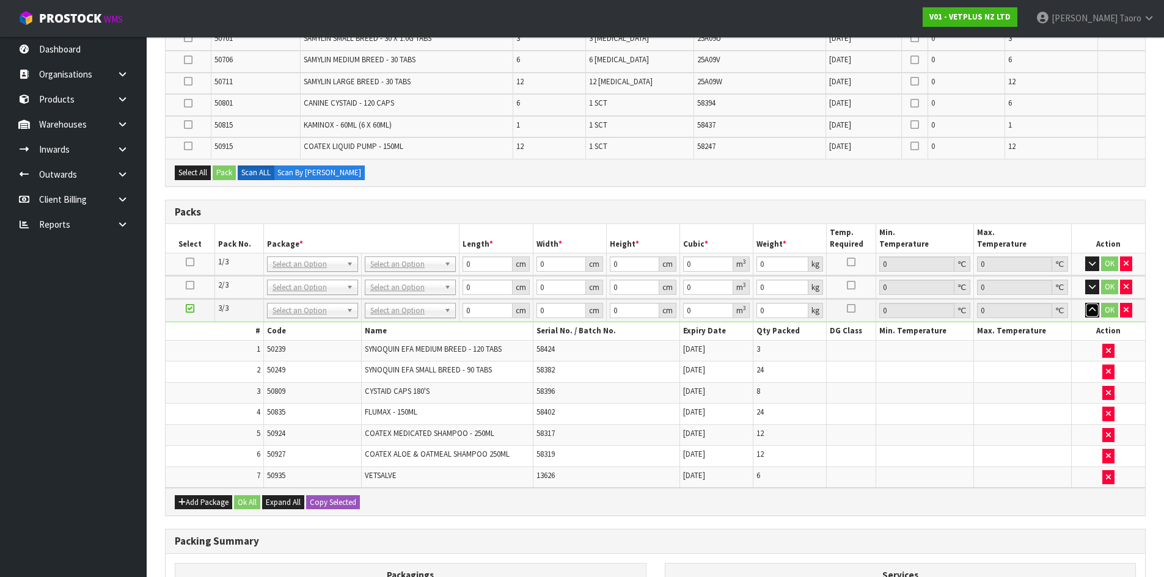
click at [1094, 315] on button "button" at bounding box center [1092, 310] width 14 height 15
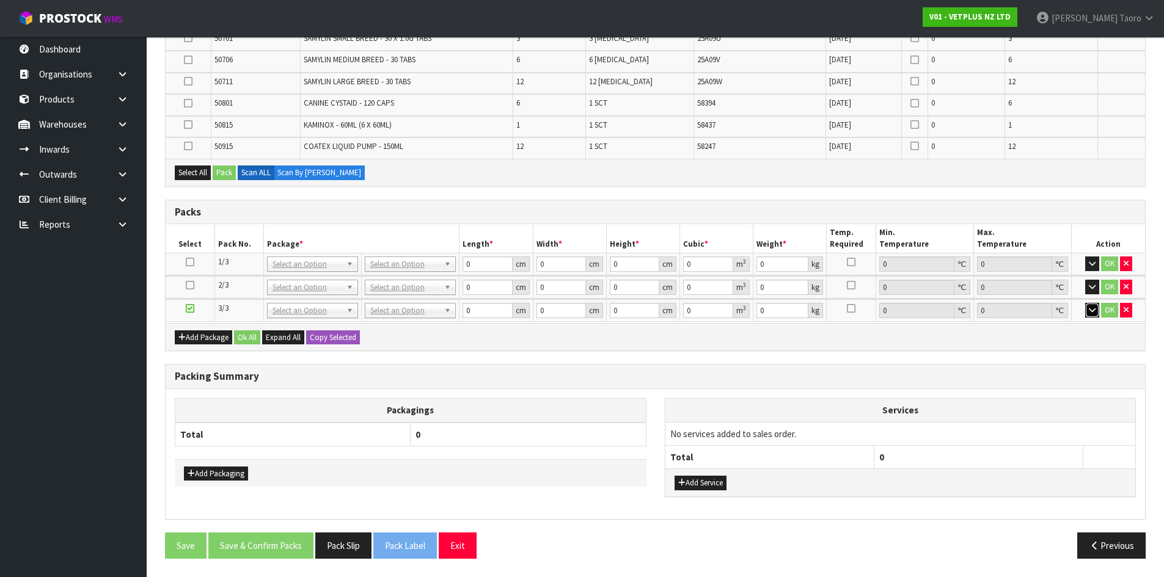
scroll to position [448, 0]
click at [206, 338] on button "Add Package" at bounding box center [203, 337] width 57 height 15
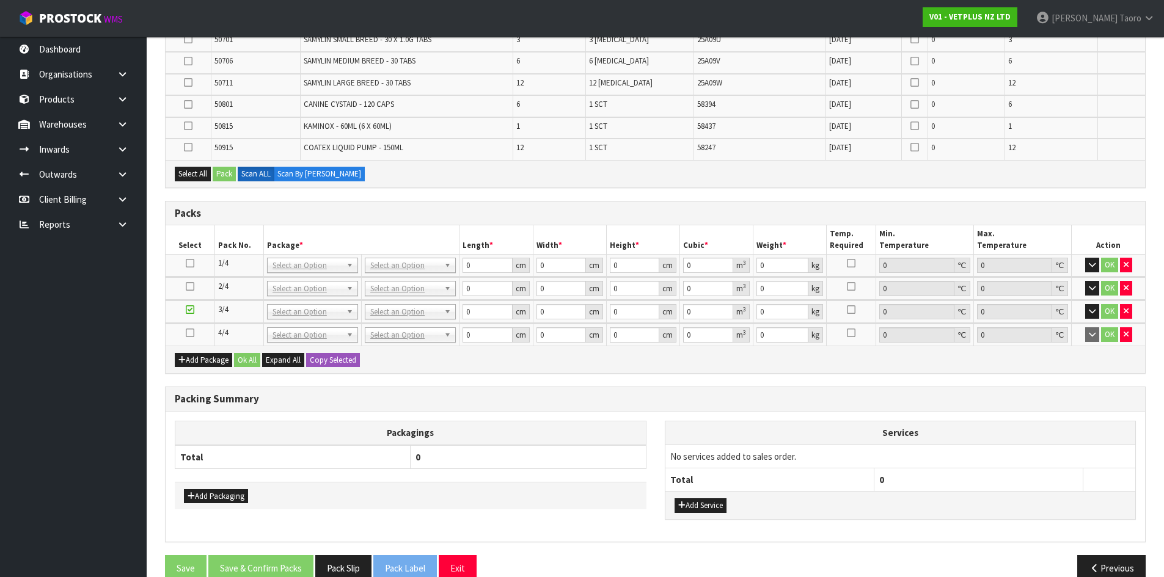
click at [190, 334] on icon at bounding box center [190, 333] width 9 height 1
click at [286, 417] on div "Packagings Total 0 Add Packaging Services No services added to sales order. Tot…" at bounding box center [655, 476] width 979 height 129
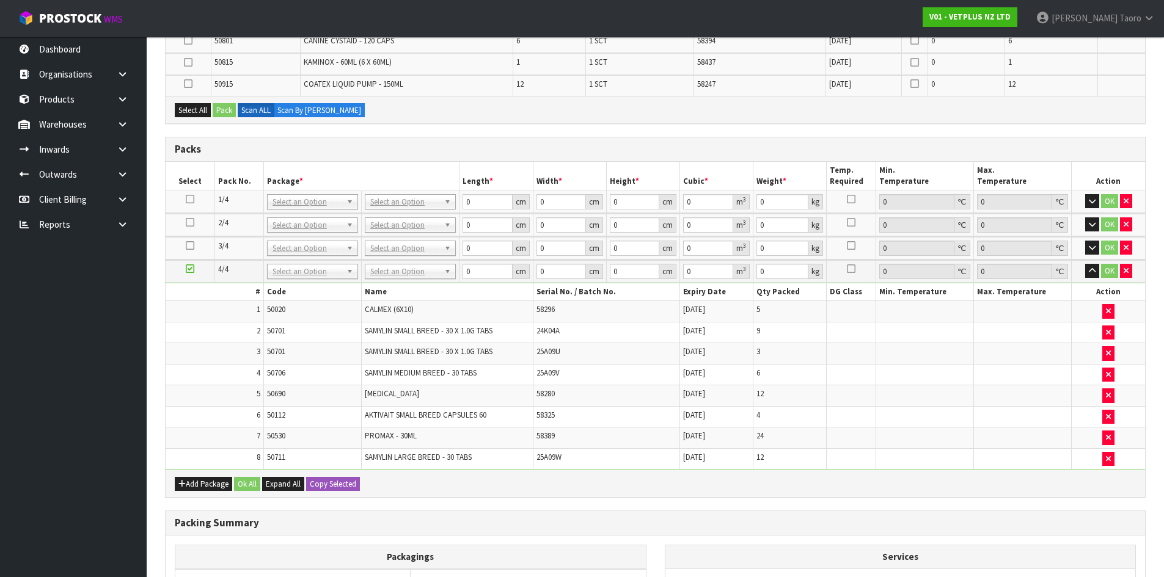
scroll to position [486, 0]
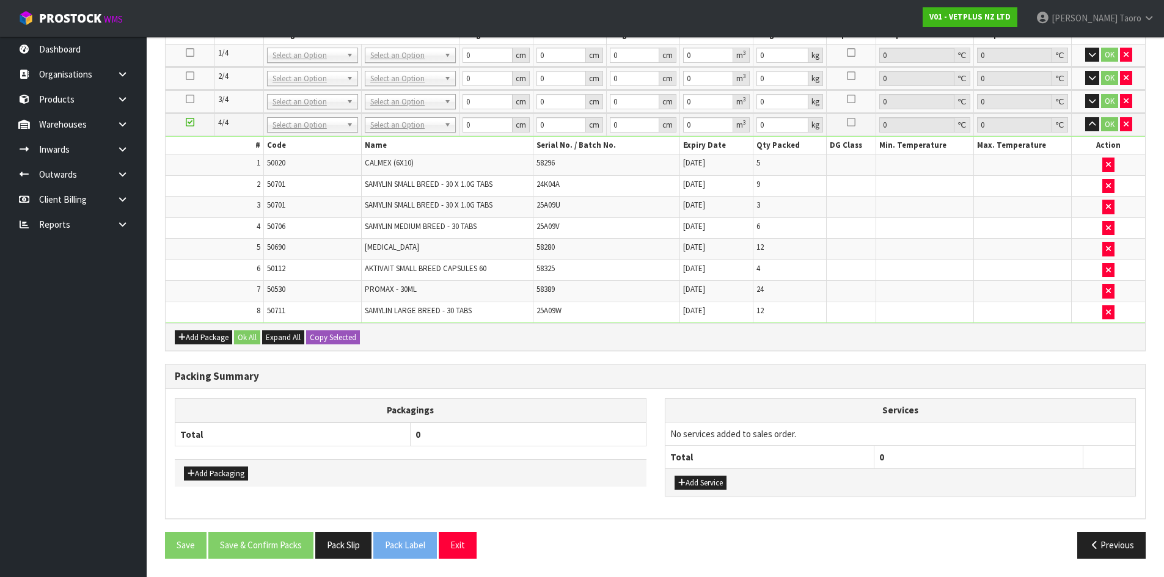
click at [522, 362] on div "Combine Orders V01-ORD0003625 Select Some Options Picks Select Product Code Pro…" at bounding box center [655, 140] width 980 height 856
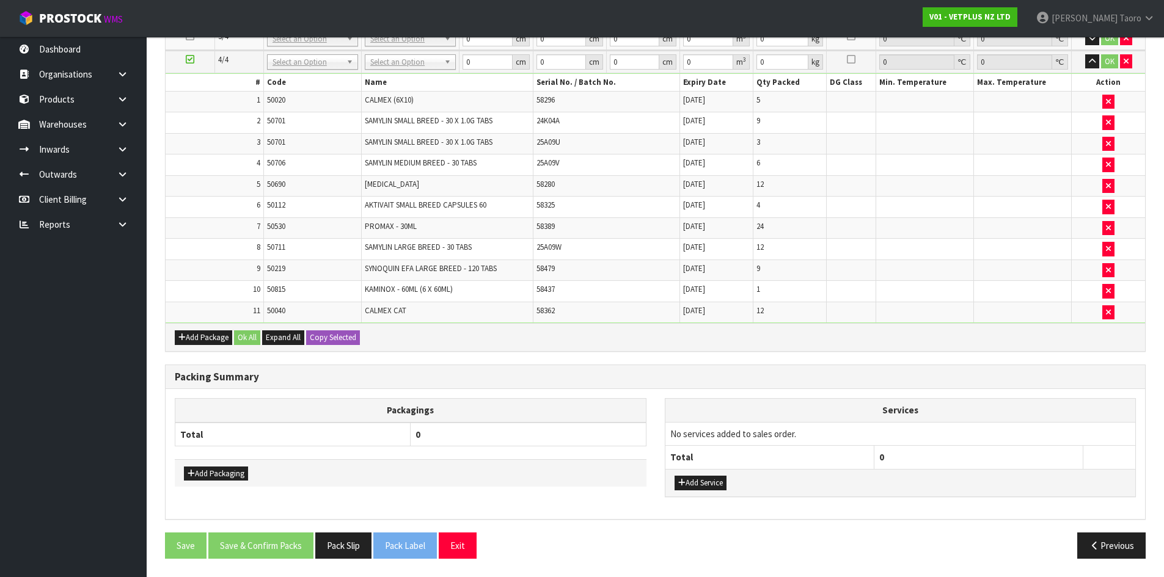
scroll to position [484, 0]
click at [512, 418] on th "Packagings" at bounding box center [410, 411] width 471 height 24
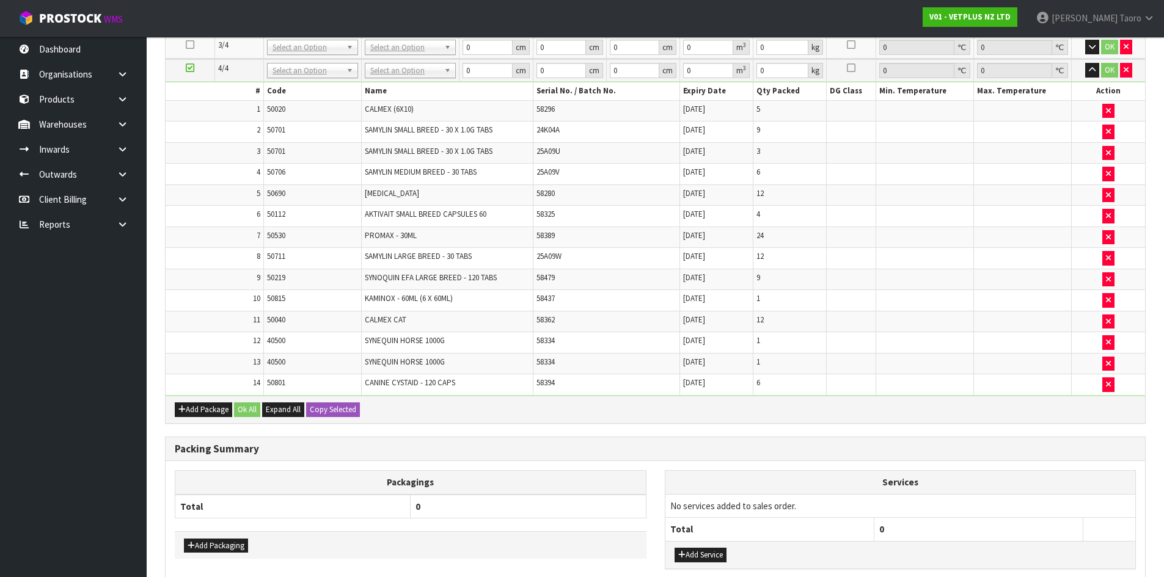
scroll to position [482, 0]
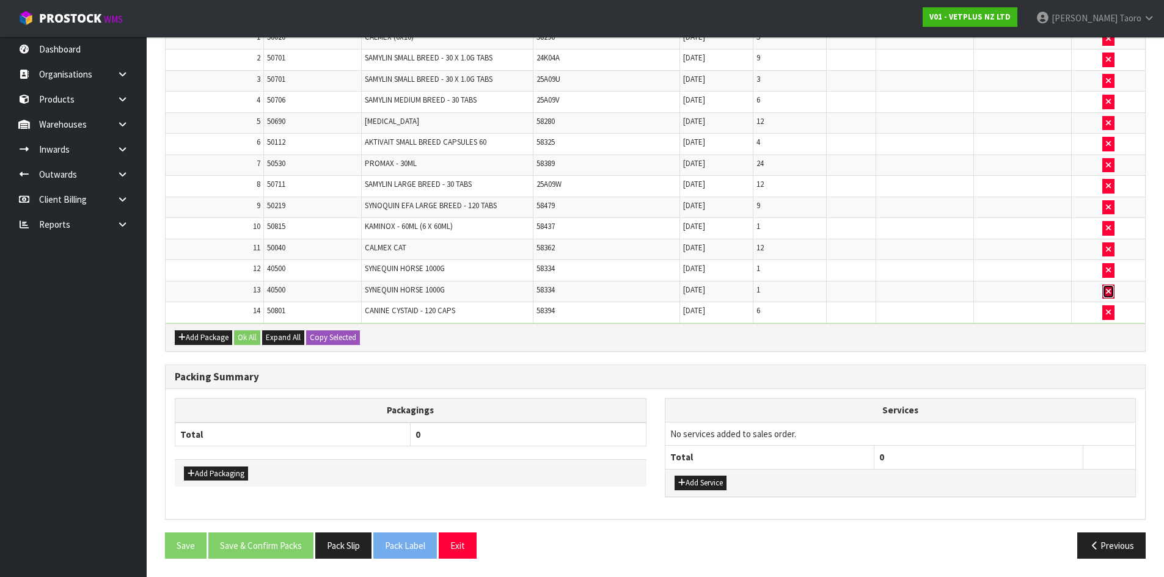
click at [1112, 293] on button "button" at bounding box center [1108, 292] width 12 height 15
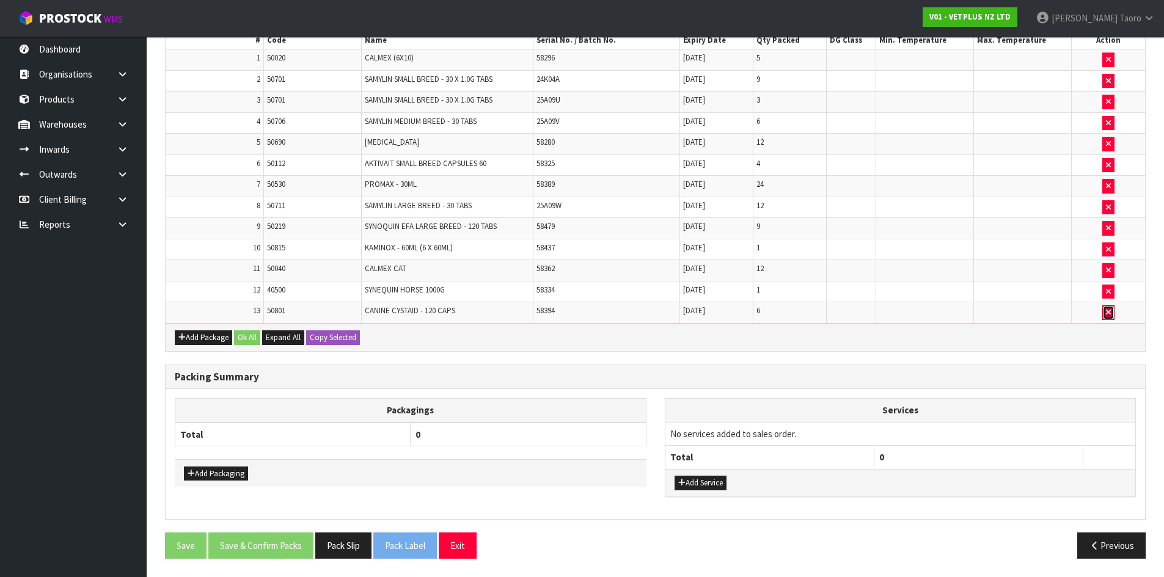
click at [1106, 319] on button "button" at bounding box center [1108, 312] width 12 height 15
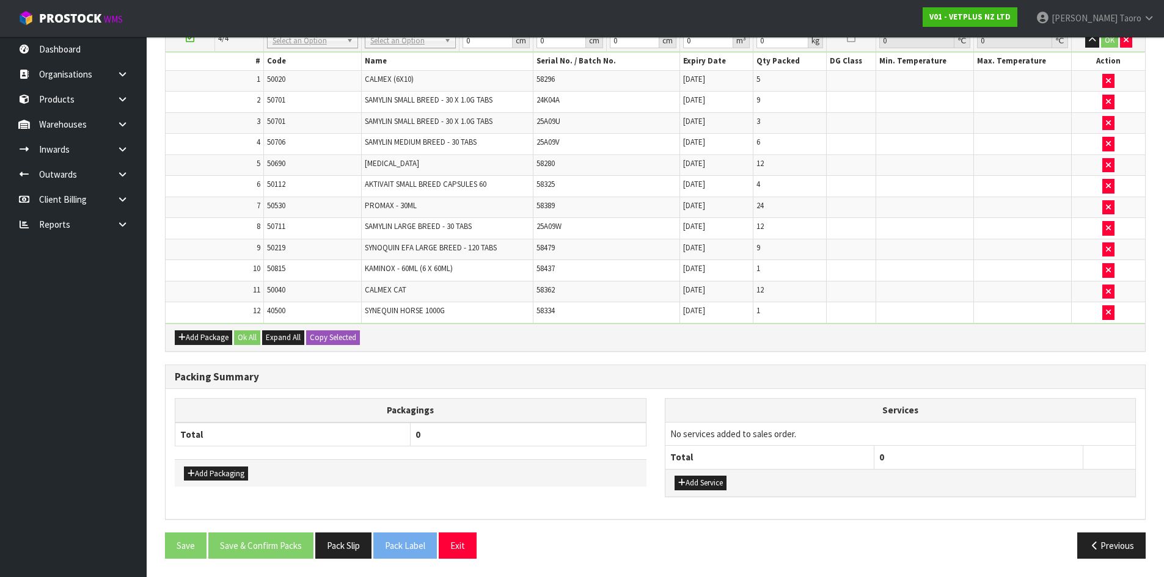
click at [1107, 320] on td at bounding box center [1107, 312] width 73 height 21
click at [1111, 318] on button "button" at bounding box center [1108, 312] width 12 height 15
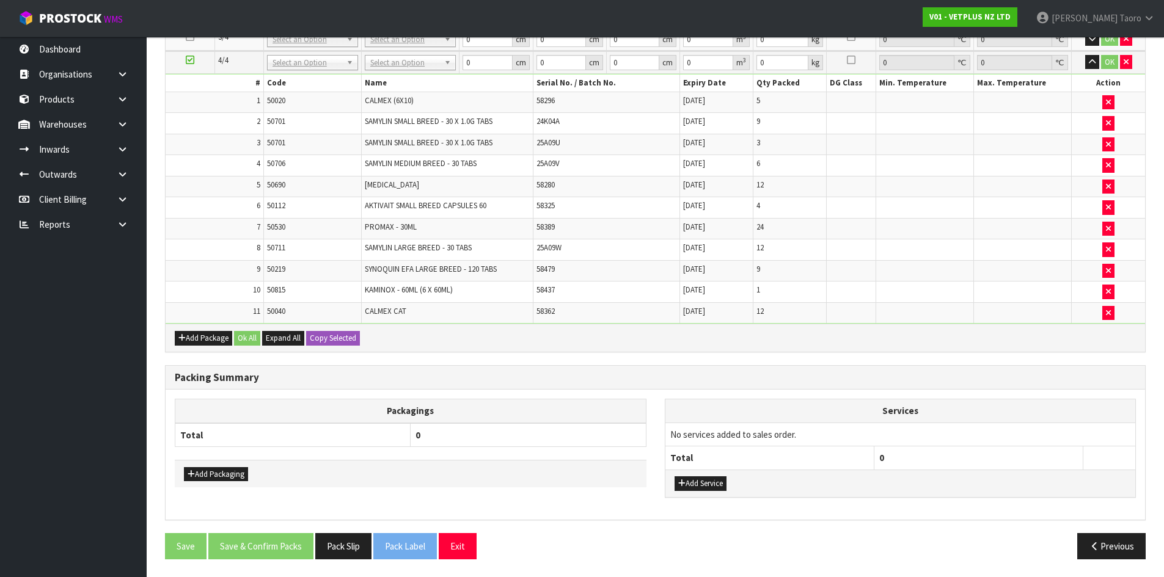
scroll to position [484, 0]
click at [221, 337] on button "Add Package" at bounding box center [203, 337] width 57 height 15
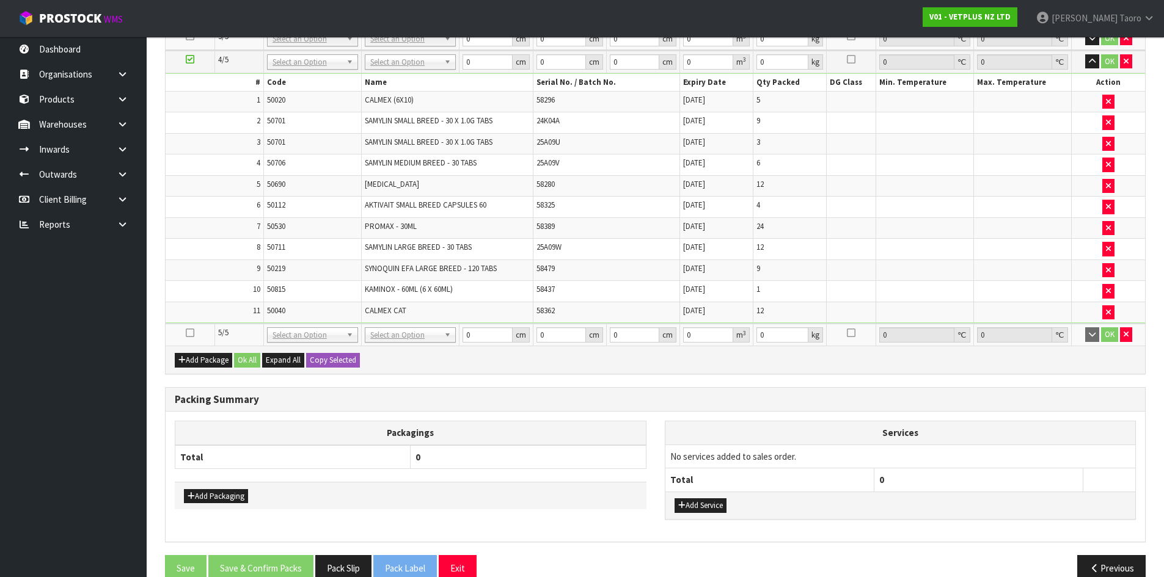
click at [191, 333] on icon at bounding box center [190, 333] width 9 height 1
click at [205, 268] on td "9" at bounding box center [215, 270] width 98 height 21
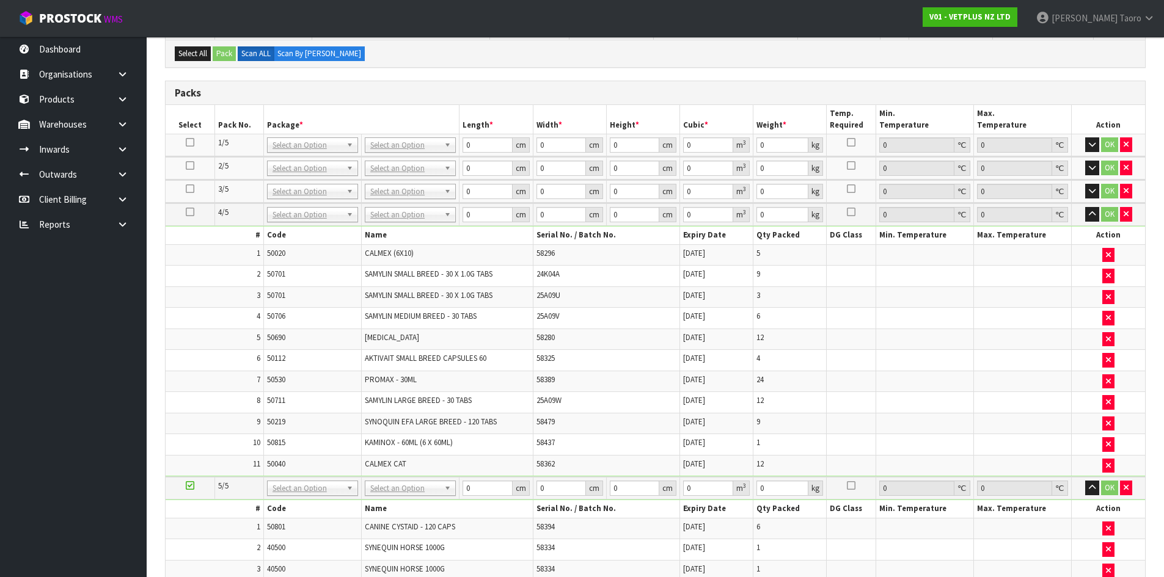
scroll to position [114, 0]
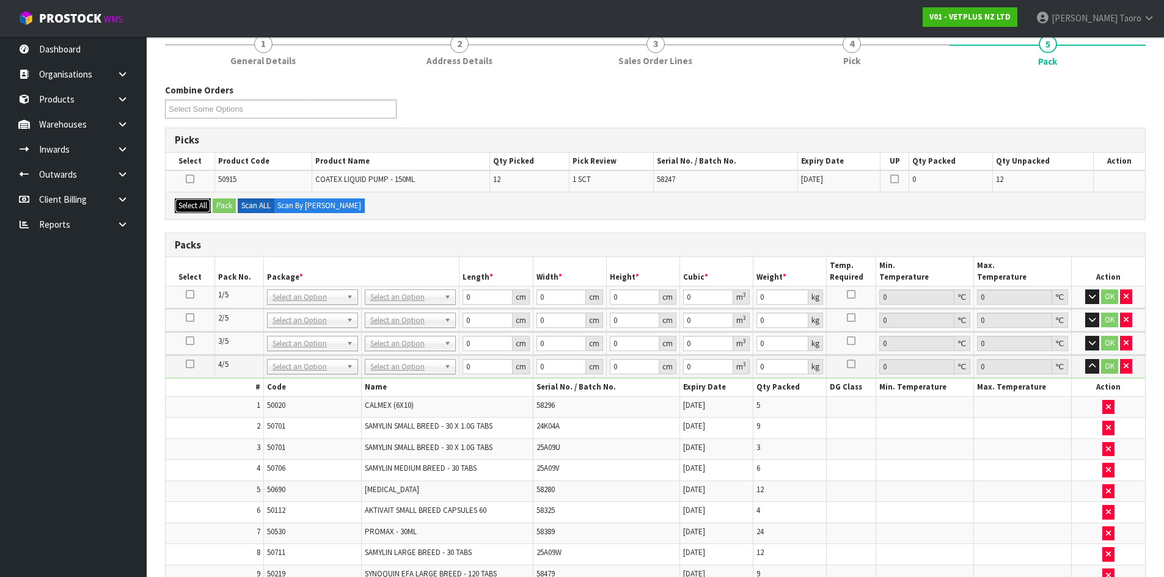
click at [191, 204] on button "Select All" at bounding box center [193, 206] width 36 height 15
click at [224, 208] on button "Pack" at bounding box center [224, 206] width 23 height 15
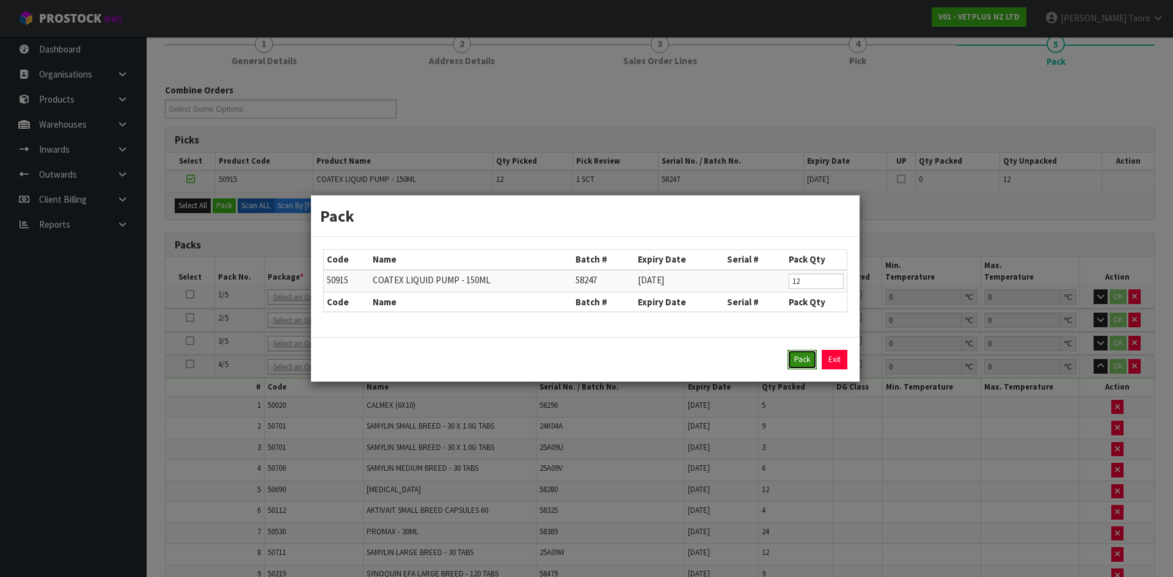
click at [799, 359] on button "Pack" at bounding box center [801, 360] width 29 height 20
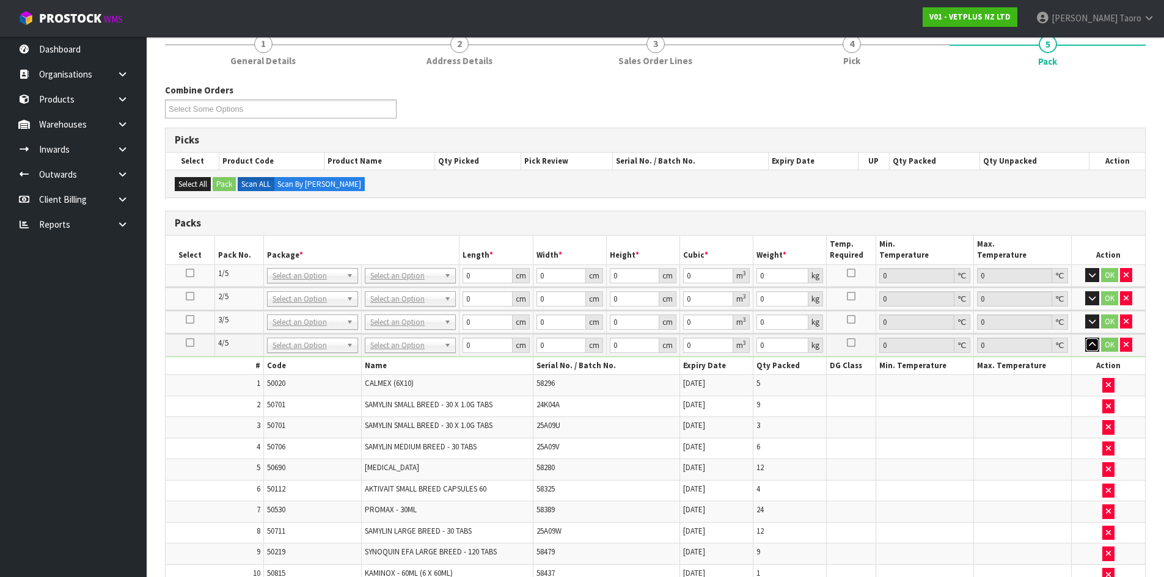
click at [1093, 342] on icon "button" at bounding box center [1092, 345] width 7 height 8
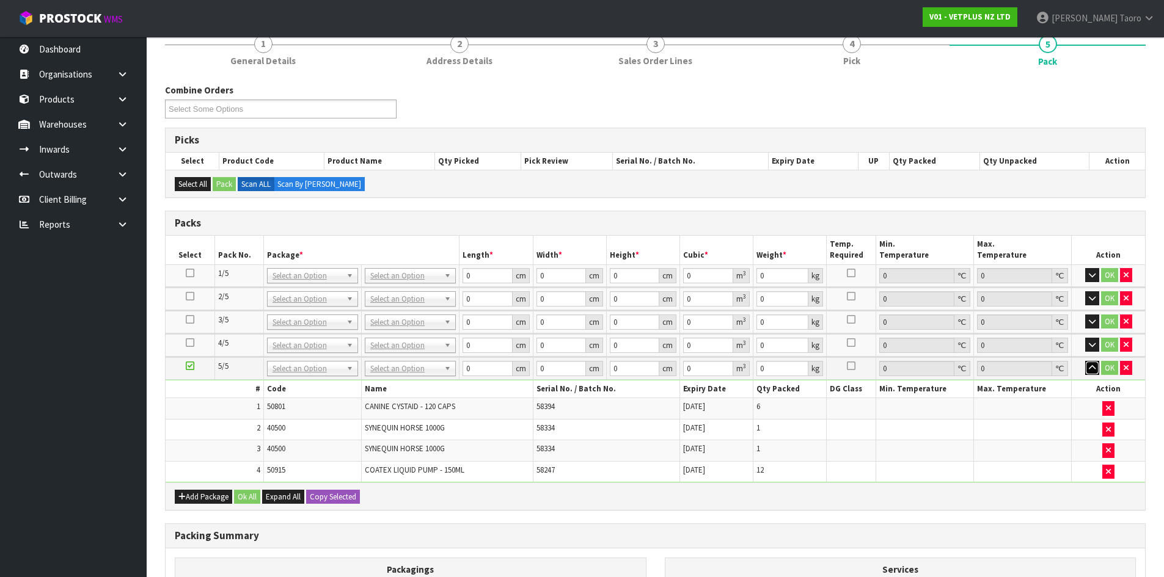
click at [1092, 369] on icon "button" at bounding box center [1092, 368] width 7 height 8
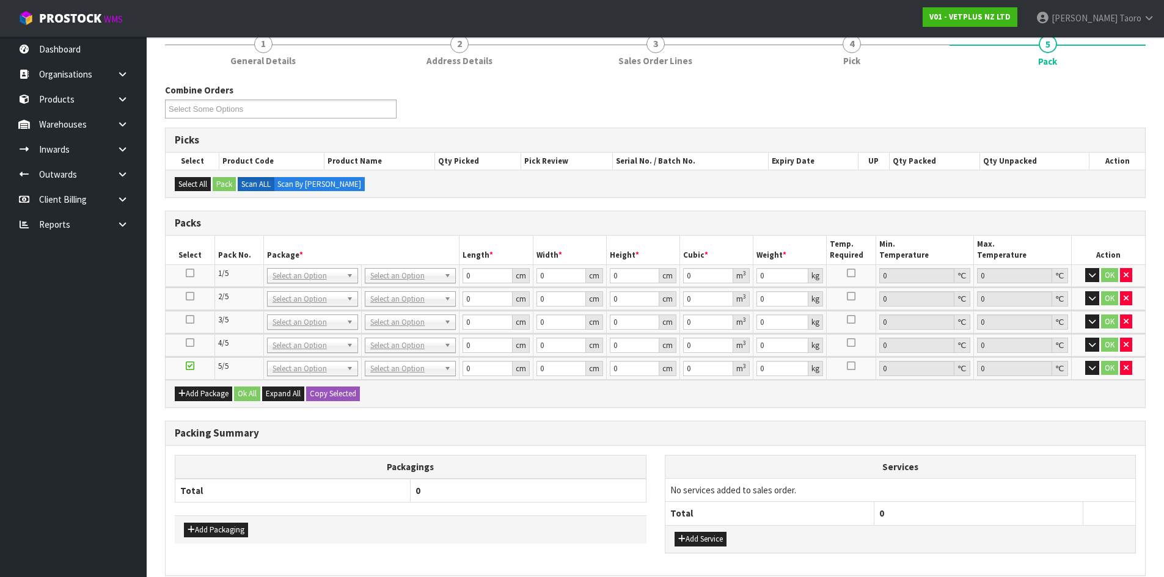
click at [866, 428] on h3 "Packing Summary" at bounding box center [655, 434] width 961 height 12
drag, startPoint x: 866, startPoint y: 427, endPoint x: 952, endPoint y: 472, distance: 97.5
click at [952, 472] on div "Packing Summary Packagings Total 0 Add Packaging Services No services added to …" at bounding box center [655, 498] width 980 height 155
click at [635, 453] on div "Packagings Total 0 Add Packaging Services No services added to sales order. Tot…" at bounding box center [655, 510] width 979 height 129
click at [226, 531] on button "Add Packaging" at bounding box center [216, 530] width 64 height 15
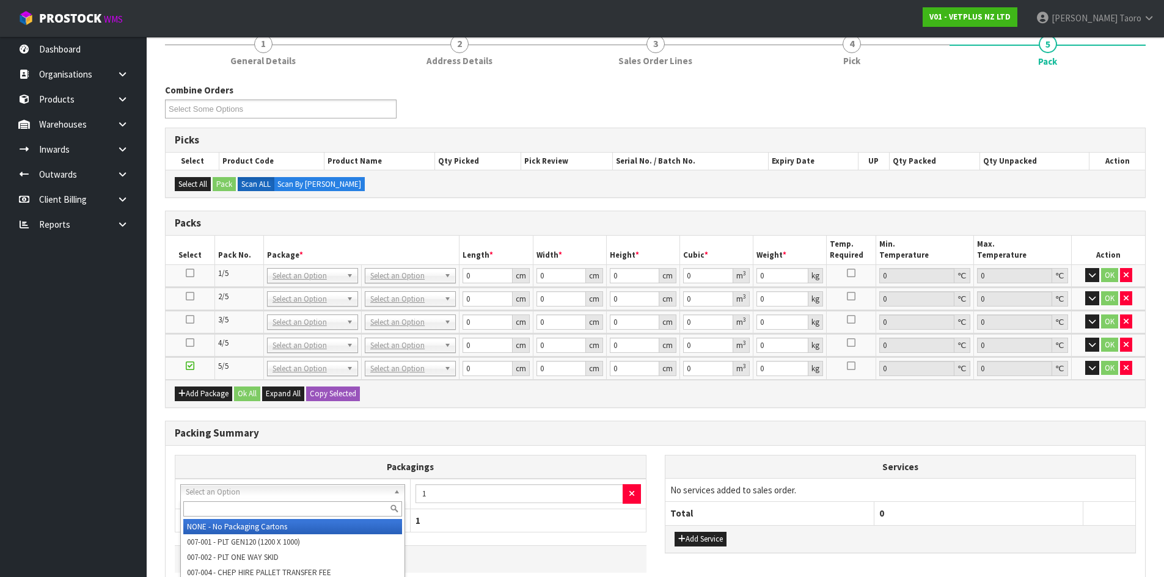
drag, startPoint x: 238, startPoint y: 489, endPoint x: 243, endPoint y: 509, distance: 20.6
click at [244, 508] on input "text" at bounding box center [292, 509] width 219 height 15
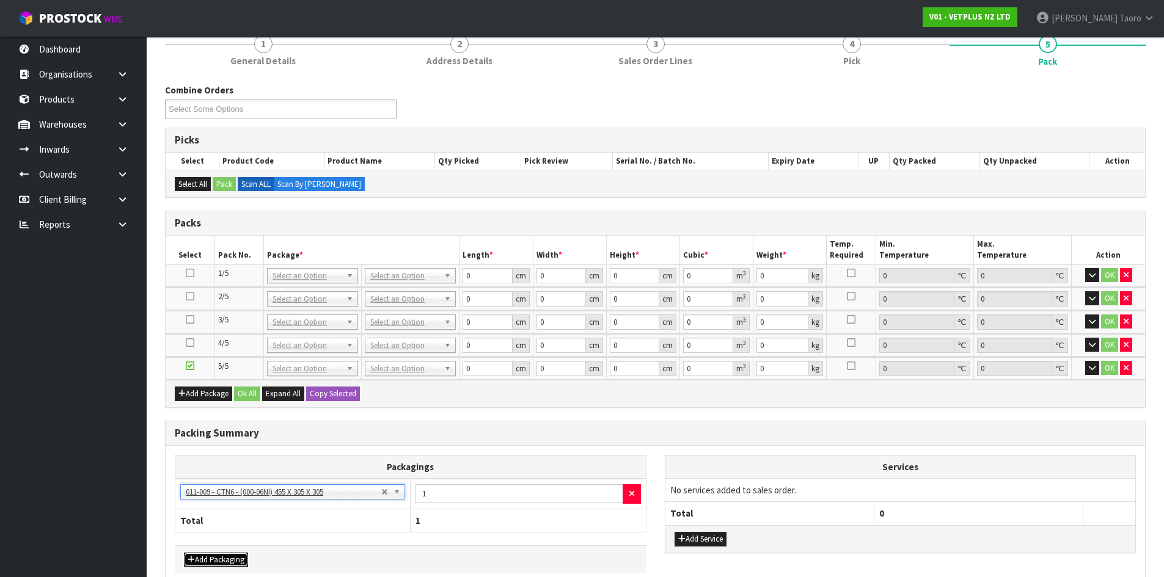
drag, startPoint x: 208, startPoint y: 556, endPoint x: 214, endPoint y: 540, distance: 17.0
click at [209, 555] on button "Add Packaging" at bounding box center [216, 560] width 64 height 15
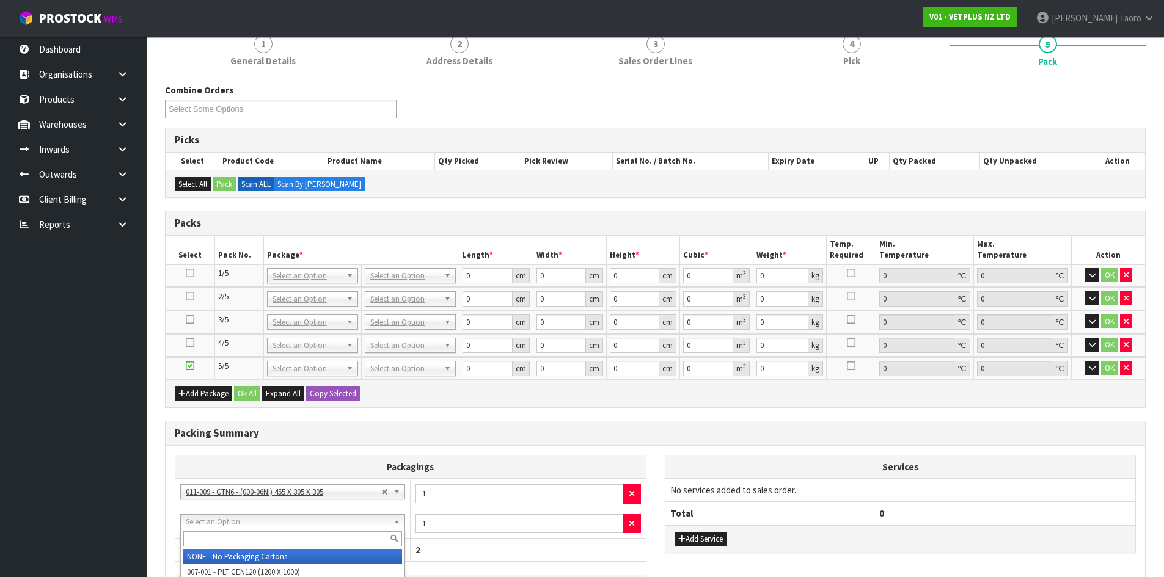
click at [228, 536] on input "text" at bounding box center [292, 538] width 219 height 15
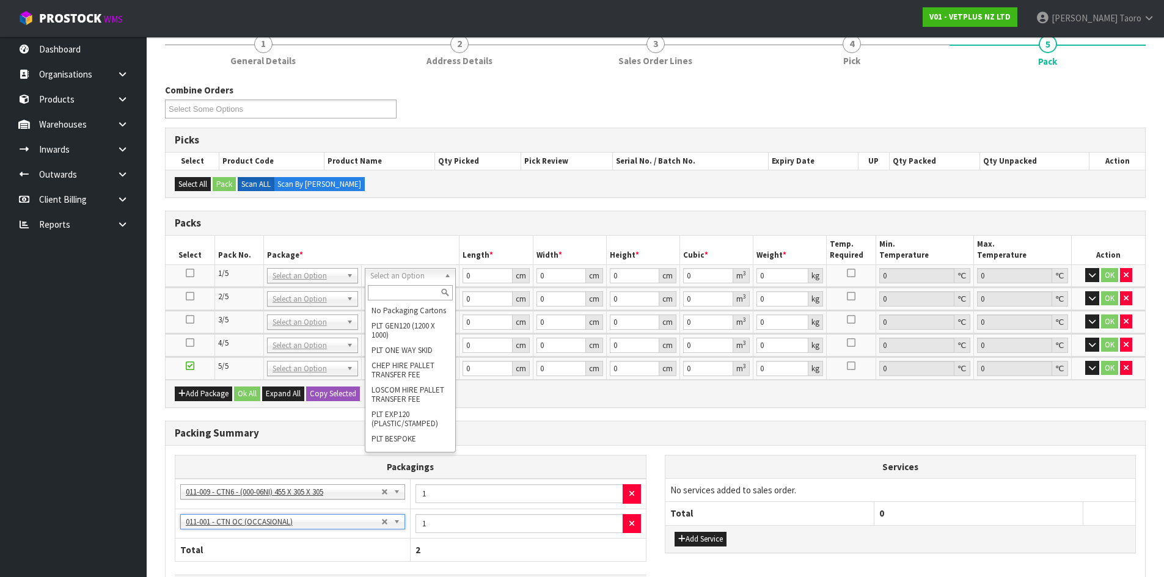
click at [415, 299] on input "text" at bounding box center [410, 292] width 85 height 15
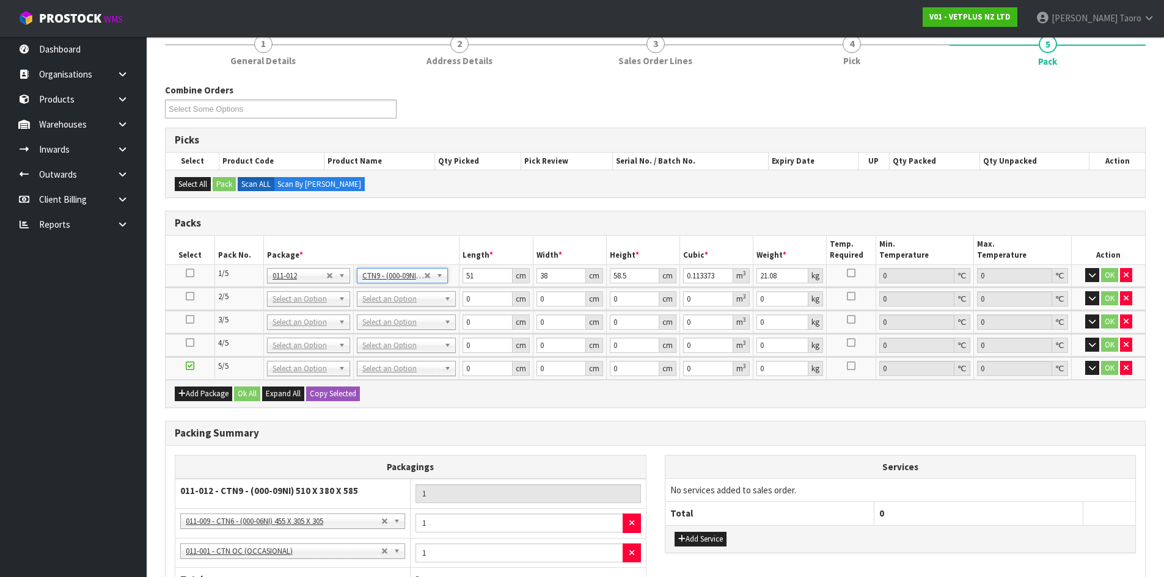
drag, startPoint x: 415, startPoint y: 297, endPoint x: 407, endPoint y: 308, distance: 13.1
click at [407, 321] on input "text" at bounding box center [406, 315] width 93 height 15
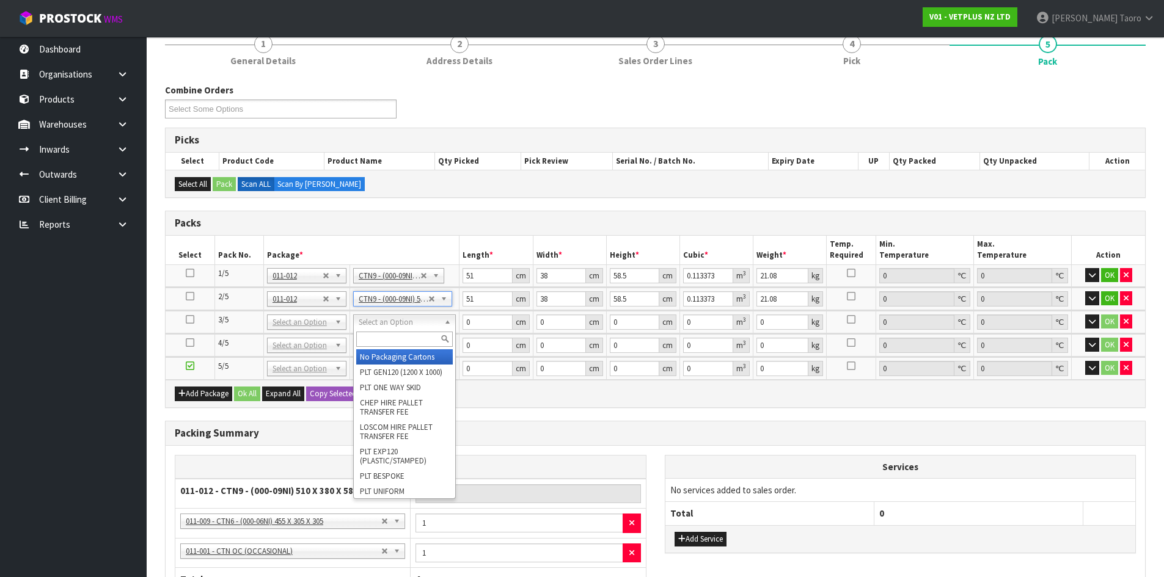
click at [423, 339] on input "text" at bounding box center [404, 339] width 97 height 15
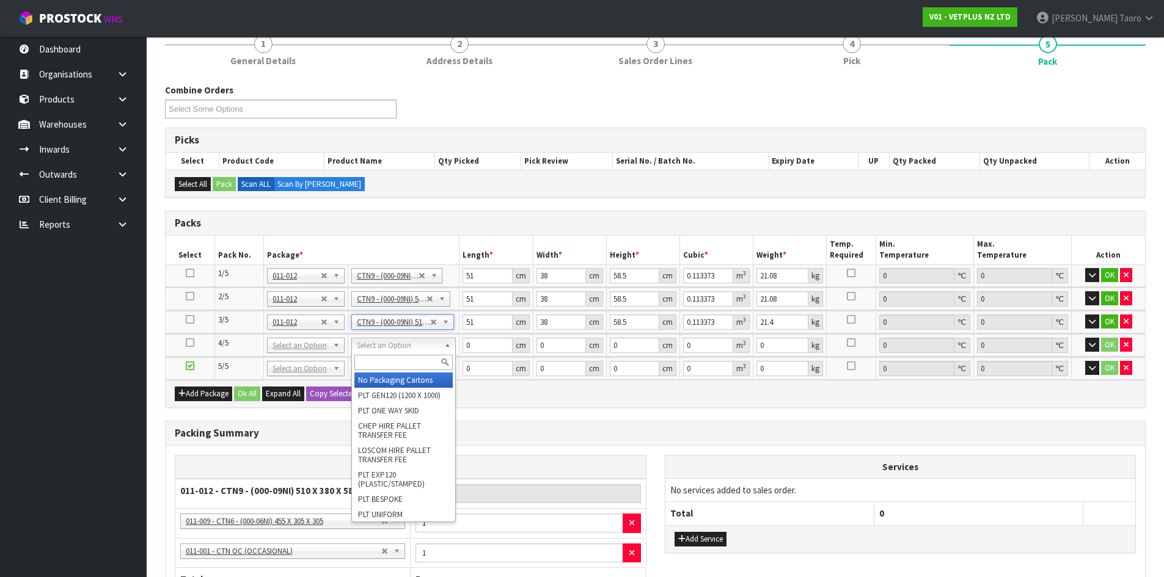
click at [429, 365] on input "text" at bounding box center [403, 362] width 98 height 15
click at [426, 367] on input "text" at bounding box center [409, 362] width 98 height 15
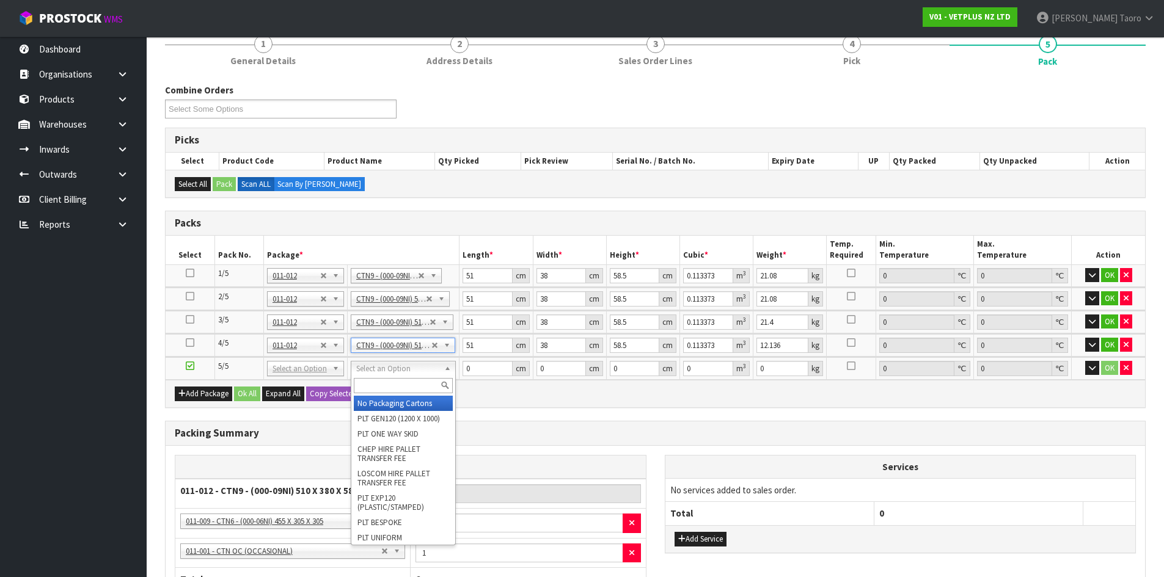
click at [430, 390] on input "text" at bounding box center [403, 385] width 99 height 15
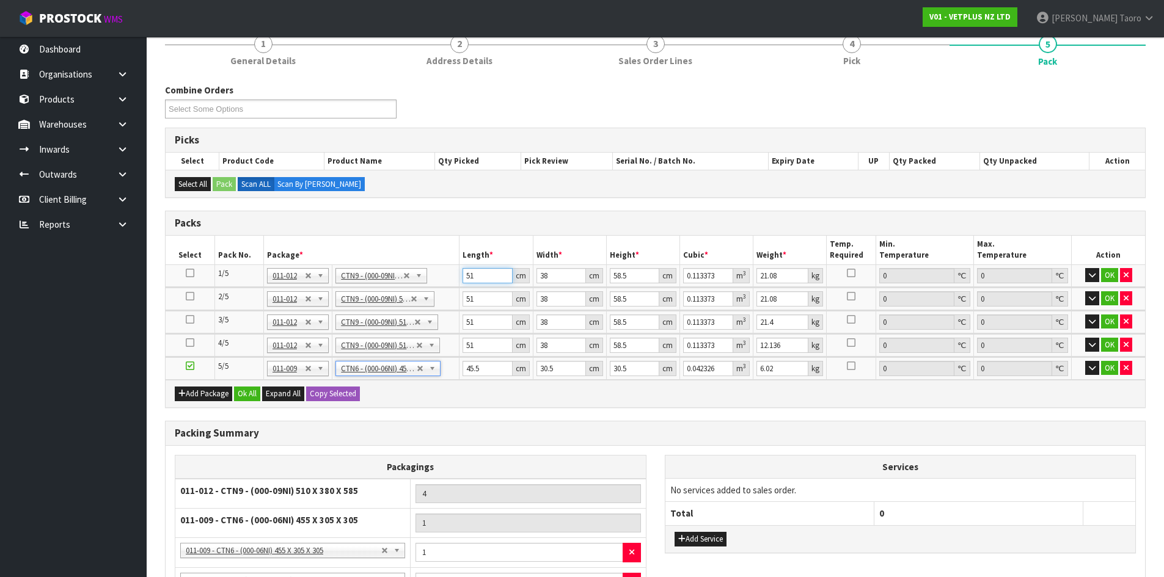
click at [480, 274] on input "51" at bounding box center [486, 275] width 49 height 15
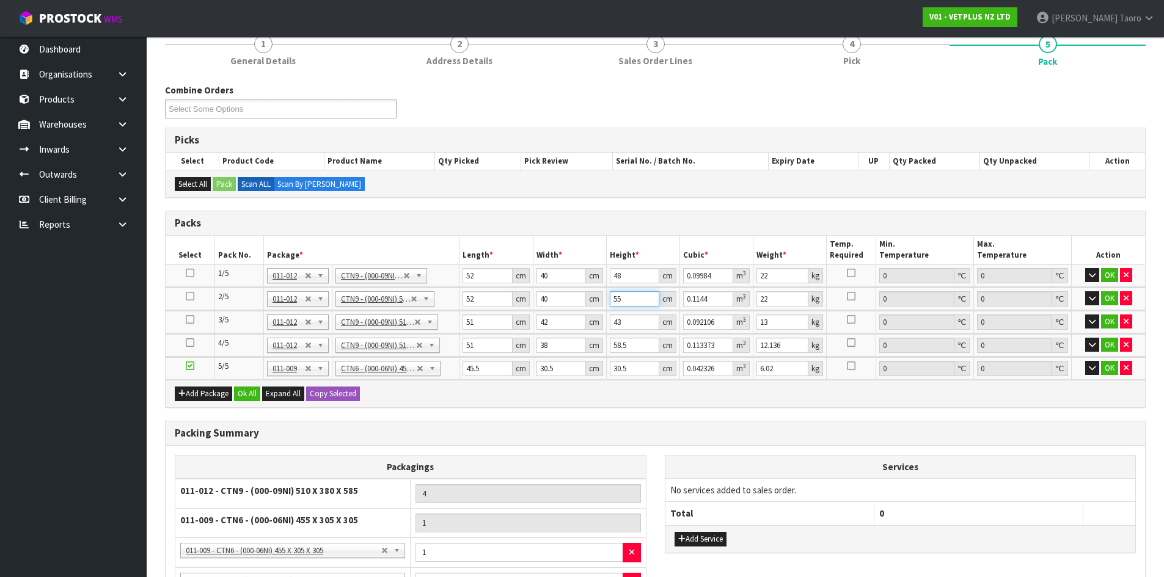
click at [627, 297] on input "55" at bounding box center [634, 298] width 49 height 15
click at [244, 394] on button "Ok All" at bounding box center [247, 394] width 26 height 15
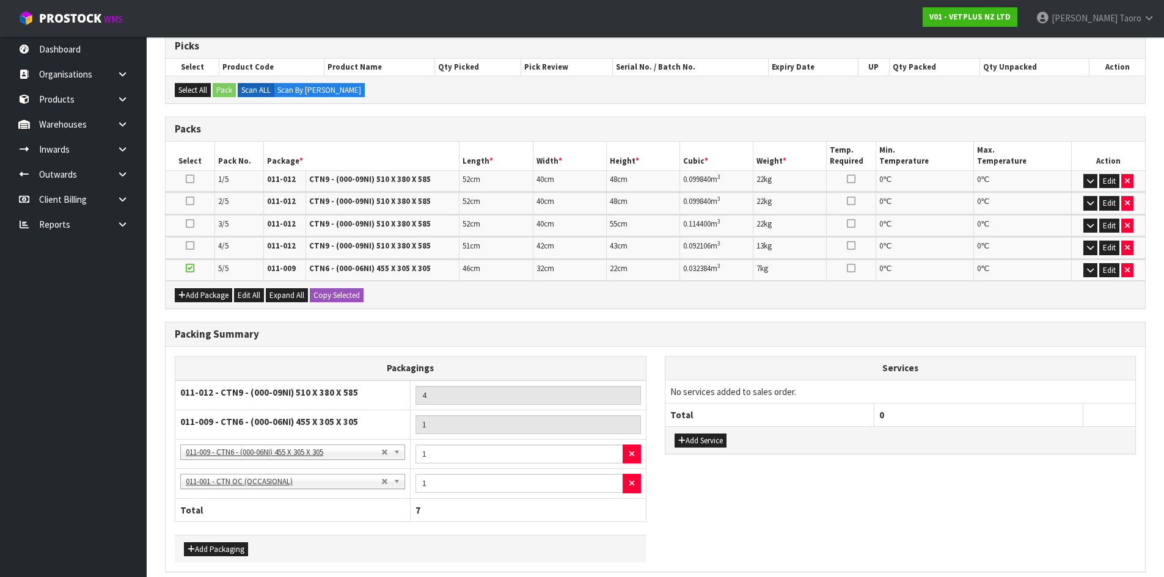
scroll to position [260, 0]
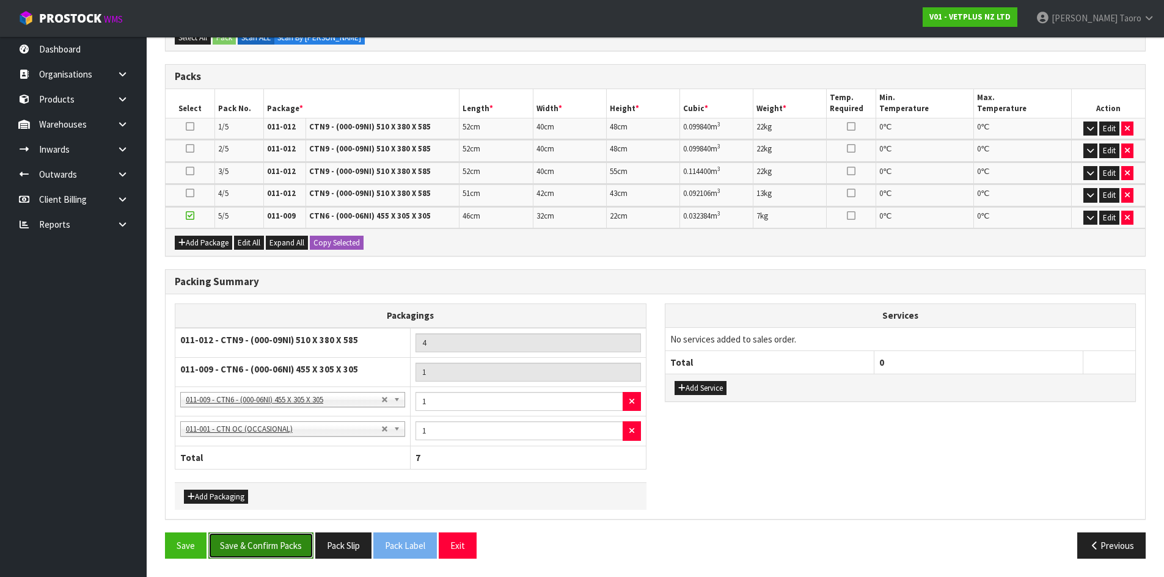
drag, startPoint x: 259, startPoint y: 542, endPoint x: 246, endPoint y: 547, distance: 13.7
click at [260, 542] on button "Save & Confirm Packs" at bounding box center [260, 546] width 105 height 26
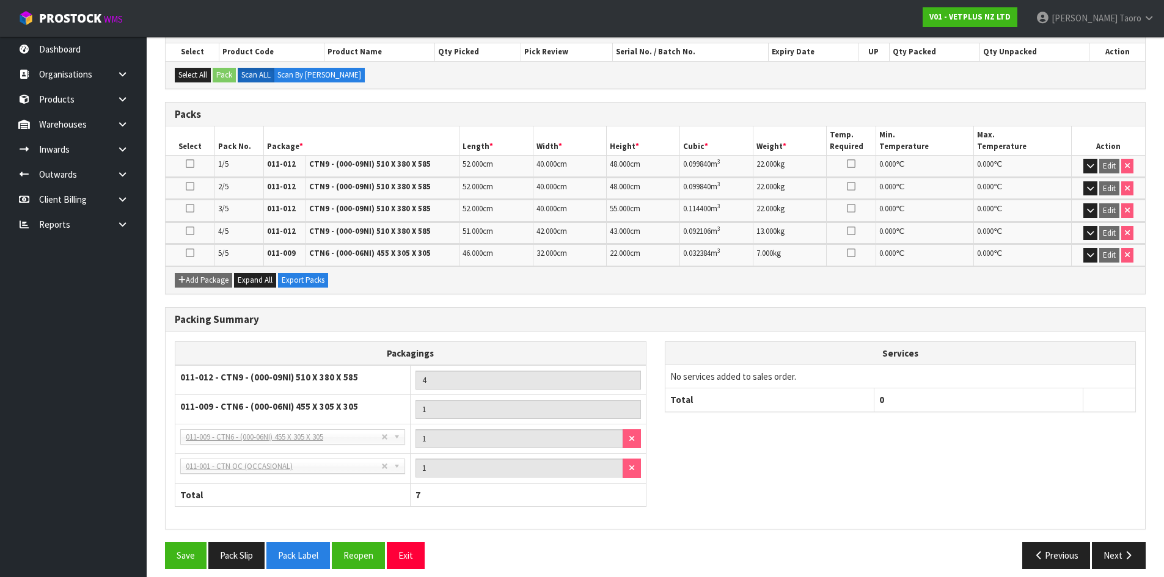
scroll to position [277, 0]
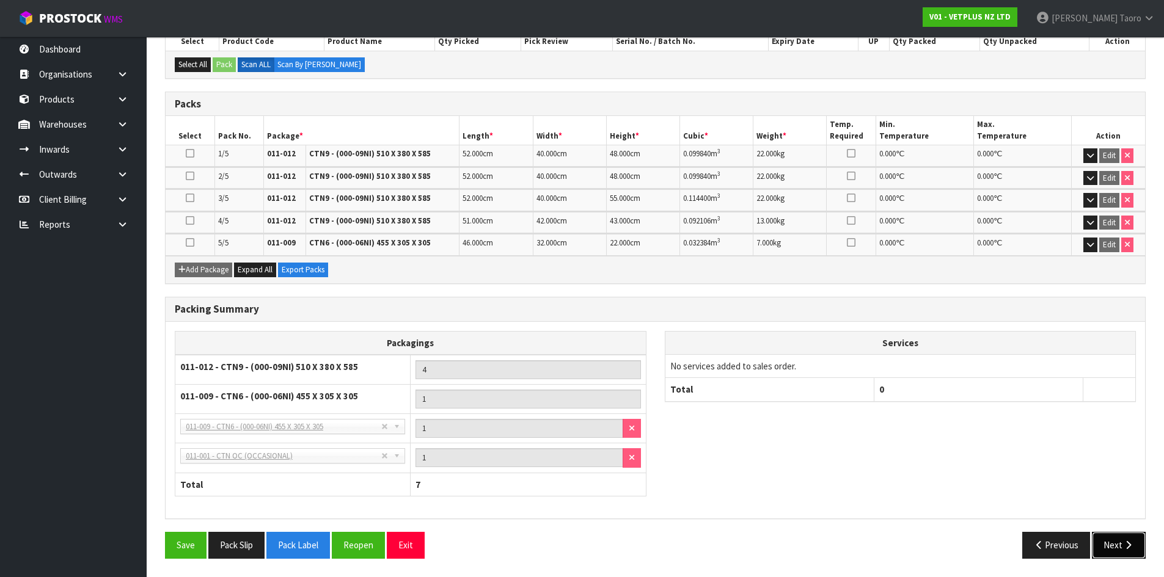
drag, startPoint x: 1119, startPoint y: 552, endPoint x: 1111, endPoint y: 547, distance: 9.3
click at [1120, 552] on button "Next" at bounding box center [1119, 545] width 54 height 26
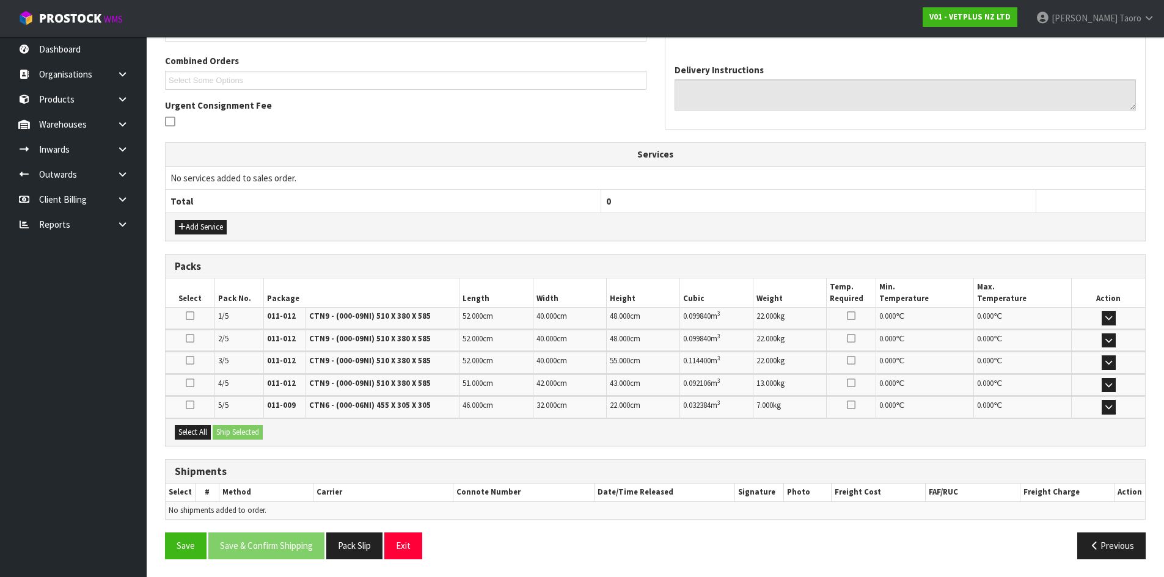
scroll to position [309, 0]
drag, startPoint x: 197, startPoint y: 433, endPoint x: 216, endPoint y: 434, distance: 18.4
click at [199, 432] on button "Select All" at bounding box center [193, 432] width 36 height 15
click at [227, 434] on button "Ship Selected" at bounding box center [238, 432] width 50 height 15
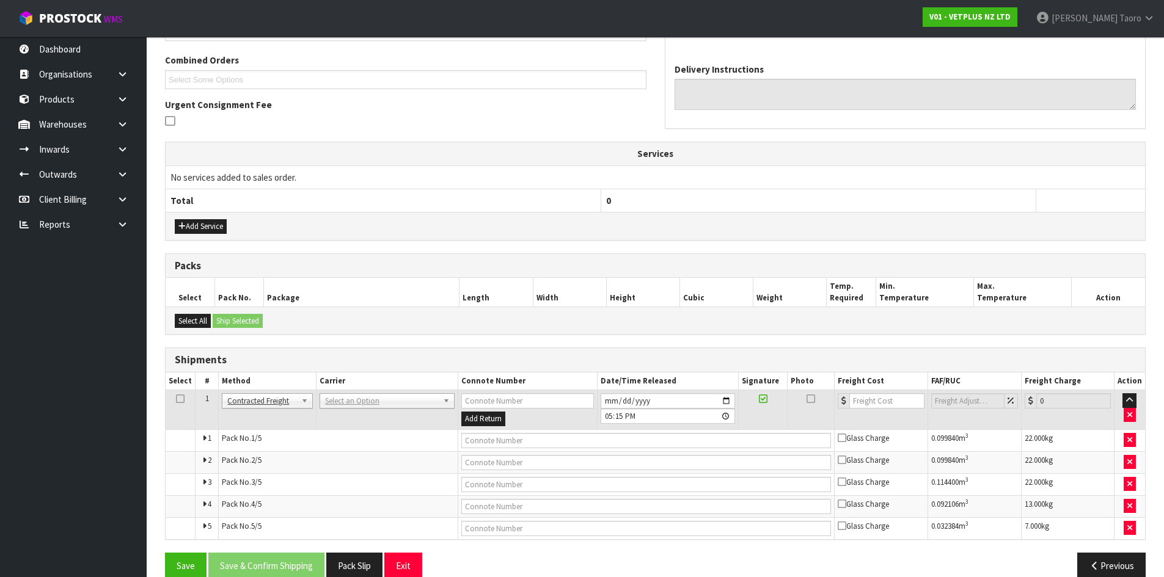
drag, startPoint x: 385, startPoint y: 402, endPoint x: 393, endPoint y: 407, distance: 9.2
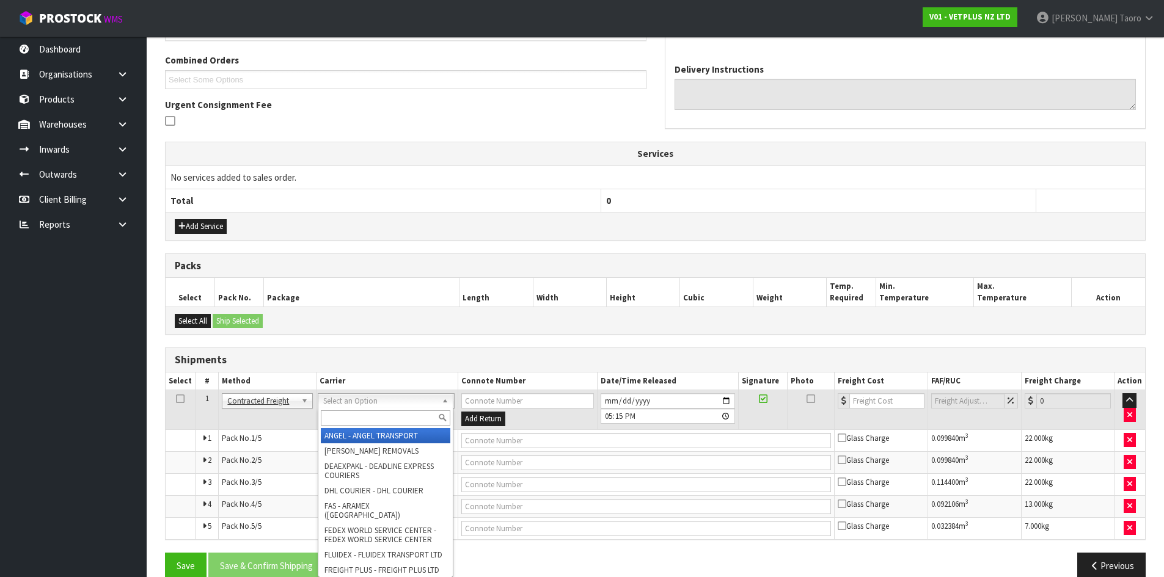
click at [396, 413] on input "text" at bounding box center [385, 417] width 129 height 15
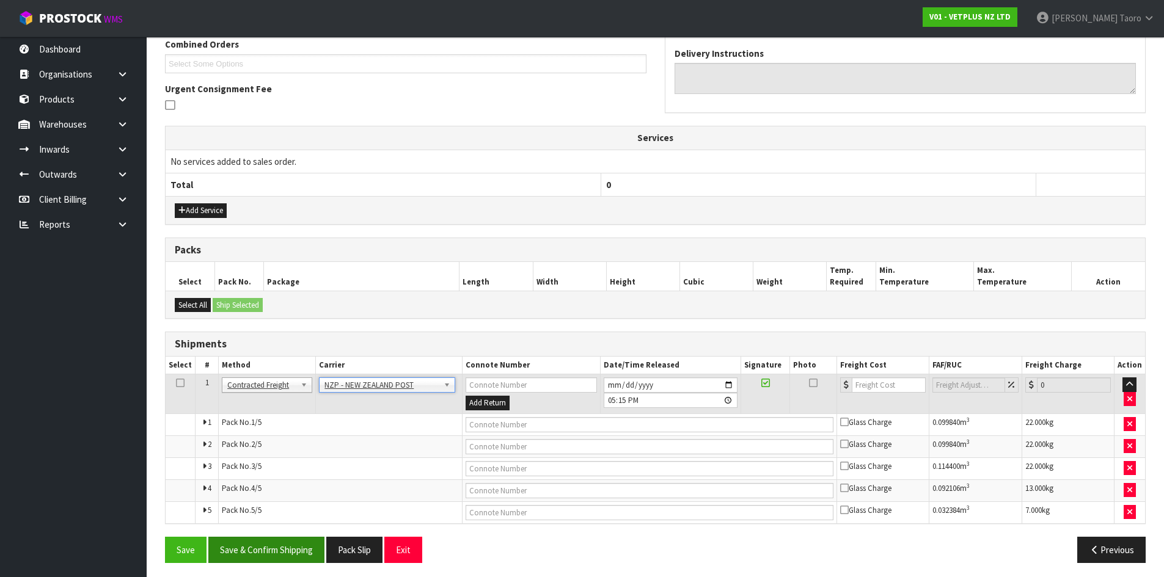
scroll to position [329, 0]
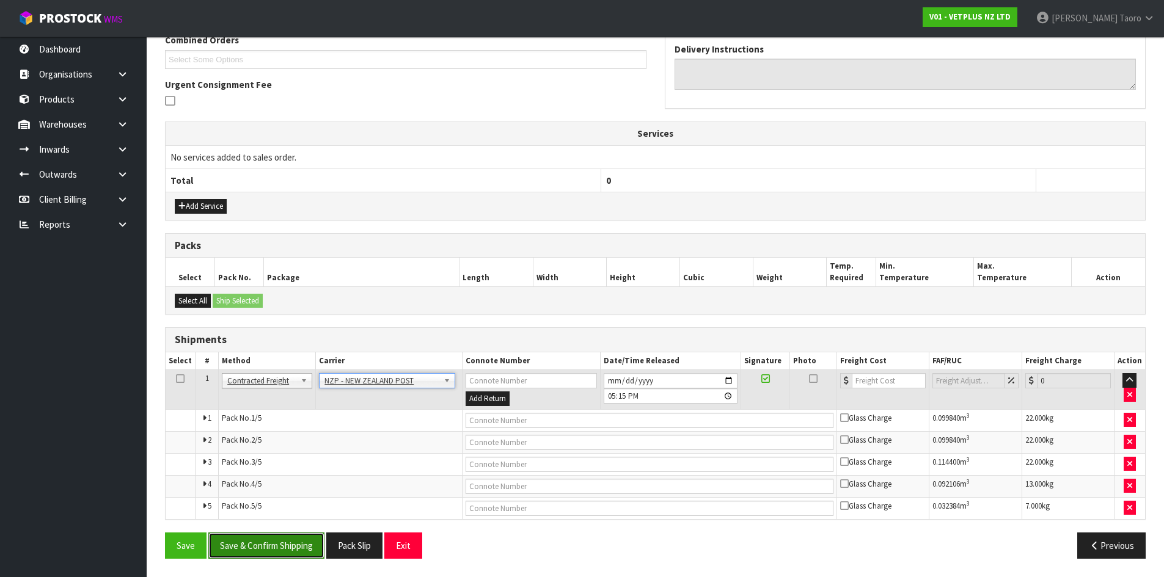
click at [304, 543] on button "Save & Confirm Shipping" at bounding box center [266, 546] width 116 height 26
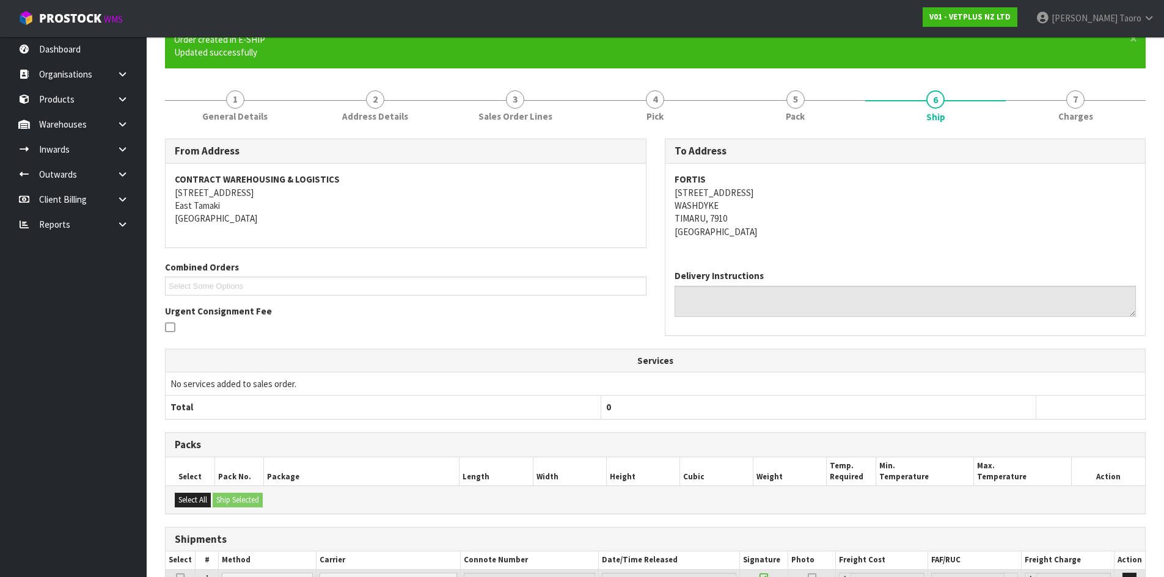
scroll to position [308, 0]
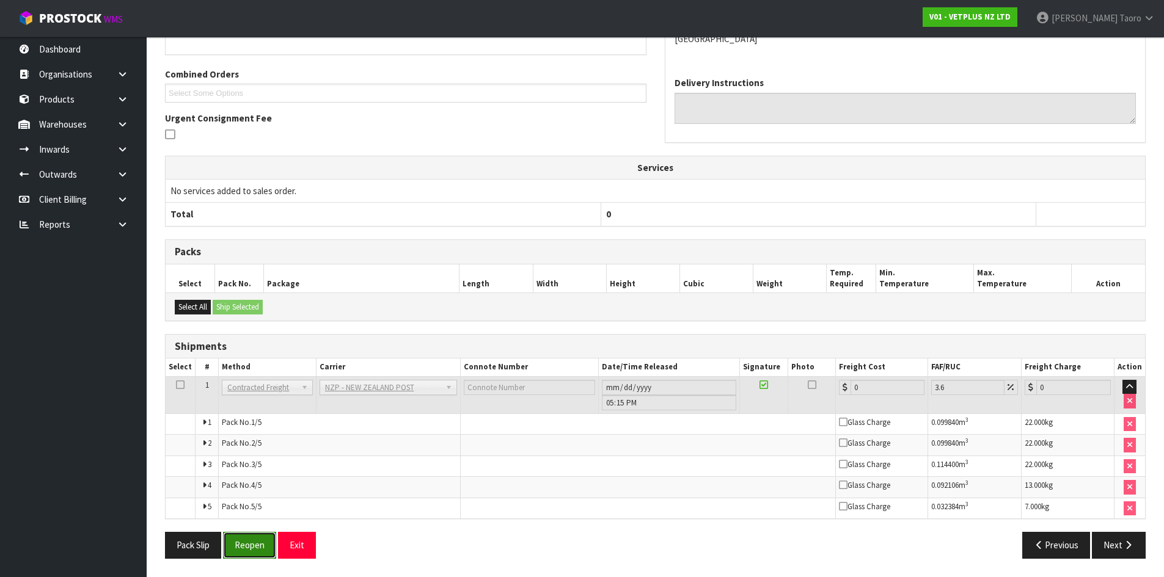
click at [259, 537] on button "Reopen" at bounding box center [249, 545] width 53 height 26
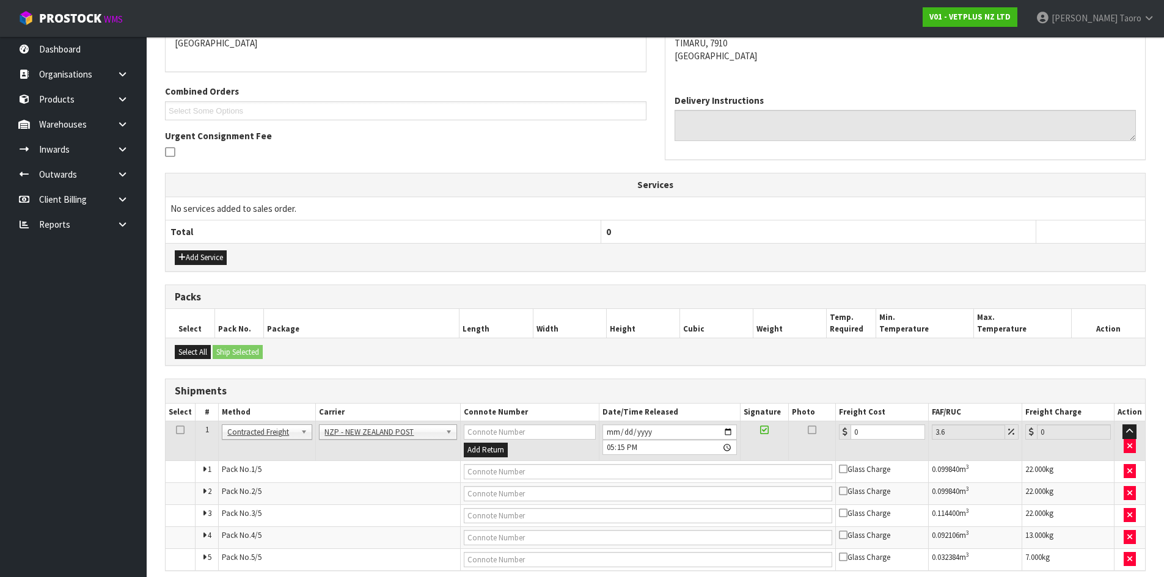
scroll to position [295, 0]
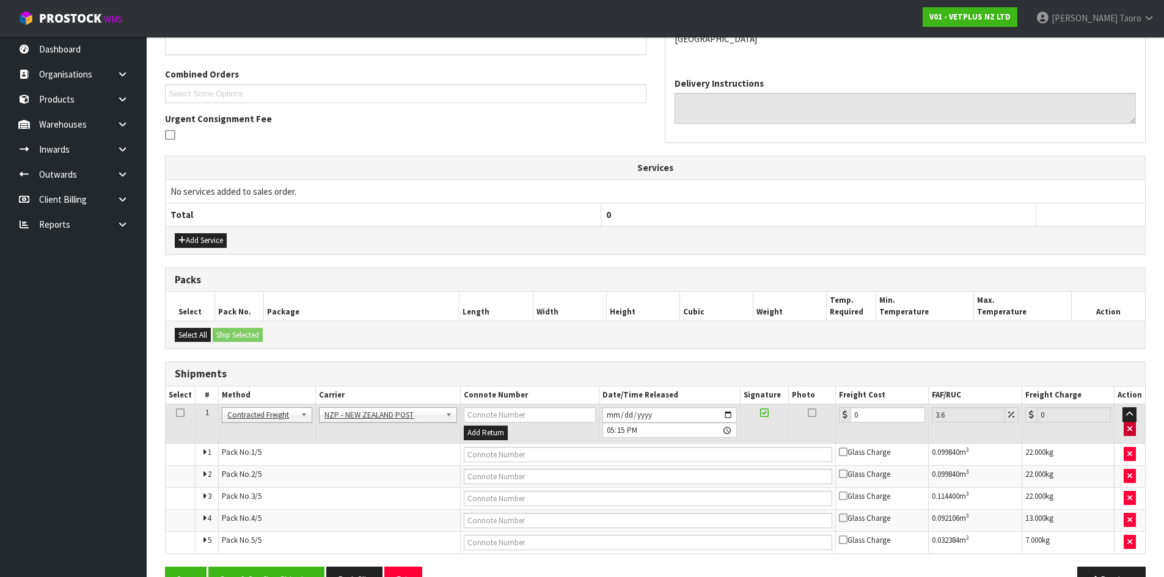
drag, startPoint x: 1137, startPoint y: 432, endPoint x: 1127, endPoint y: 432, distance: 9.8
click at [1135, 431] on td at bounding box center [1129, 424] width 31 height 40
click at [1127, 432] on button "button" at bounding box center [1129, 429] width 12 height 15
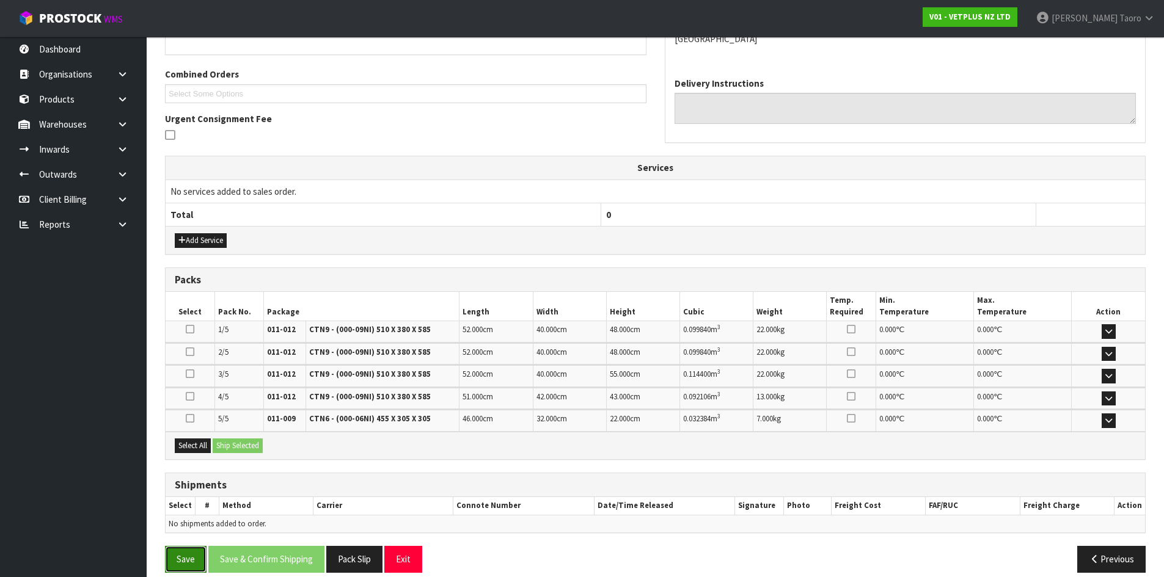
click at [192, 557] on button "Save" at bounding box center [186, 559] width 42 height 26
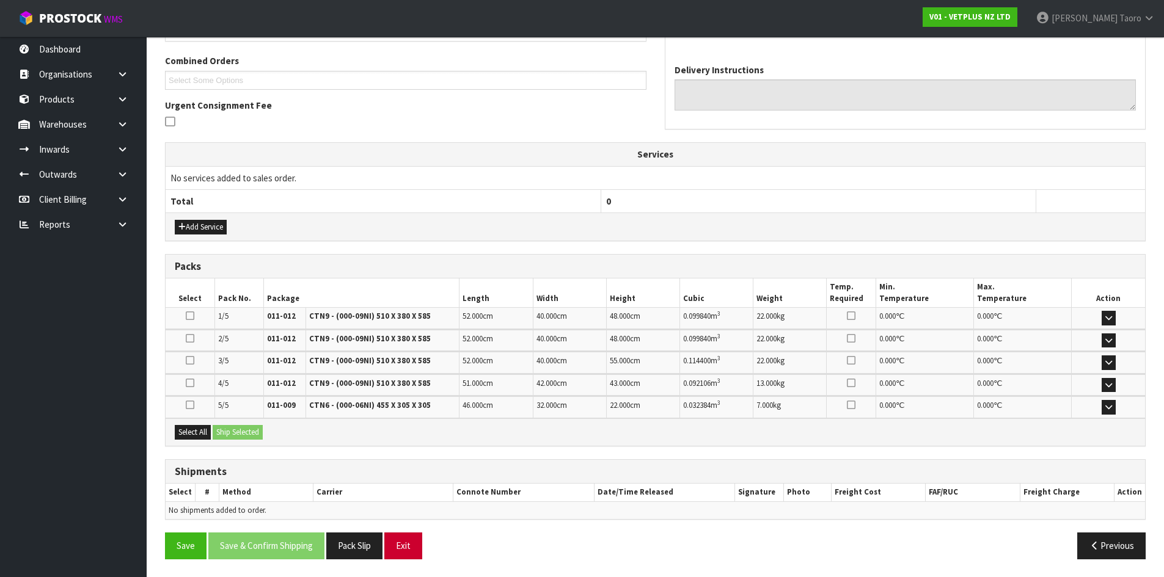
scroll to position [309, 0]
click at [407, 547] on button "Exit" at bounding box center [403, 545] width 38 height 26
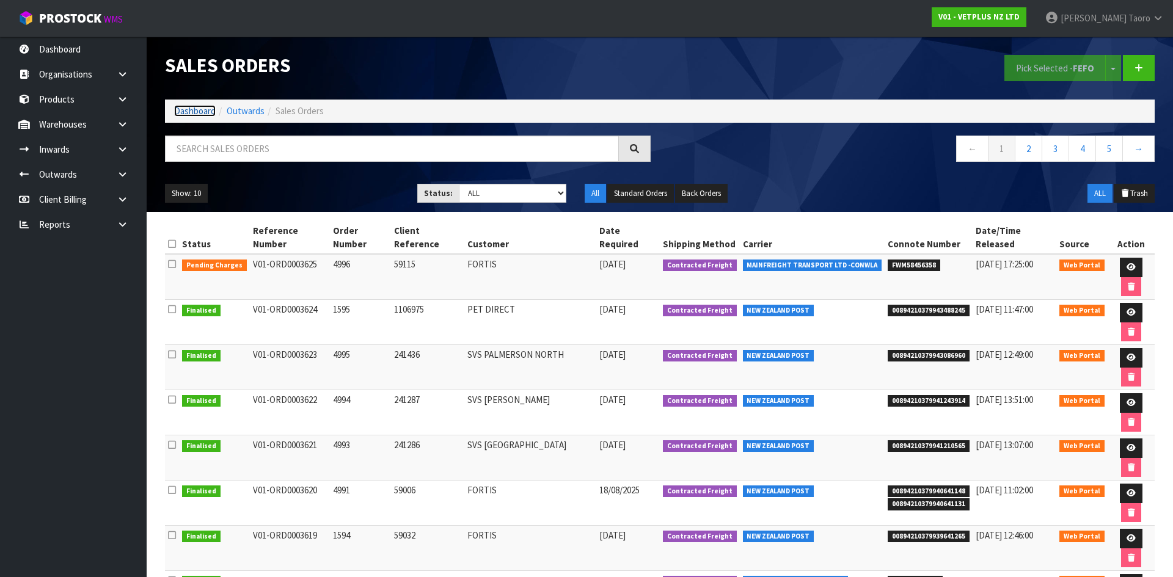
click at [207, 113] on link "Dashboard" at bounding box center [195, 111] width 42 height 12
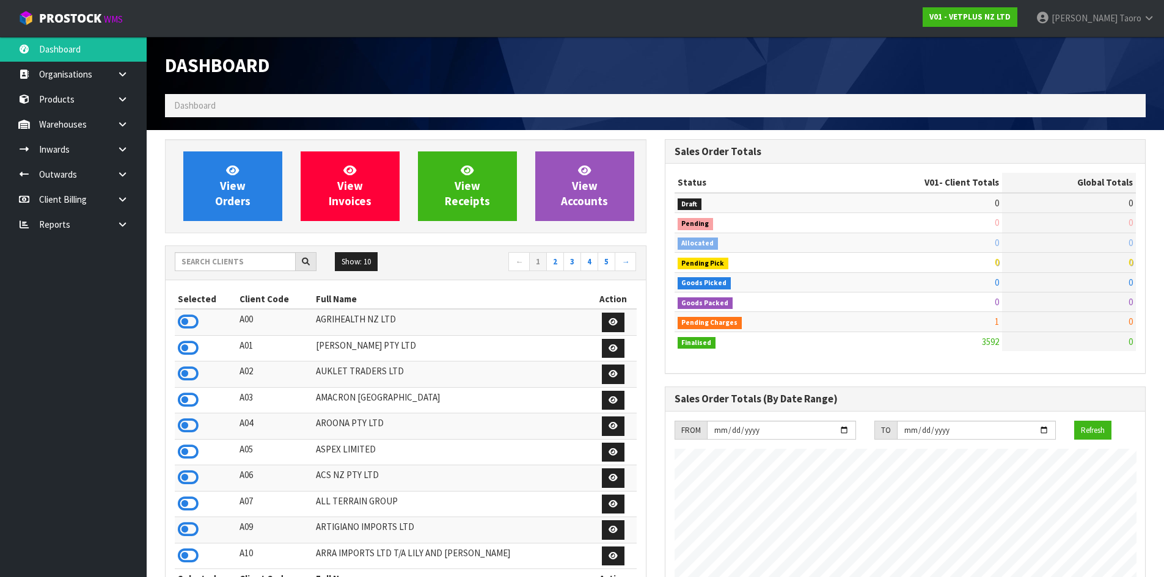
scroll to position [925, 499]
drag, startPoint x: 1115, startPoint y: 24, endPoint x: 1113, endPoint y: 33, distance: 9.3
click at [1115, 24] on link "Harriet Taoro" at bounding box center [1094, 18] width 137 height 37
click at [1111, 49] on link "Logout" at bounding box center [1115, 48] width 97 height 16
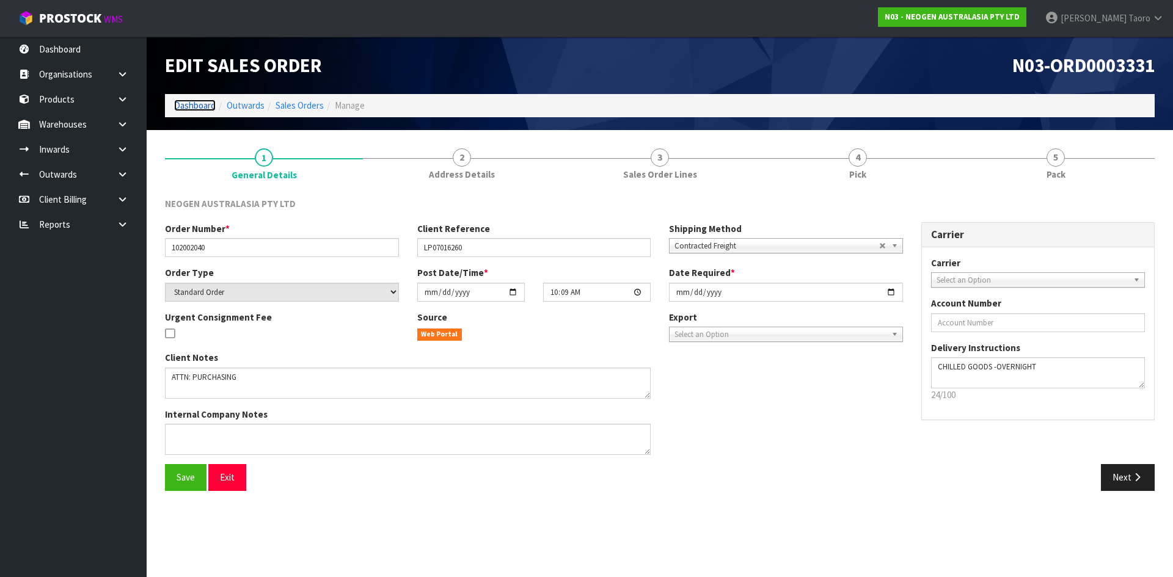
click at [202, 103] on link "Dashboard" at bounding box center [195, 106] width 42 height 12
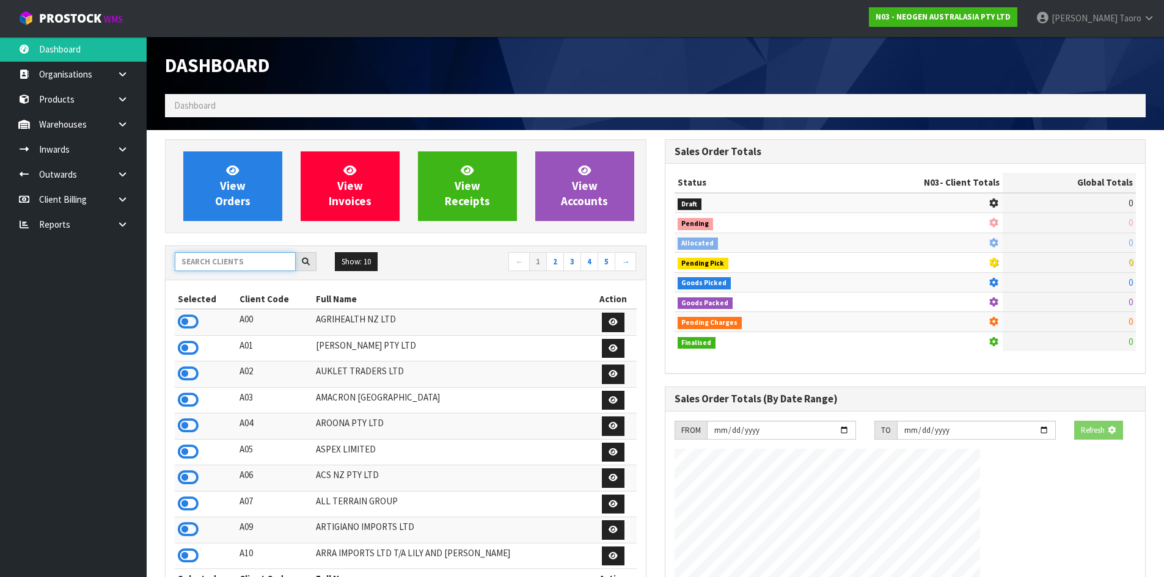
click at [234, 263] on input "text" at bounding box center [235, 261] width 121 height 19
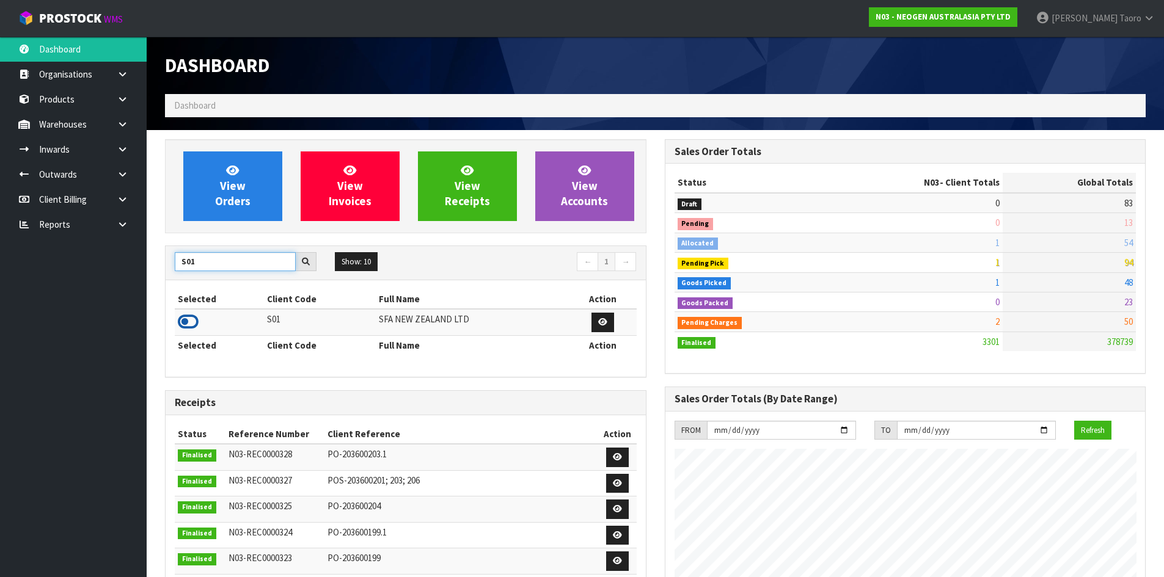
type input "S01"
click at [189, 321] on icon at bounding box center [188, 322] width 21 height 18
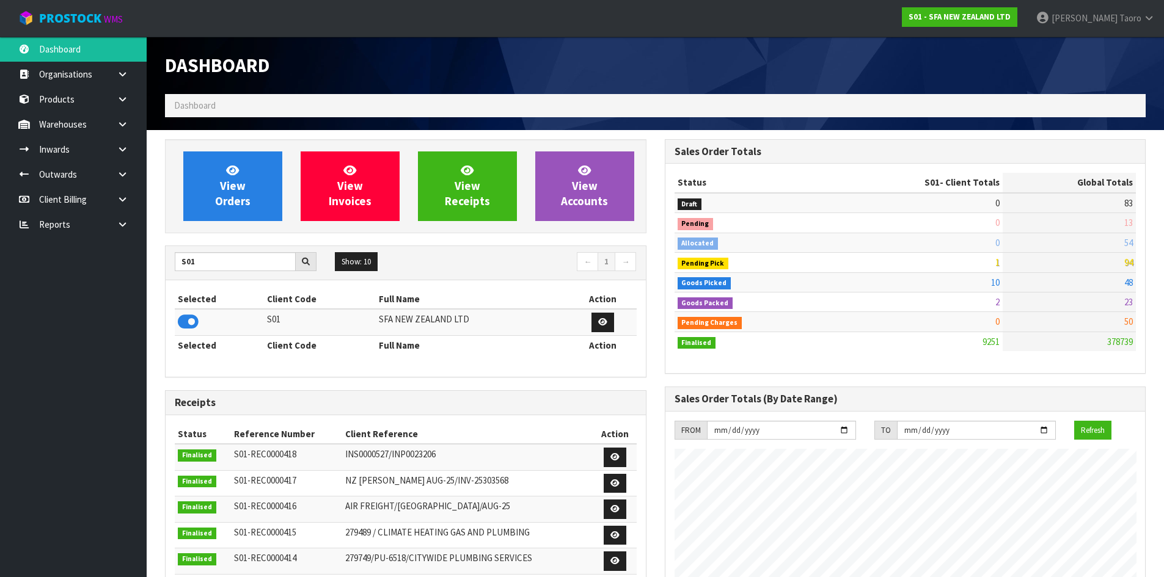
scroll to position [925, 499]
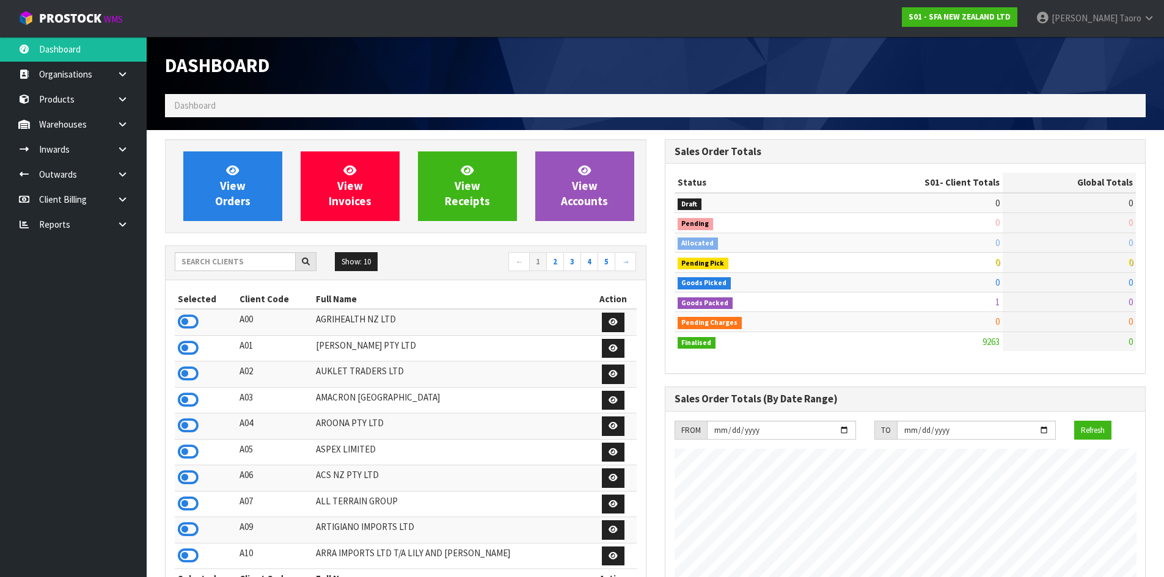
scroll to position [925, 499]
click at [240, 195] on span "View Orders" at bounding box center [232, 186] width 35 height 46
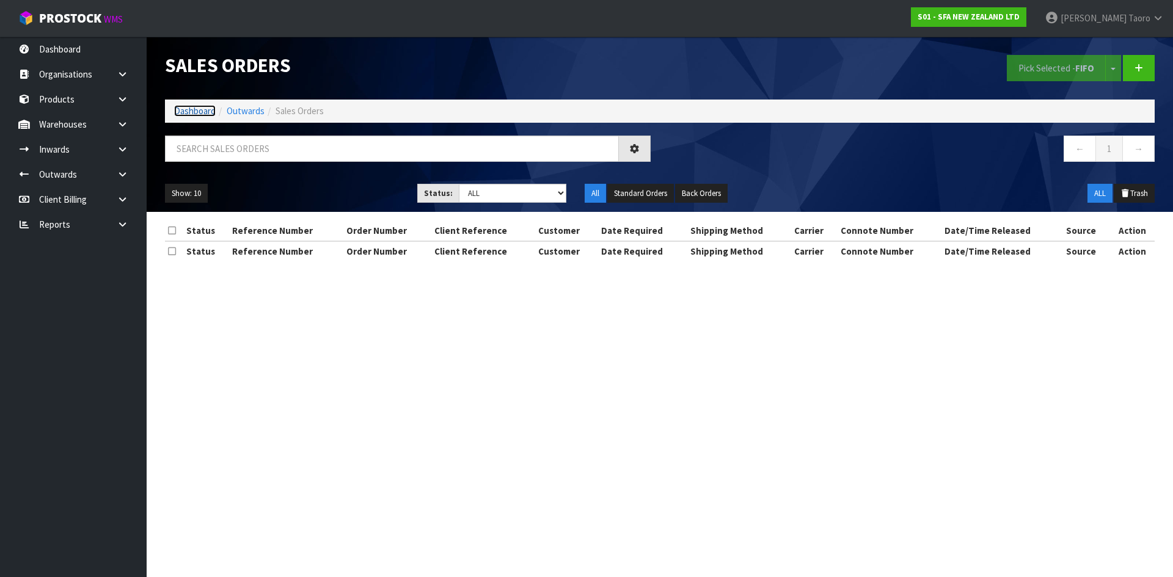
drag, startPoint x: 211, startPoint y: 115, endPoint x: 191, endPoint y: 50, distance: 67.8
click at [211, 114] on link "Dashboard" at bounding box center [195, 111] width 42 height 12
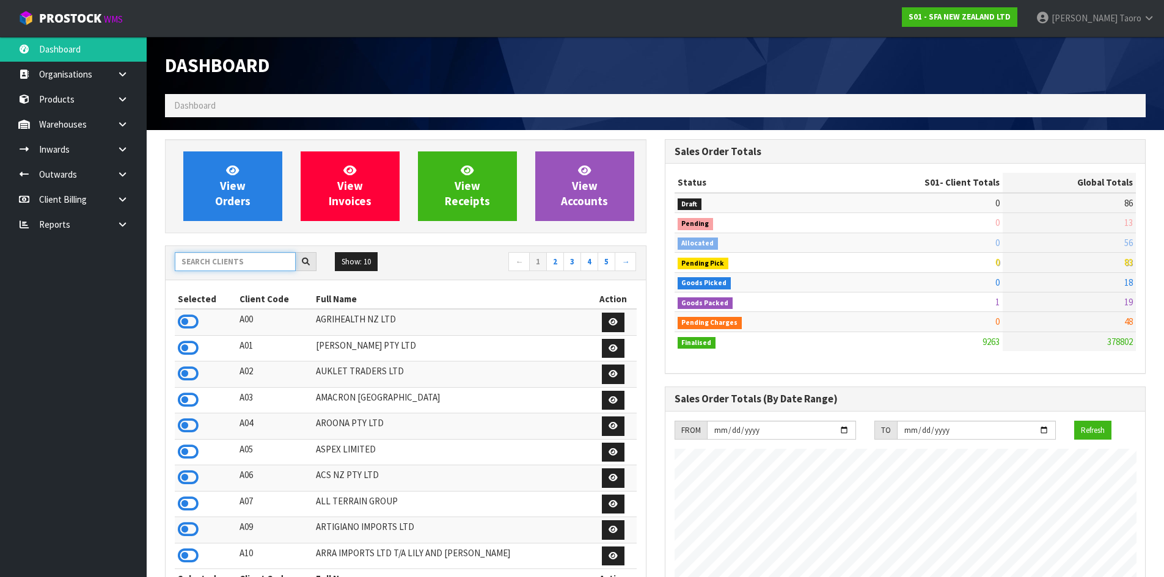
drag, startPoint x: 0, startPoint y: 0, endPoint x: 202, endPoint y: 268, distance: 335.4
click at [202, 268] on input "text" at bounding box center [235, 261] width 121 height 19
click at [200, 267] on input "text" at bounding box center [235, 261] width 121 height 19
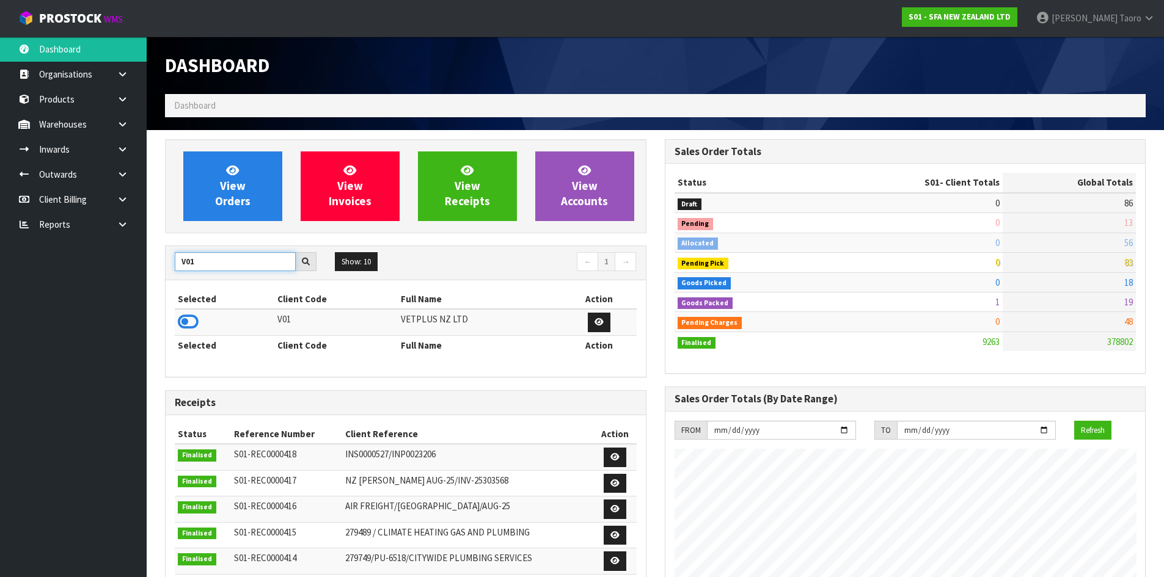
type input "V01"
click at [192, 320] on icon at bounding box center [188, 322] width 21 height 18
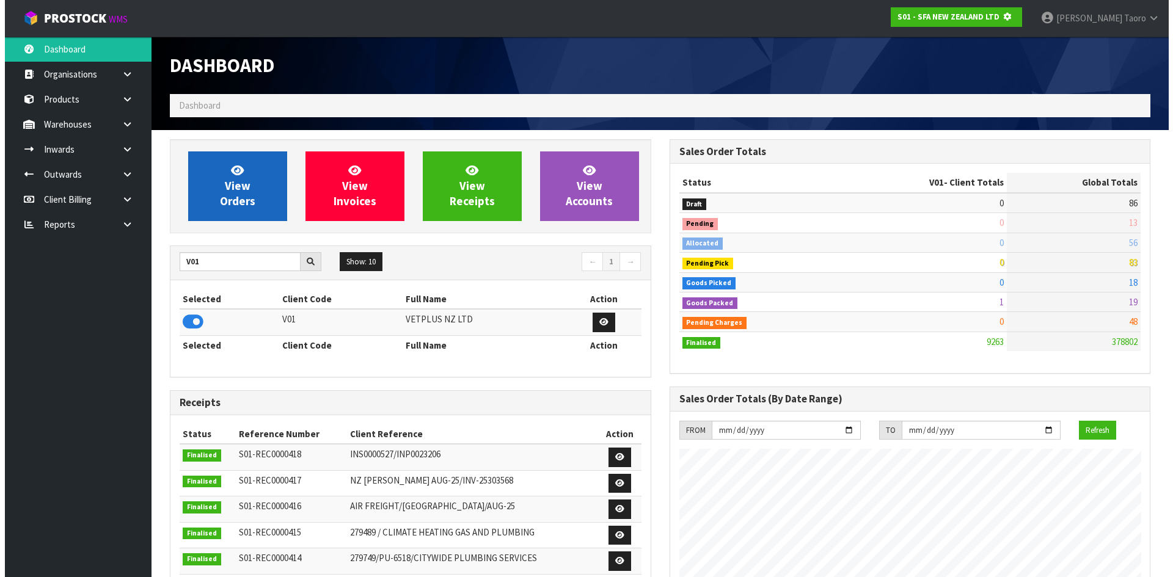
scroll to position [610079, 610341]
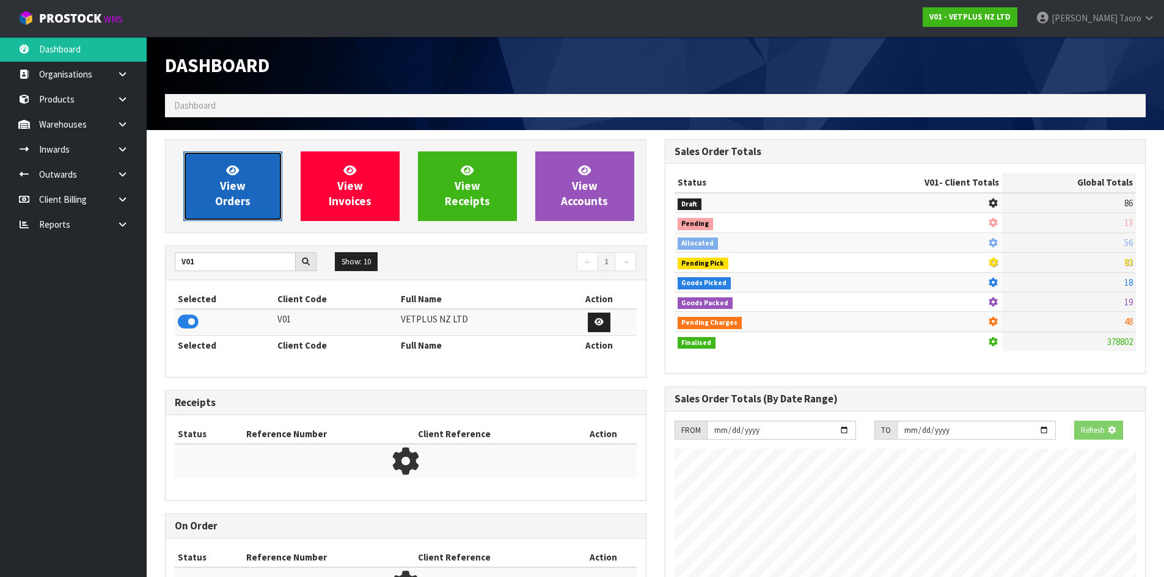
click at [229, 177] on span "View Orders" at bounding box center [232, 186] width 35 height 46
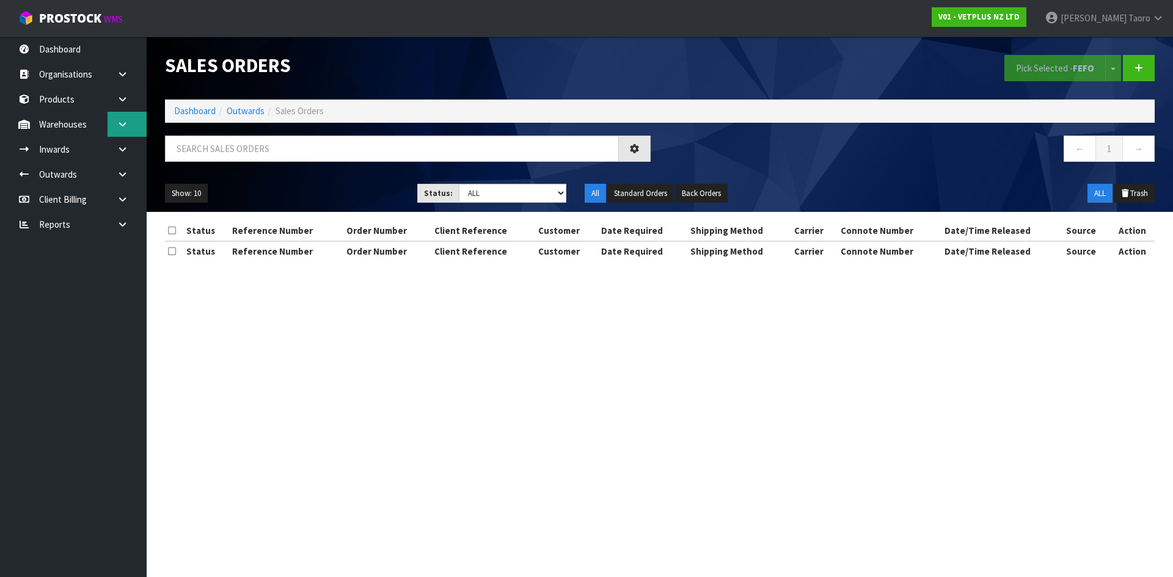
click at [116, 120] on link at bounding box center [127, 124] width 39 height 25
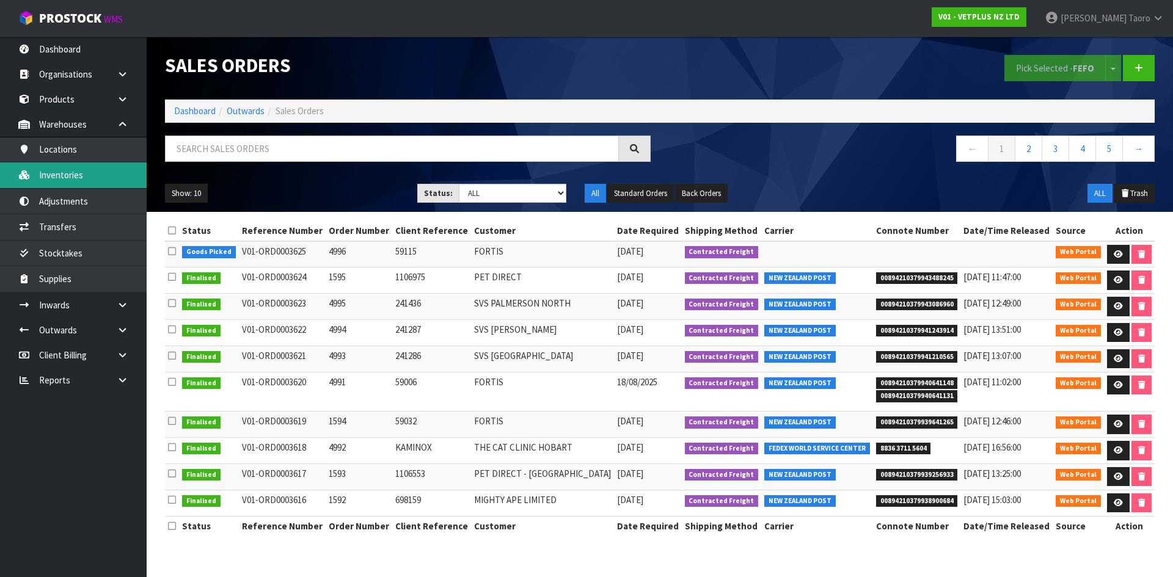
click at [103, 173] on link "Inventories" at bounding box center [73, 174] width 147 height 25
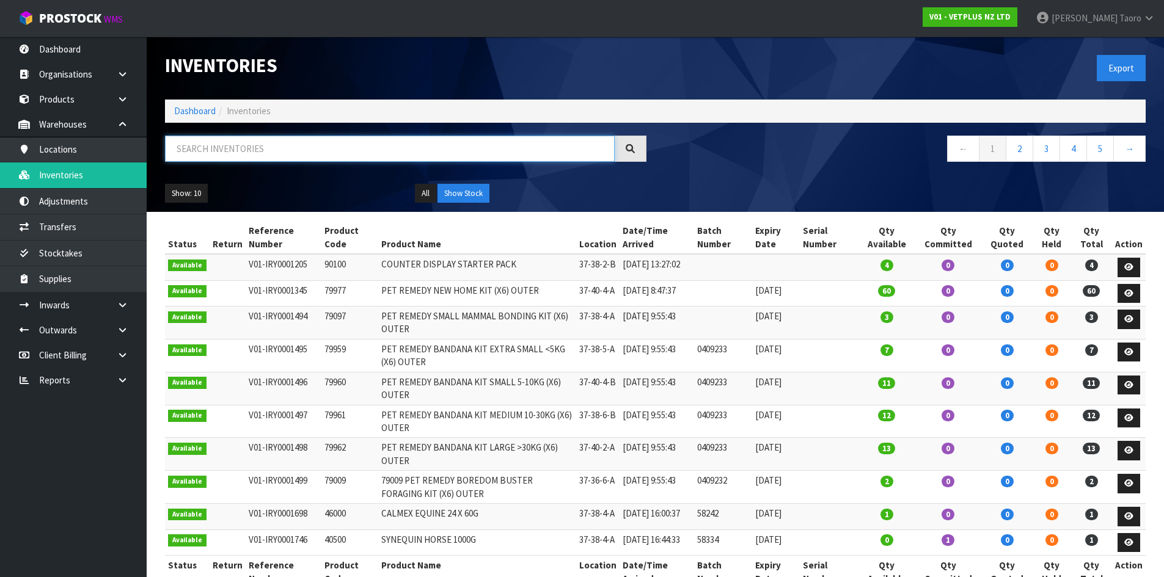
click at [208, 149] on input "text" at bounding box center [390, 149] width 450 height 26
paste input "50915"
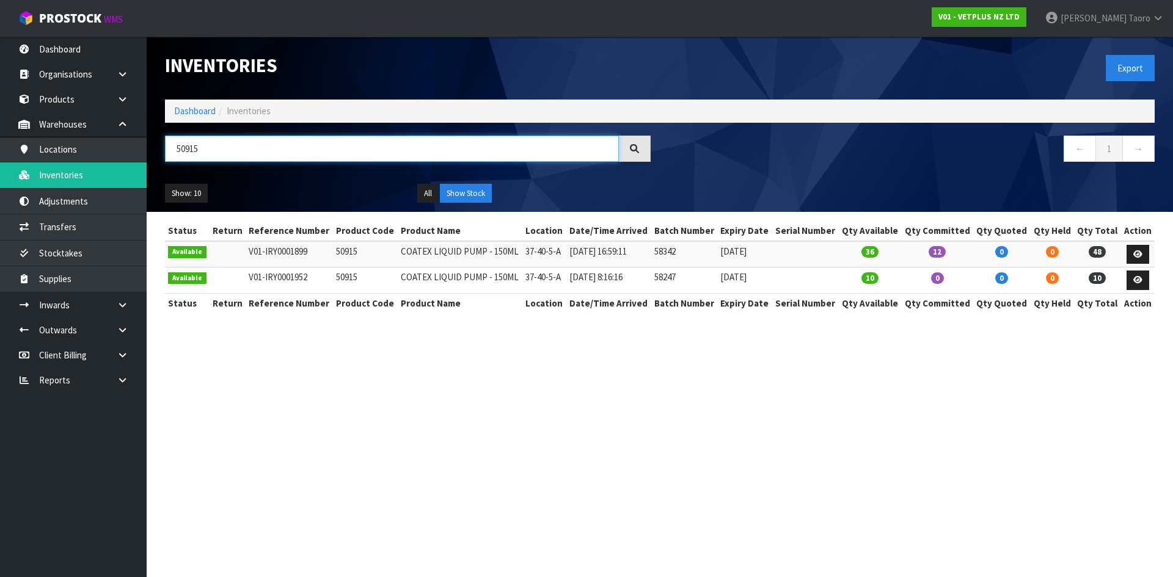
type input "50915"
